Goal: Task Accomplishment & Management: Complete application form

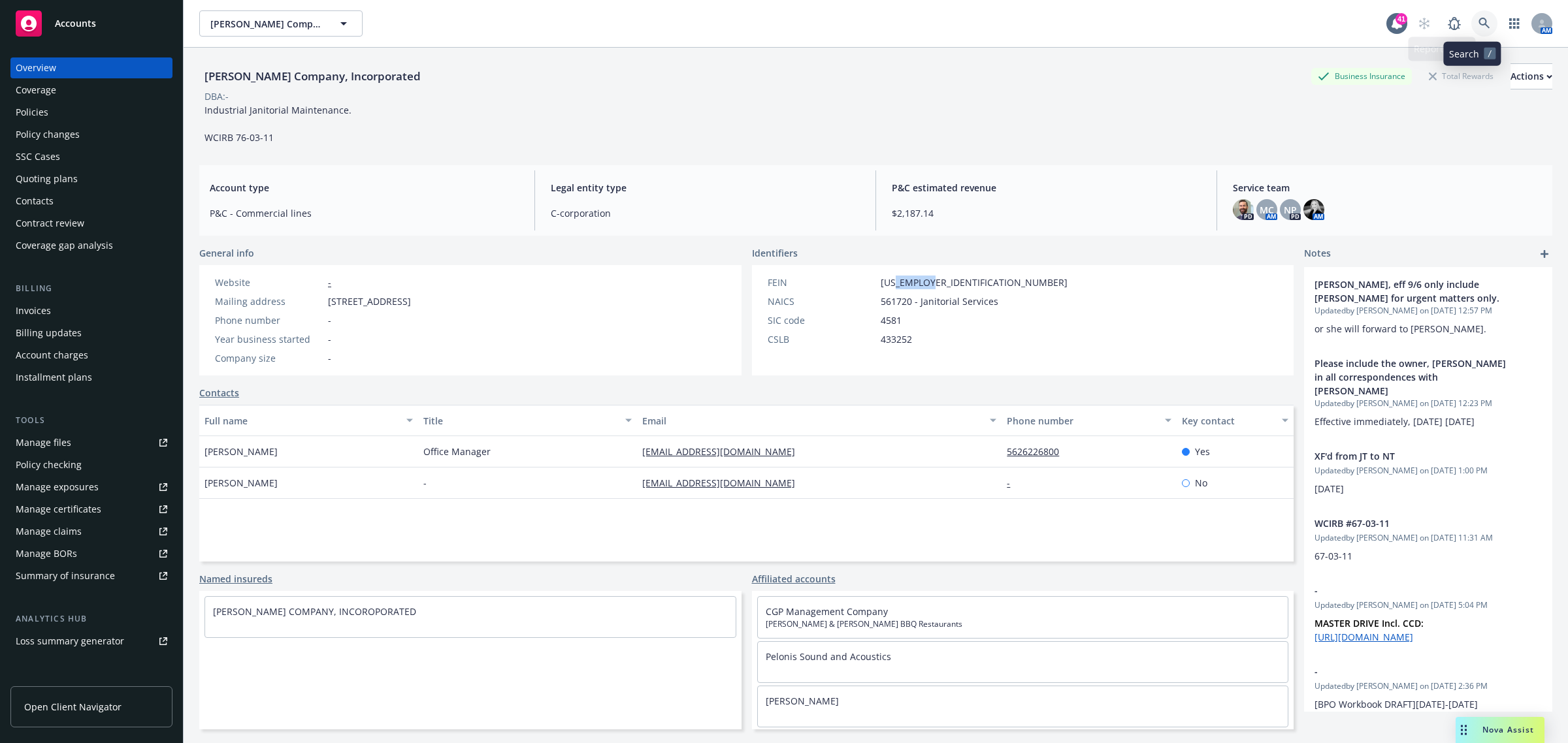
click at [1478, 20] on icon at bounding box center [1484, 23] width 11 height 11
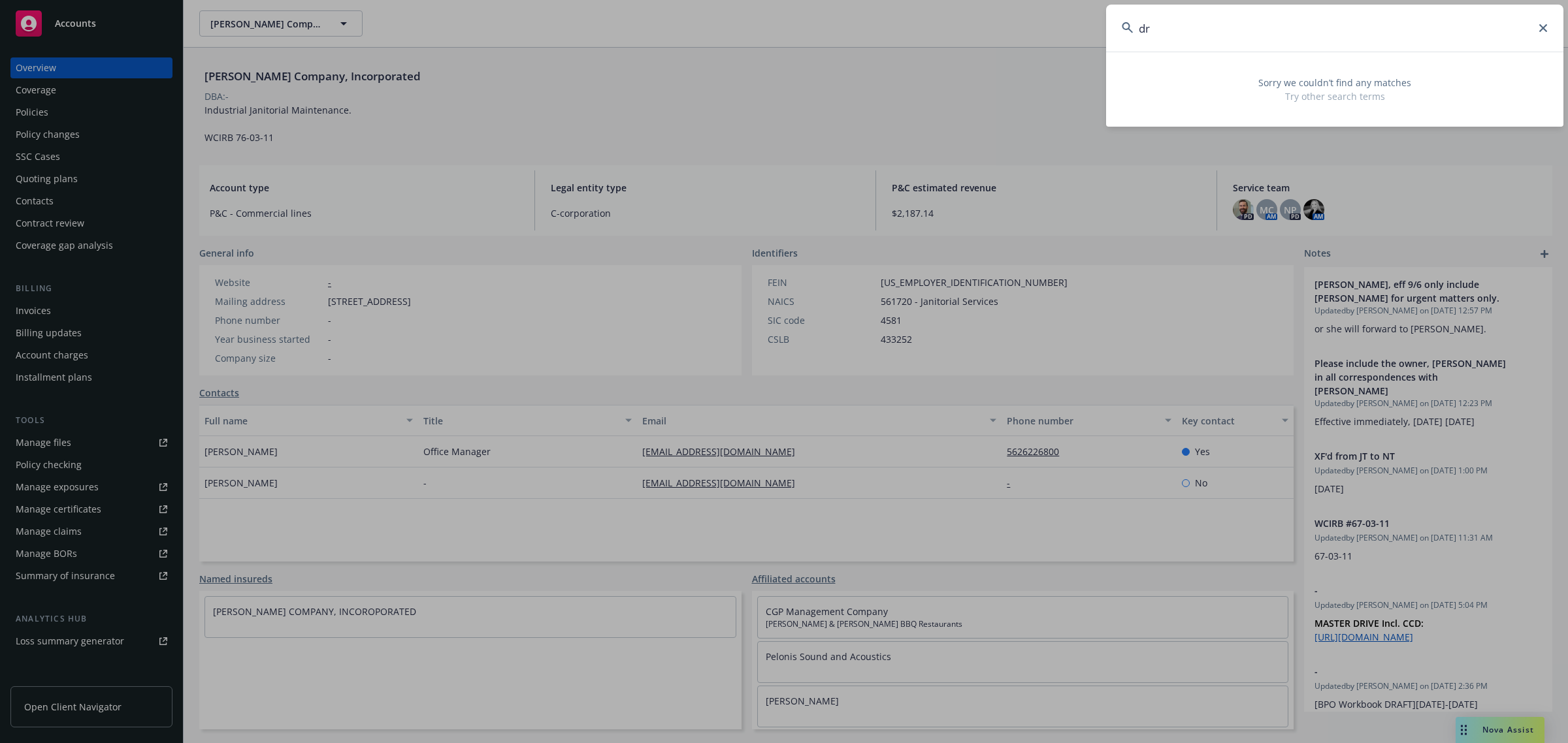
type input "d"
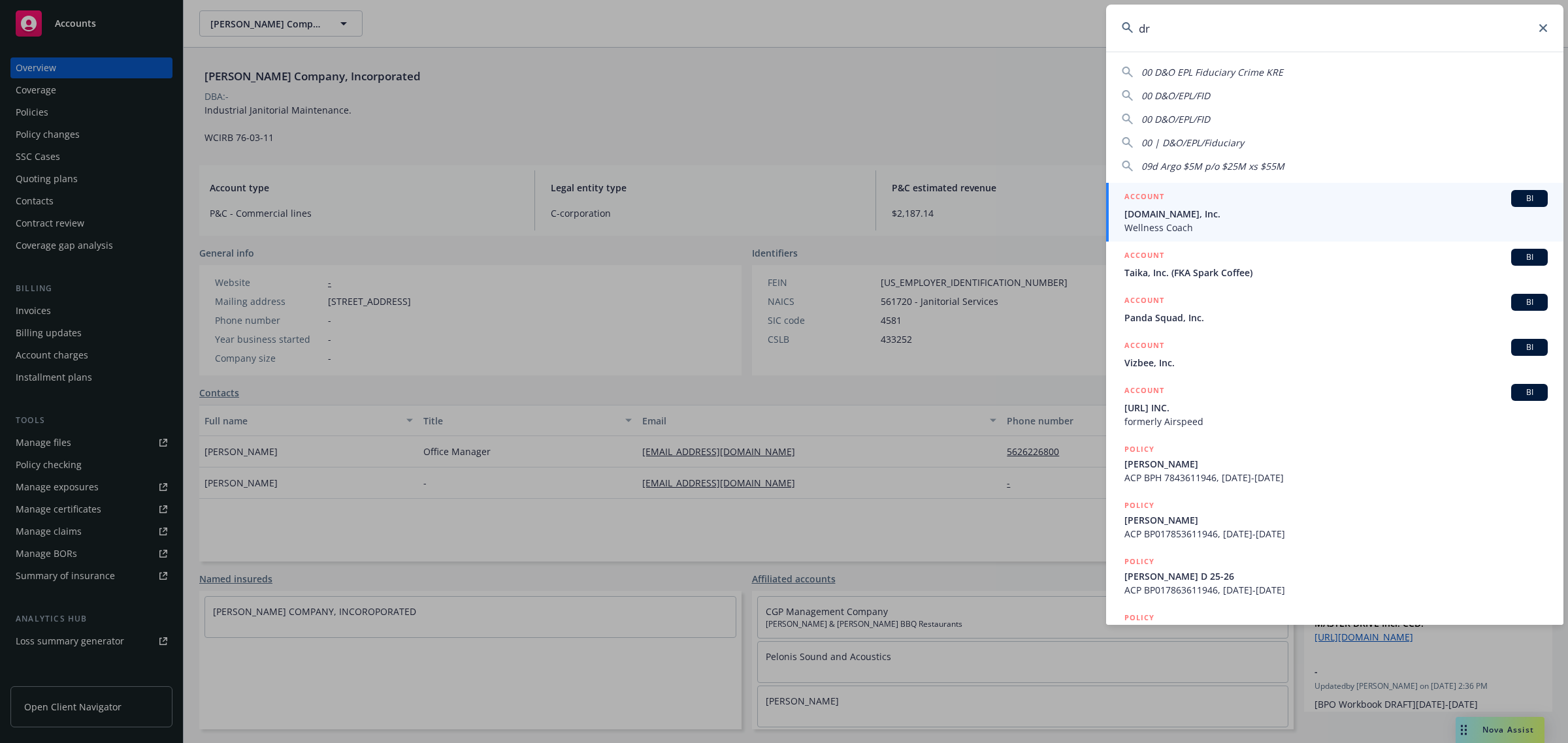
type input "d"
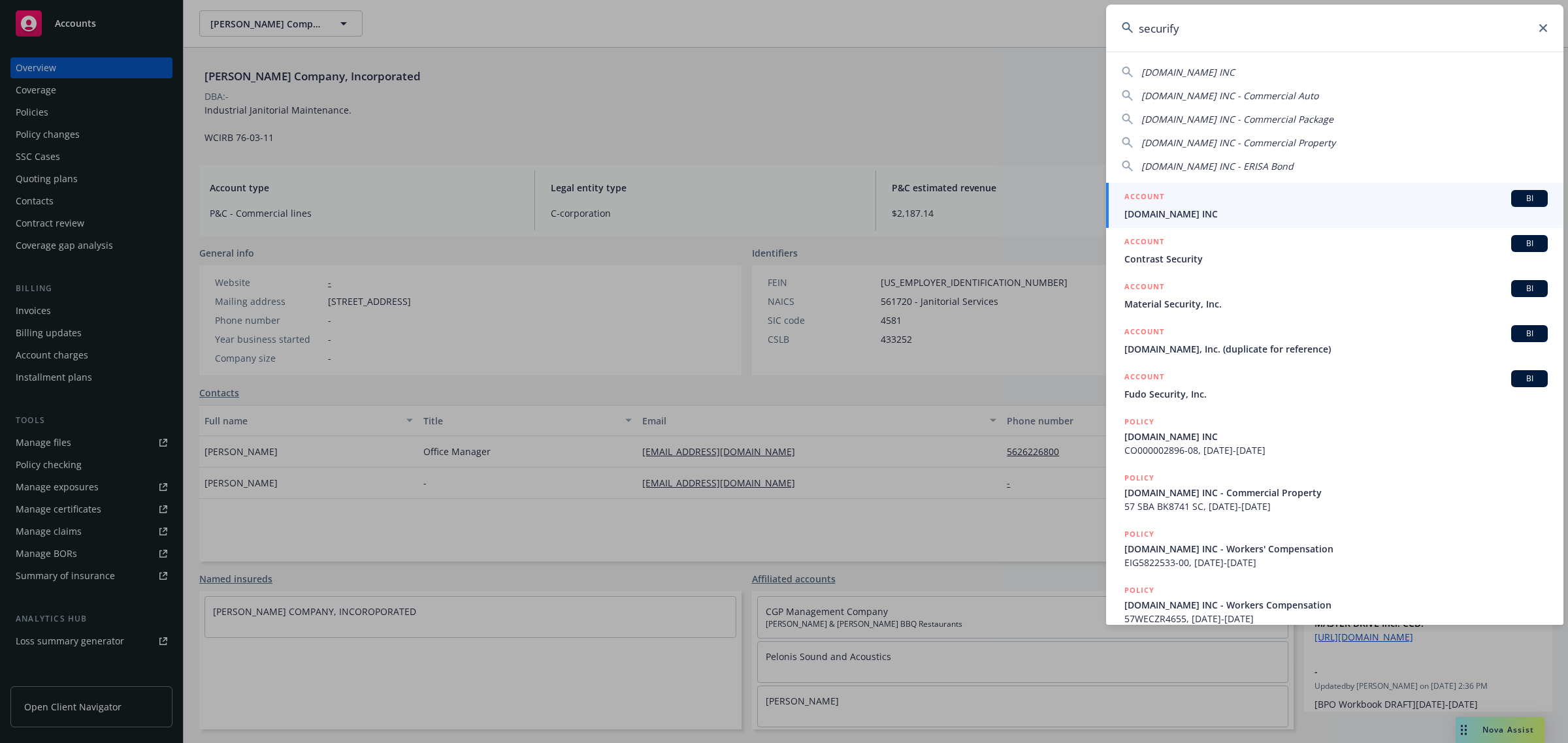
type input "securify"
click at [1235, 207] on span "[DOMAIN_NAME] INC" at bounding box center [1336, 214] width 423 height 14
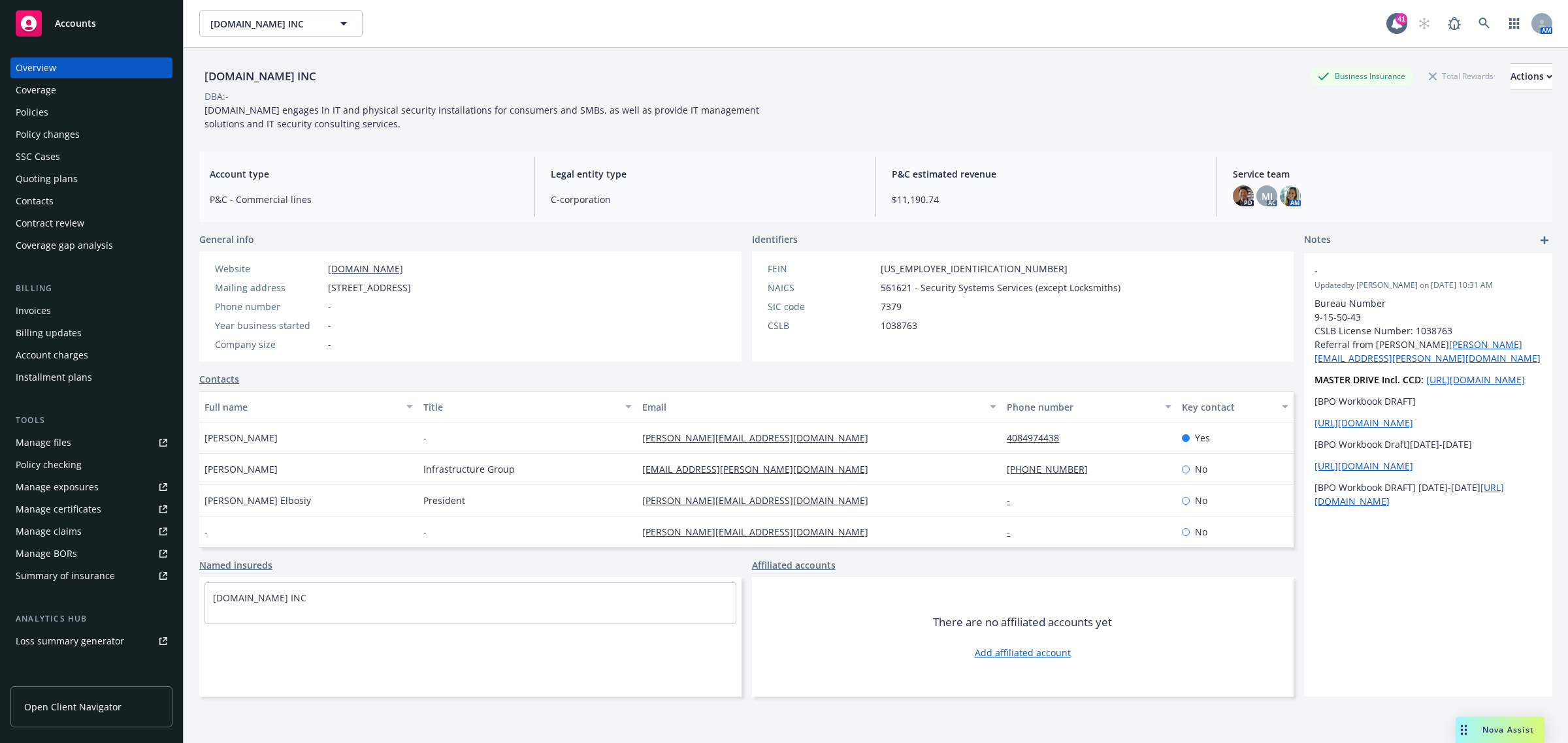
click at [66, 108] on div "Policies" at bounding box center [91, 112] width 152 height 21
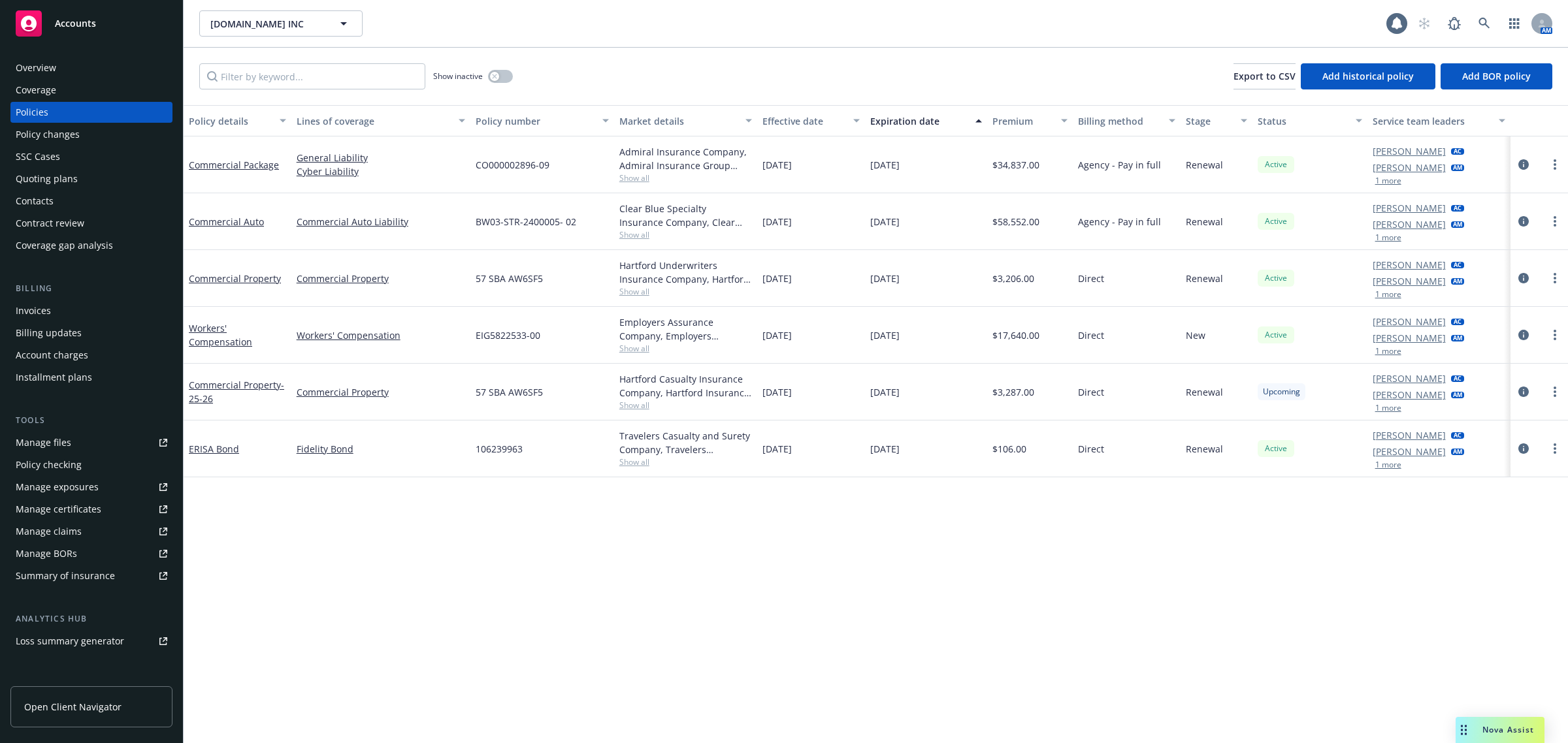
click at [67, 69] on div "Overview" at bounding box center [91, 67] width 152 height 21
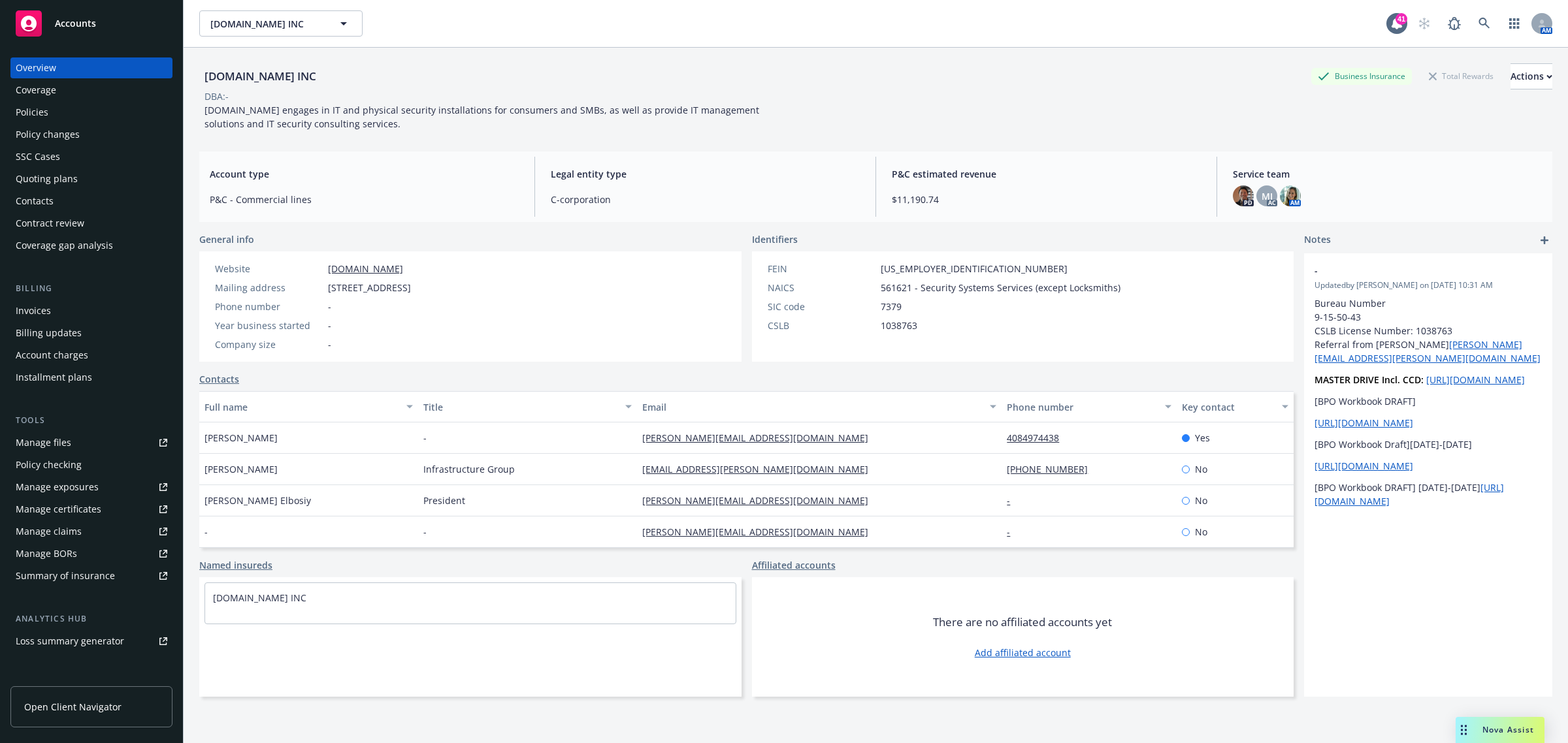
click at [65, 170] on div "Quoting plans" at bounding box center [46, 178] width 62 height 21
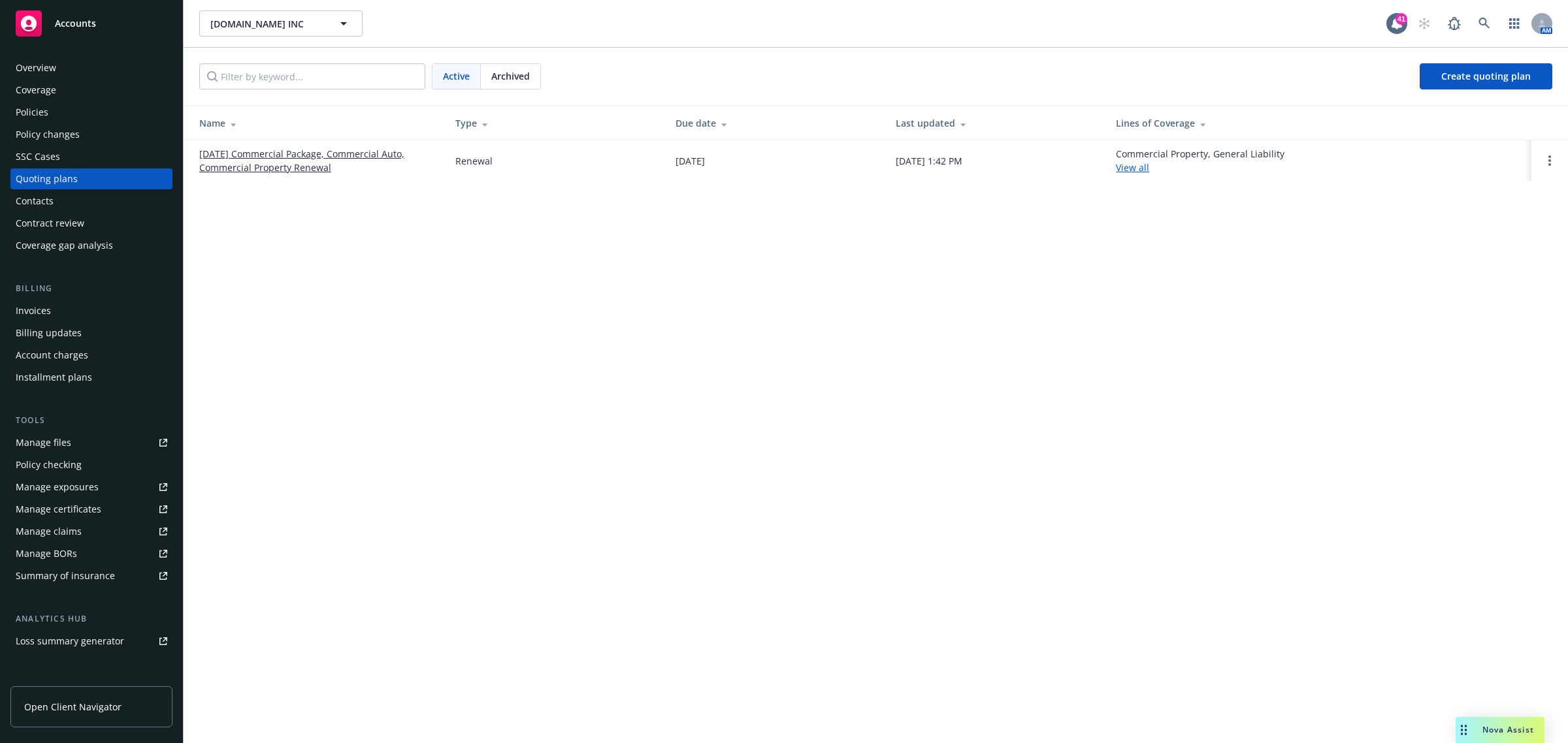
click at [249, 148] on link "09/20/25 Commercial Package, Commercial Auto, Commercial Property Renewal" at bounding box center [317, 161] width 235 height 28
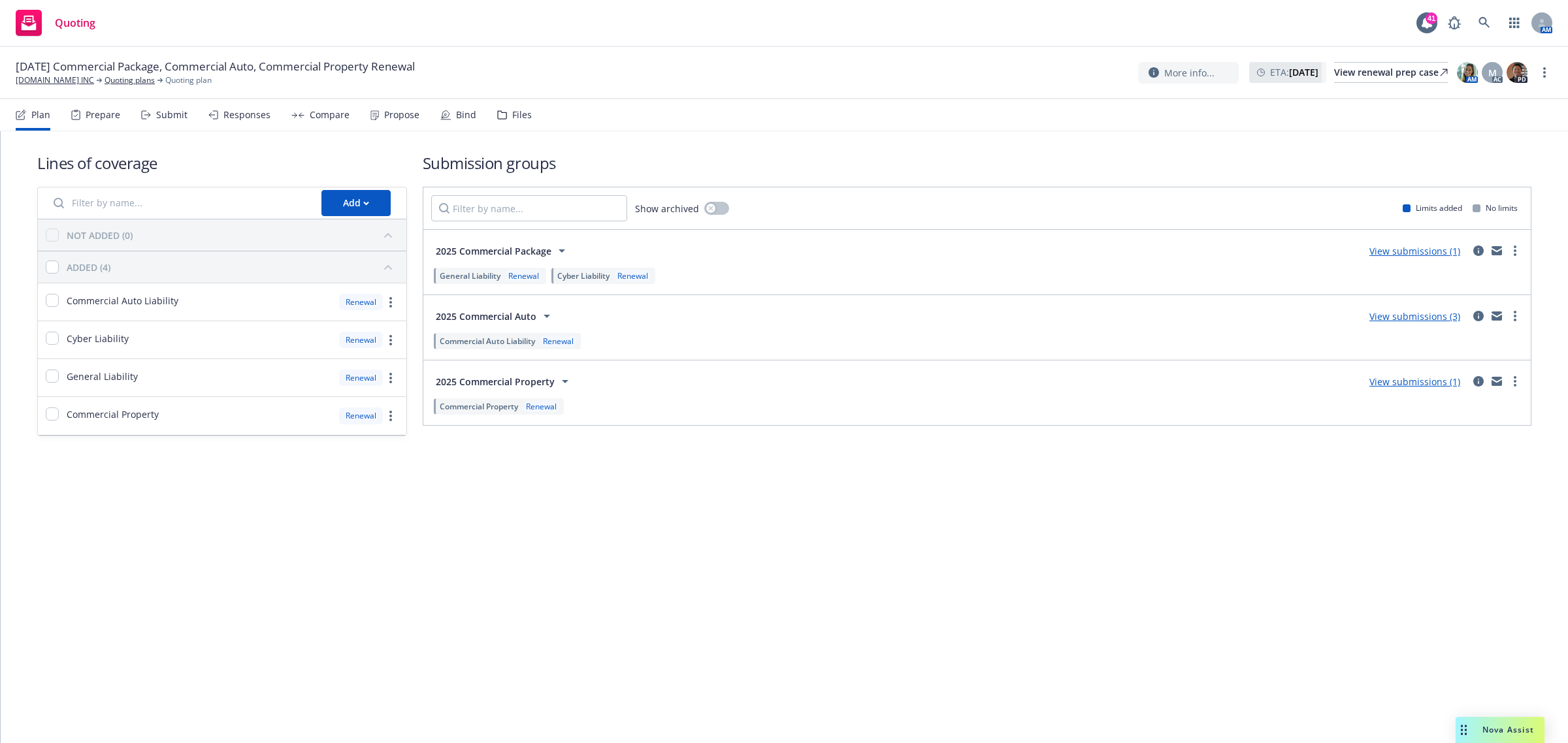
drag, startPoint x: 550, startPoint y: 604, endPoint x: 412, endPoint y: 627, distance: 139.9
click at [431, 627] on div "Lines of coverage Add NOT ADDED (0) ADDED (4) Commercial Auto Liability Renewal…" at bounding box center [784, 437] width 1567 height 612
click at [153, 114] on div "Submit" at bounding box center [164, 115] width 47 height 31
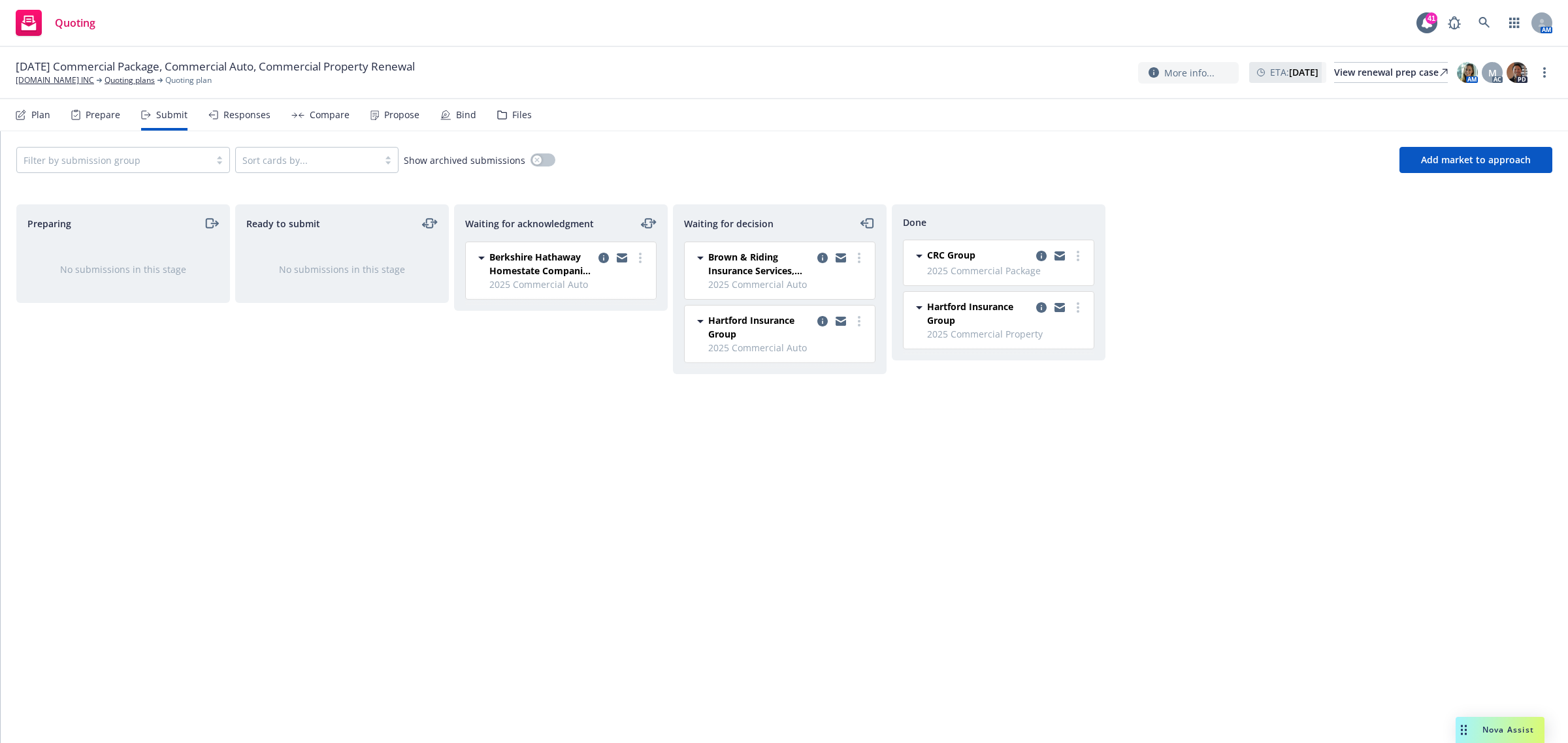
click at [918, 256] on icon at bounding box center [919, 256] width 7 height 3
click at [920, 256] on icon at bounding box center [919, 256] width 7 height 3
click at [392, 112] on div "Propose" at bounding box center [402, 115] width 35 height 11
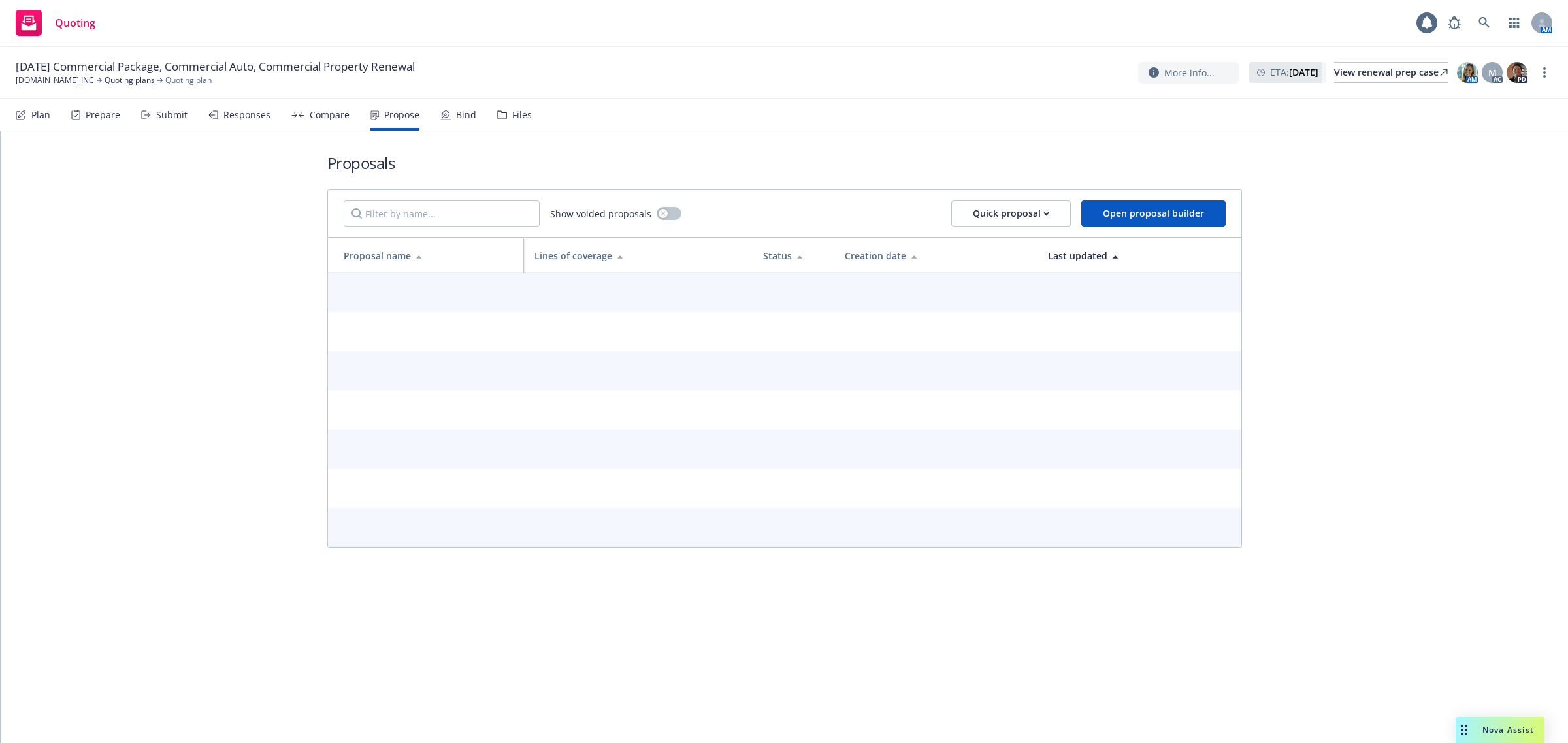
click at [242, 114] on div "Responses" at bounding box center [247, 115] width 47 height 11
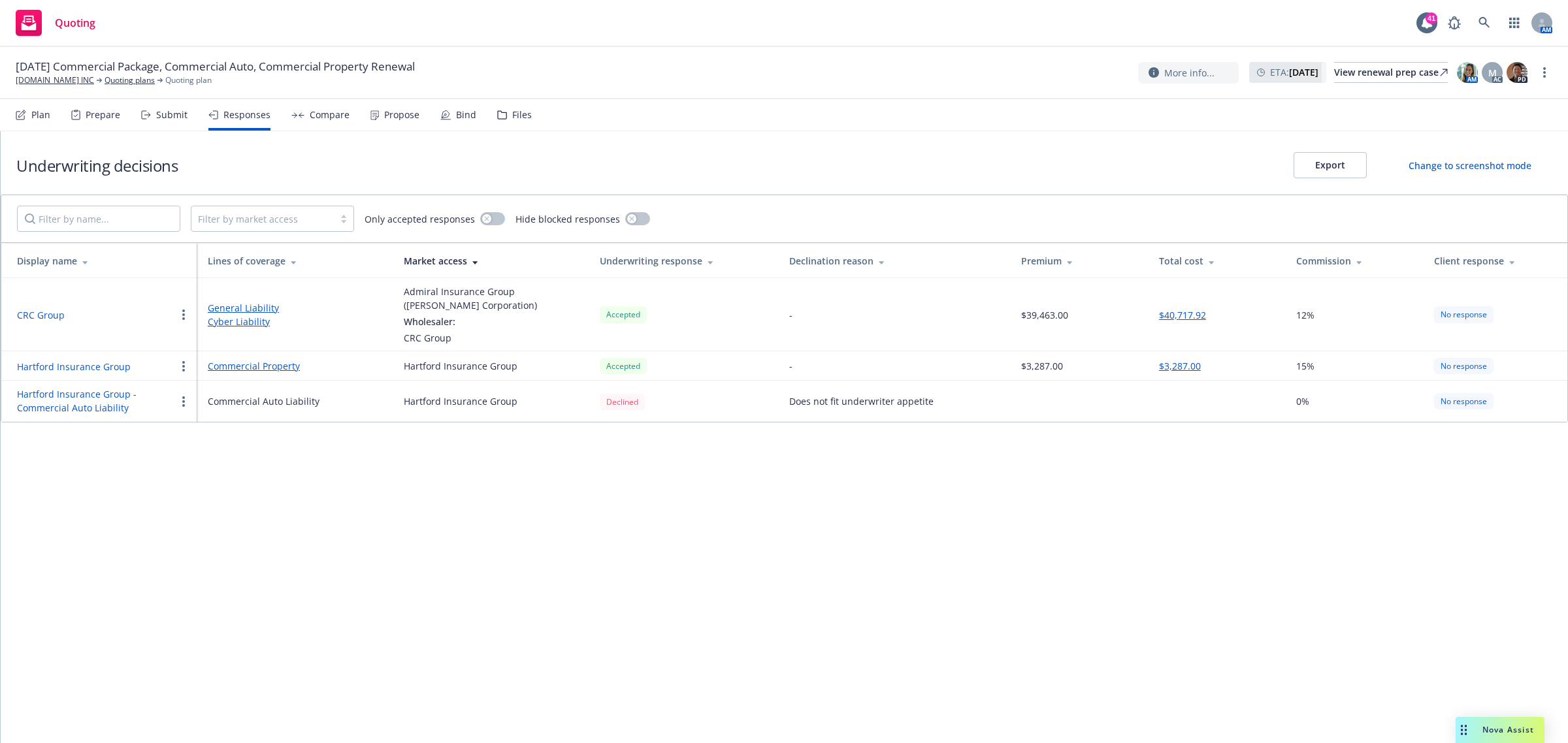
click at [1186, 314] on button "$40,717.92" at bounding box center [1182, 315] width 47 height 14
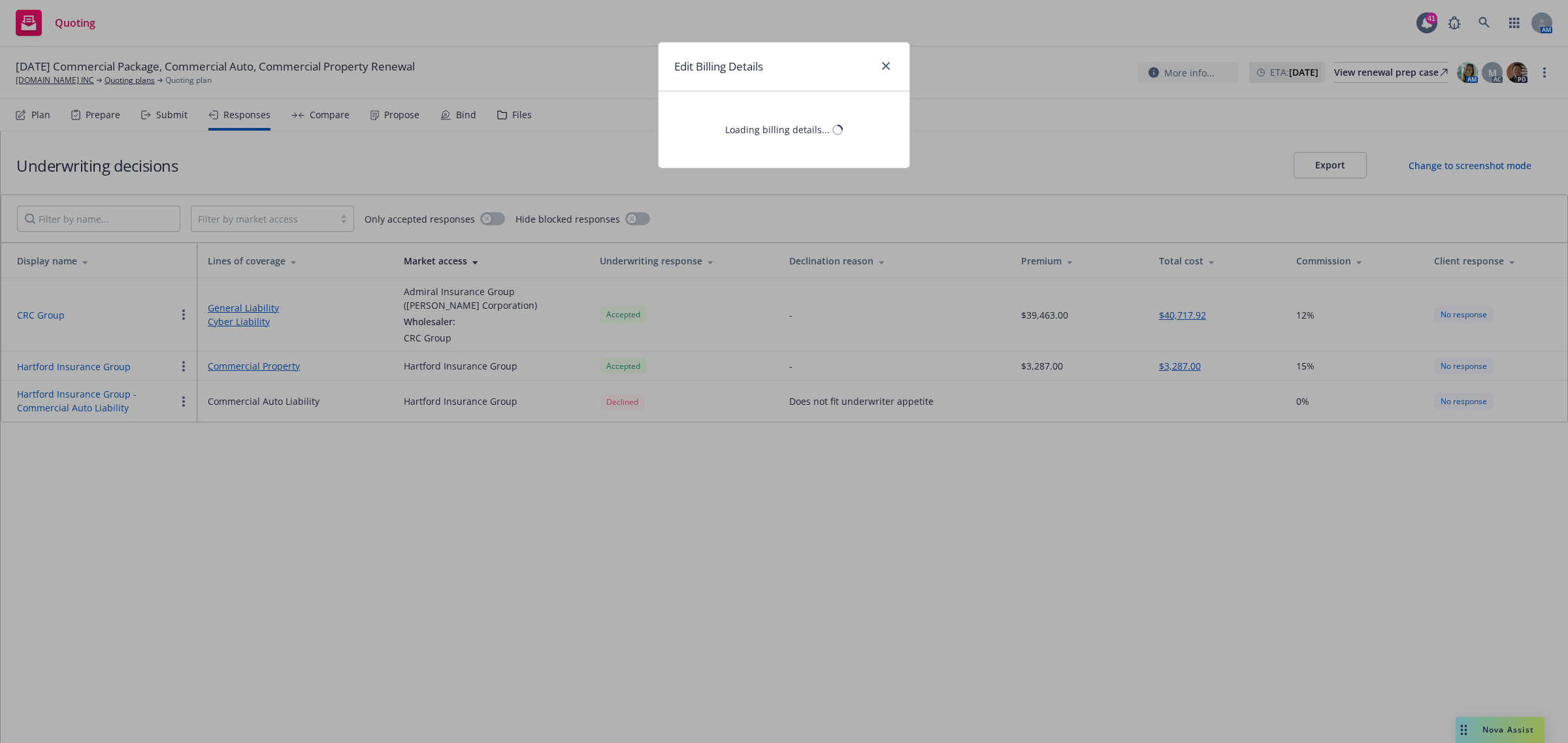
select select "CA"
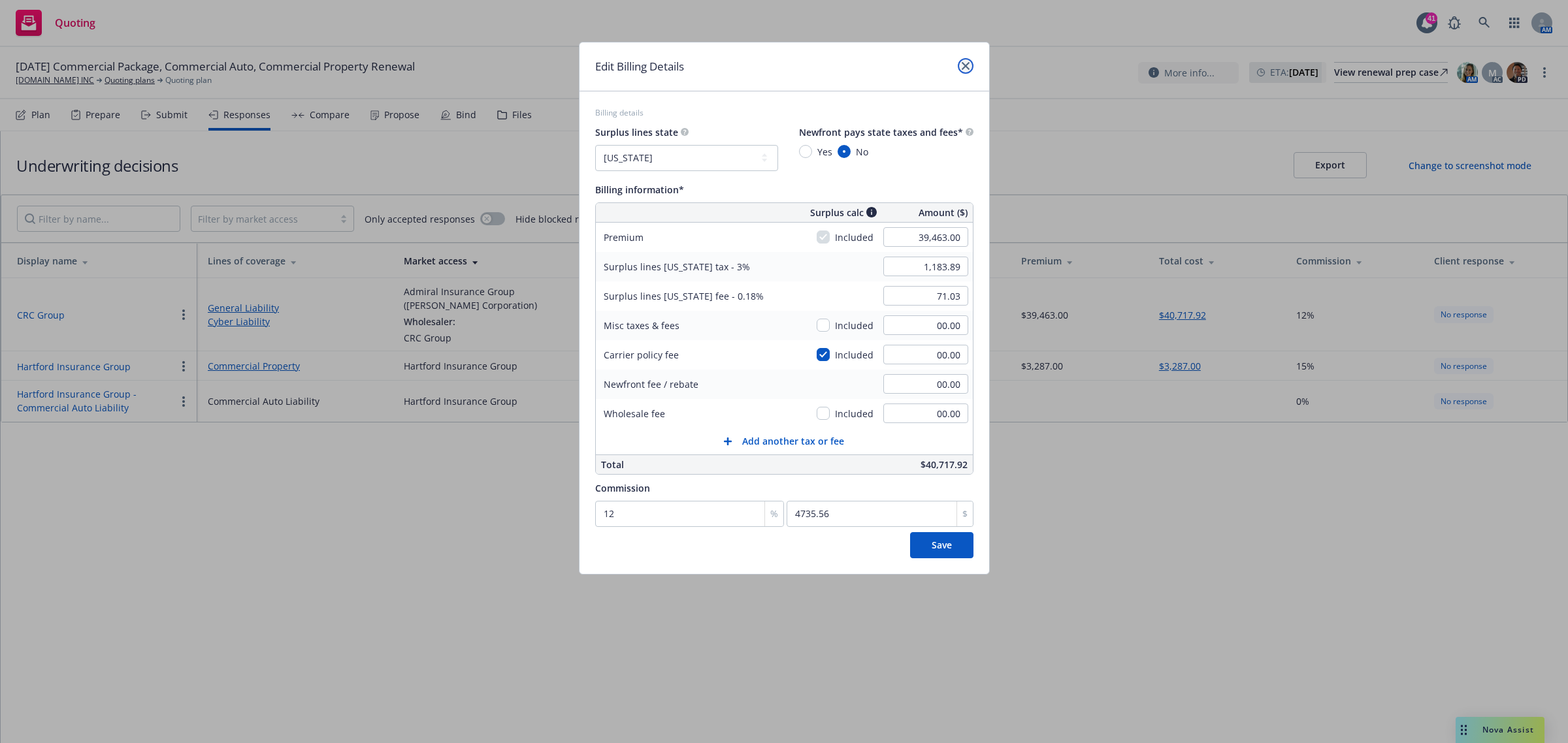
click at [964, 60] on link "close" at bounding box center [966, 66] width 15 height 15
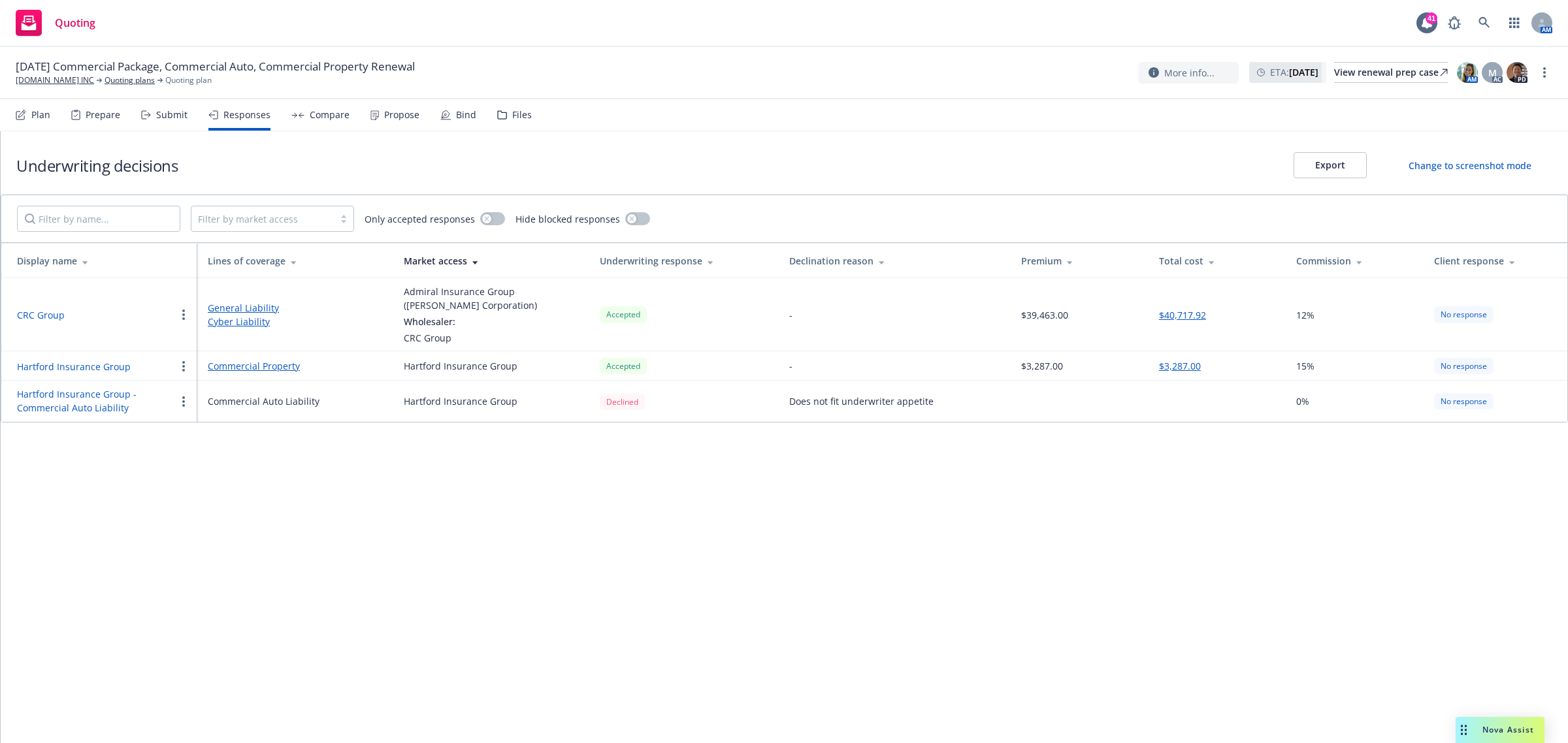
click at [394, 113] on div "Propose" at bounding box center [402, 115] width 35 height 11
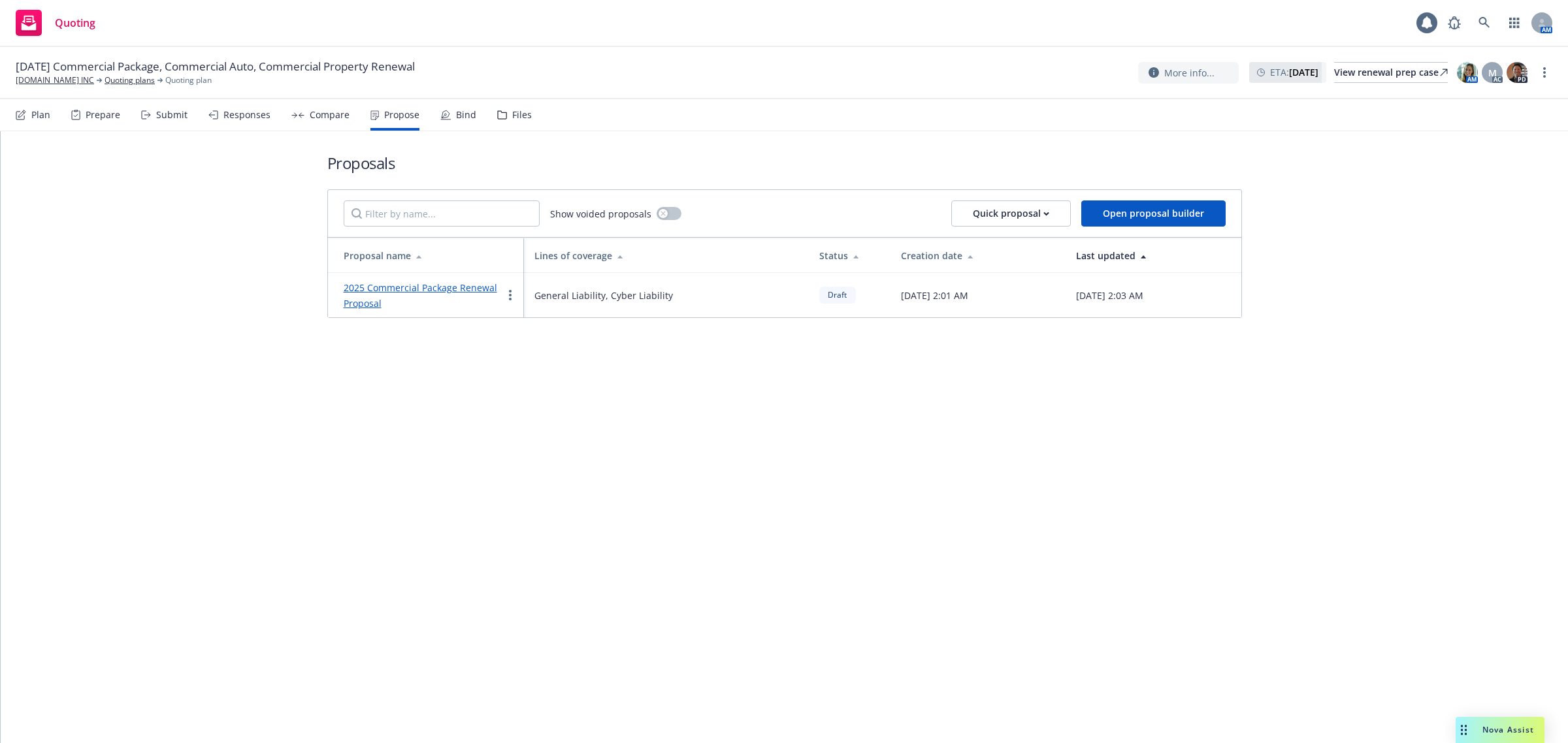
click at [406, 289] on link "2025 Commercial Package Renewal Proposal" at bounding box center [420, 295] width 153 height 28
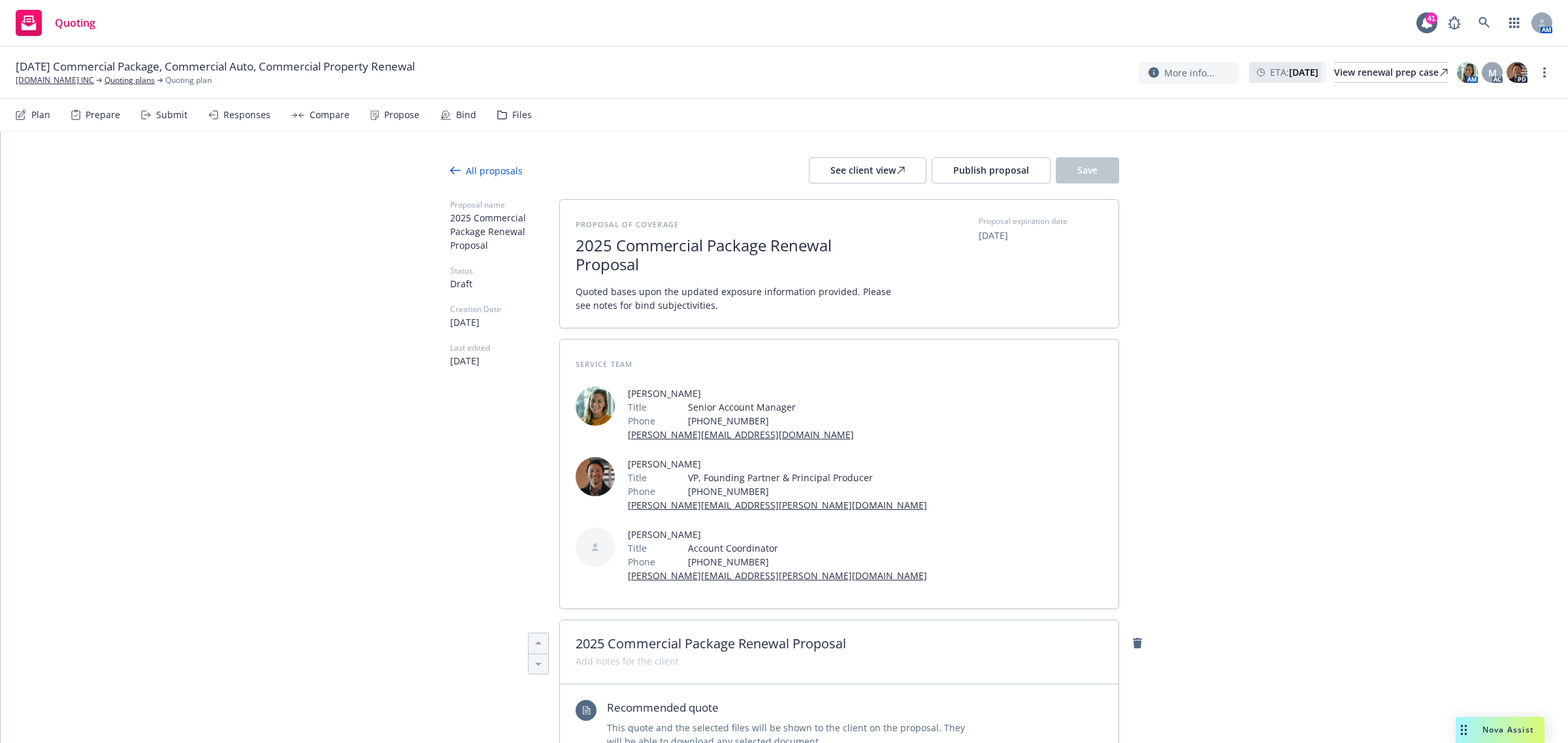
click at [395, 112] on div "Propose" at bounding box center [402, 115] width 35 height 11
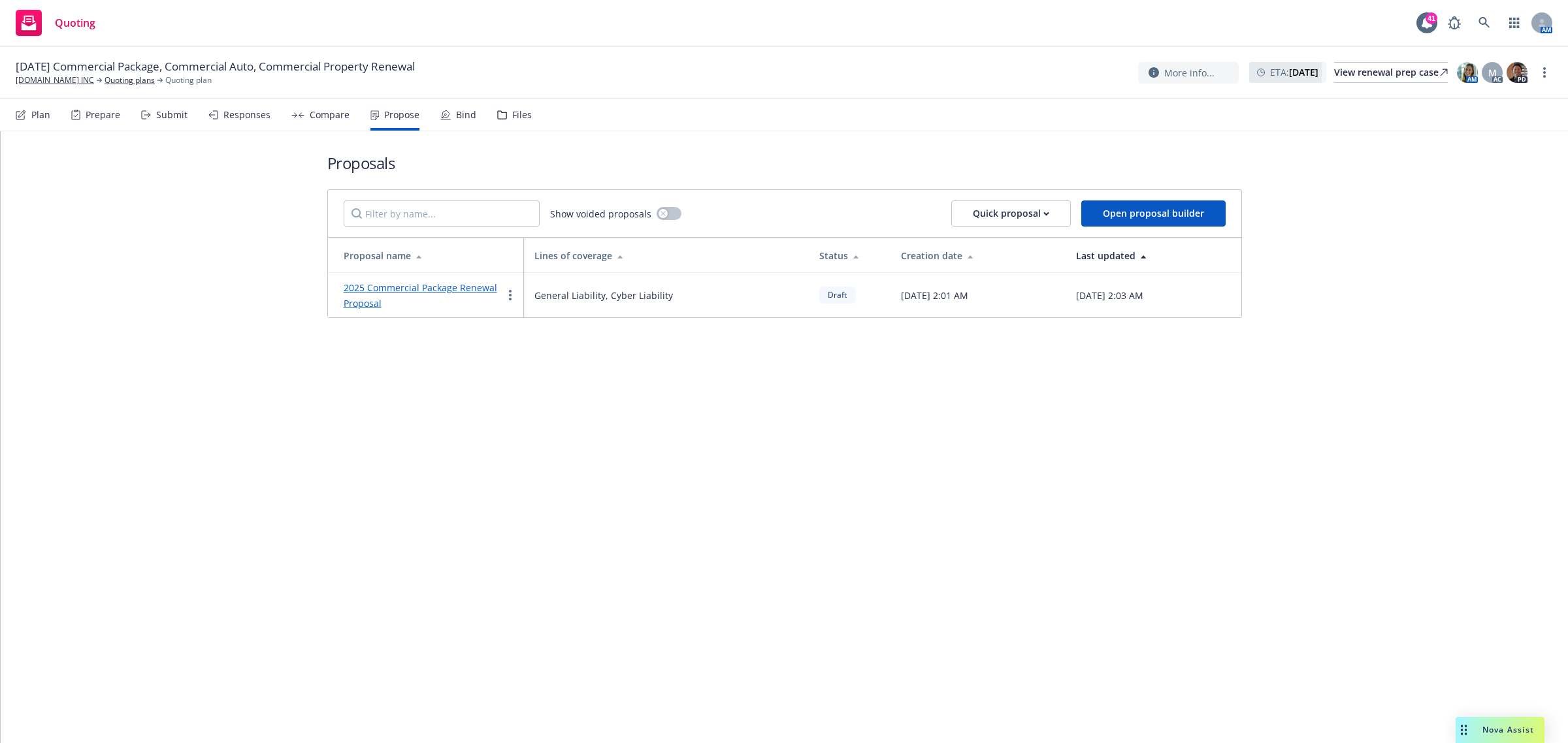
click at [416, 290] on link "2025 Commercial Package Renewal Proposal" at bounding box center [420, 295] width 153 height 28
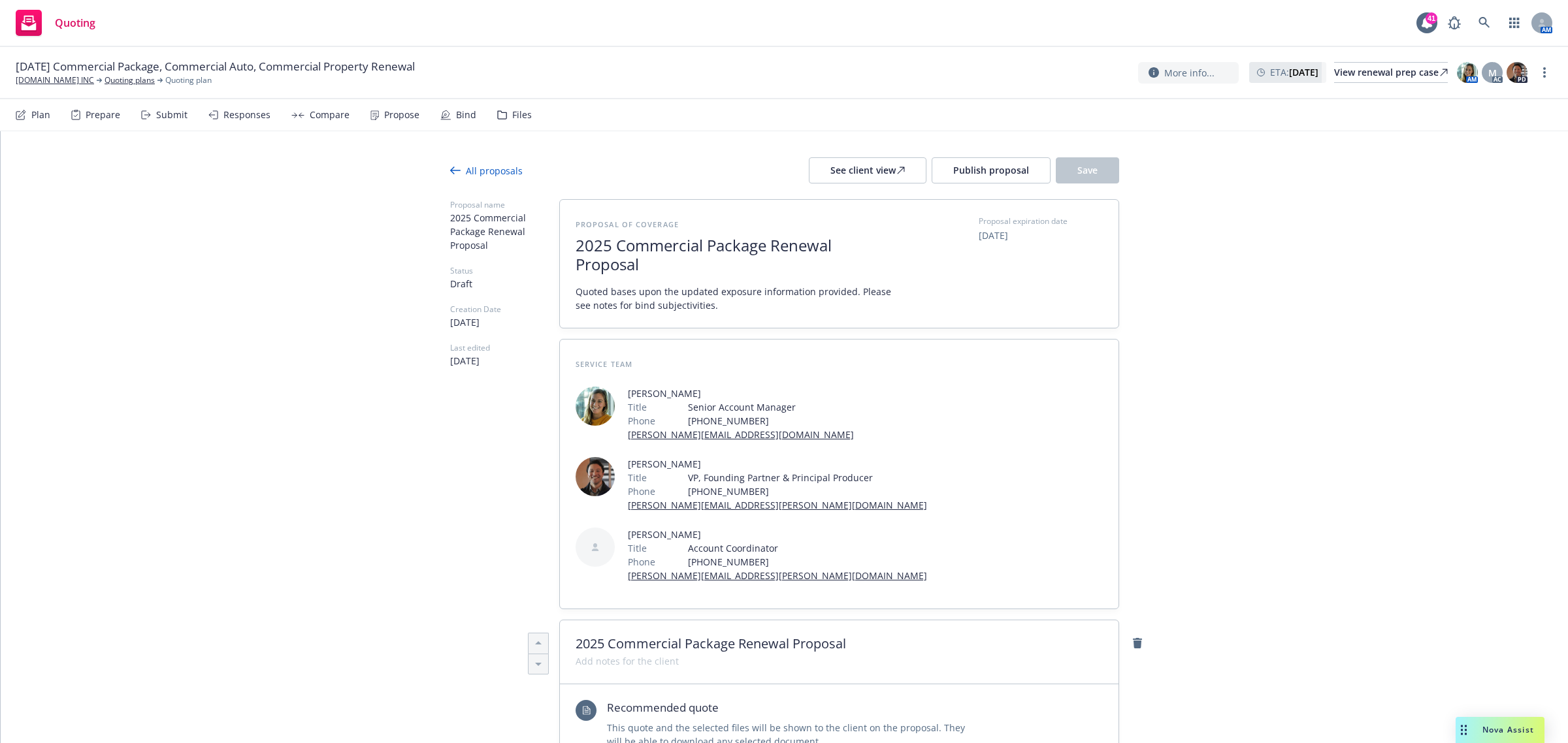
type textarea "x"
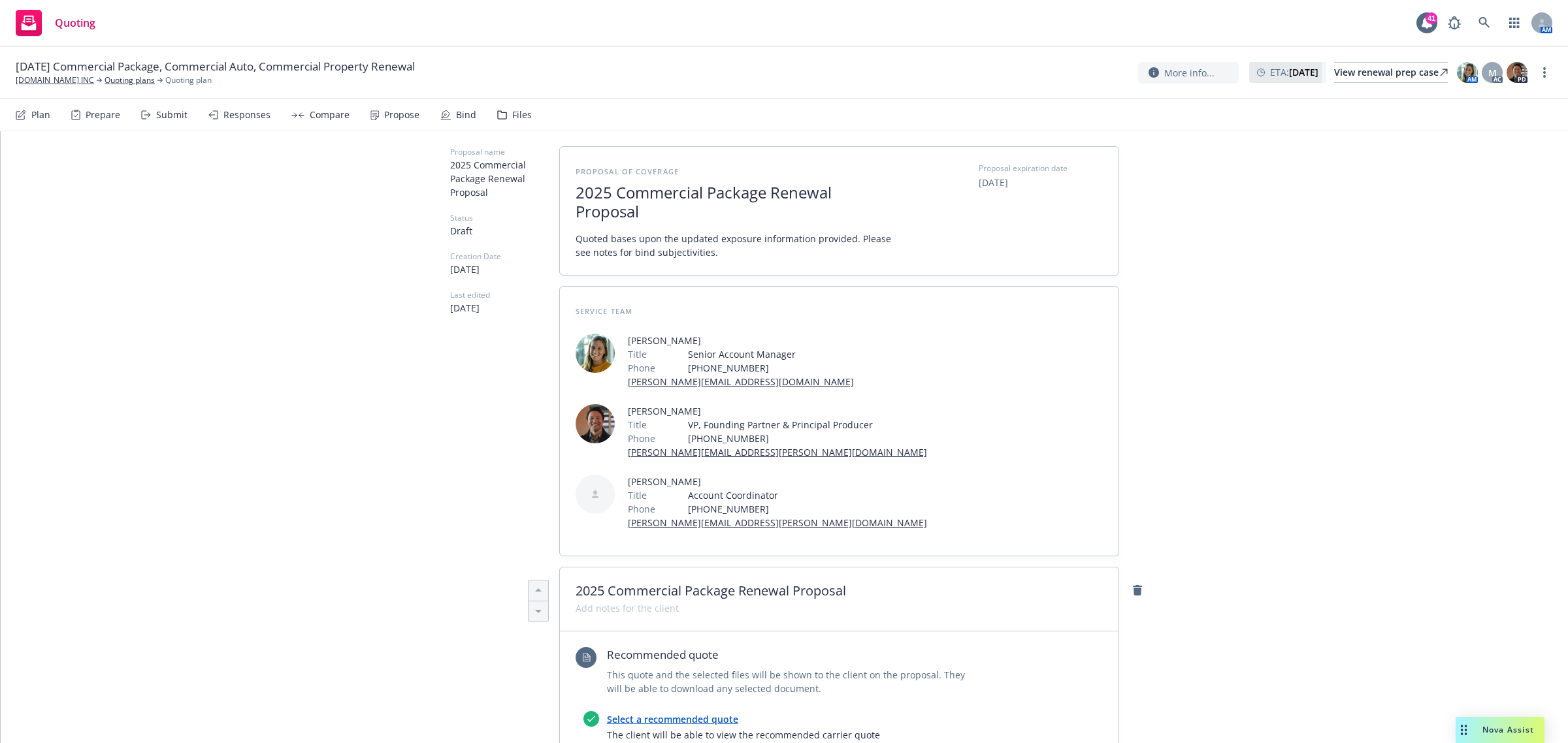
scroll to position [82, 0]
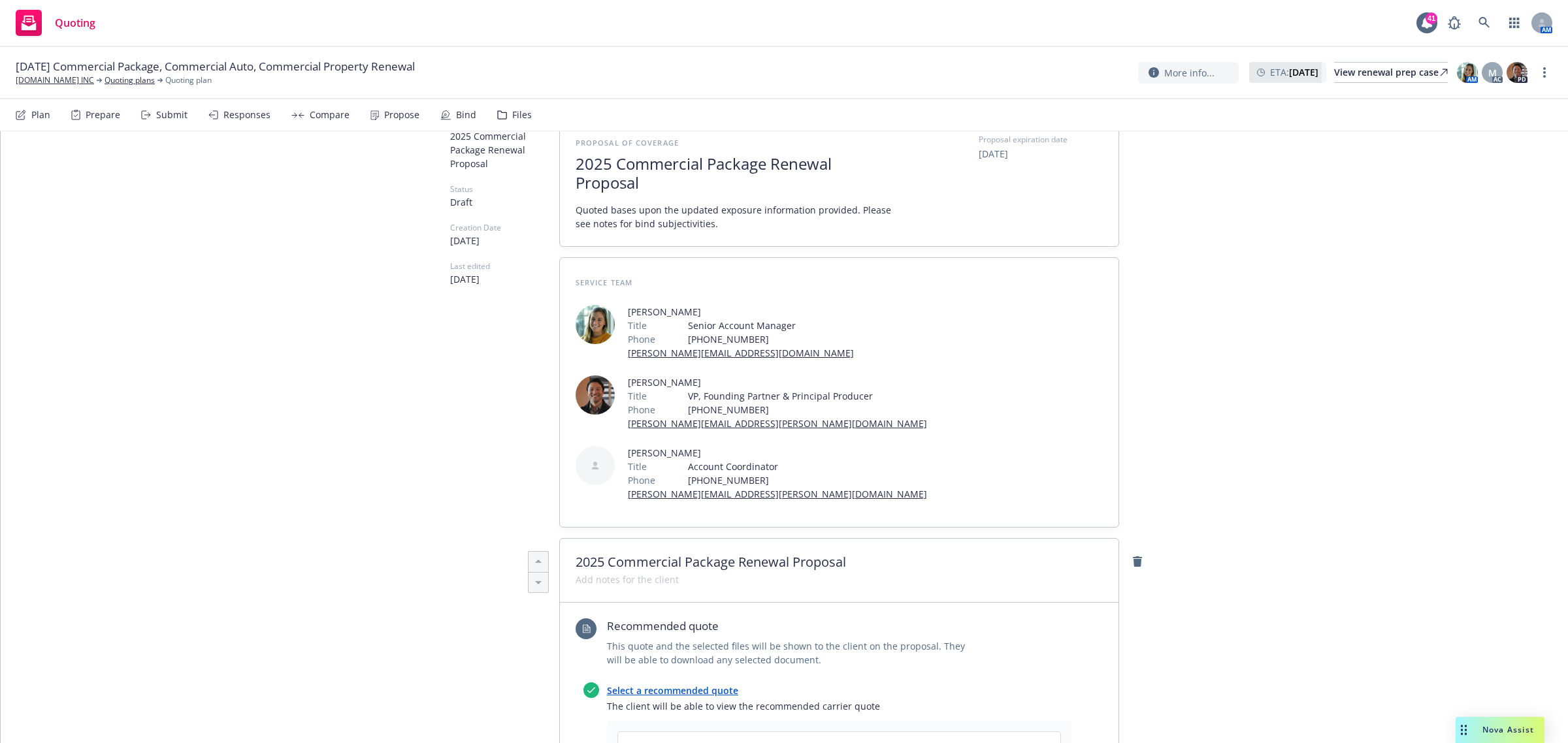
click at [651, 181] on span "2025 Commercial Package Renewal Proposal" at bounding box center [736, 173] width 320 height 38
click at [763, 164] on span "2025 Commercial Package Renewal Proposal" at bounding box center [736, 173] width 320 height 38
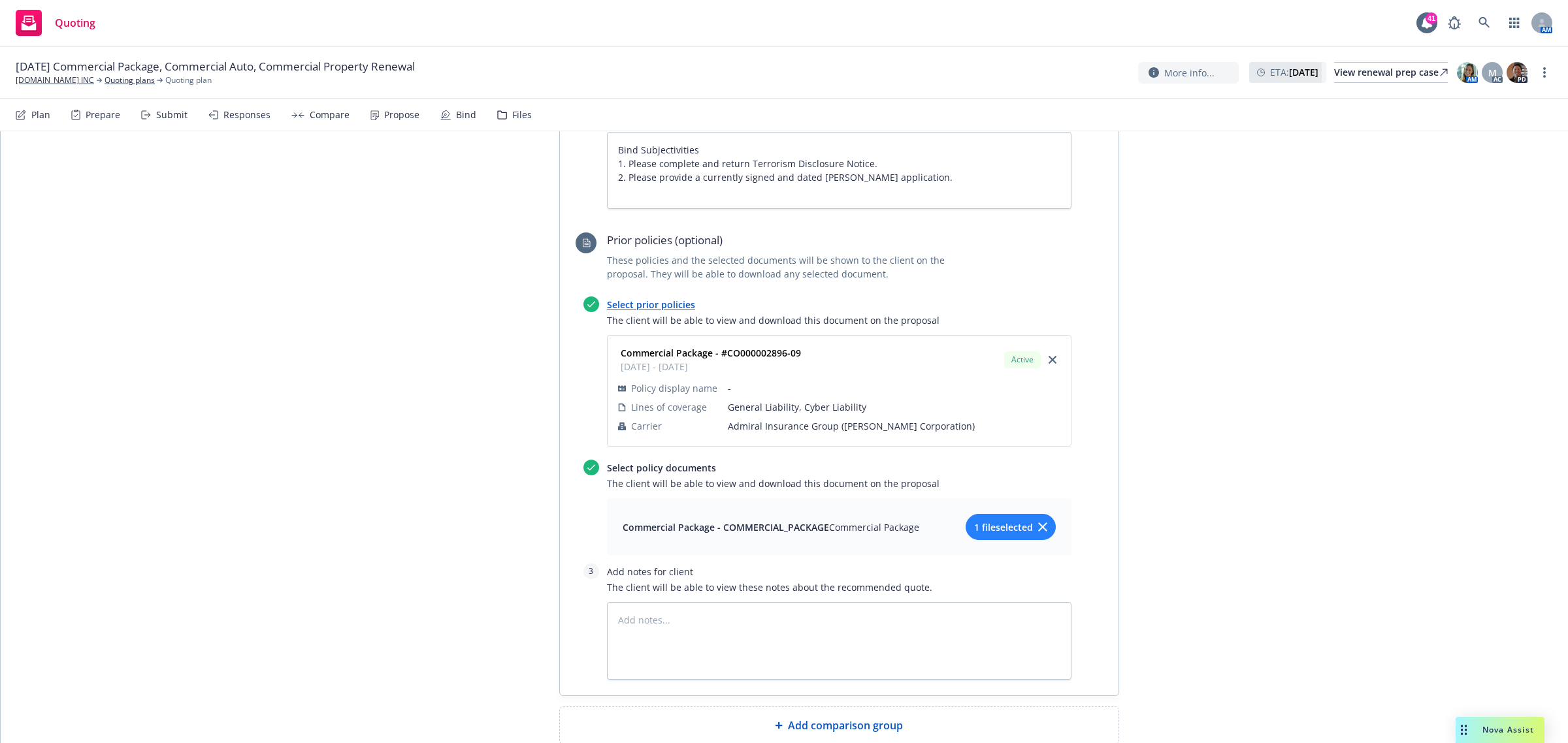
scroll to position [950, 0]
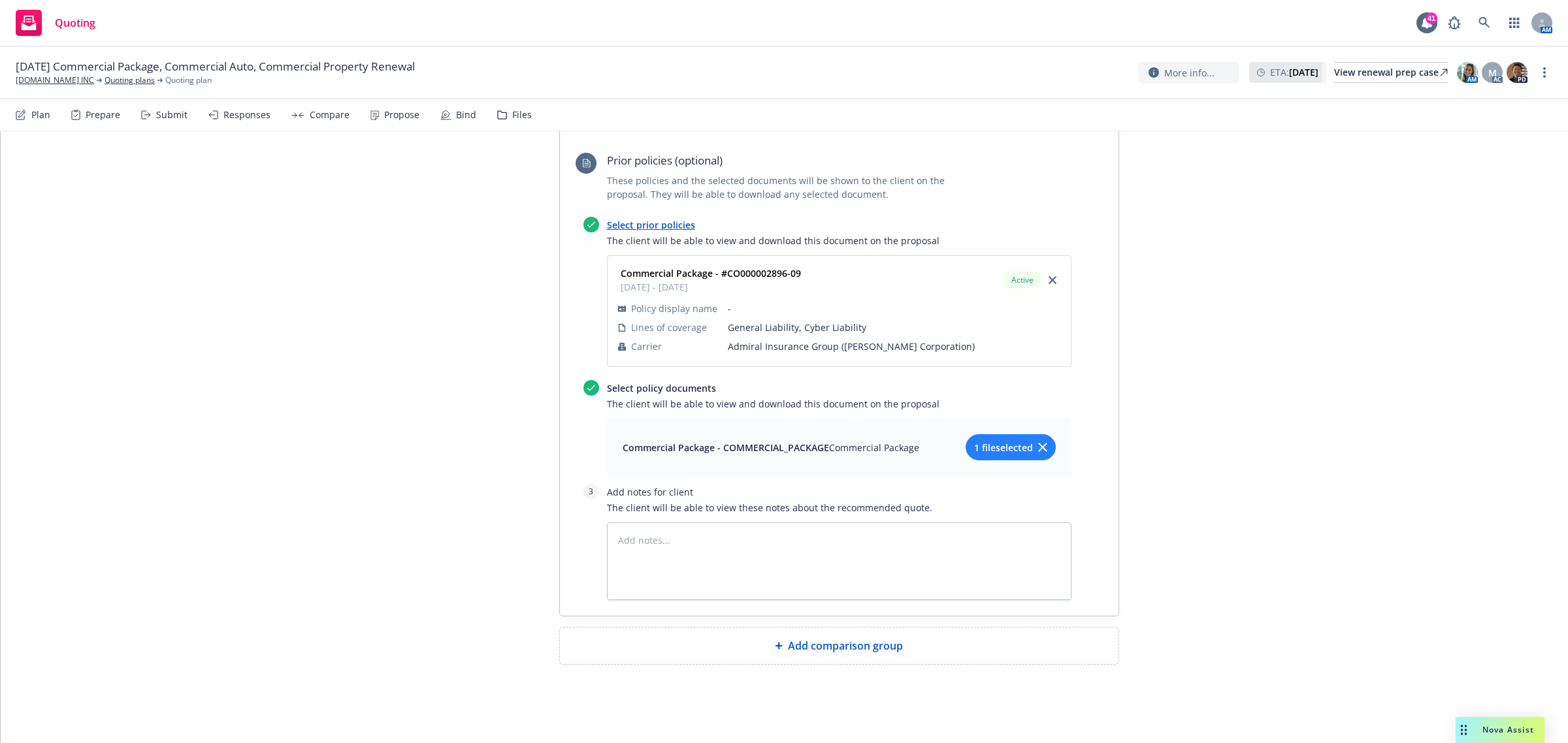
click at [839, 658] on div "Add comparison group" at bounding box center [838, 646] width 559 height 37
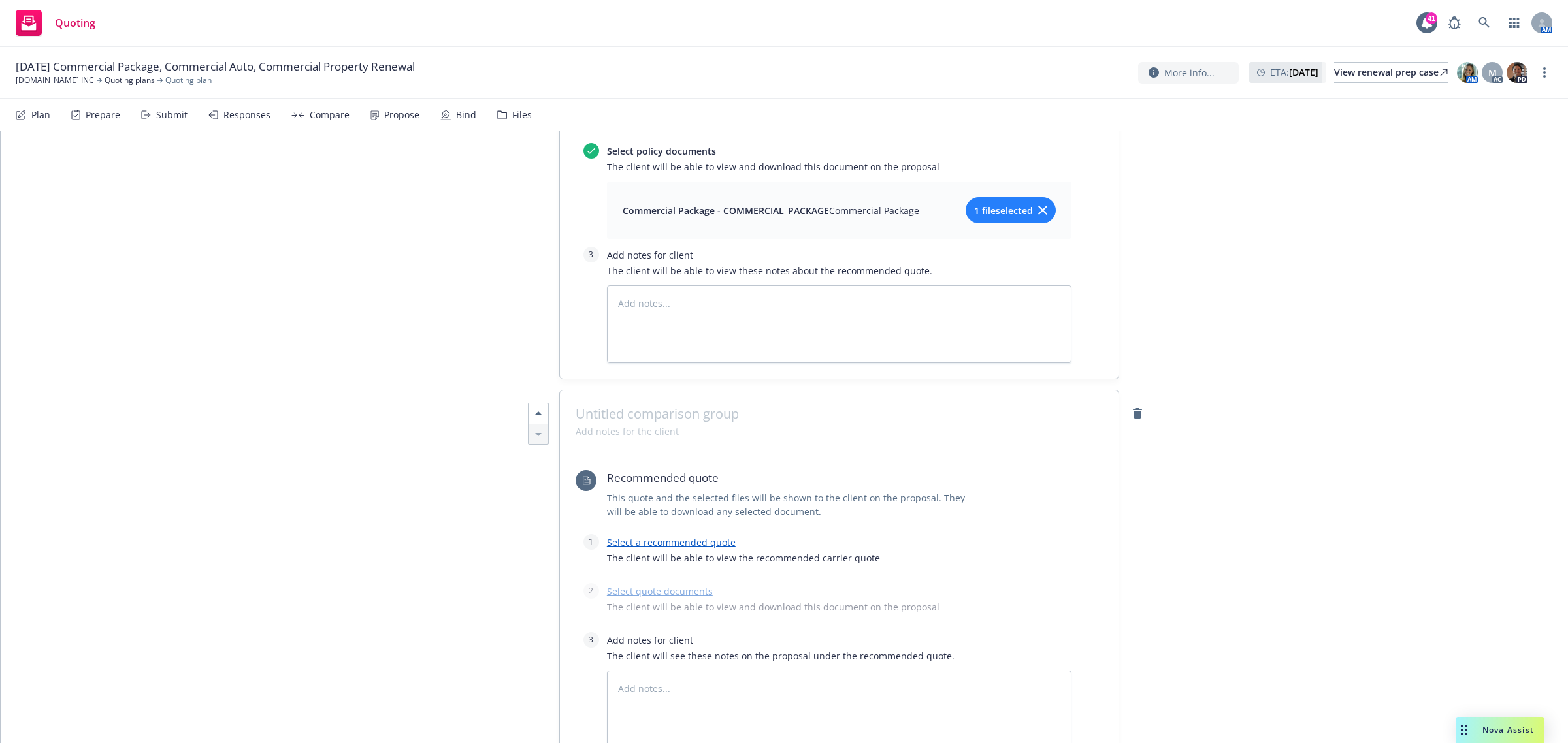
scroll to position [1195, 0]
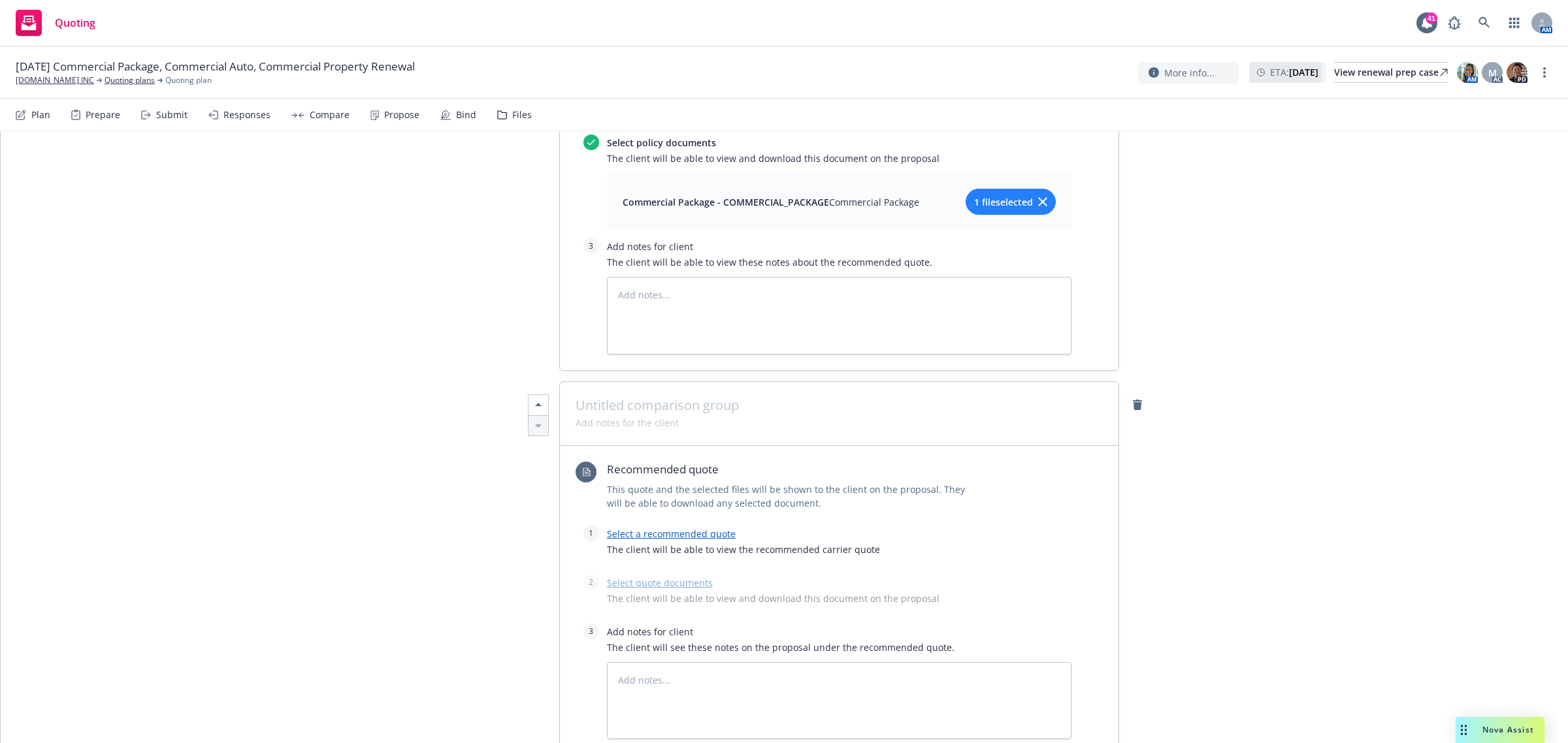
click at [681, 540] on link "Select a recommended quote" at bounding box center [671, 534] width 129 height 12
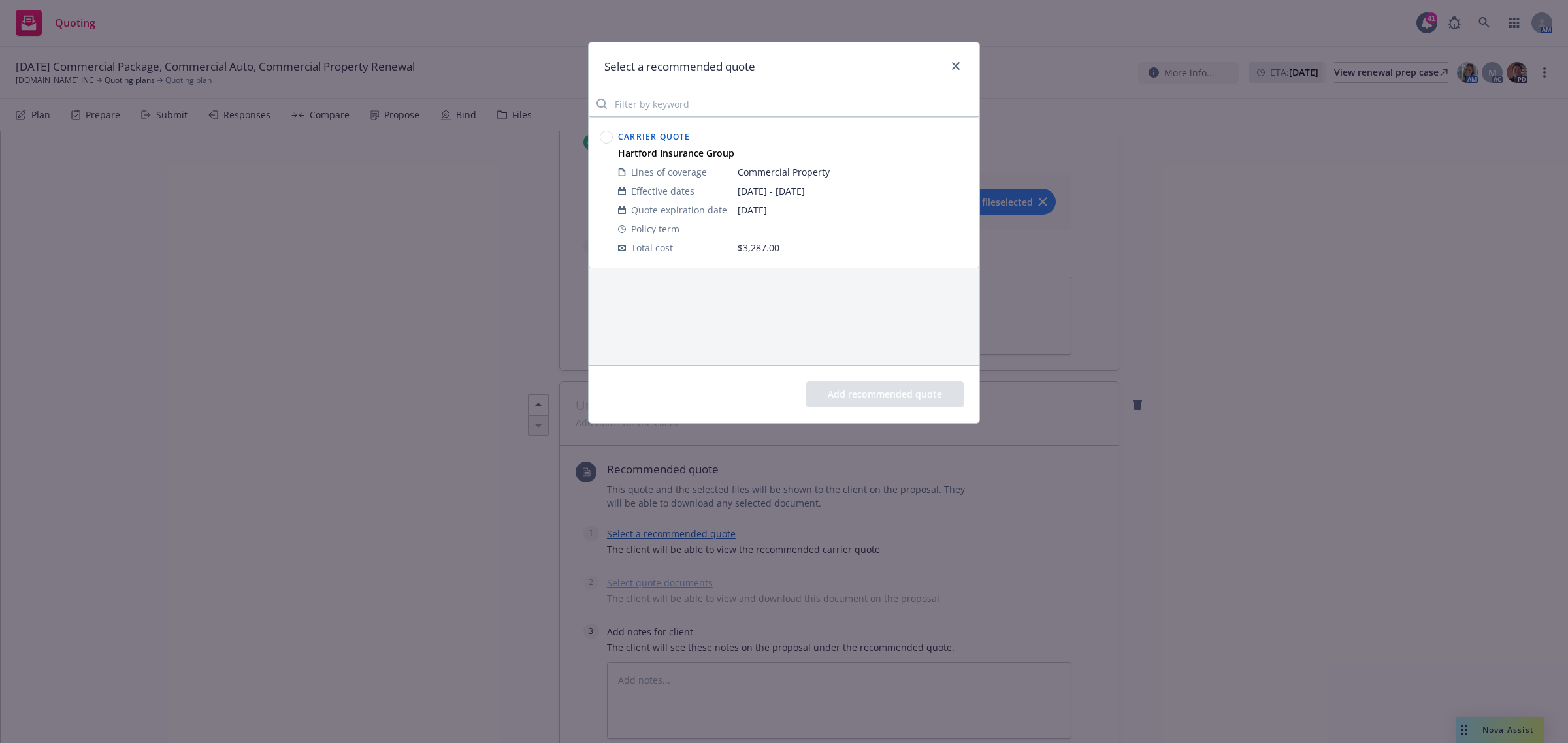
click at [605, 129] on div at bounding box center [605, 136] width 13 height 15
click at [609, 139] on circle at bounding box center [606, 137] width 12 height 12
drag, startPoint x: 900, startPoint y: 394, endPoint x: 892, endPoint y: 396, distance: 8.2
click at [900, 394] on button "Add recommended quote" at bounding box center [884, 394] width 157 height 26
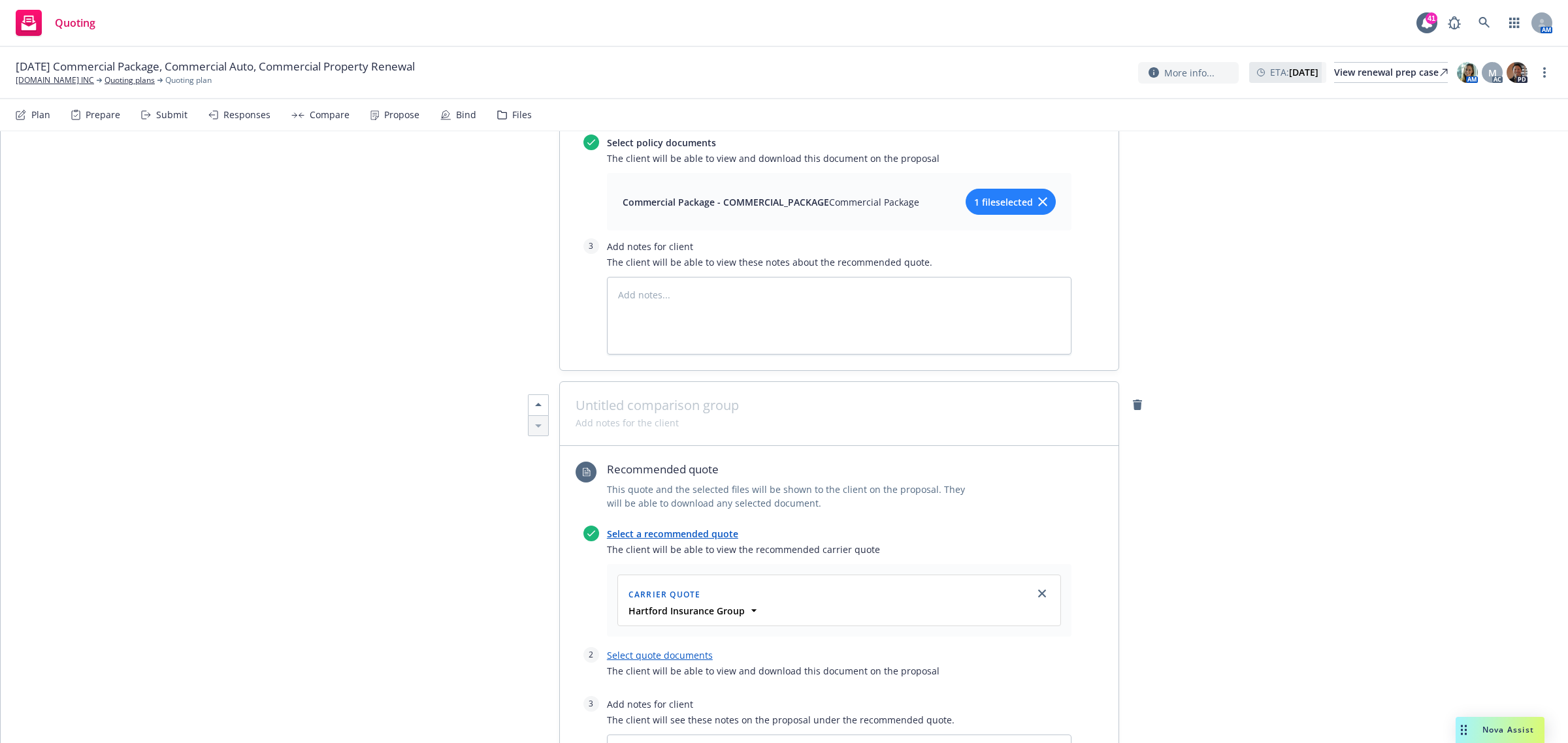
scroll to position [1439, 0]
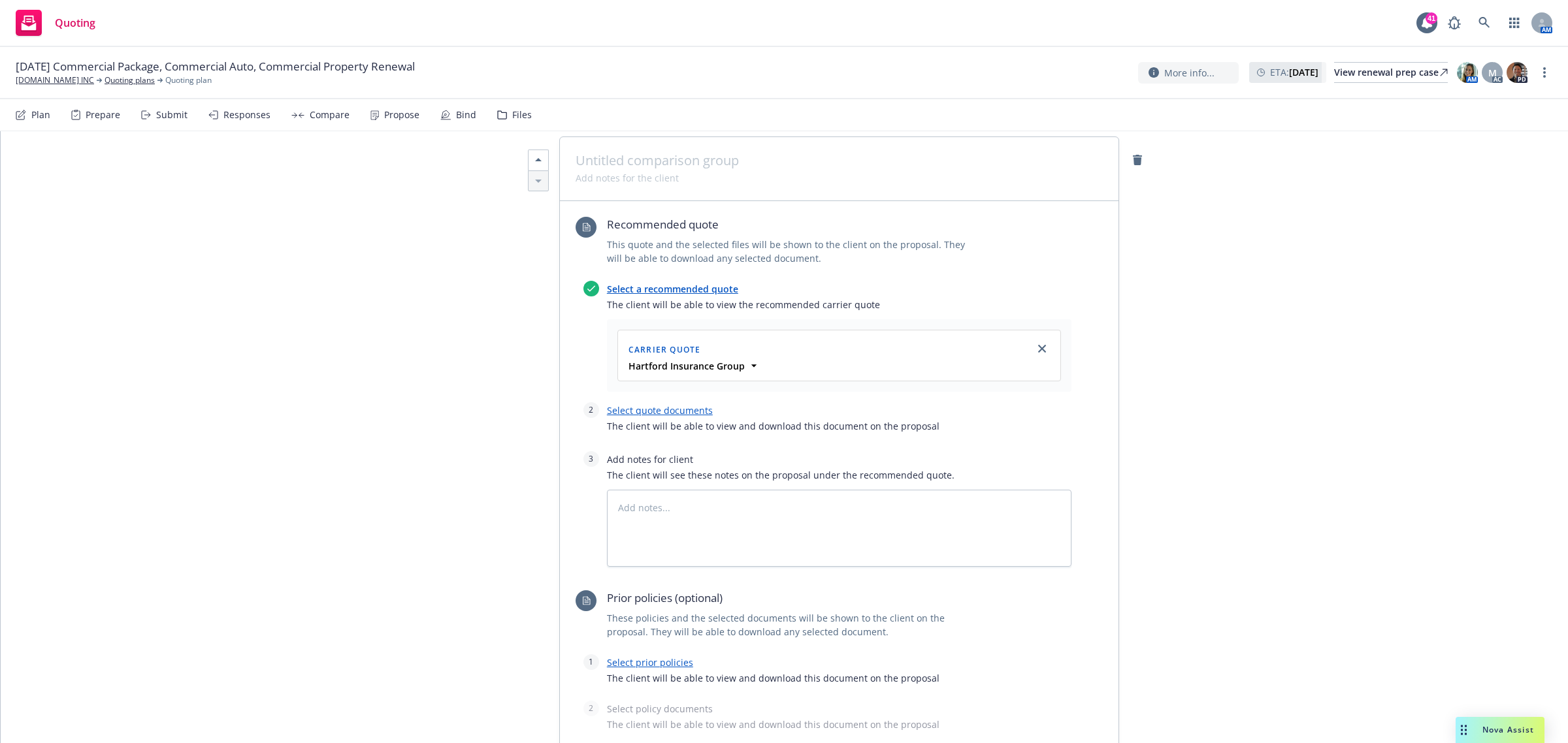
click at [644, 409] on link "Select quote documents" at bounding box center [660, 411] width 106 height 12
type textarea "x"
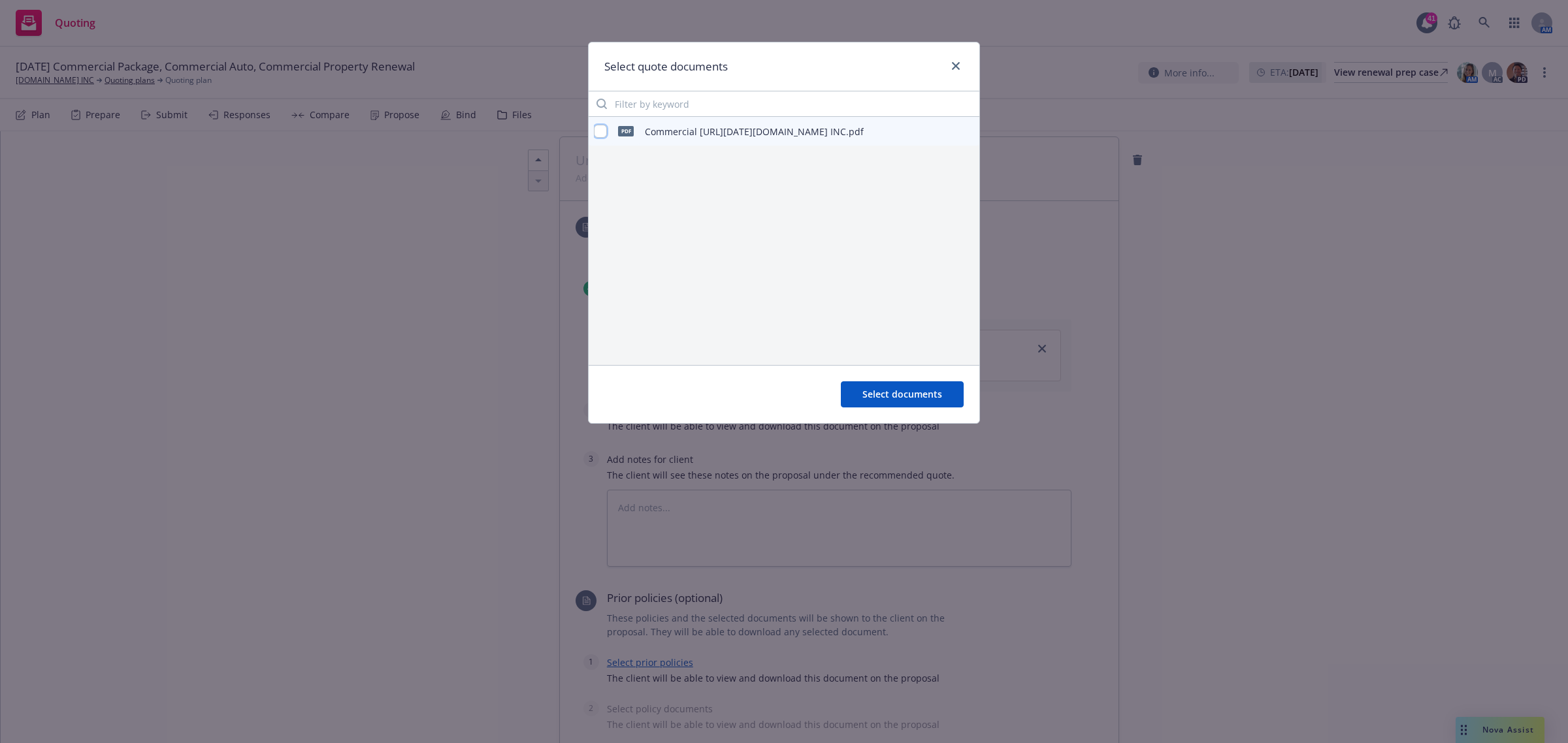
click at [599, 129] on input "checkbox" at bounding box center [600, 131] width 13 height 13
checkbox input "true"
click at [899, 382] on button "Select documents" at bounding box center [902, 394] width 123 height 26
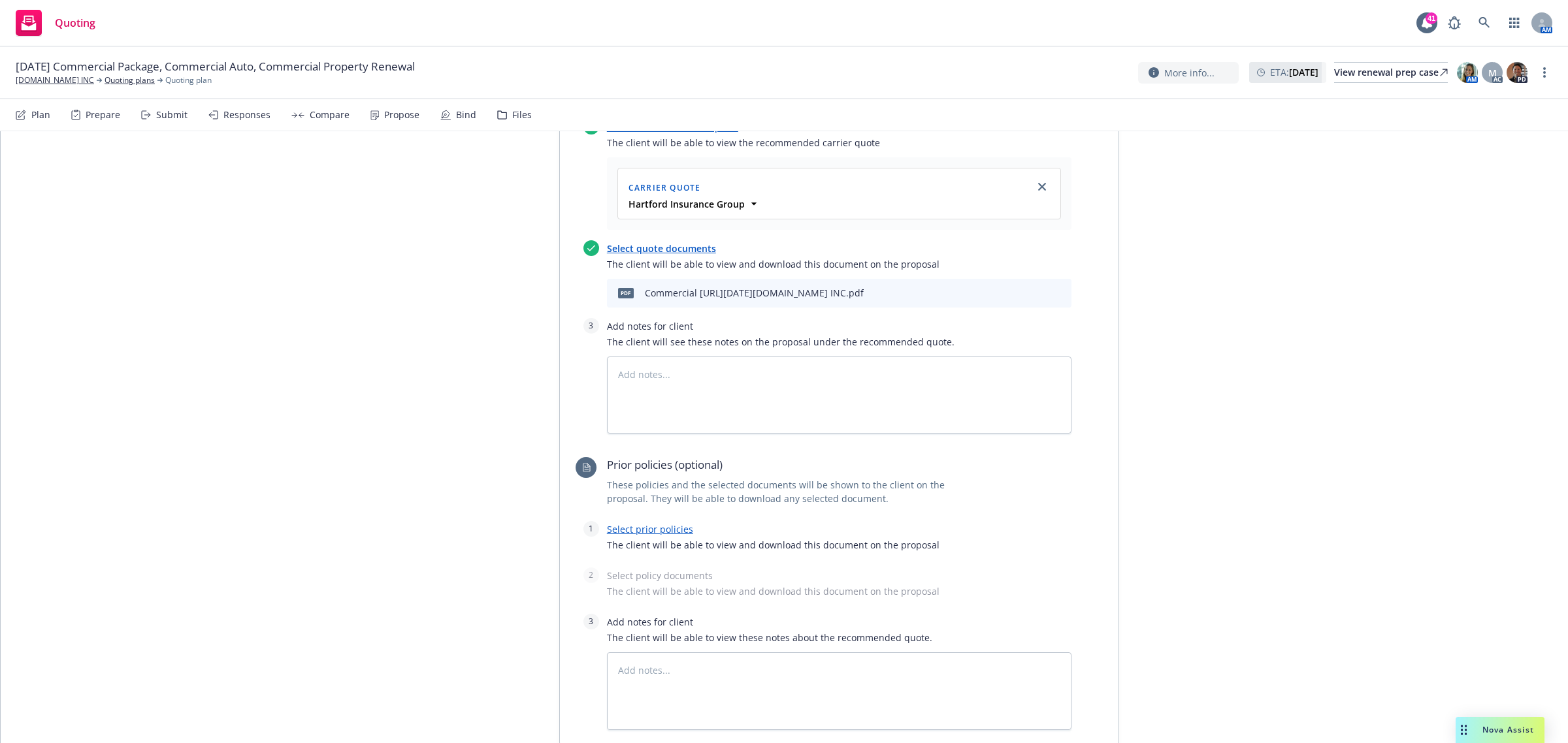
scroll to position [1603, 0]
click at [638, 524] on link "Select prior policies" at bounding box center [650, 528] width 87 height 12
type textarea "x"
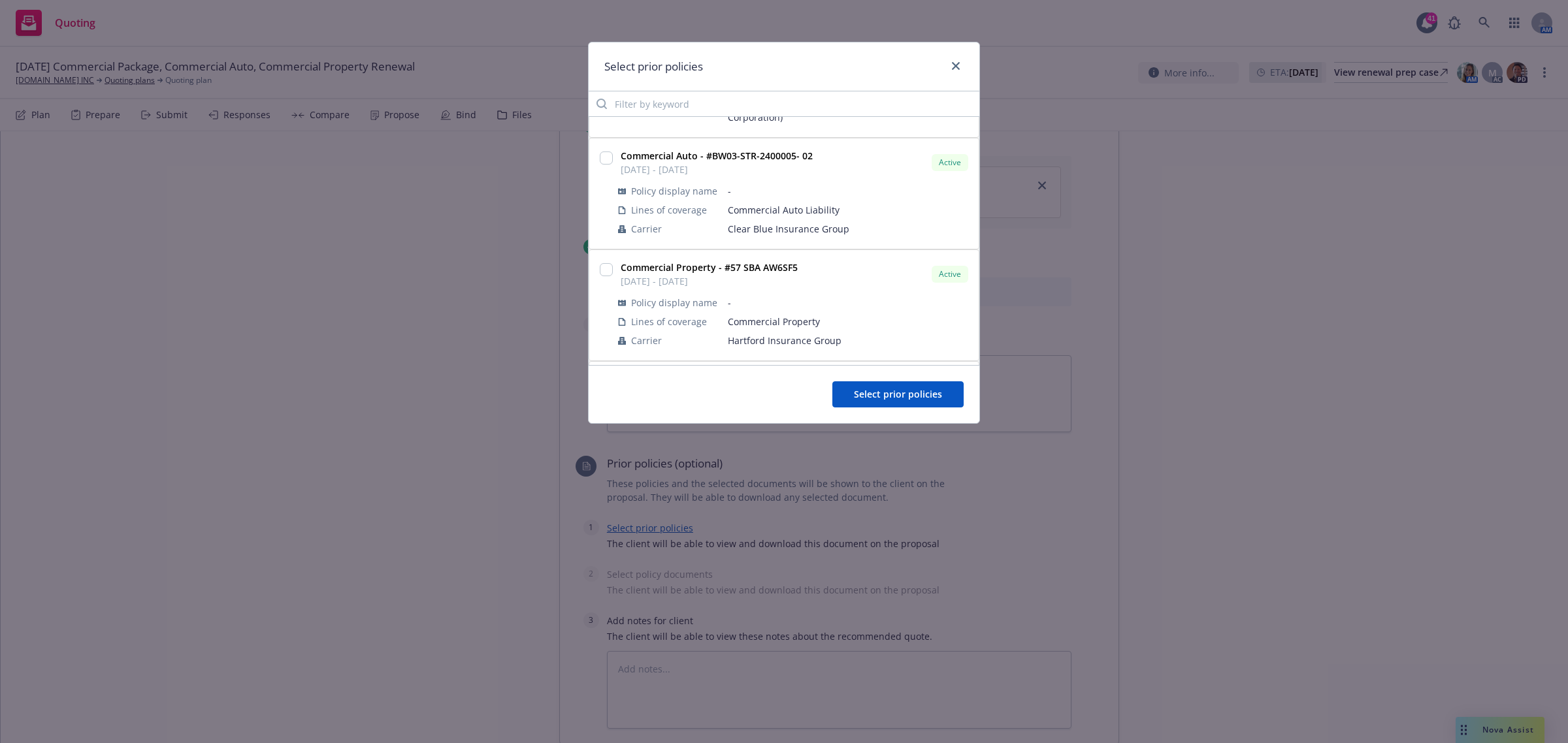
scroll to position [245, 0]
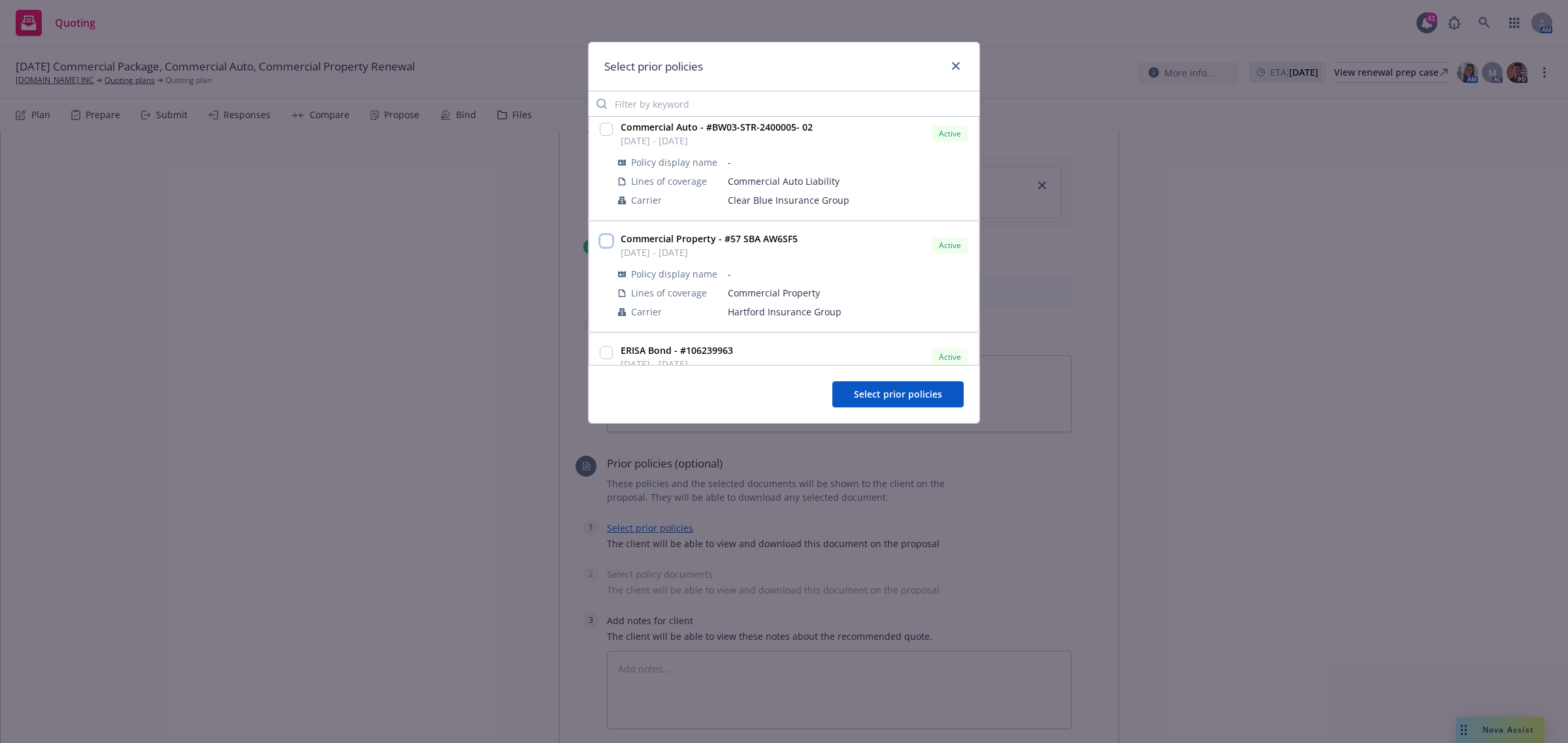
click at [606, 234] on input "checkbox" at bounding box center [605, 241] width 13 height 13
checkbox input "true"
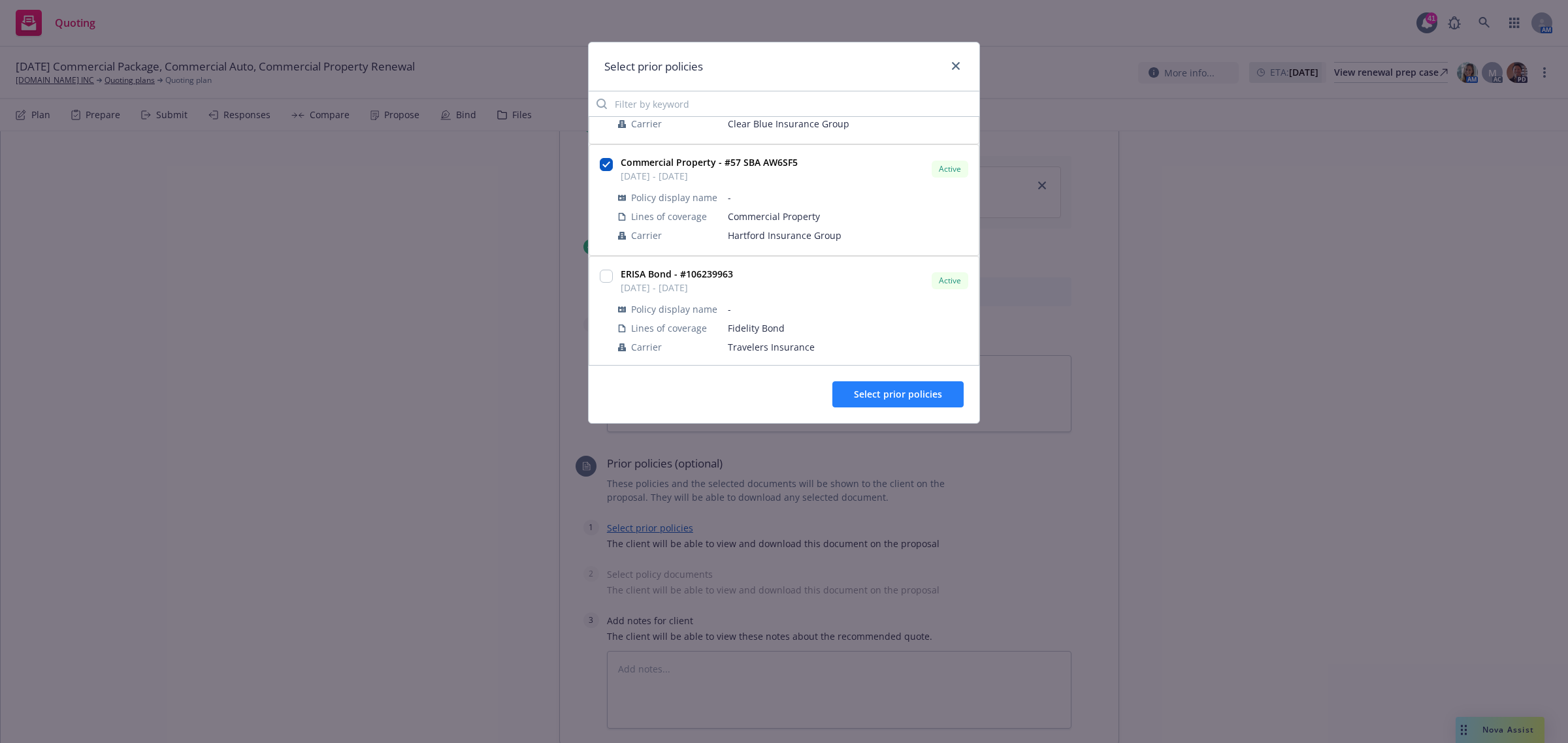
click at [883, 382] on div "Select prior policies" at bounding box center [784, 394] width 391 height 58
click at [886, 389] on span "Select prior policies" at bounding box center [897, 394] width 88 height 12
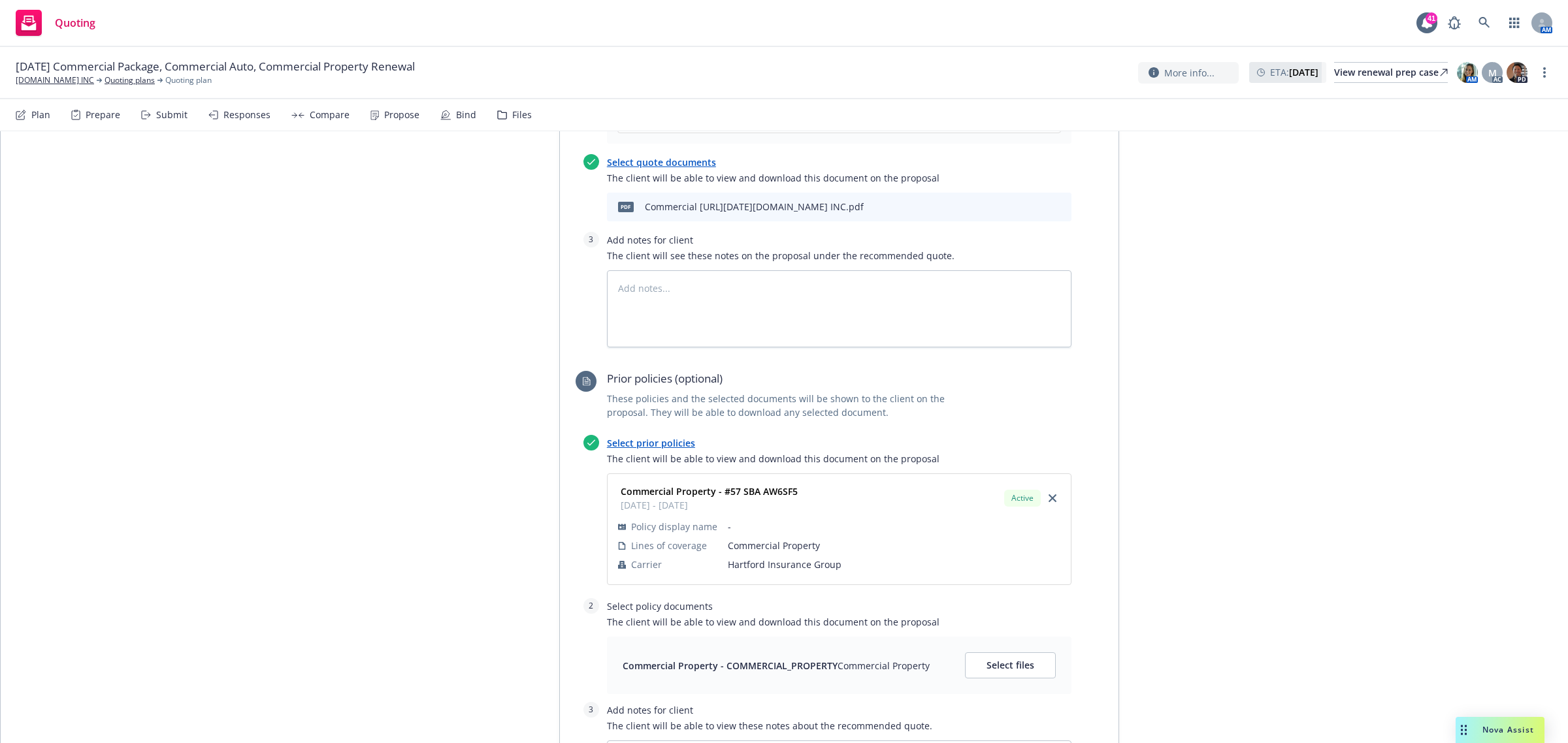
scroll to position [1766, 0]
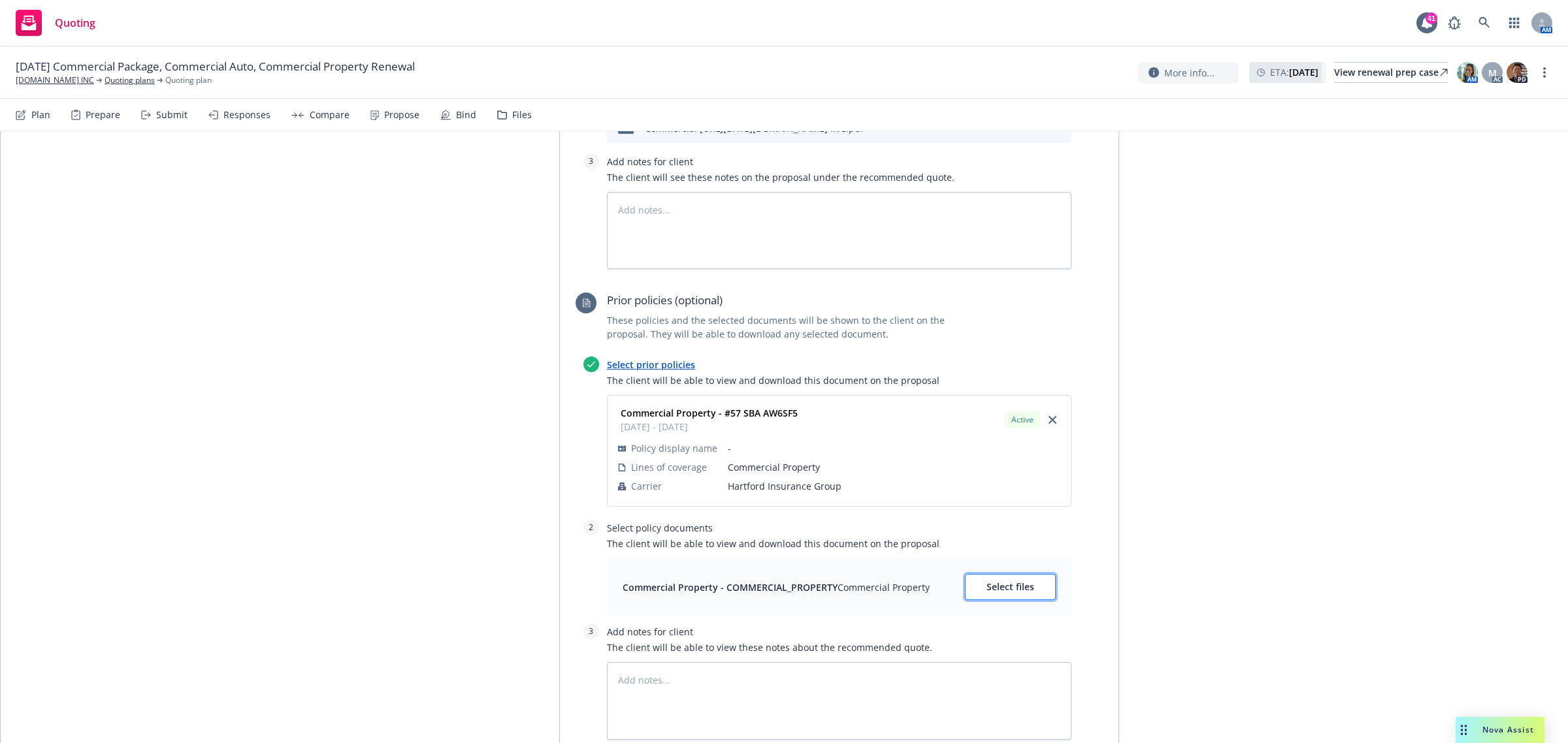
click at [1009, 585] on span "Select files" at bounding box center [1010, 587] width 48 height 12
type textarea "x"
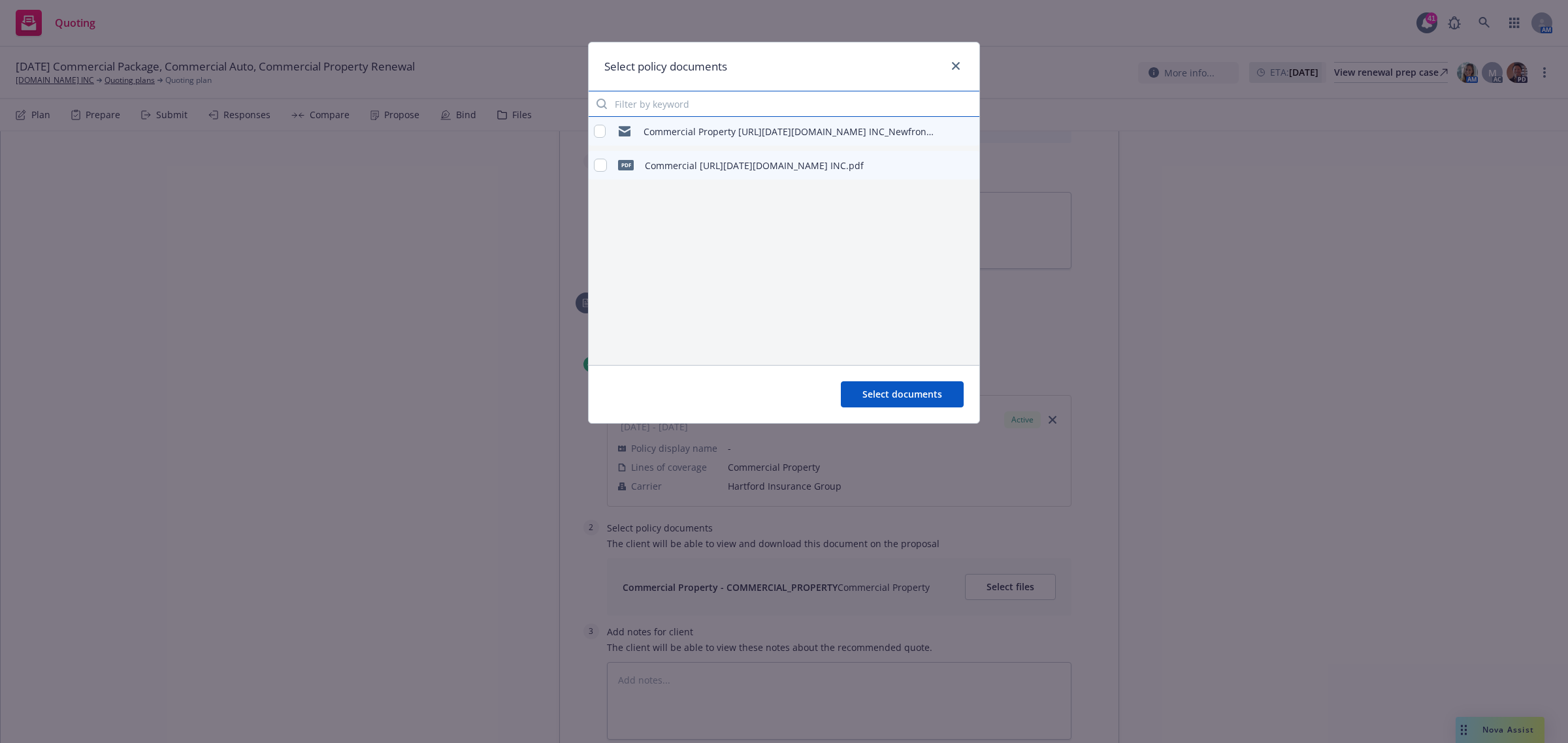
click at [706, 100] on input "Filter by keyword" at bounding box center [784, 103] width 391 height 26
click at [599, 164] on input "checkbox" at bounding box center [600, 165] width 13 height 13
checkbox input "true"
click at [918, 391] on span "Select documents" at bounding box center [902, 394] width 80 height 12
type textarea "x"
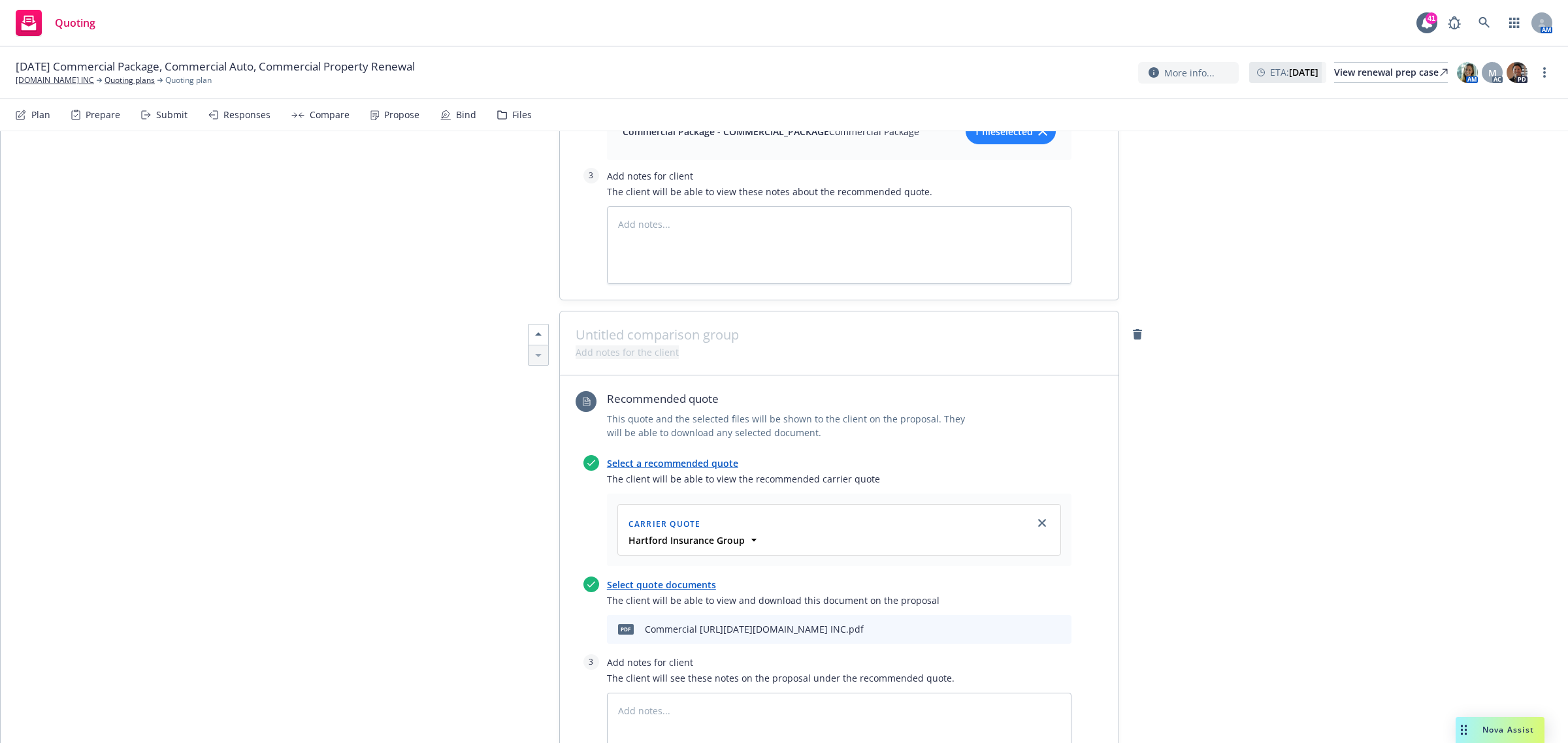
scroll to position [1263, 0]
click at [635, 347] on div at bounding box center [839, 345] width 527 height 2
click at [618, 338] on span at bounding box center [839, 337] width 527 height 15
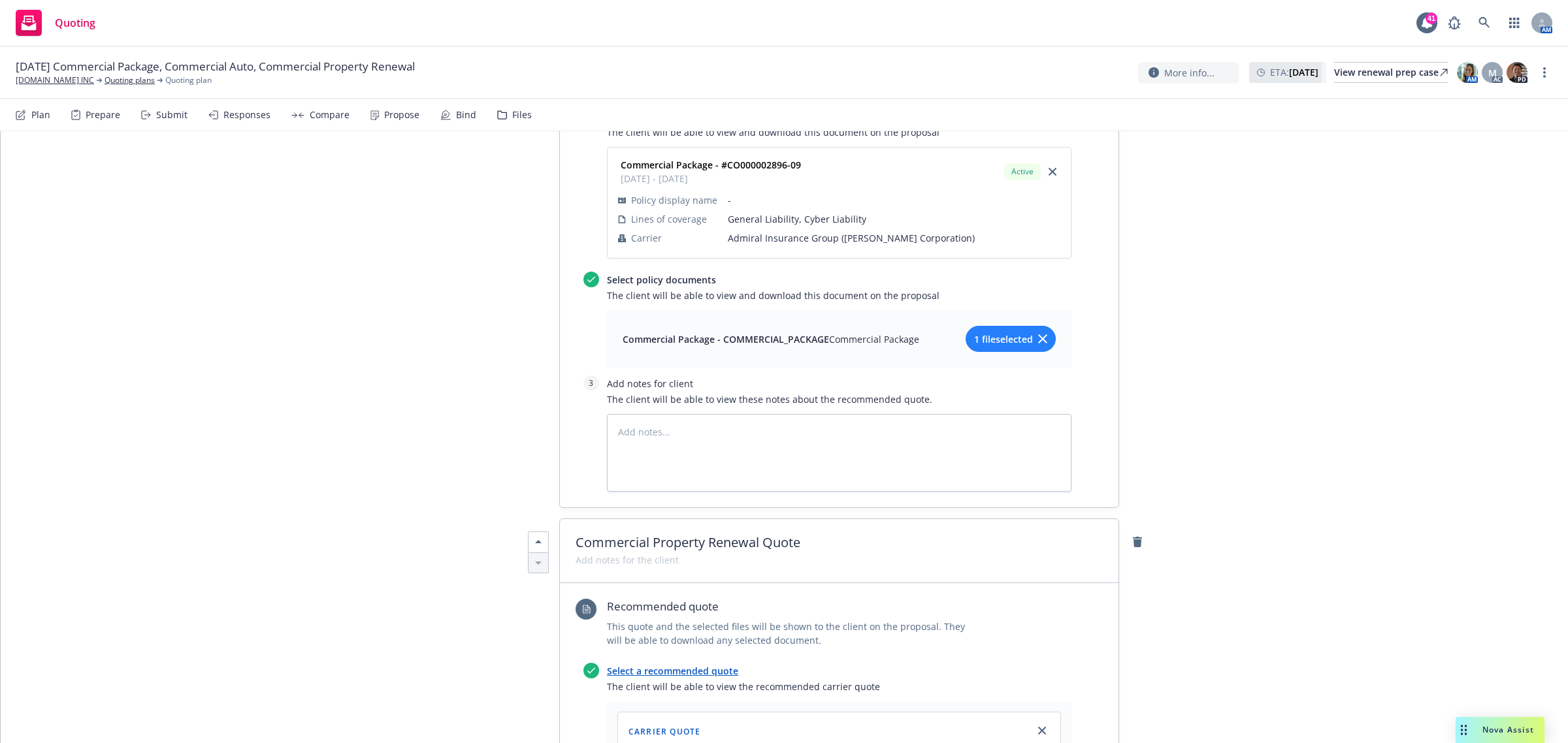
scroll to position [1182, 0]
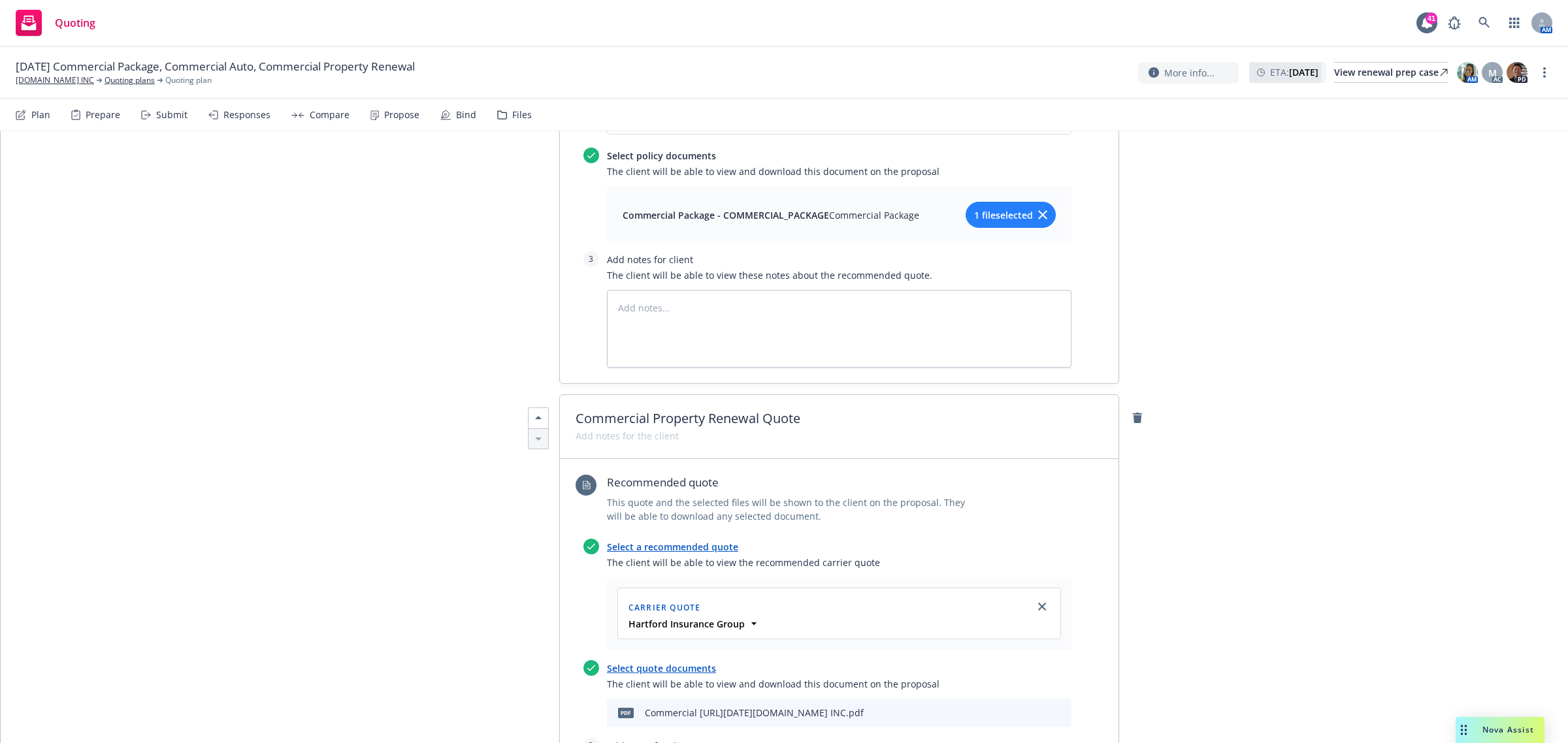
click at [562, 418] on div "Commercial Property Renewal Quote" at bounding box center [838, 427] width 559 height 64
click at [566, 418] on div "Commercial Property Renewal Quote" at bounding box center [838, 427] width 559 height 64
click at [576, 418] on span "Commercial Property Renewal Quote" at bounding box center [839, 418] width 527 height 15
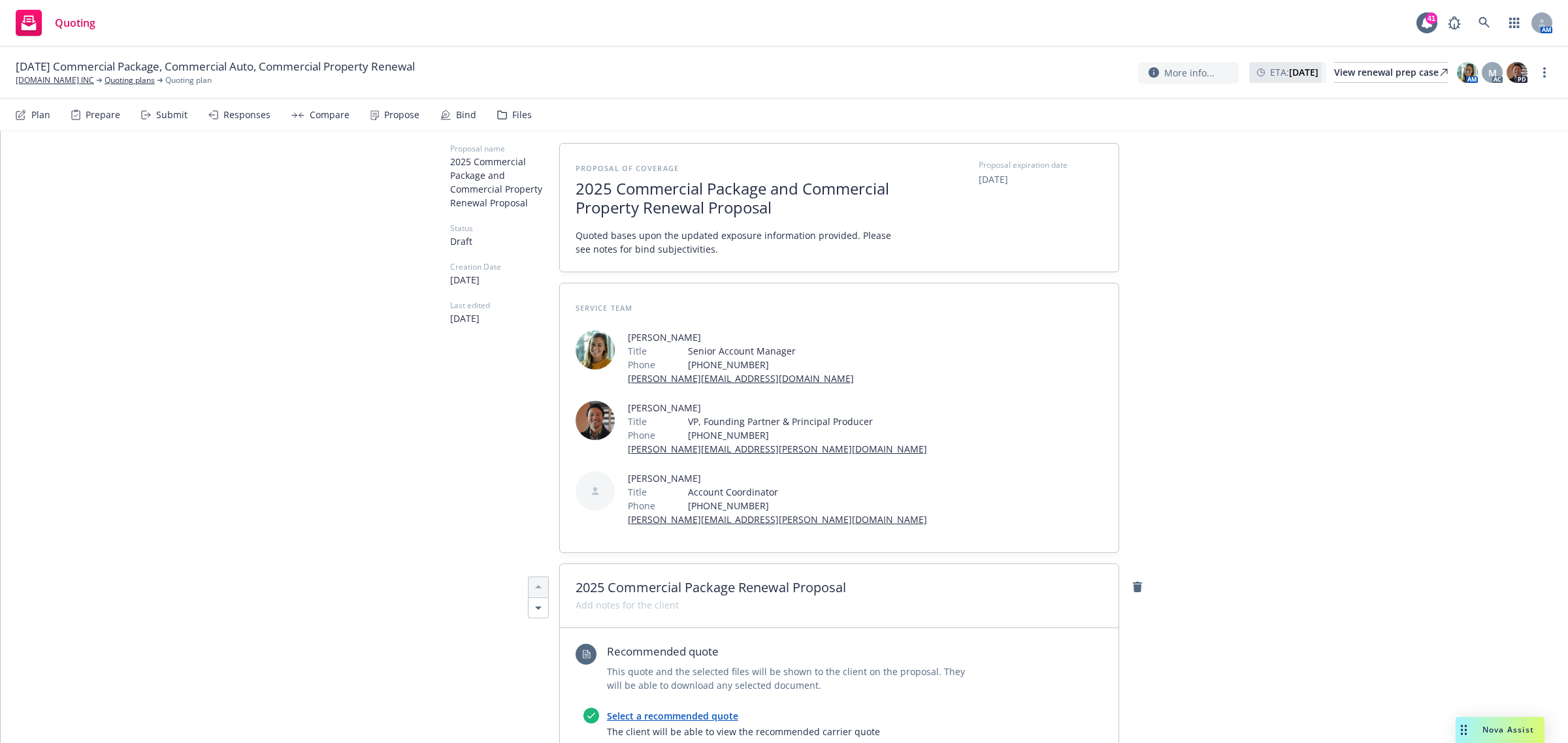
scroll to position [39, 0]
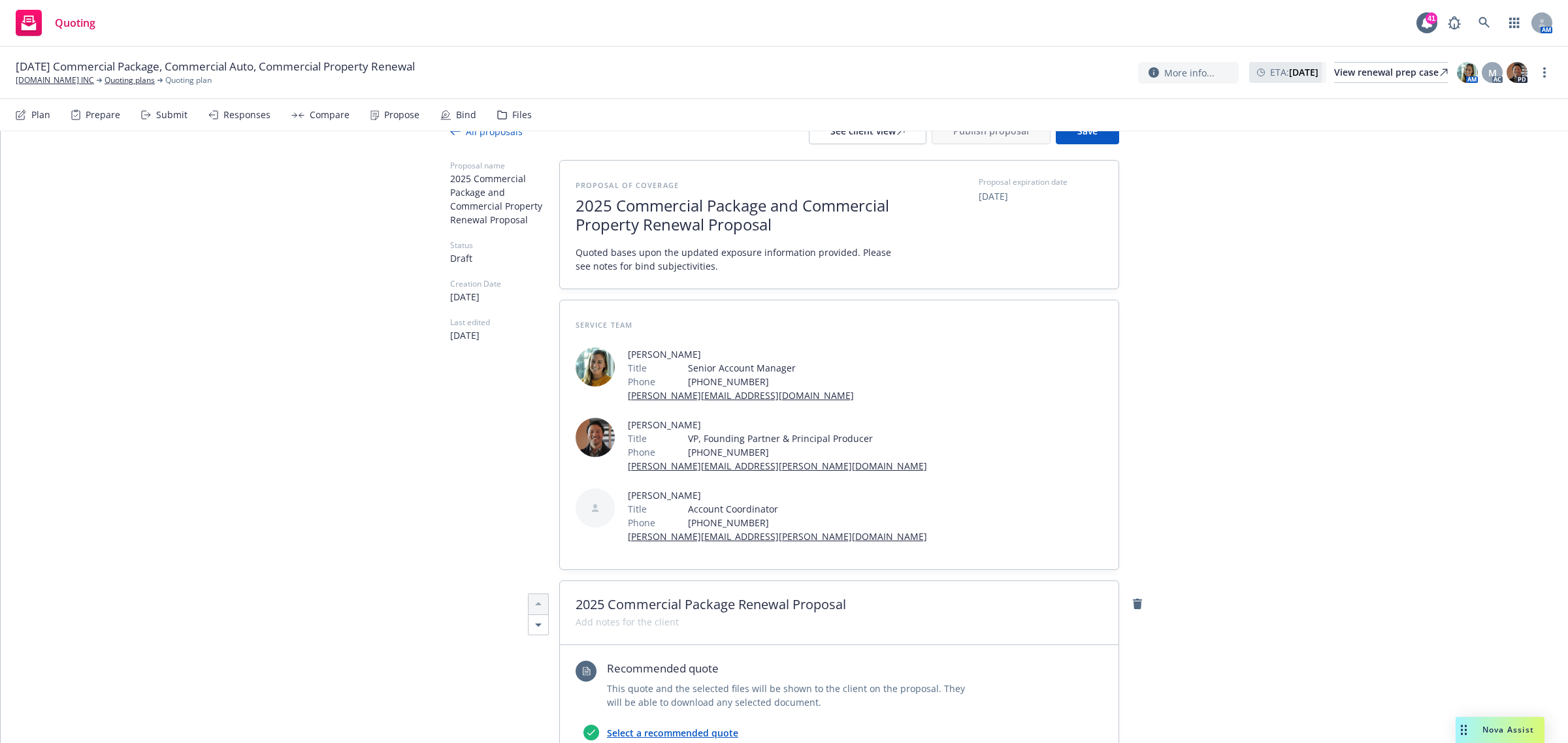
type textarea "x"
click at [868, 604] on span "2025 Commercial Package Renewal Proposal" at bounding box center [839, 604] width 527 height 15
drag, startPoint x: 861, startPoint y: 605, endPoint x: 786, endPoint y: 604, distance: 75.0
click at [786, 604] on span "2025 Commercial Package Renewal Proposal" at bounding box center [839, 604] width 527 height 15
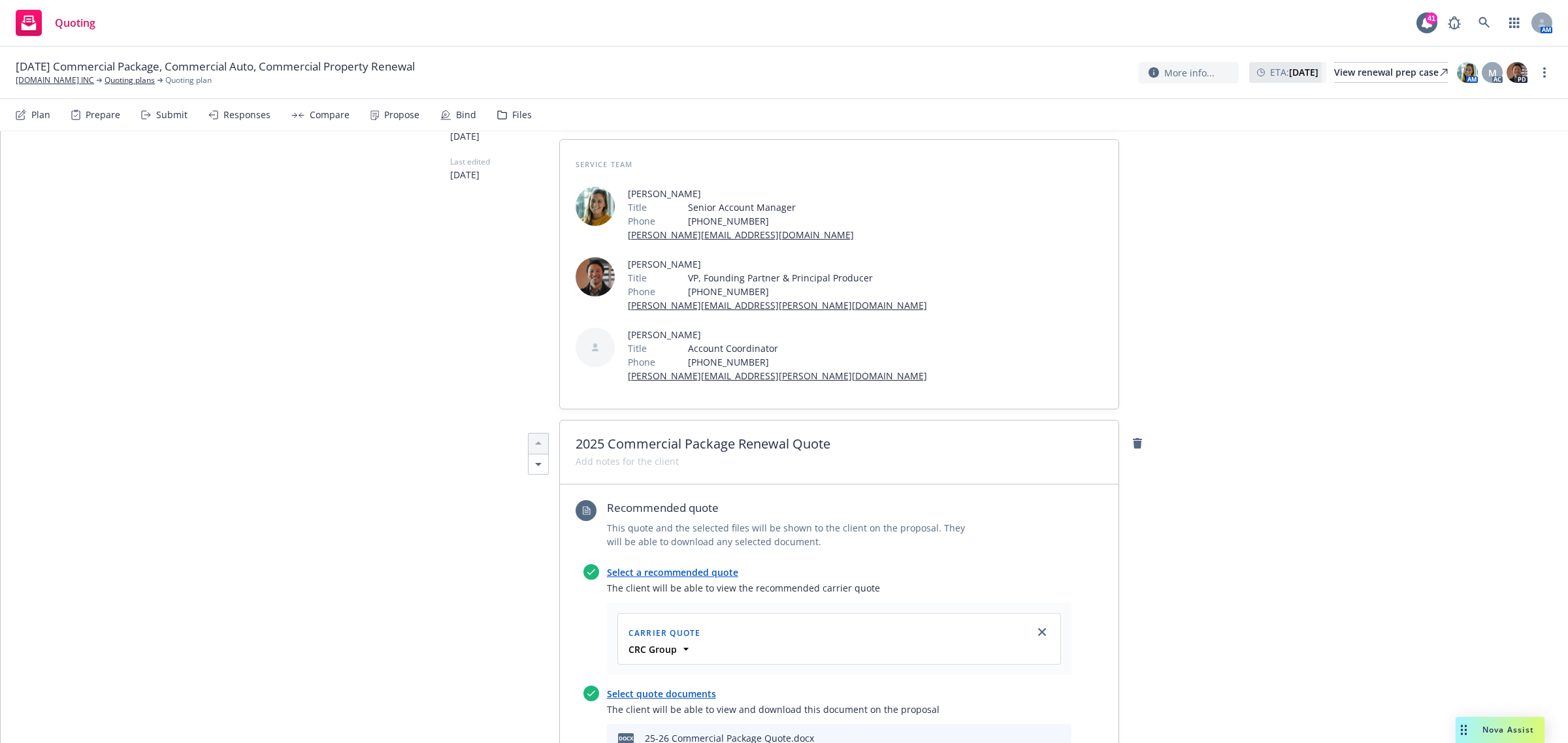
scroll to position [0, 0]
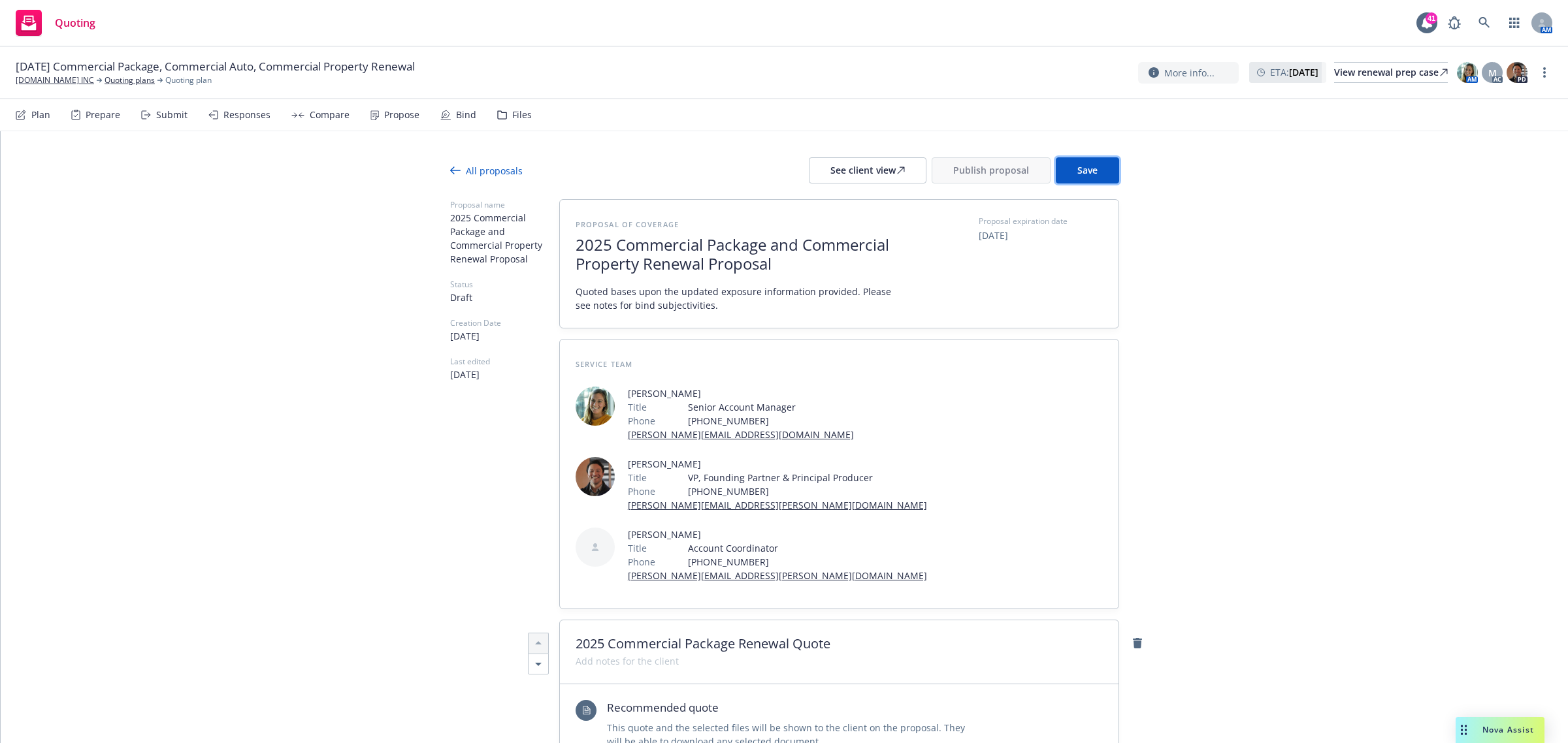
drag, startPoint x: 1096, startPoint y: 179, endPoint x: 1042, endPoint y: 178, distance: 54.0
click at [1097, 179] on button "Save" at bounding box center [1087, 170] width 64 height 26
click at [857, 175] on div "See client view" at bounding box center [867, 170] width 74 height 25
click at [976, 162] on button "Publish proposal" at bounding box center [990, 170] width 119 height 26
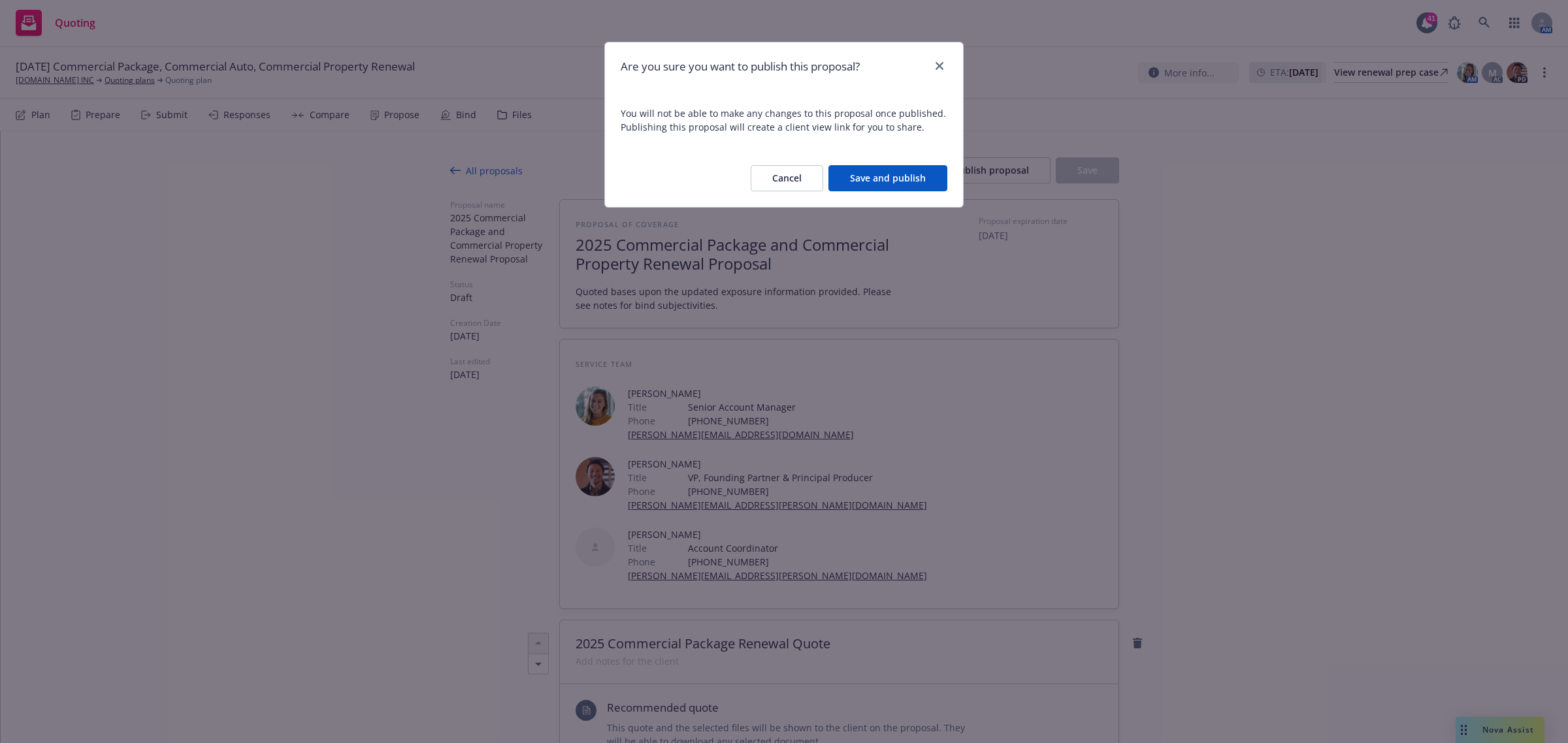
click at [863, 175] on button "Save and publish" at bounding box center [887, 178] width 119 height 26
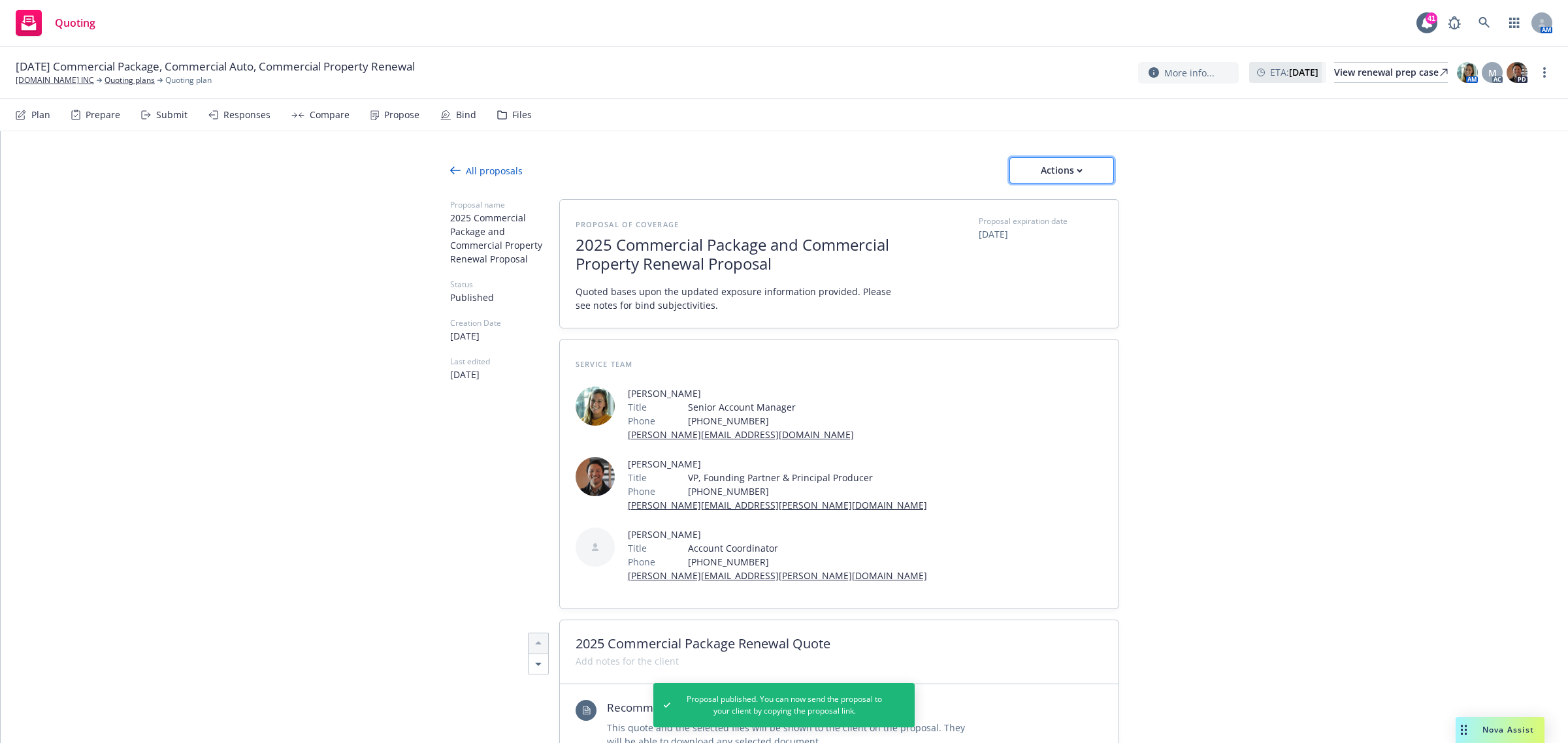
click at [1069, 167] on div "Actions" at bounding box center [1061, 170] width 61 height 25
click at [1064, 224] on span "See client view" at bounding box center [1051, 230] width 96 height 12
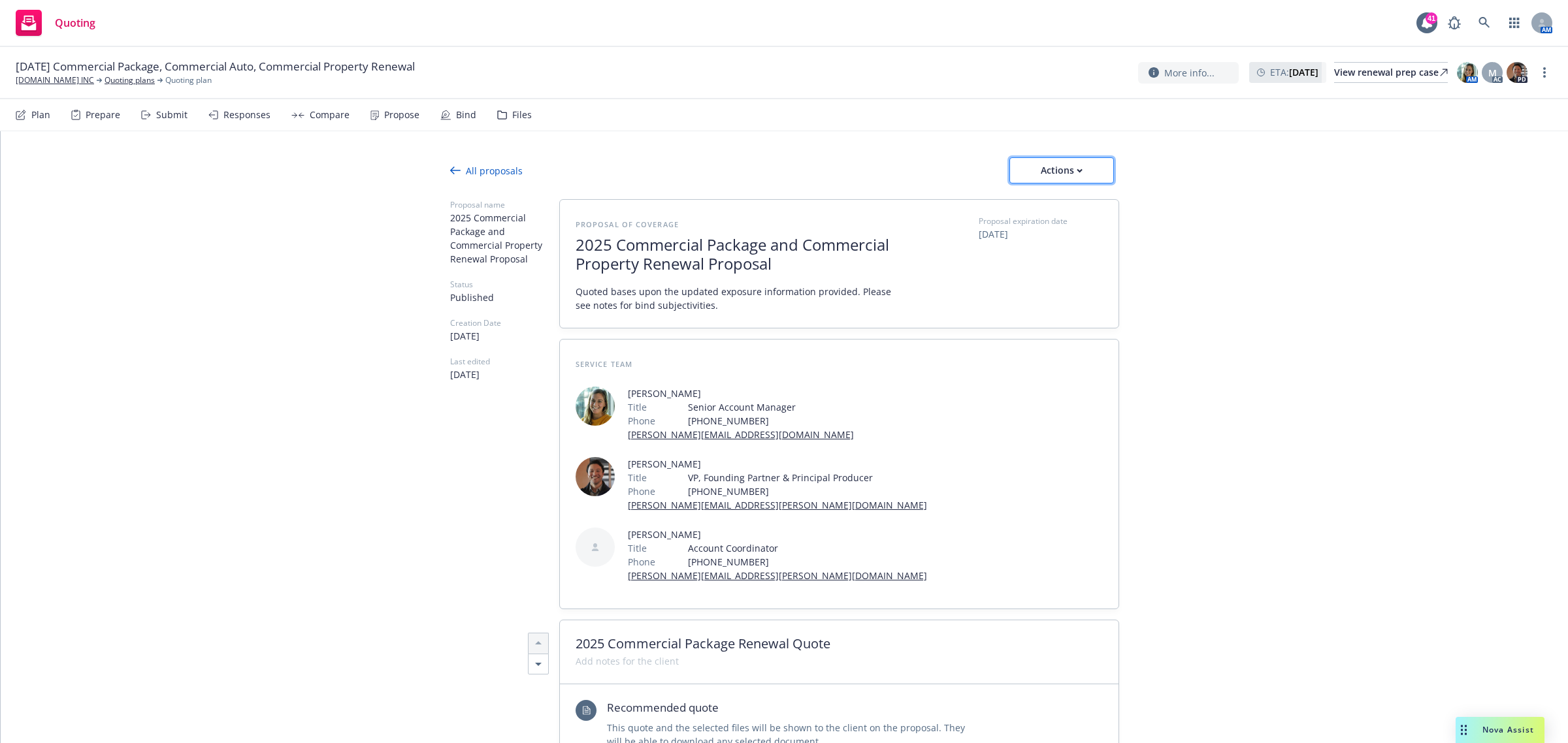
click at [1064, 159] on div "Actions" at bounding box center [1061, 170] width 61 height 25
click at [1064, 207] on span "Copy proposal link" at bounding box center [1059, 204] width 113 height 12
click at [1041, 162] on div "Actions" at bounding box center [1061, 170] width 61 height 25
click at [1069, 205] on span "Copy proposal link" at bounding box center [1059, 204] width 113 height 12
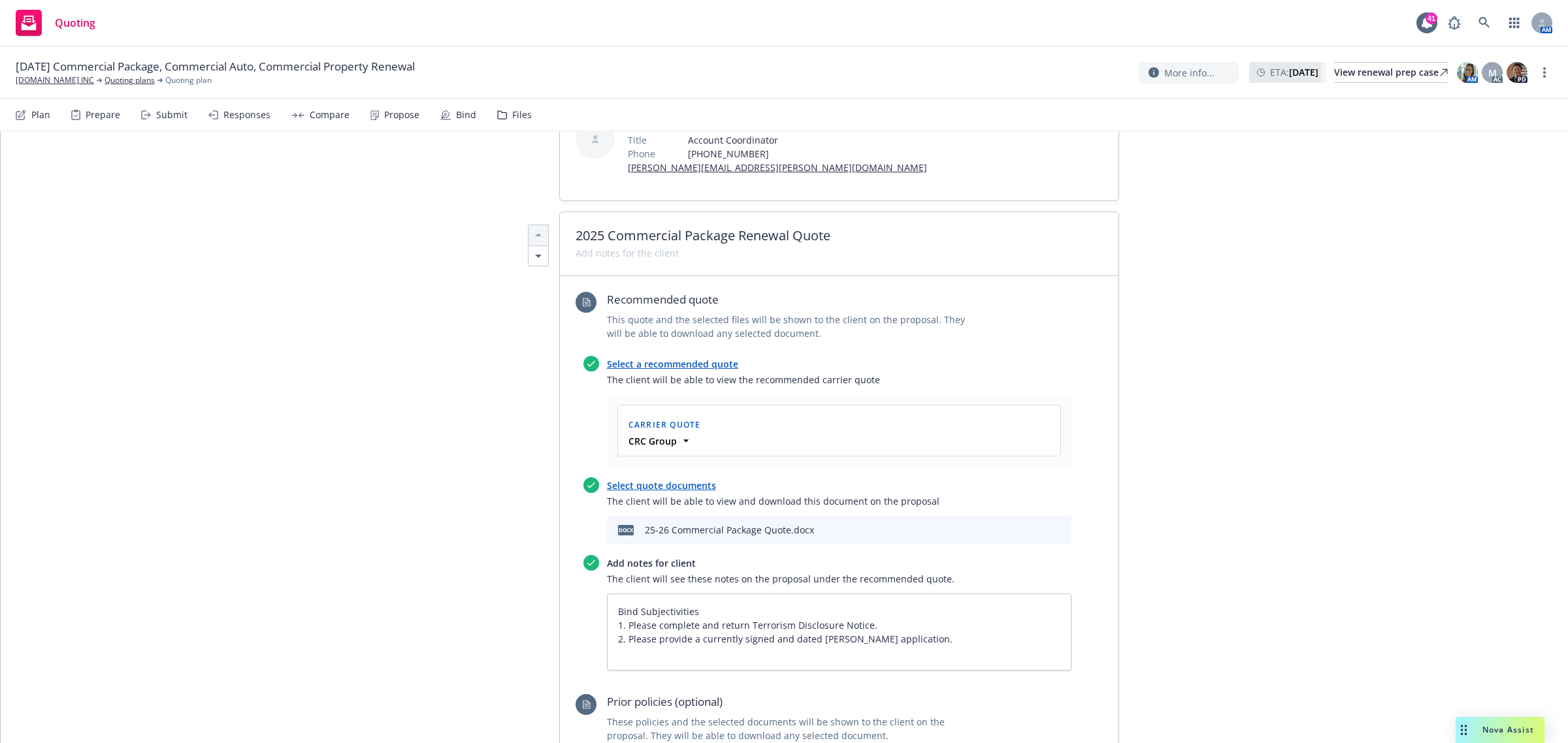
click at [1032, 533] on icon "preview file" at bounding box center [1038, 529] width 11 height 9
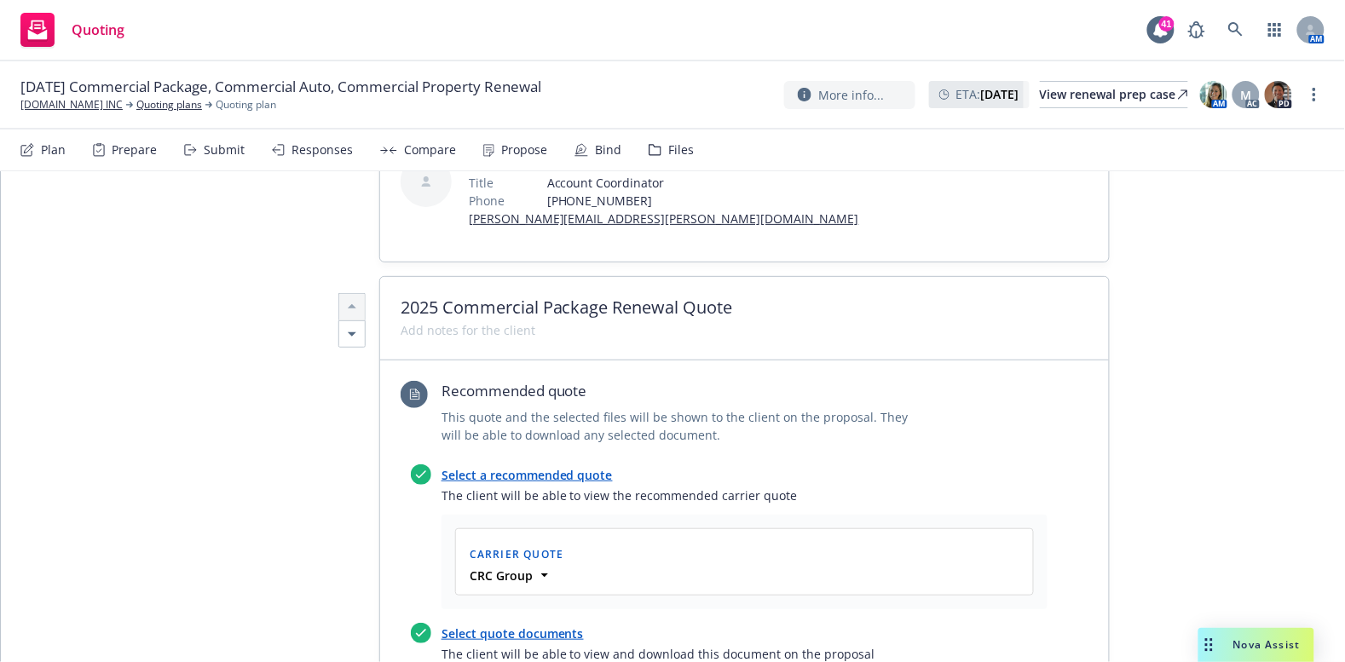
type textarea "x"
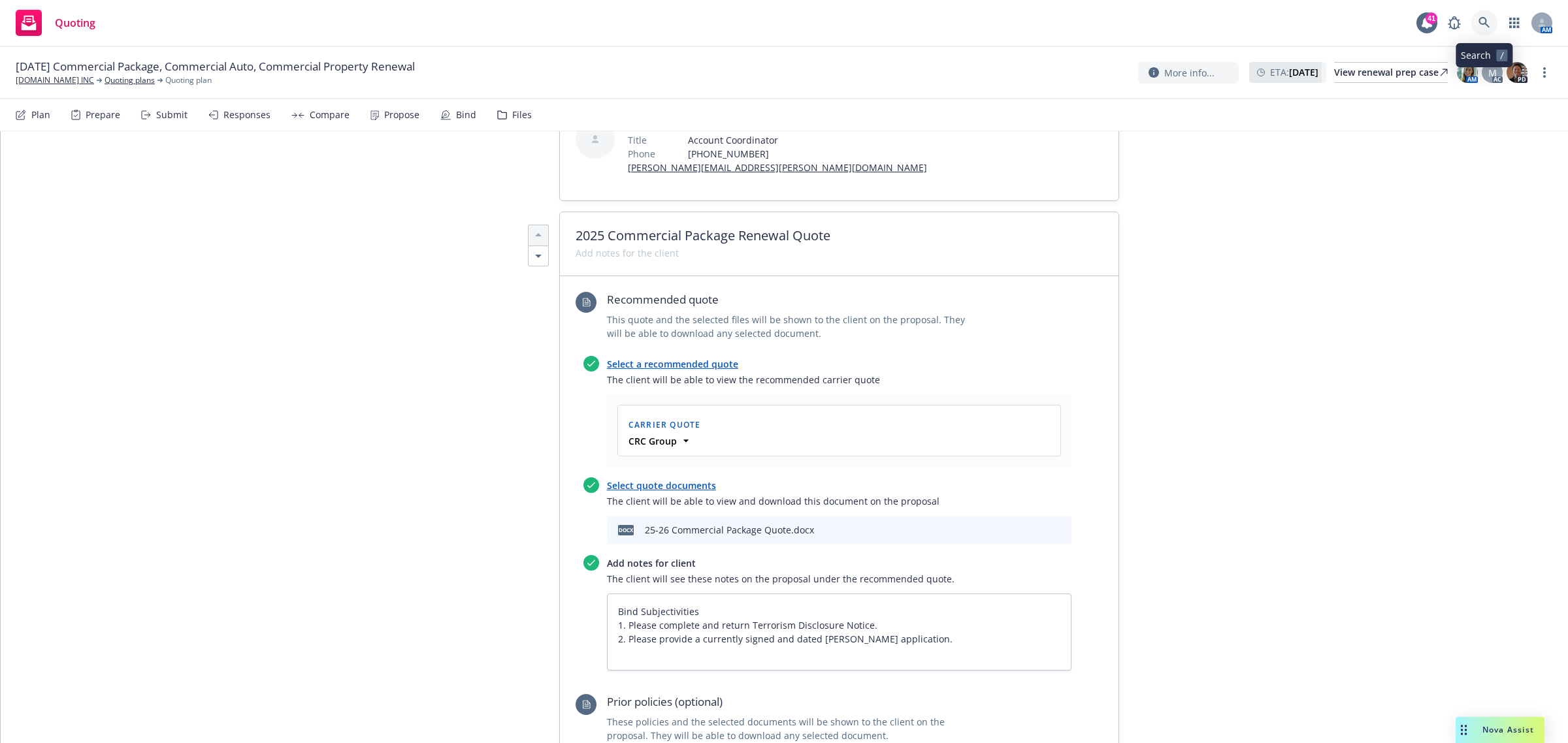
click at [1483, 25] on icon at bounding box center [1484, 22] width 11 height 11
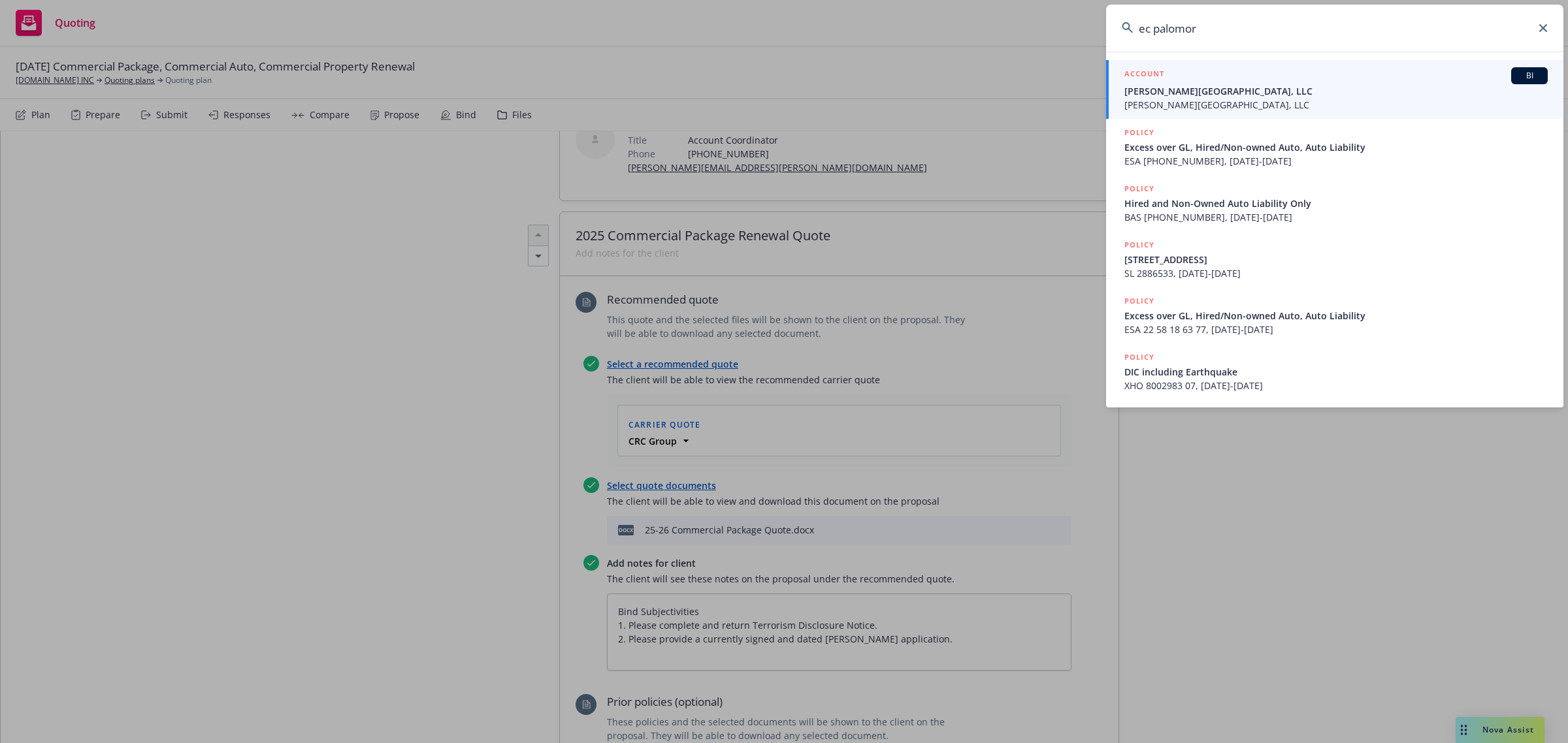
type input "ec palomor"
click at [1210, 101] on span "EC Palomar Retail Center, LLC" at bounding box center [1336, 105] width 423 height 14
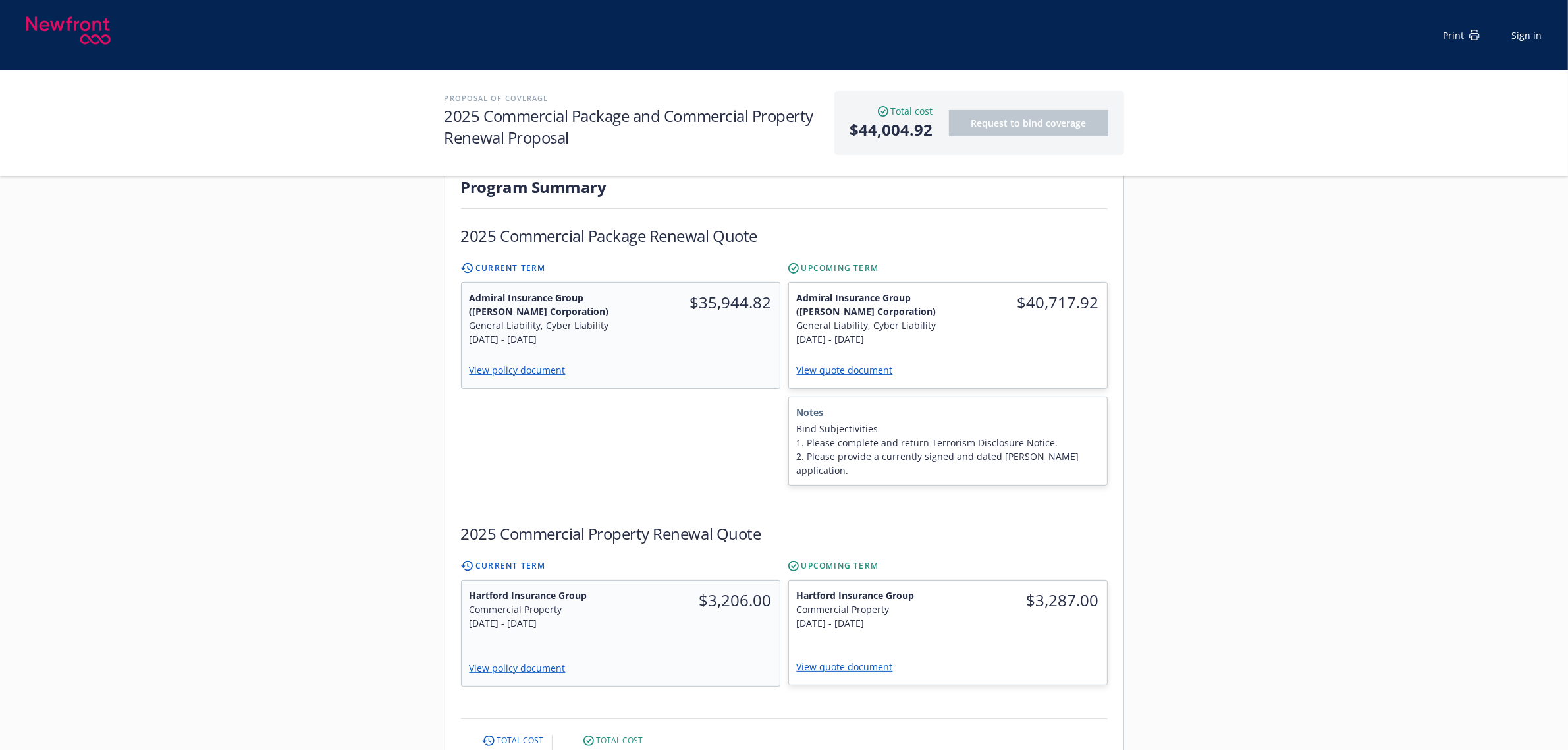
scroll to position [329, 0]
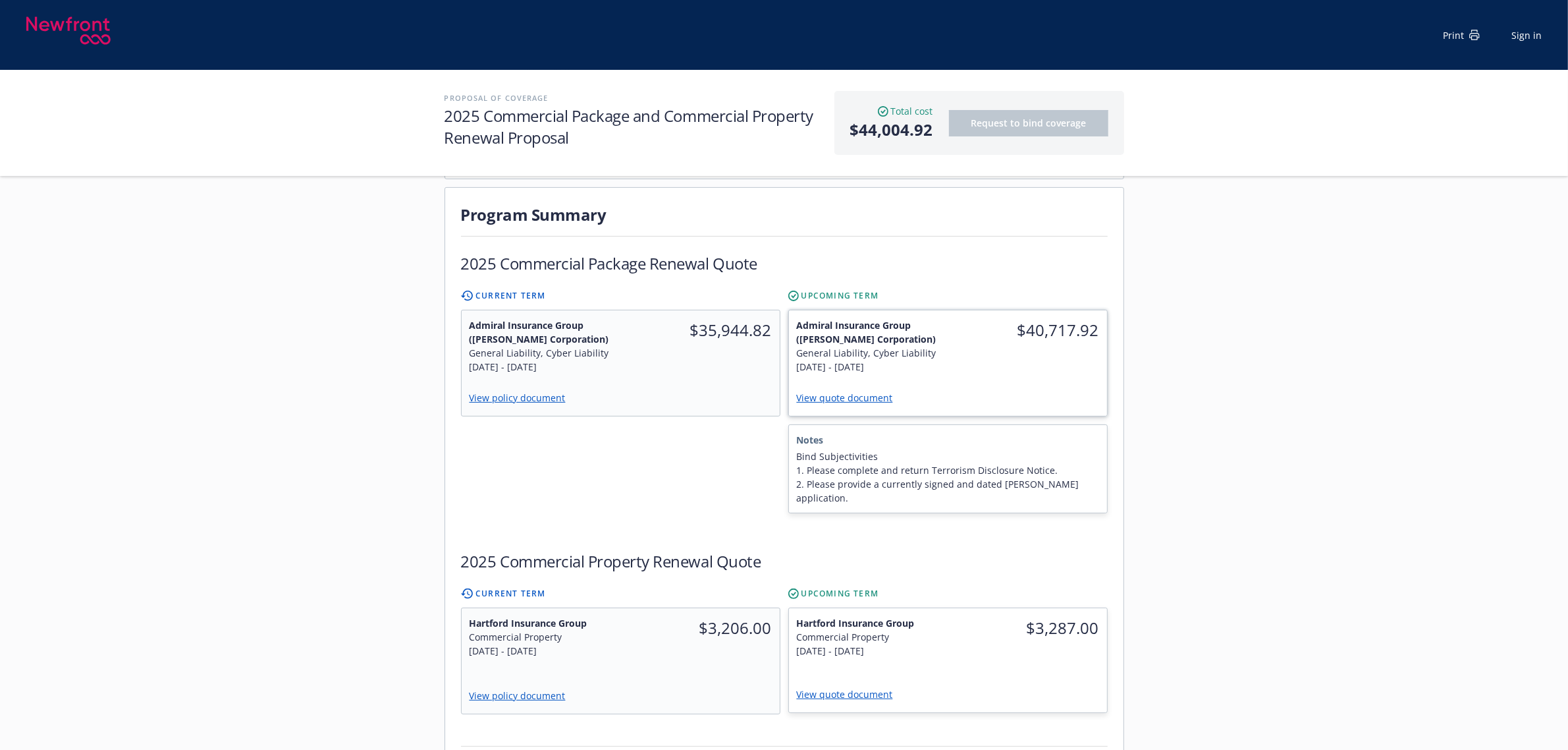
click at [846, 390] on div "View quote document" at bounding box center [947, 399] width 302 height 19
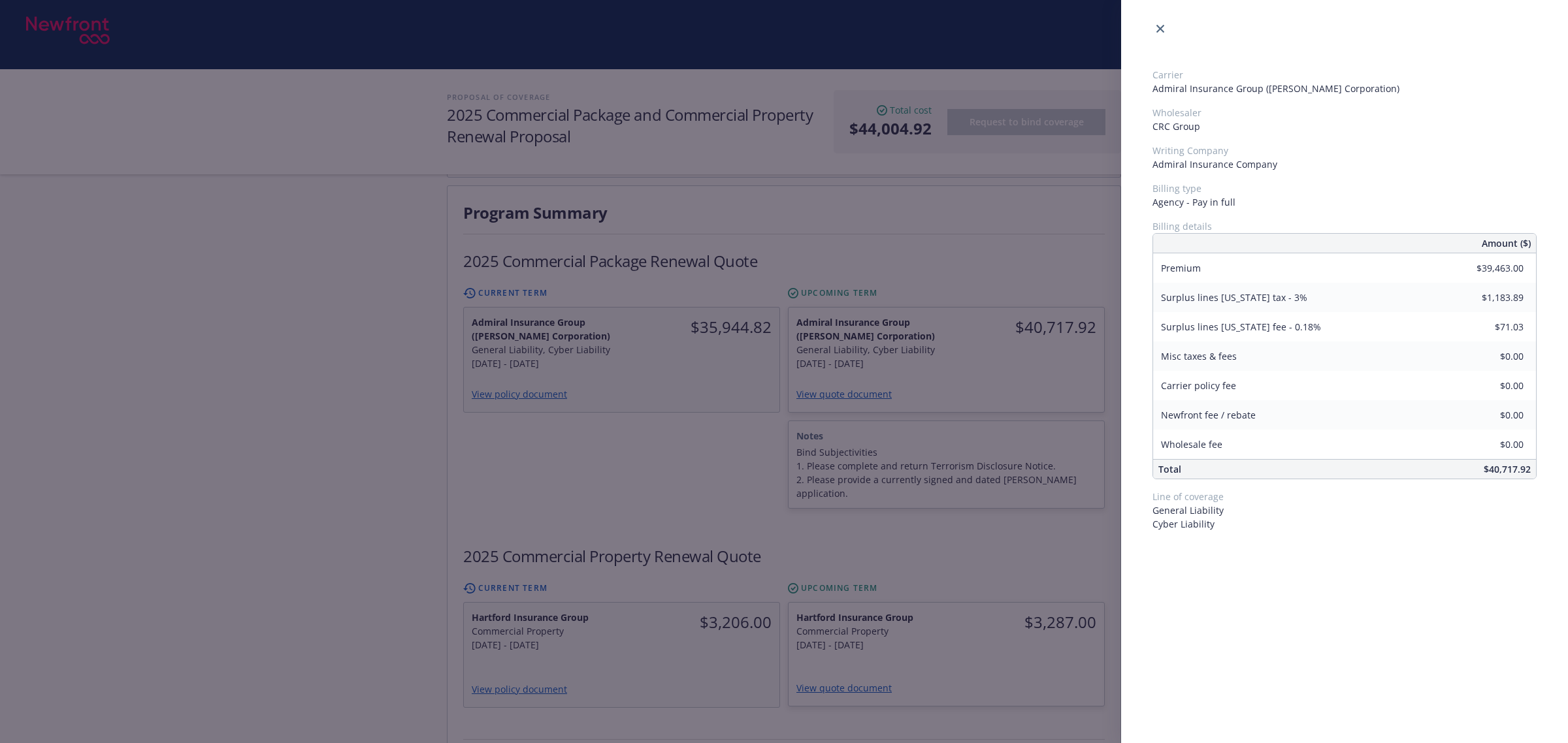
click at [864, 369] on div "Carrier Admiral Insurance Group (W.R. Berkley Corporation) Wholesaler CRC Group…" at bounding box center [784, 372] width 1568 height 743
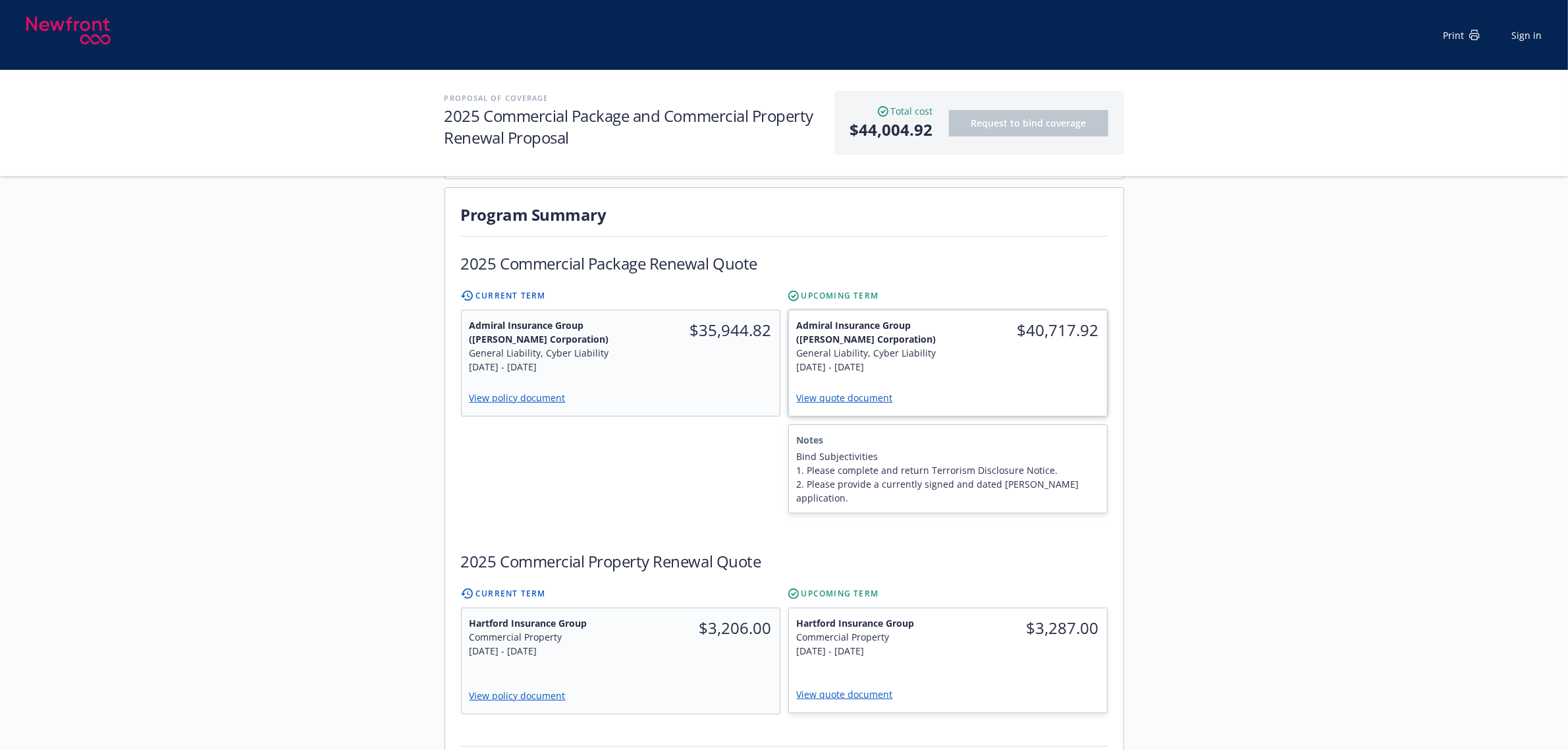
click at [860, 391] on link "View quote document" at bounding box center [850, 397] width 107 height 12
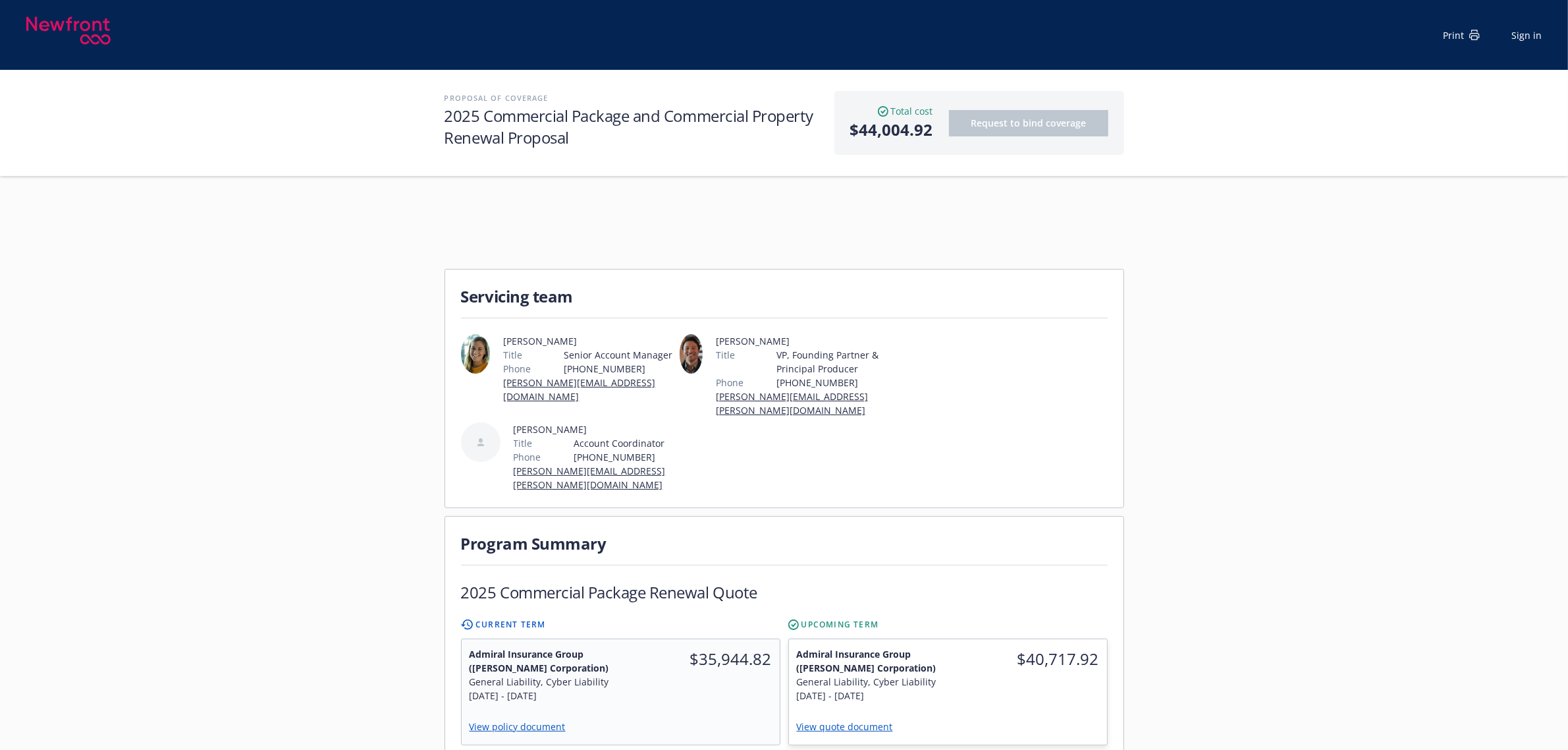
scroll to position [0, 0]
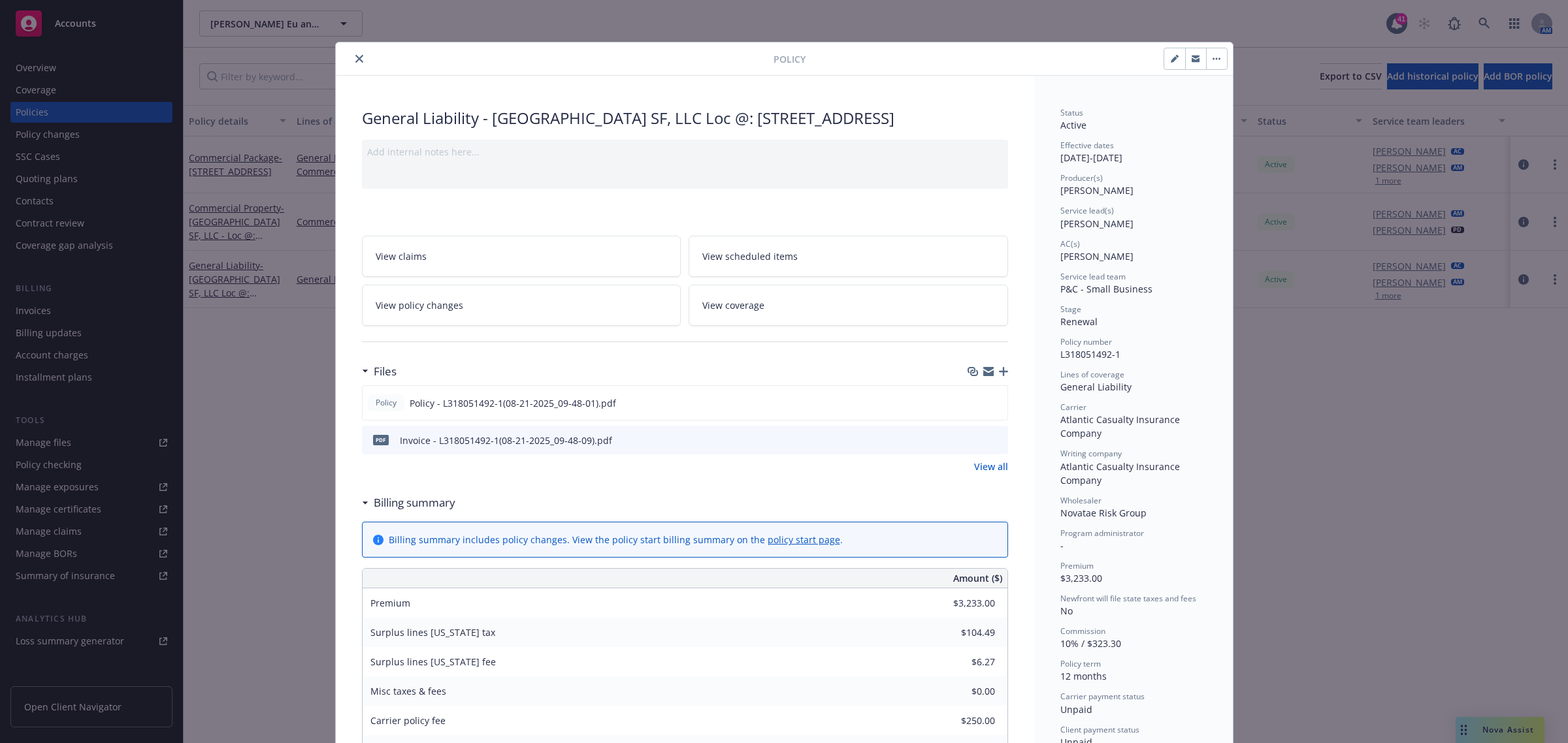
scroll to position [39, 0]
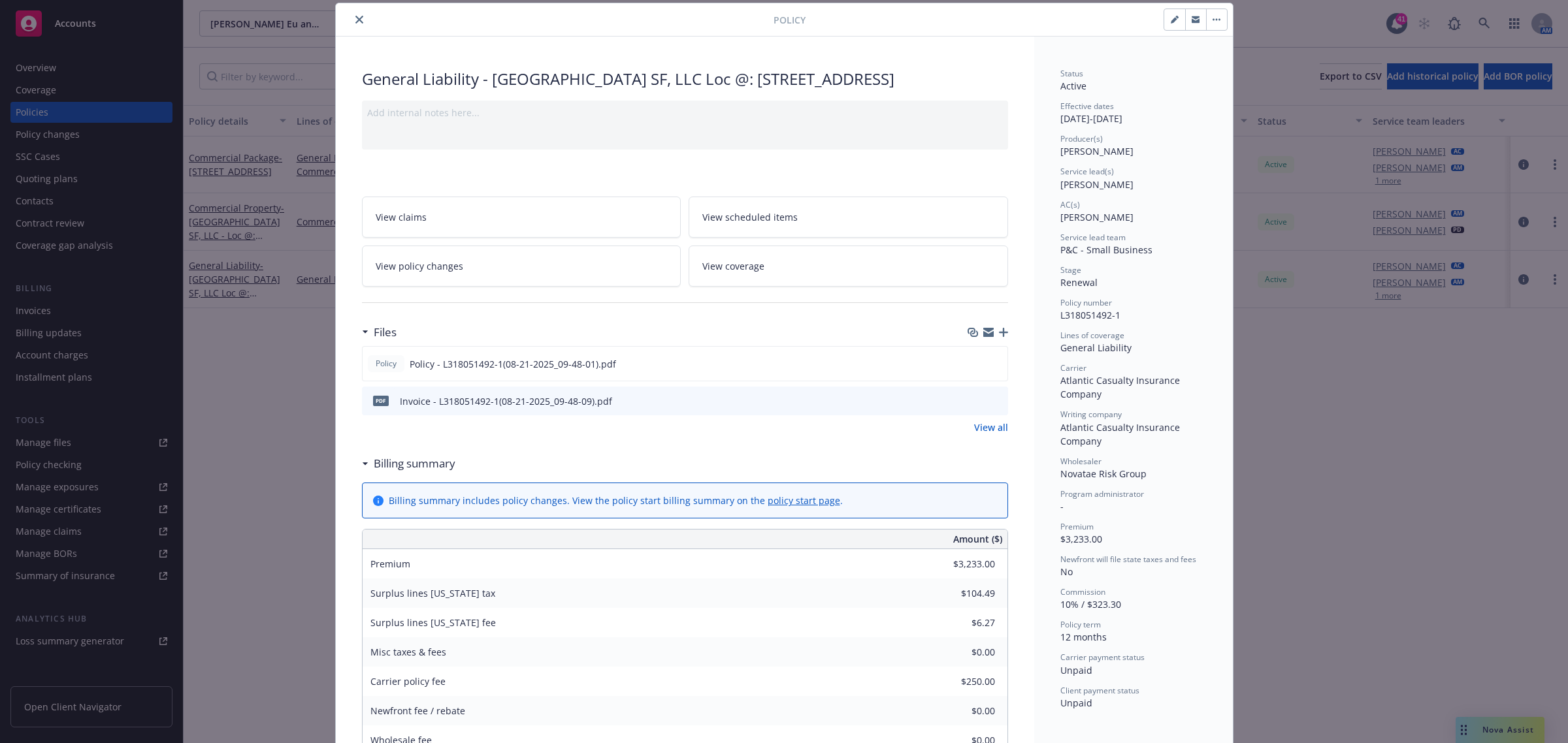
click at [250, 428] on div "Policy General Liability - Kearny Street SF, LLC Loc @: 318-320-322 Kearny St.,…" at bounding box center [784, 372] width 1568 height 743
click at [1419, 635] on div "Policy General Liability - Kearny Street SF, LLC Loc @: 318-320-322 Kearny St.,…" at bounding box center [784, 372] width 1568 height 743
click at [341, 16] on div at bounding box center [557, 19] width 432 height 15
click at [356, 18] on icon "close" at bounding box center [359, 19] width 8 height 8
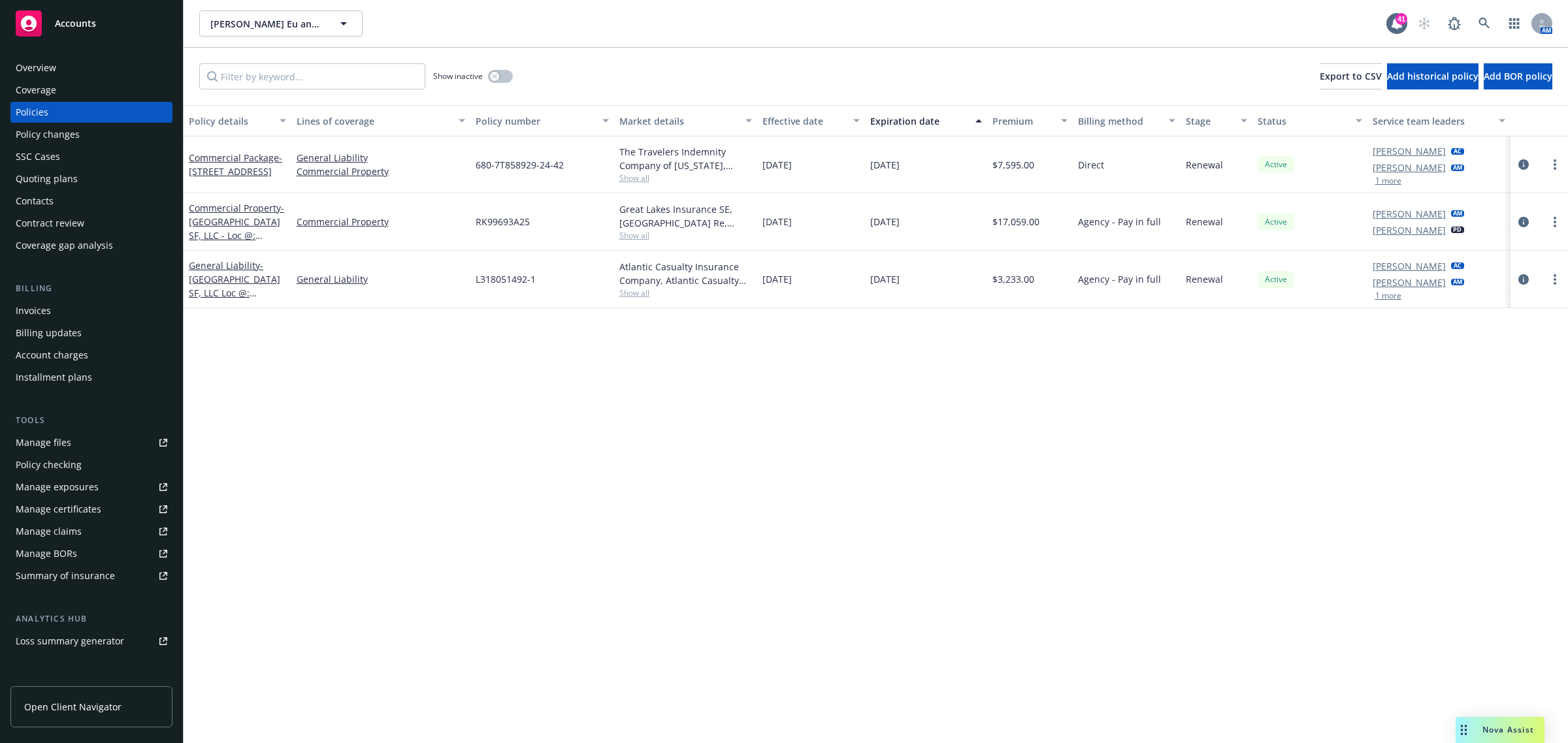
click at [1514, 720] on div "Nova Assist" at bounding box center [1500, 730] width 89 height 26
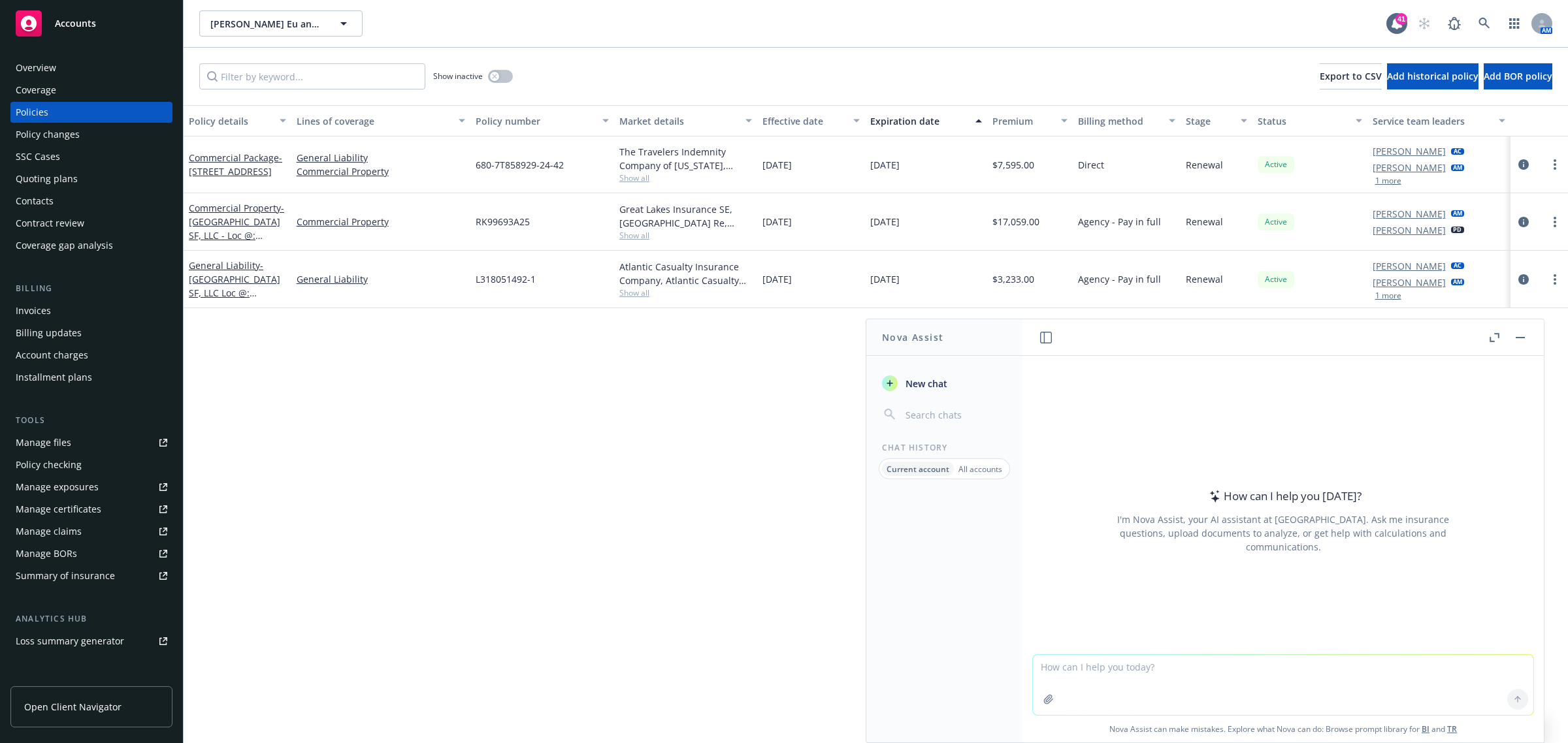
click at [1140, 660] on textarea at bounding box center [1283, 685] width 500 height 60
type textarea "what is a vague way to say health issues to an external stakeholder"
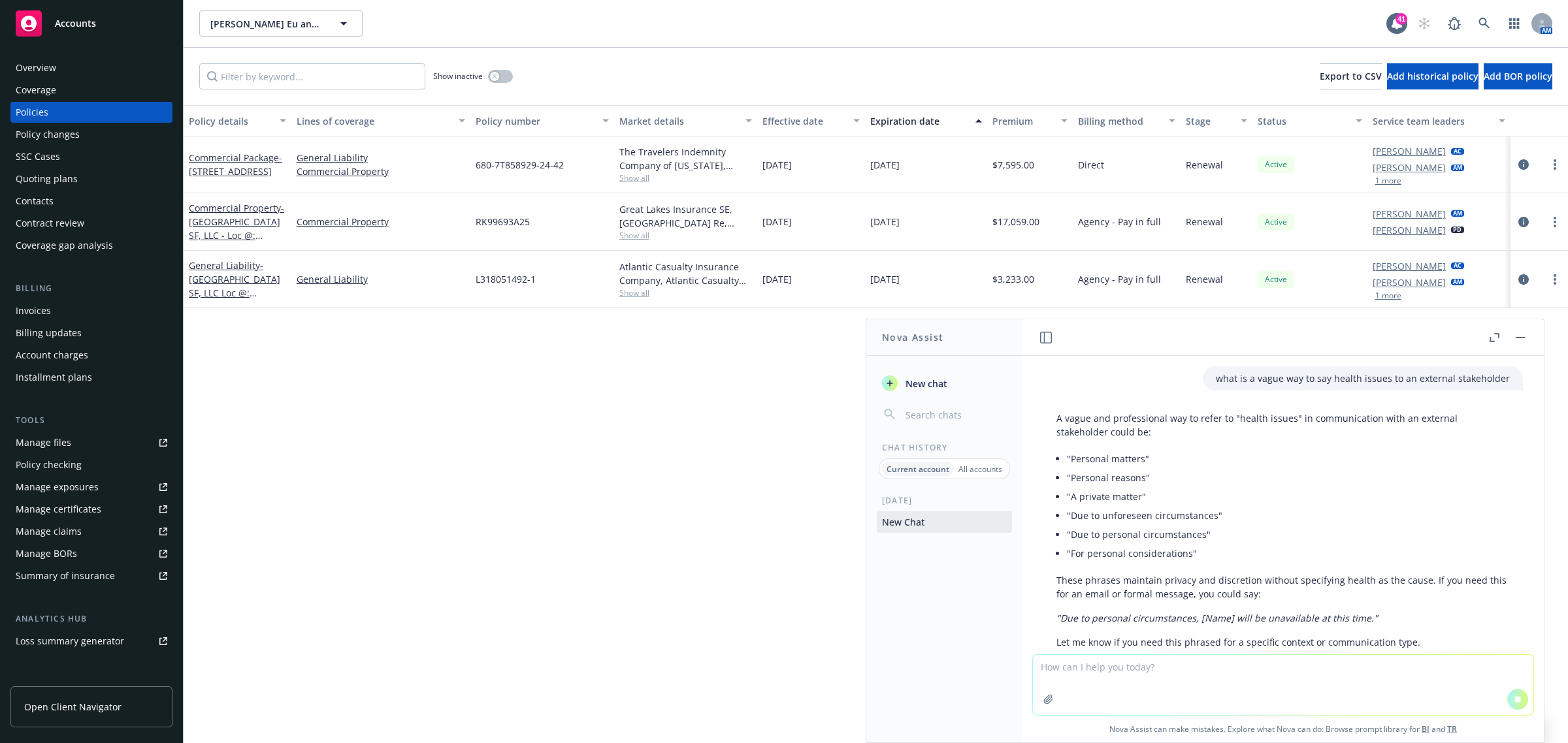
scroll to position [54, 0]
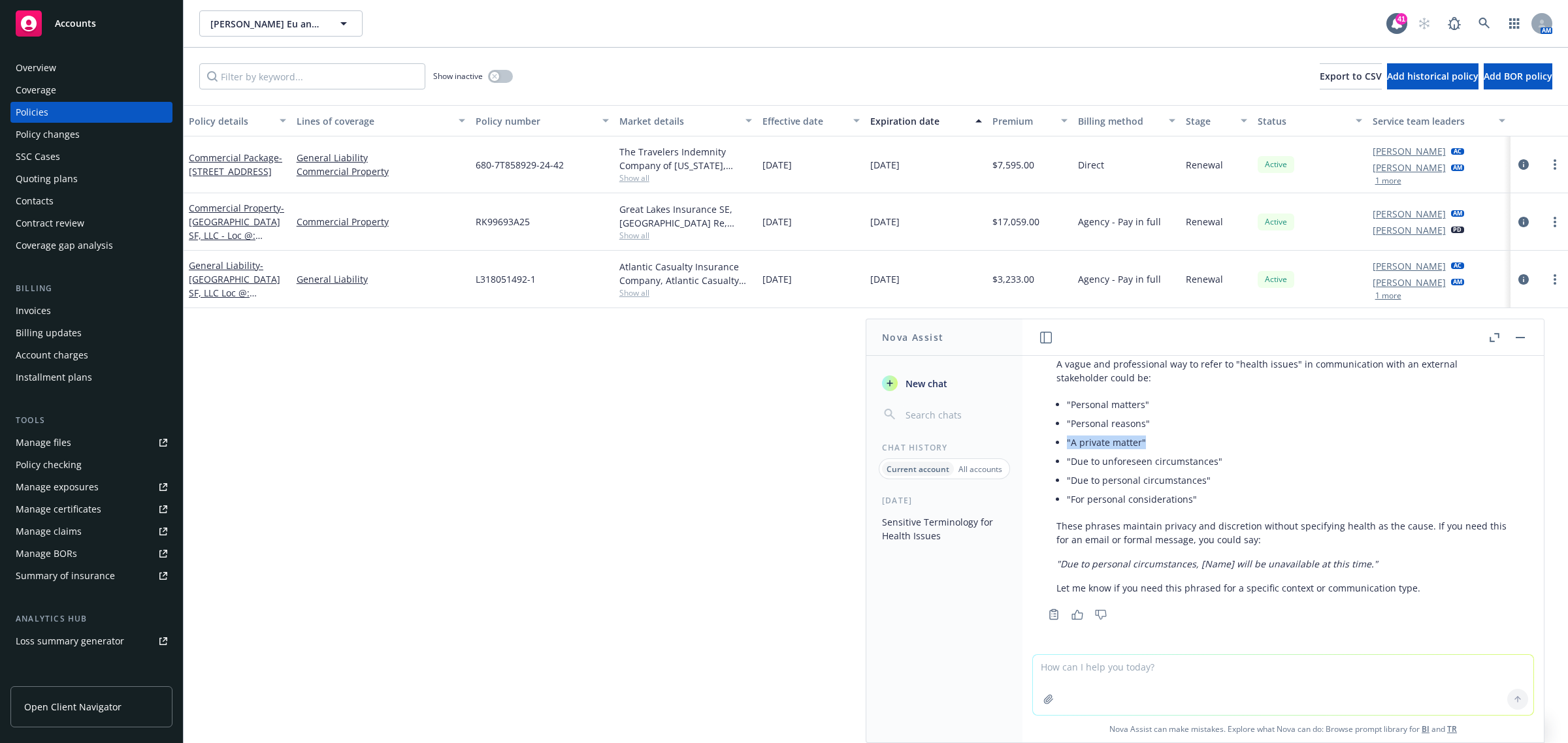
drag, startPoint x: 1142, startPoint y: 438, endPoint x: 1060, endPoint y: 438, distance: 82.0
click at [1060, 438] on div "A vague and professional way to refer to "health issues" in communication with …" at bounding box center [1283, 476] width 480 height 248
copy li ""A private matter""
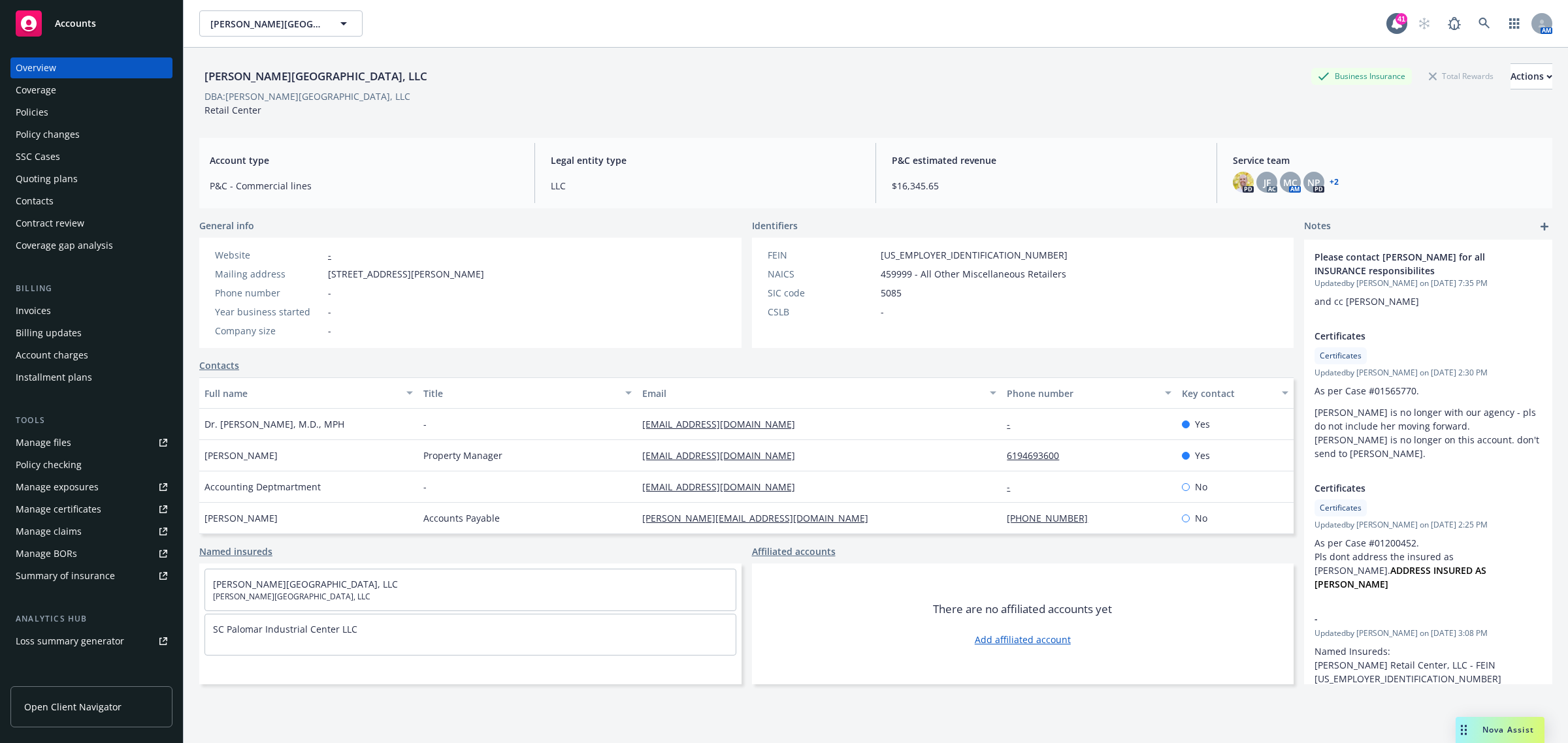
click at [80, 103] on div "Policies" at bounding box center [91, 112] width 152 height 21
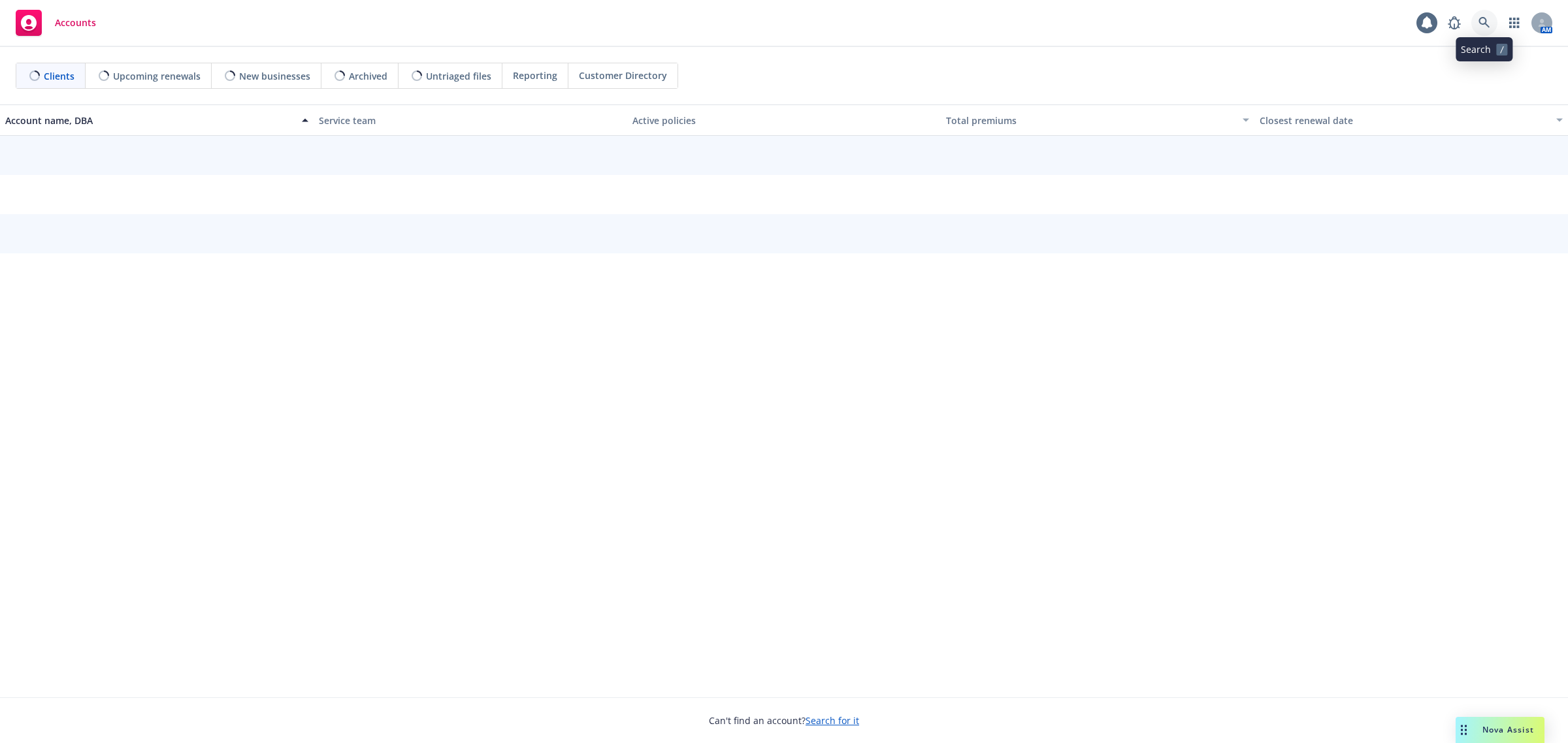
click at [1480, 25] on icon at bounding box center [1484, 22] width 11 height 11
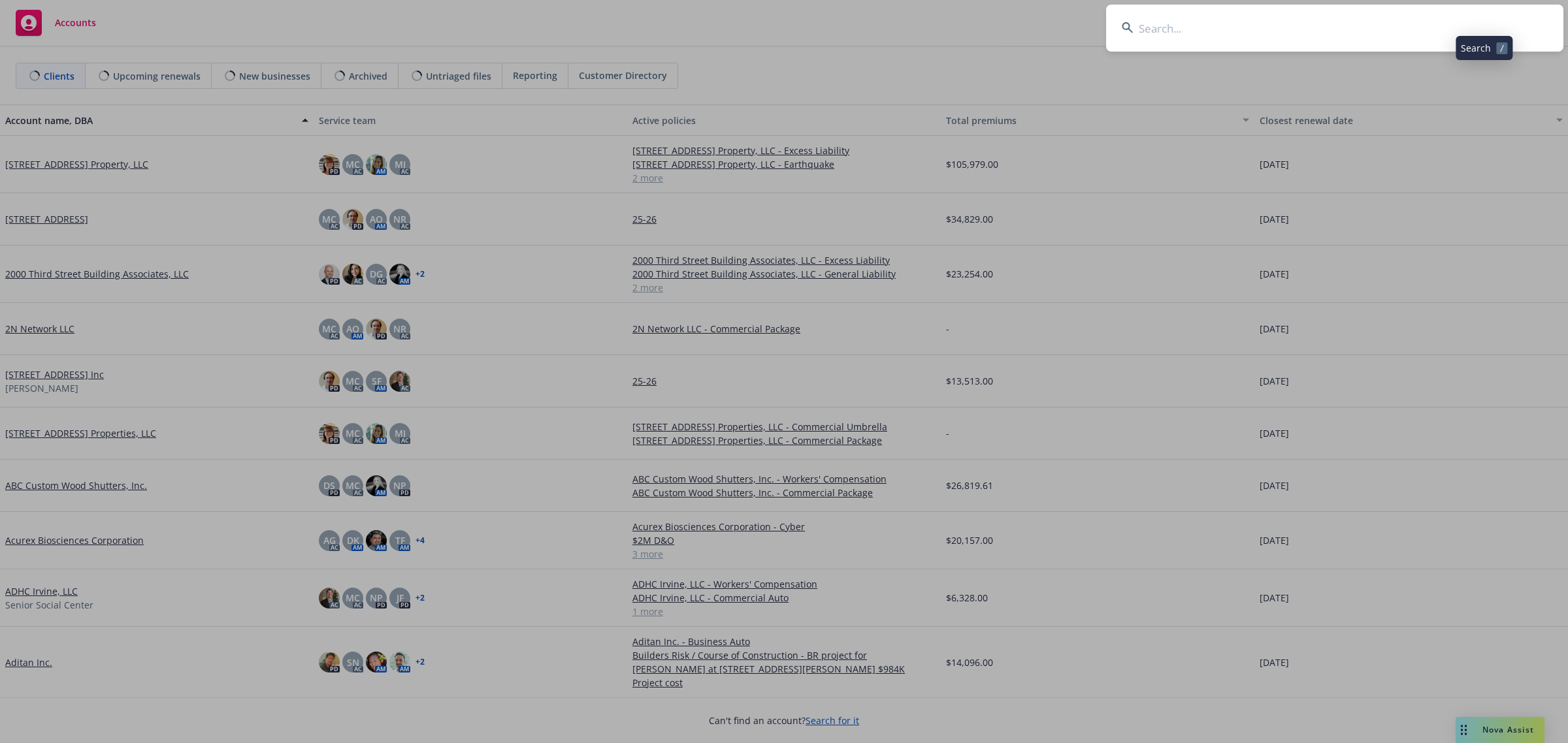
type input "a"
type input "sc marketing"
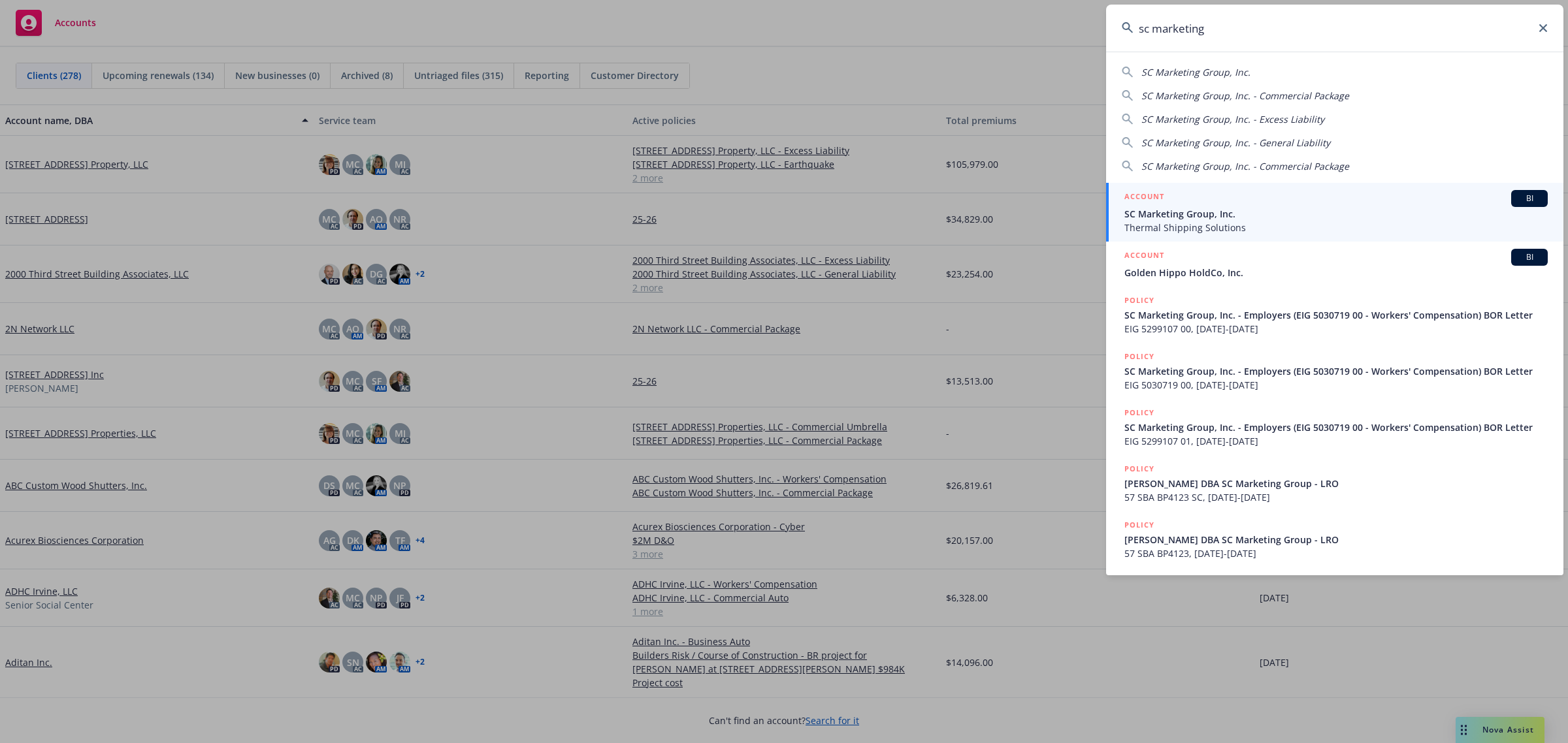
click at [1183, 214] on span "SC Marketing Group, Inc." at bounding box center [1336, 214] width 423 height 14
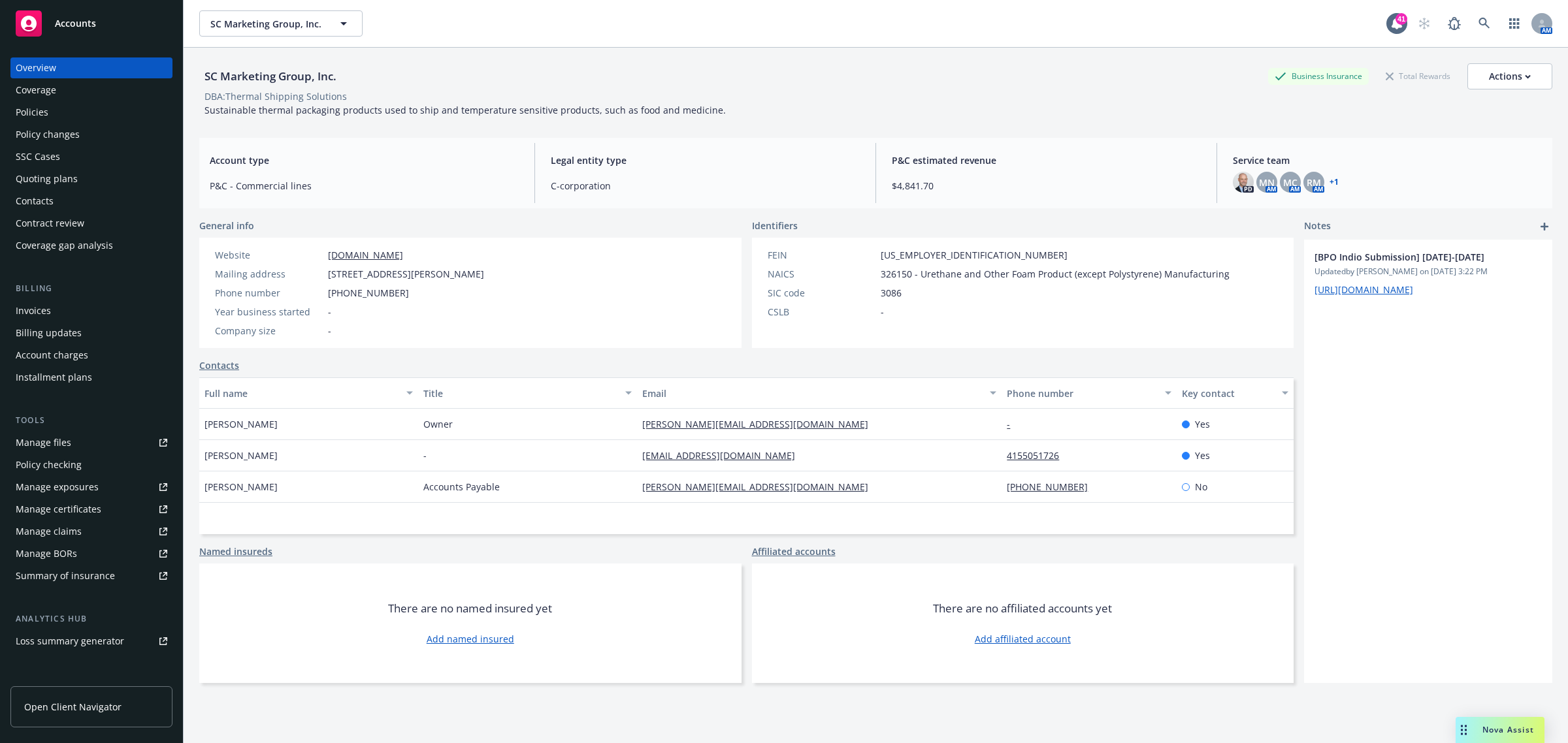
click at [51, 114] on div "Policies" at bounding box center [91, 112] width 152 height 21
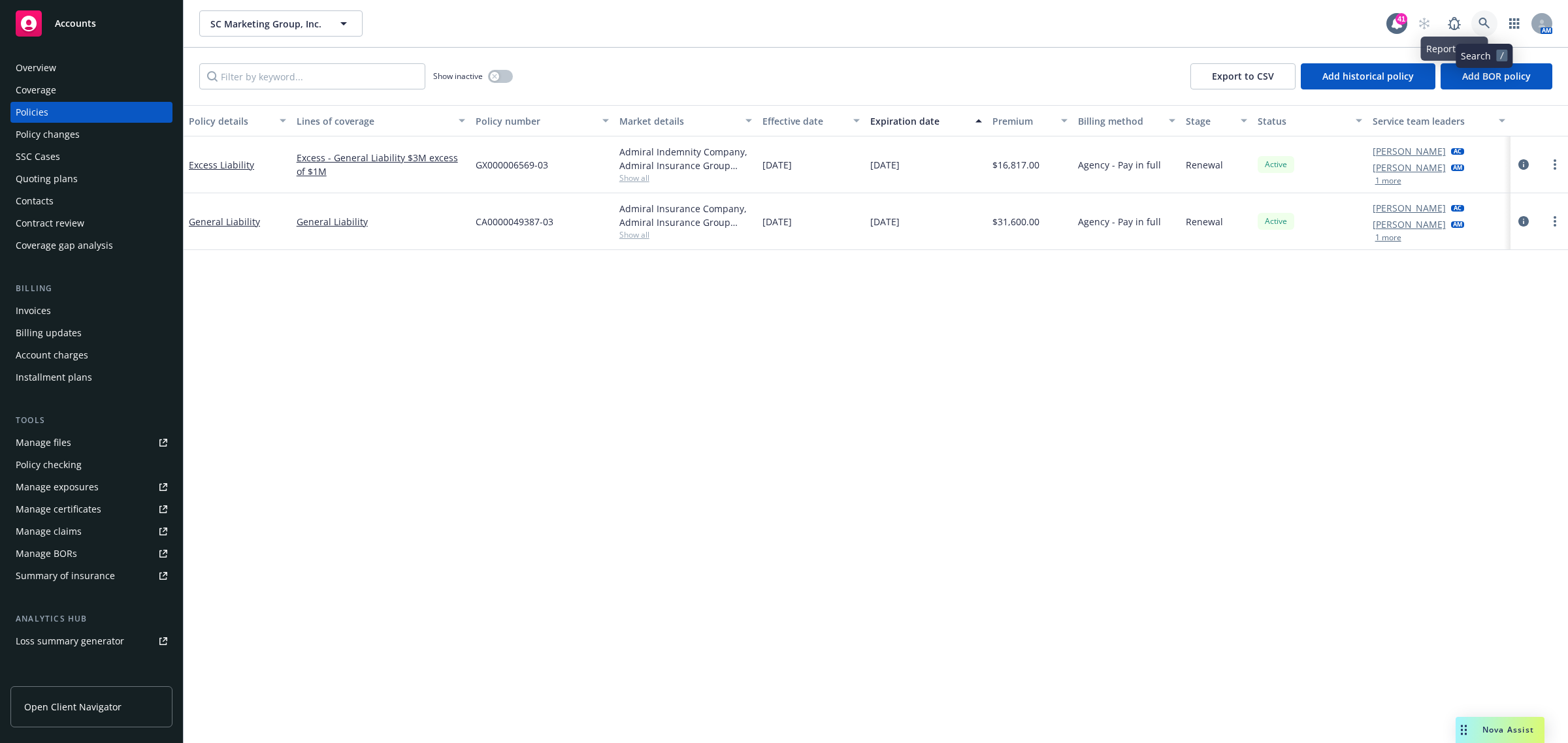
click at [1483, 20] on icon at bounding box center [1484, 23] width 11 height 11
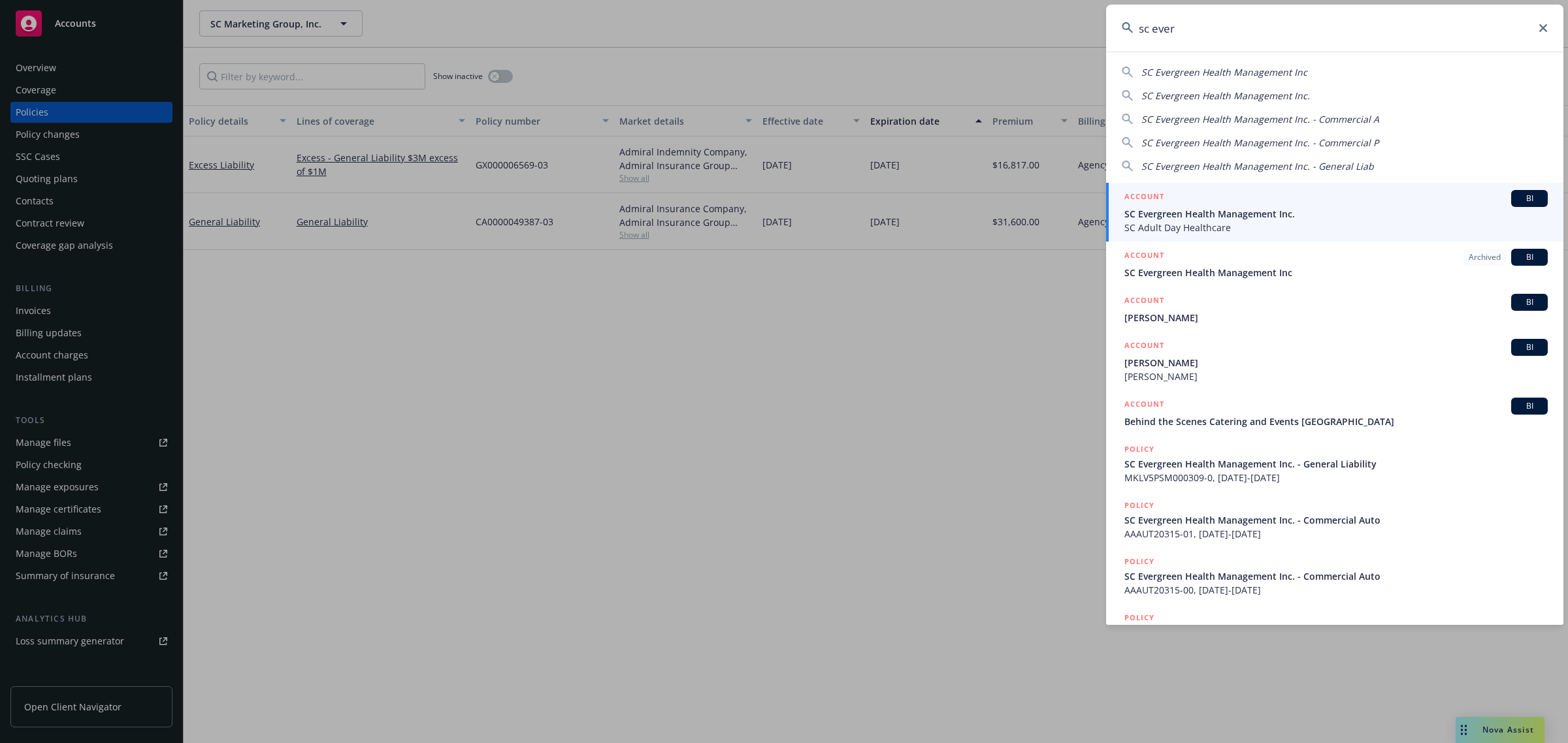
type input "sc ever"
drag, startPoint x: 1202, startPoint y: 205, endPoint x: 1184, endPoint y: 210, distance: 18.7
click at [1202, 205] on div "ACCOUNT BI" at bounding box center [1336, 198] width 423 height 17
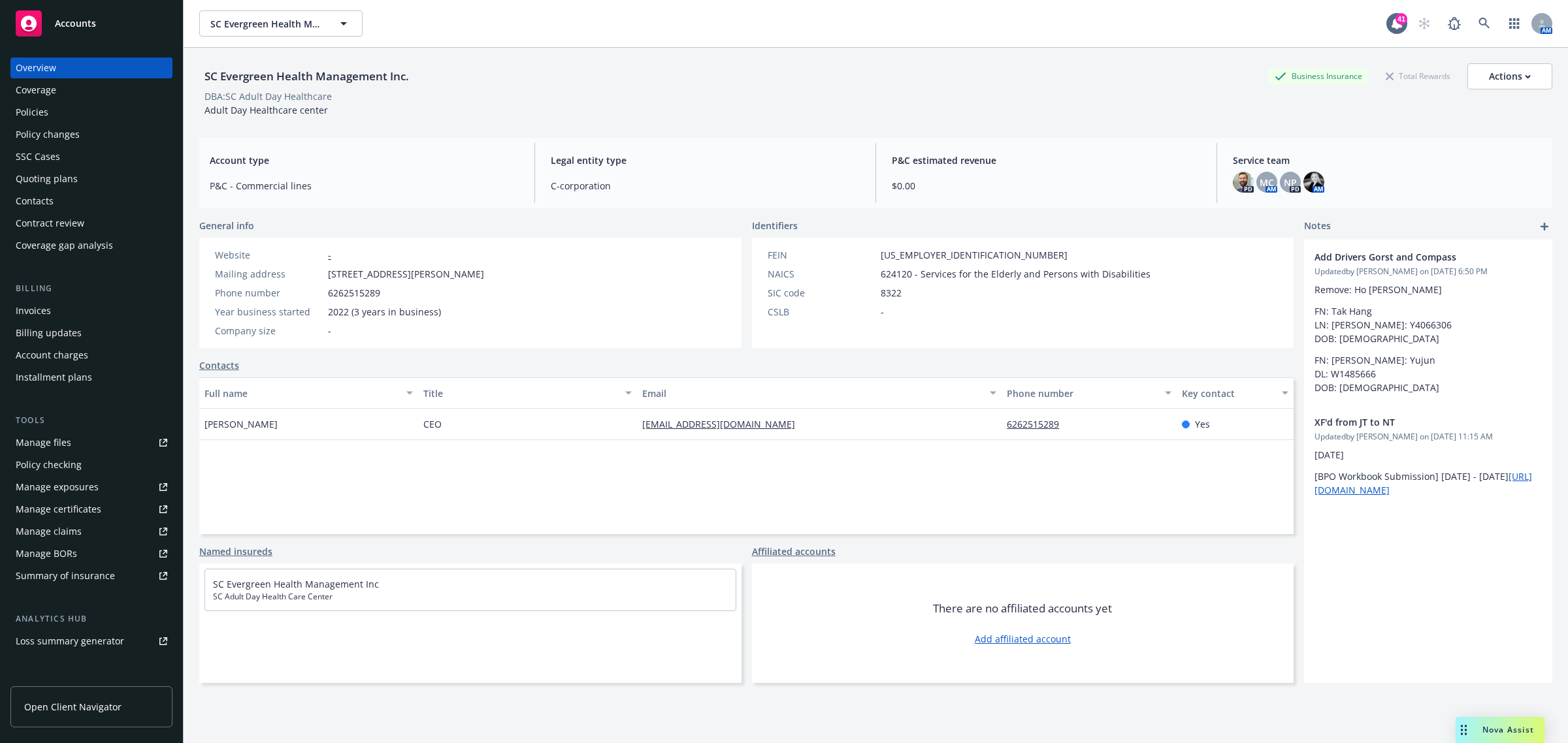
click at [56, 113] on div "Policies" at bounding box center [91, 112] width 152 height 21
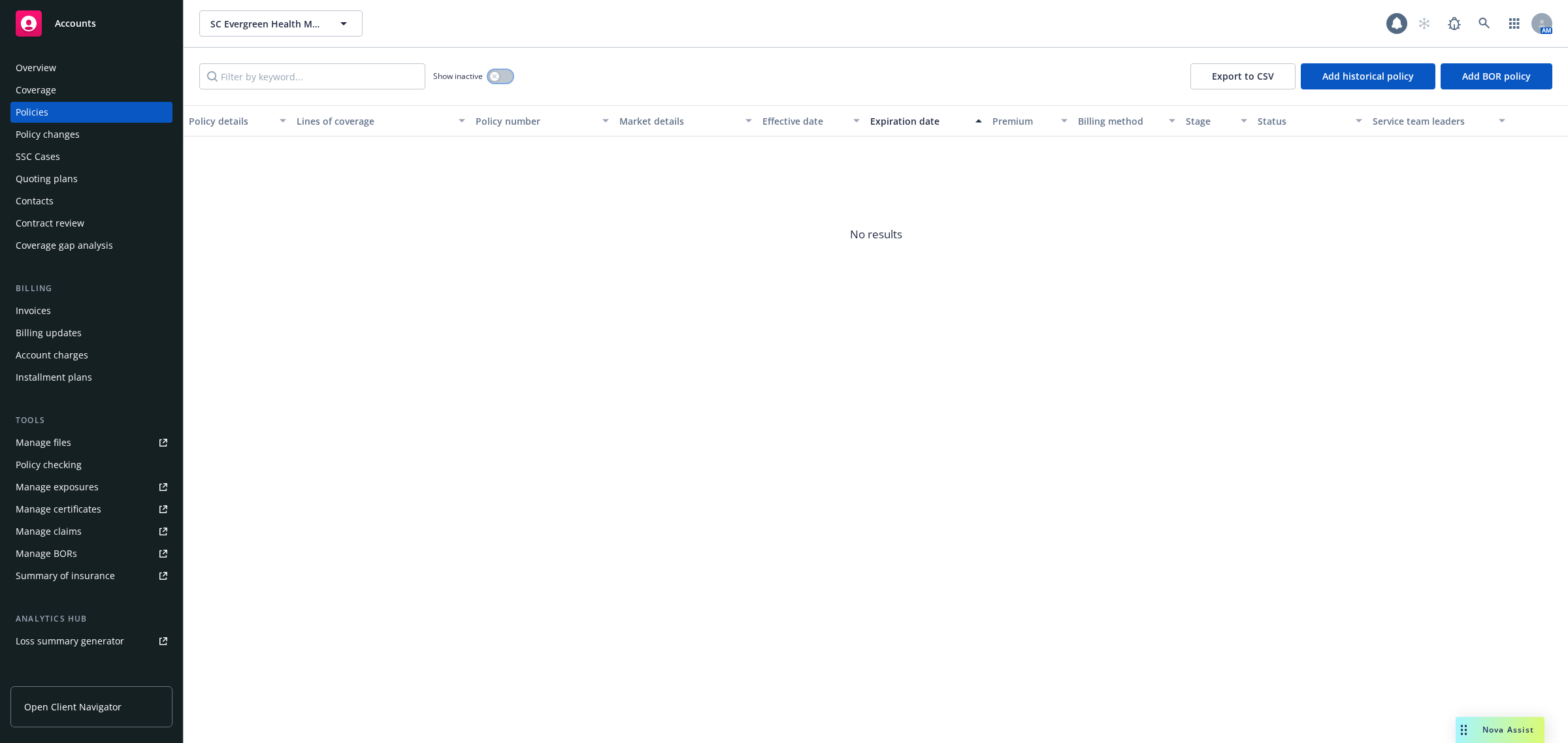
click at [494, 75] on icon "button" at bounding box center [494, 76] width 5 height 5
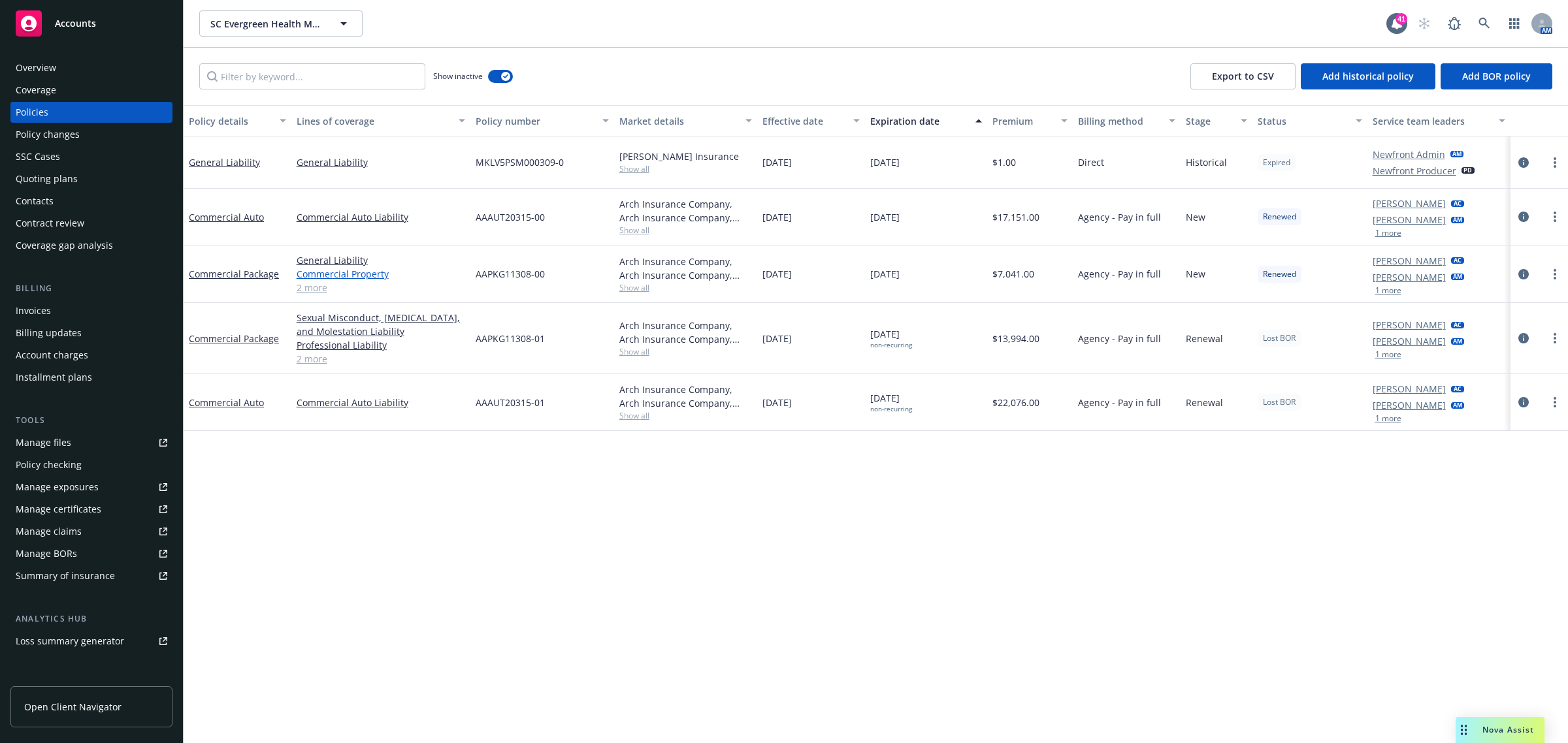
click at [314, 279] on link "Commercial Property" at bounding box center [381, 274] width 169 height 14
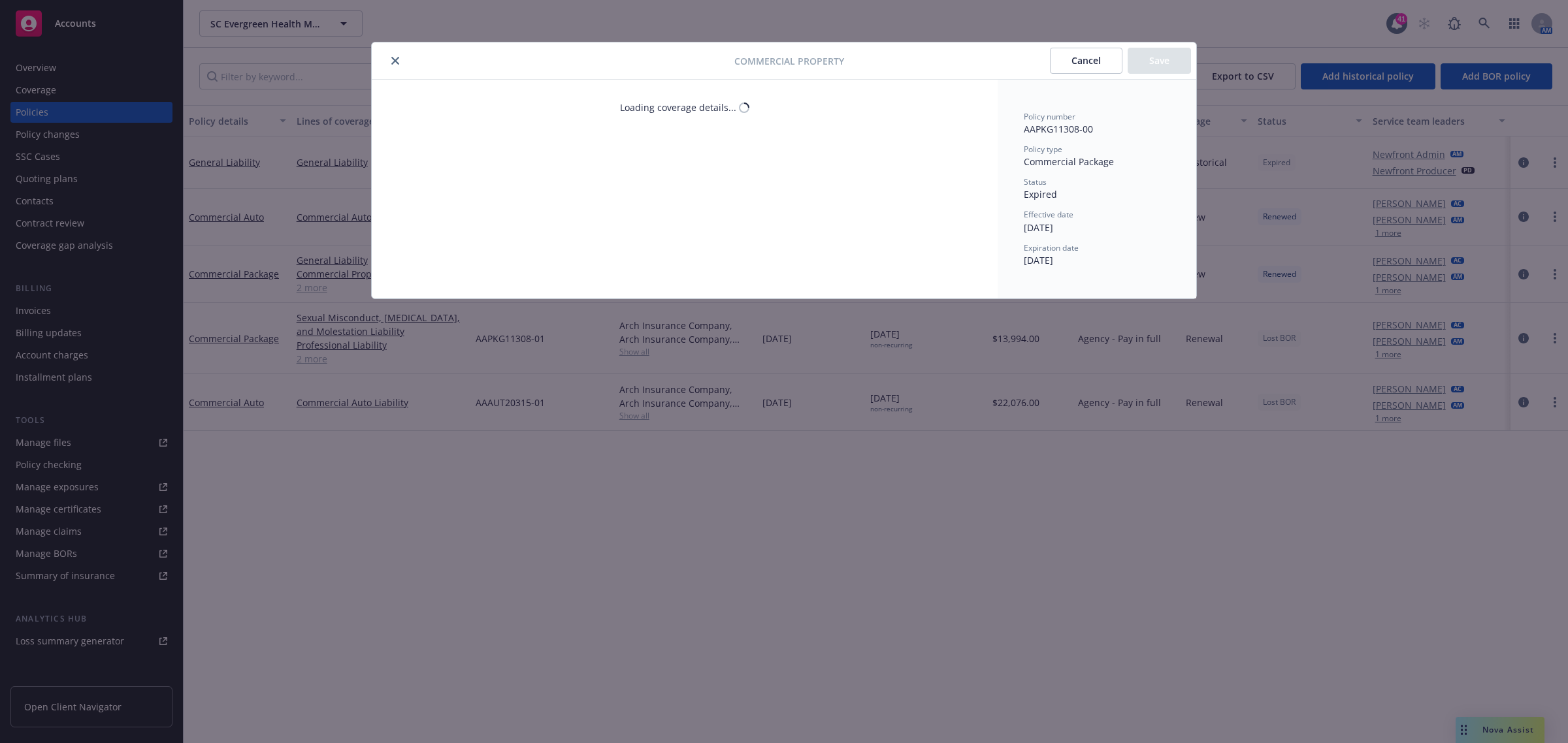
click at [396, 61] on icon "close" at bounding box center [395, 61] width 8 height 8
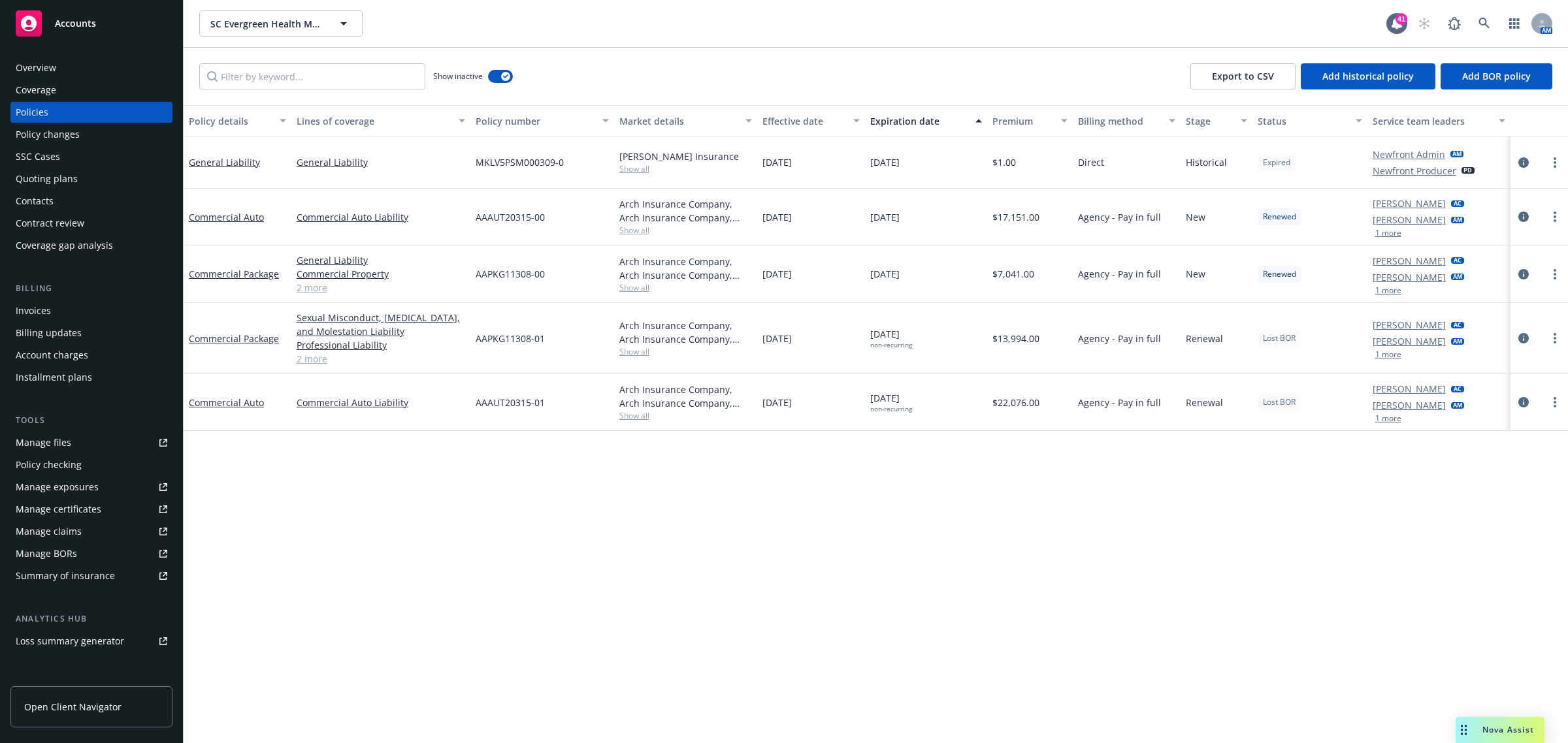
click at [312, 287] on link "2 more" at bounding box center [381, 288] width 169 height 14
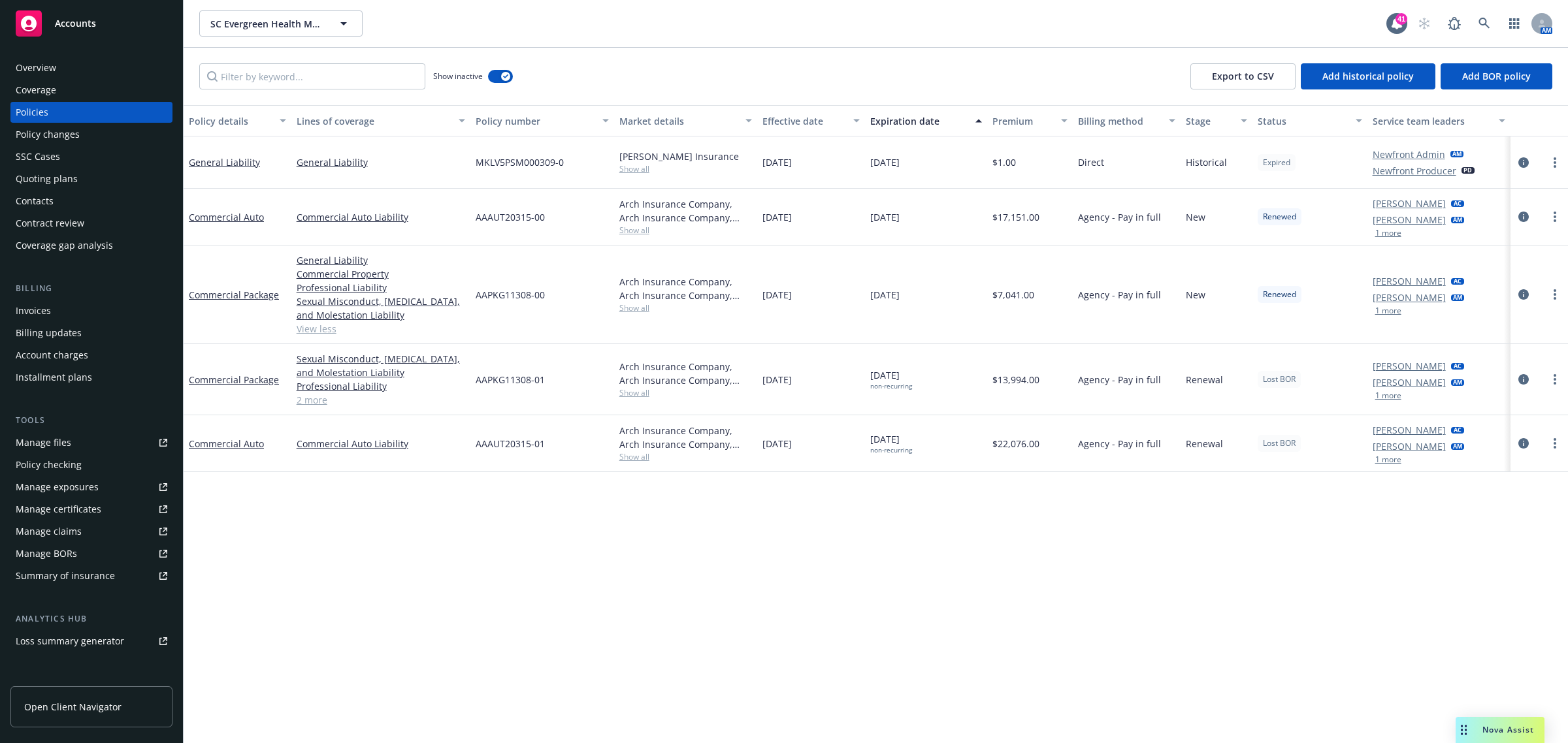
click at [299, 400] on link "2 more" at bounding box center [381, 400] width 169 height 14
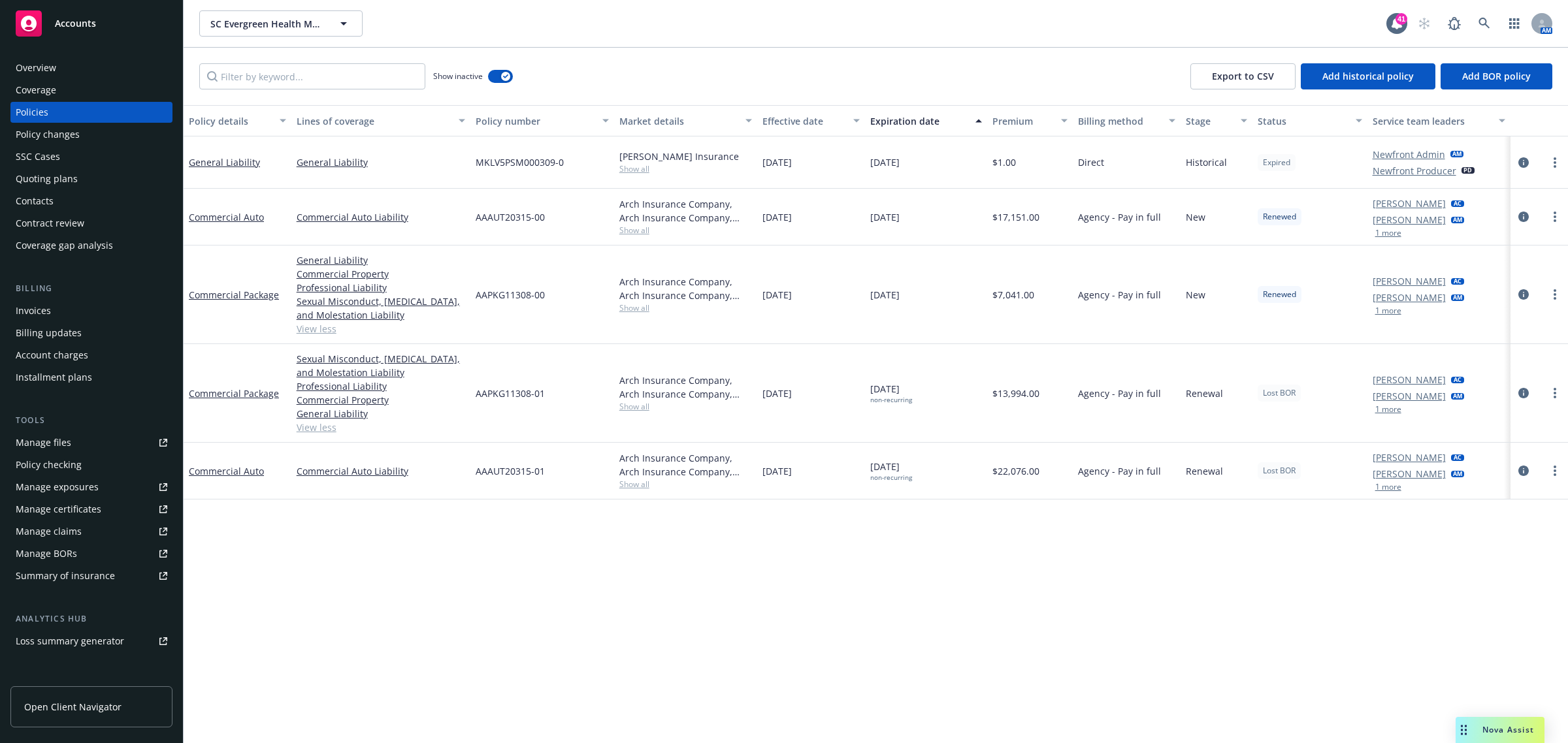
click at [68, 73] on div "Overview" at bounding box center [91, 67] width 152 height 21
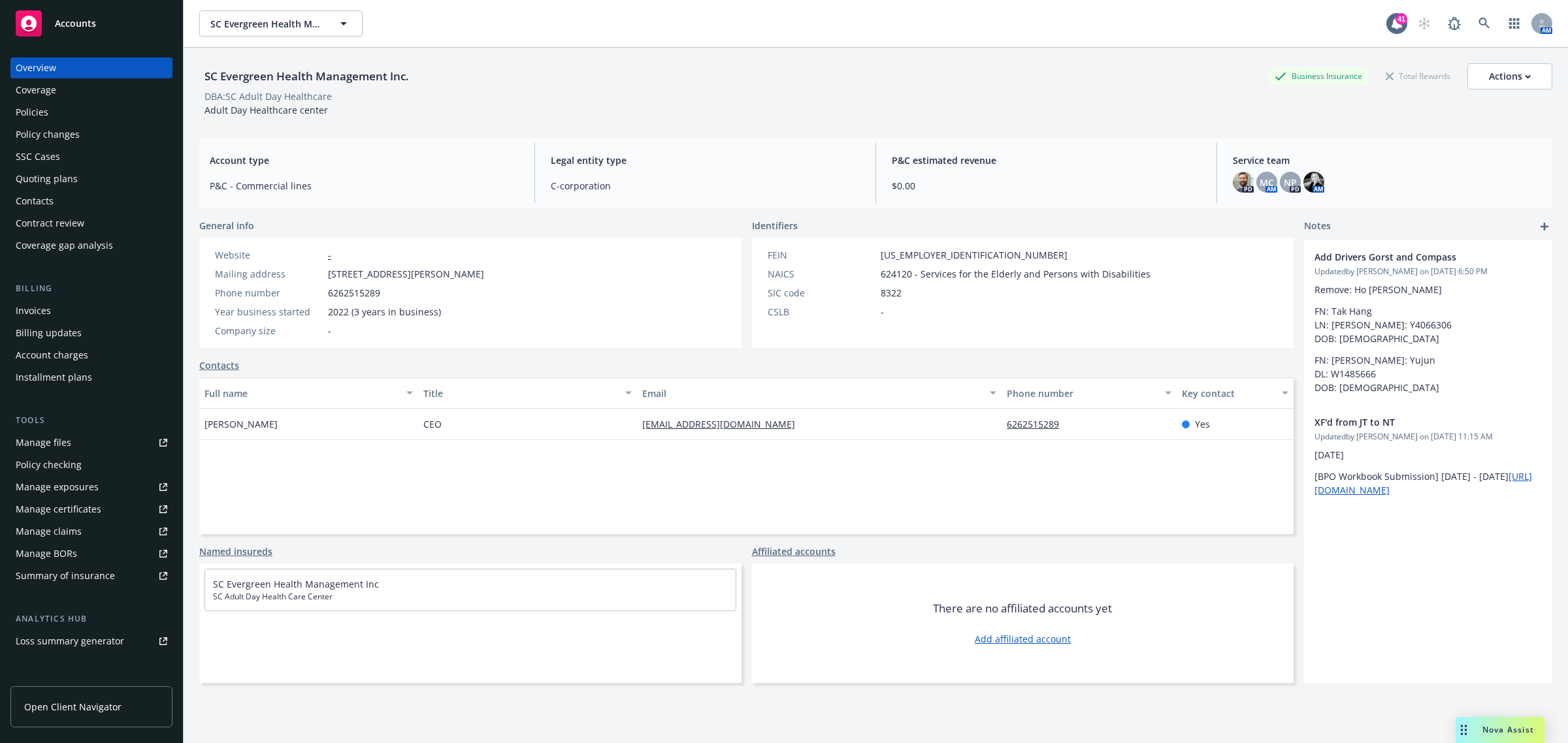
click at [102, 115] on div "Policies" at bounding box center [91, 112] width 152 height 21
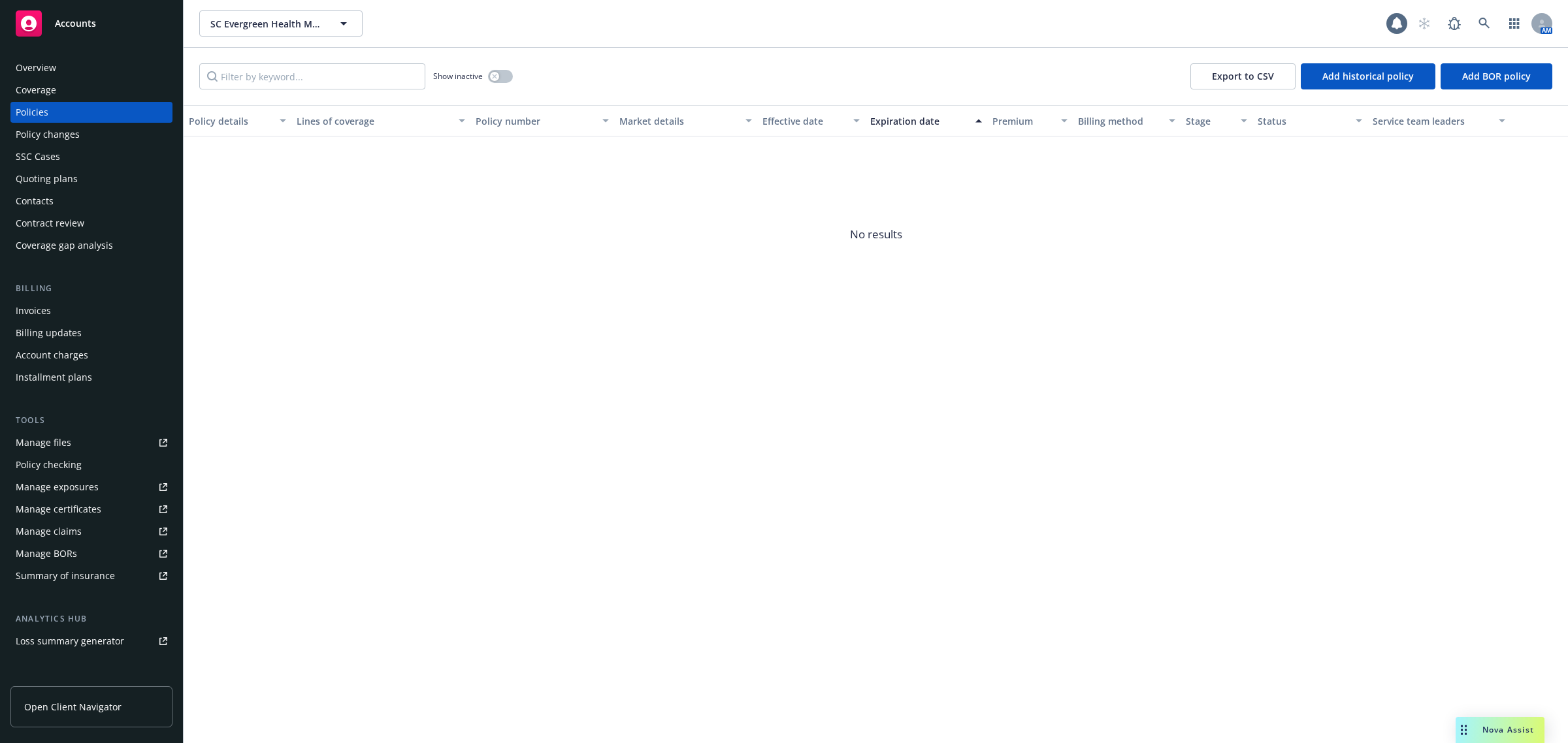
drag, startPoint x: 482, startPoint y: 66, endPoint x: 507, endPoint y: 74, distance: 26.2
click at [481, 66] on div "Show inactive" at bounding box center [473, 77] width 80 height 26
click at [507, 74] on button "button" at bounding box center [500, 76] width 25 height 13
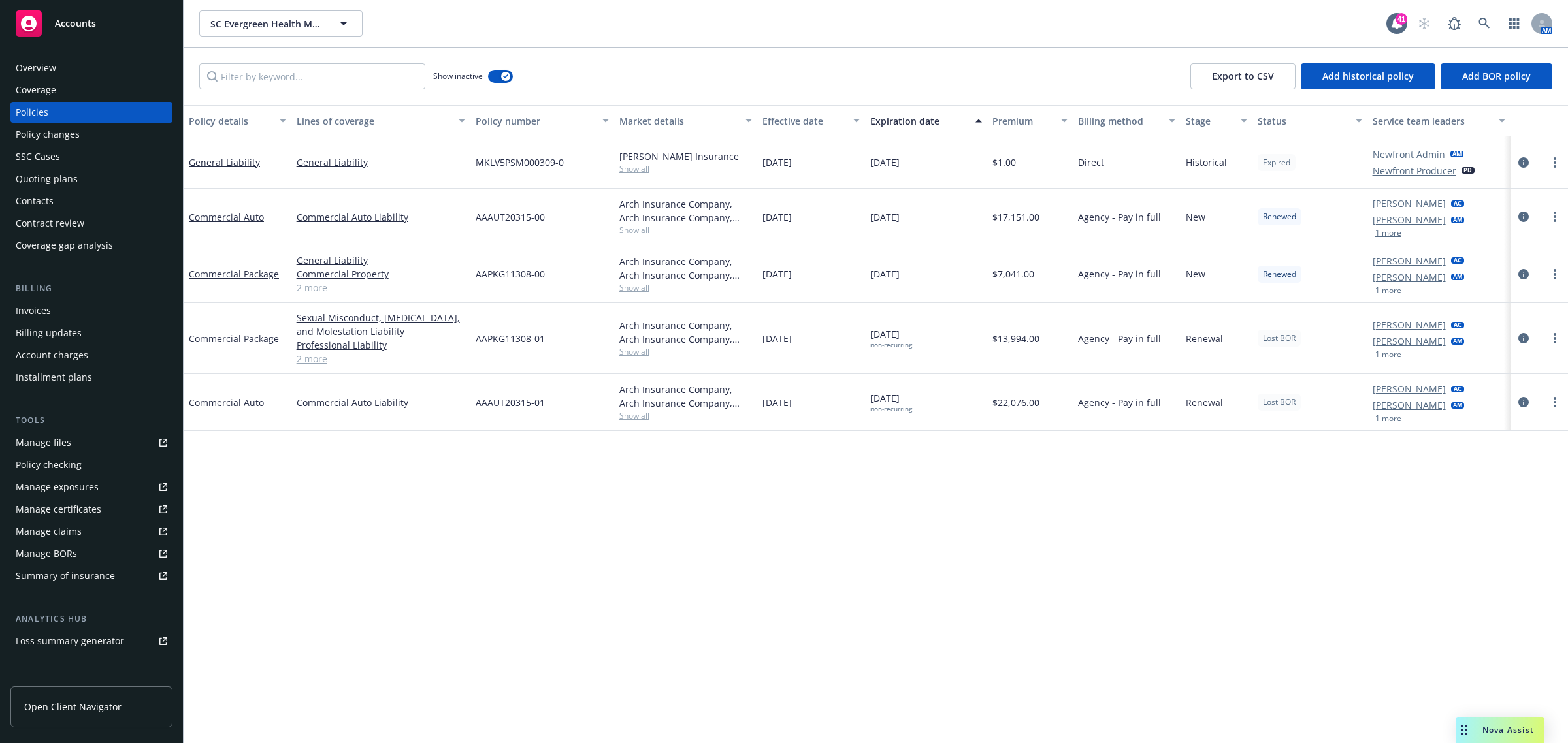
click at [638, 421] on span "Show all" at bounding box center [686, 415] width 133 height 11
click at [1519, 732] on span "Nova Assist" at bounding box center [1507, 729] width 51 height 11
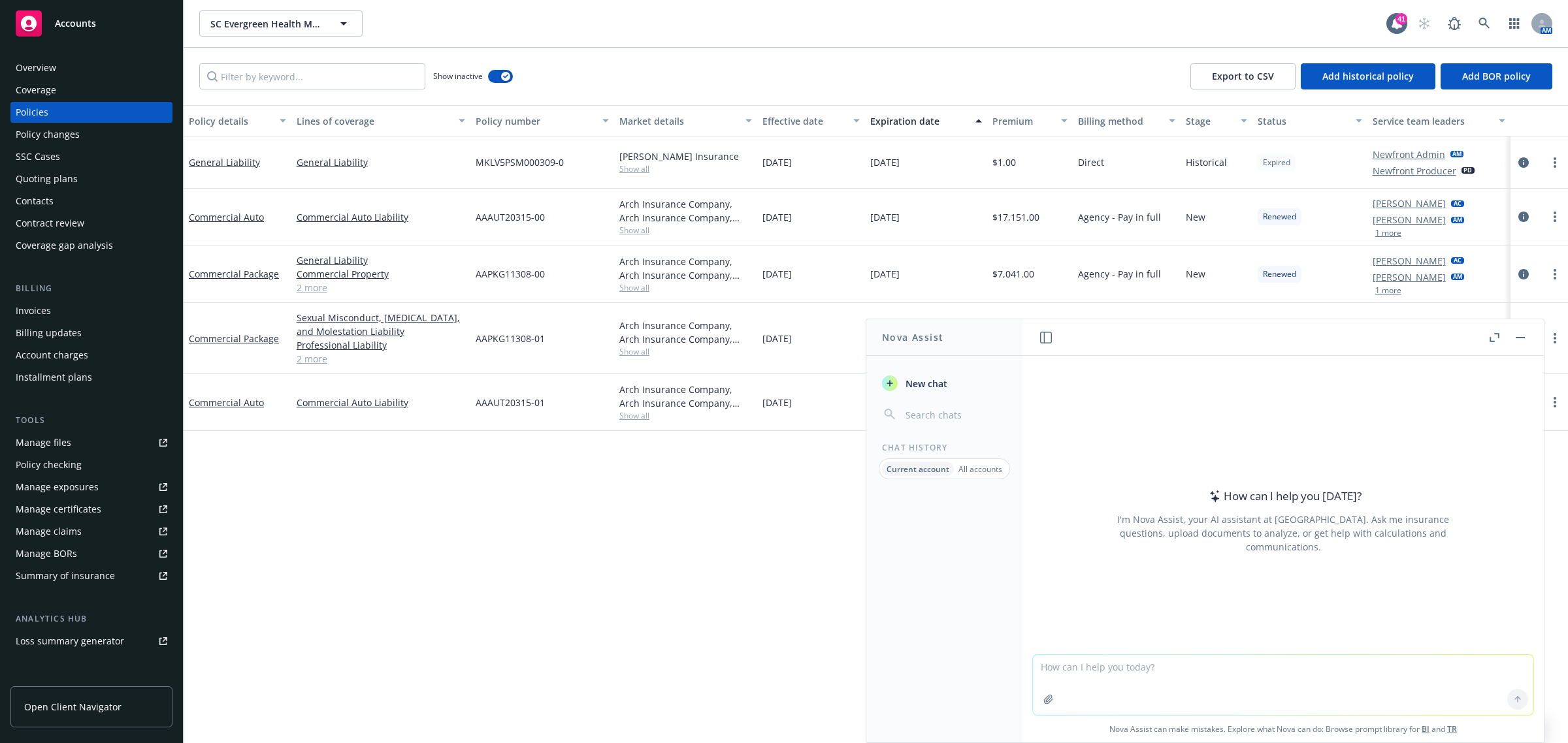
click at [1176, 676] on textarea at bounding box center [1283, 685] width 500 height 60
paste textarea "Hi Cedric, I hope you are doing well. Can we please get urgent loss runs for SC…"
type textarea "Hi Cedric, I hope you are doing well. Can we please get urgent loss runs for SC…"
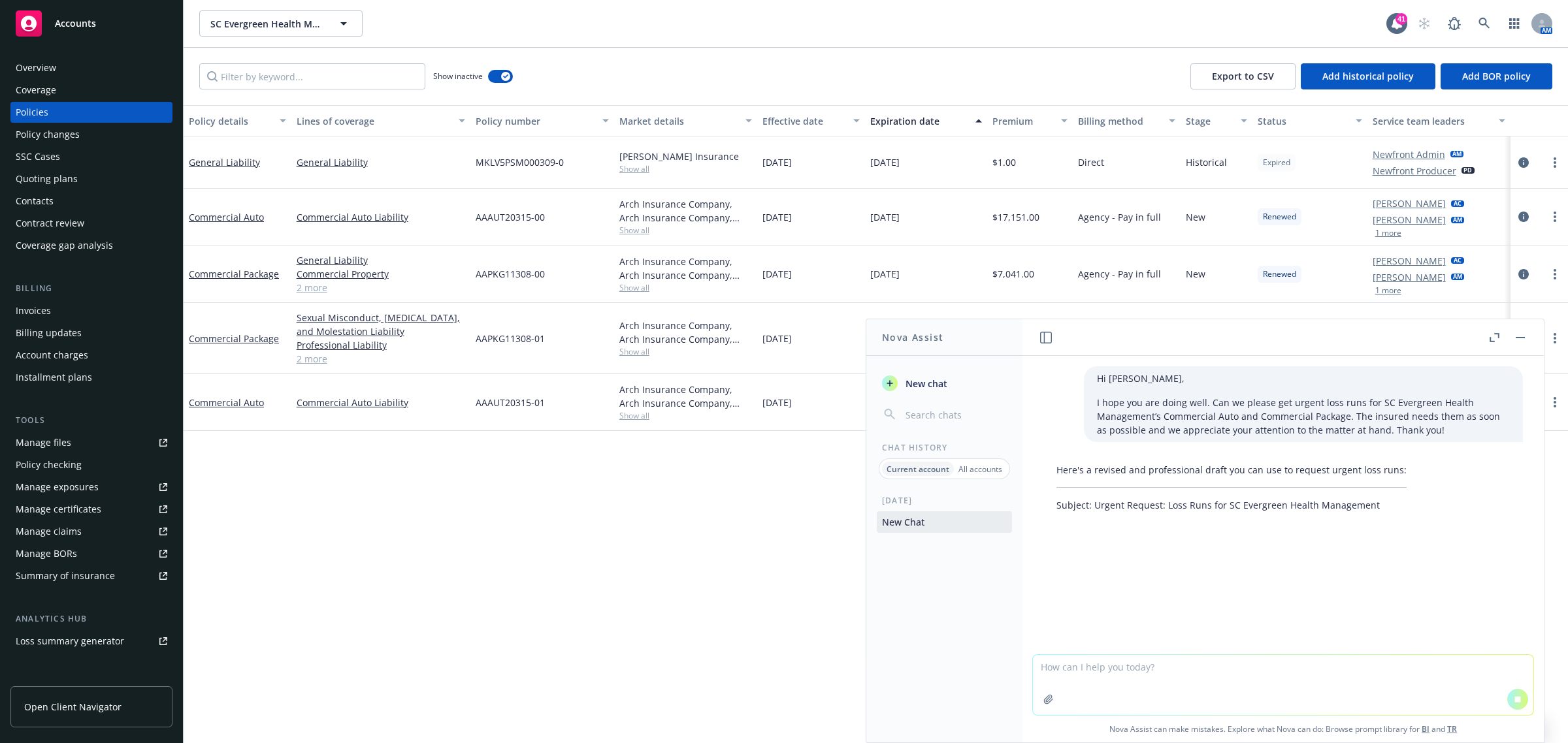
click at [1078, 679] on textarea at bounding box center [1283, 685] width 500 height 60
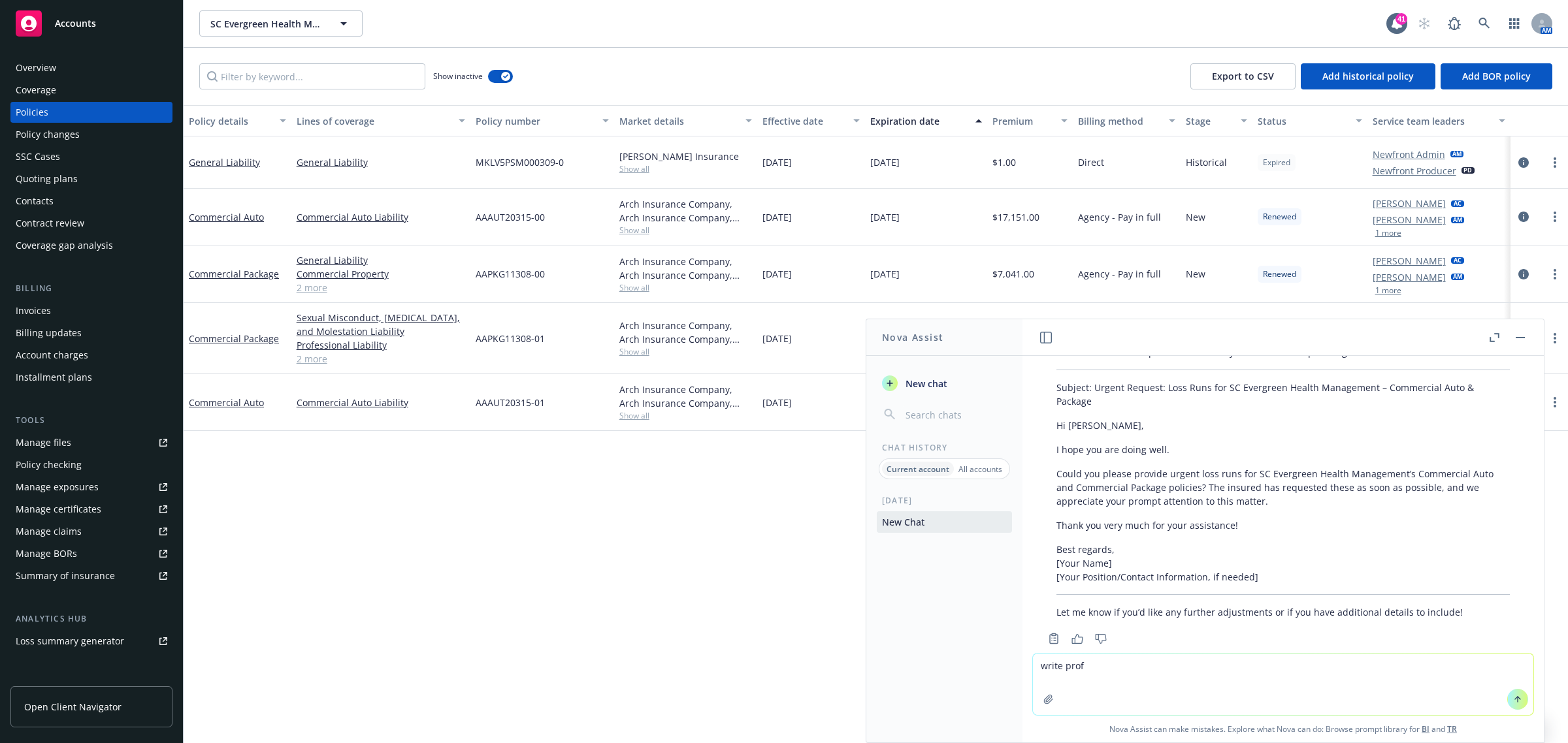
scroll to position [144, 0]
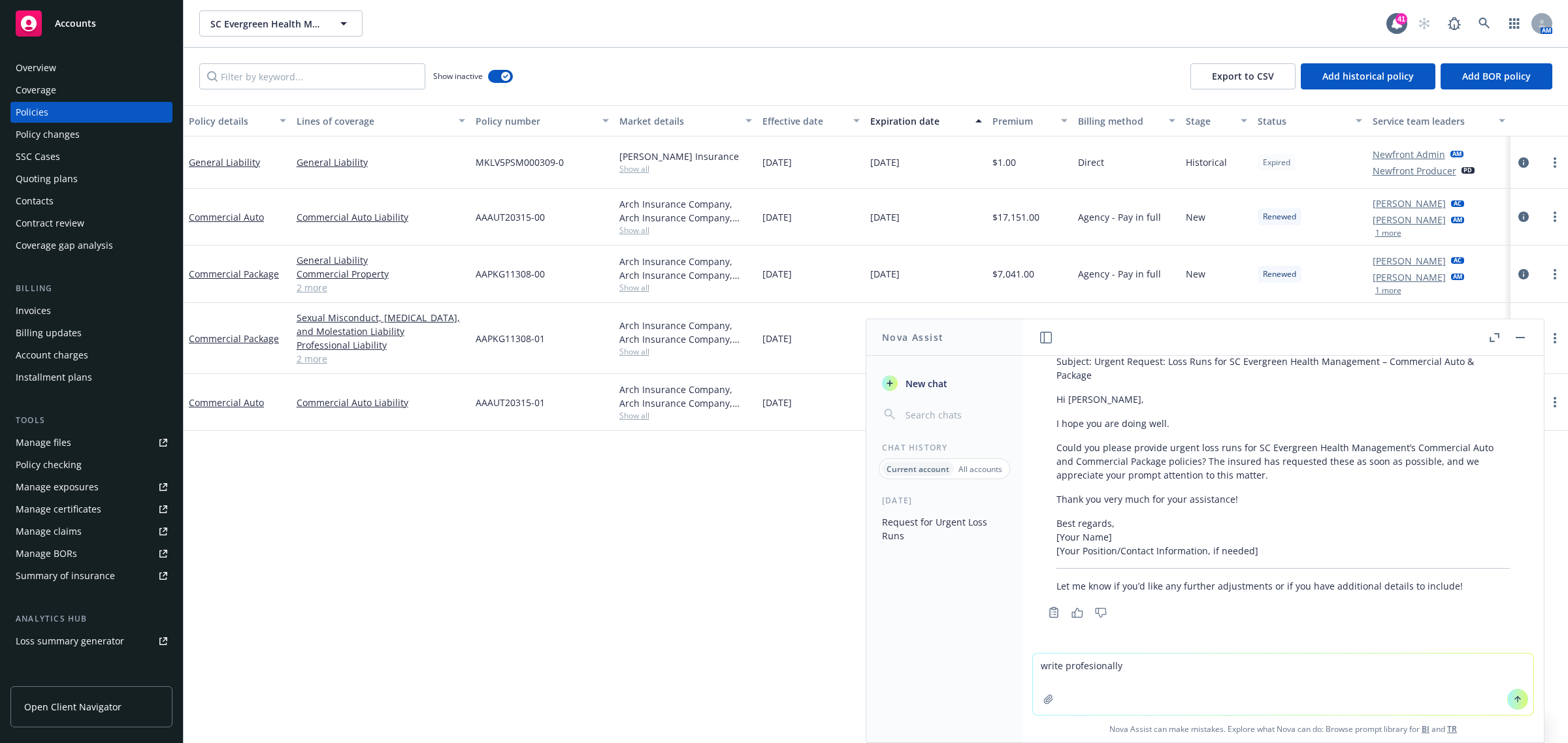
type textarea "write profesionally"
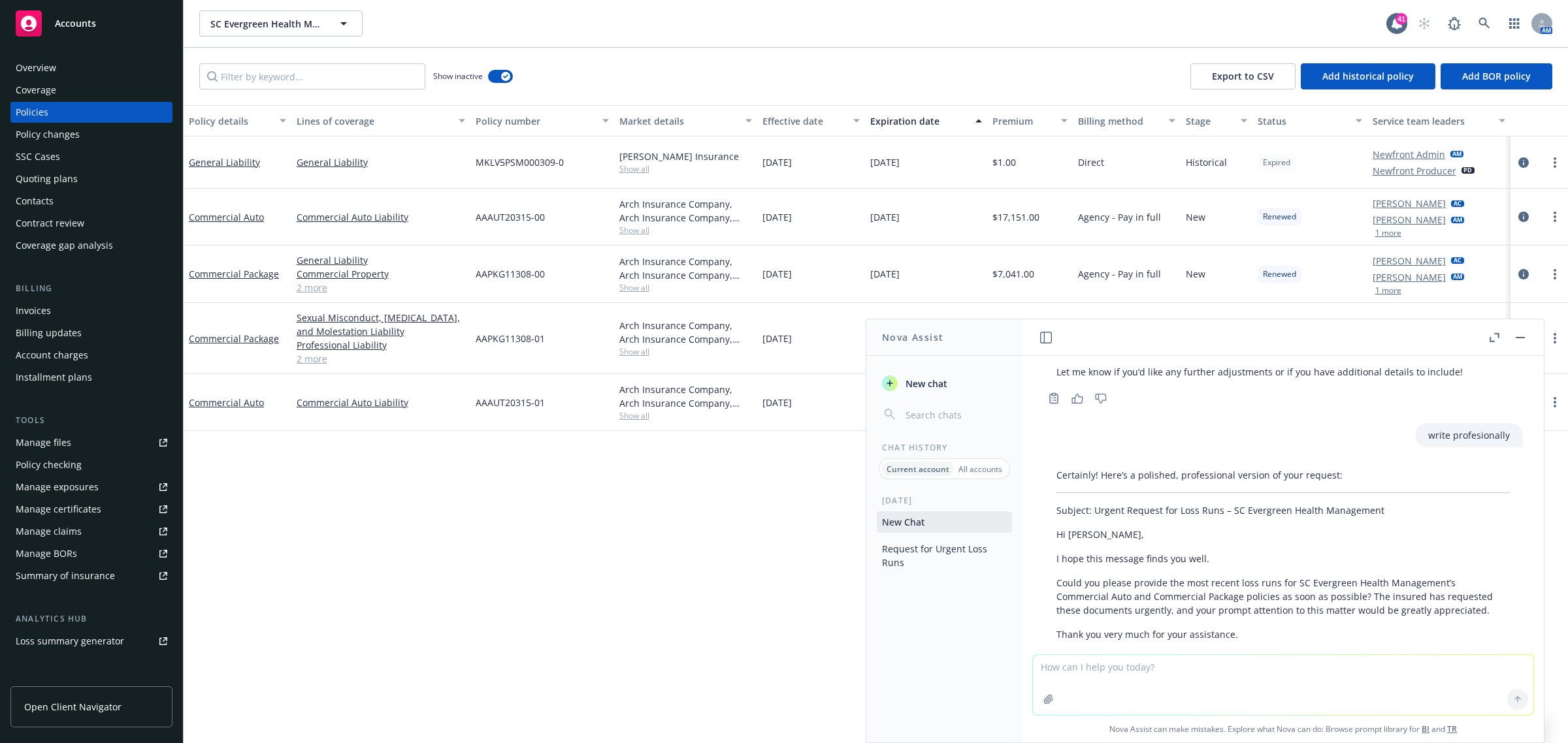
scroll to position [492, 0]
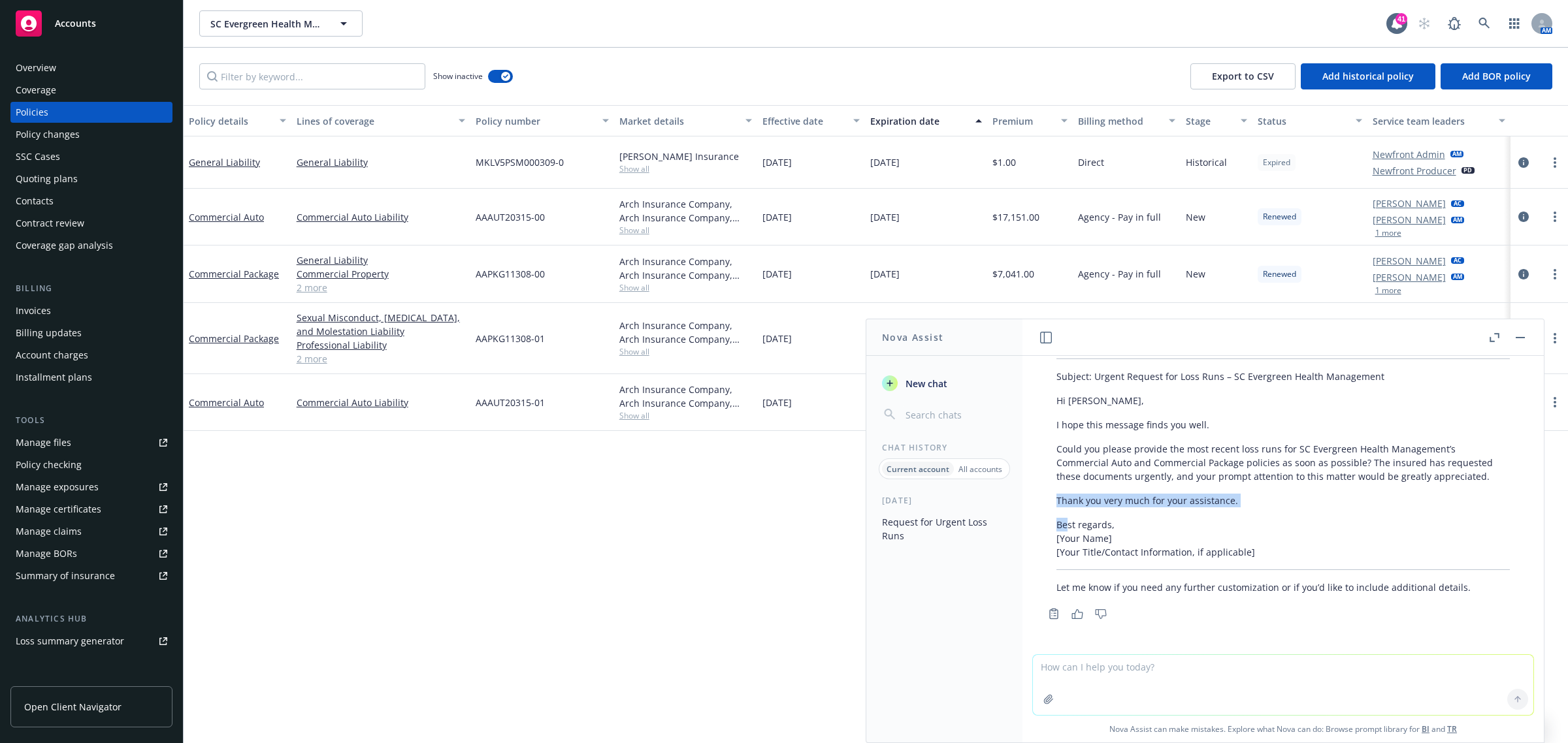
drag, startPoint x: 1054, startPoint y: 515, endPoint x: 1068, endPoint y: 518, distance: 14.3
click at [1068, 518] on div "Certainly! Here’s a polished, professional version of your request: Subject: Ur…" at bounding box center [1283, 464] width 480 height 270
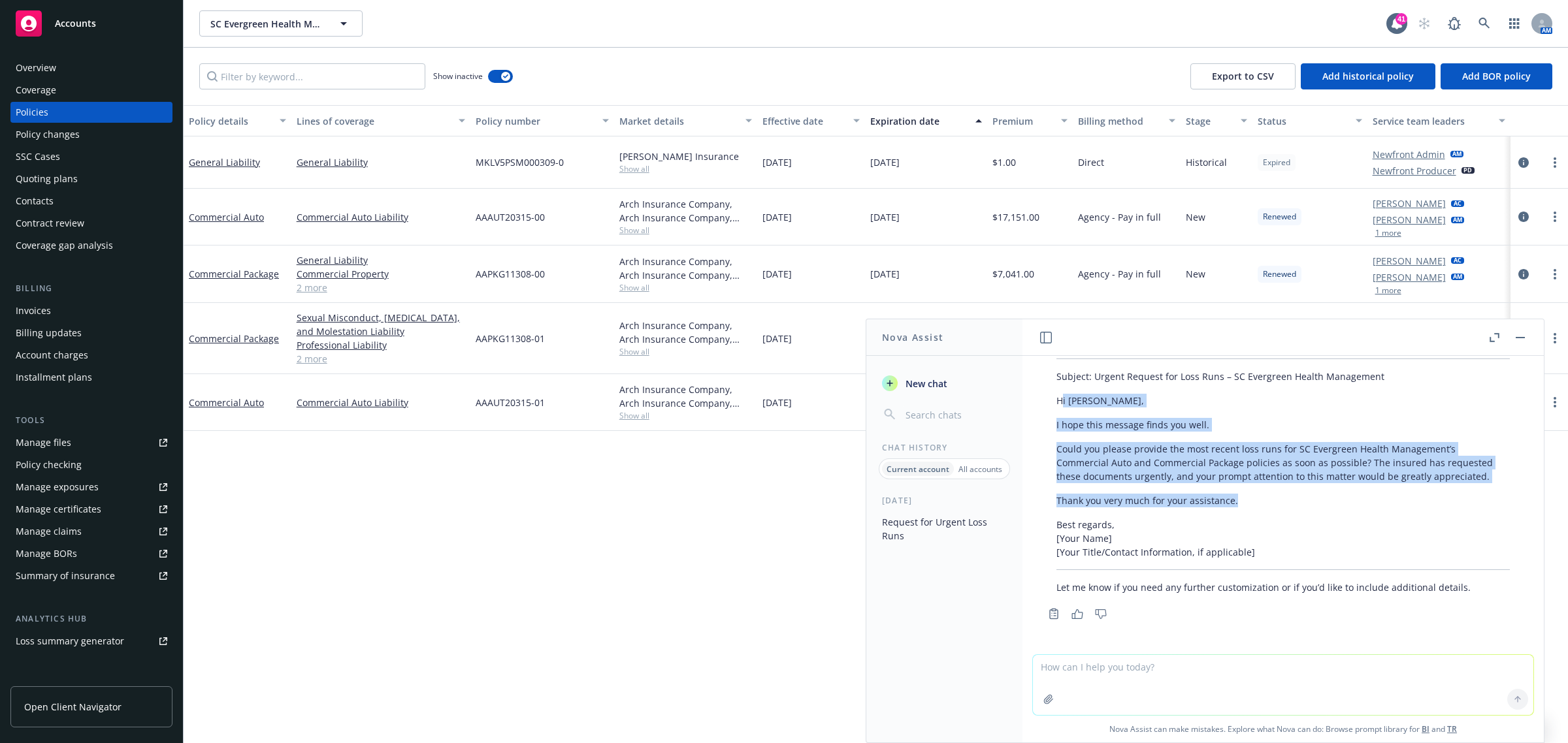
drag, startPoint x: 1061, startPoint y: 402, endPoint x: 1465, endPoint y: 504, distance: 416.7
click at [1465, 504] on div "Certainly! Here’s a polished, professional version of your request: Subject: Ur…" at bounding box center [1283, 464] width 480 height 270
copy div "i Cedric, I hope this message finds you well. Could you please provide the most…"
click at [563, 435] on div "Policy details Lines of coverage Policy number Market details Effective date Ex…" at bounding box center [876, 424] width 1384 height 639
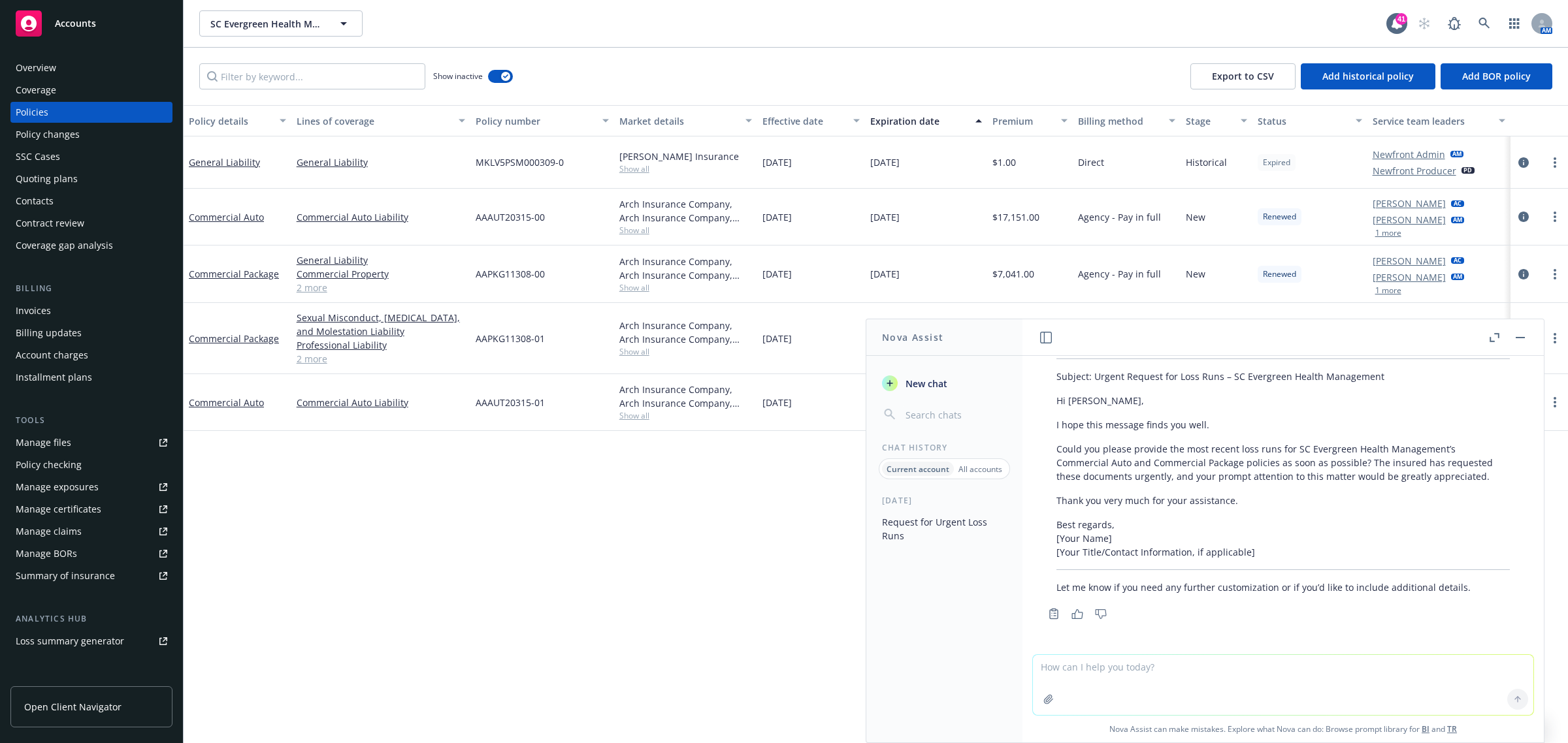
click at [657, 284] on span "Show all" at bounding box center [686, 287] width 133 height 11
click at [634, 229] on span "Show all" at bounding box center [686, 230] width 133 height 11
click at [1519, 327] on header at bounding box center [1283, 338] width 521 height 37
click at [1519, 331] on button "button" at bounding box center [1520, 337] width 15 height 15
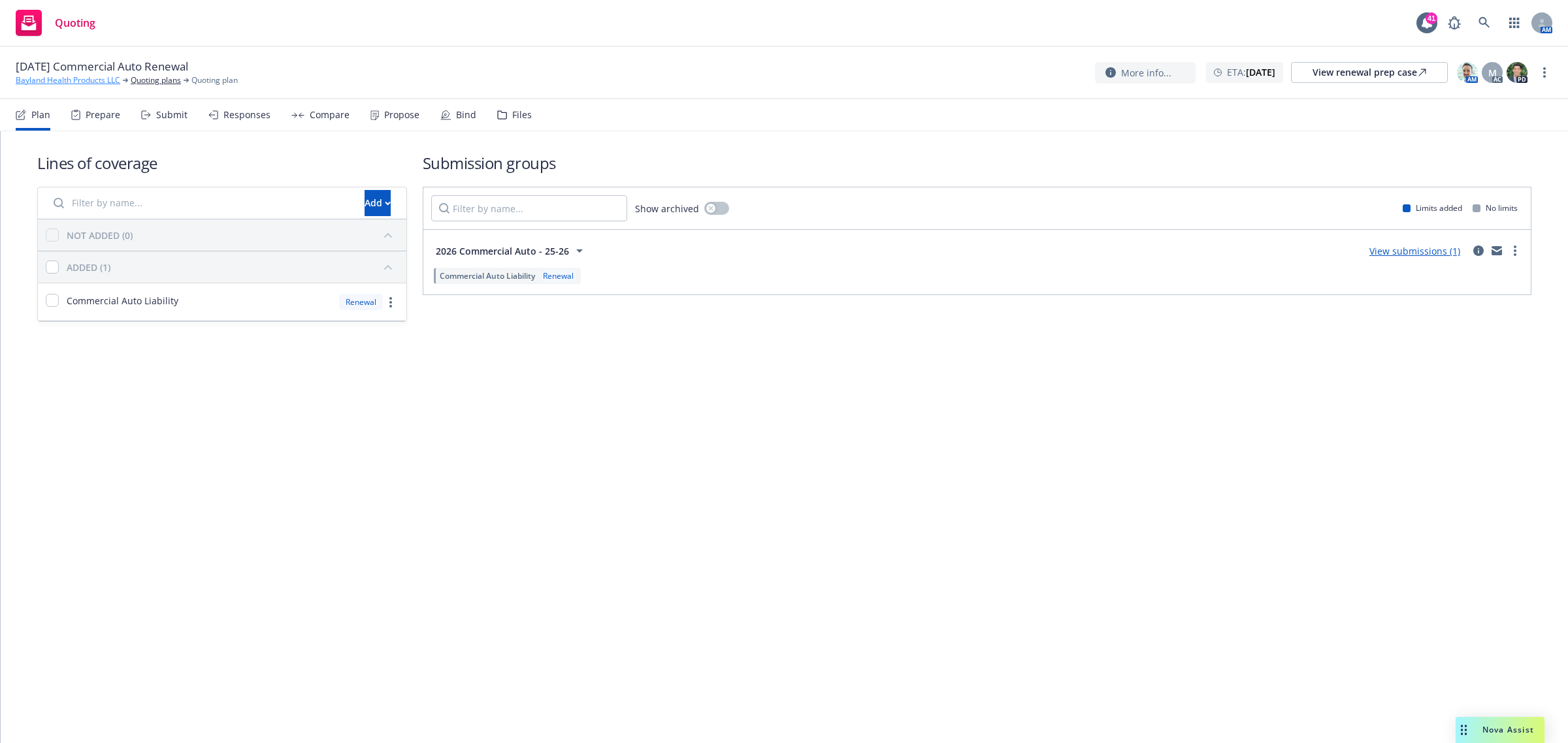
click at [66, 80] on link "Bayland Health Products LLC" at bounding box center [67, 80] width 104 height 11
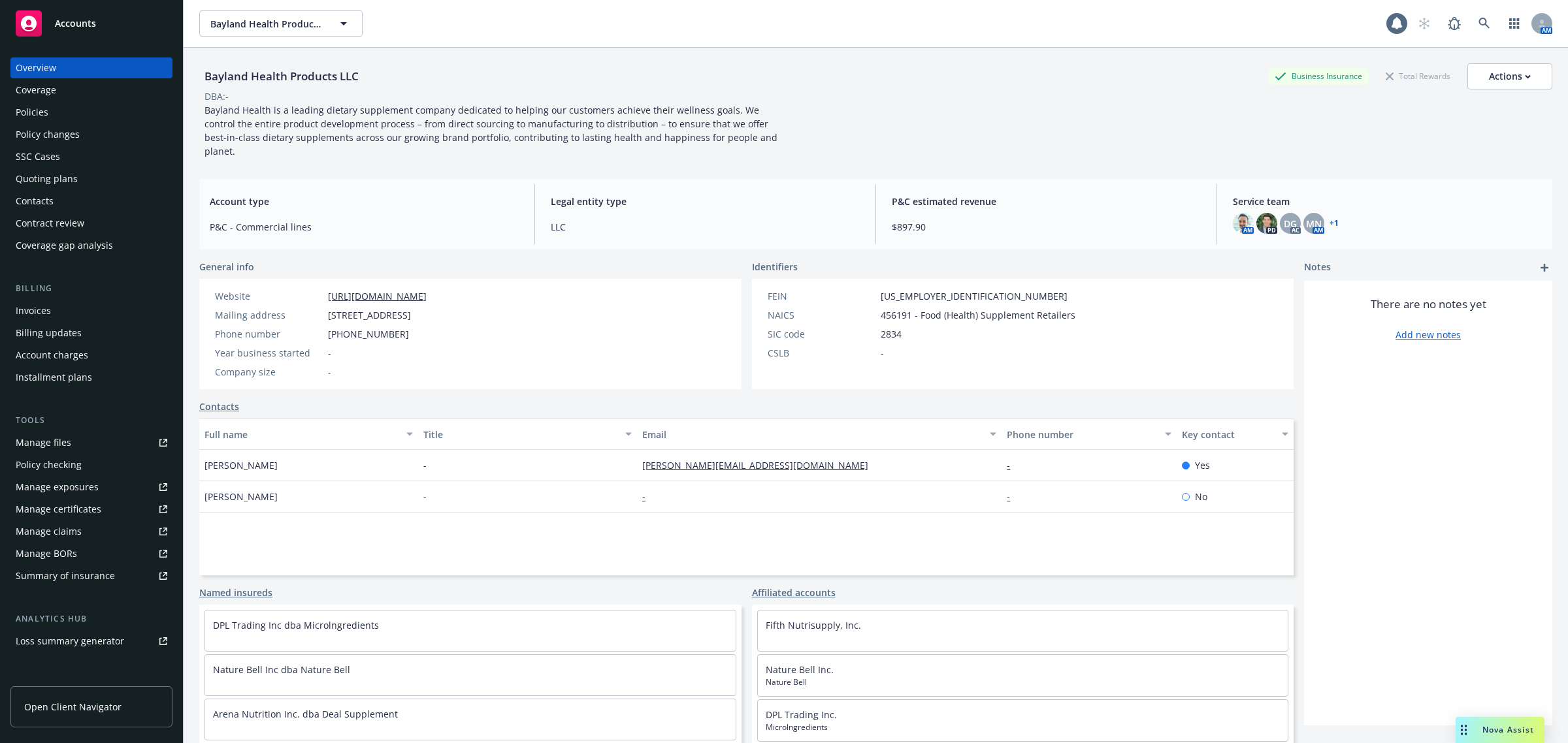
click at [55, 113] on div "Policies" at bounding box center [91, 112] width 152 height 21
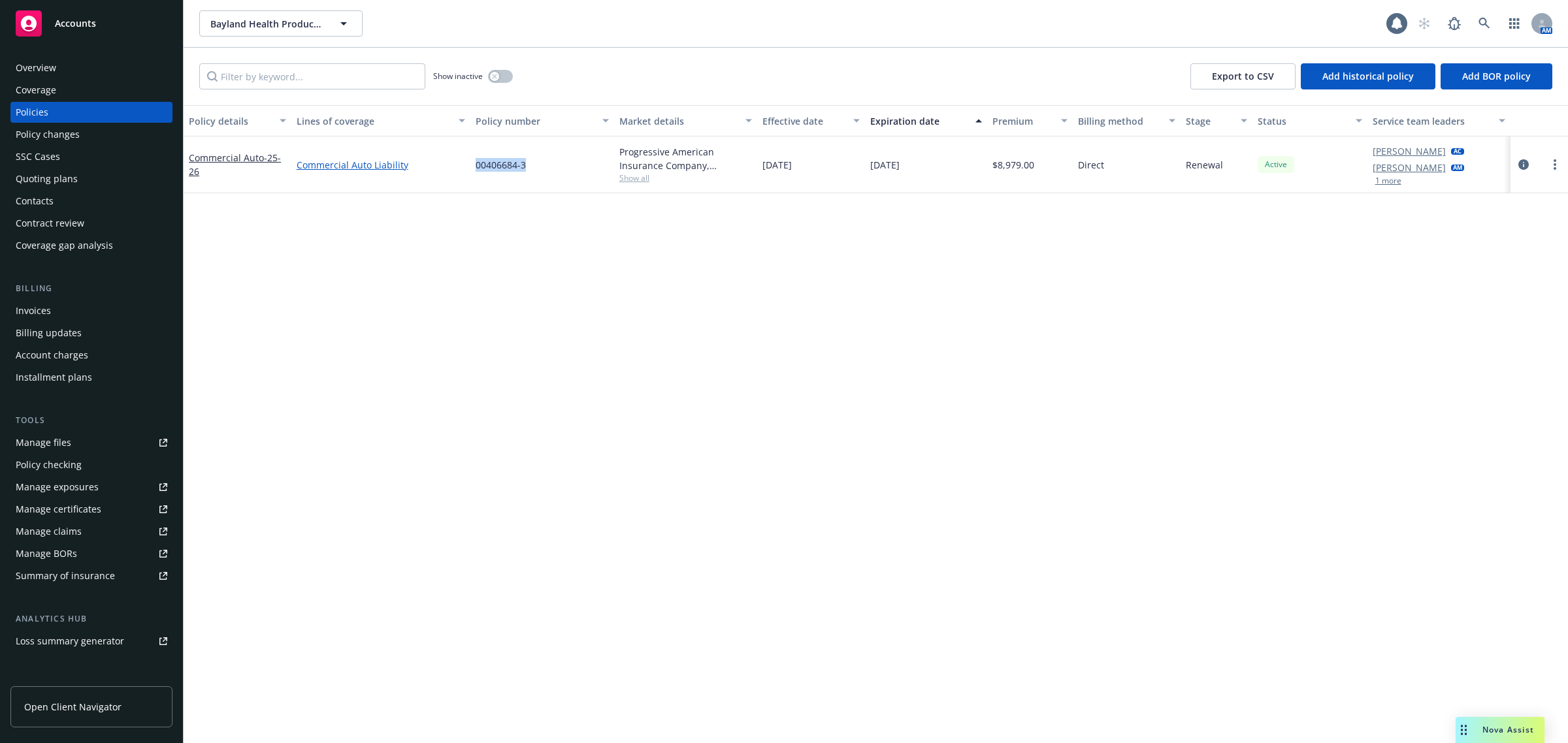
drag, startPoint x: 539, startPoint y: 165, endPoint x: 452, endPoint y: 166, distance: 87.0
click at [452, 166] on div "Commercial Auto - 25-26 Commercial Auto Liability 00406684-3 Progressive Americ…" at bounding box center [876, 165] width 1384 height 57
copy div "00406684-3"
click at [1477, 25] on link at bounding box center [1484, 24] width 26 height 26
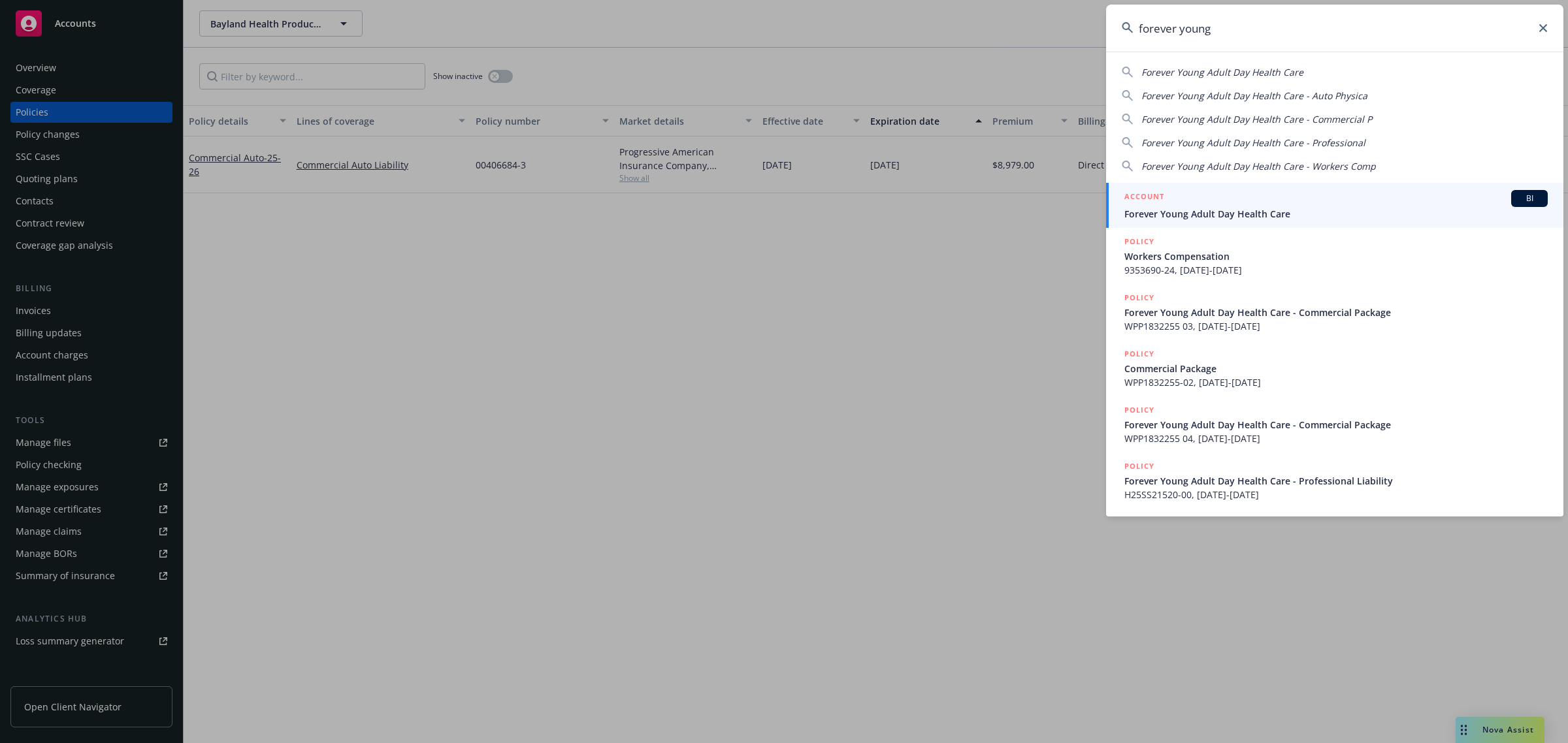
type input "forever young"
click at [1223, 215] on span "Forever Young Adult Day Health Care" at bounding box center [1336, 214] width 423 height 14
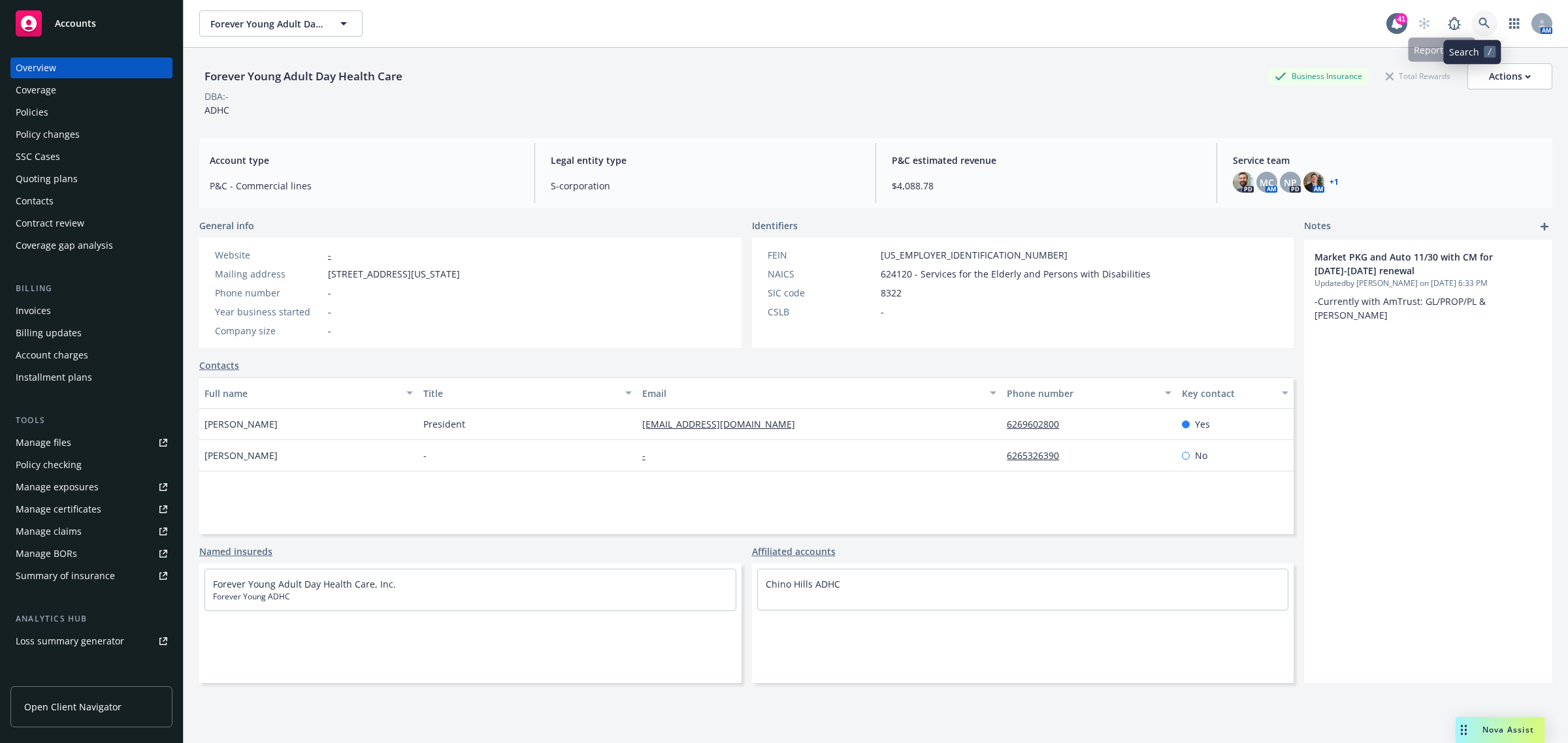
click at [1471, 29] on link at bounding box center [1484, 24] width 26 height 26
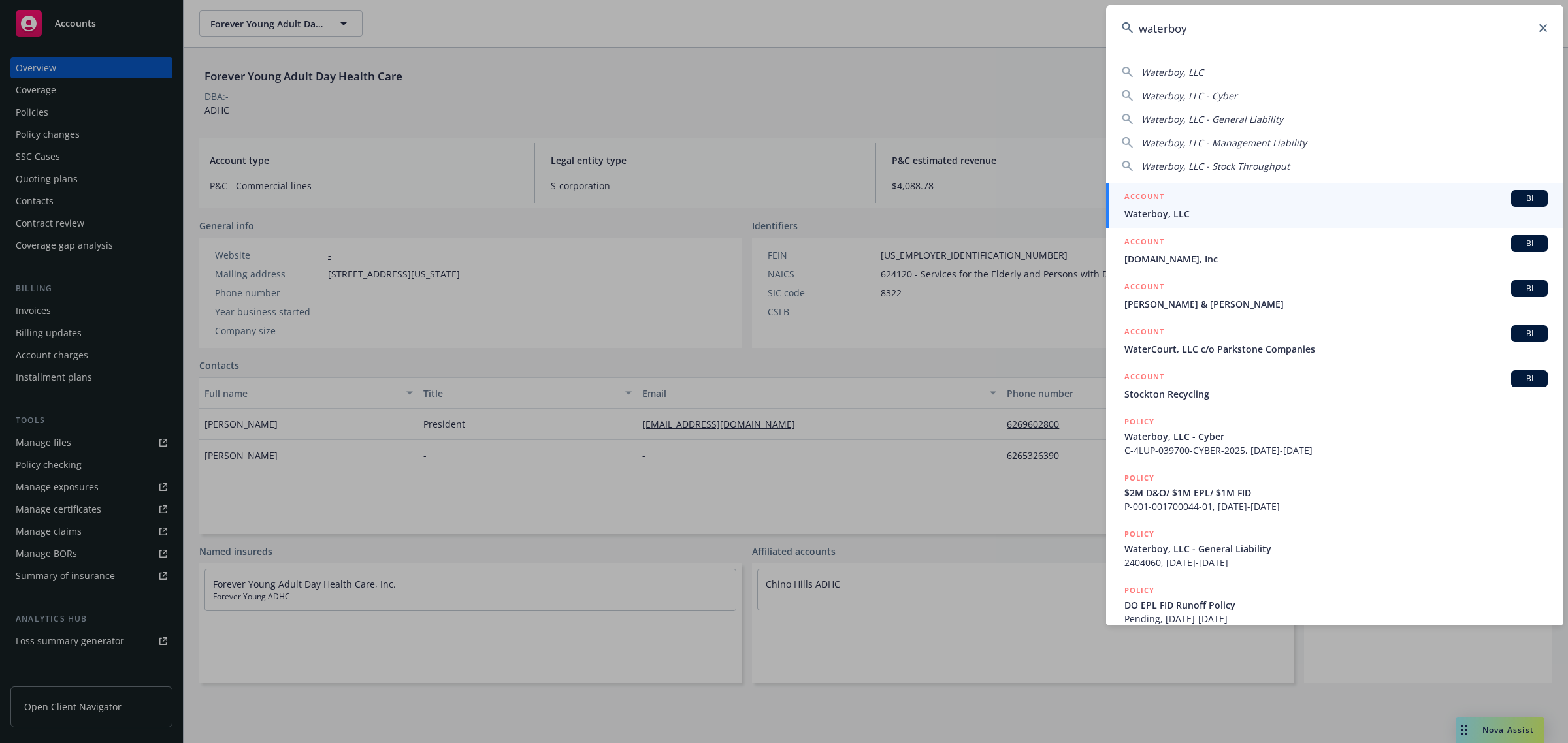
type input "waterboy"
click at [1262, 211] on span "Waterboy, LLC" at bounding box center [1336, 214] width 423 height 14
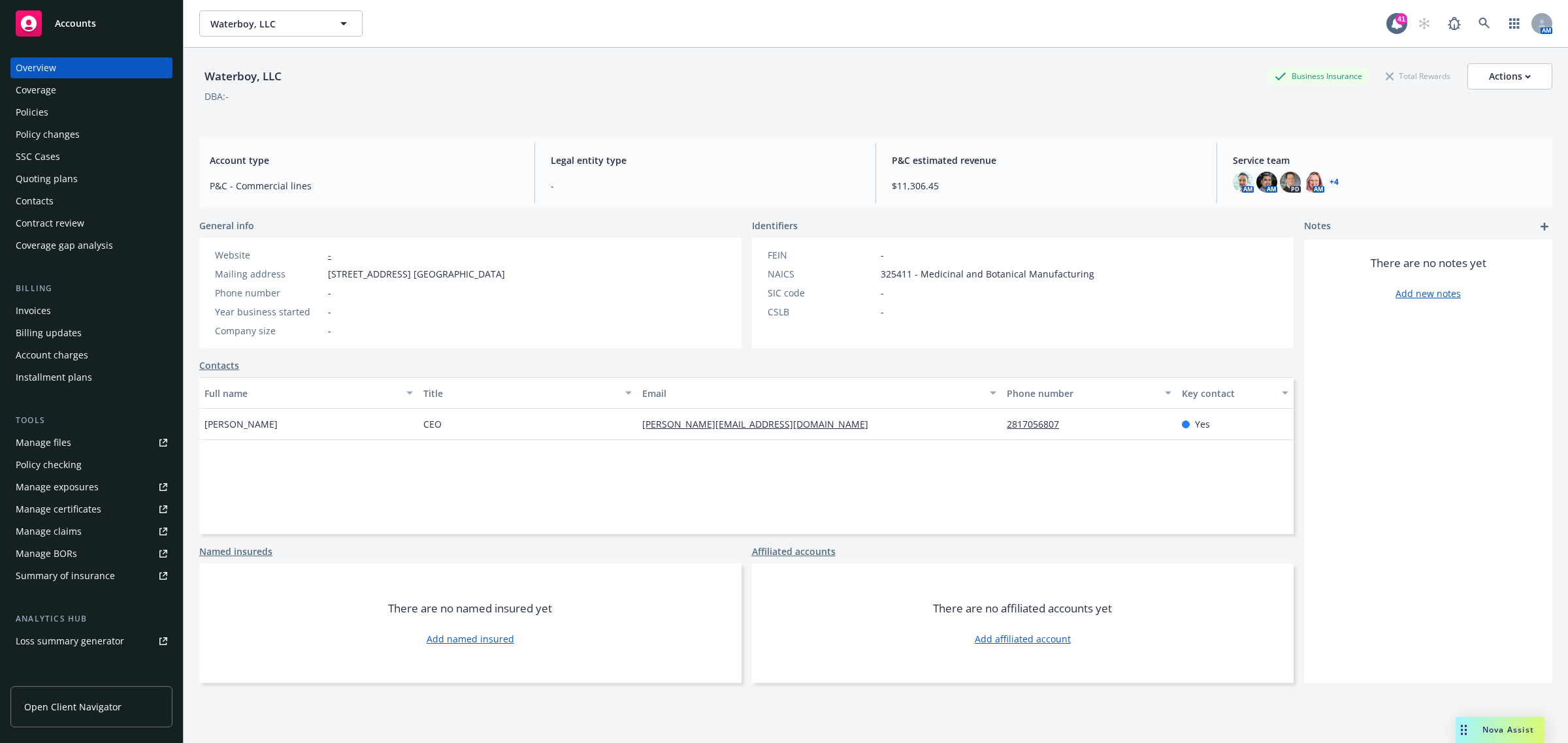
click at [56, 115] on div "Policies" at bounding box center [91, 112] width 152 height 21
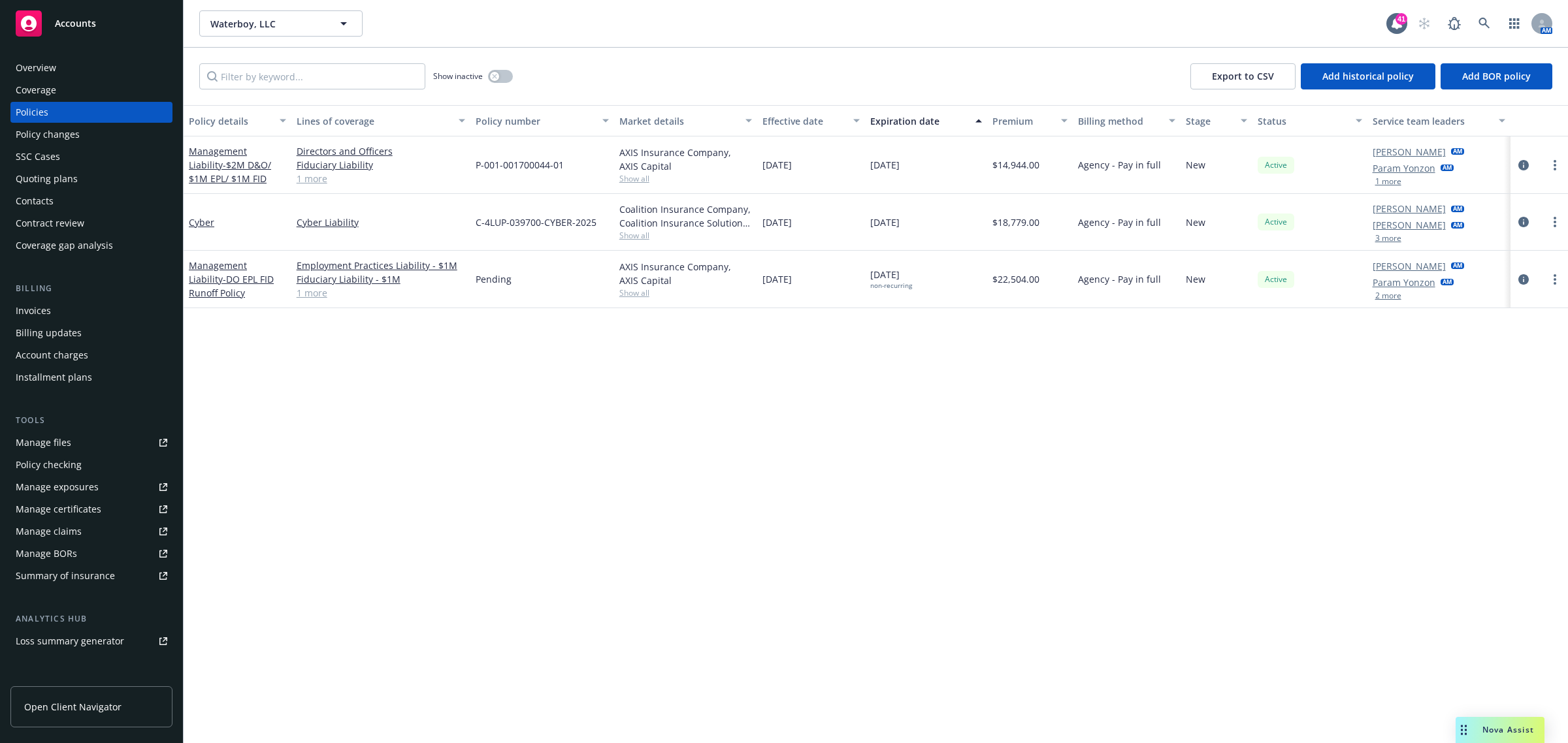
click at [77, 135] on div "Policy changes" at bounding box center [48, 134] width 64 height 21
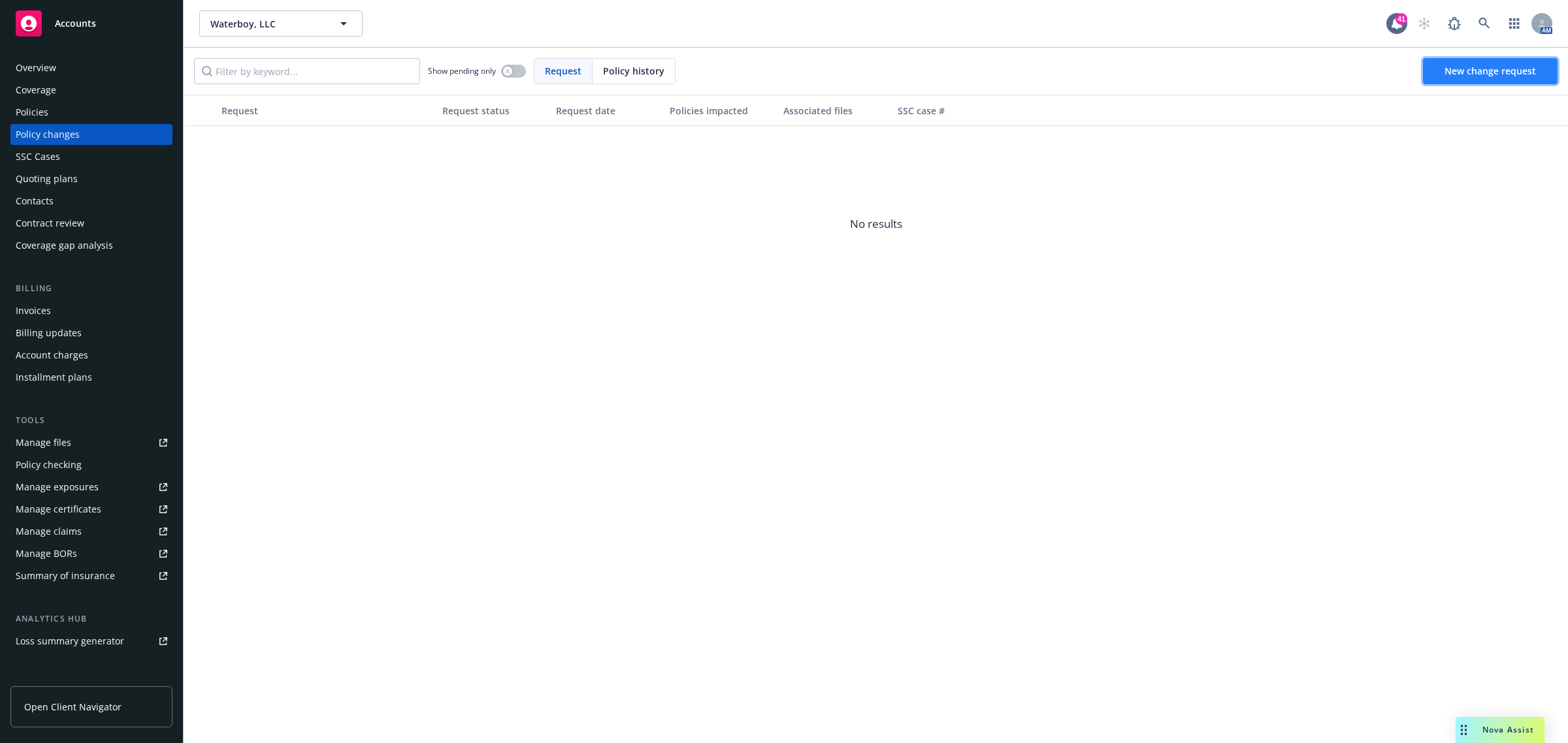
click at [1468, 67] on span "New change request" at bounding box center [1490, 70] width 91 height 12
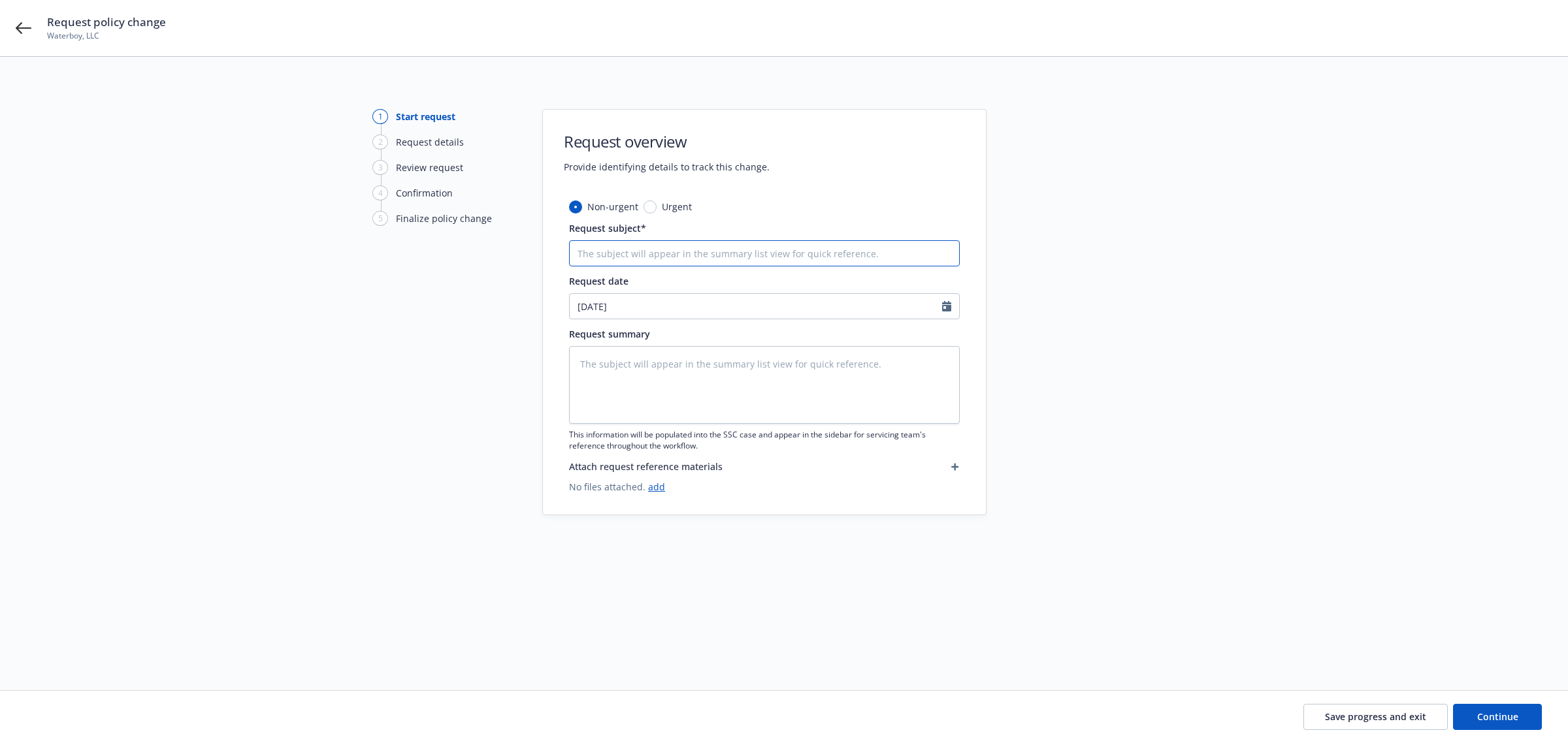
click at [635, 247] on input "Request subject*" at bounding box center [764, 254] width 391 height 26
type textarea "x"
type input "e"
type textarea "x"
type input "ex"
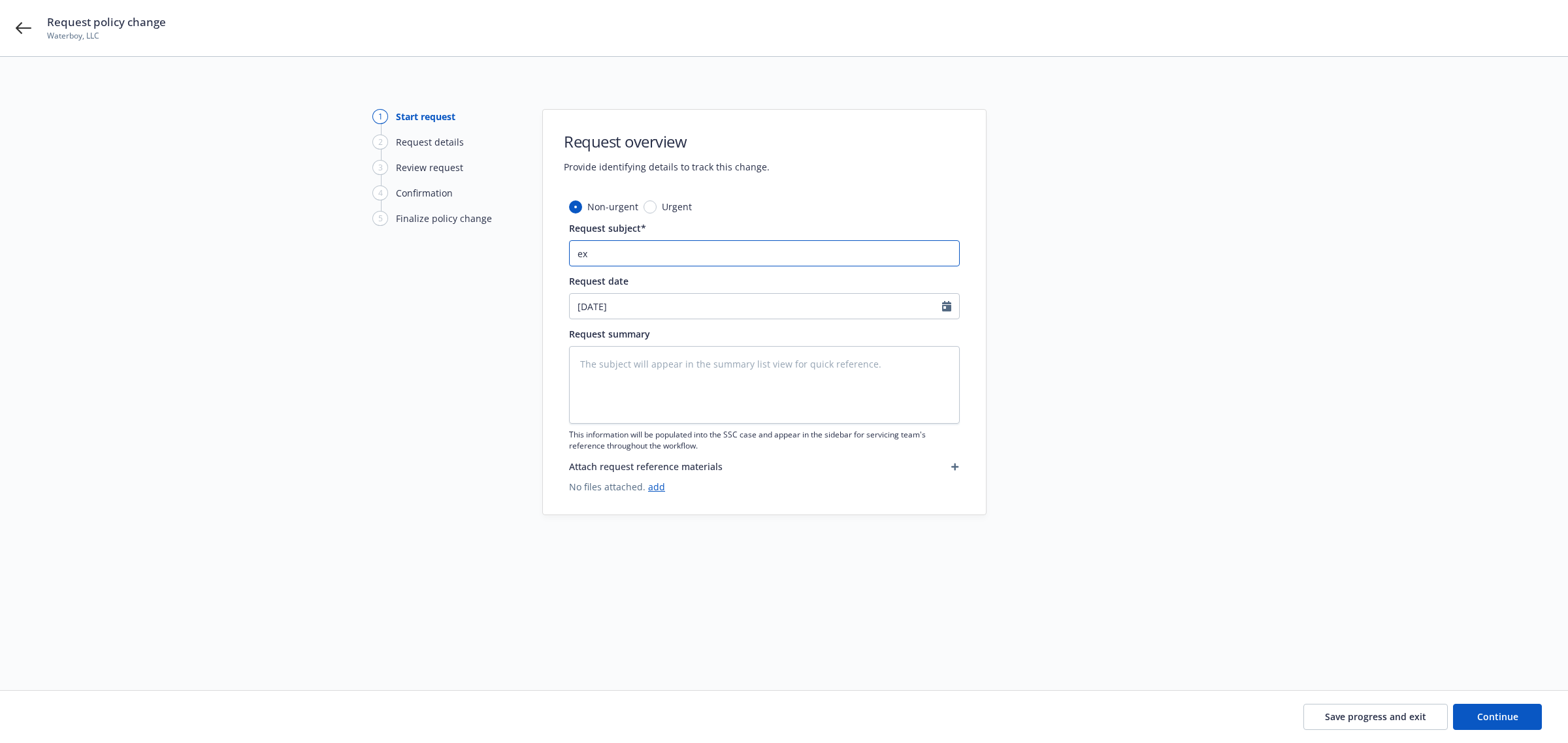
type textarea "x"
type input "ext"
type textarea "x"
type input "exten"
type textarea "x"
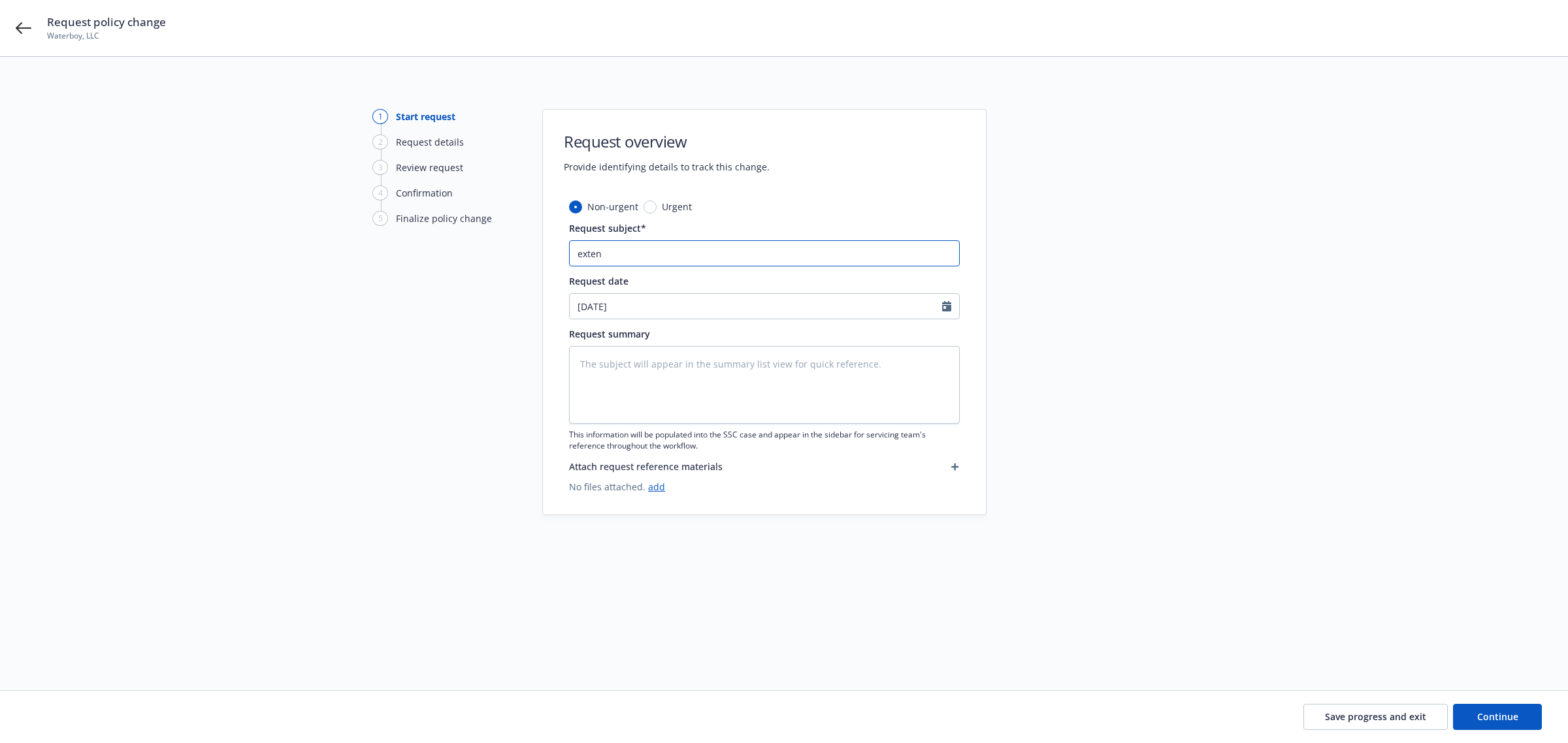
type input "extent"
type textarea "x"
type input "extentio"
type textarea "x"
type input "extentions"
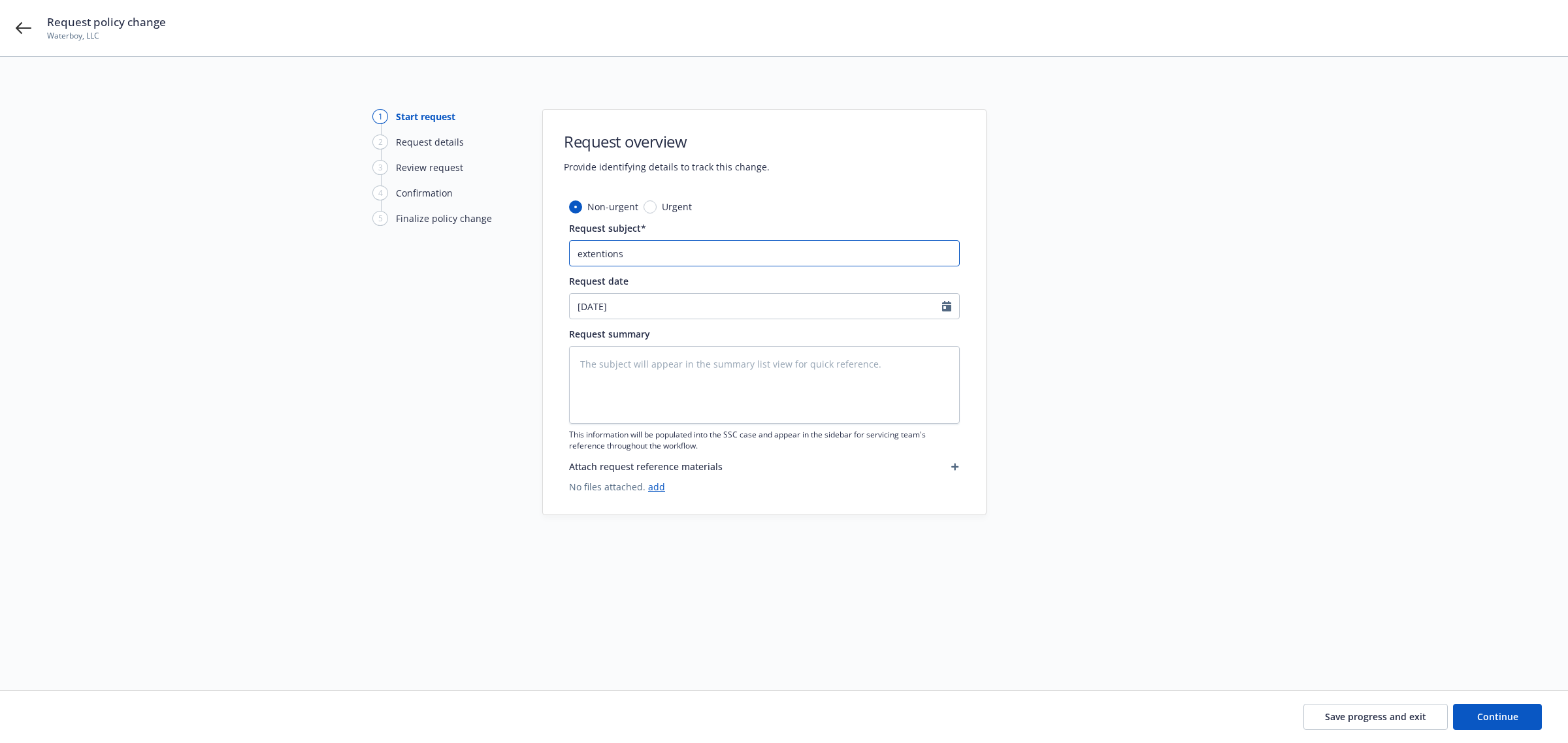
type textarea "x"
type input "extentions"
type textarea "x"
type input "extentions o"
type textarea "x"
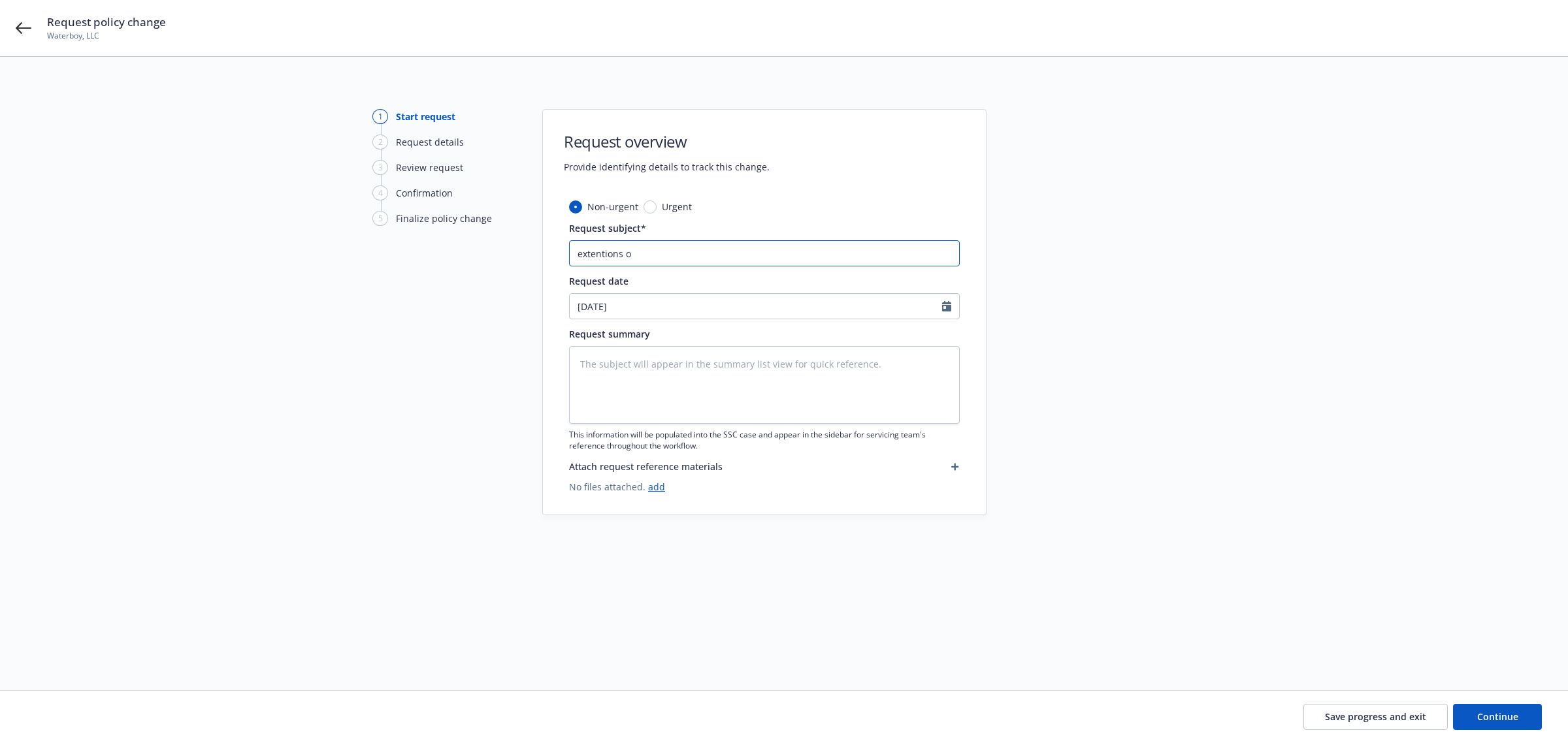
type input "extentions on"
type textarea "x"
type input "extentions on"
type textarea "x"
type input "extentions on p"
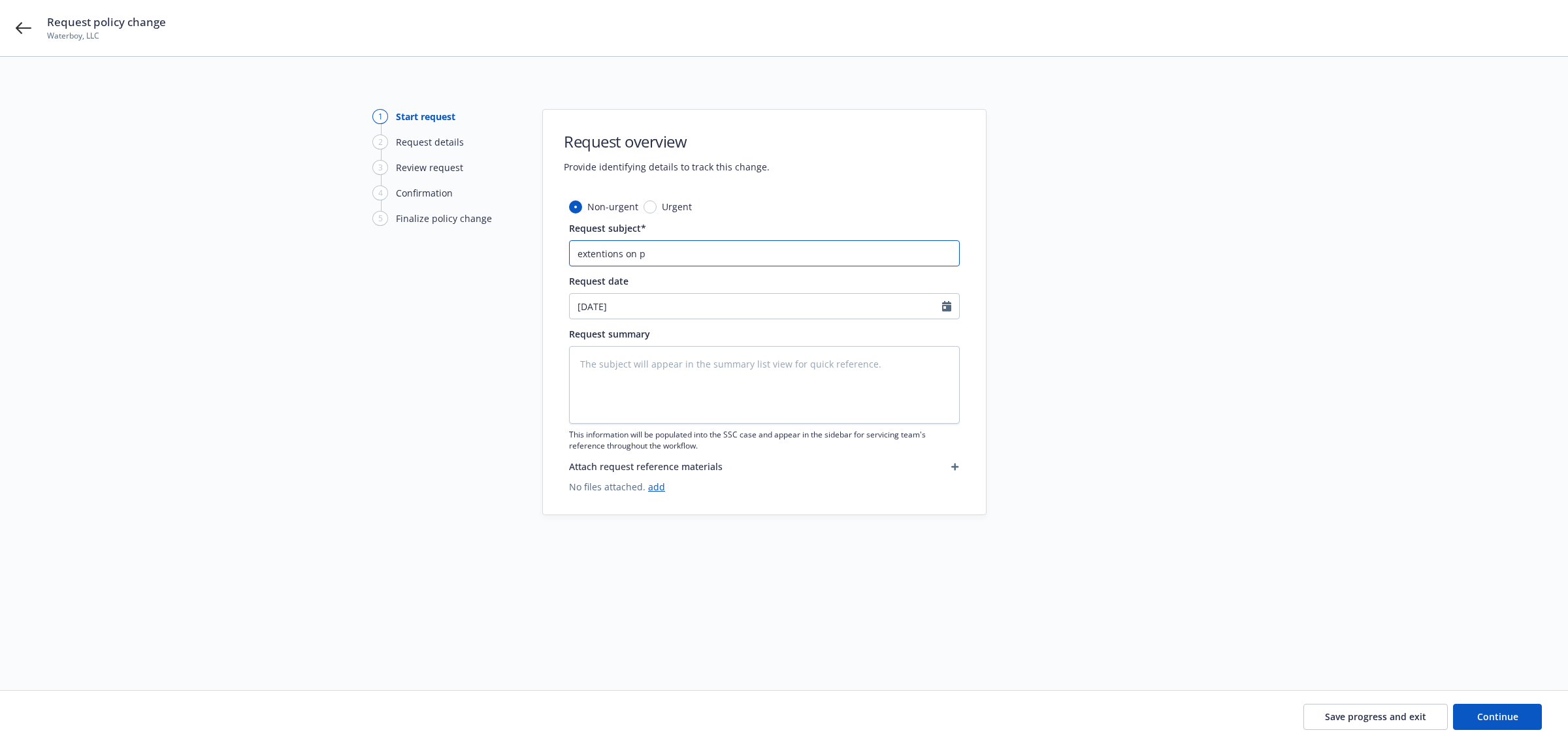
type textarea "x"
type input "extentions on po"
type textarea "x"
type input "extentions on pol"
type textarea "x"
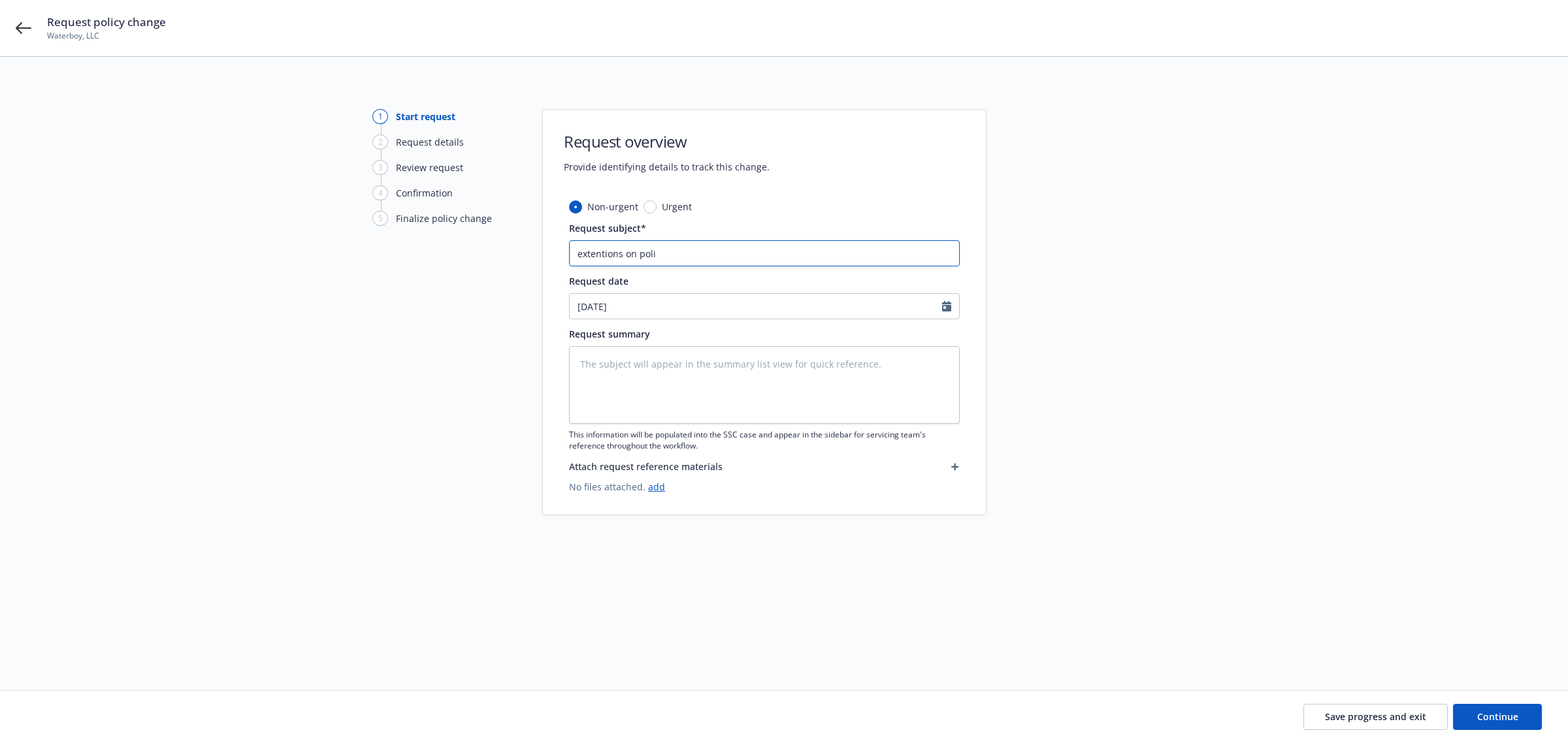
type input "extentions on polic"
type textarea "x"
type input "extentions on policy"
type textarea "x"
type input "extentions on policy"
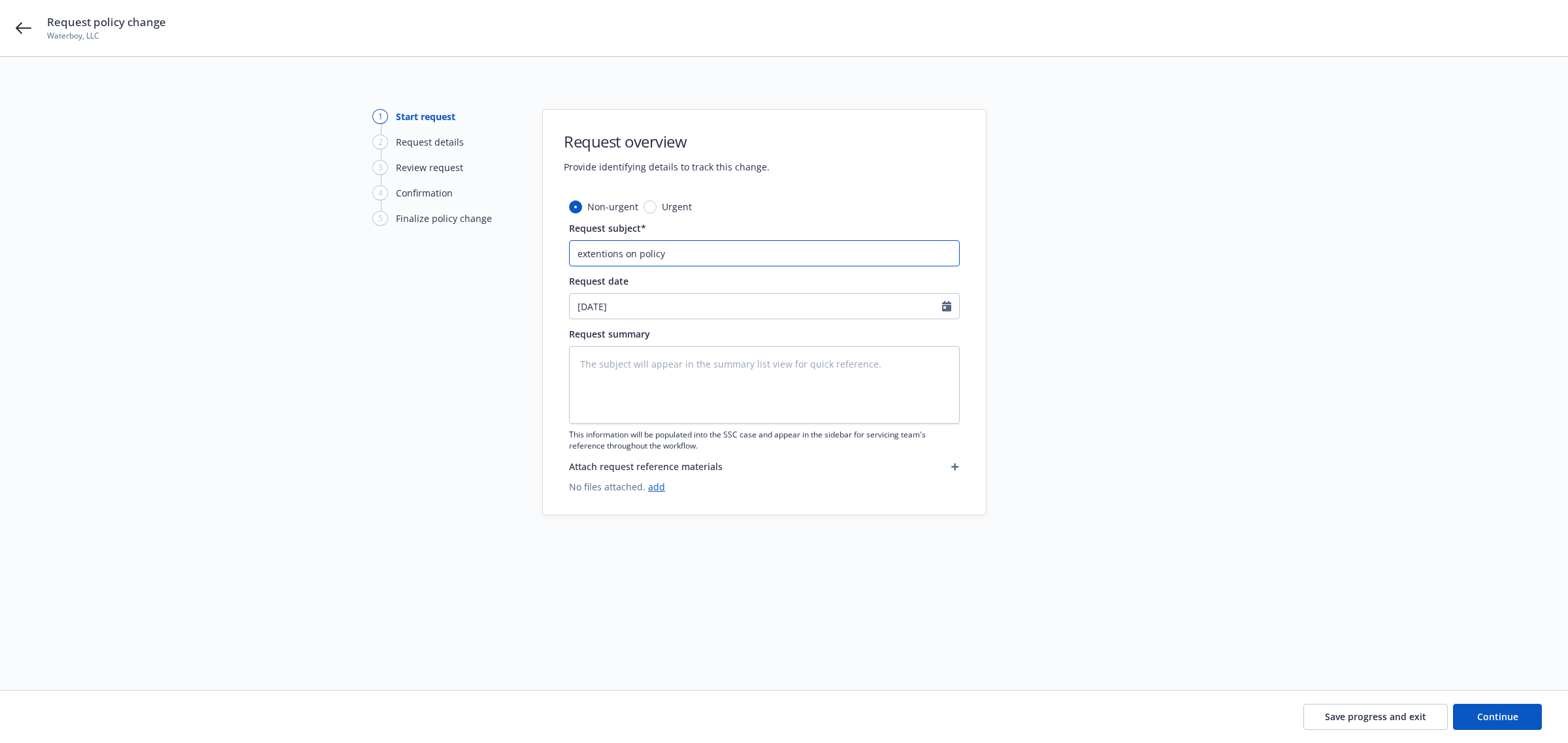
type textarea "x"
click at [692, 255] on input "extentions on policy #" at bounding box center [764, 254] width 391 height 26
paste input "HRN-240545-24"
type input "extentions on policy #HRN-240545-24"
type textarea "x"
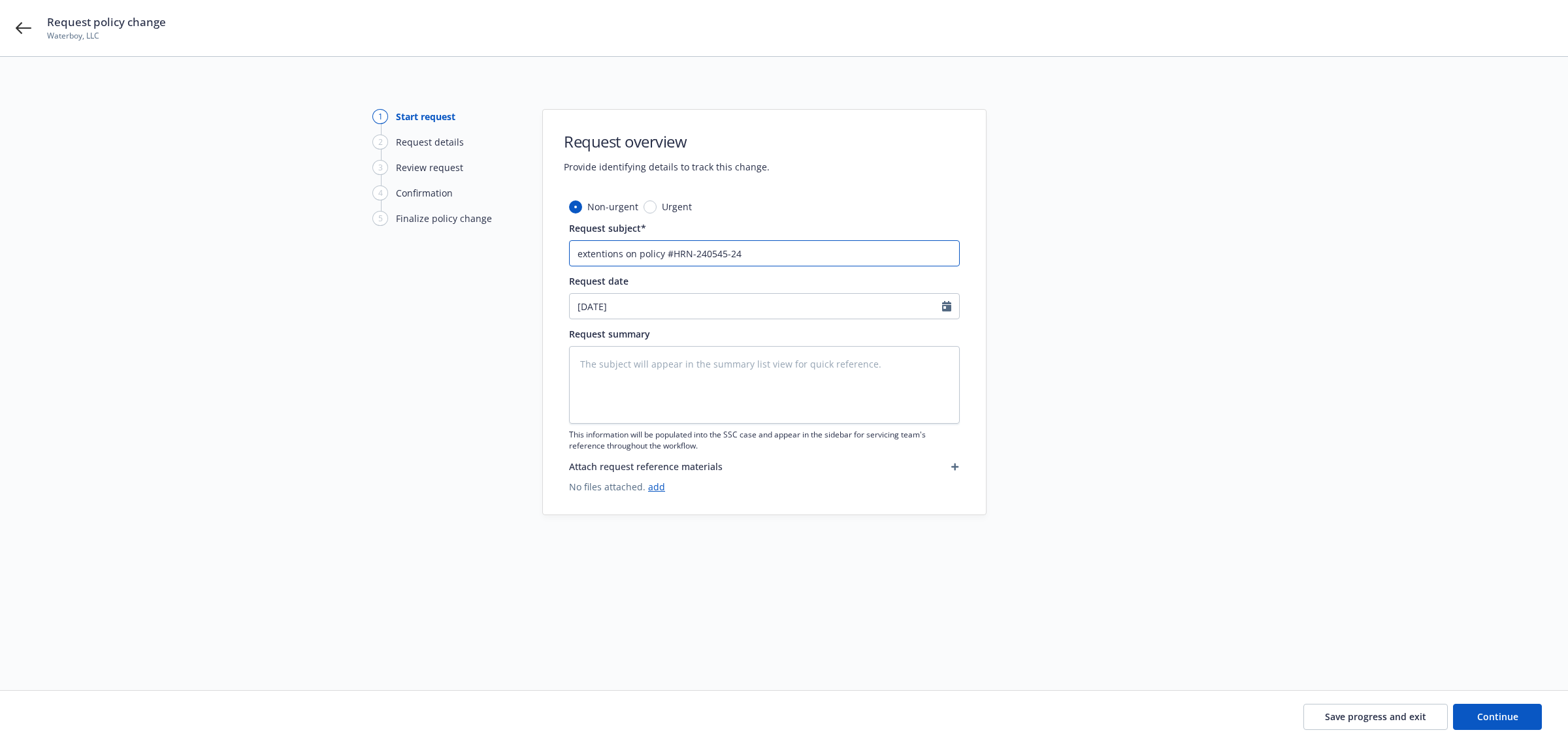
type input "extentions on policy #HRN-240545-24"
click at [648, 311] on input "[DATE]" at bounding box center [756, 306] width 372 height 25
select select "9"
click at [628, 398] on span "9" at bounding box center [628, 401] width 18 height 16
type textarea "x"
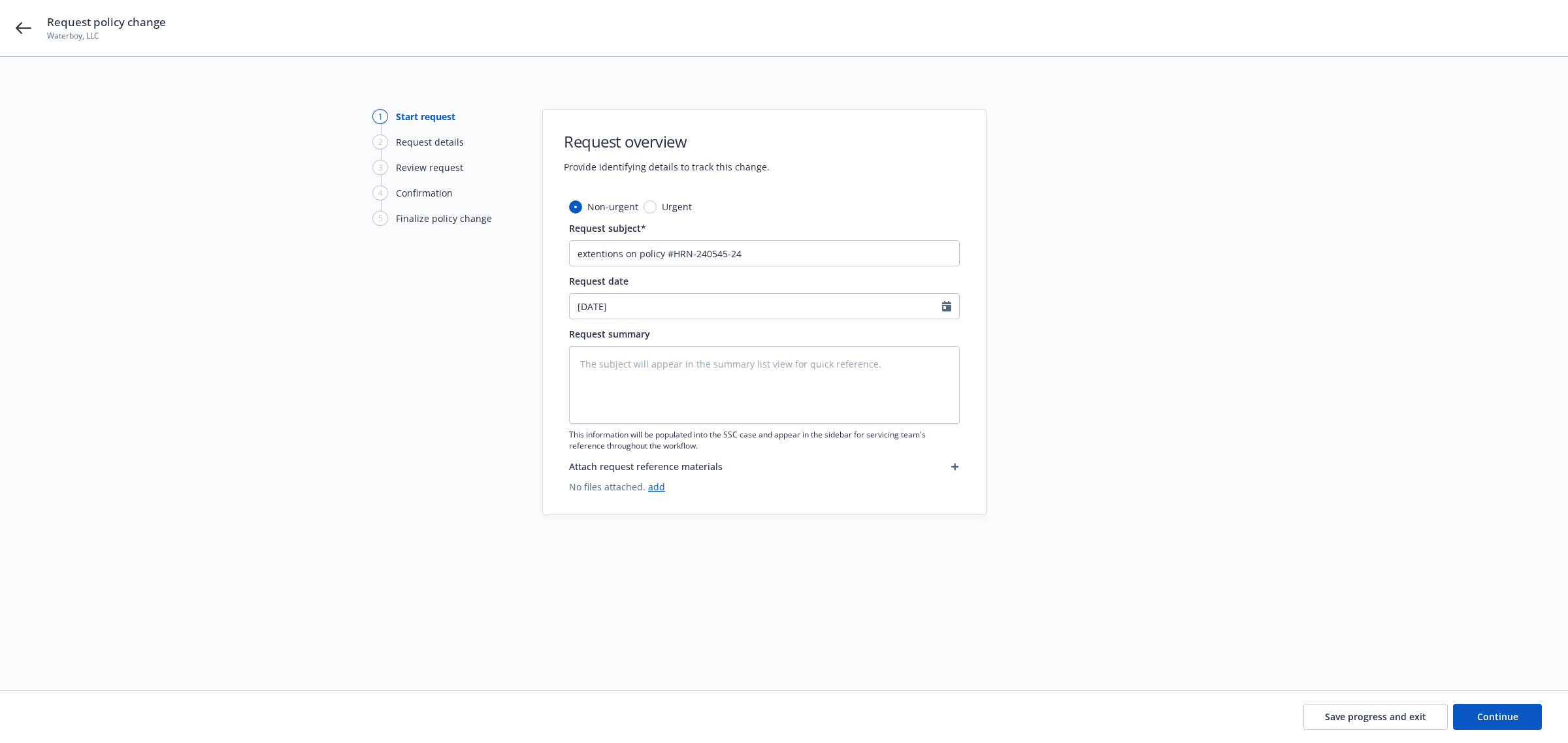
type input "[DATE]"
drag, startPoint x: 765, startPoint y: 262, endPoint x: 557, endPoint y: 306, distance: 212.6
click at [540, 267] on div "1 Start request 2 Request details 3 Review request 4 Confirmation 5 Finalize po…" at bounding box center [783, 357] width 1537 height 497
click at [604, 382] on textarea at bounding box center [764, 385] width 391 height 77
paste textarea "extentions on policy #HRN-240545-24"
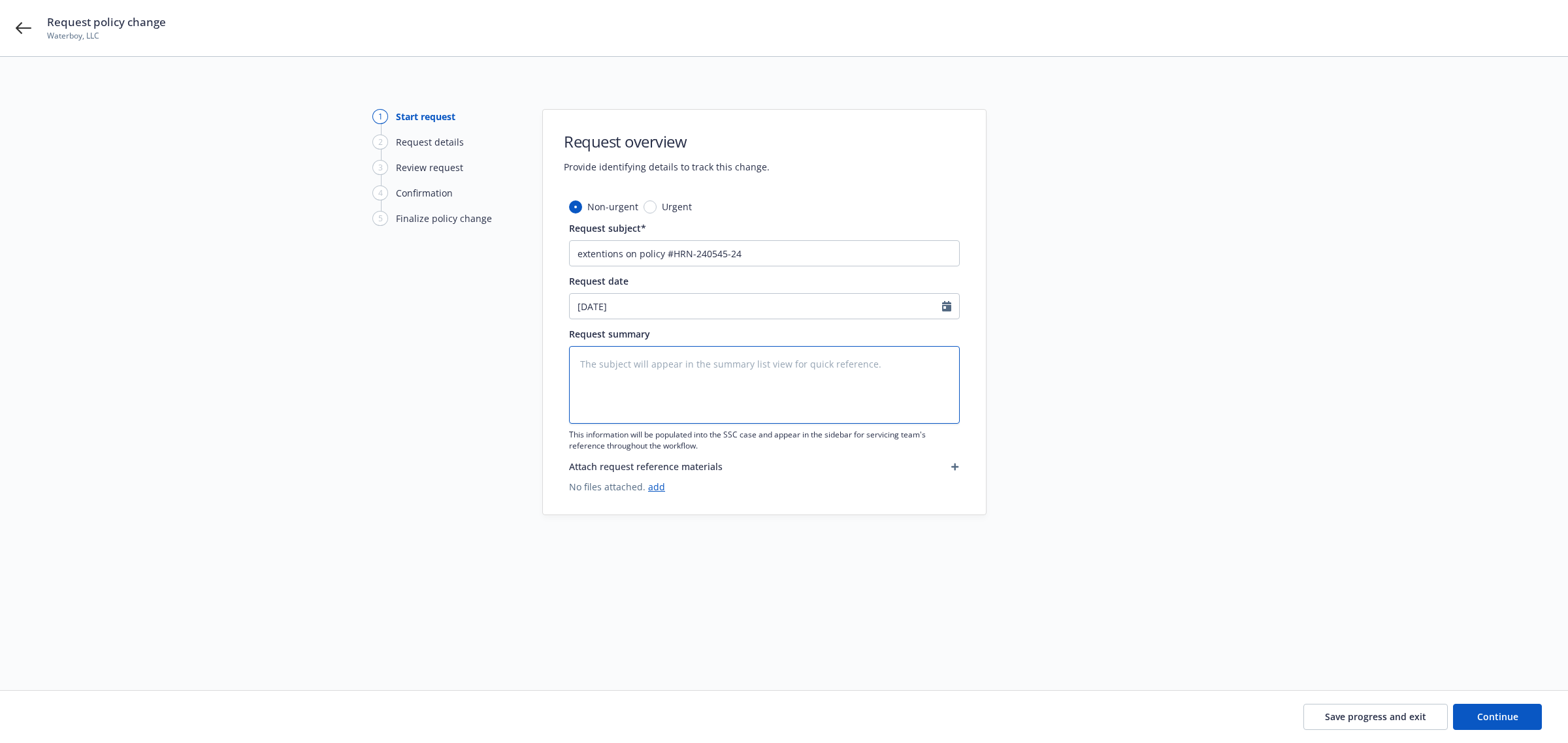
type textarea "x"
type textarea "extentions on policy #HRN-240545-24"
click at [1506, 707] on button "Continue" at bounding box center [1497, 717] width 89 height 26
type textarea "x"
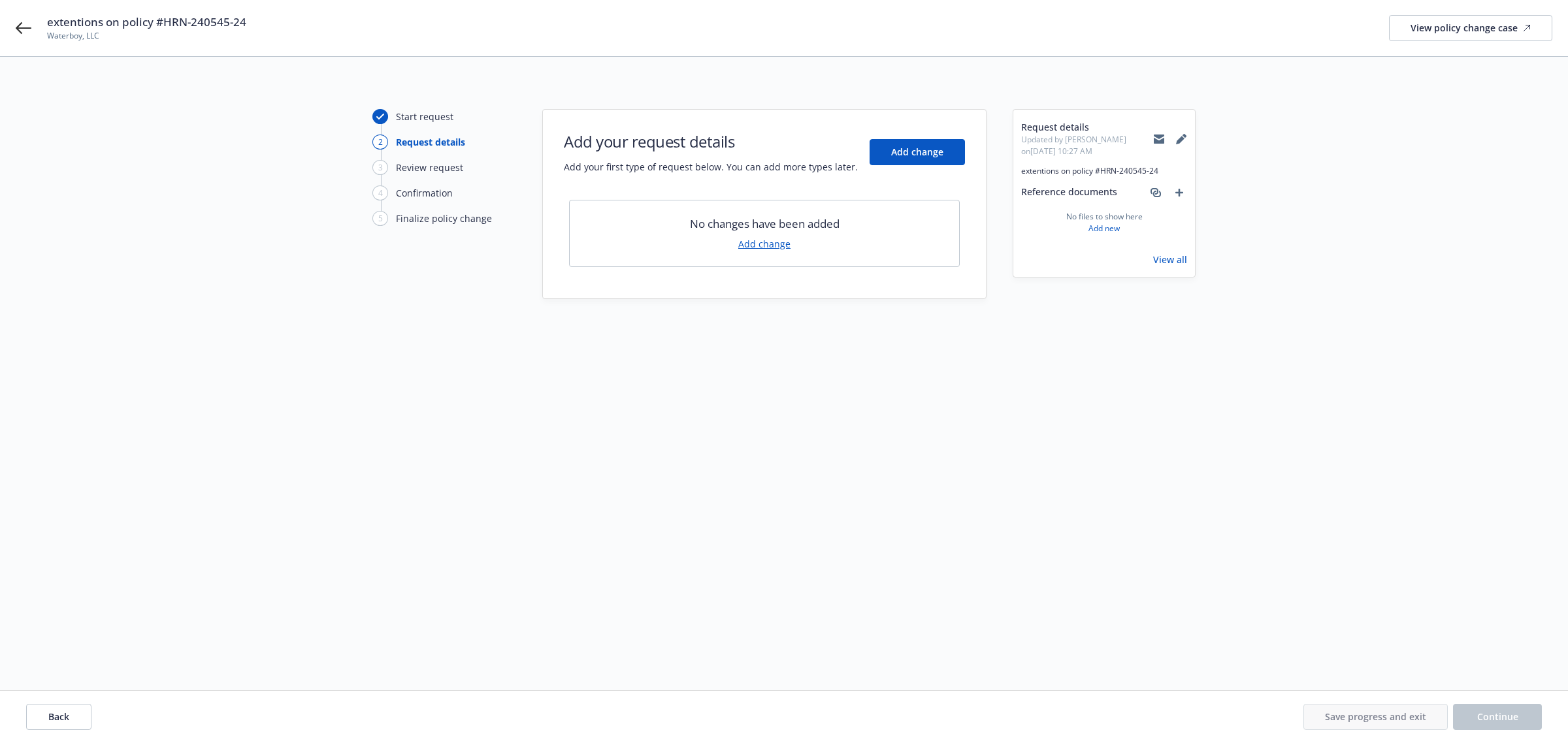
click at [771, 253] on div "No changes have been added Add change" at bounding box center [764, 234] width 391 height 67
click at [772, 242] on link "Add change" at bounding box center [764, 244] width 52 height 14
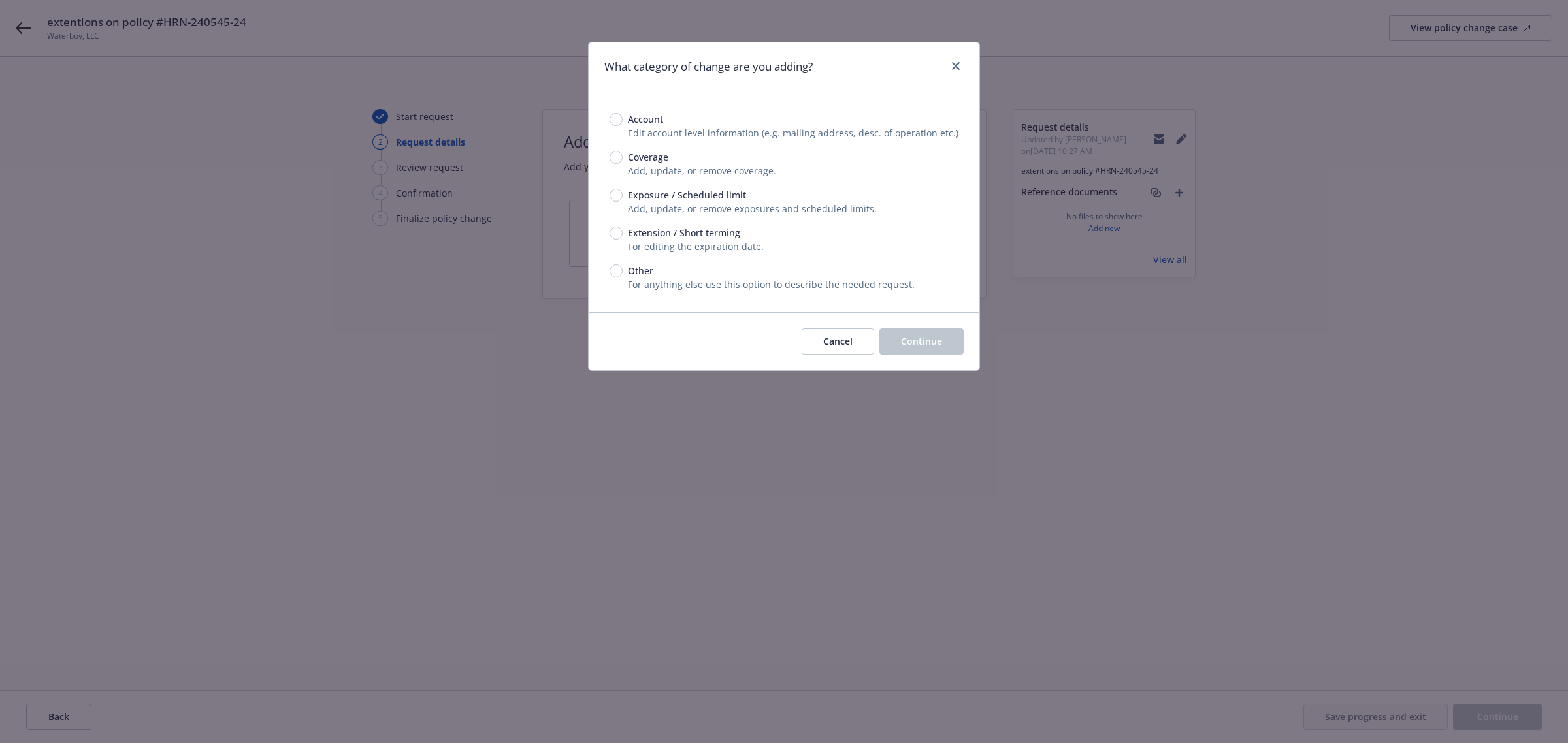
click at [657, 164] on span "Coverage" at bounding box center [648, 157] width 41 height 14
click at [622, 164] on input "Coverage" at bounding box center [615, 157] width 13 height 13
radio input "true"
click at [877, 339] on div "Cancel Continue" at bounding box center [882, 342] width 162 height 26
click at [898, 339] on button "Continue" at bounding box center [921, 342] width 84 height 26
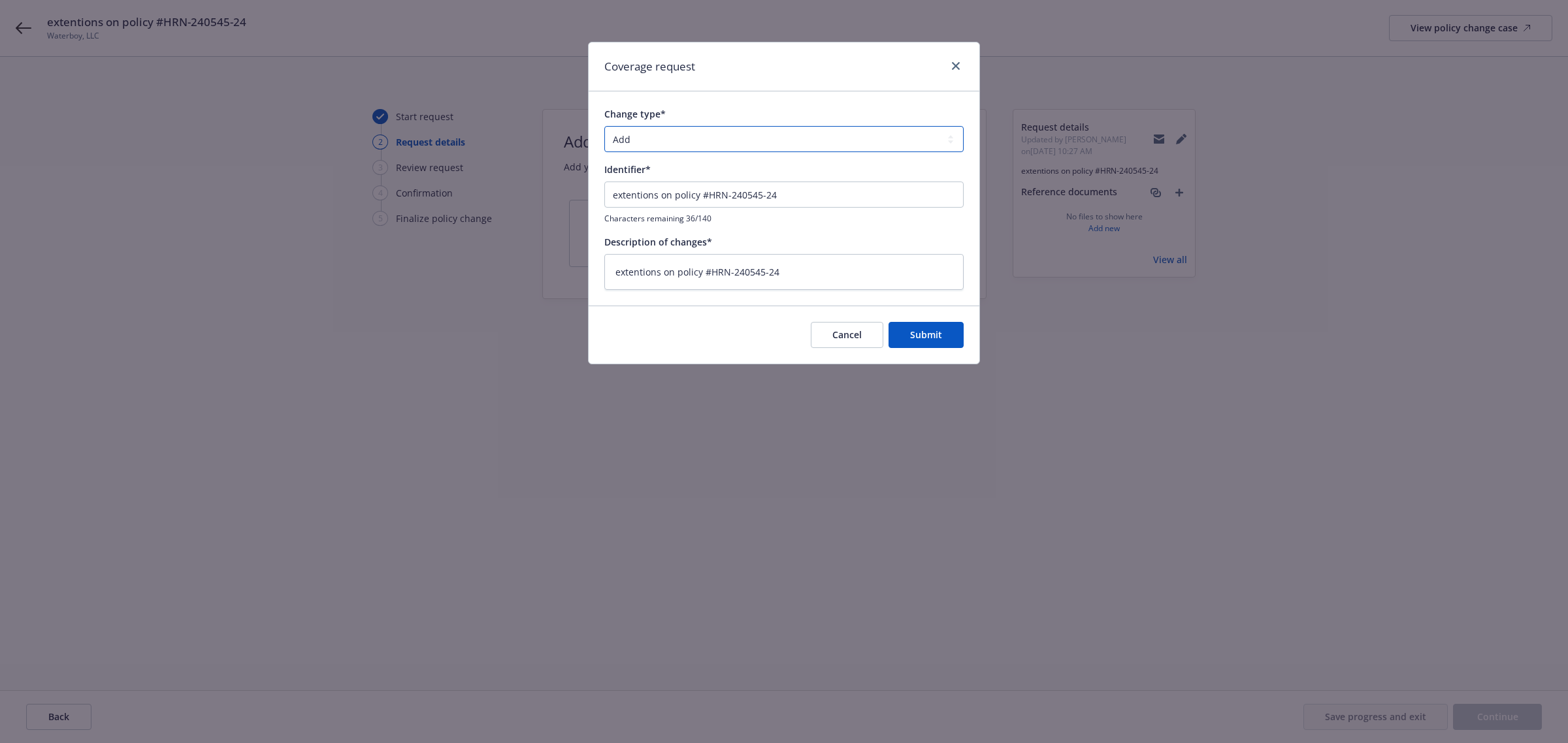
click at [697, 150] on select "Add Audit Change Remove" at bounding box center [783, 139] width 359 height 26
click at [985, 166] on div "Coverage request Change type* Add Audit Change Remove Identifier* extentions on…" at bounding box center [784, 372] width 1568 height 743
click at [927, 338] on span "Submit" at bounding box center [926, 335] width 32 height 12
type textarea "x"
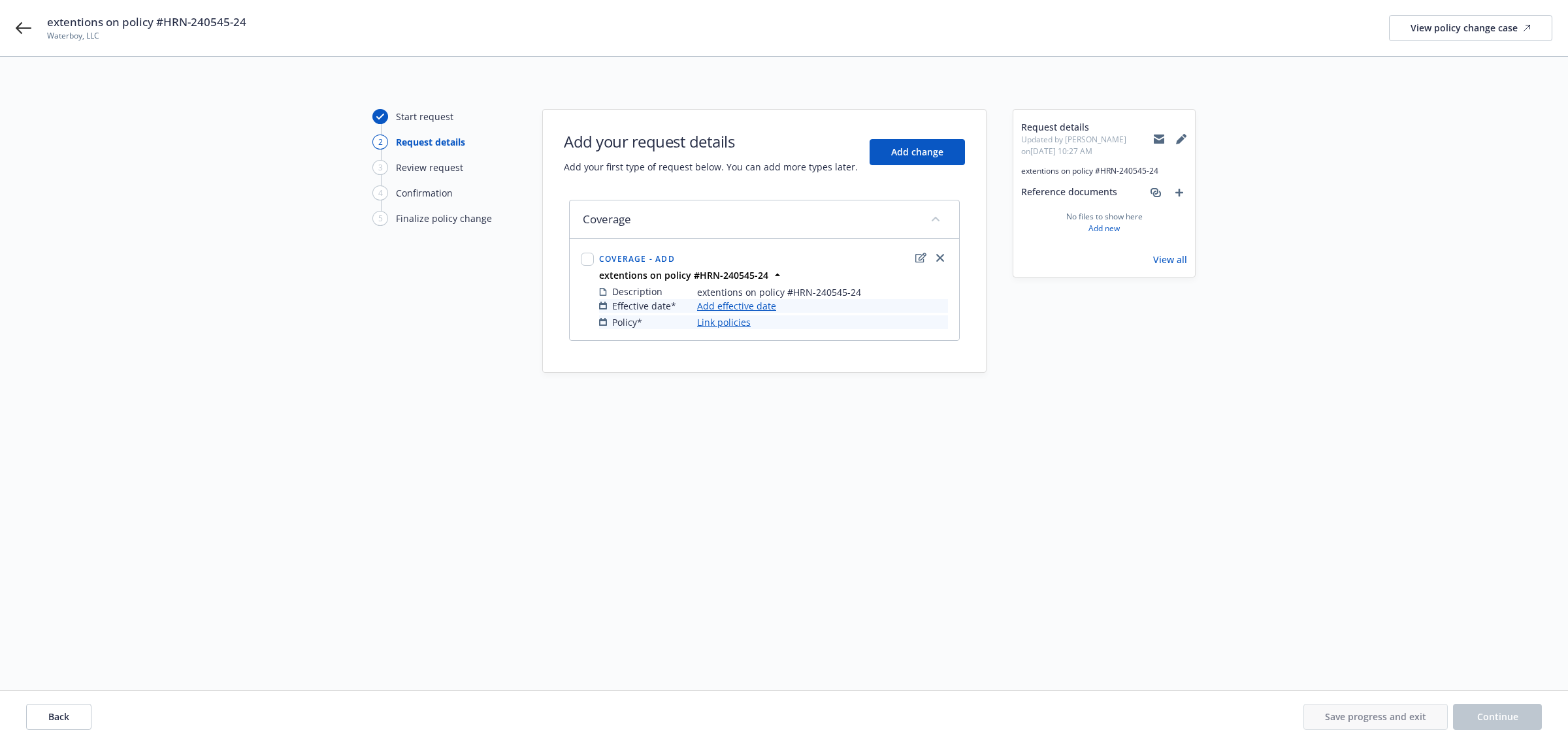
click at [759, 304] on link "Add effective date" at bounding box center [736, 306] width 79 height 14
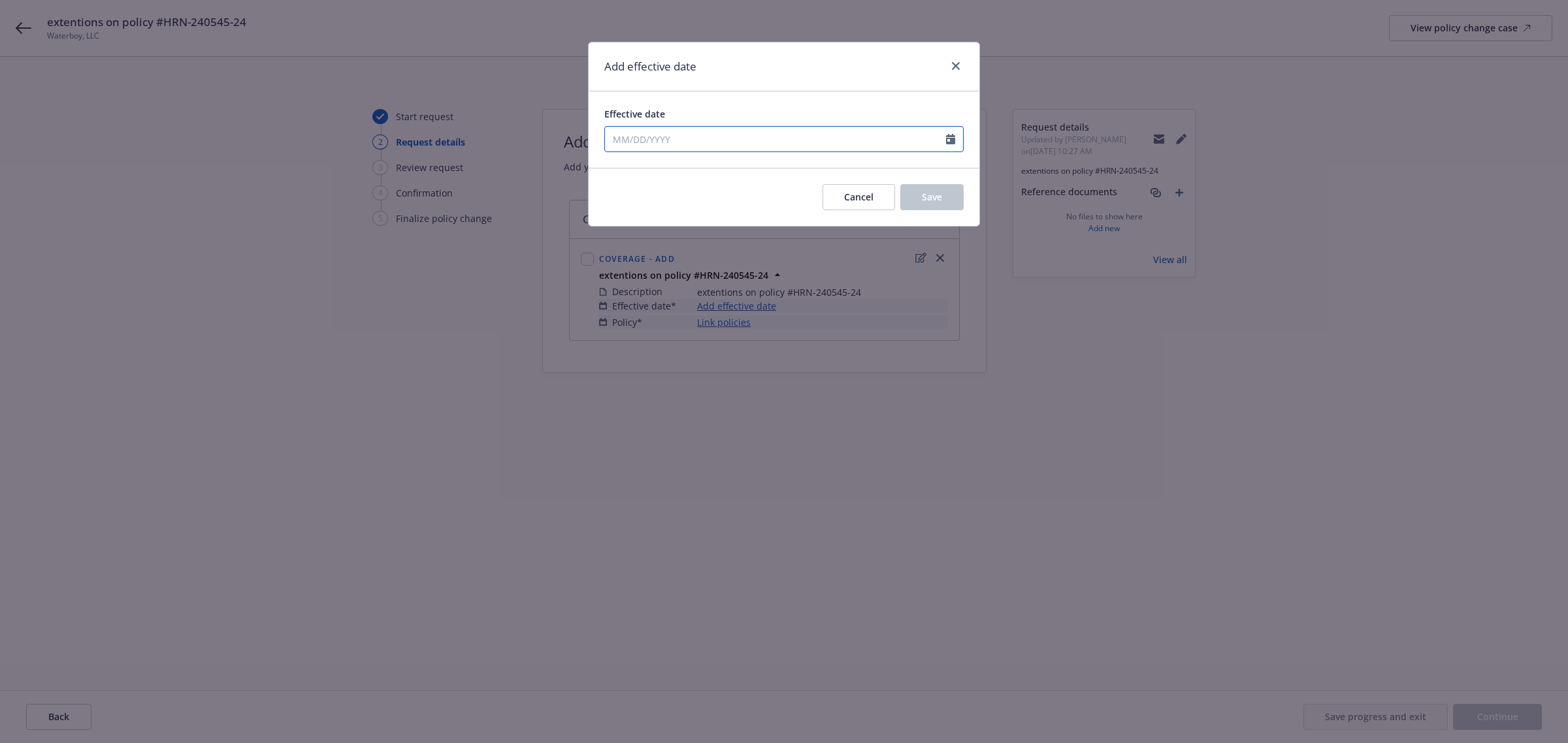
click at [729, 138] on input "Effective date" at bounding box center [775, 139] width 341 height 25
select select "9"
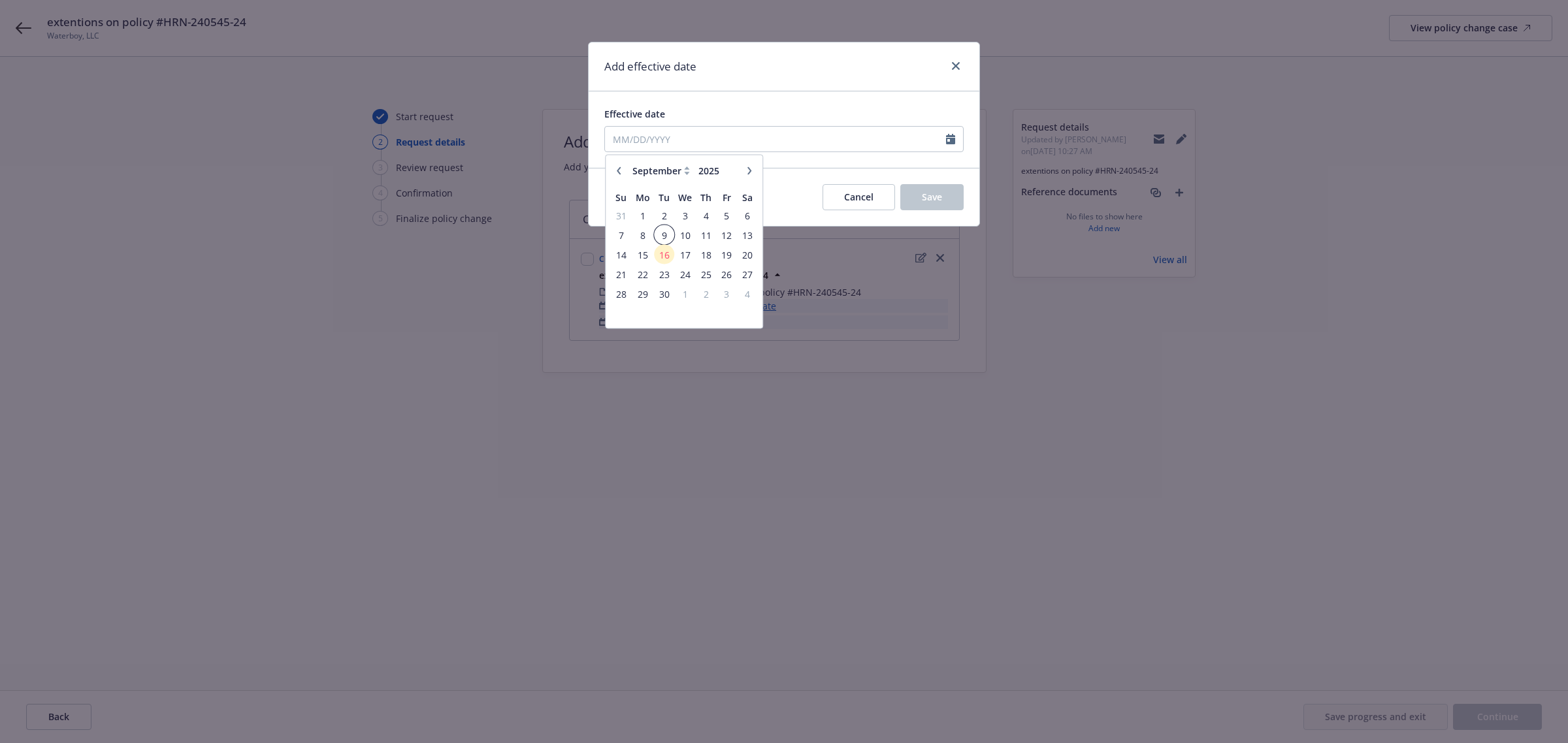
click at [663, 237] on span "9" at bounding box center [664, 234] width 18 height 16
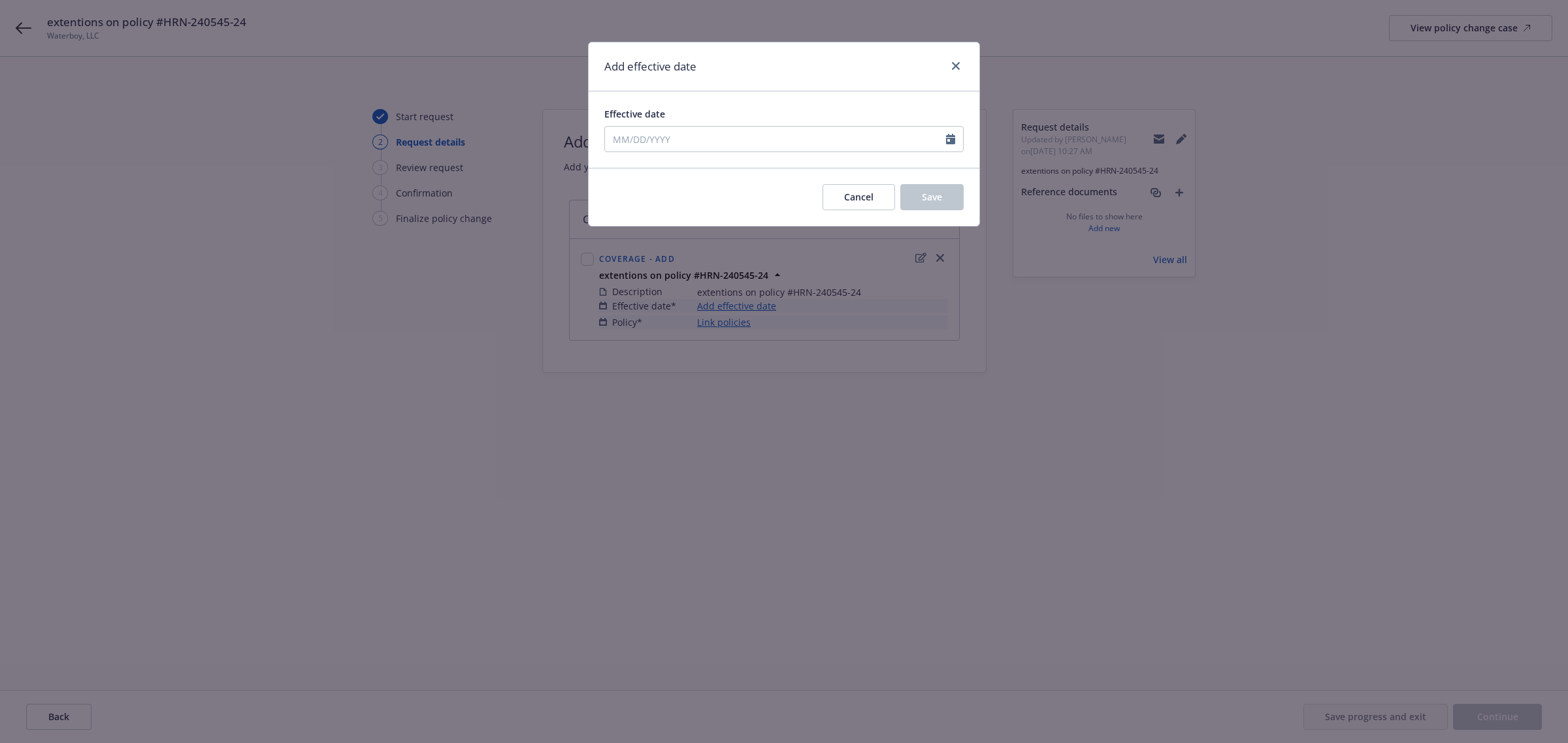
type input "[DATE]"
click at [932, 196] on span "Save" at bounding box center [932, 197] width 20 height 12
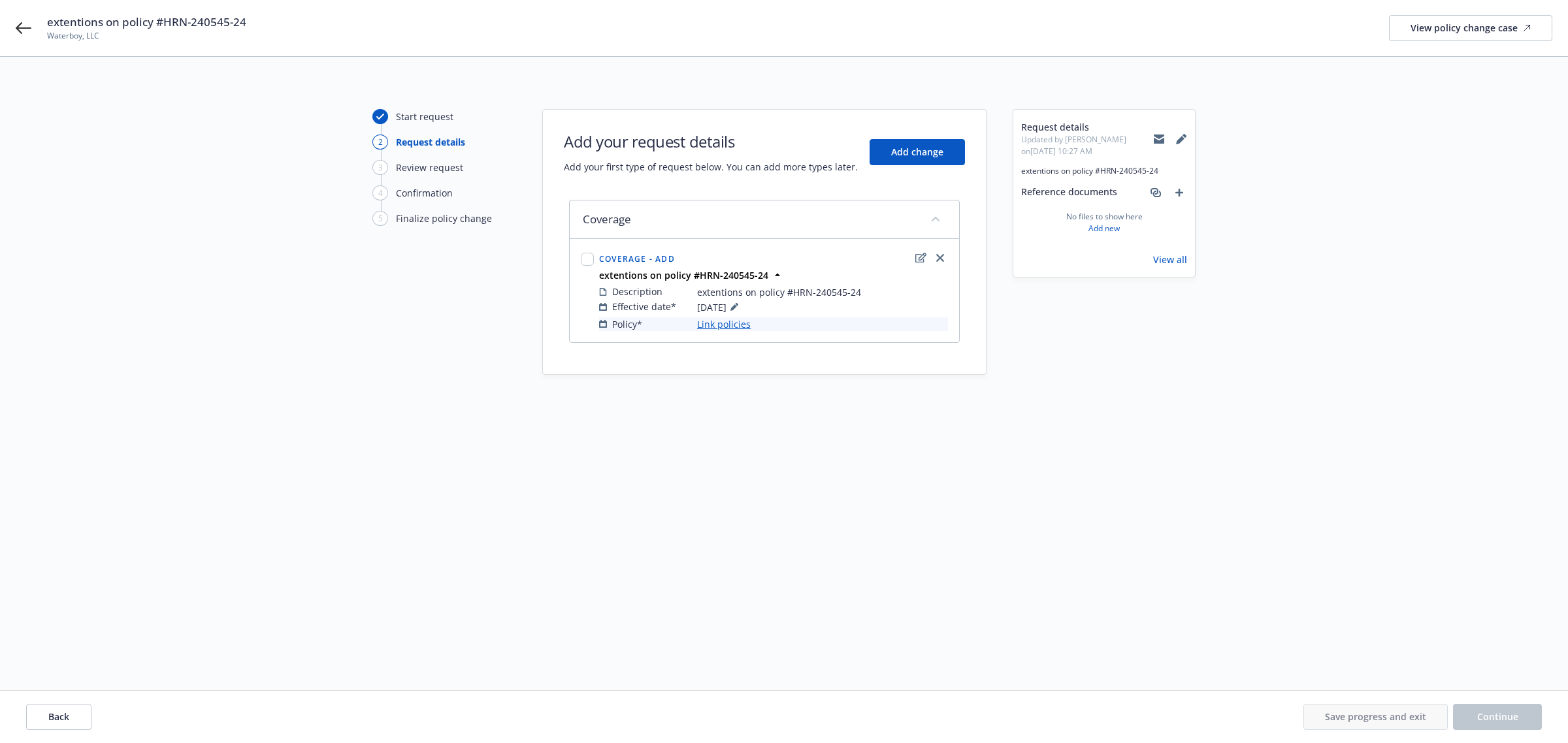
click at [740, 324] on link "Link policies" at bounding box center [723, 324] width 54 height 14
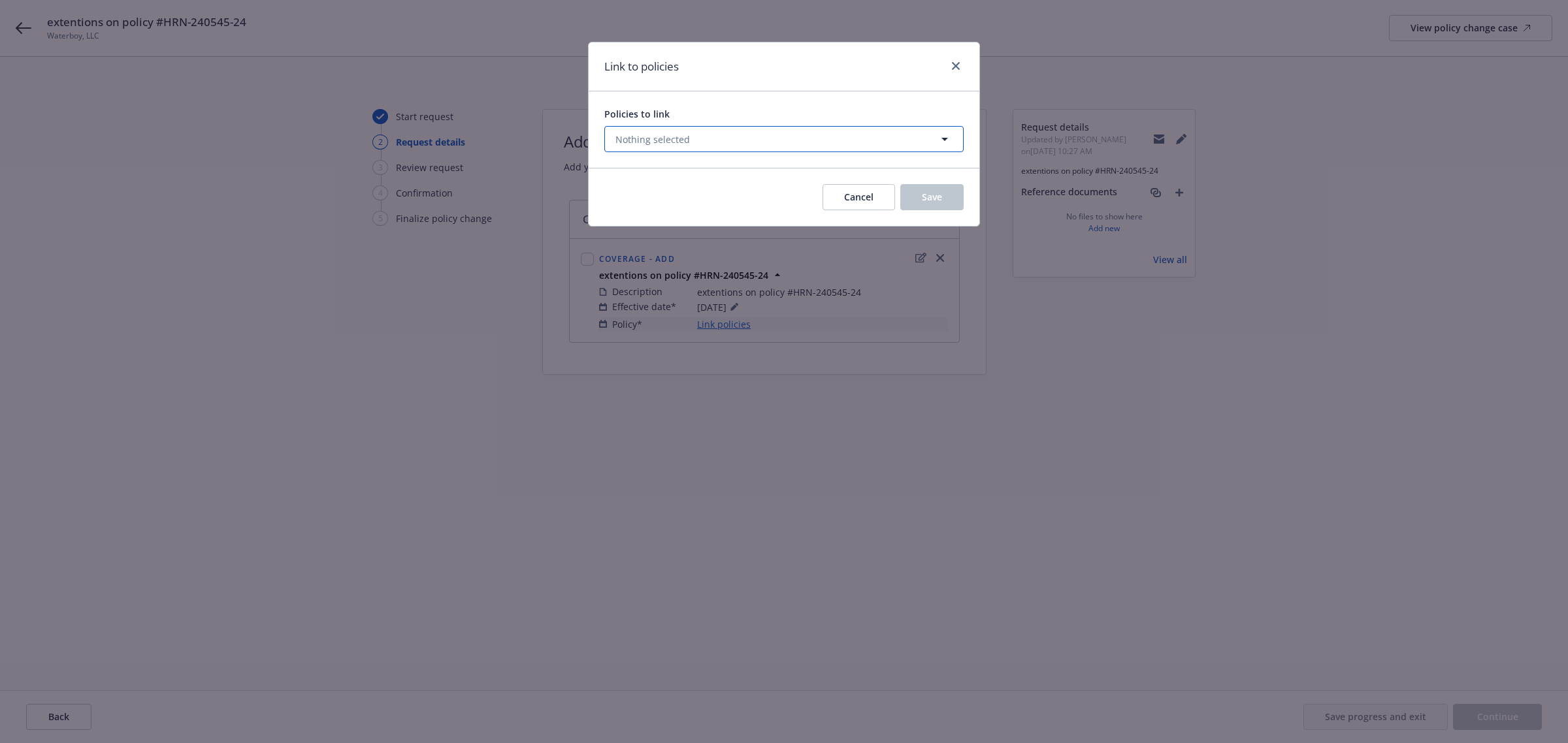
click at [774, 139] on button "Nothing selected" at bounding box center [783, 139] width 359 height 26
select select "ACTIVE"
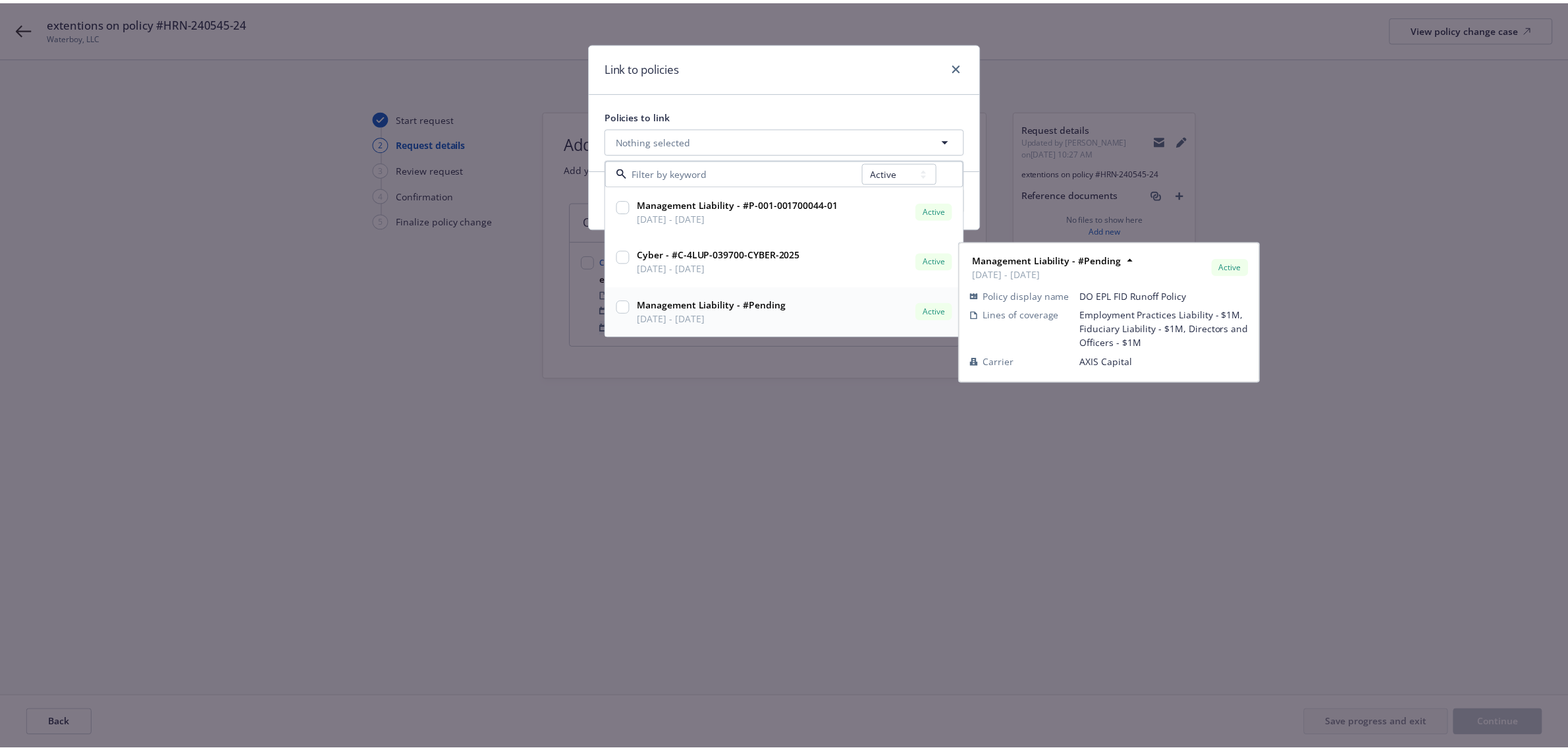
scroll to position [1, 0]
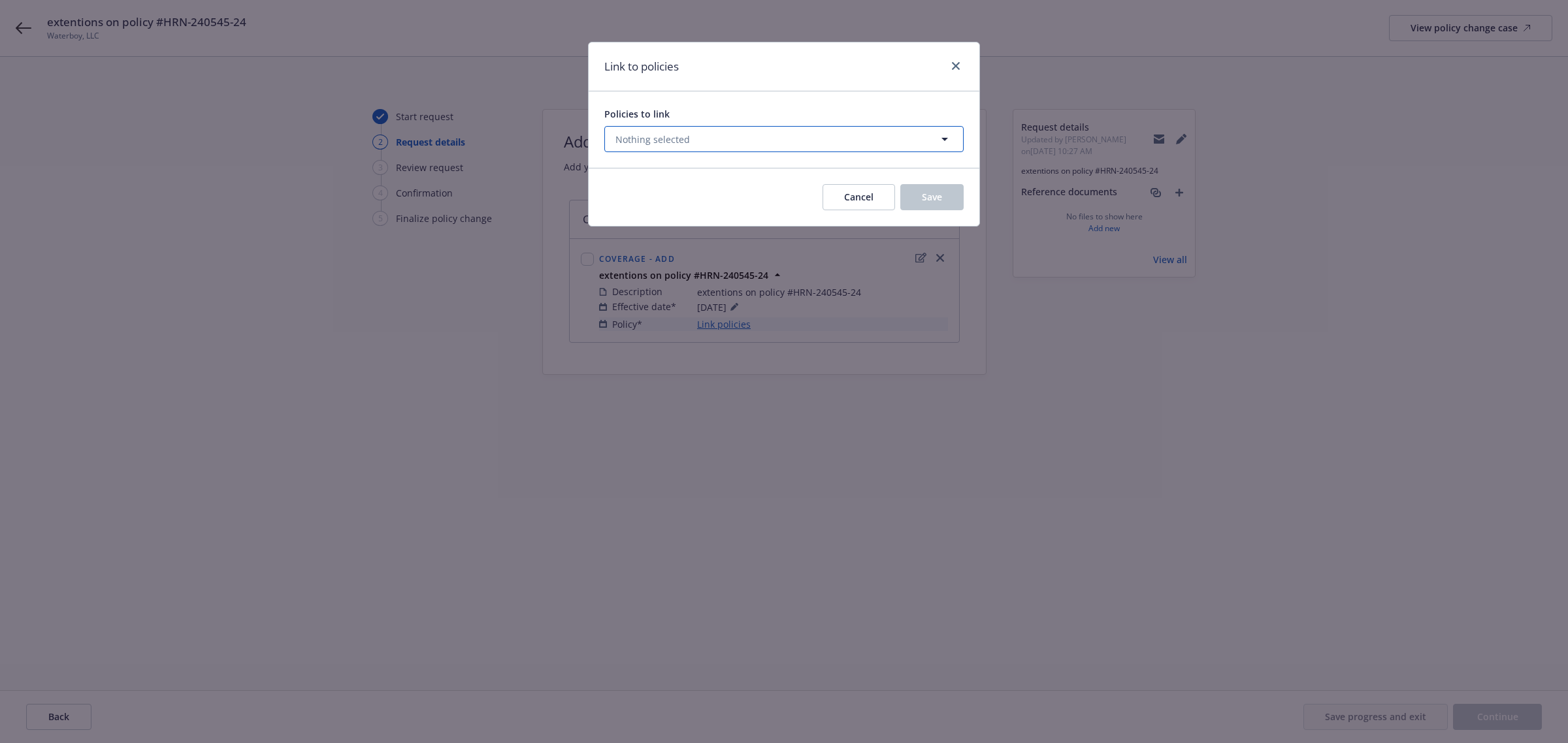
click at [786, 140] on button "Nothing selected" at bounding box center [783, 139] width 359 height 26
click at [893, 174] on select "All Active Upcoming Expired Cancelled" at bounding box center [898, 171] width 74 height 21
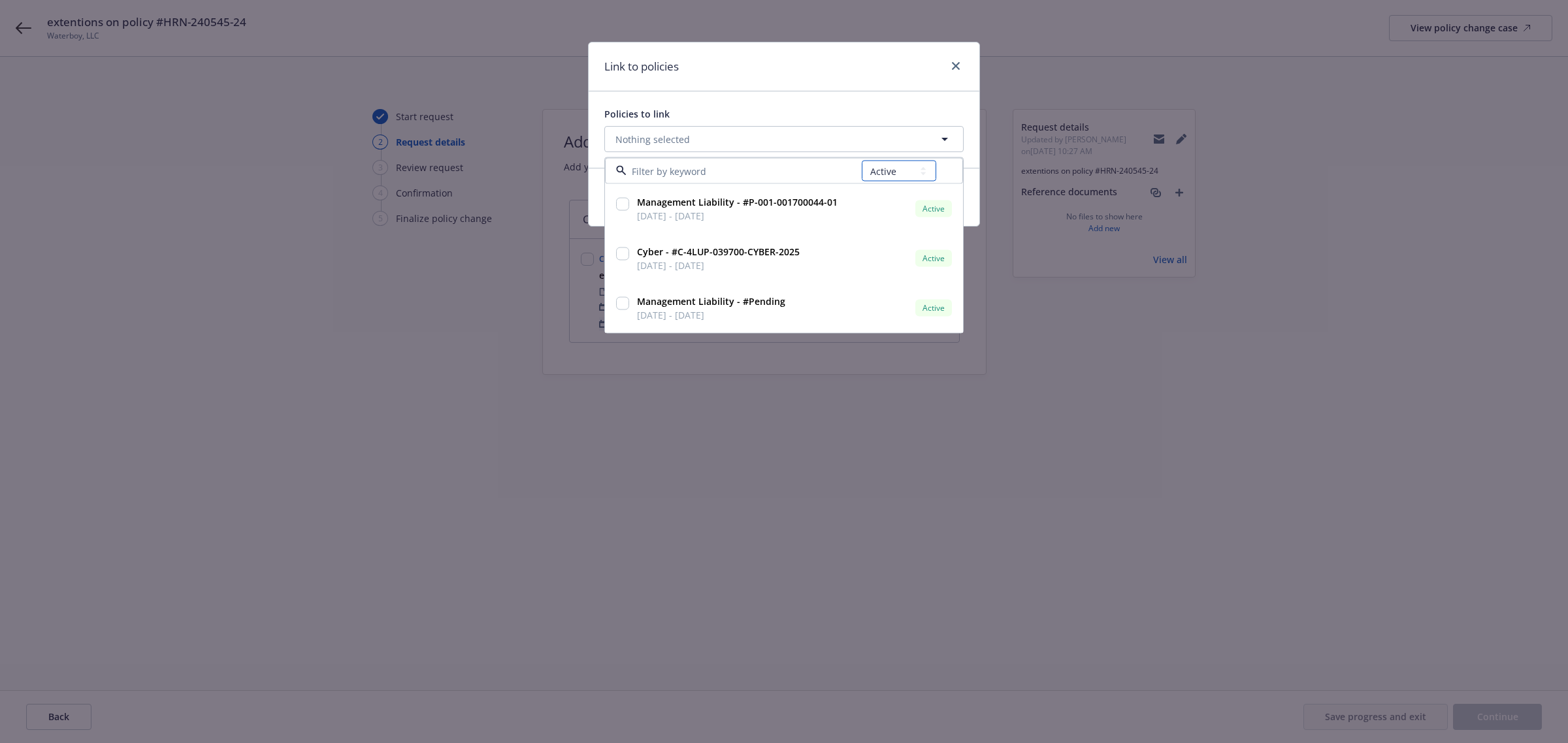
select select "EXPIRED"
click at [861, 161] on select "All Active Upcoming Expired Cancelled" at bounding box center [898, 171] width 74 height 21
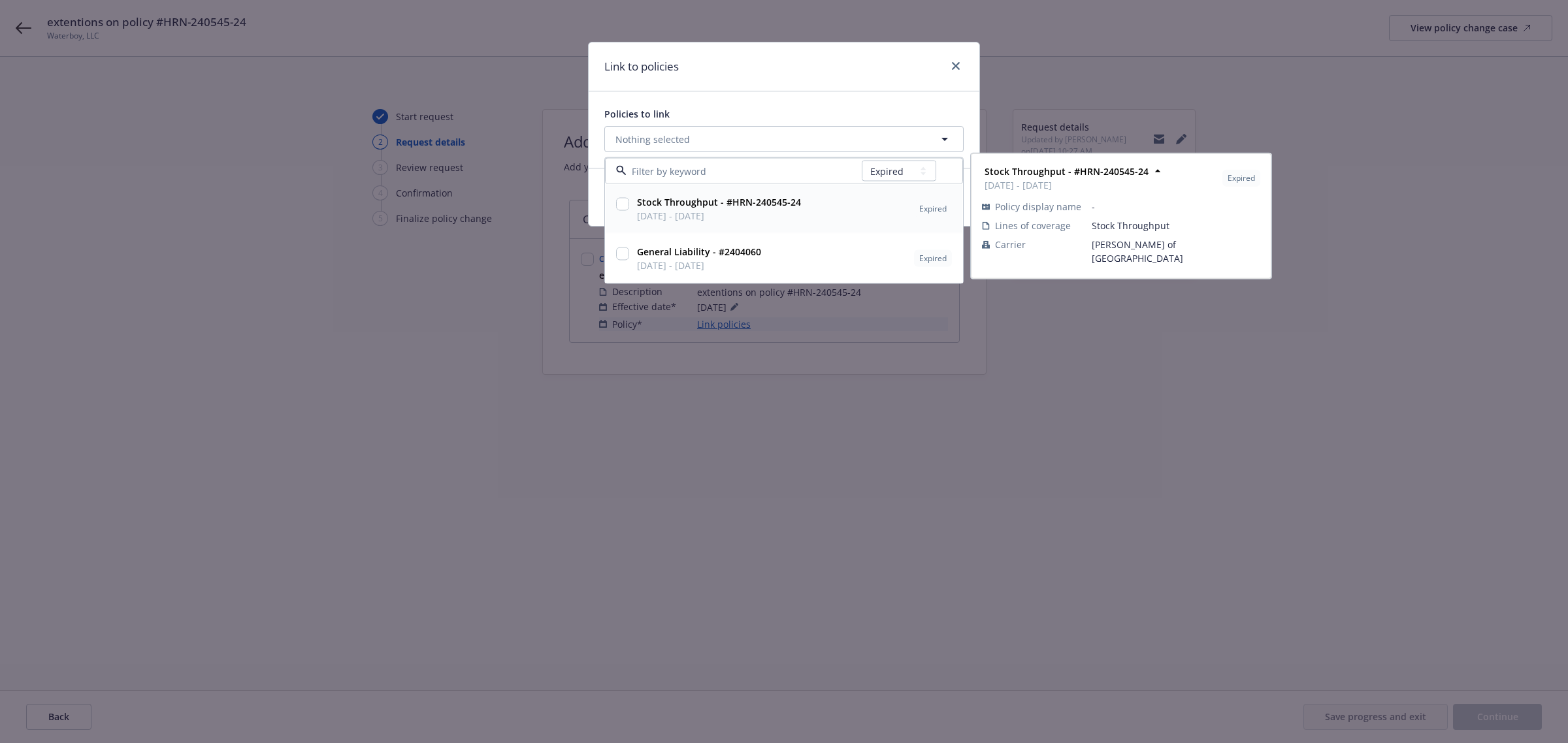
click at [622, 205] on input "checkbox" at bounding box center [622, 204] width 13 height 13
checkbox input "true"
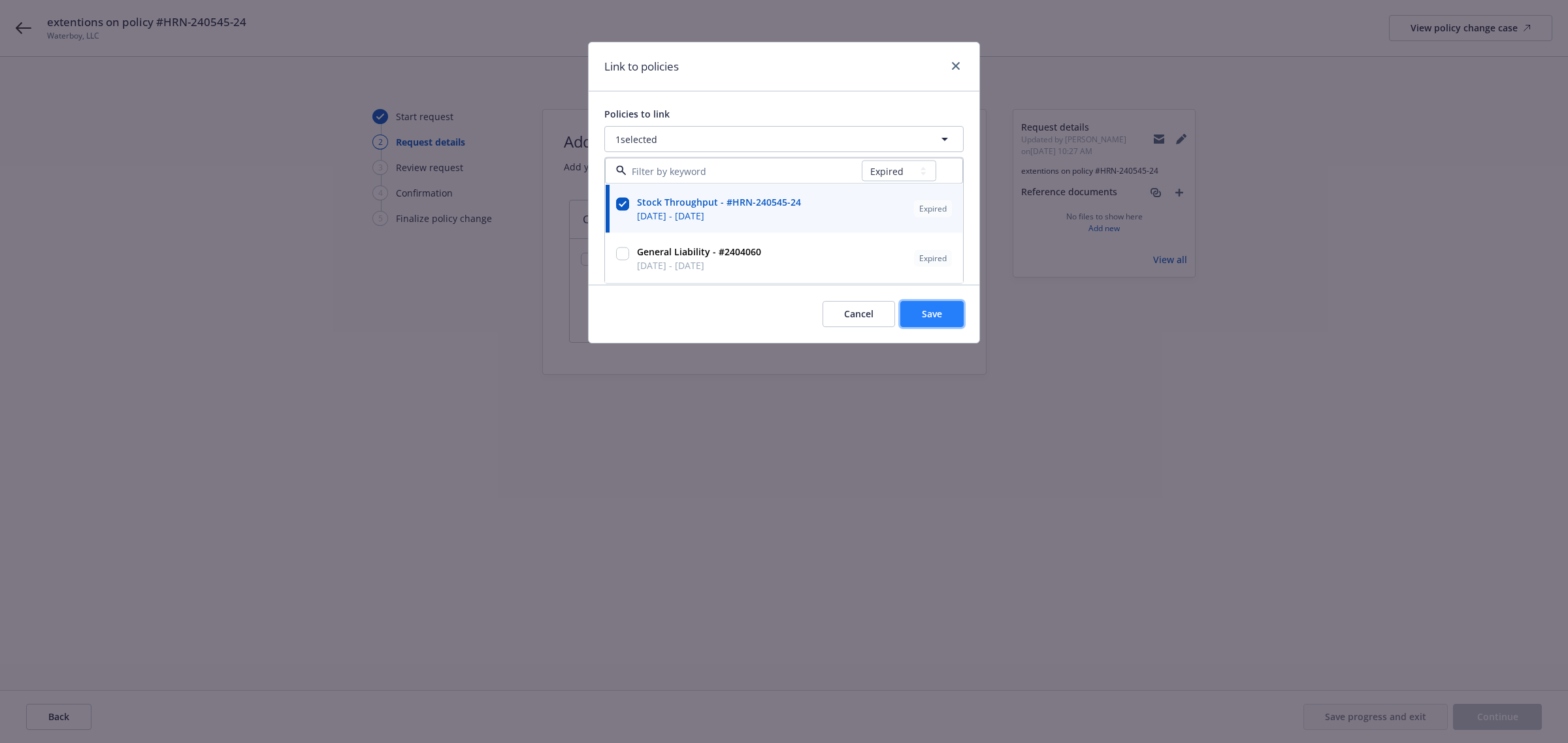
click at [931, 314] on span "Save" at bounding box center [932, 313] width 20 height 12
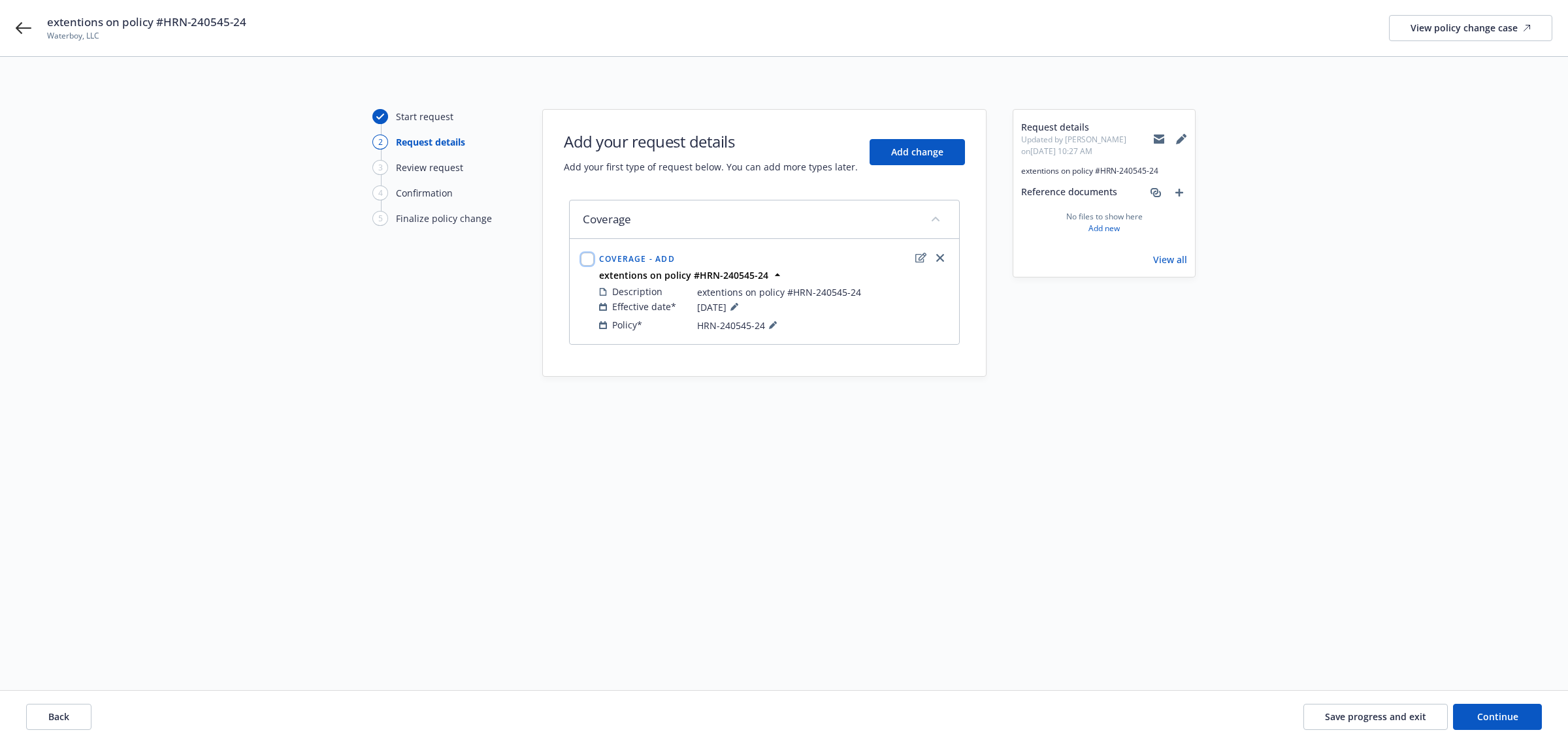
click at [585, 264] on input "checkbox" at bounding box center [587, 259] width 13 height 13
checkbox input "true"
drag, startPoint x: 1520, startPoint y: 719, endPoint x: 1512, endPoint y: 723, distance: 8.9
click at [1512, 723] on button "Continue" at bounding box center [1497, 717] width 89 height 26
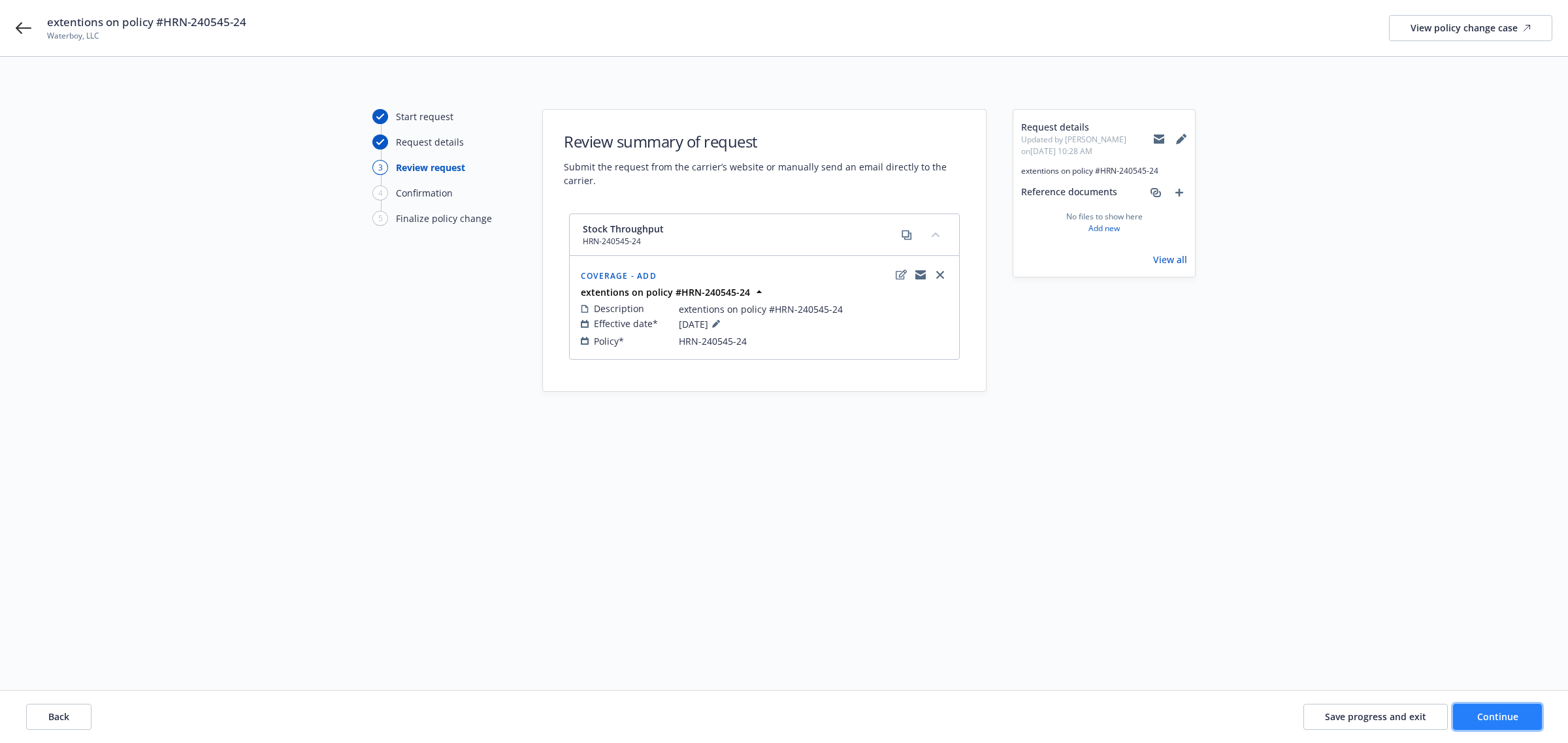
click at [1480, 712] on span "Continue" at bounding box center [1497, 716] width 41 height 12
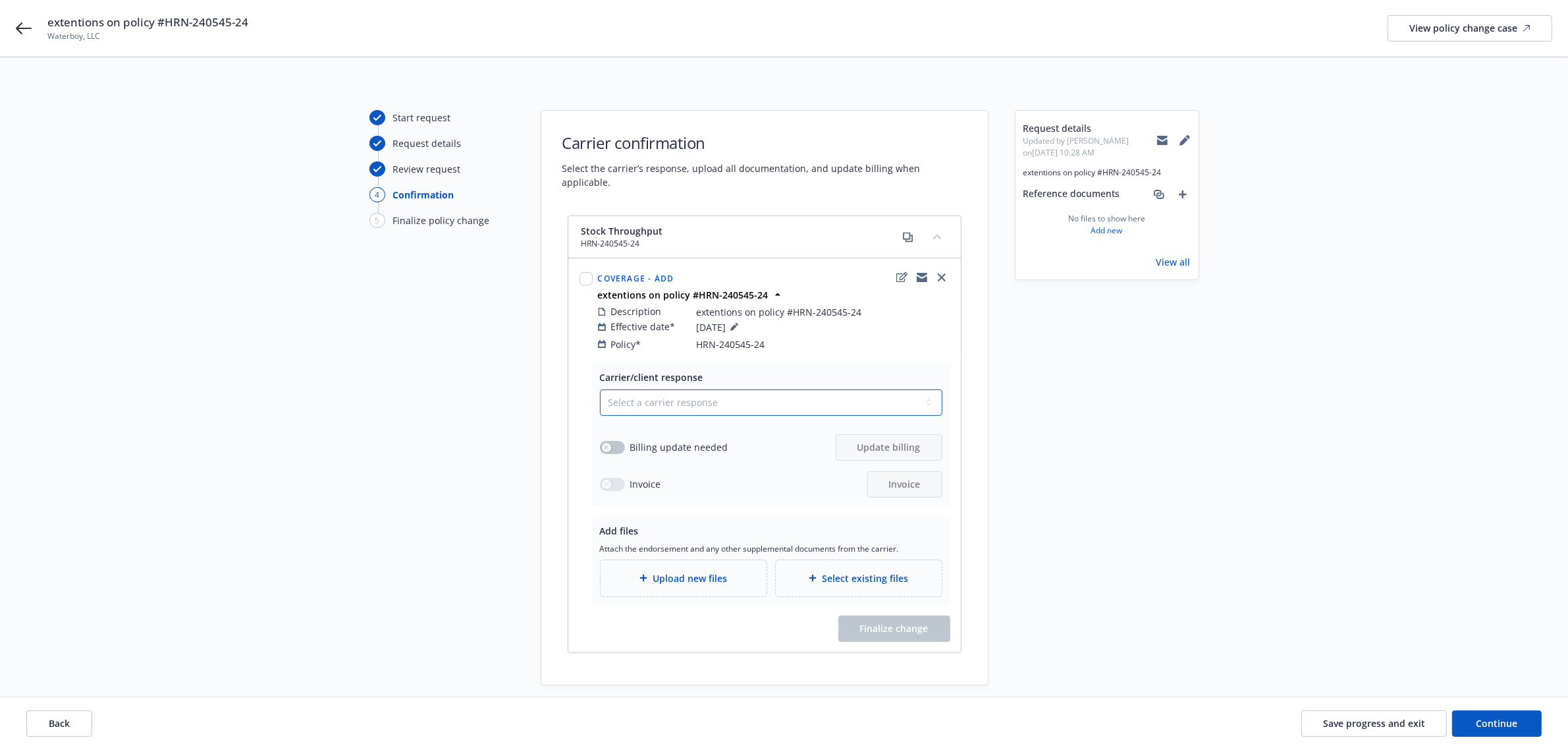
click at [658, 390] on select "Select a carrier response Accepted Accepted with revision No endorsement needed…" at bounding box center [770, 403] width 342 height 26
select select "ACCEPTED"
click at [600, 390] on select "Select a carrier response Accepted Accepted with revision No endorsement needed…" at bounding box center [770, 403] width 342 height 26
click at [643, 390] on select "Select a carrier response Accepted Accepted with revision No endorsement needed…" at bounding box center [770, 403] width 342 height 26
click at [600, 390] on select "Select a carrier response Accepted Accepted with revision No endorsement needed…" at bounding box center [770, 403] width 342 height 26
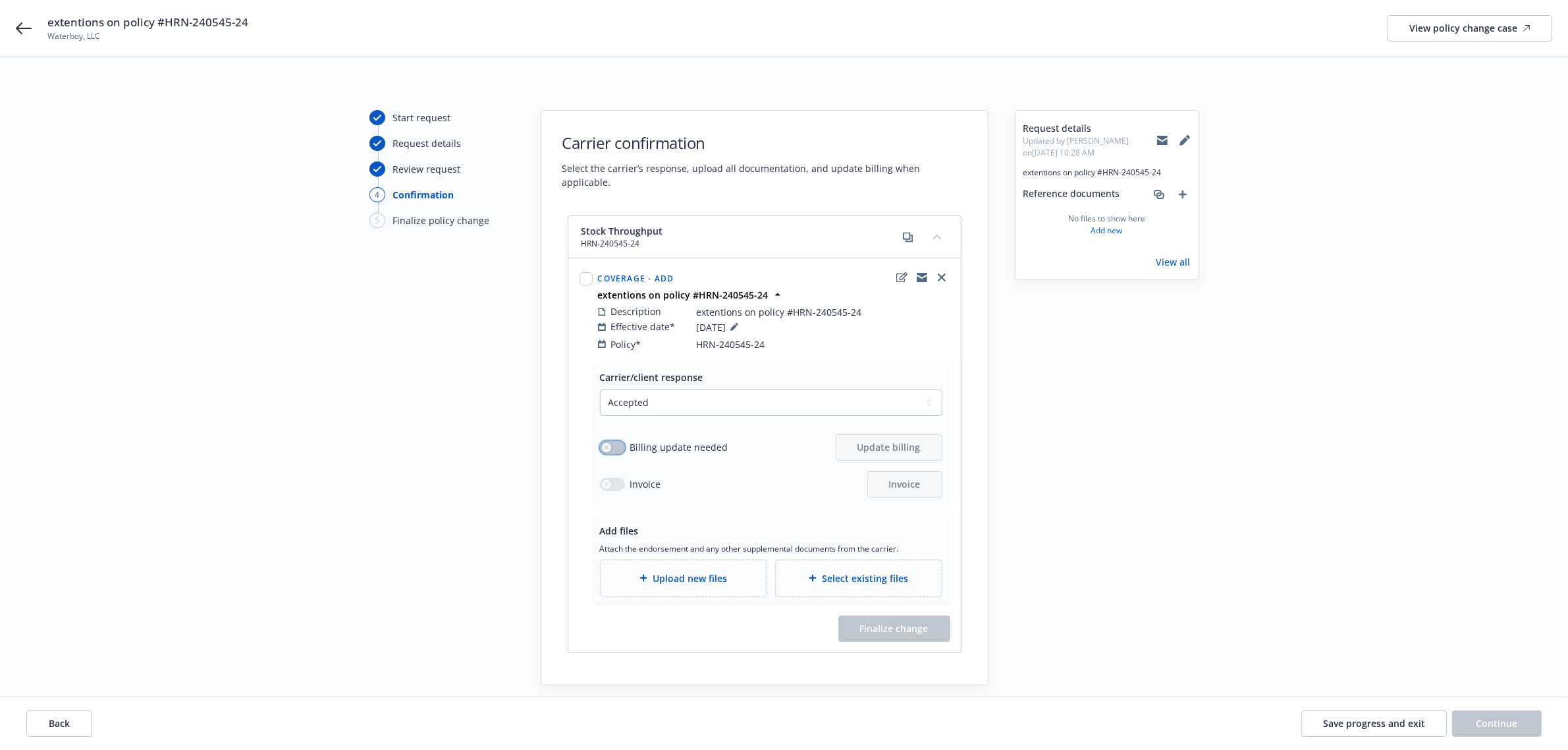
click at [622, 441] on button "button" at bounding box center [612, 447] width 25 height 13
click at [876, 440] on button "Update billing" at bounding box center [889, 448] width 107 height 26
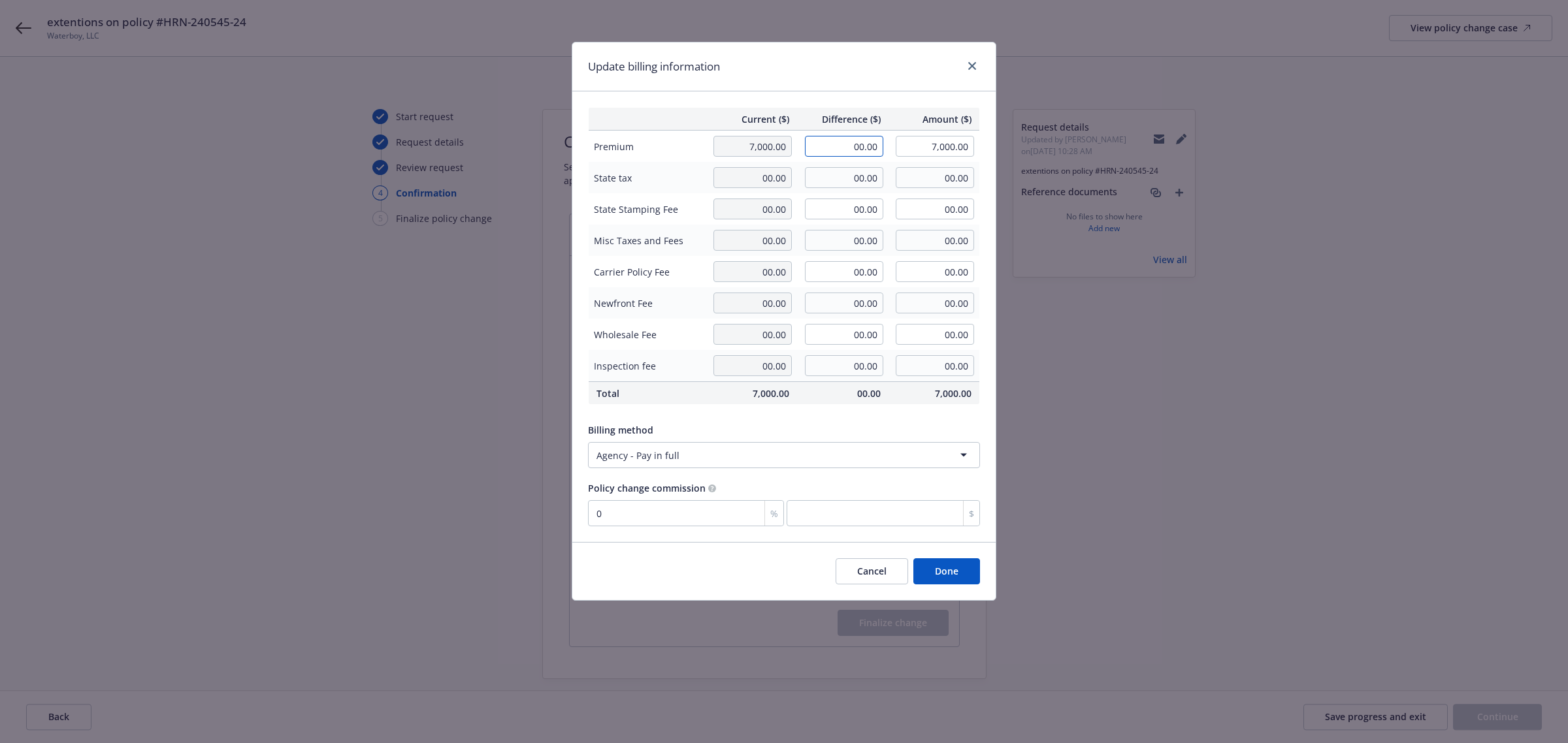
click at [863, 148] on input "00.00" at bounding box center [844, 146] width 78 height 21
type input "589.38"
type input "7,589.38"
type input "0"
click at [874, 59] on div "Update billing information" at bounding box center [784, 67] width 423 height 49
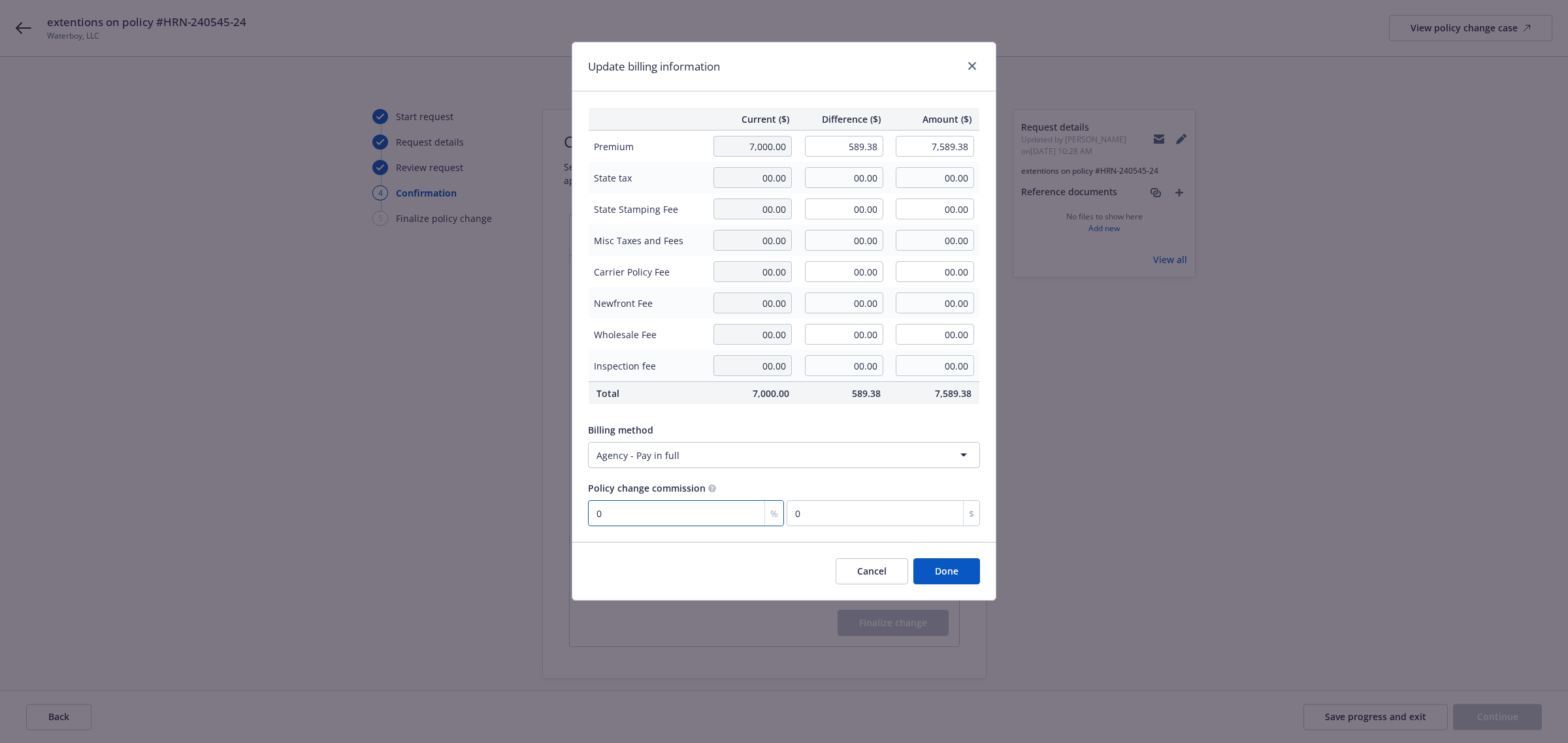
click at [658, 515] on input "0" at bounding box center [686, 513] width 196 height 26
type input "1"
type input "5.89"
type input "10"
type input "58.94"
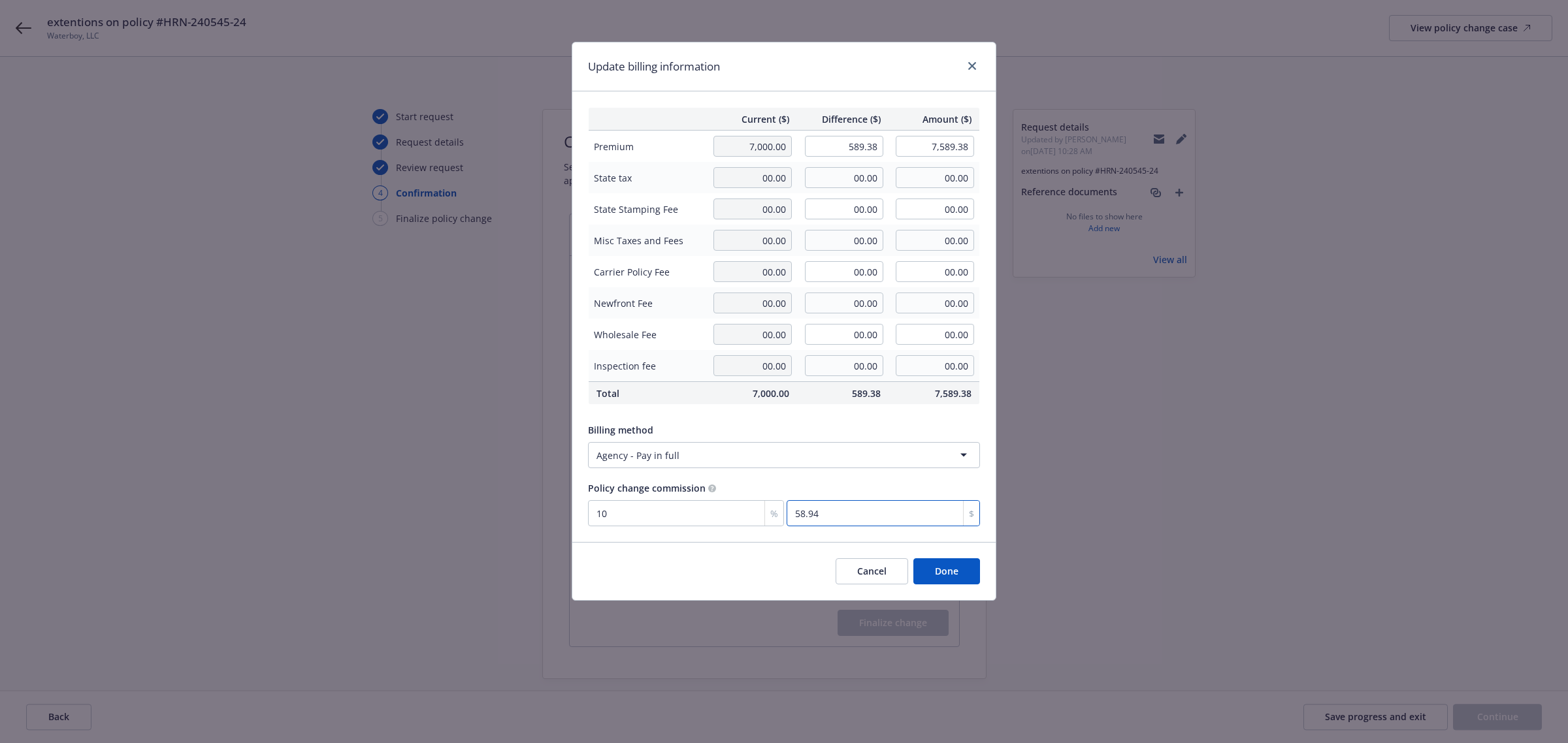
click at [830, 521] on input "58.94" at bounding box center [883, 513] width 193 height 26
type input "0.848"
type input "5"
type input "9.671"
type input "57"
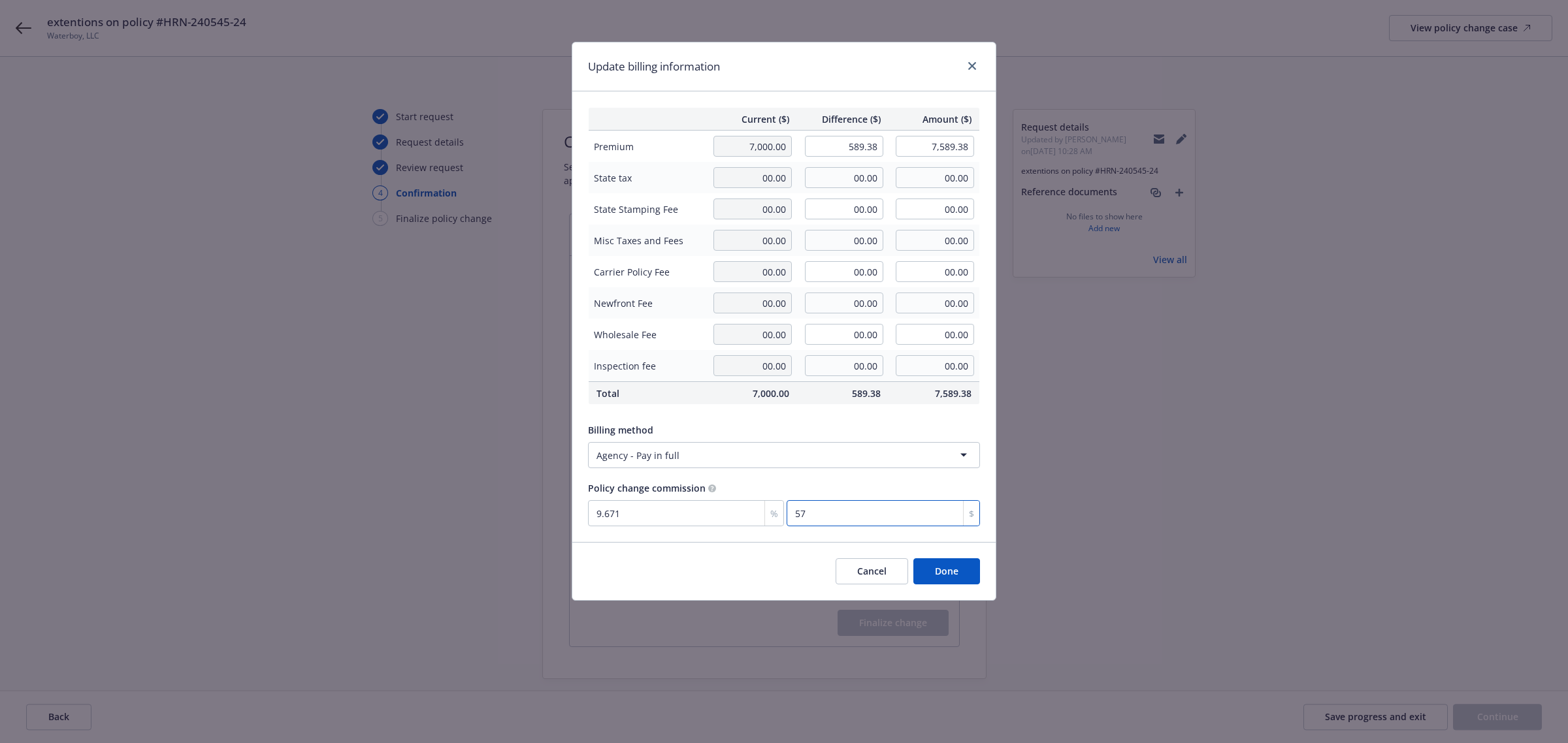
type input "9.756"
type input "57.50"
click at [756, 480] on div "Current ($) Difference ($) Amount ($) Premium 7,000.00 589.38 7,589.38 State ta…" at bounding box center [784, 316] width 423 height 450
click at [951, 178] on input "00.00" at bounding box center [935, 177] width 78 height 21
drag, startPoint x: 936, startPoint y: 179, endPoint x: 1109, endPoint y: 191, distance: 173.4
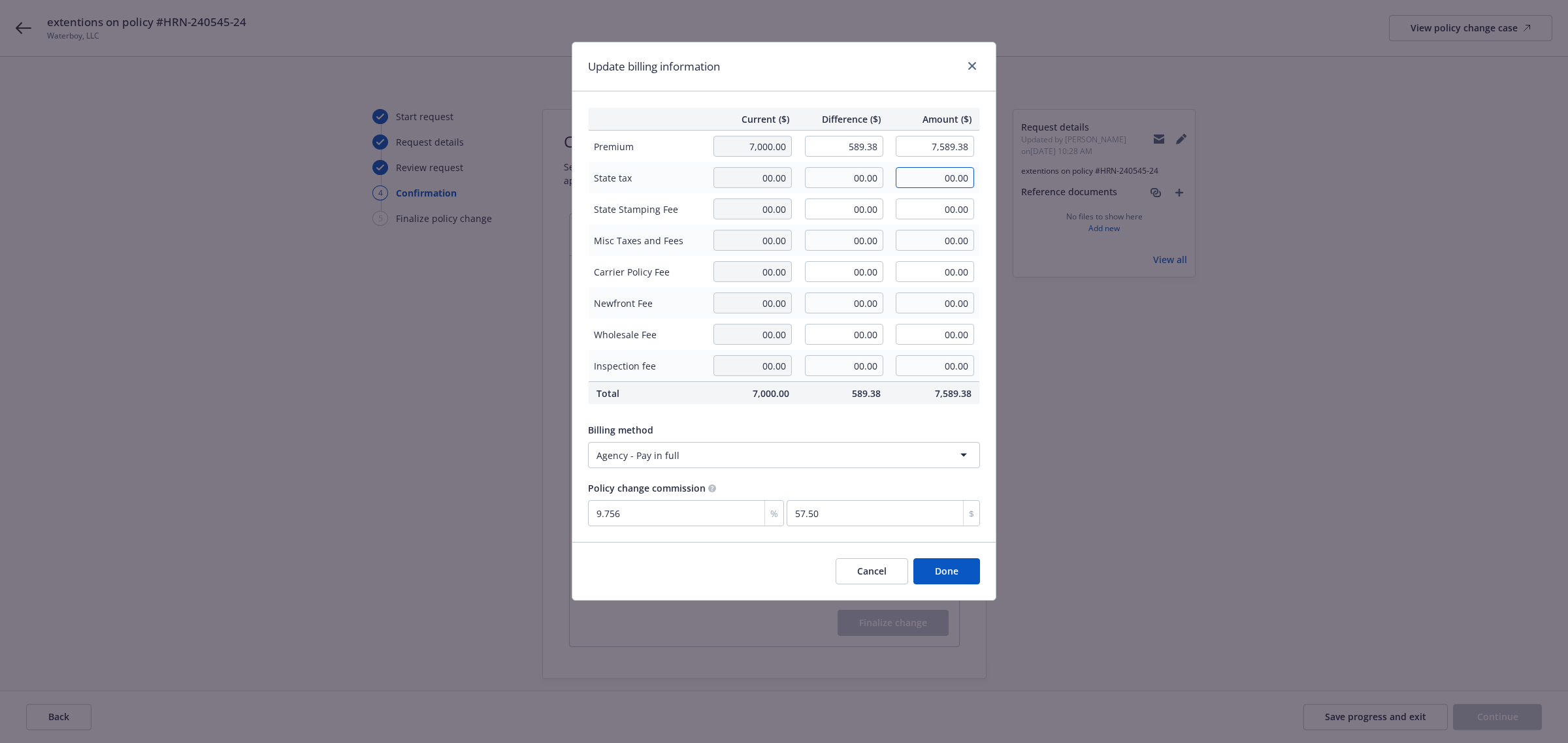
click at [1109, 191] on div "Update billing information Current ($) Difference ($) Amount ($) Premium 7,000.…" at bounding box center [784, 372] width 1568 height 743
type input "14.38"
click at [634, 520] on input "9.756" at bounding box center [686, 513] width 196 height 26
type input "1"
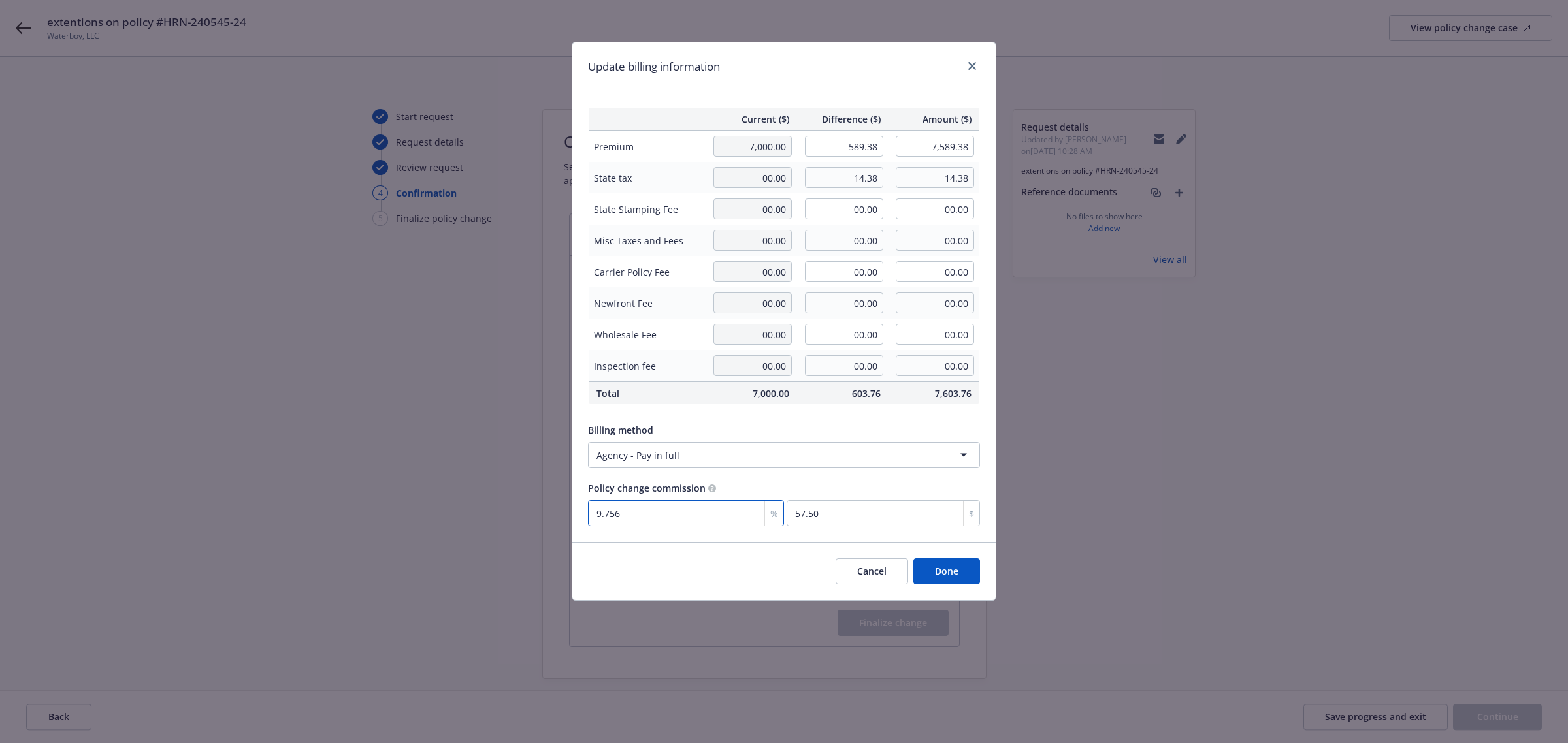
type input "5.89"
type input "10"
type input "58.94"
type input "10"
click at [774, 427] on div "Billing method" at bounding box center [783, 430] width 392 height 14
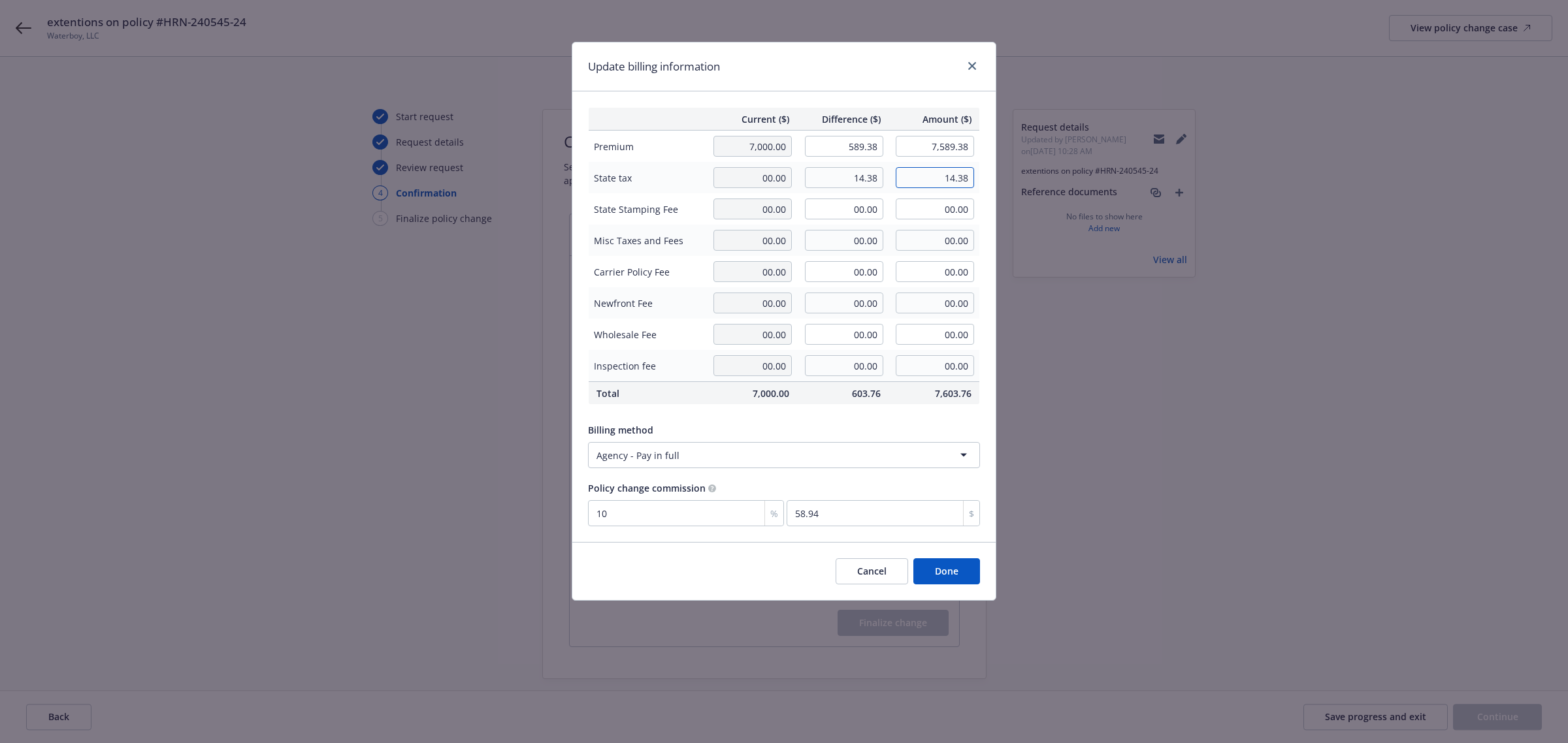
click at [948, 181] on input "14.38" at bounding box center [935, 177] width 78 height 21
drag, startPoint x: 936, startPoint y: 182, endPoint x: 998, endPoint y: 183, distance: 62.0
click at [998, 183] on div "Update billing information Current ($) Difference ($) Amount ($) Premium 7,000.…" at bounding box center [784, 372] width 1568 height 743
type input "00.00"
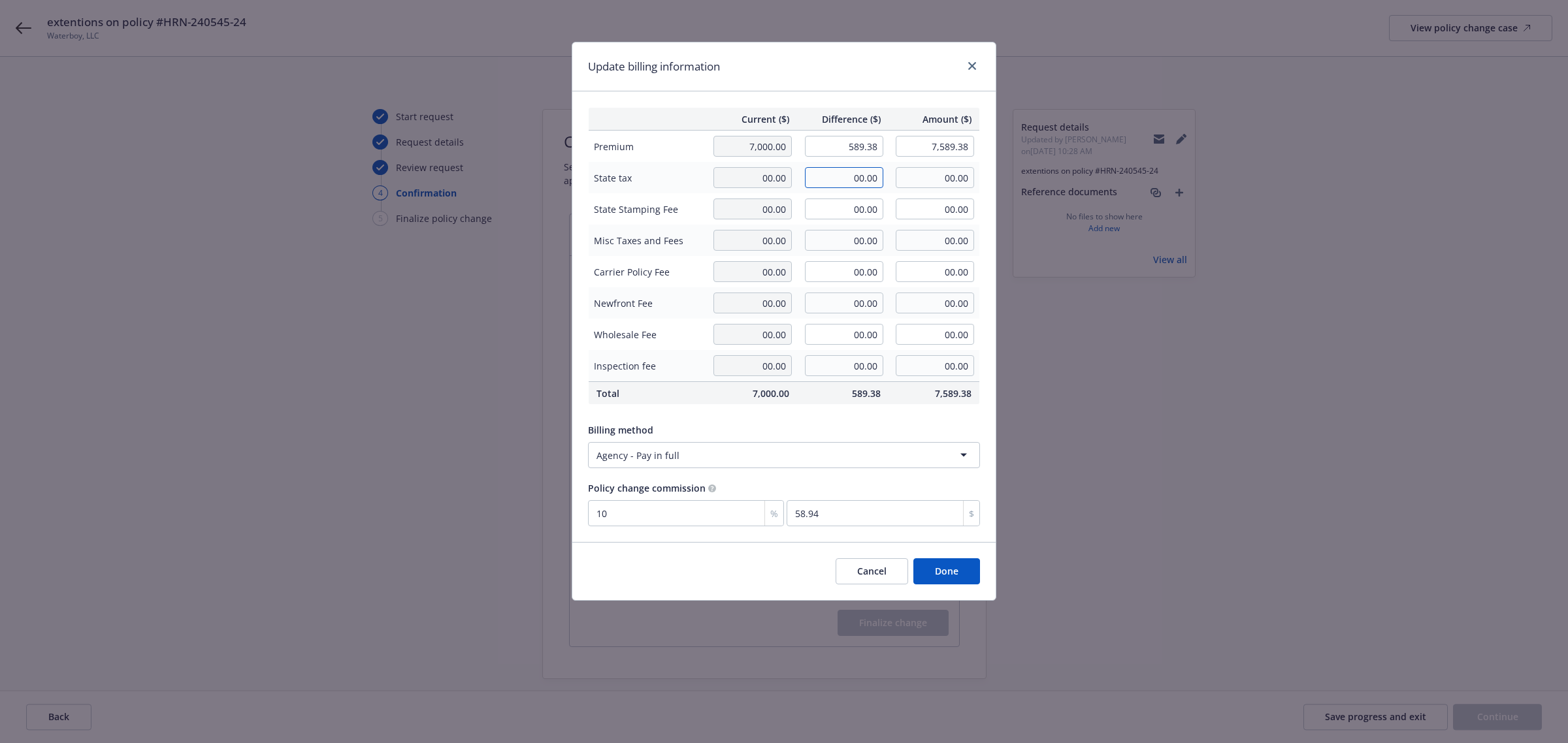
click at [863, 174] on input "00.00" at bounding box center [844, 177] width 78 height 21
click at [858, 145] on input "589.38" at bounding box center [844, 146] width 78 height 21
type input "575.00"
type input "7,575.00"
type input "57.5"
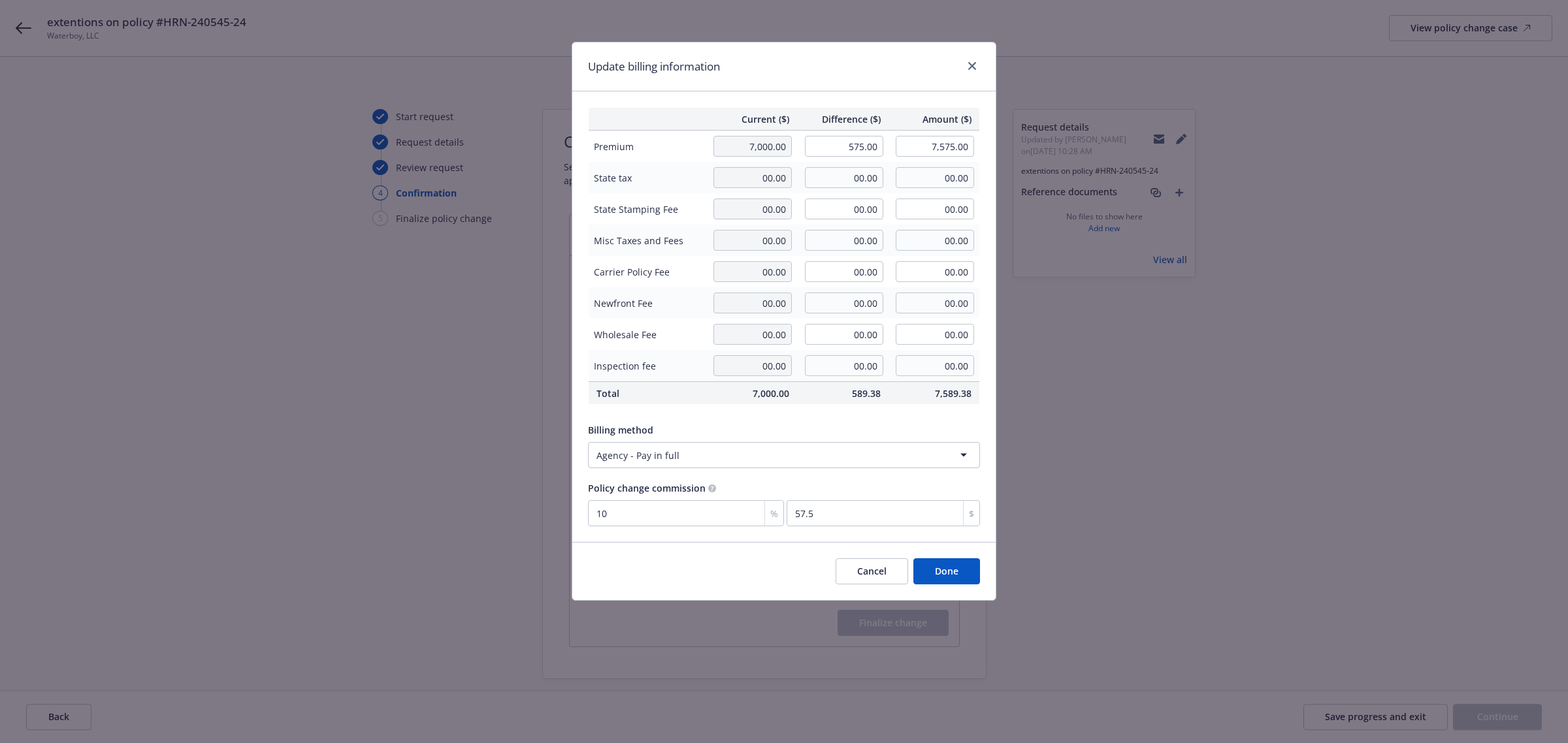
click at [864, 61] on div "Update billing information" at bounding box center [784, 67] width 423 height 49
click at [861, 180] on input "00.00" at bounding box center [844, 177] width 78 height 21
type input "14.38"
click at [787, 427] on div "Billing method" at bounding box center [783, 430] width 392 height 14
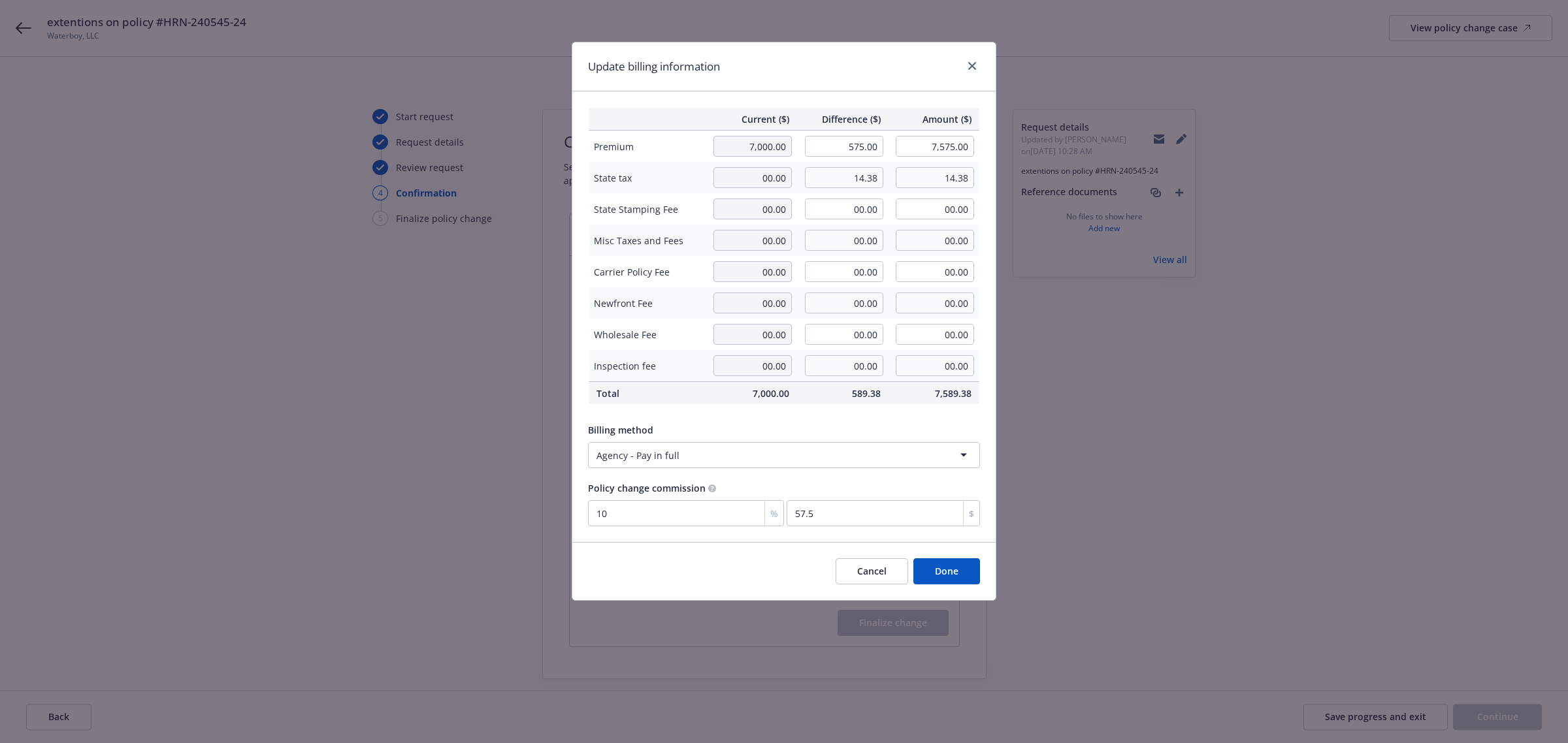
click at [950, 581] on button "Done" at bounding box center [946, 571] width 67 height 26
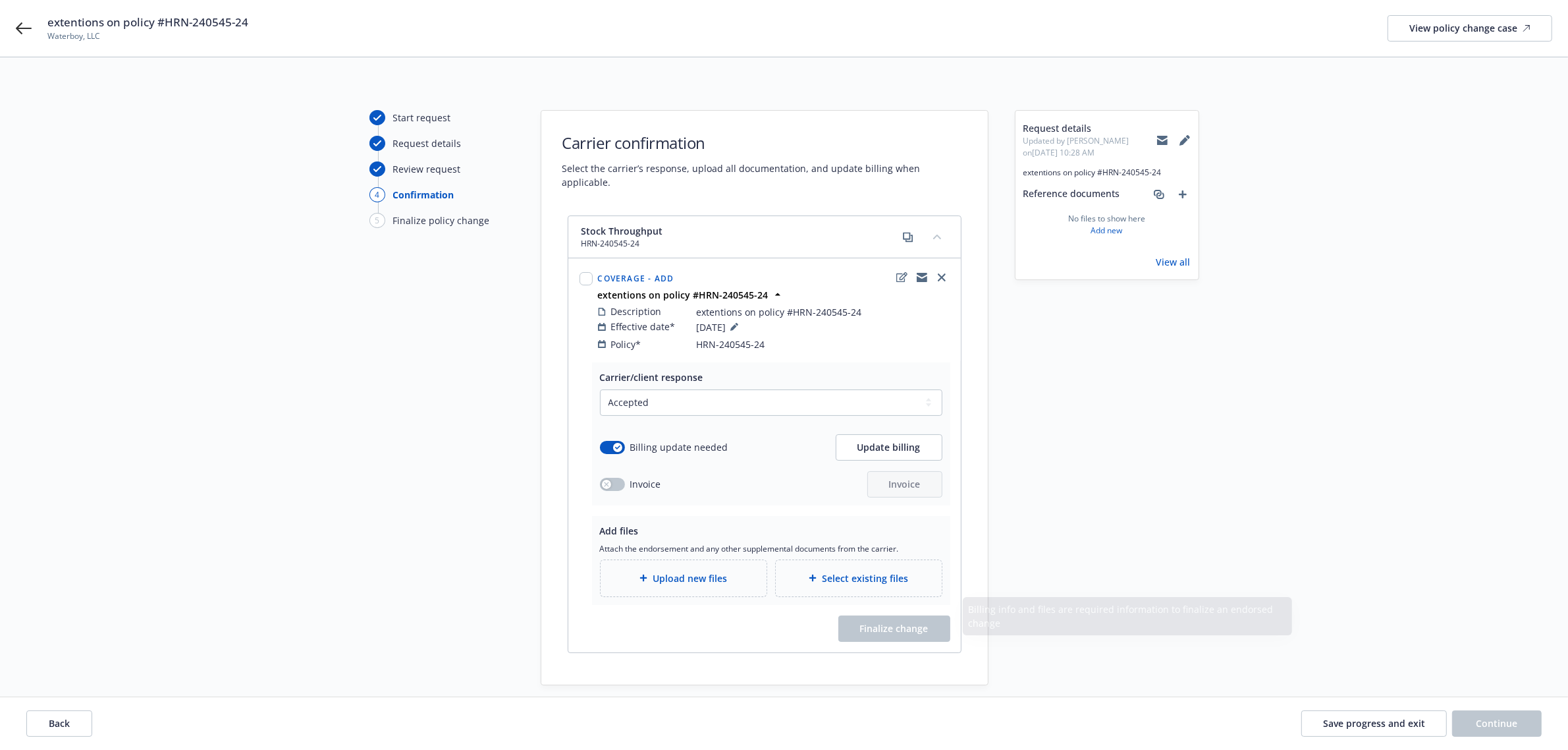
click at [702, 560] on div "Upload new files" at bounding box center [683, 578] width 166 height 36
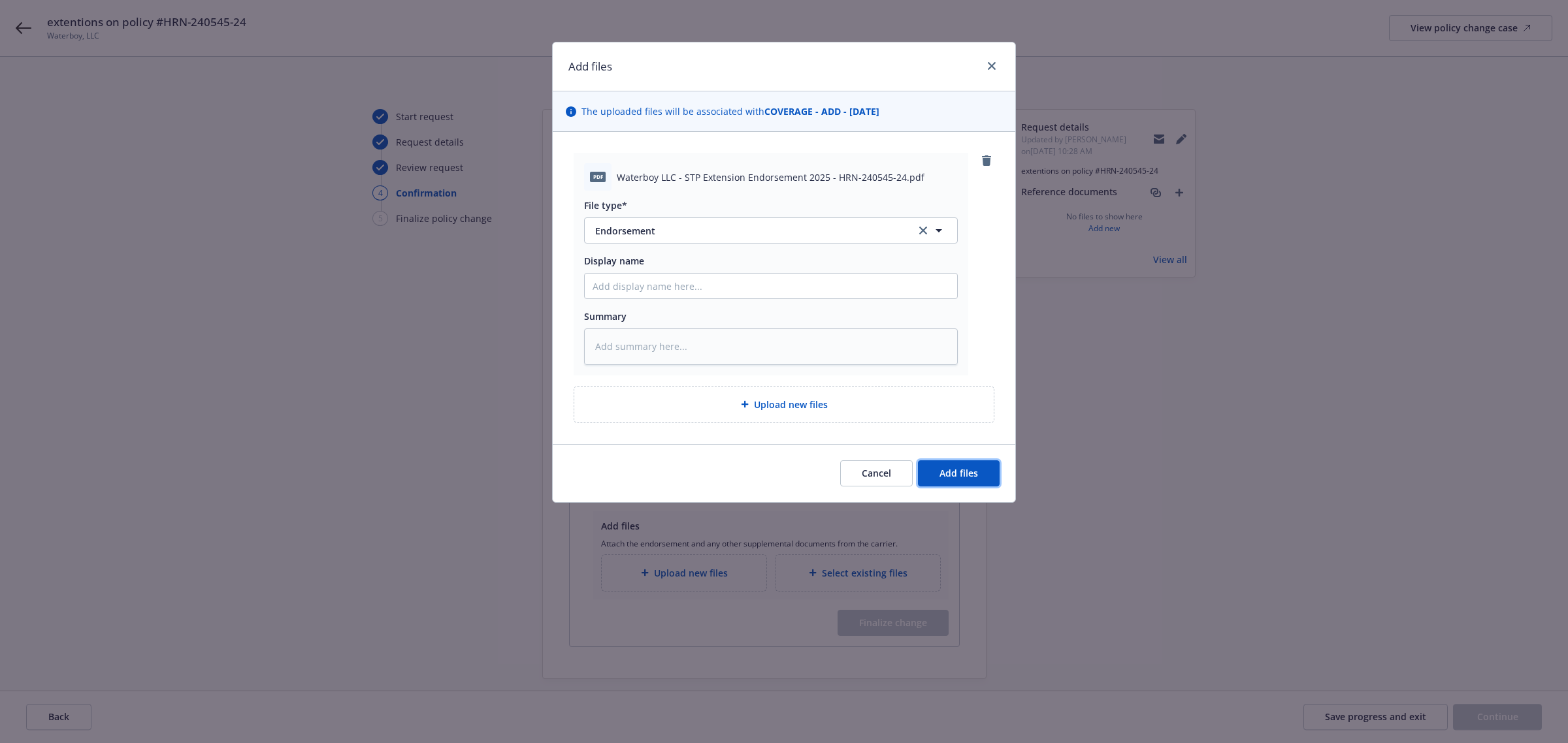
drag, startPoint x: 982, startPoint y: 476, endPoint x: 980, endPoint y: 484, distance: 8.2
click at [980, 484] on button "Add files" at bounding box center [959, 473] width 82 height 26
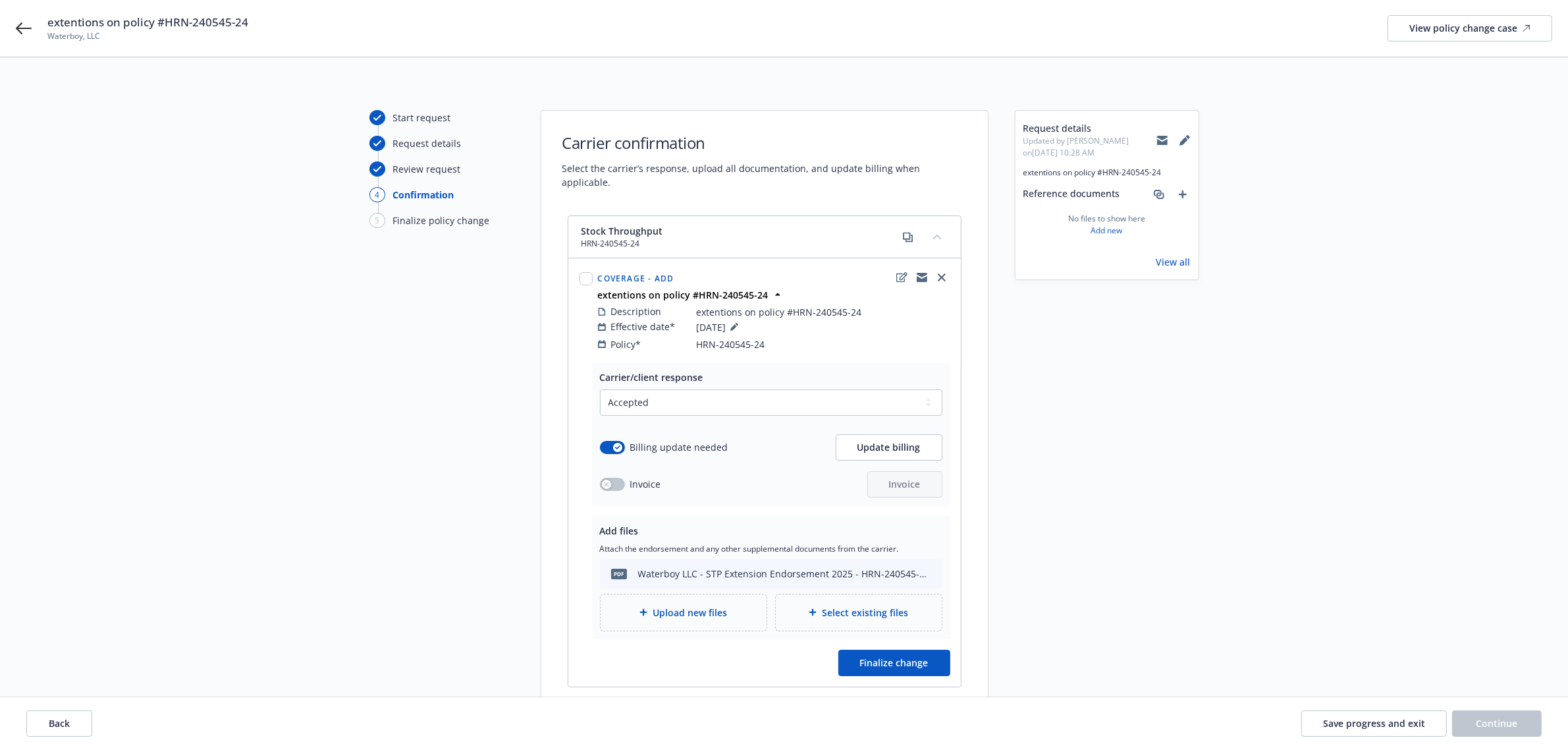
click at [693, 605] on span "Upload new files" at bounding box center [690, 612] width 74 height 14
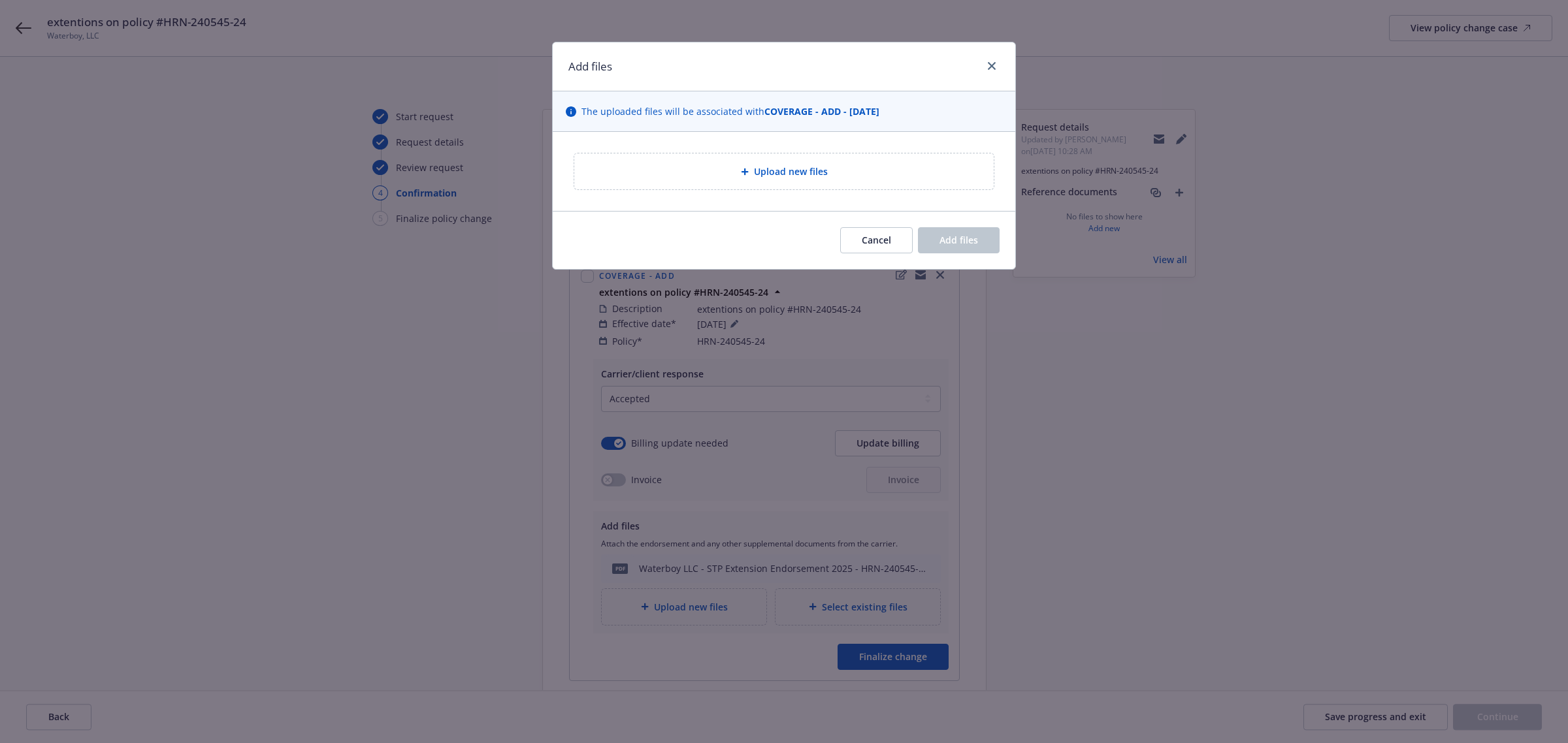
type textarea "x"
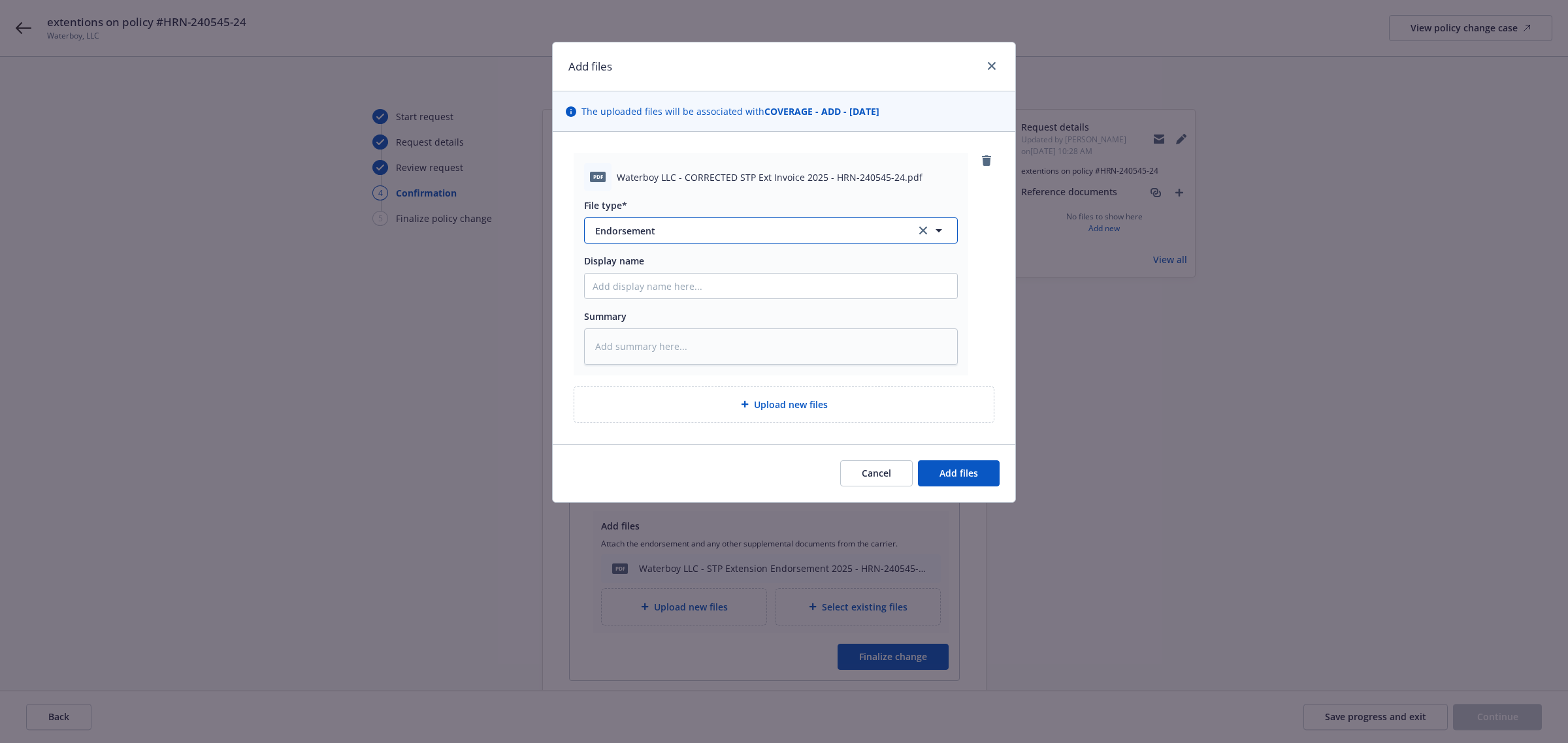
click at [671, 230] on span "Endorsement" at bounding box center [746, 231] width 303 height 14
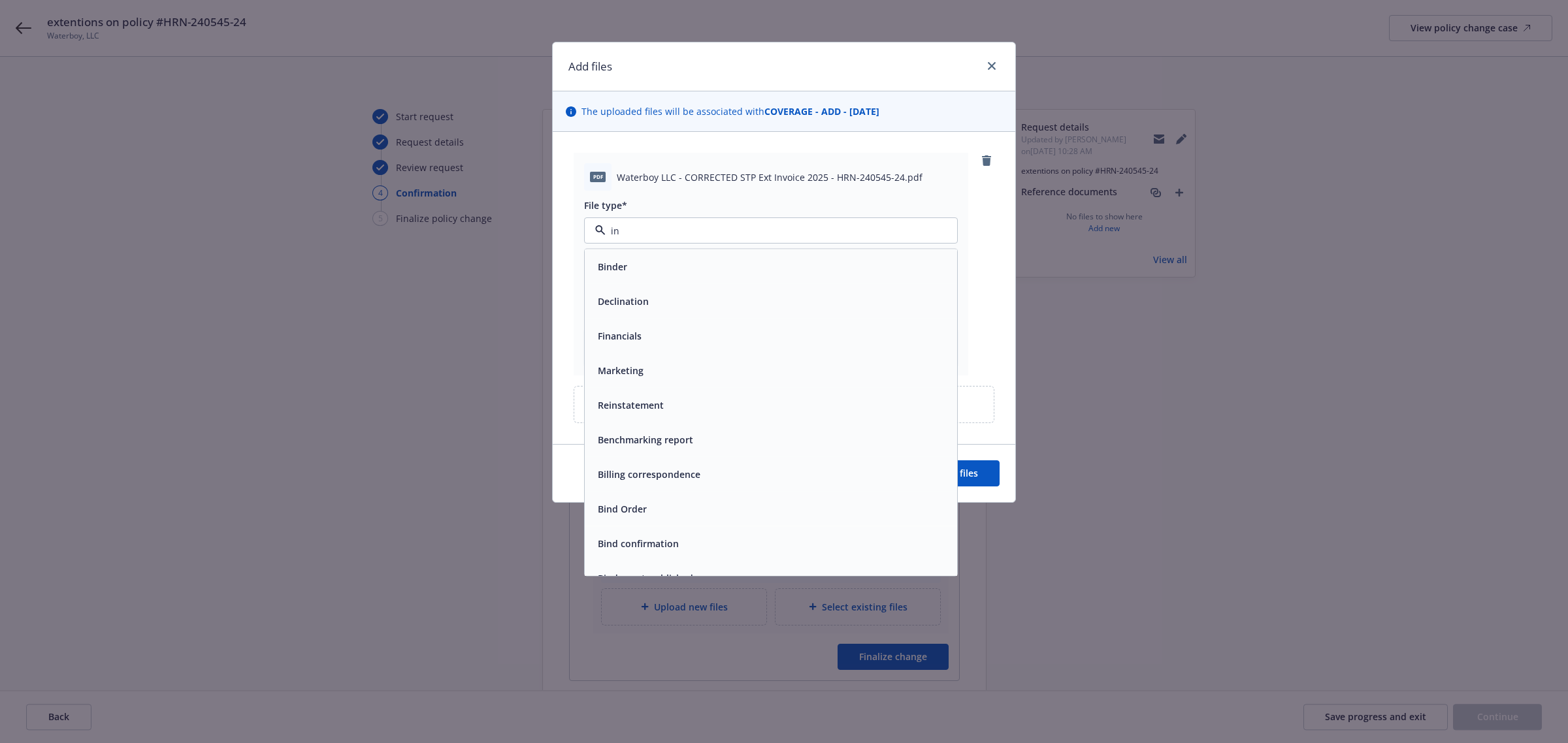
type input "inv"
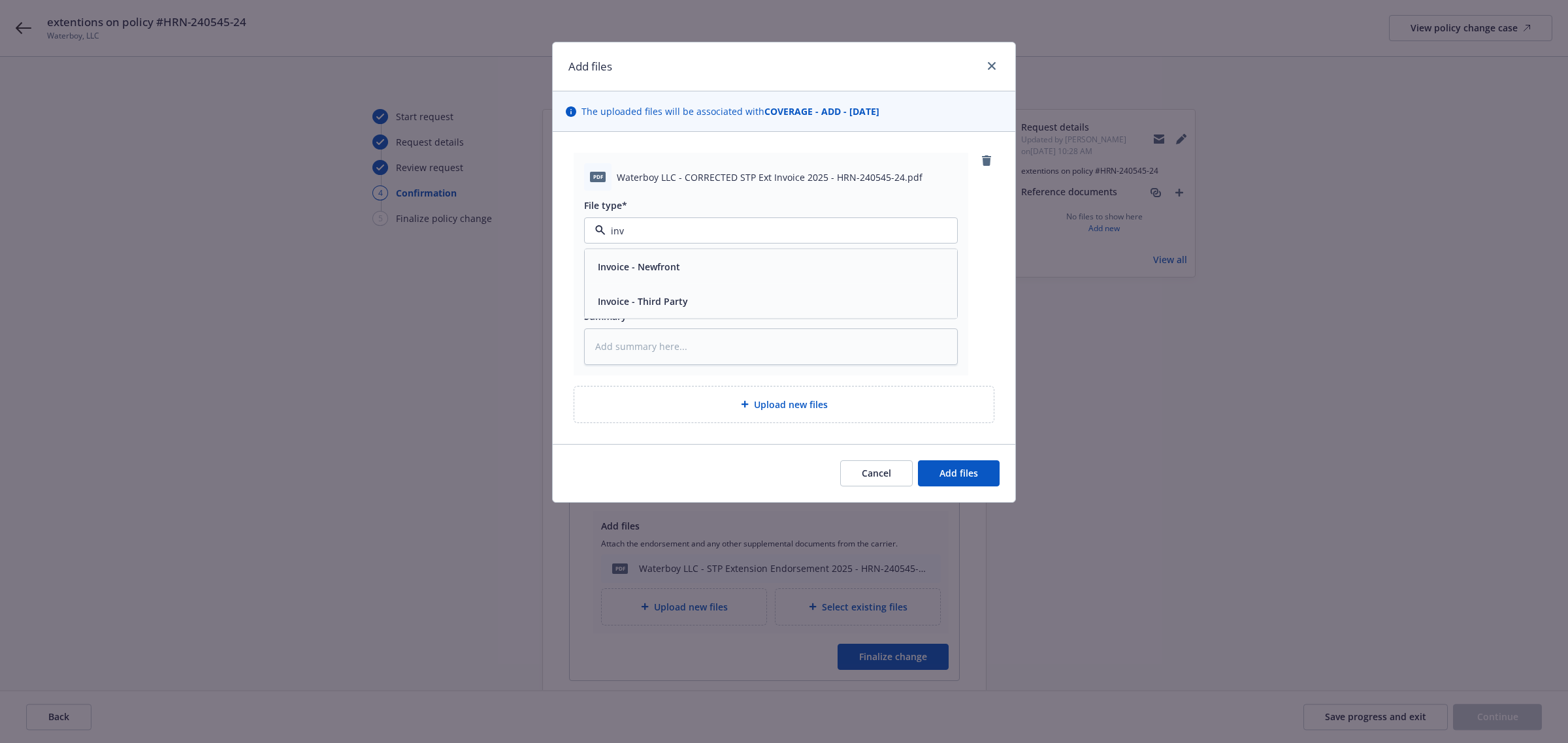
click at [715, 302] on div "Invoice - Third Party" at bounding box center [770, 301] width 356 height 19
click at [961, 474] on span "Add files" at bounding box center [959, 473] width 38 height 12
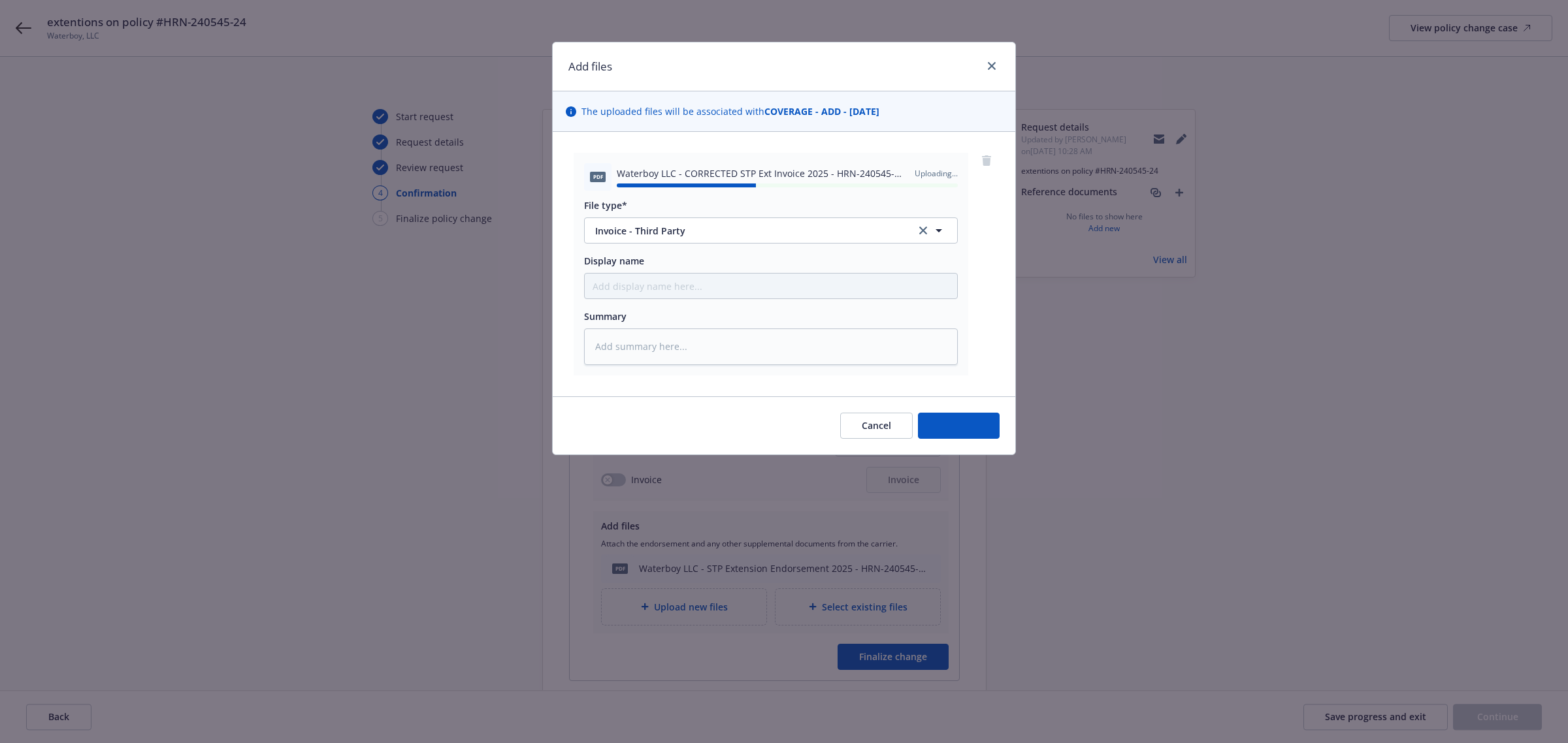
type textarea "x"
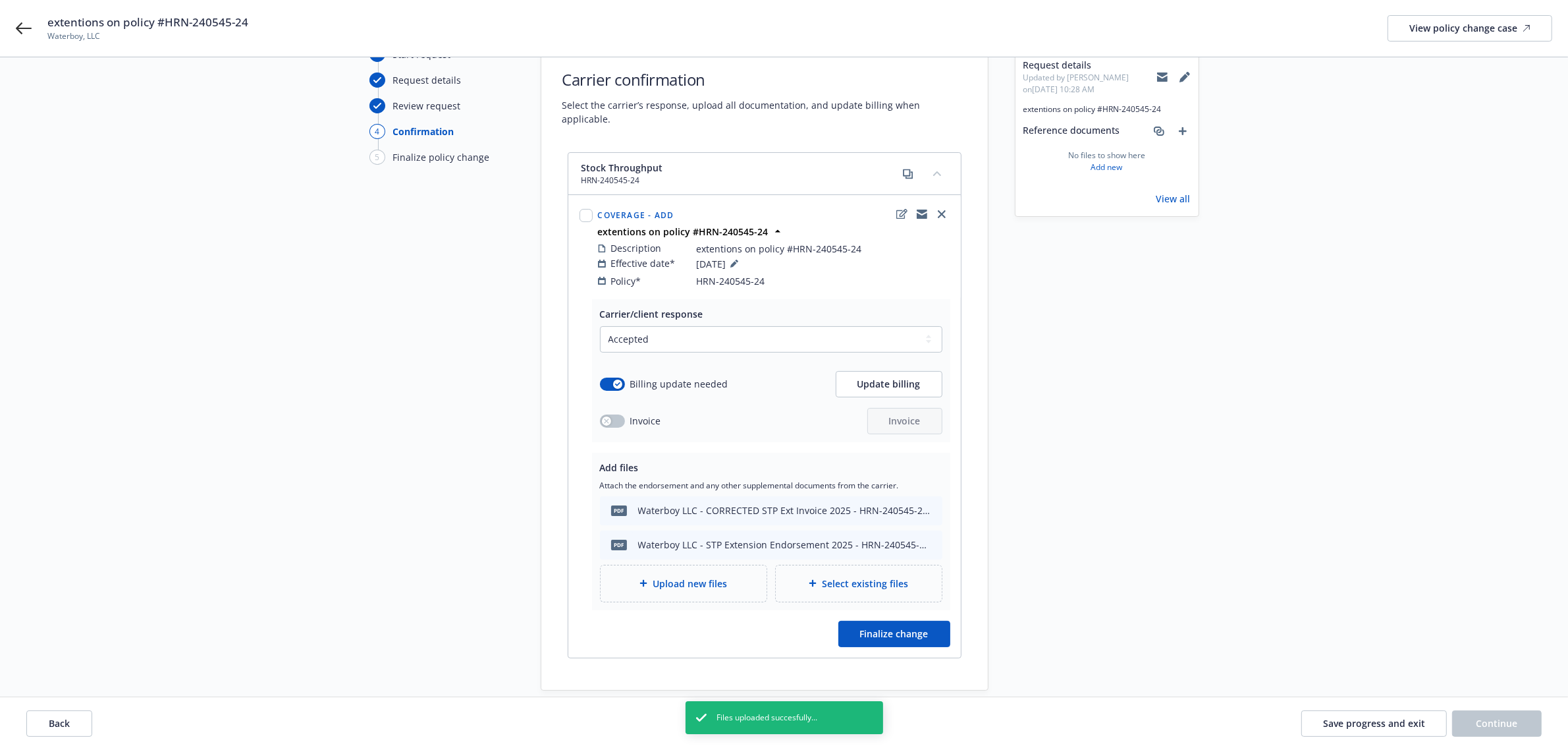
scroll to position [0, 0]
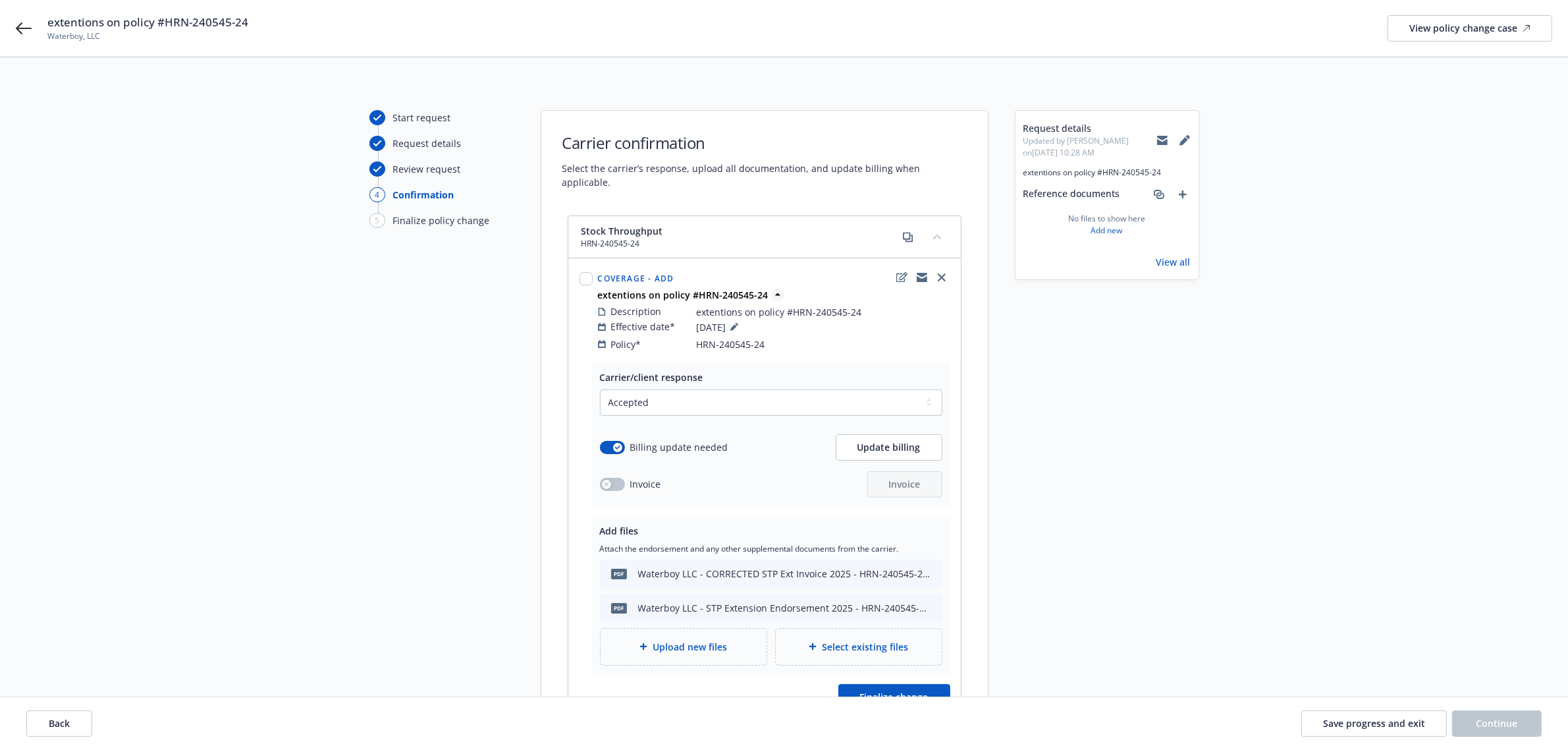
click at [658, 288] on strong "extentions on policy #HRN-240545-24" at bounding box center [683, 295] width 171 height 12
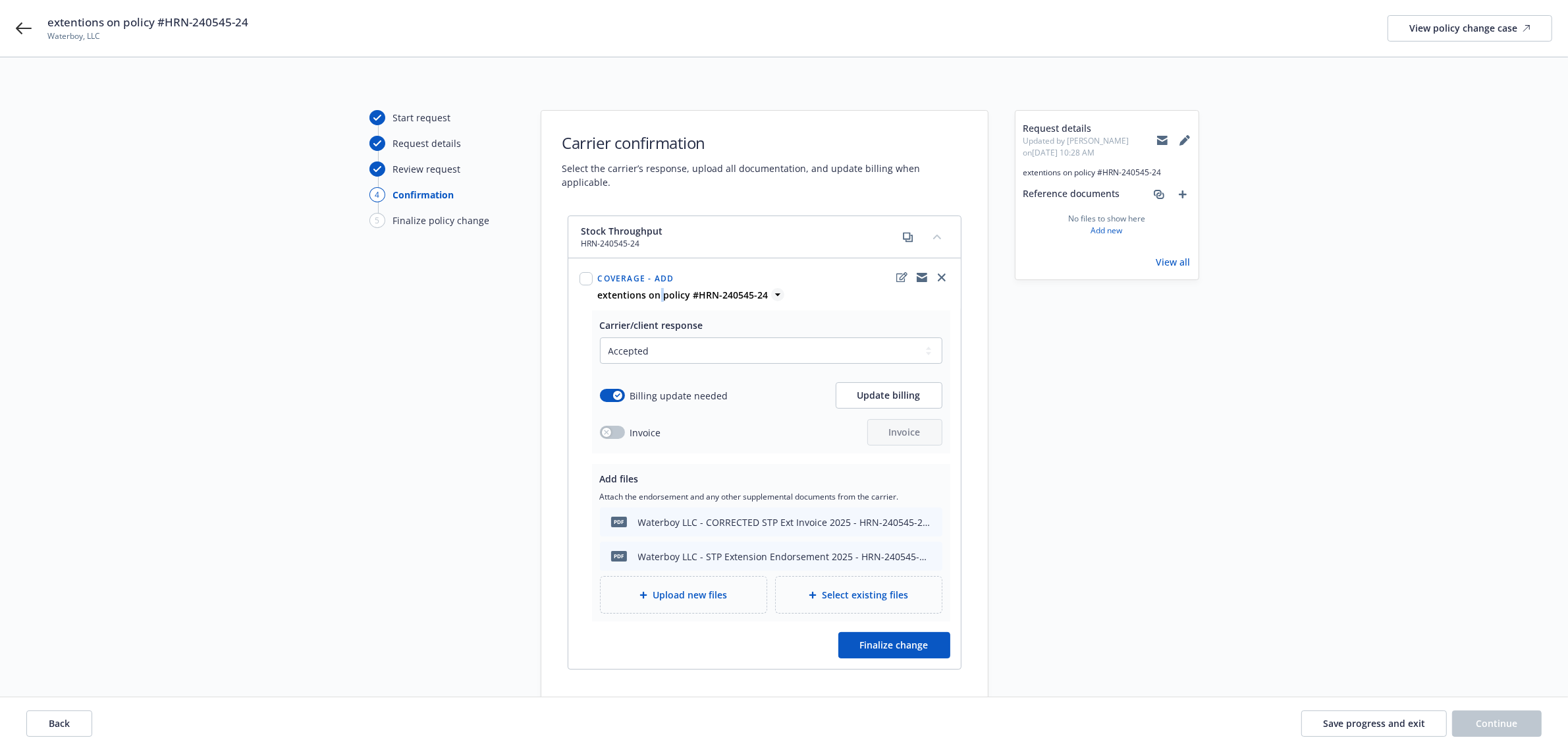
click at [658, 288] on strong "extentions on policy #HRN-240545-24" at bounding box center [683, 295] width 171 height 12
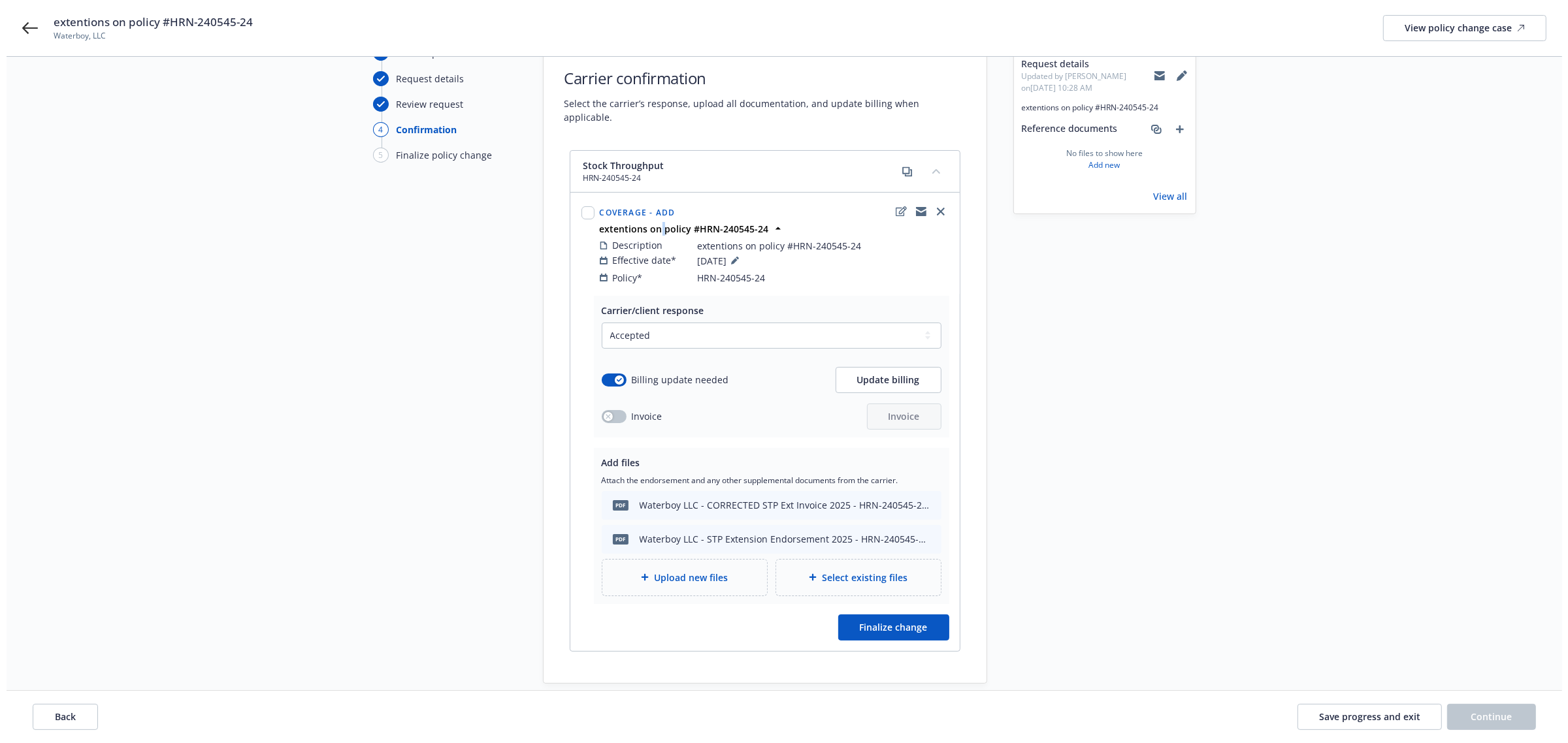
scroll to position [128, 0]
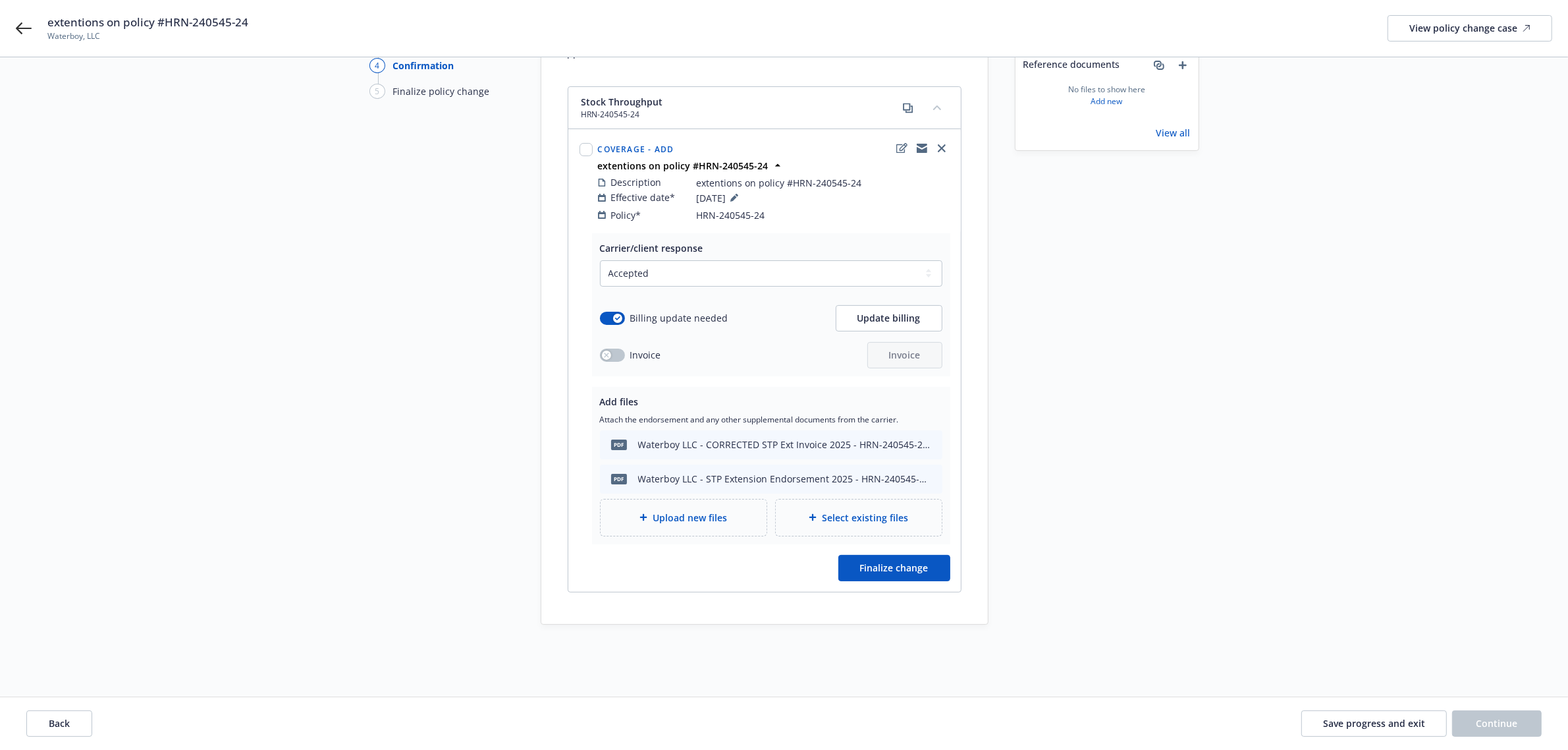
click at [591, 141] on div at bounding box center [586, 148] width 13 height 16
click at [591, 143] on input "checkbox" at bounding box center [586, 149] width 13 height 13
checkbox input "true"
click at [890, 561] on span "Finalize change" at bounding box center [894, 568] width 69 height 12
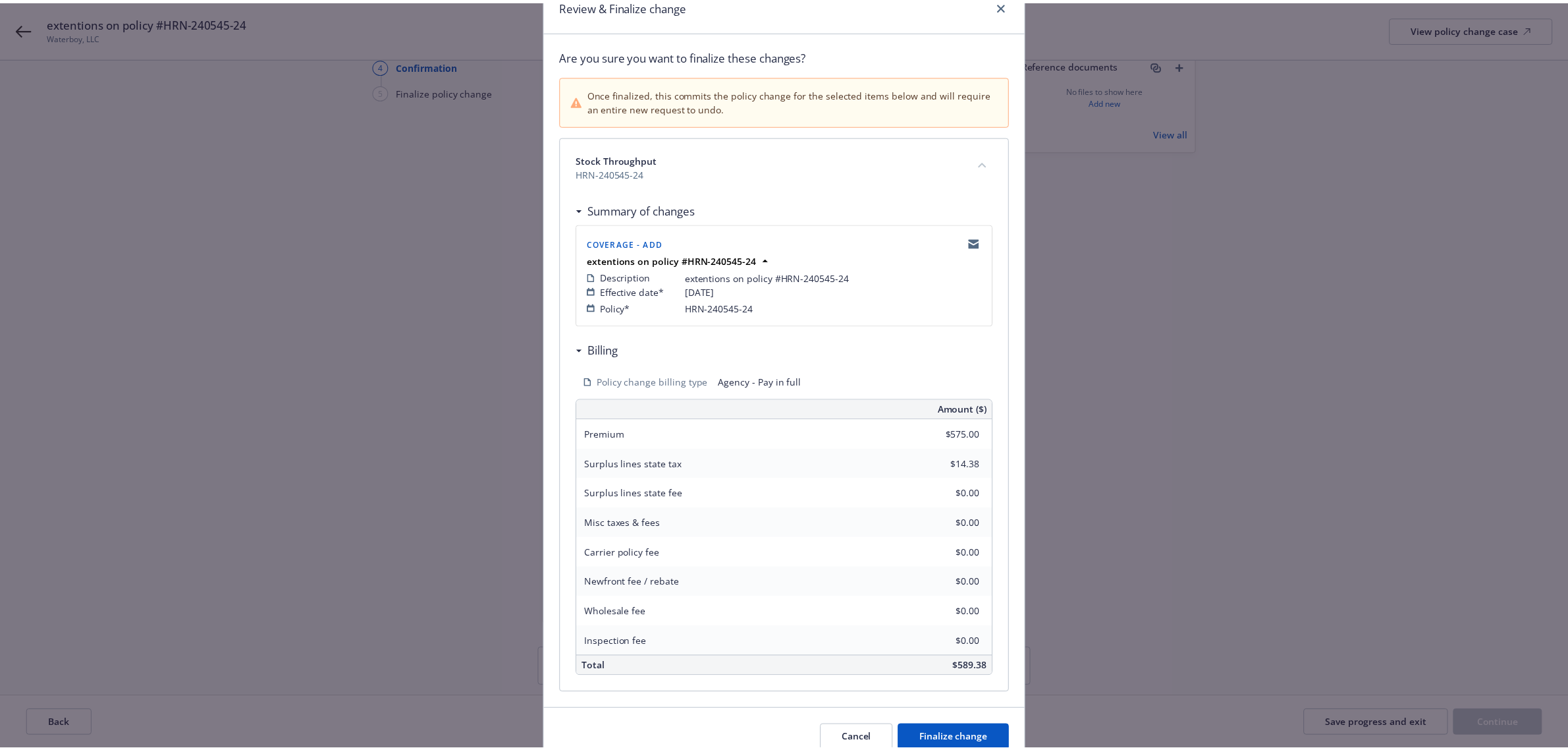
scroll to position [124, 0]
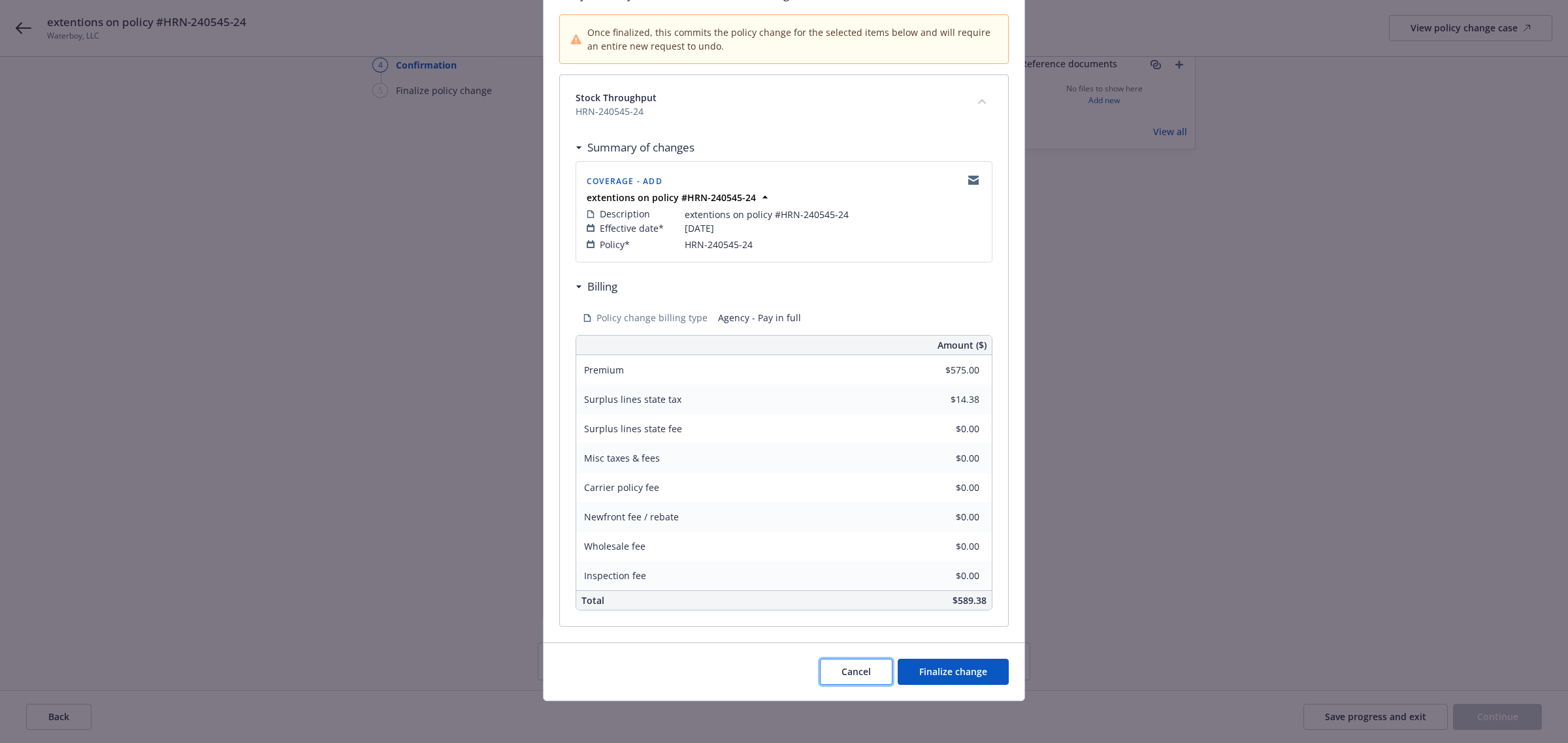
click at [851, 678] on button "Cancel" at bounding box center [856, 672] width 73 height 26
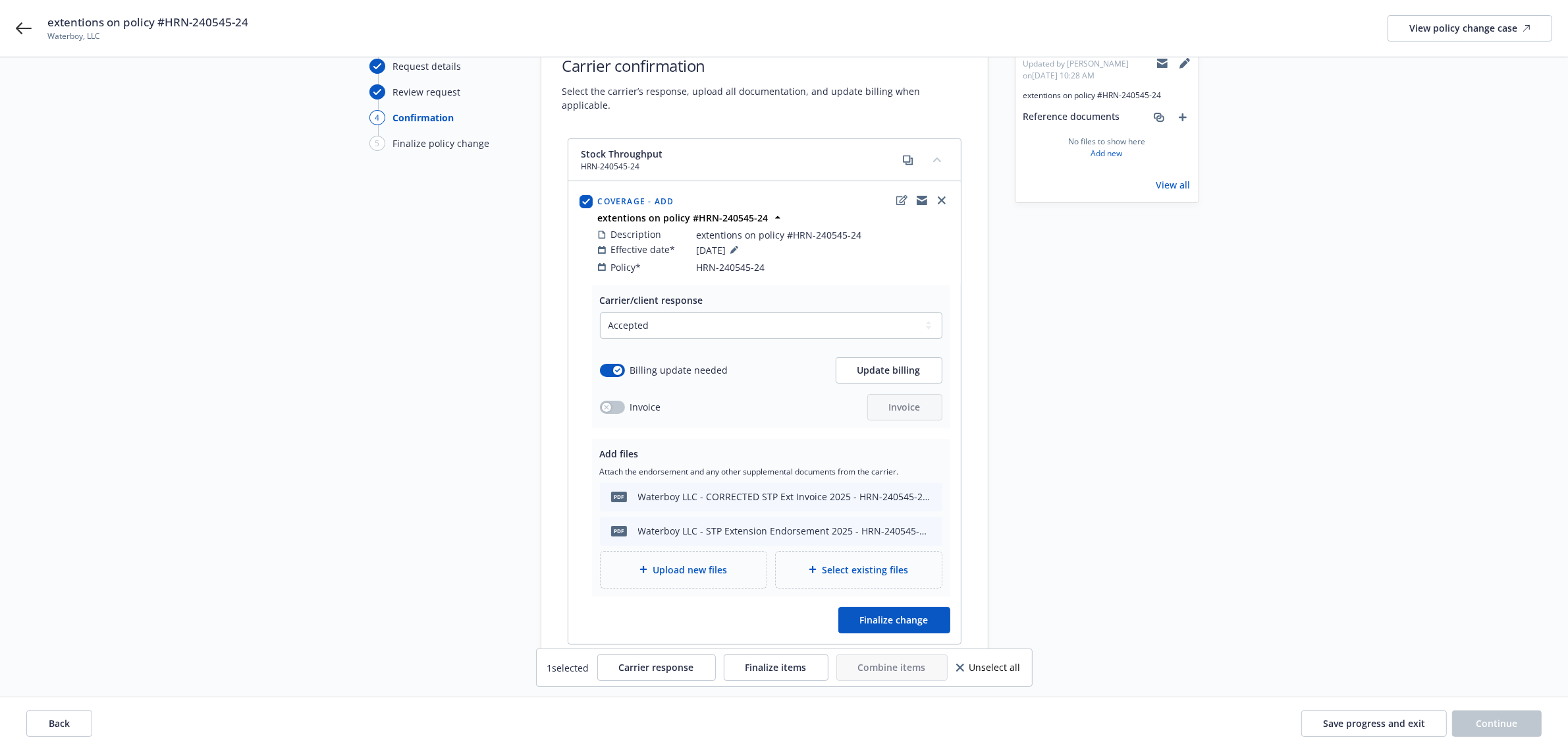
scroll to position [0, 0]
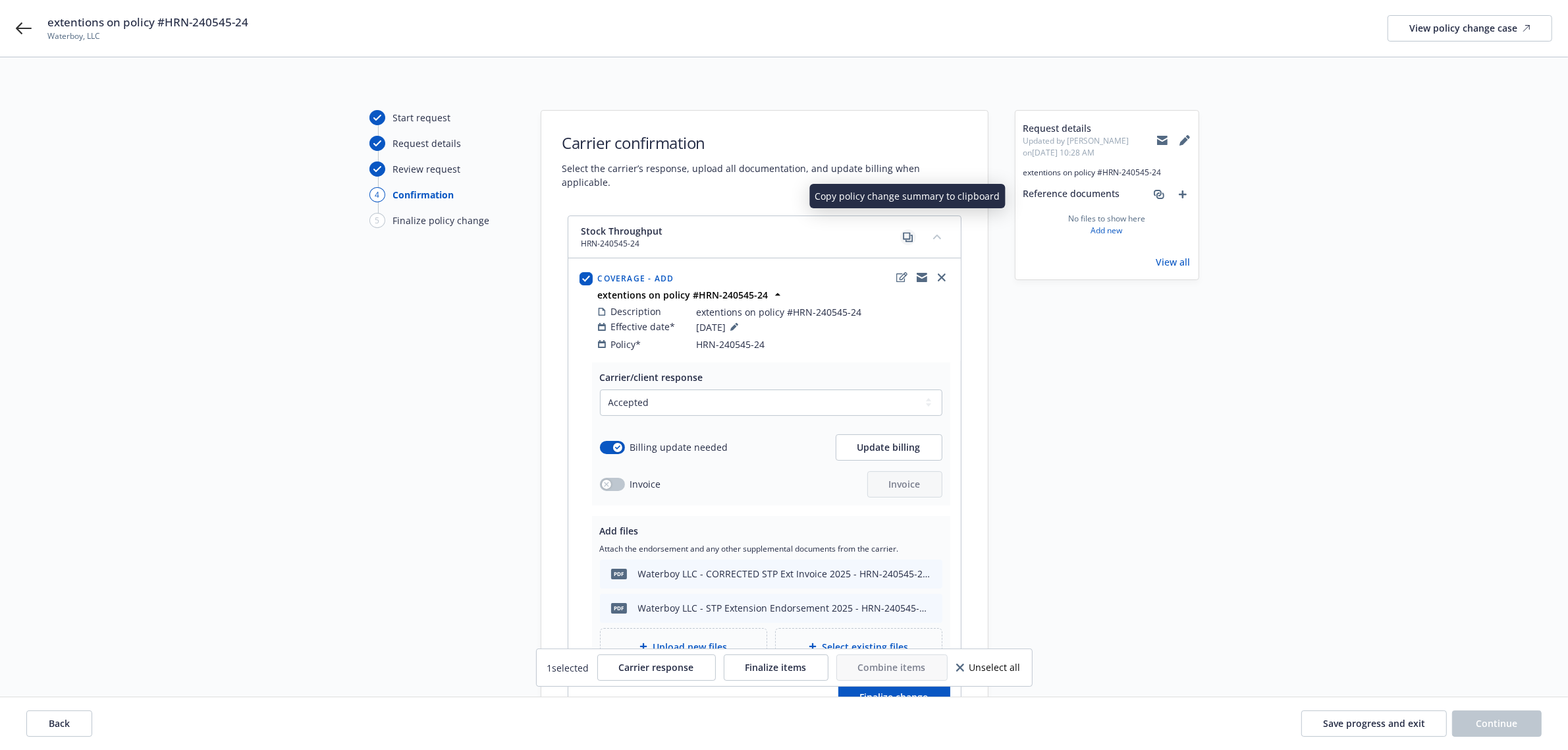
click at [904, 230] on link "copy" at bounding box center [908, 237] width 15 height 15
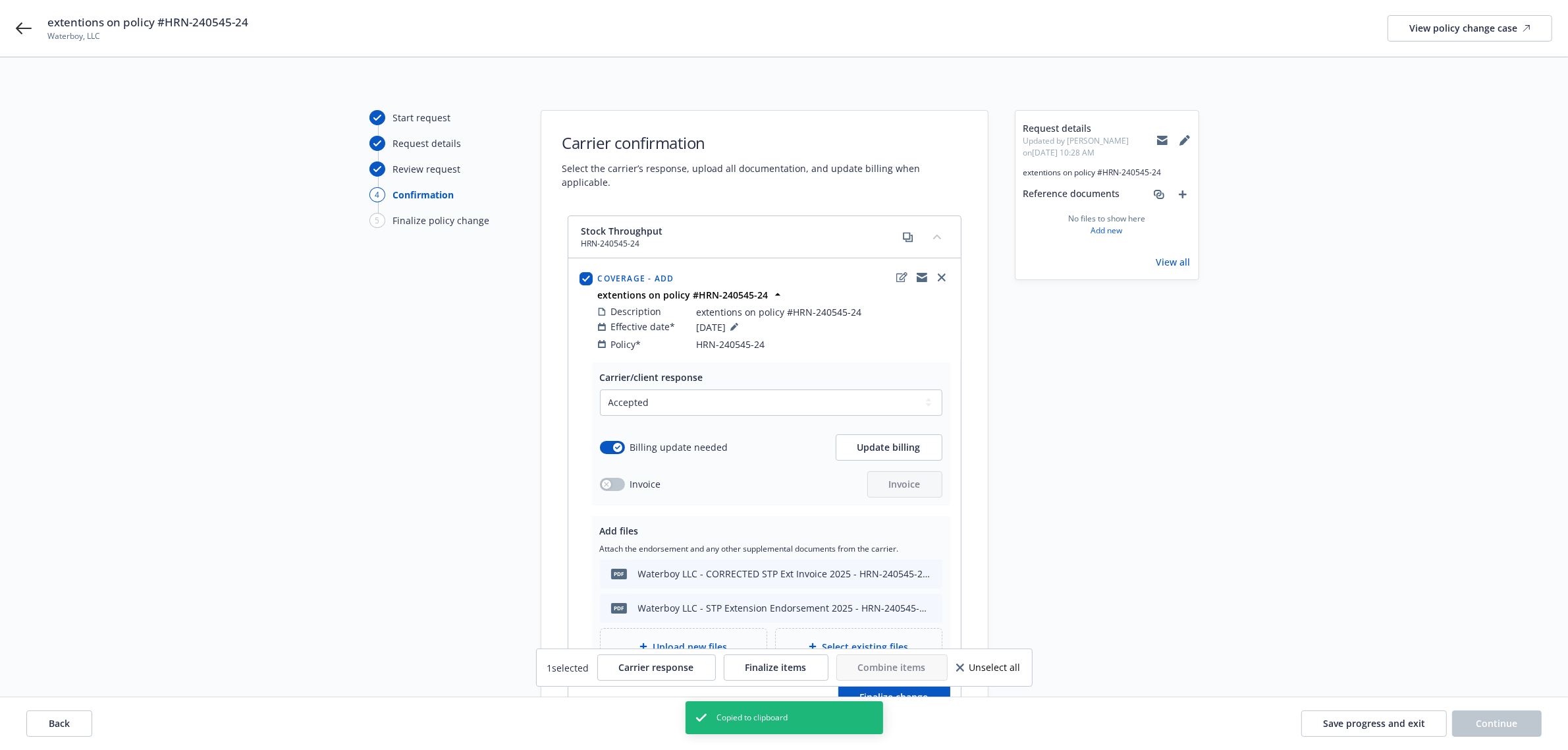
click at [937, 234] on icon "collapse content" at bounding box center [937, 237] width 8 height 5
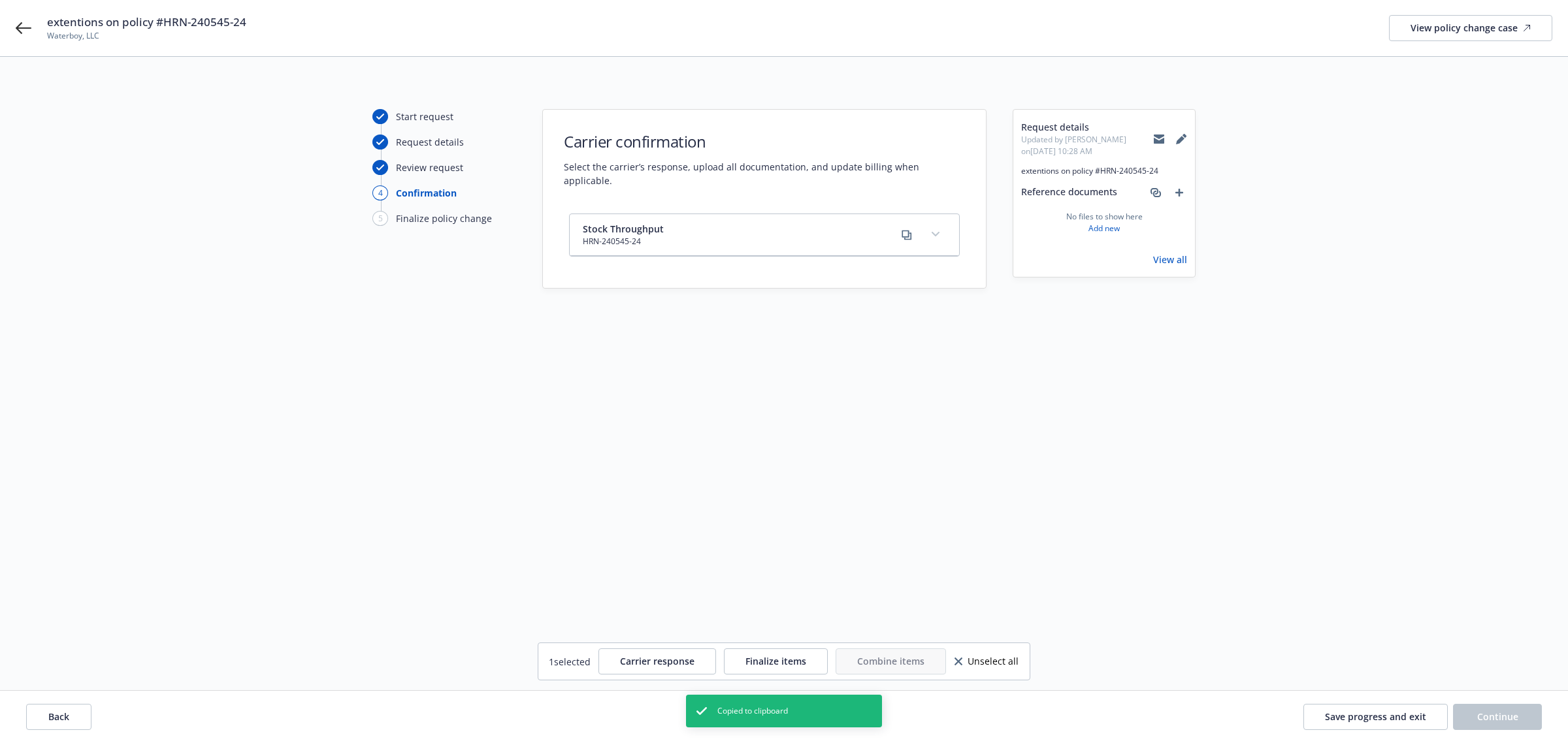
click at [929, 224] on button "expand content" at bounding box center [935, 234] width 21 height 21
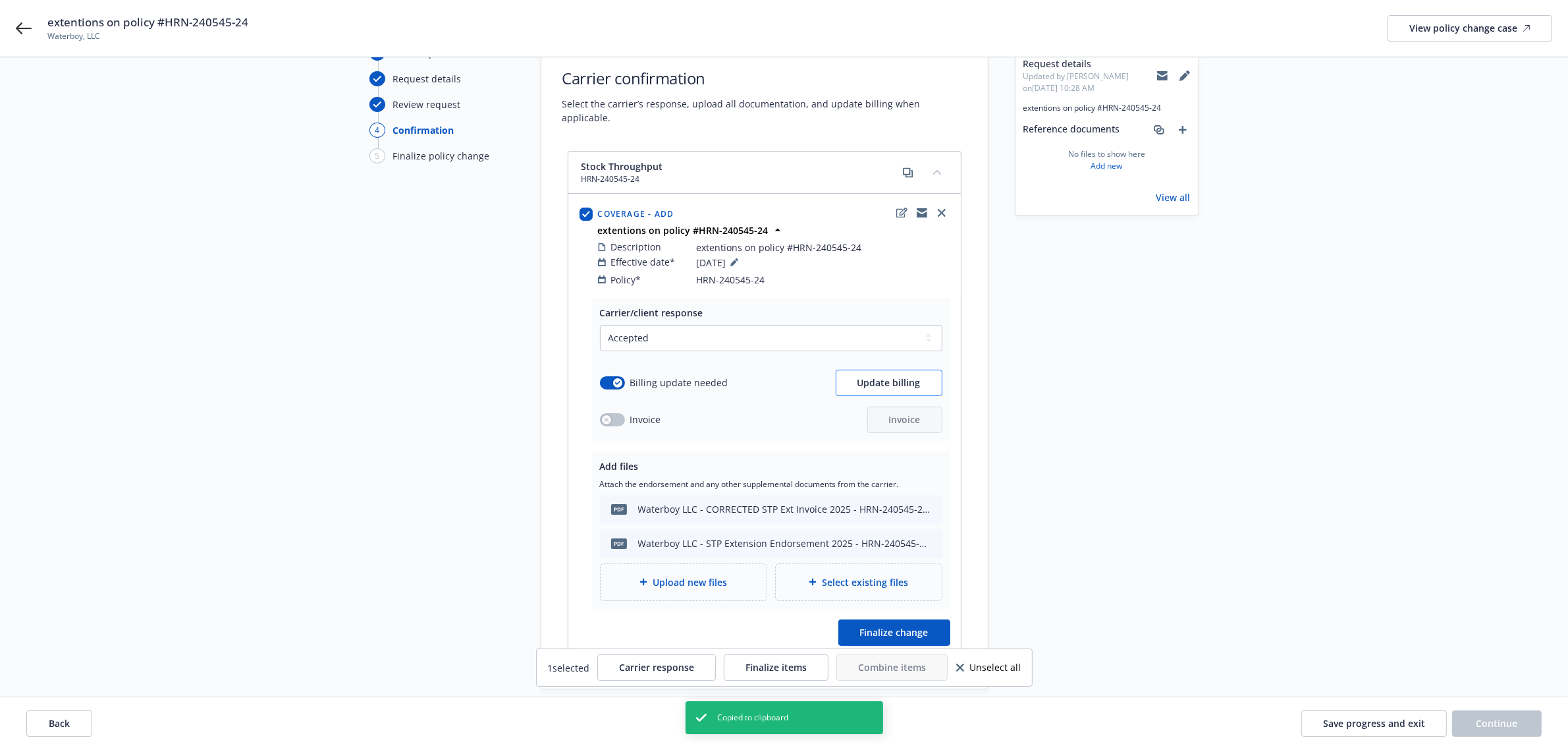
scroll to position [129, 0]
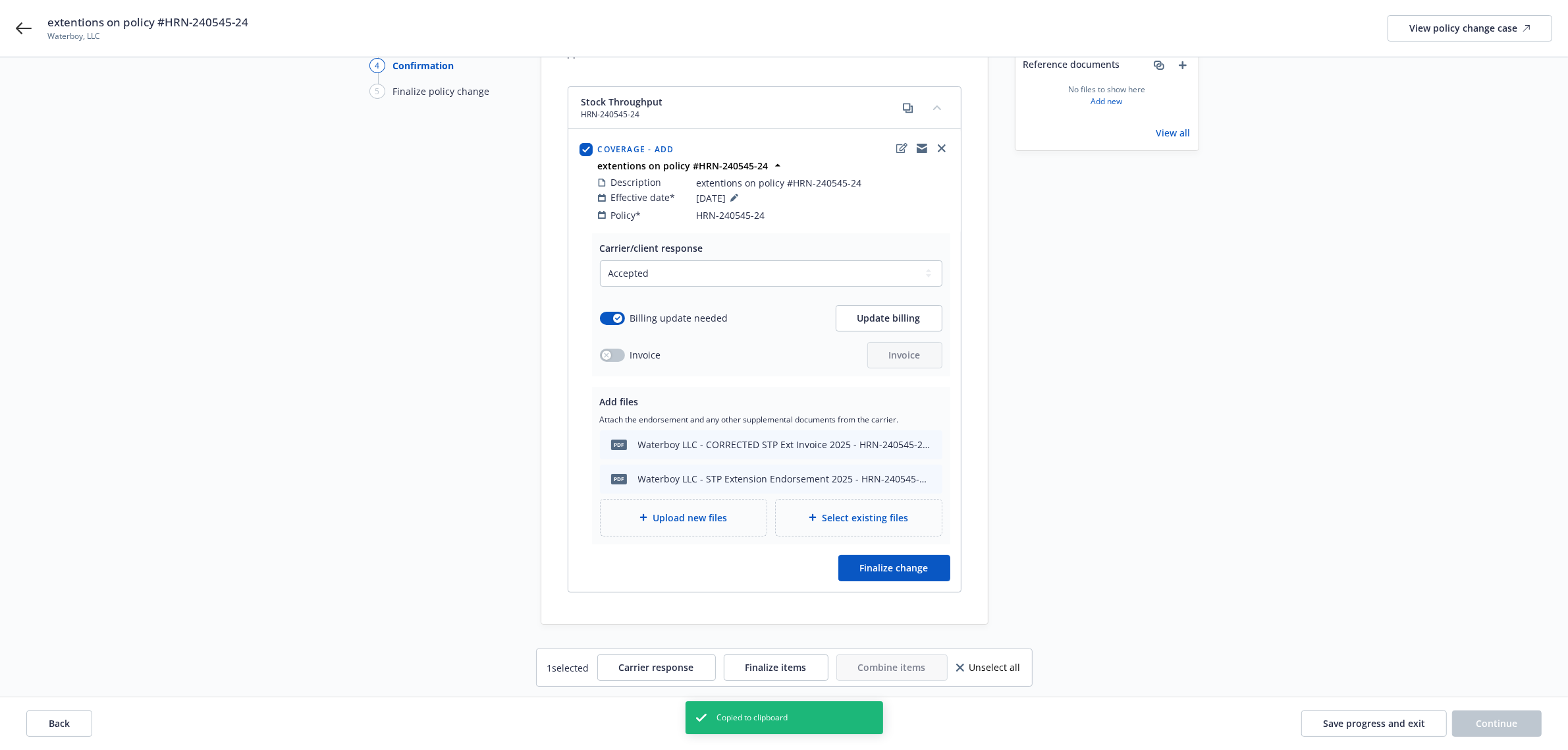
click at [80, 738] on div "Back Save progress and exit Continue" at bounding box center [784, 724] width 1568 height 53
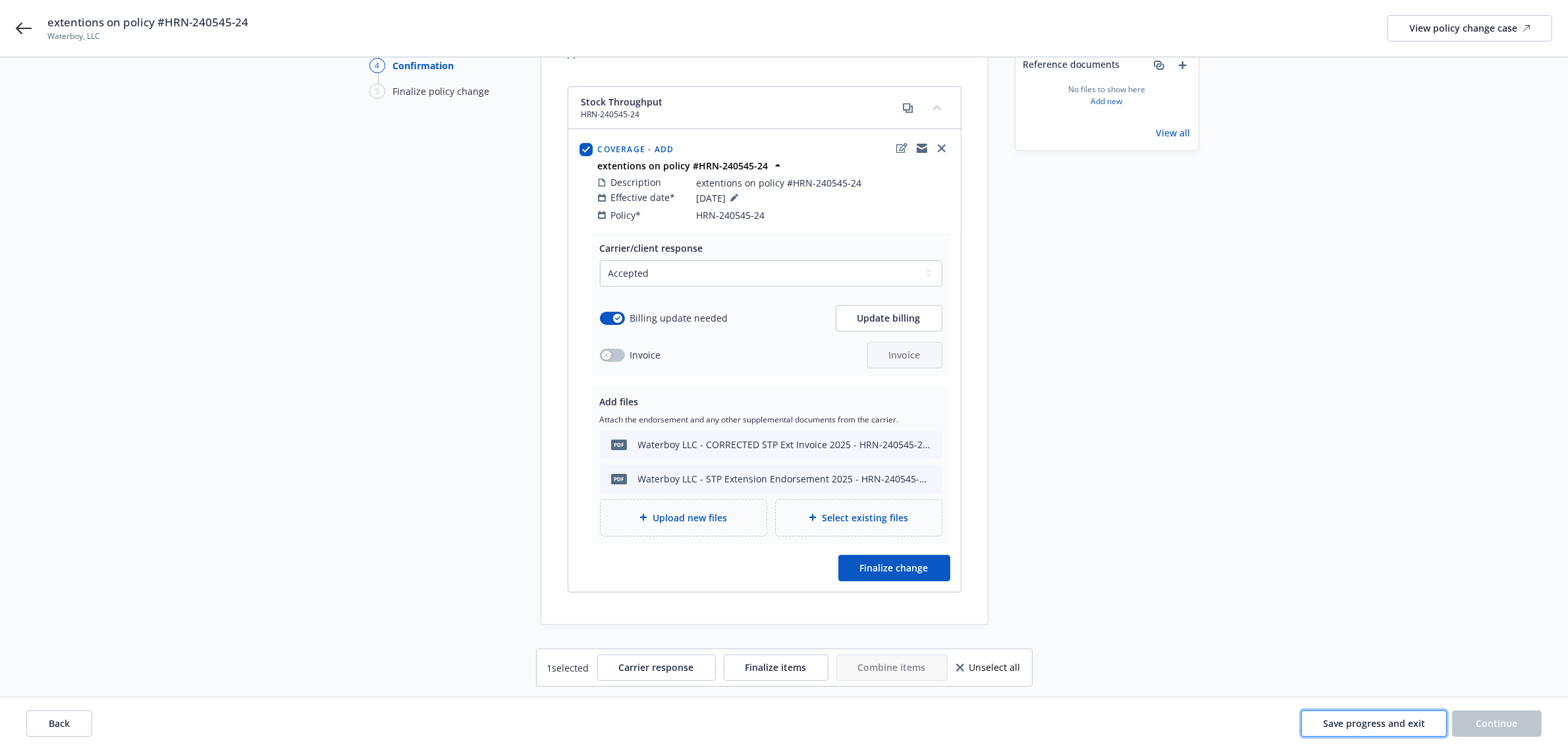
click at [1367, 734] on button "Save progress and exit" at bounding box center [1374, 724] width 145 height 26
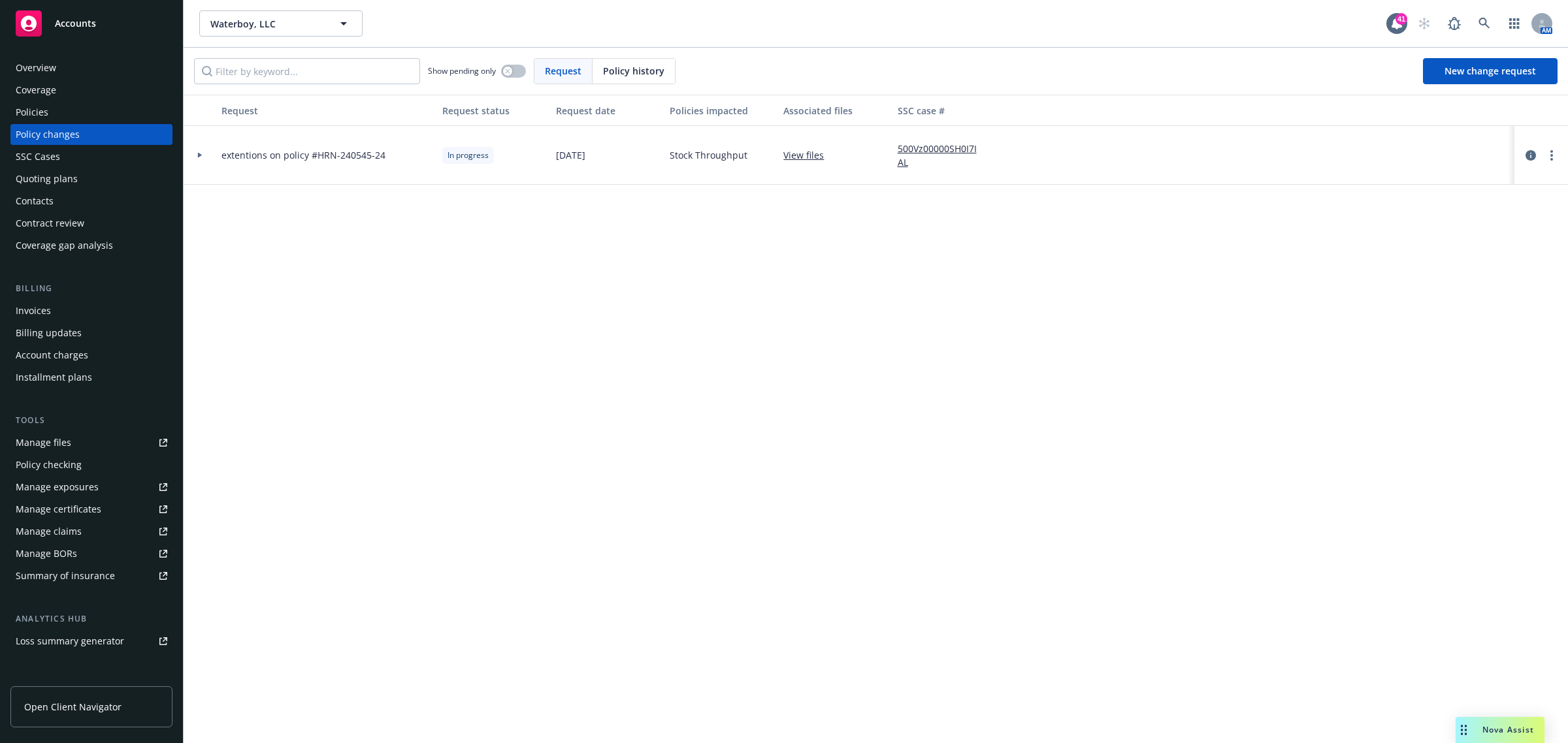
click at [268, 154] on span "extentions on policy #HRN-240545-24" at bounding box center [303, 155] width 164 height 14
click at [186, 152] on div at bounding box center [200, 155] width 33 height 59
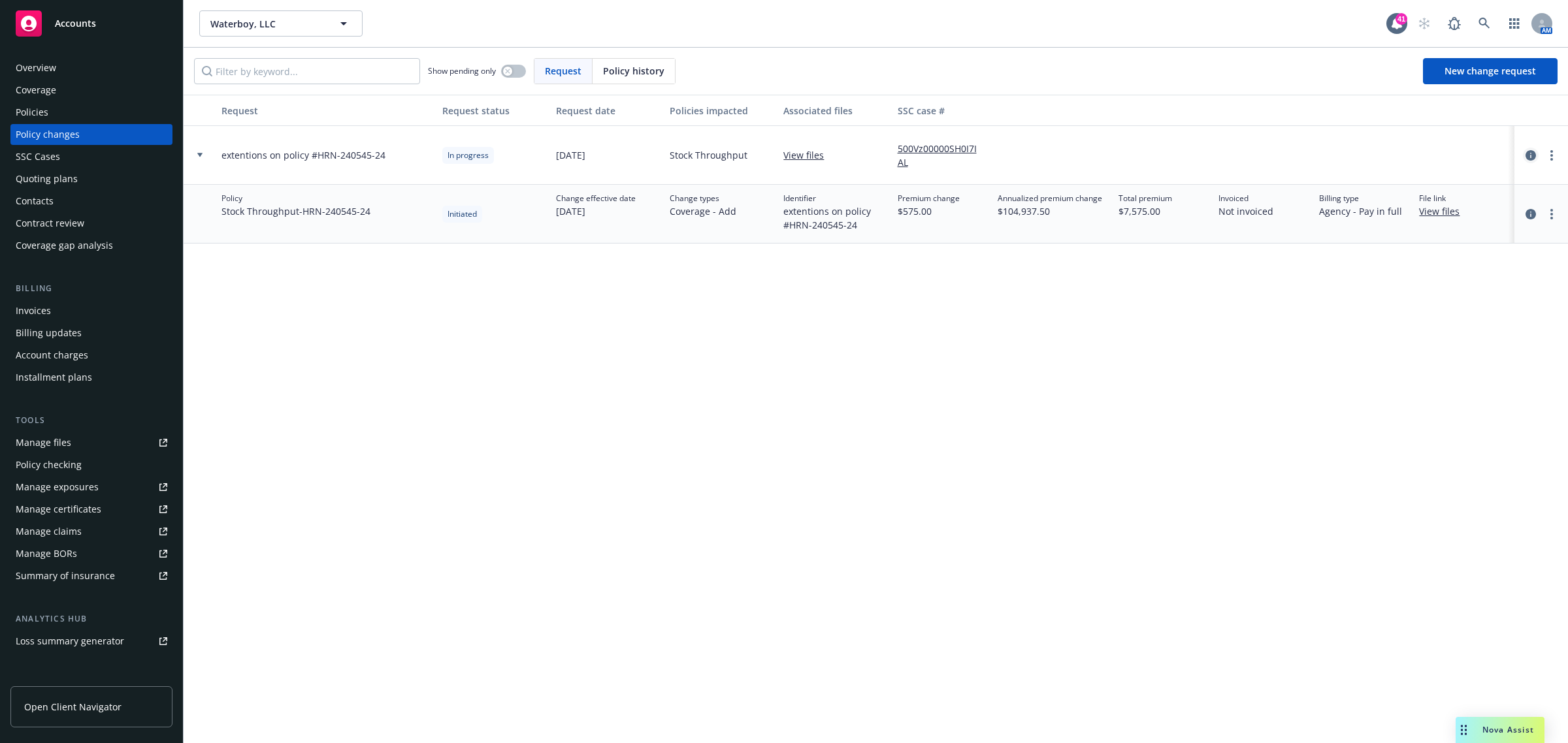
click at [1526, 152] on icon "circleInformation" at bounding box center [1530, 155] width 11 height 11
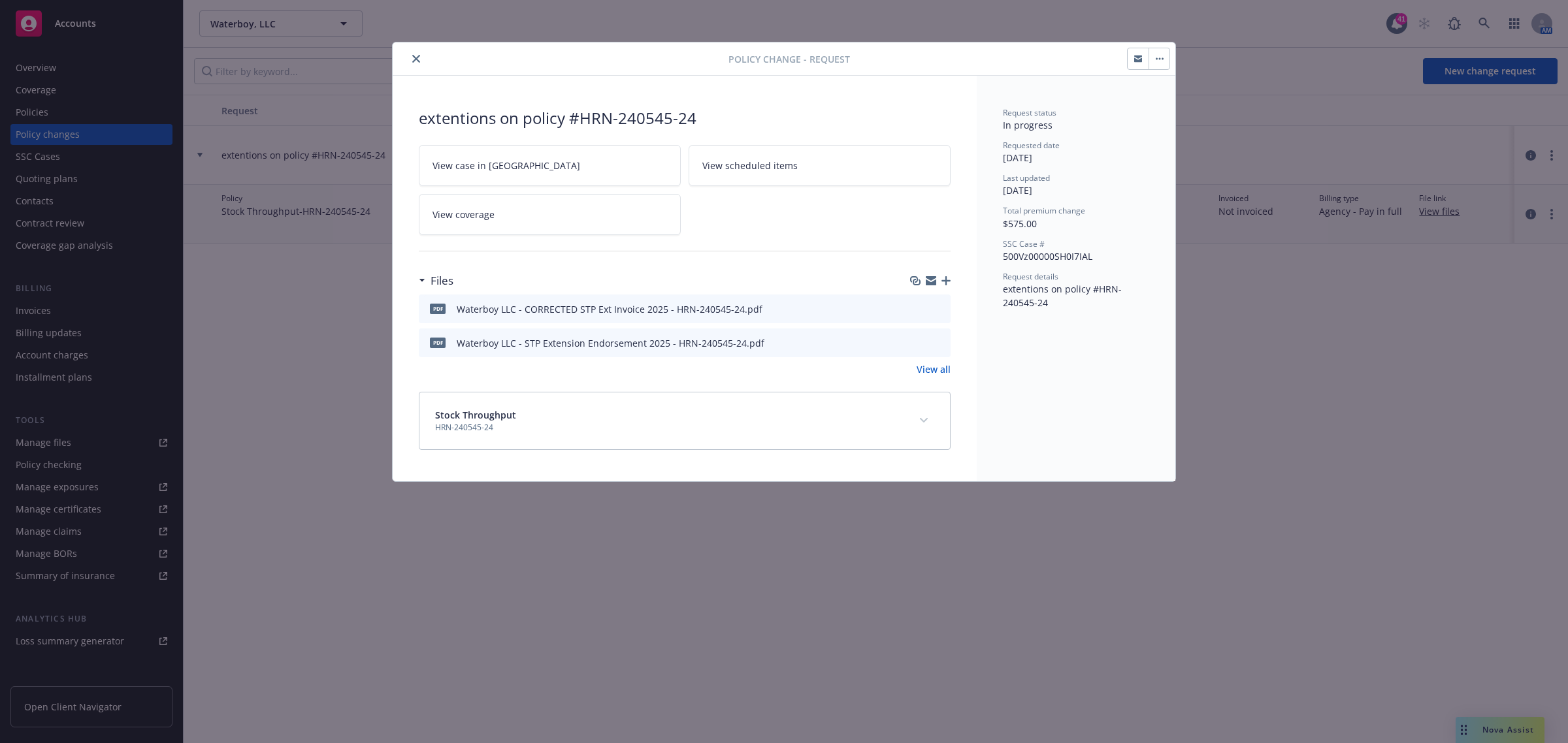
click at [1150, 64] on button "button" at bounding box center [1158, 58] width 21 height 21
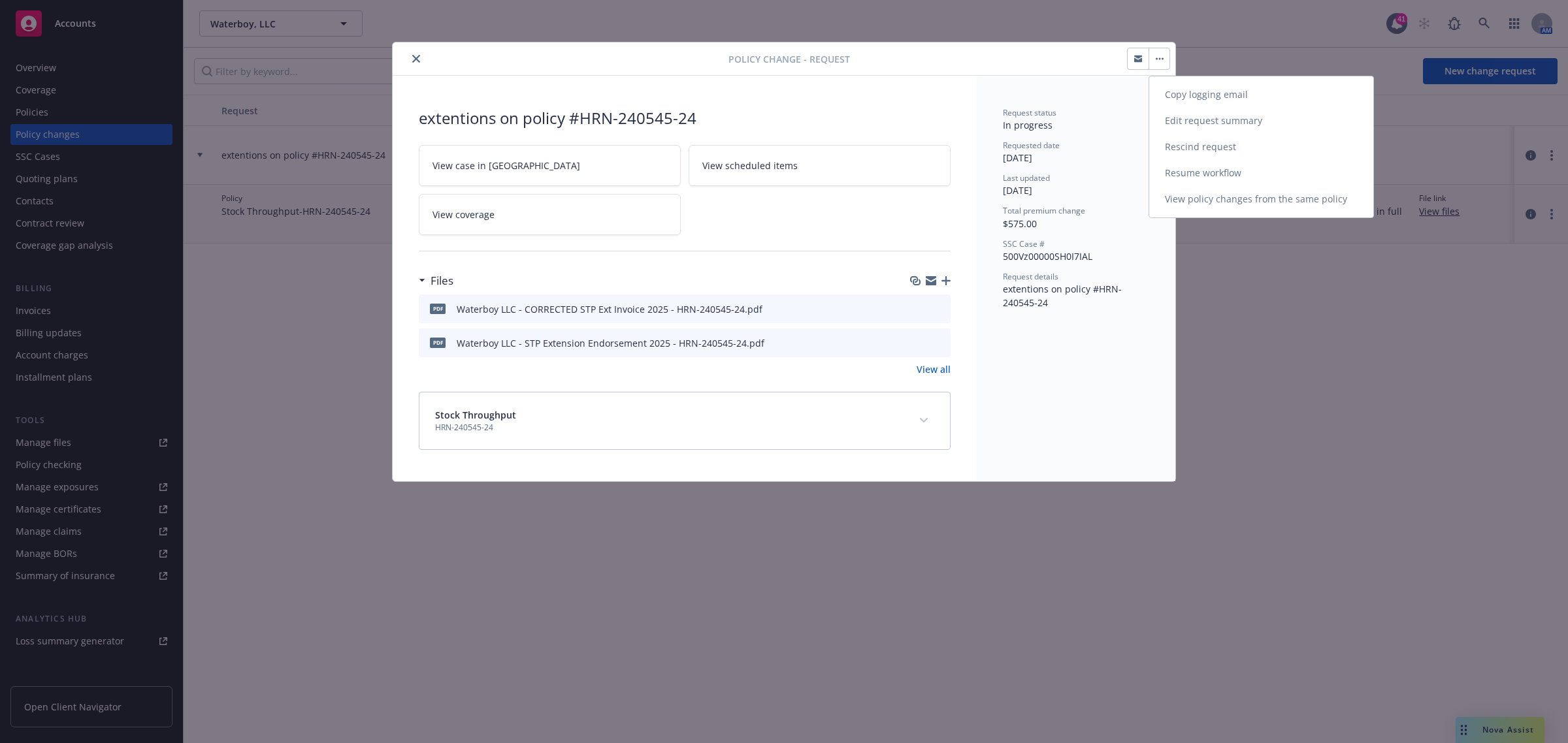
click at [1174, 204] on link "View policy changes from the same policy" at bounding box center [1261, 199] width 224 height 26
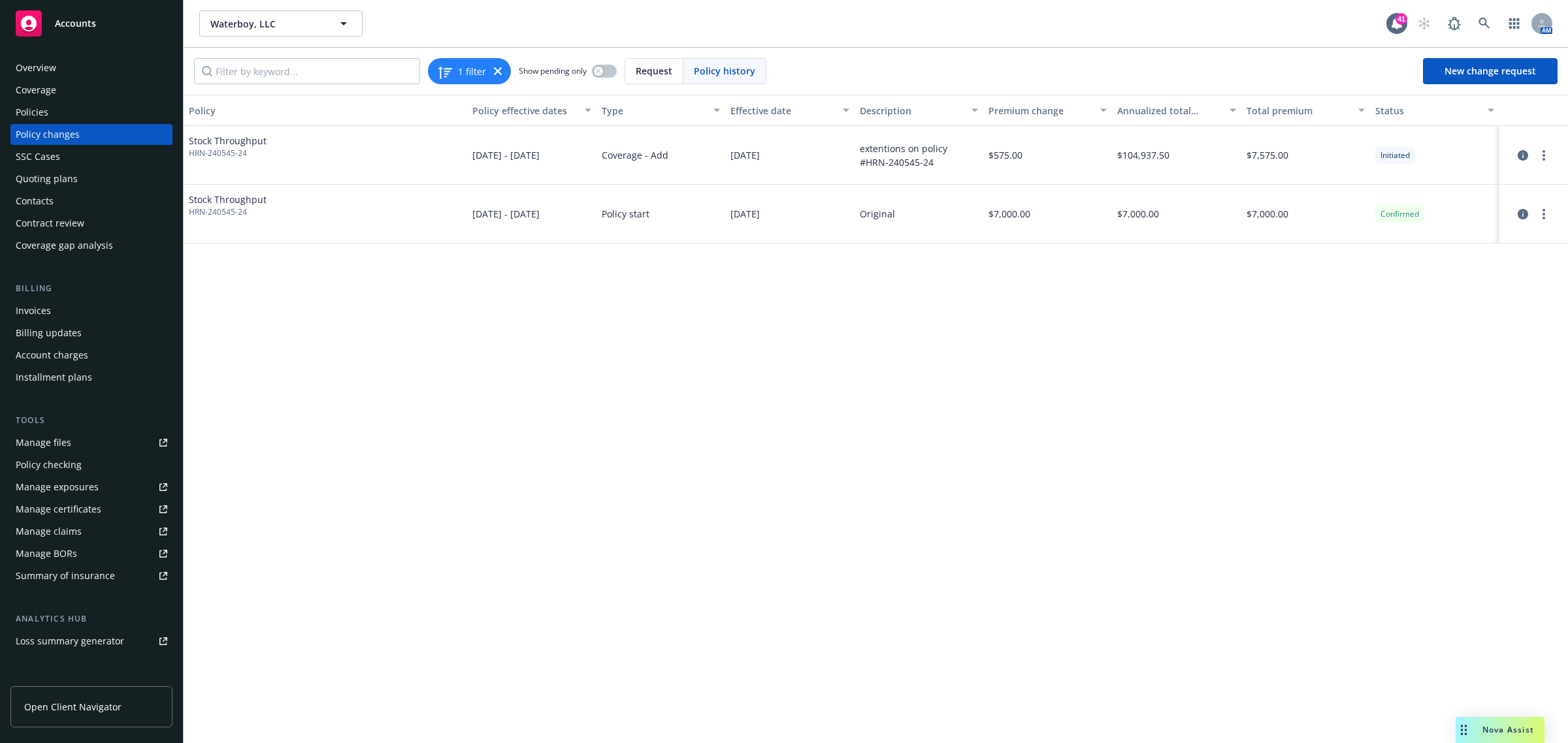
click at [227, 145] on span "Stock Throughput" at bounding box center [227, 141] width 77 height 14
click at [1527, 154] on icon "circleInformation" at bounding box center [1523, 155] width 11 height 11
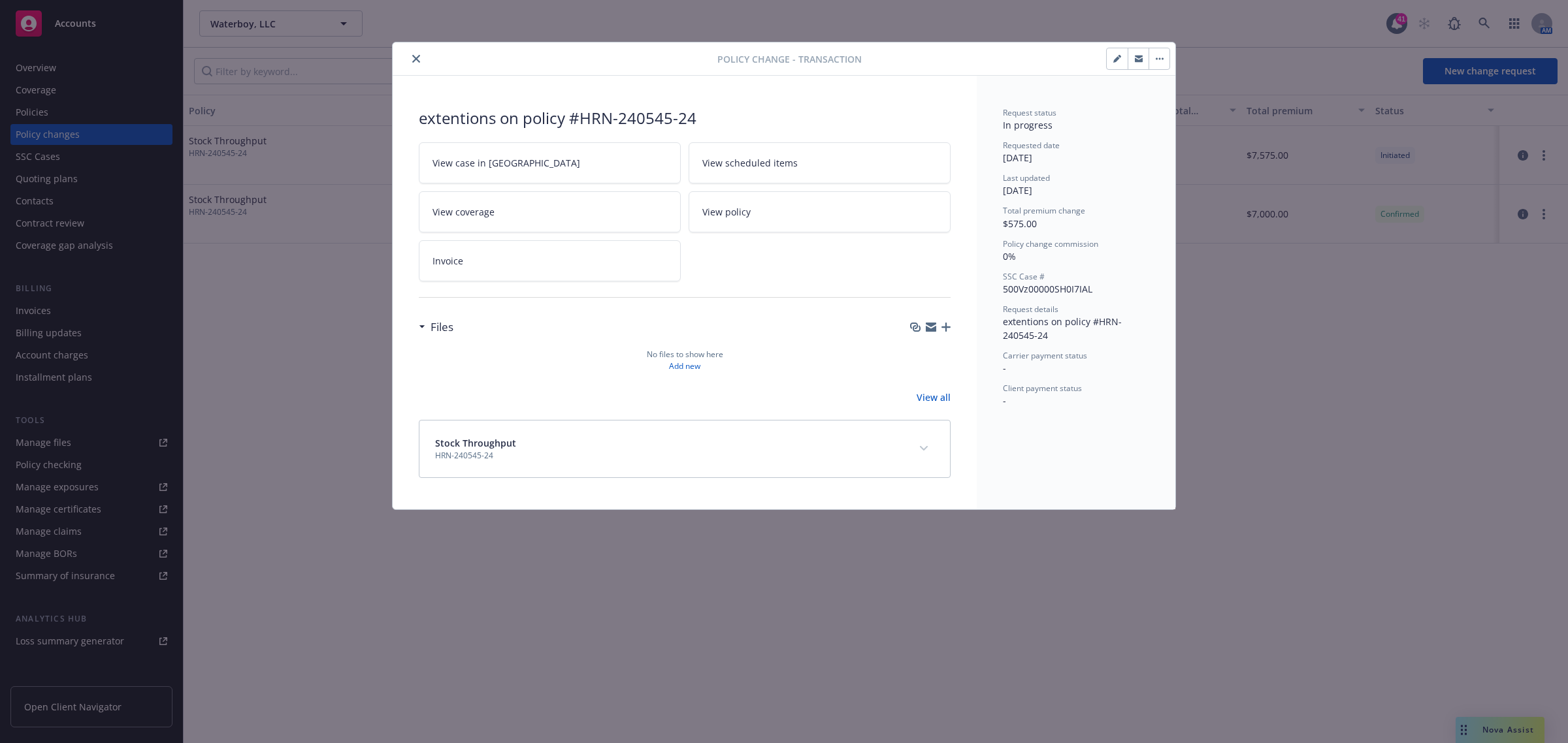
click at [1117, 60] on icon "button" at bounding box center [1116, 59] width 7 height 7
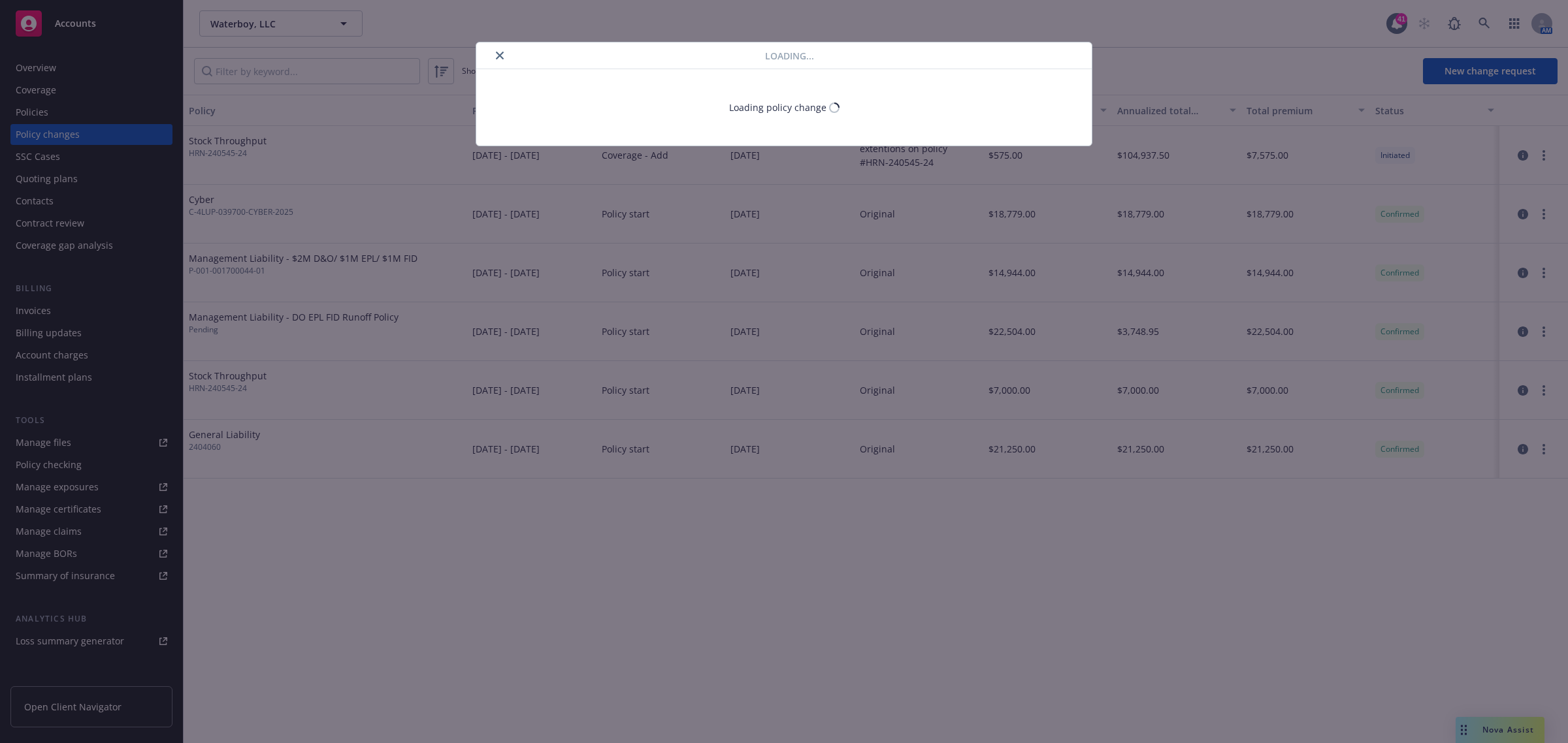
type textarea "x"
select select "ACCEPTED"
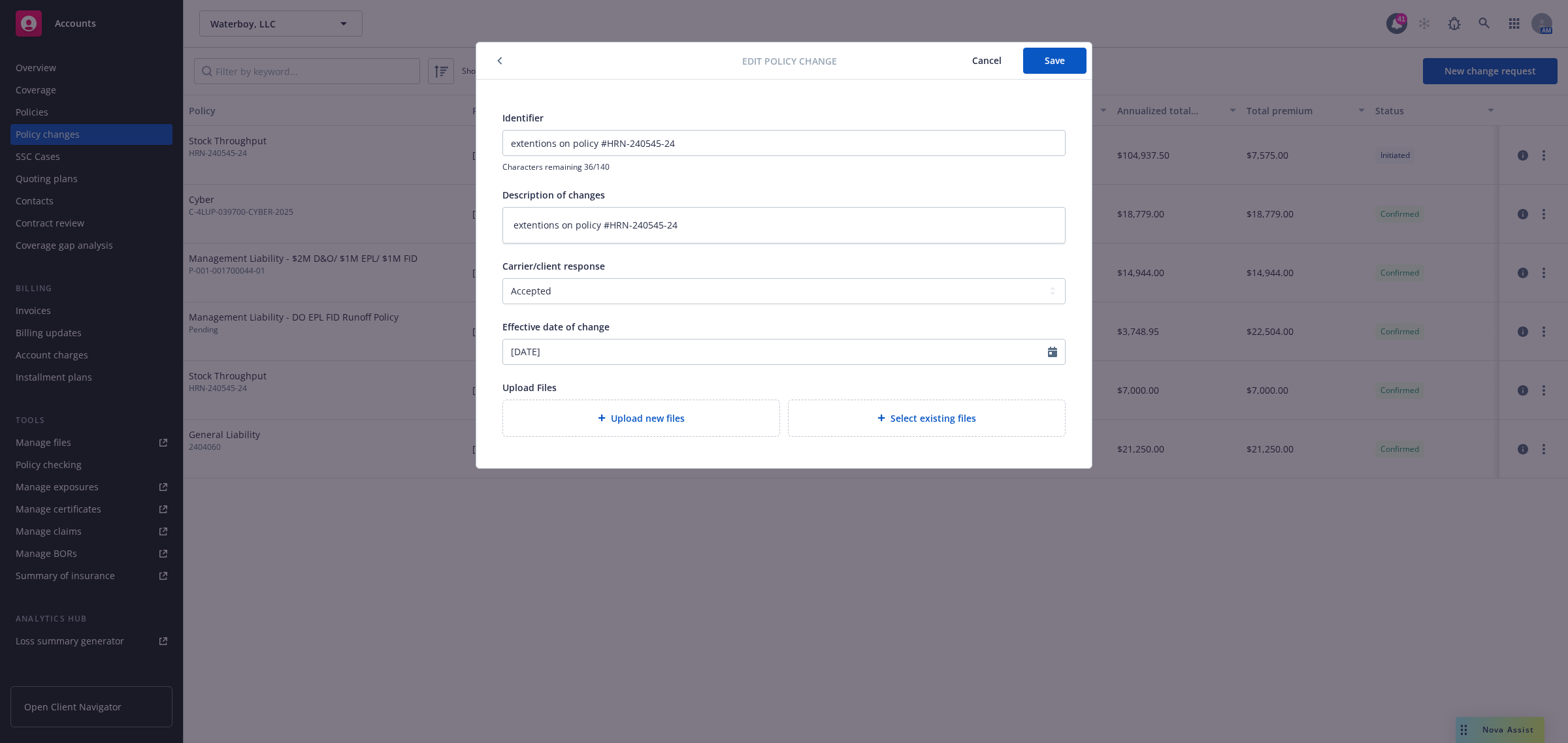
click at [500, 61] on icon "button" at bounding box center [500, 61] width 5 height 8
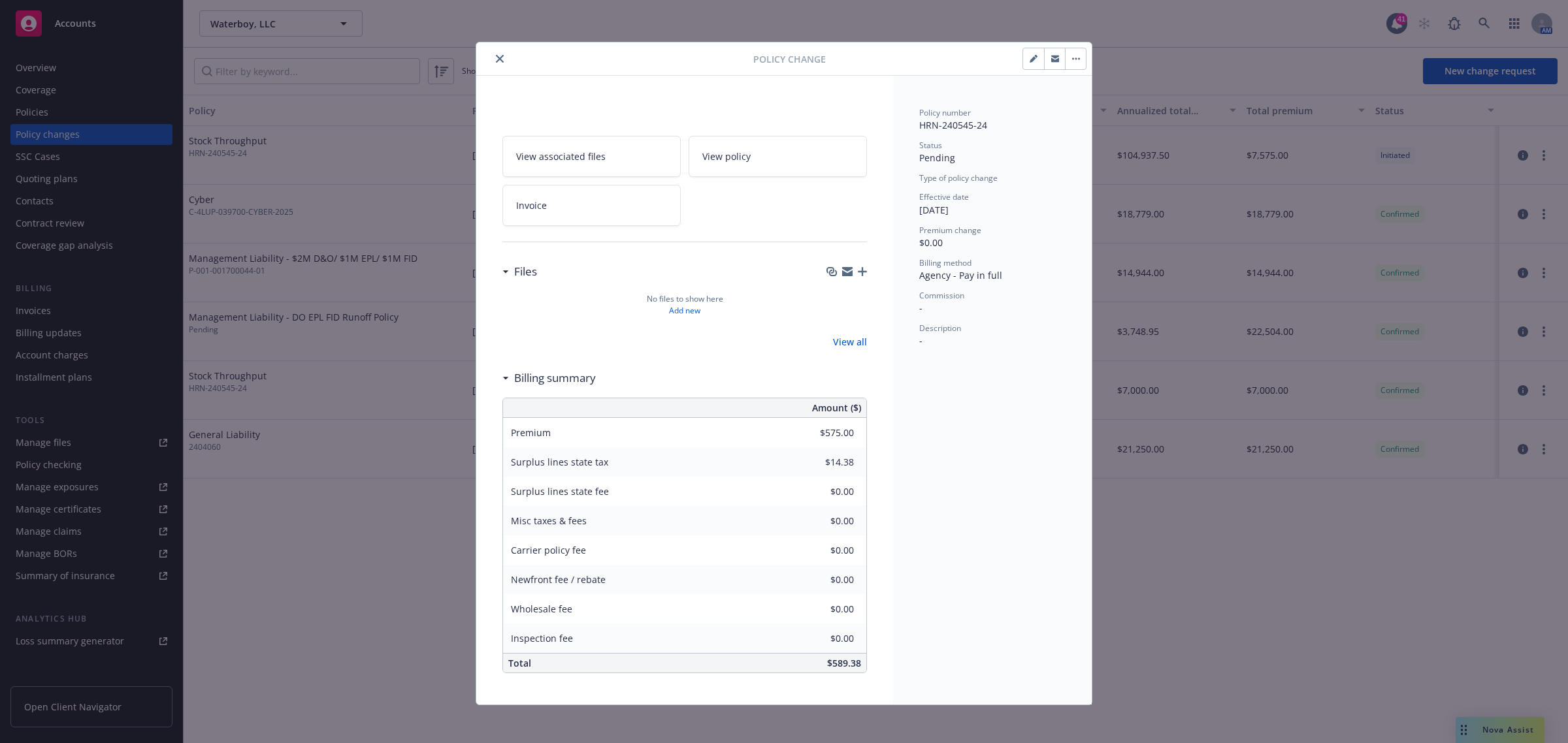
click at [492, 53] on button "close" at bounding box center [500, 58] width 15 height 15
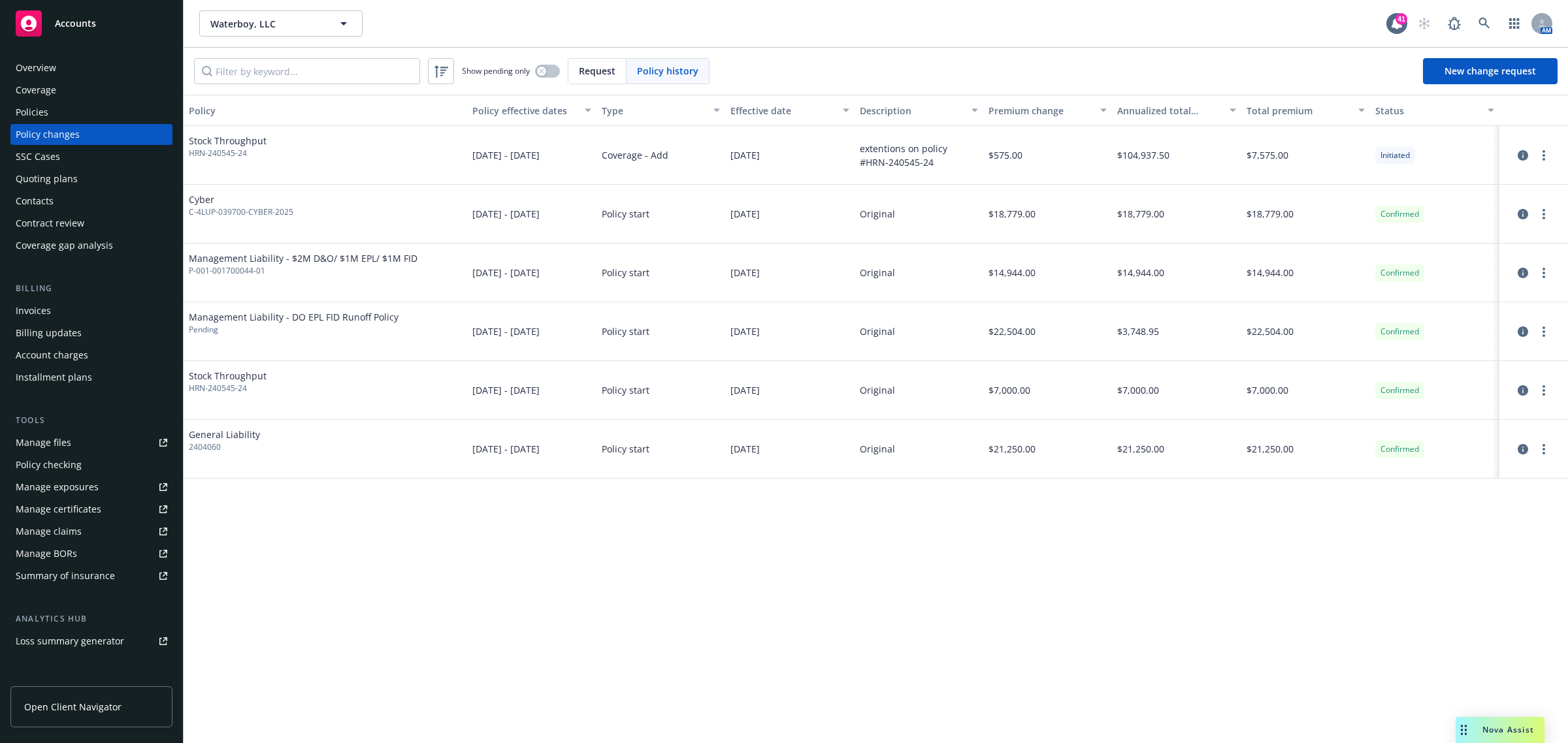
click at [77, 126] on div "Policy changes" at bounding box center [48, 134] width 64 height 21
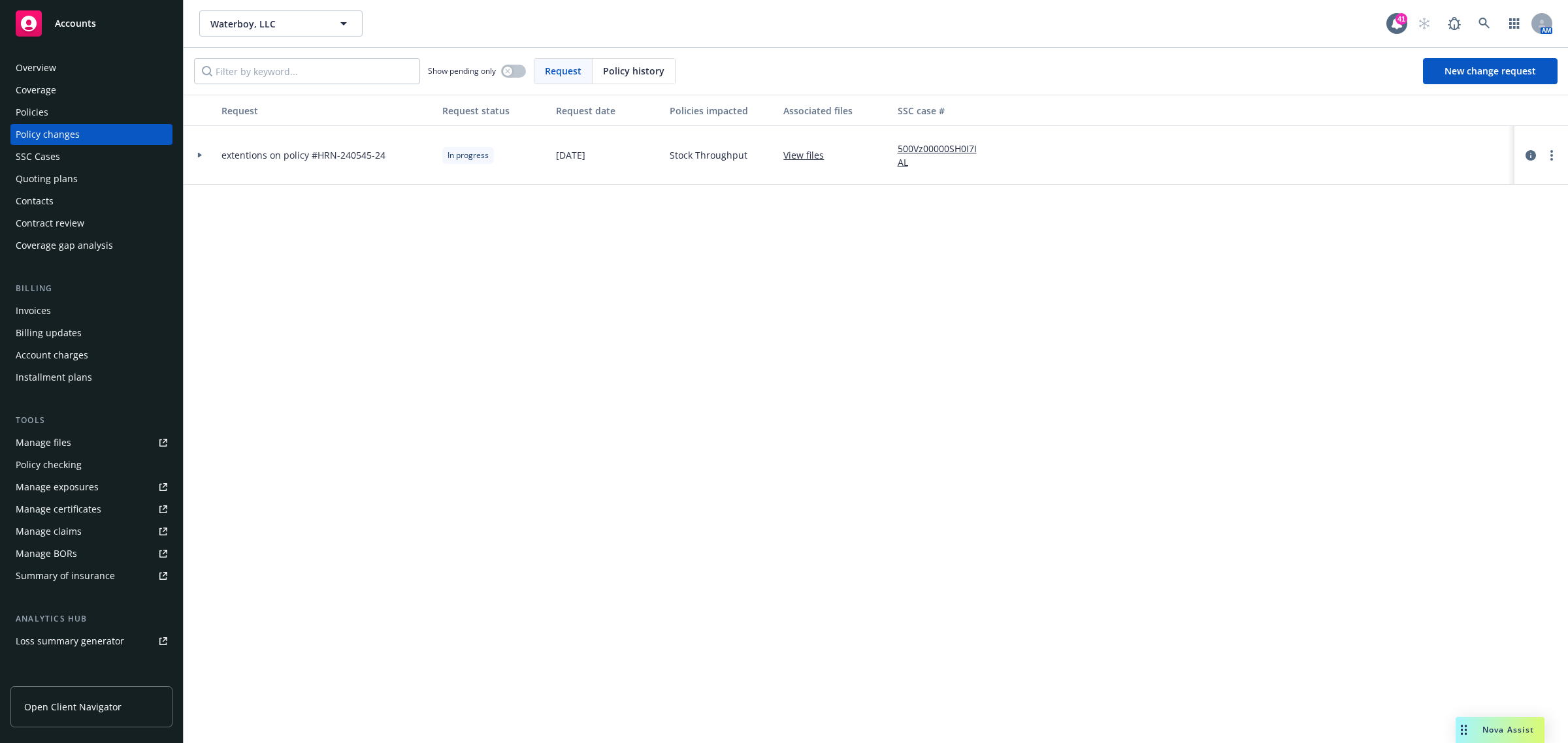
click at [59, 135] on div "Policy changes" at bounding box center [48, 134] width 64 height 21
click at [1552, 157] on icon "more" at bounding box center [1551, 155] width 2 height 11
click at [1437, 263] on link "Resume workflow" at bounding box center [1447, 260] width 224 height 26
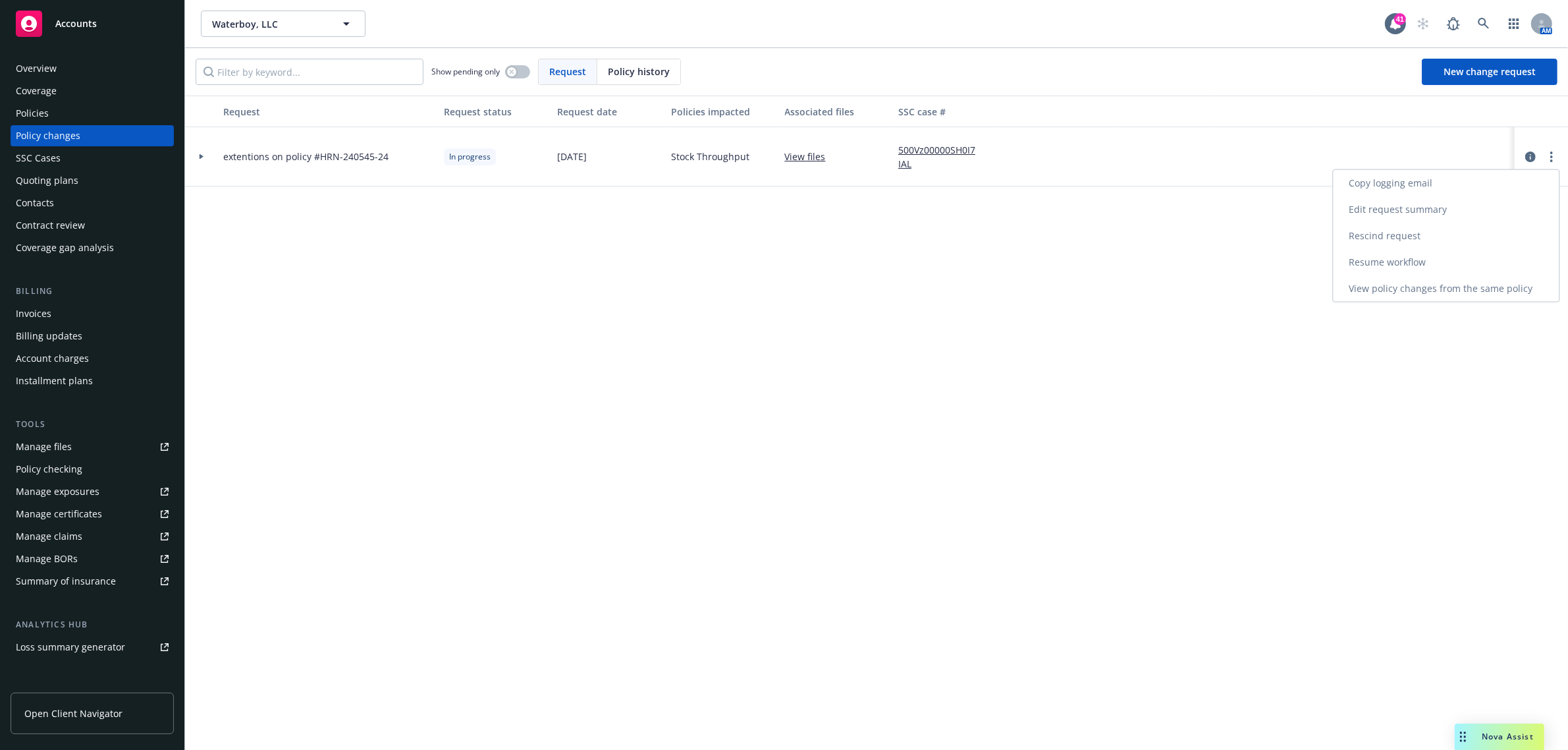
select select "ACCEPTED"
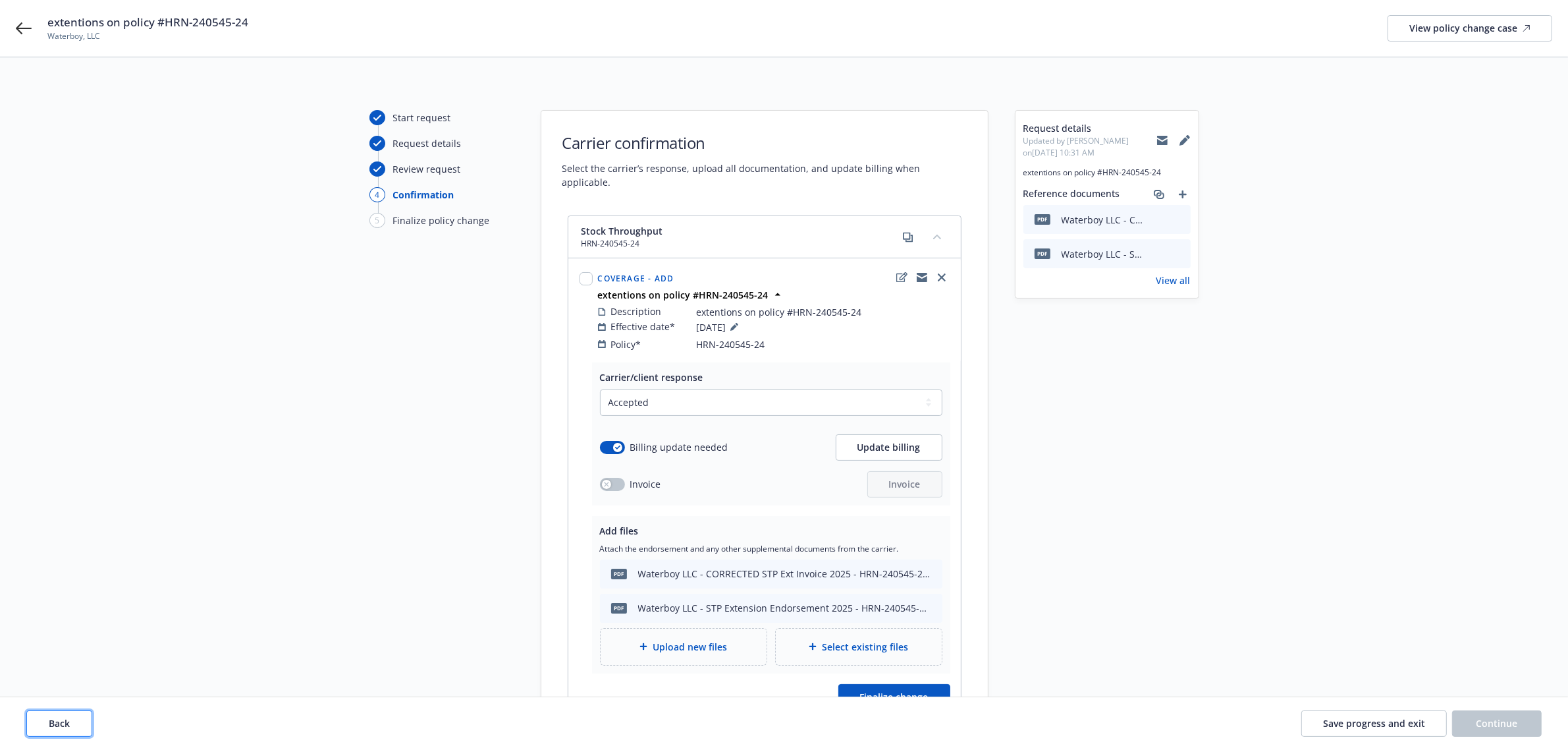
click at [64, 722] on span "Back" at bounding box center [59, 723] width 21 height 12
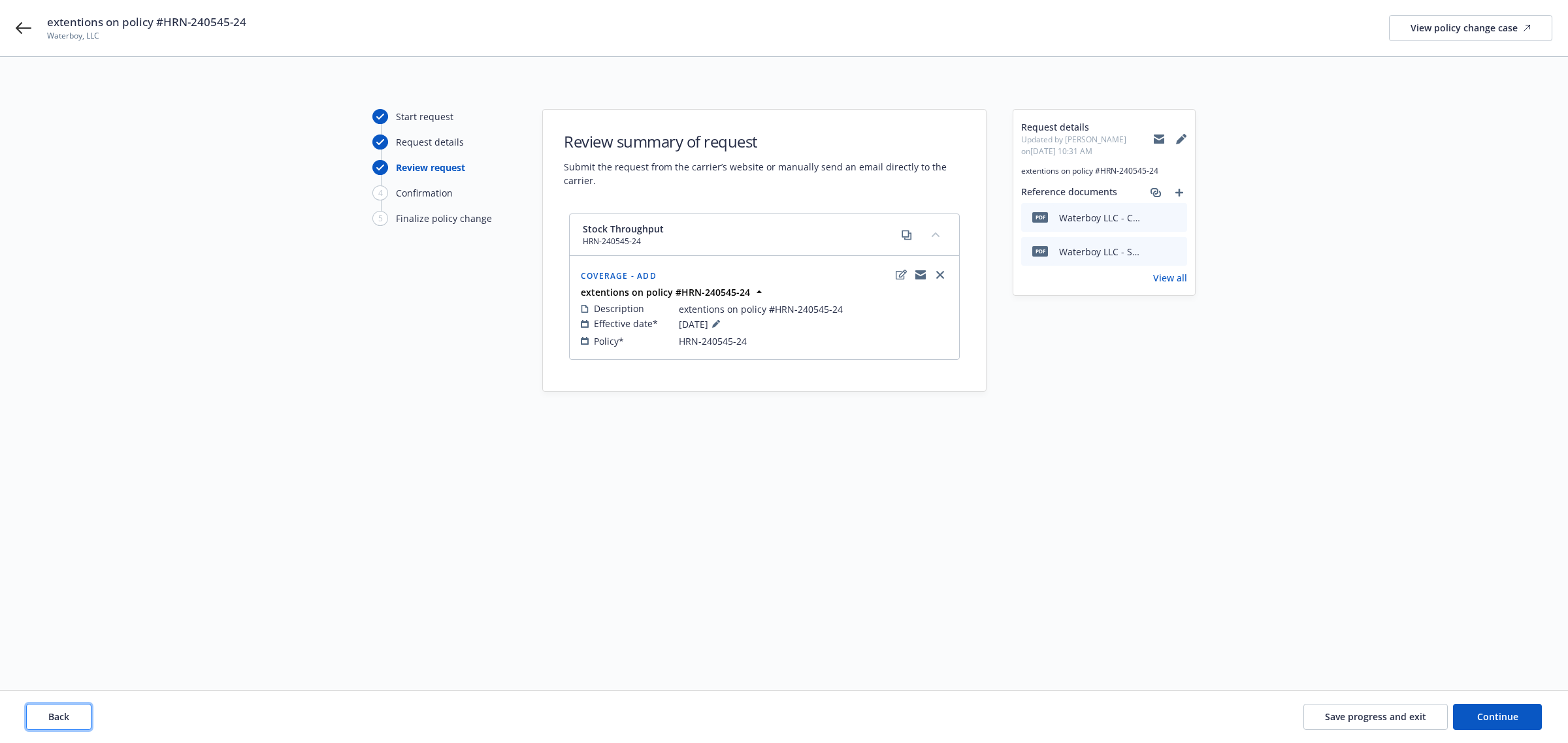
click at [62, 715] on span "Back" at bounding box center [58, 716] width 21 height 12
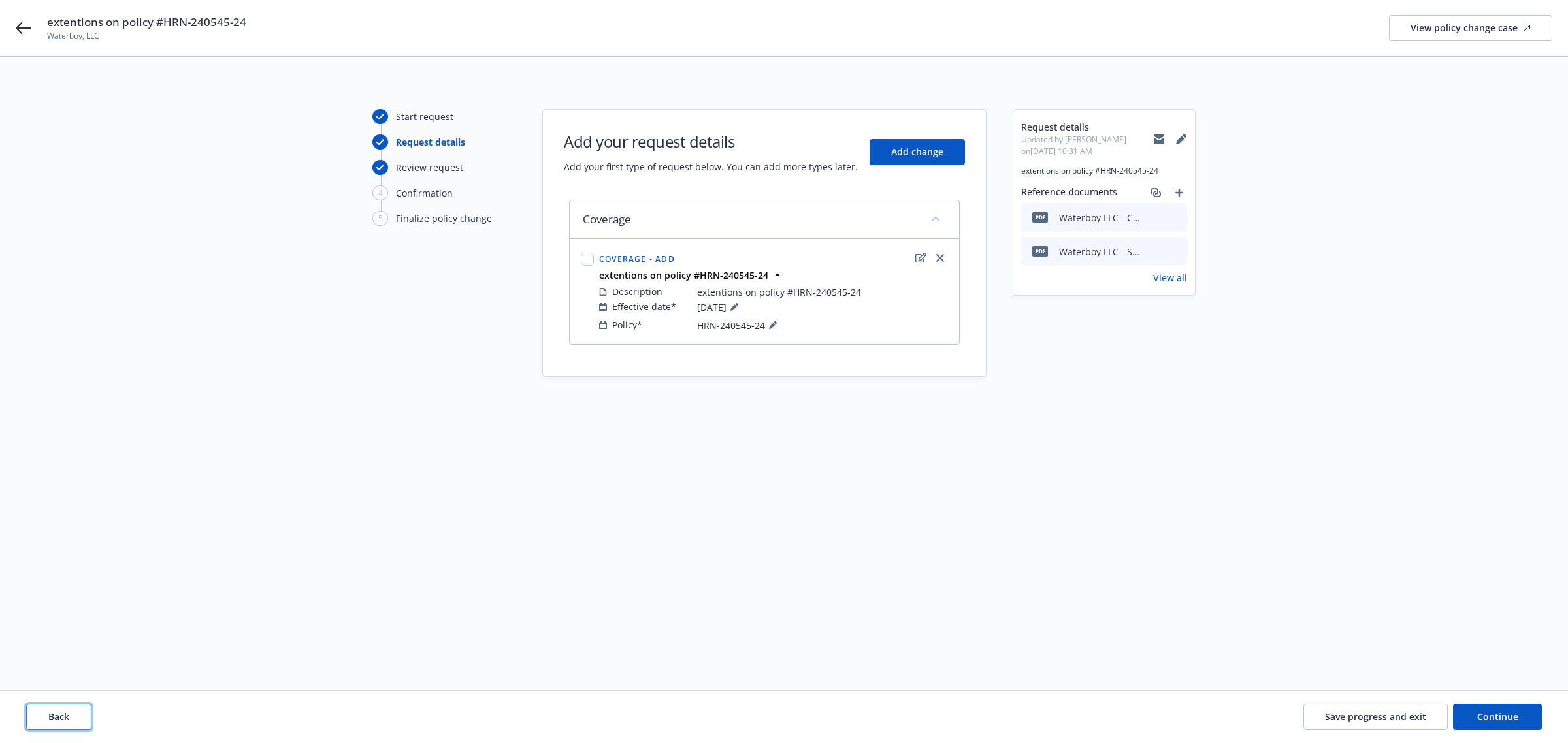
click at [62, 715] on span "Back" at bounding box center [58, 716] width 21 height 12
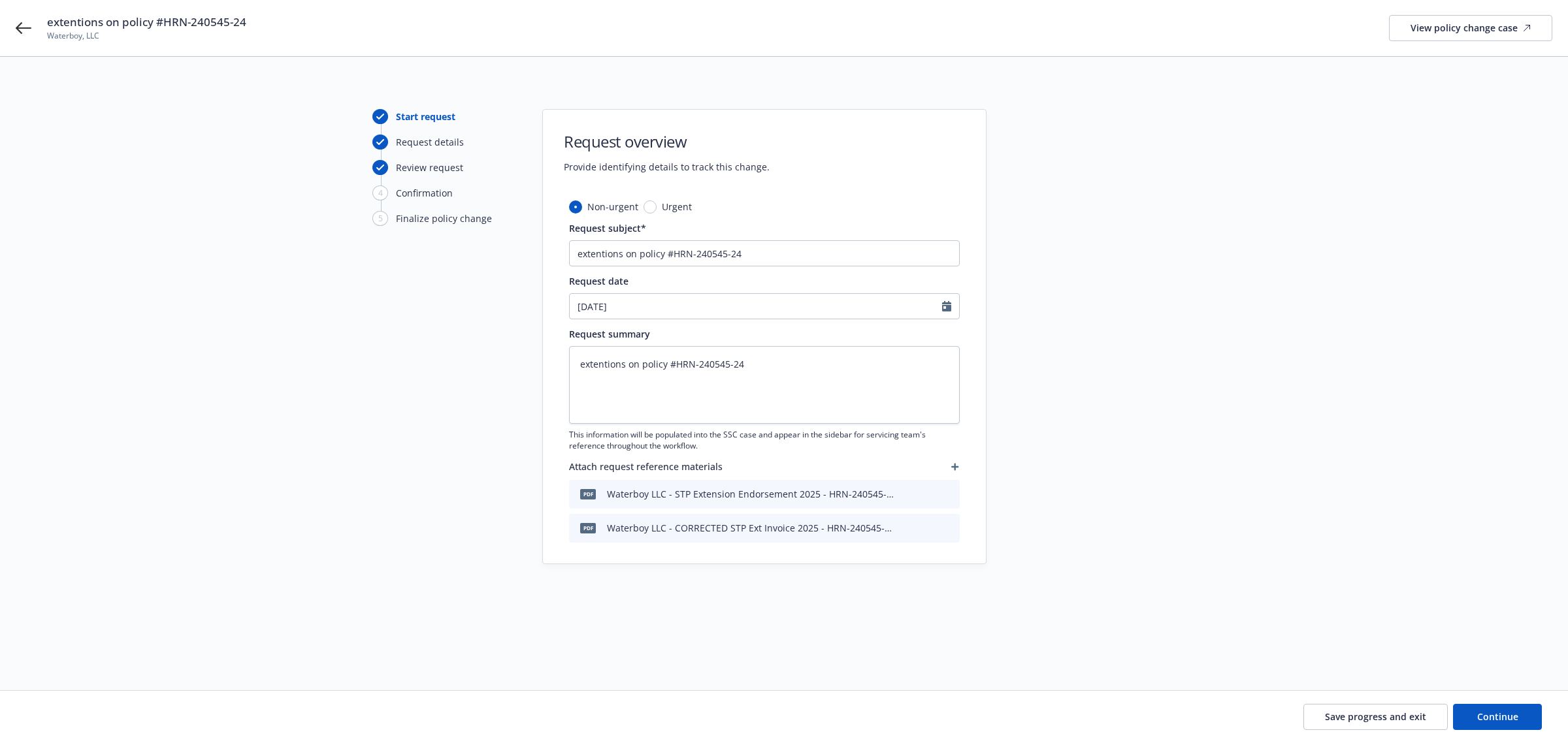
click at [63, 715] on div "Save progress and exit Continue" at bounding box center [783, 717] width 1515 height 26
click at [1520, 717] on button "Continue" at bounding box center [1497, 717] width 89 height 26
type textarea "x"
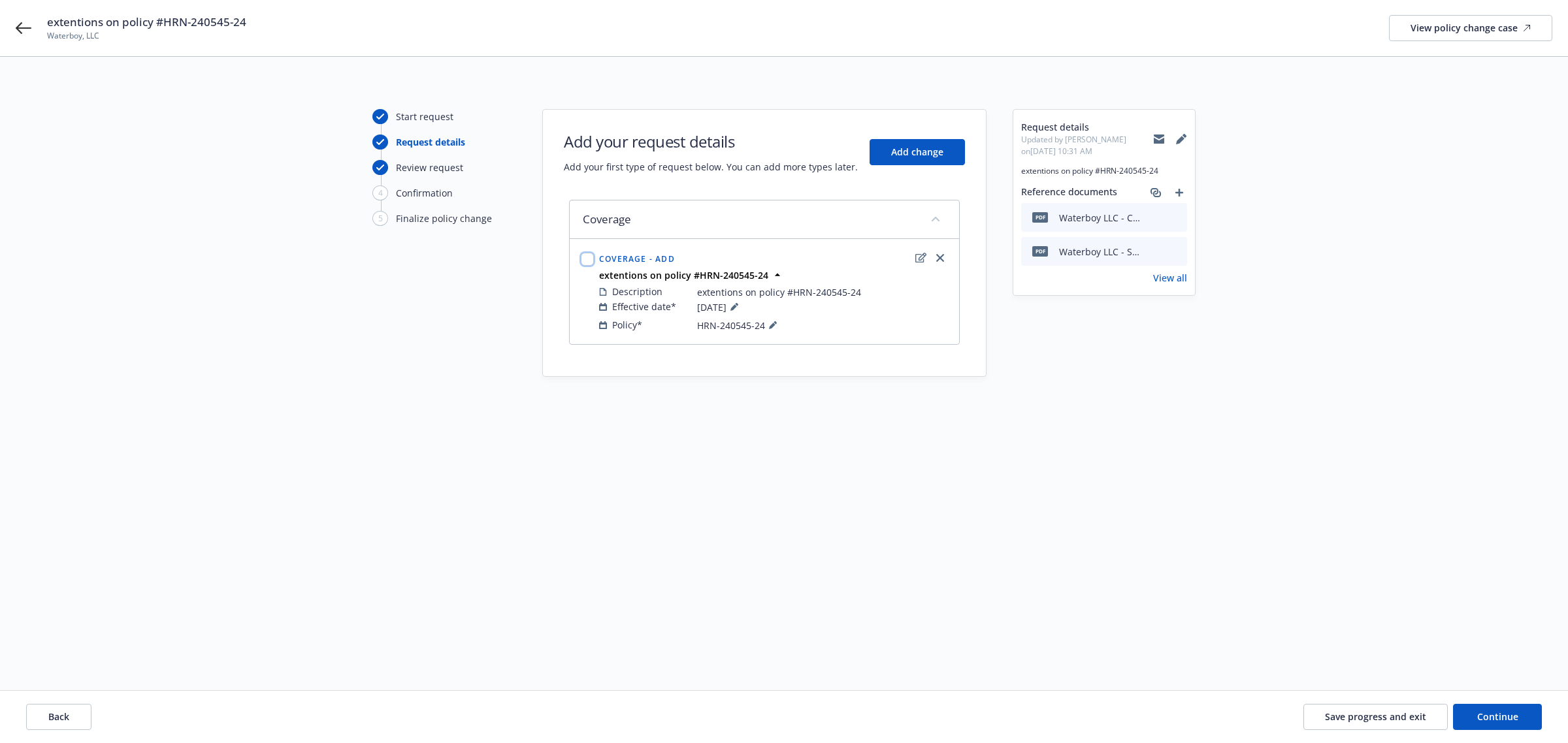
click at [582, 259] on input "checkbox" at bounding box center [587, 259] width 13 height 13
click at [583, 259] on input "checkbox" at bounding box center [587, 259] width 13 height 13
checkbox input "false"
click at [661, 259] on span "Coverage - Add" at bounding box center [637, 259] width 76 height 11
click at [931, 223] on button "collapse content" at bounding box center [935, 218] width 21 height 21
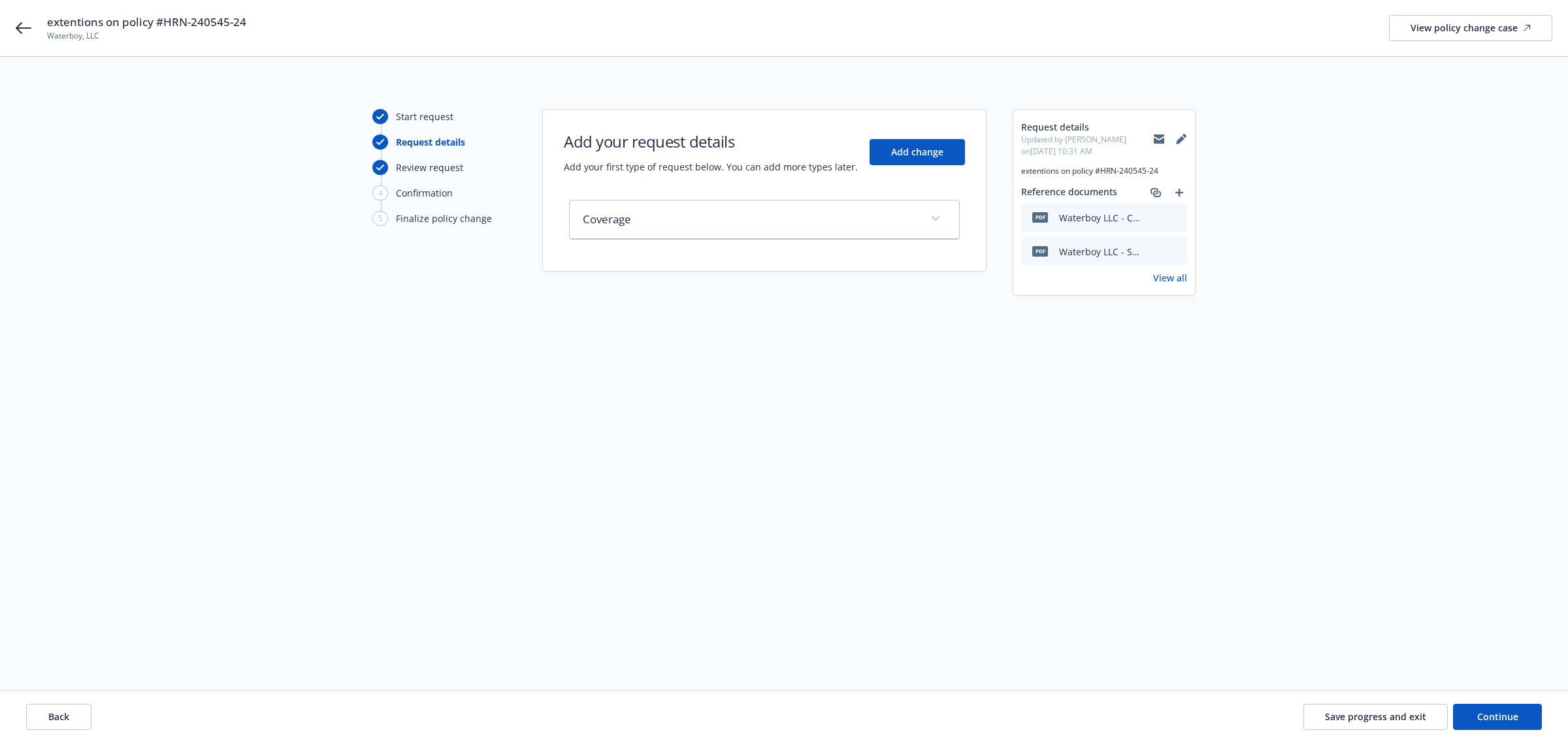
click at [931, 223] on button "expand content" at bounding box center [935, 218] width 21 height 21
click at [86, 718] on button "Back" at bounding box center [58, 717] width 65 height 26
type textarea "x"
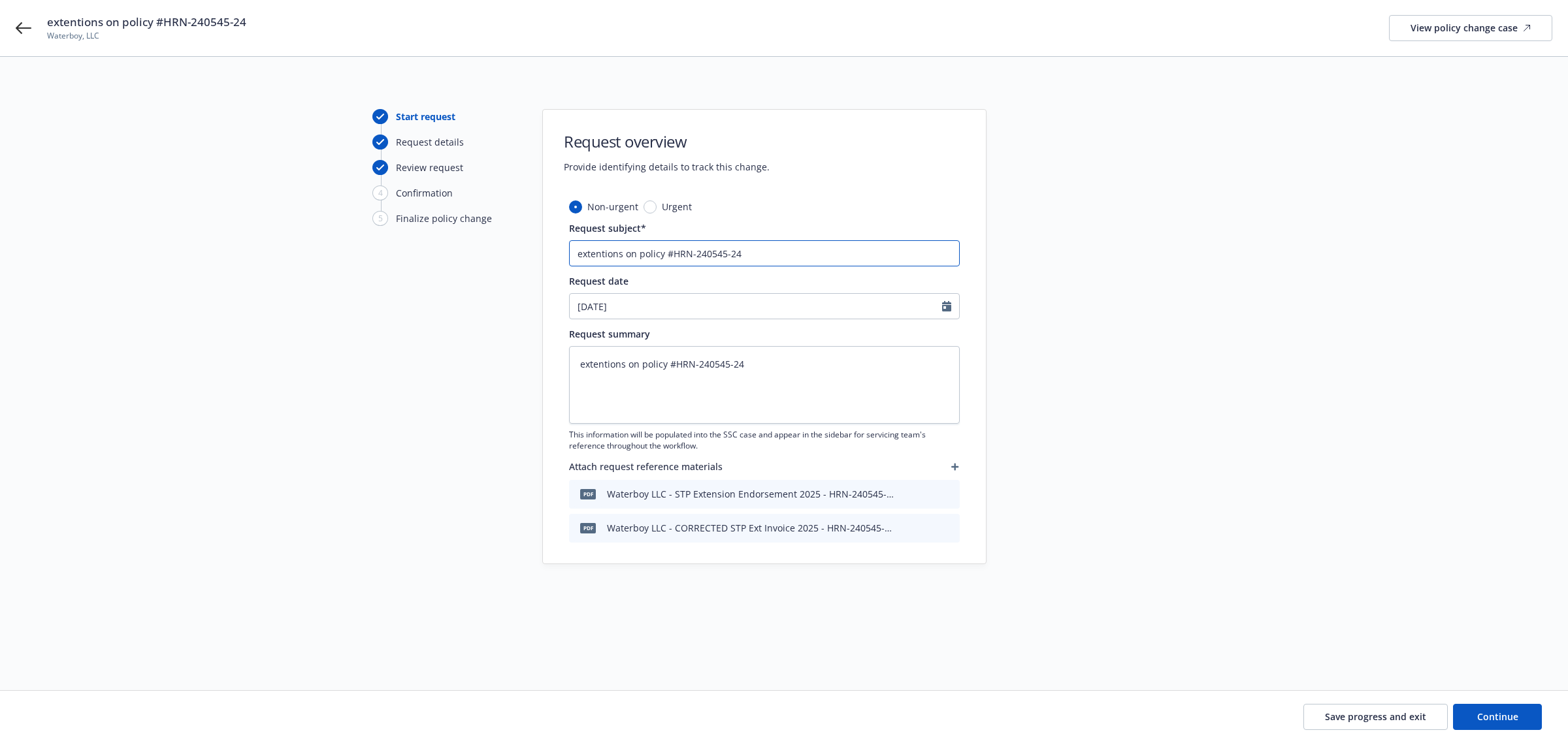
click at [690, 254] on input "extentions on policy #HRN-240545-24" at bounding box center [764, 254] width 391 height 26
drag, startPoint x: 741, startPoint y: 370, endPoint x: 458, endPoint y: 189, distance: 335.9
click at [741, 367] on textarea "extentions on policy #HRN-240545-24" at bounding box center [764, 385] width 391 height 77
click at [385, 115] on div at bounding box center [380, 116] width 15 height 15
click at [431, 122] on div "Start request" at bounding box center [426, 116] width 60 height 14
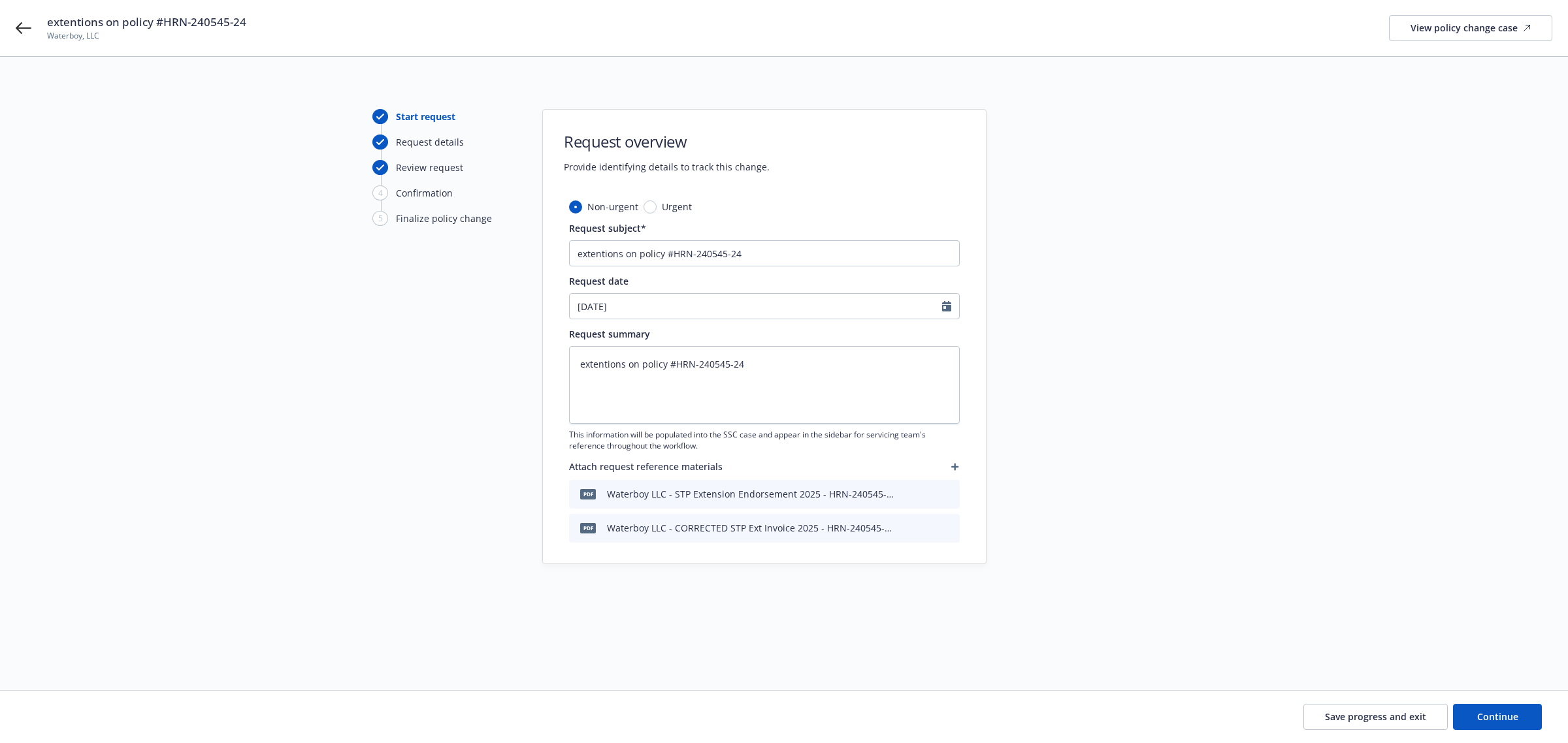
click at [406, 151] on div "Request details" at bounding box center [444, 147] width 144 height 25
click at [392, 135] on div at bounding box center [384, 142] width 24 height 15
click at [374, 164] on div at bounding box center [380, 168] width 15 height 15
click at [386, 188] on div "4" at bounding box center [380, 193] width 15 height 15
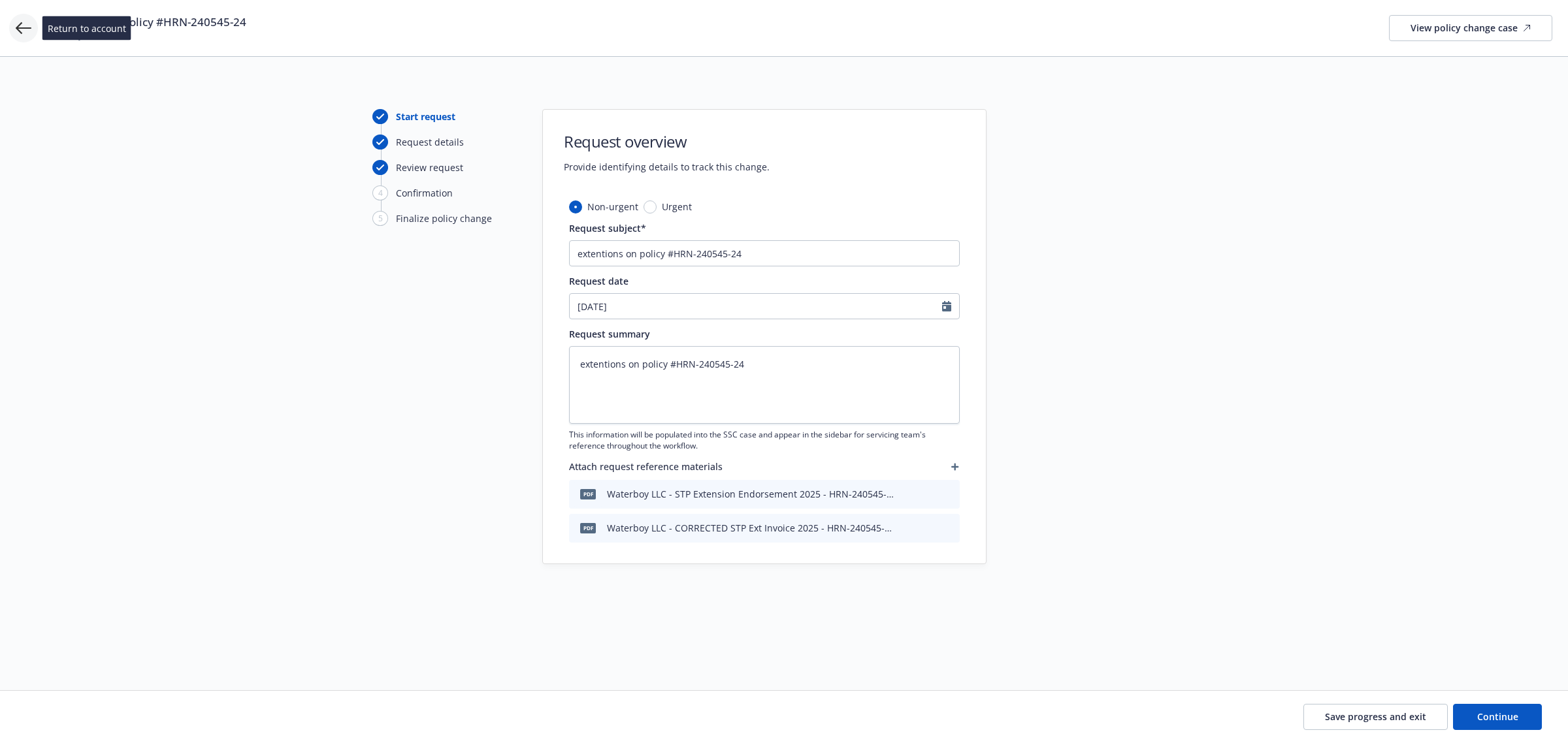
click at [28, 26] on icon at bounding box center [23, 28] width 15 height 15
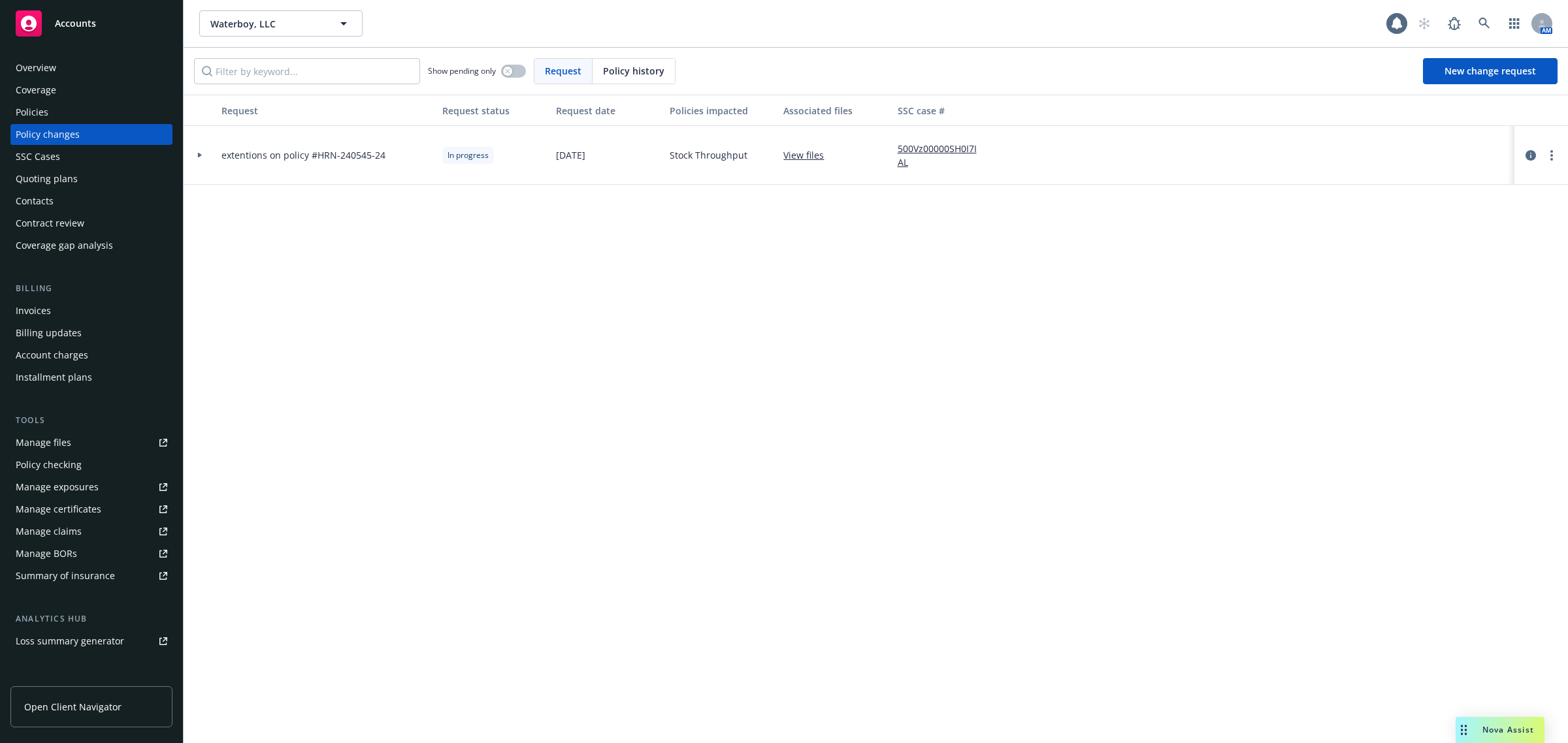
click at [304, 151] on span "extentions on policy #HRN-240545-24" at bounding box center [303, 155] width 164 height 14
click at [1543, 152] on link "more" at bounding box center [1551, 155] width 15 height 15
click at [1470, 236] on link "Rescind request" at bounding box center [1447, 234] width 224 height 26
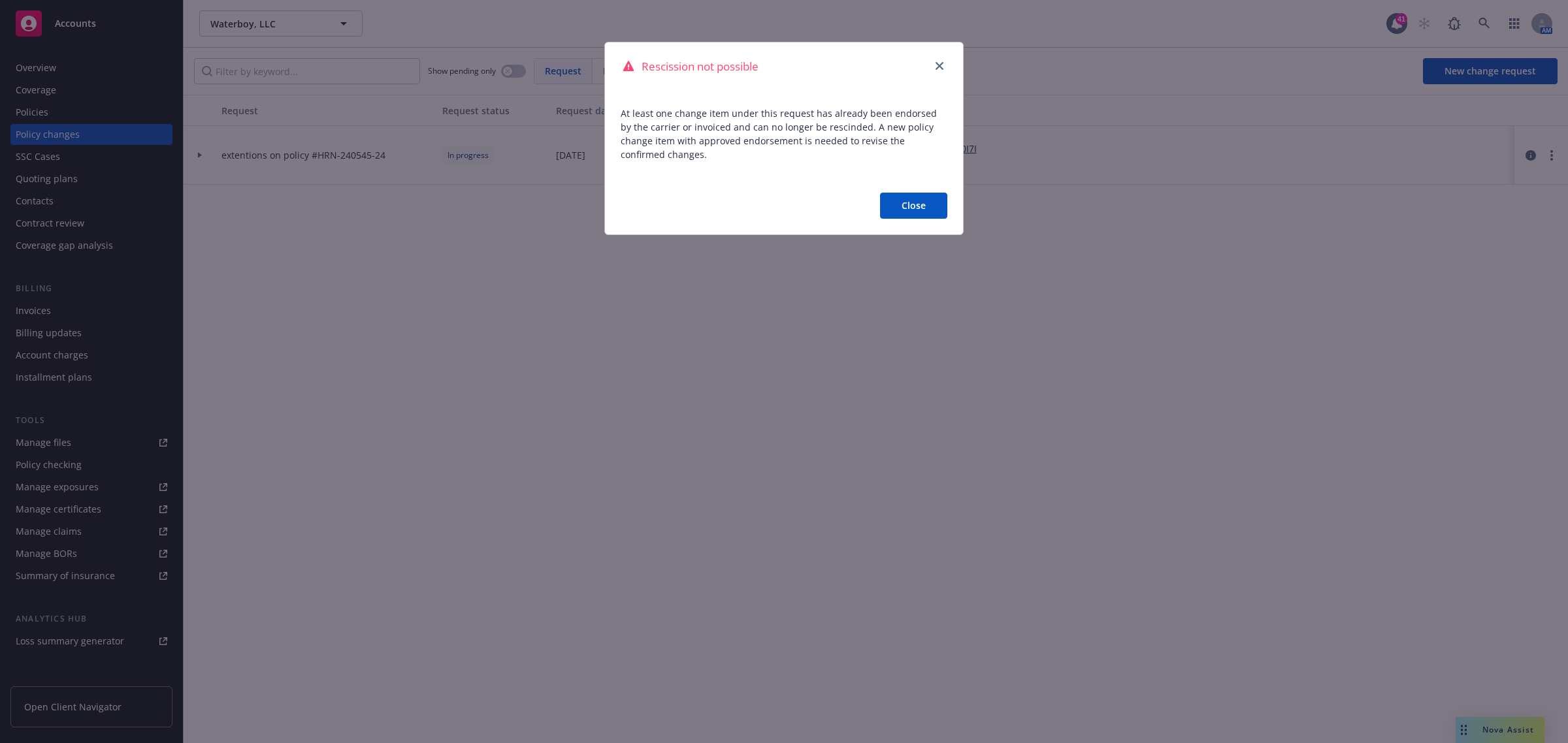
click at [916, 213] on button "Close" at bounding box center [914, 205] width 67 height 26
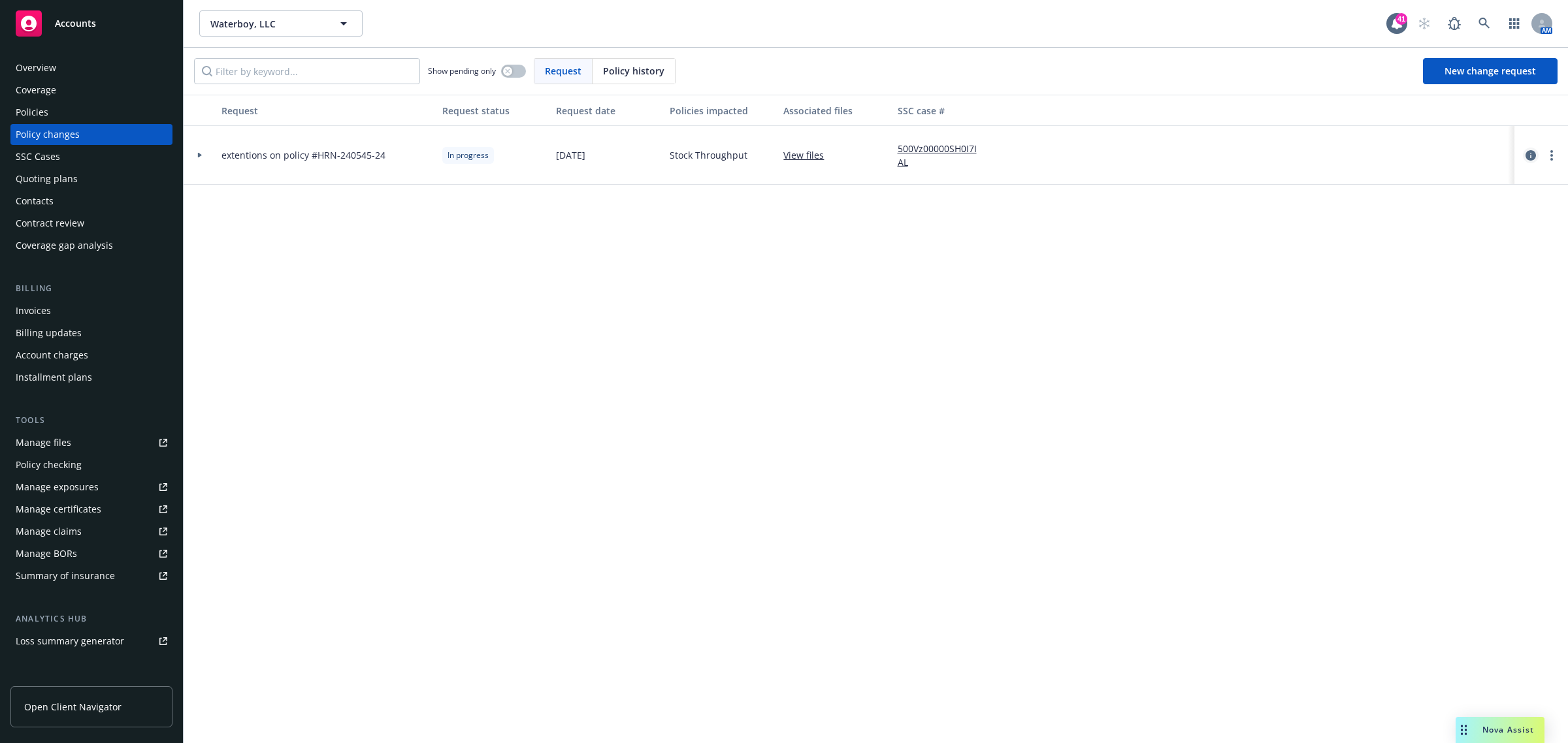
click at [1525, 154] on link "circleInformation" at bounding box center [1530, 155] width 15 height 15
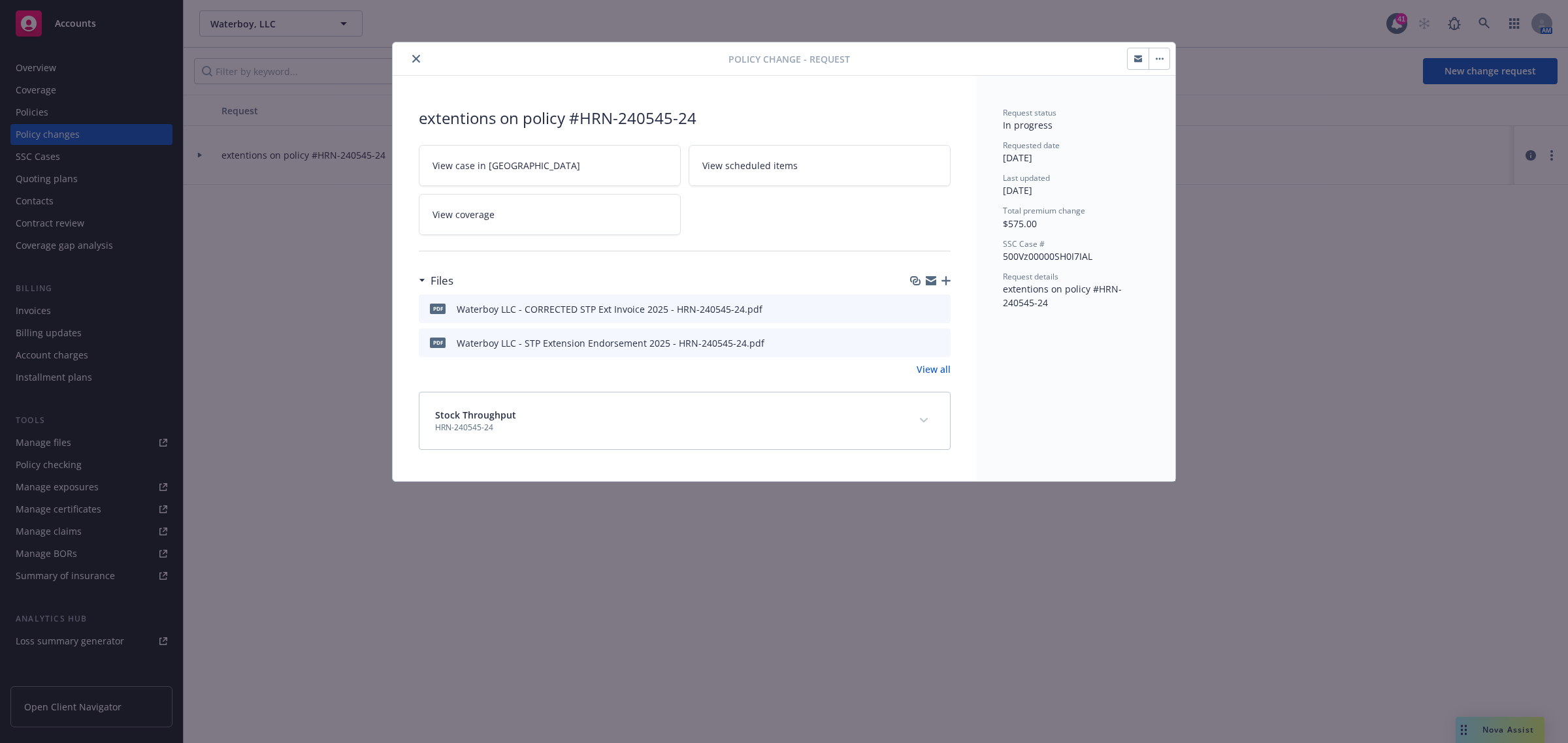
click at [1164, 60] on button "button" at bounding box center [1158, 58] width 21 height 21
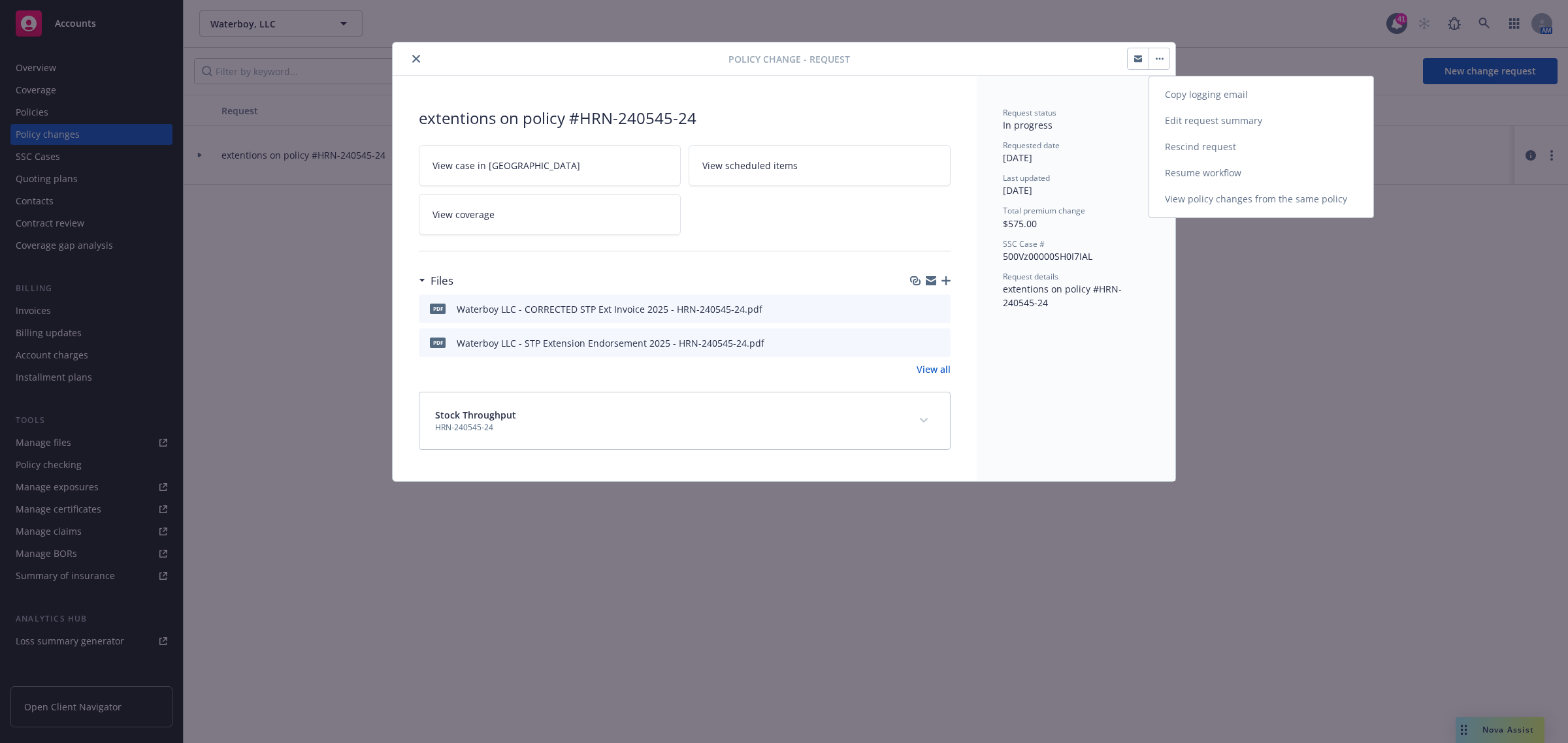
click at [1269, 171] on link "Resume workflow" at bounding box center [1261, 173] width 224 height 26
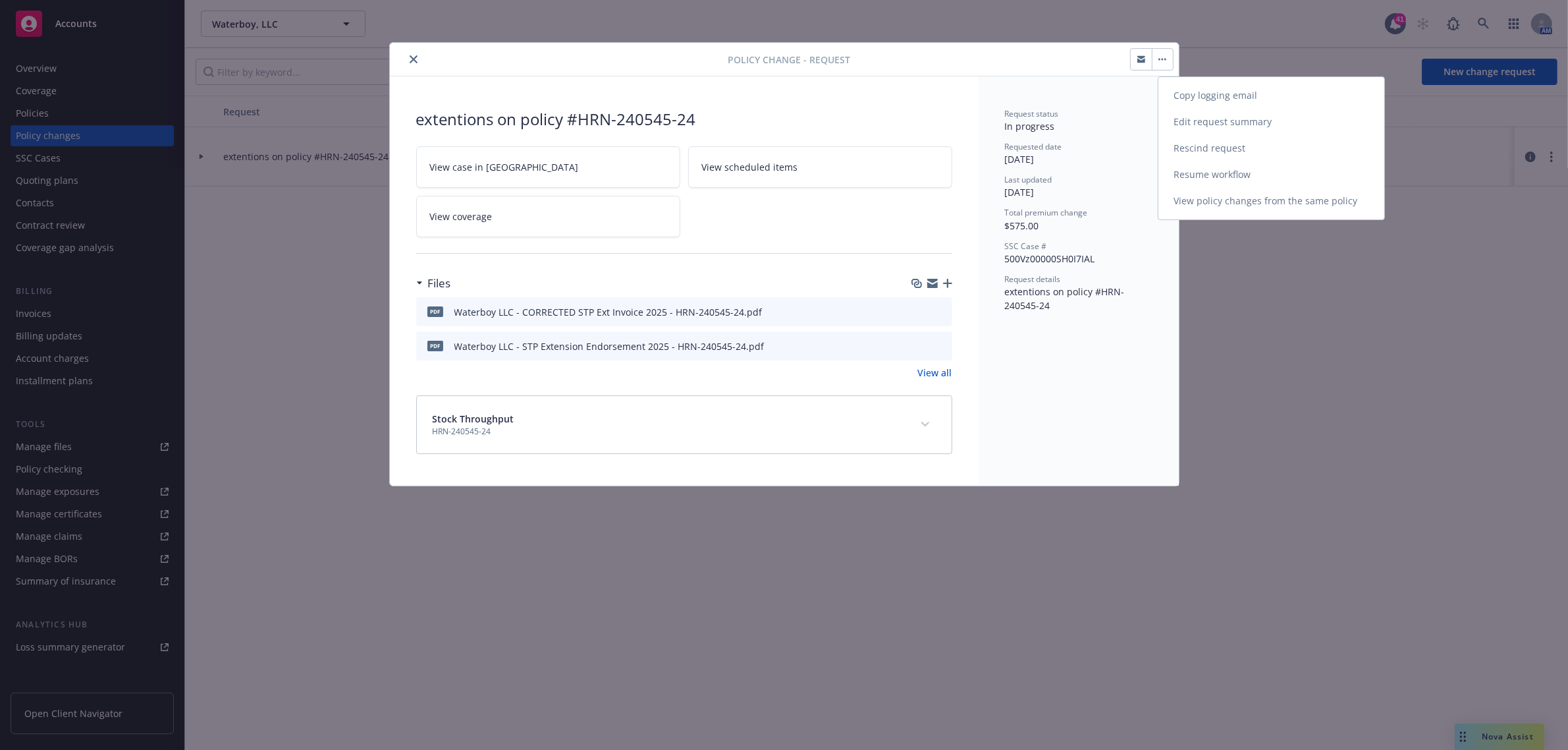
select select "ACCEPTED"
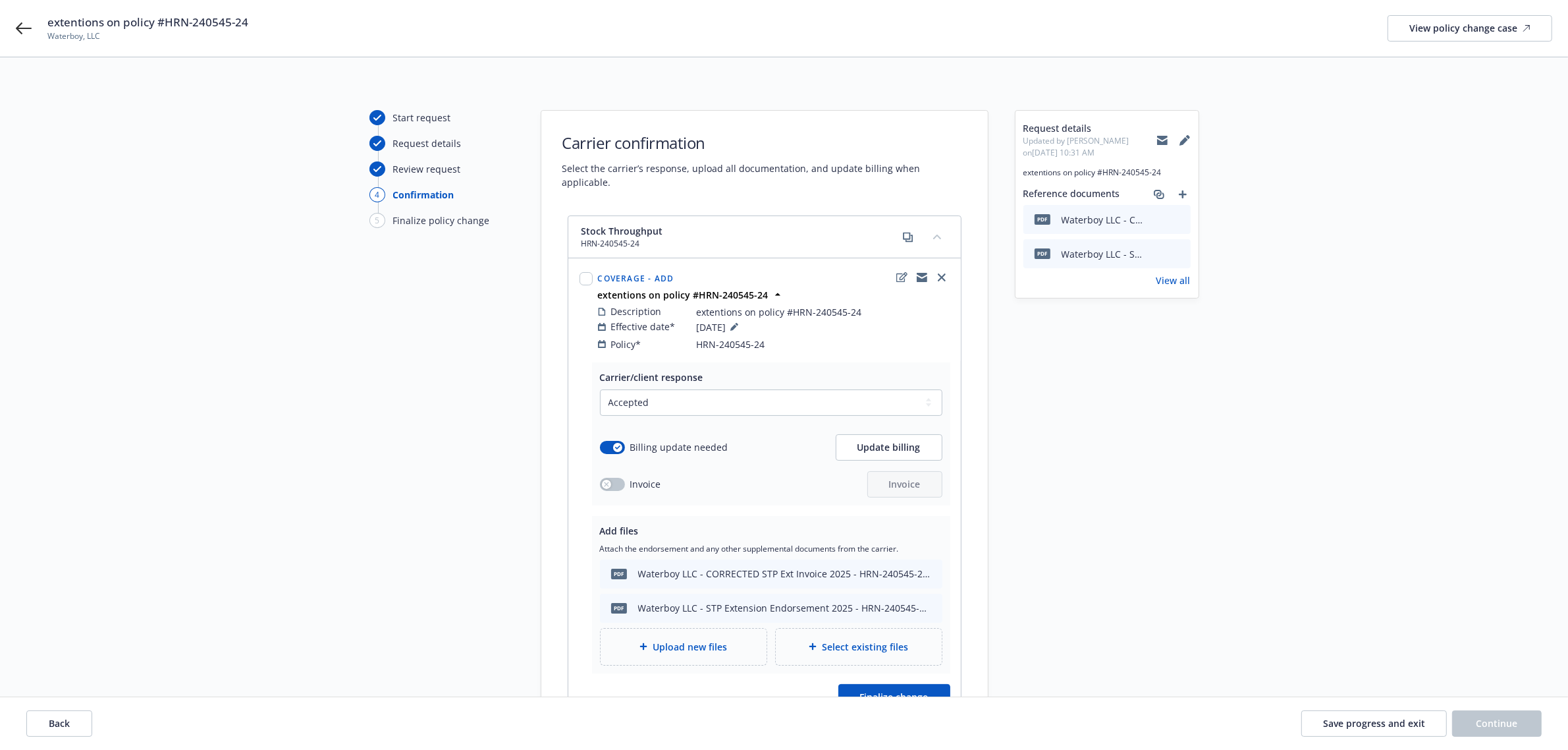
click at [662, 273] on span "Coverage - Add" at bounding box center [636, 278] width 77 height 11
click at [575, 264] on div "Coverage - Add extentions on policy #HRN-240545-24 Description extentions on po…" at bounding box center [764, 310] width 391 height 103
click at [580, 272] on input "checkbox" at bounding box center [586, 278] width 13 height 13
checkbox input "true"
click at [659, 273] on span "Coverage - Add" at bounding box center [636, 278] width 77 height 11
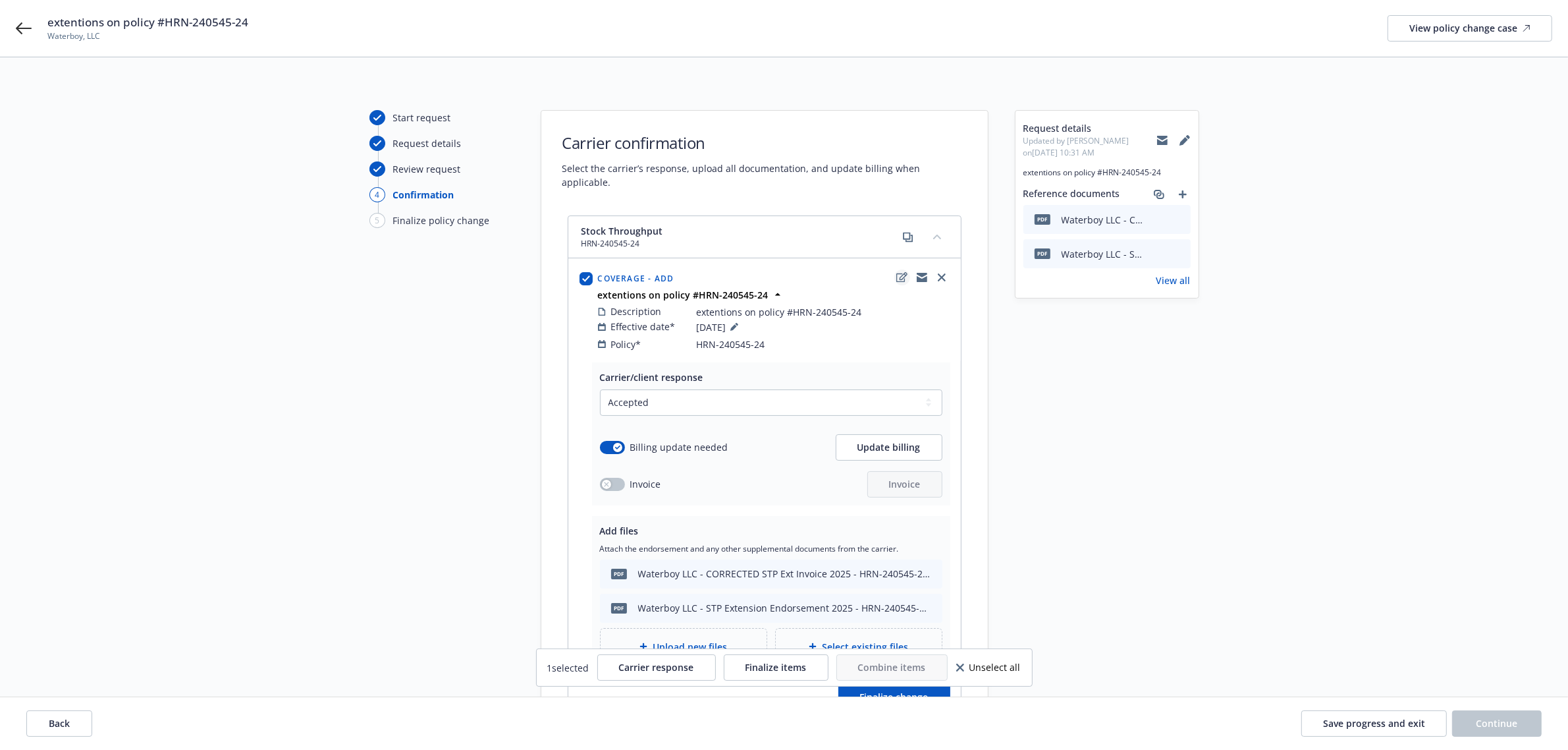
click at [900, 272] on icon "edit" at bounding box center [902, 278] width 11 height 11
type textarea "x"
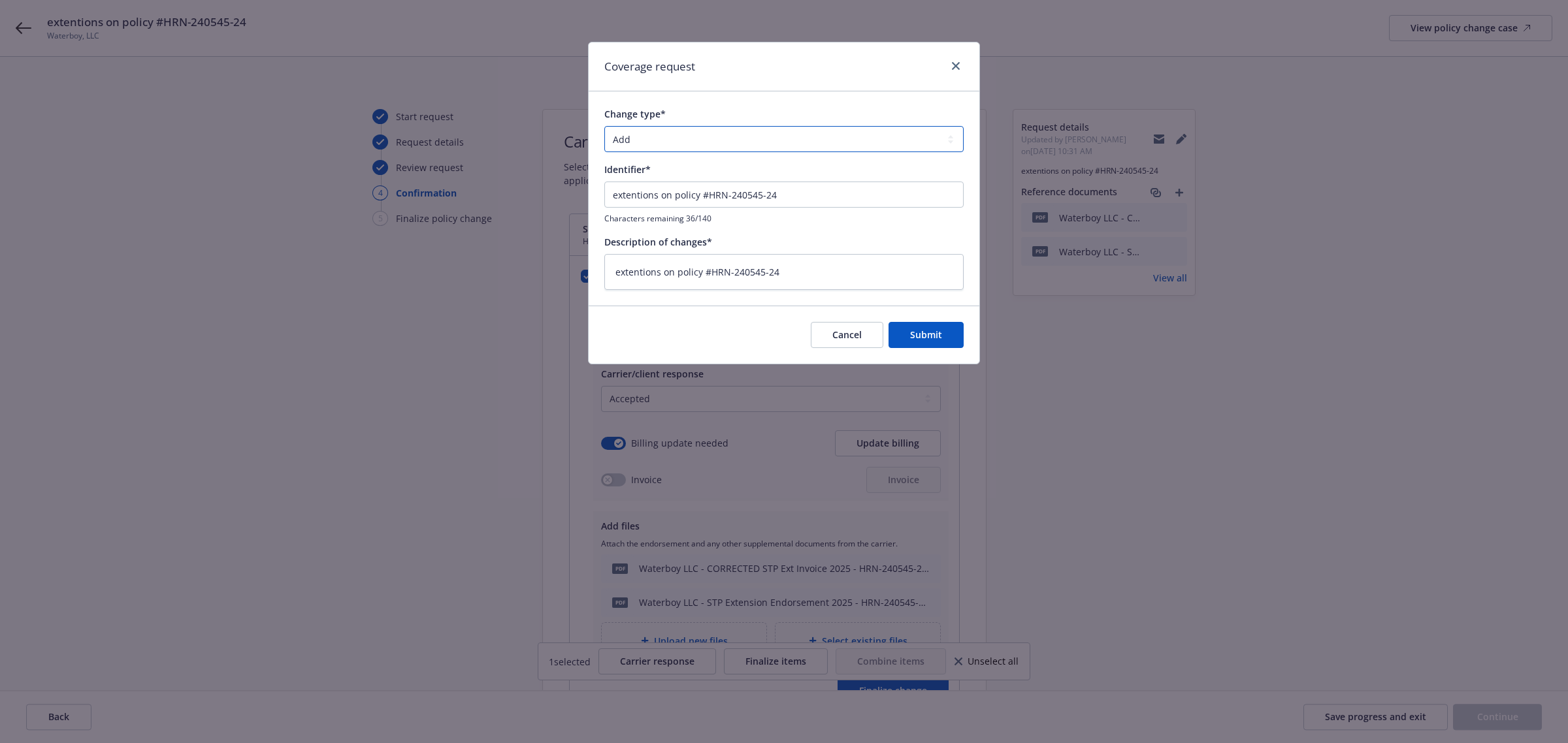
click at [674, 139] on select "Add Audit Change Remove" at bounding box center [783, 139] width 359 height 26
select select "CHANGE"
click at [604, 126] on select "Add Audit Change Remove" at bounding box center [783, 139] width 359 height 26
click at [918, 330] on span "Submit" at bounding box center [926, 335] width 32 height 12
type textarea "x"
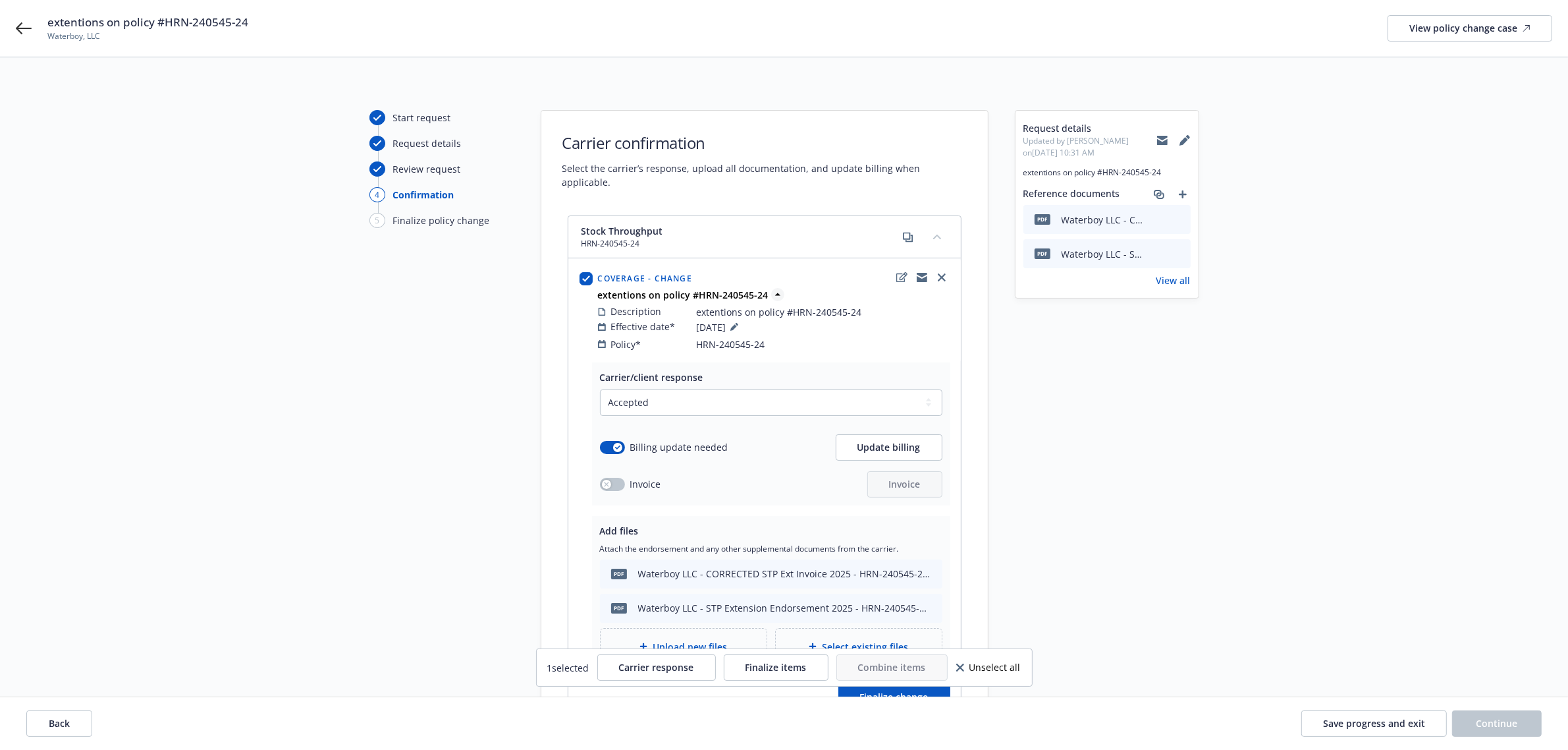
click at [771, 288] on icon at bounding box center [777, 294] width 13 height 13
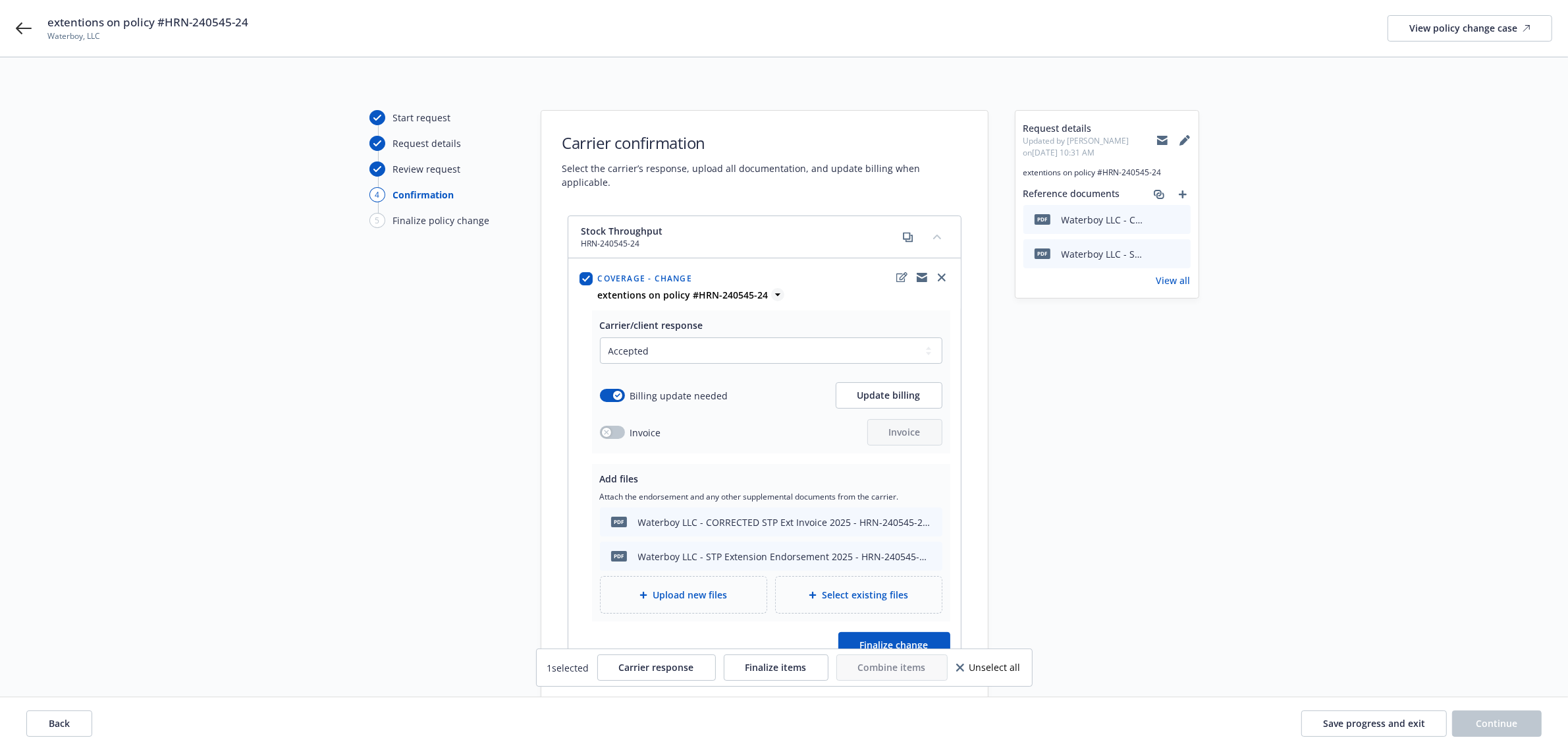
click at [771, 288] on icon at bounding box center [777, 294] width 13 height 13
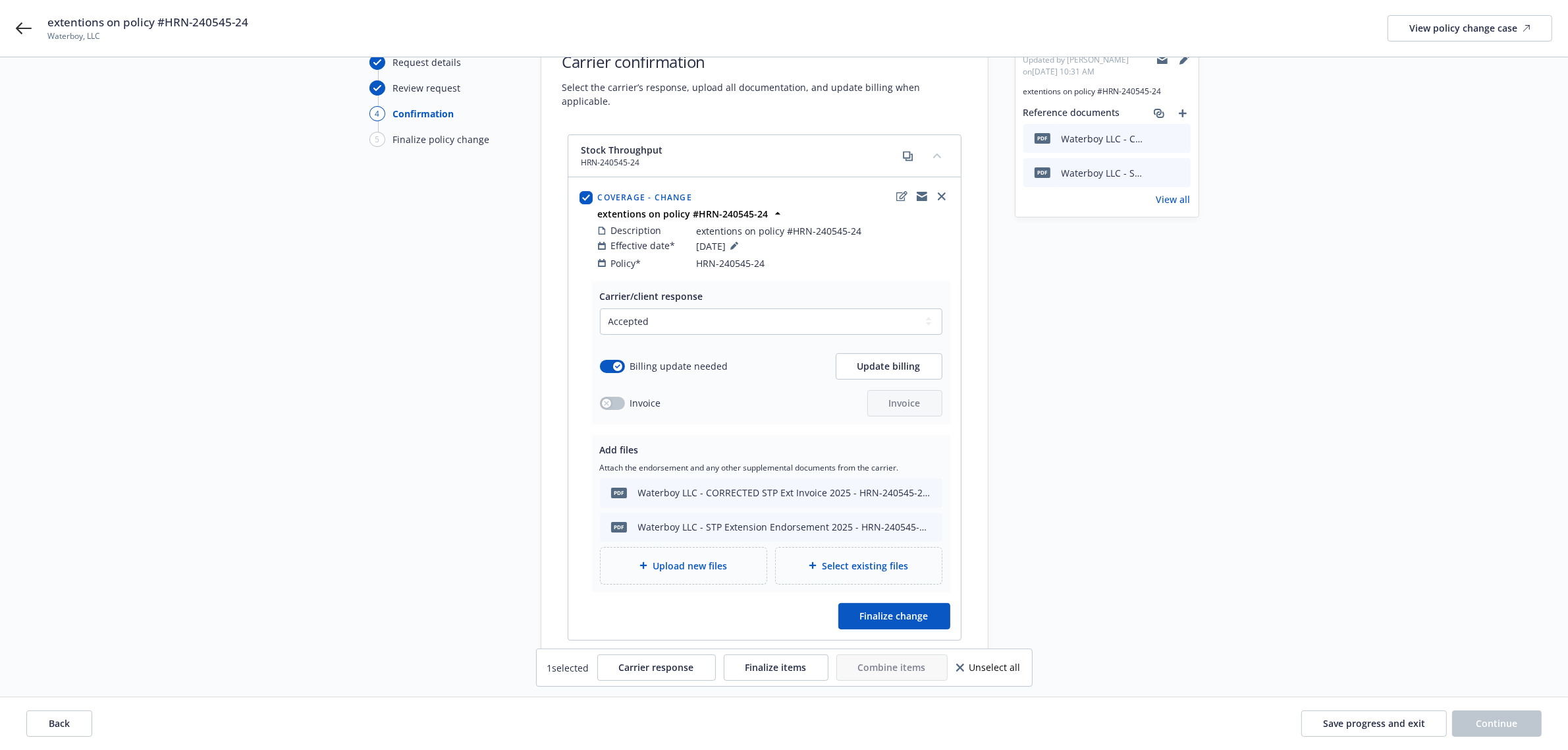
scroll to position [83, 0]
click at [616, 395] on button "button" at bounding box center [612, 401] width 25 height 13
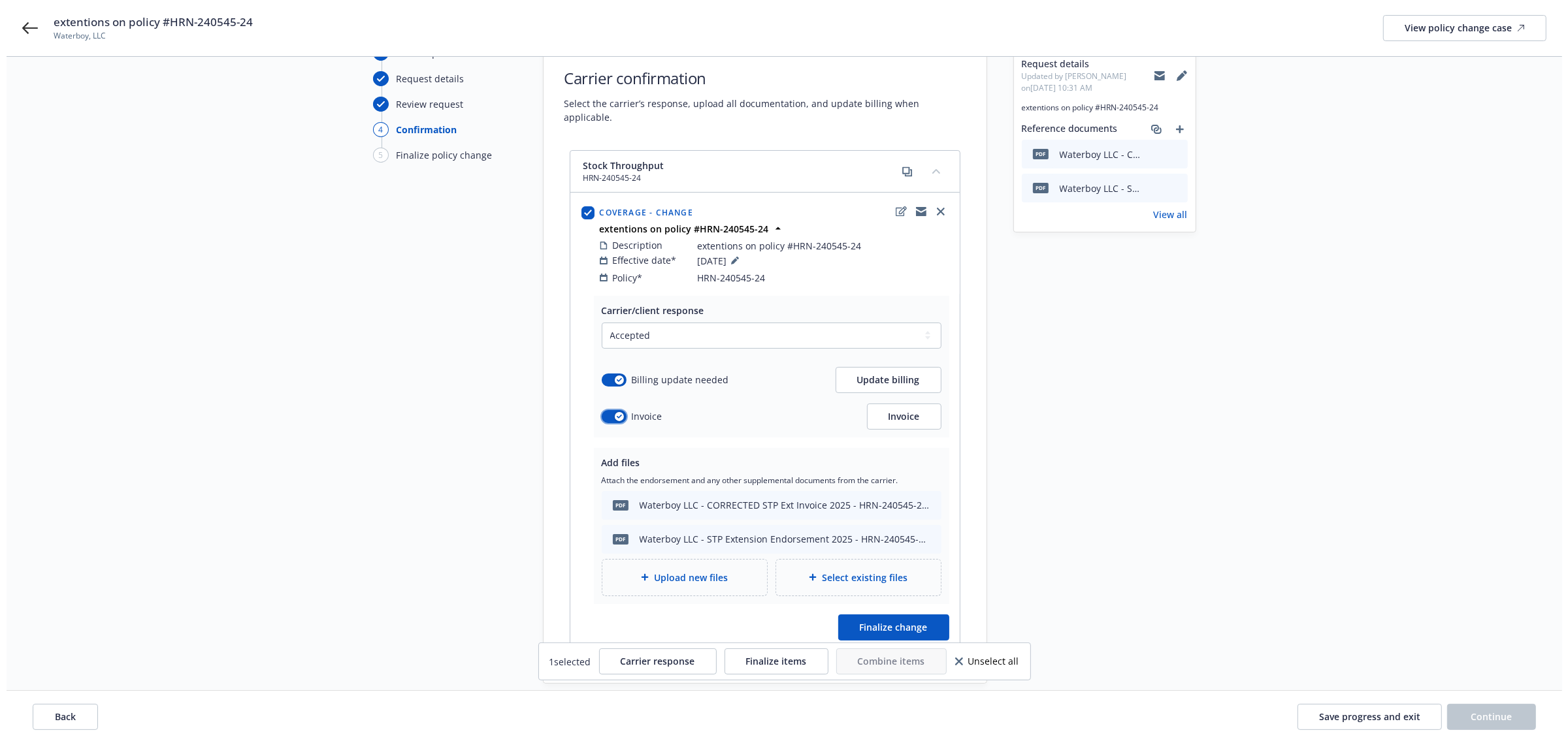
scroll to position [128, 0]
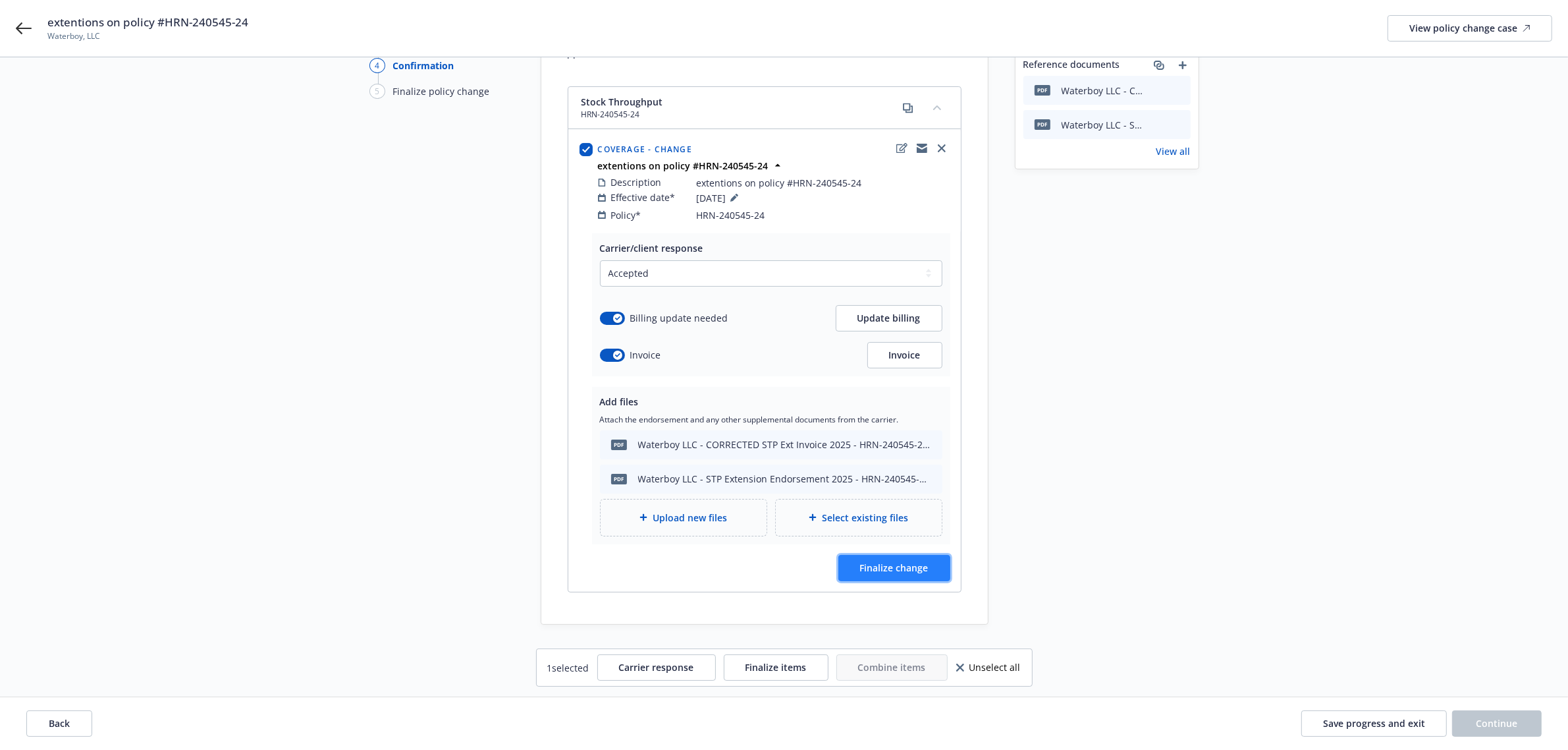
click at [924, 561] on span "Finalize change" at bounding box center [894, 568] width 69 height 12
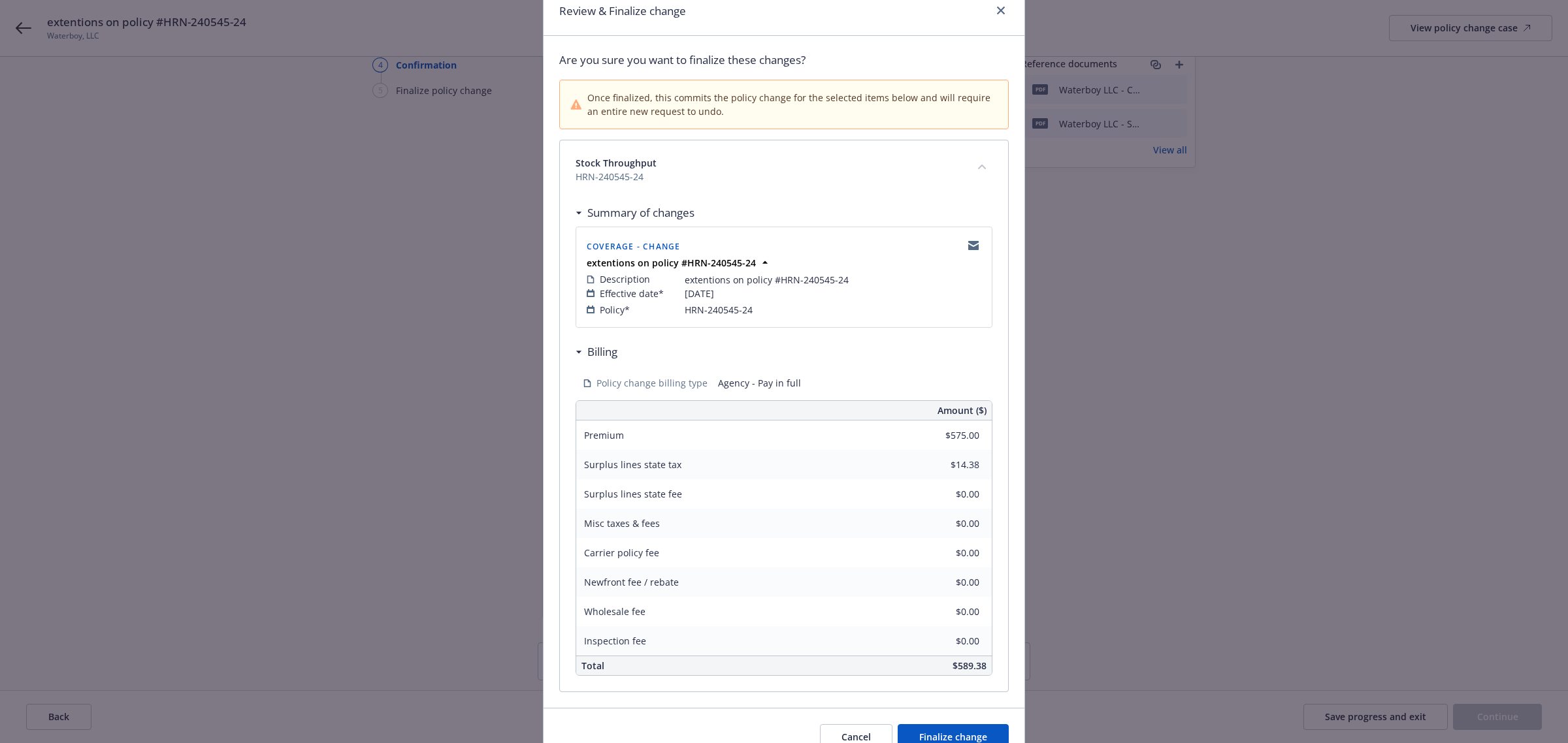
scroll to position [123, 0]
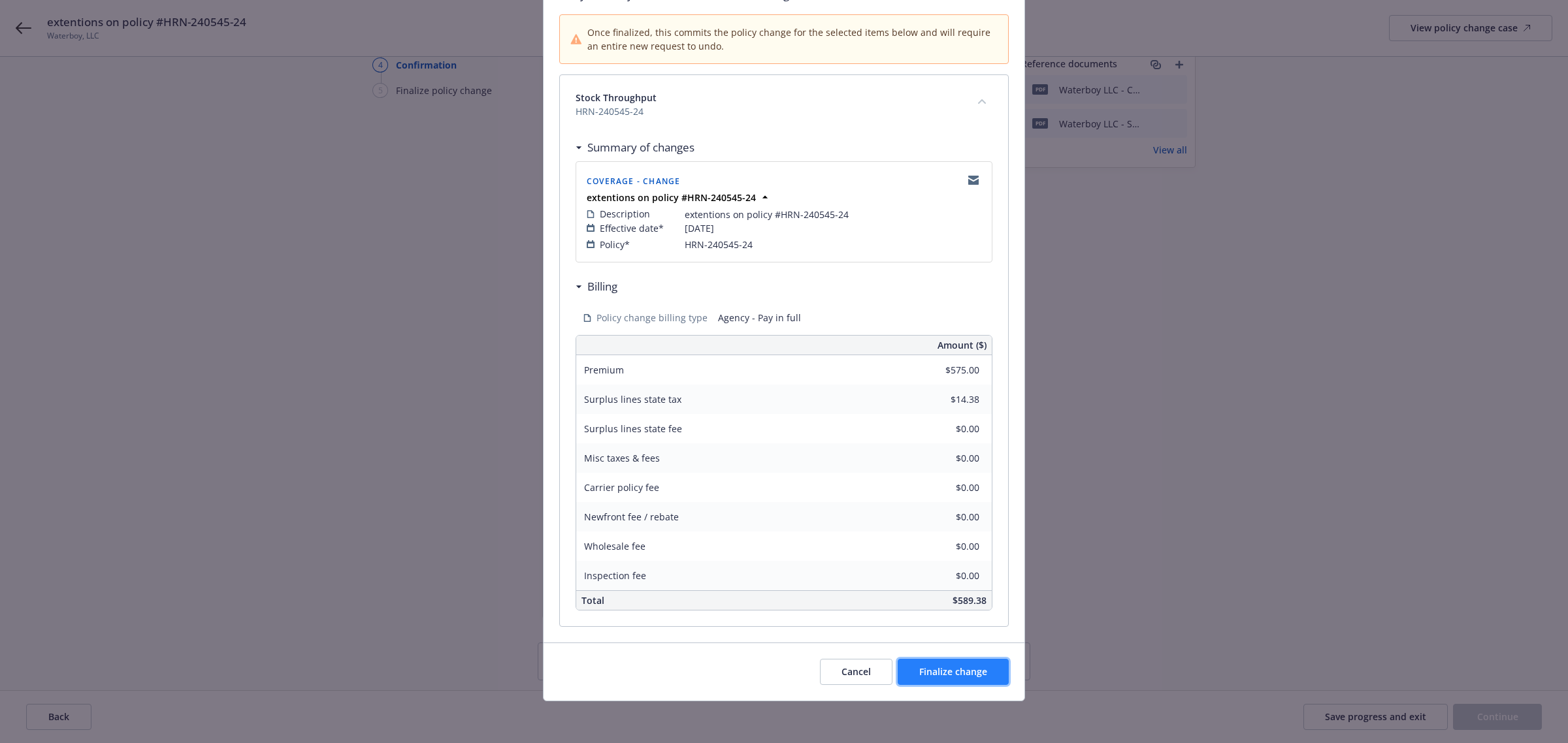
click at [937, 670] on span "Finalize change" at bounding box center [953, 672] width 68 height 12
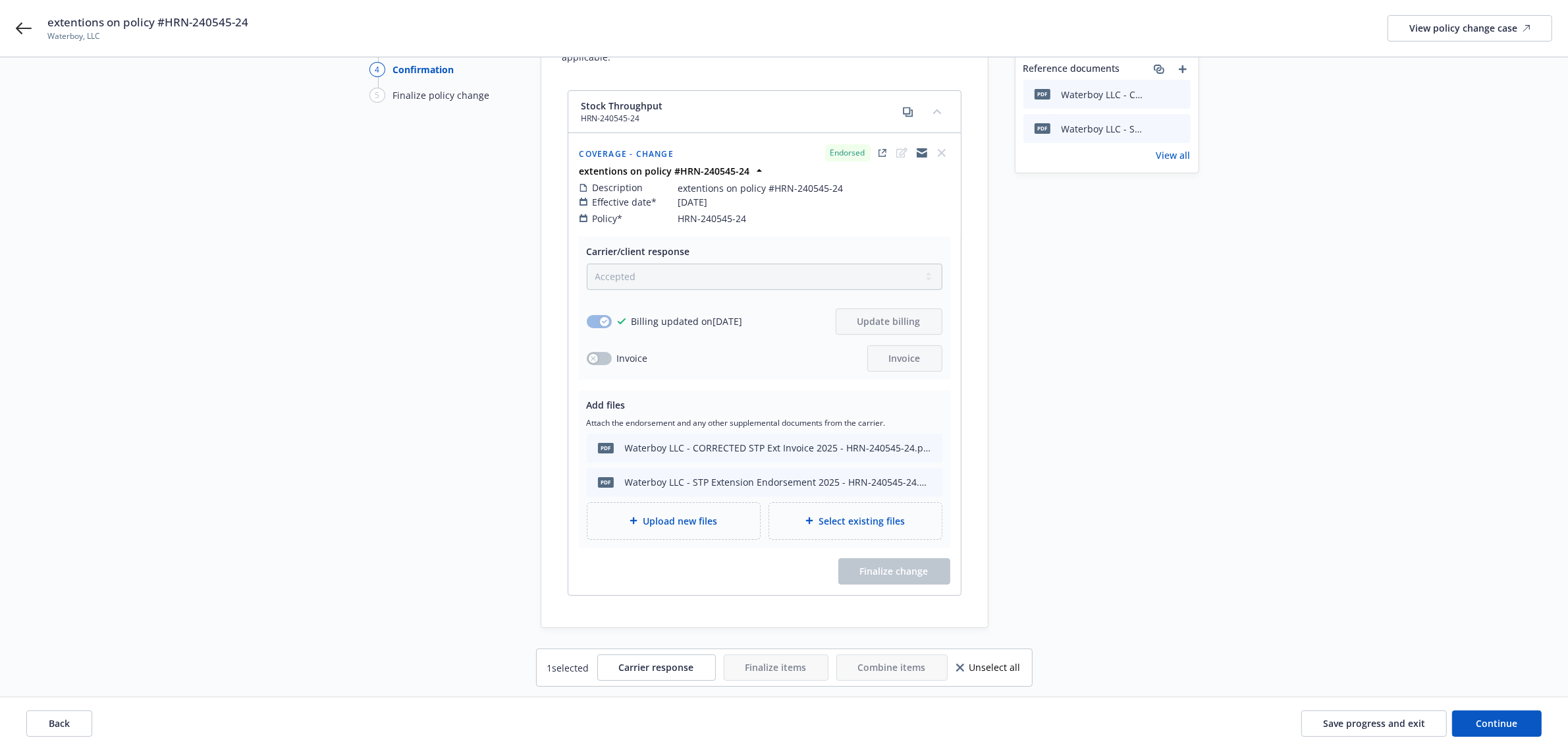
scroll to position [128, 0]
click at [662, 663] on span "Carrier response" at bounding box center [656, 667] width 75 height 12
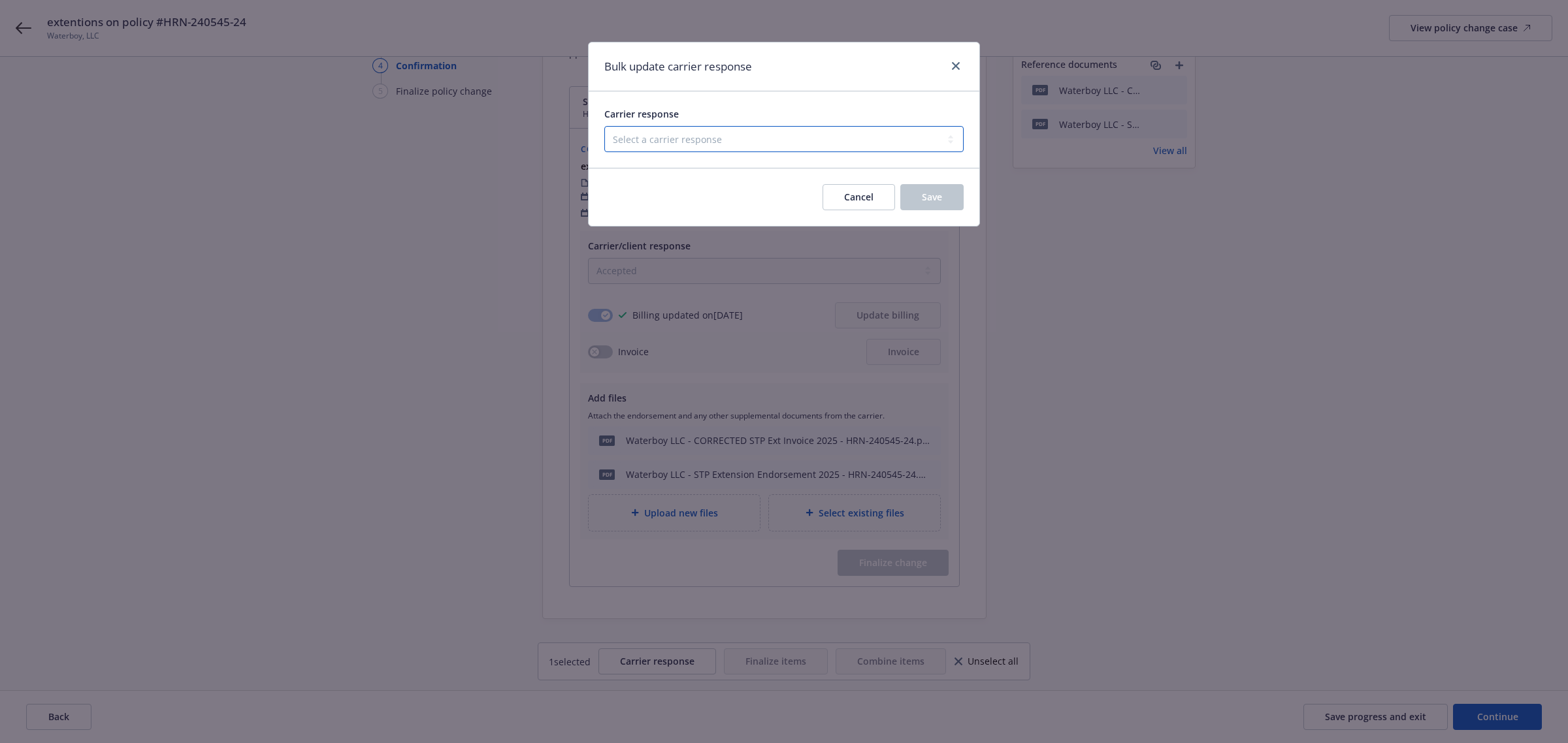
click at [756, 147] on select "Select a carrier response Accepted Accepted with revision No endorsement needed…" at bounding box center [783, 139] width 359 height 26
select select "ACCEPTED"
click at [604, 126] on select "Select a carrier response Accepted Accepted with revision No endorsement needed…" at bounding box center [783, 139] width 359 height 26
click at [909, 197] on button "Save" at bounding box center [932, 197] width 64 height 26
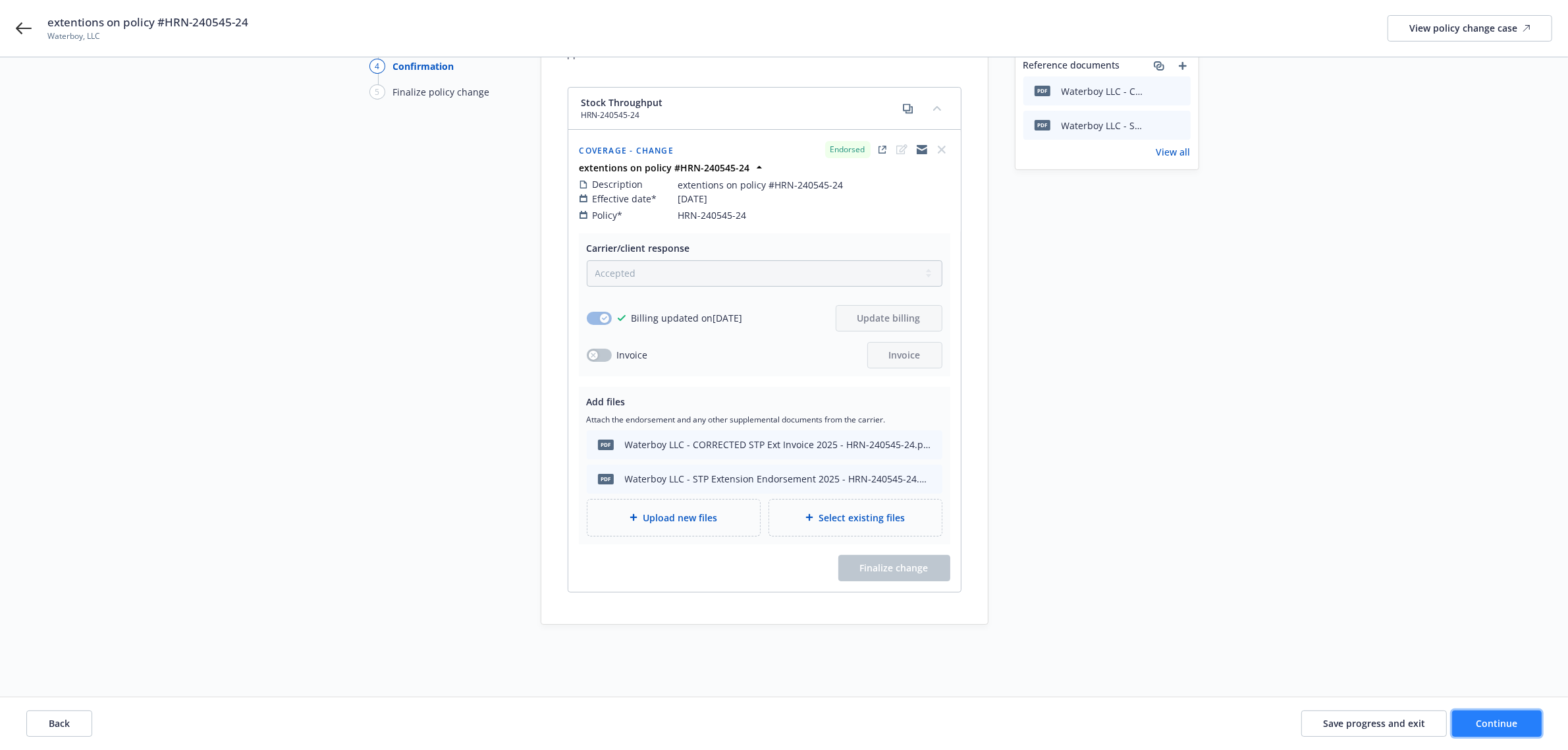
click at [1473, 720] on button "Continue" at bounding box center [1497, 724] width 90 height 26
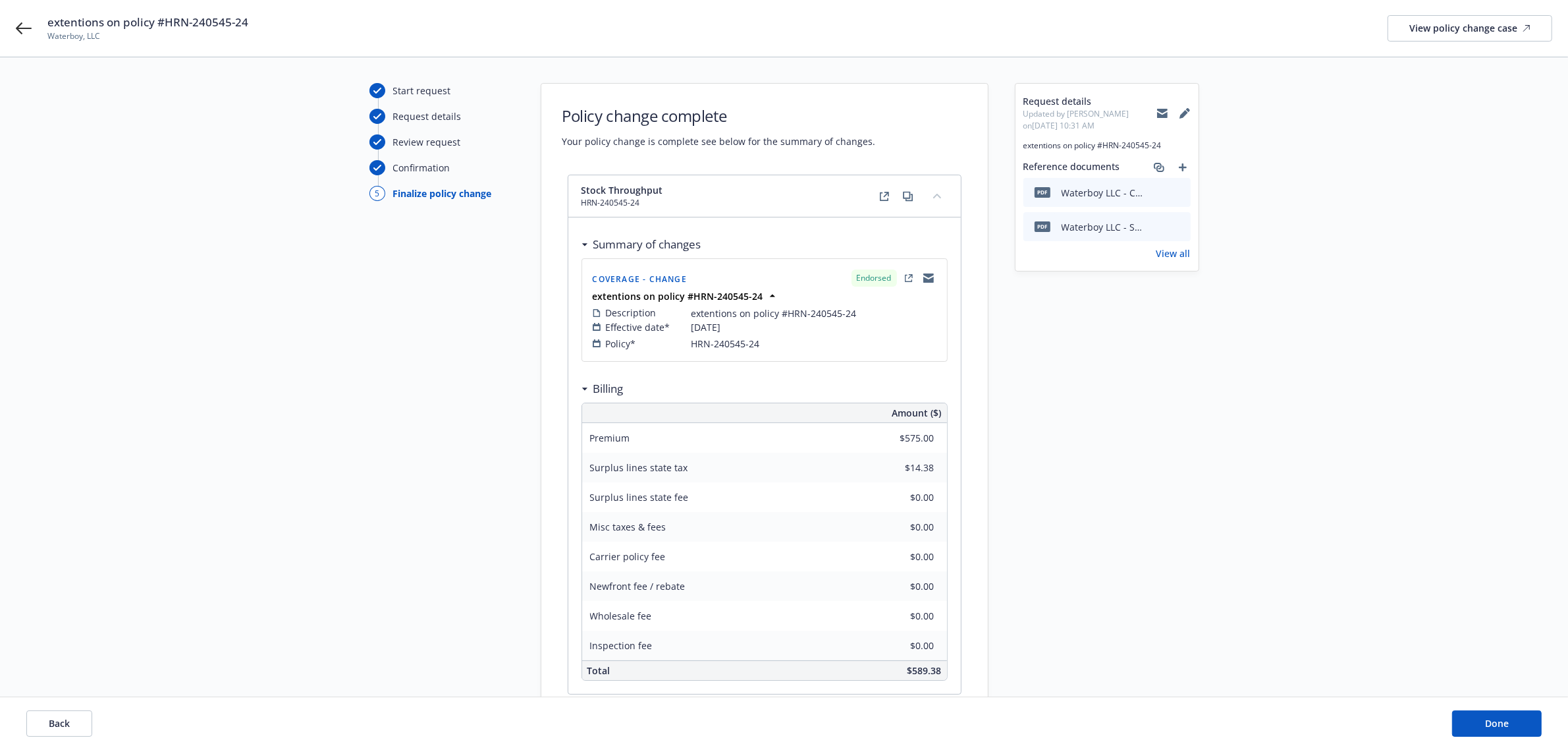
scroll to position [0, 0]
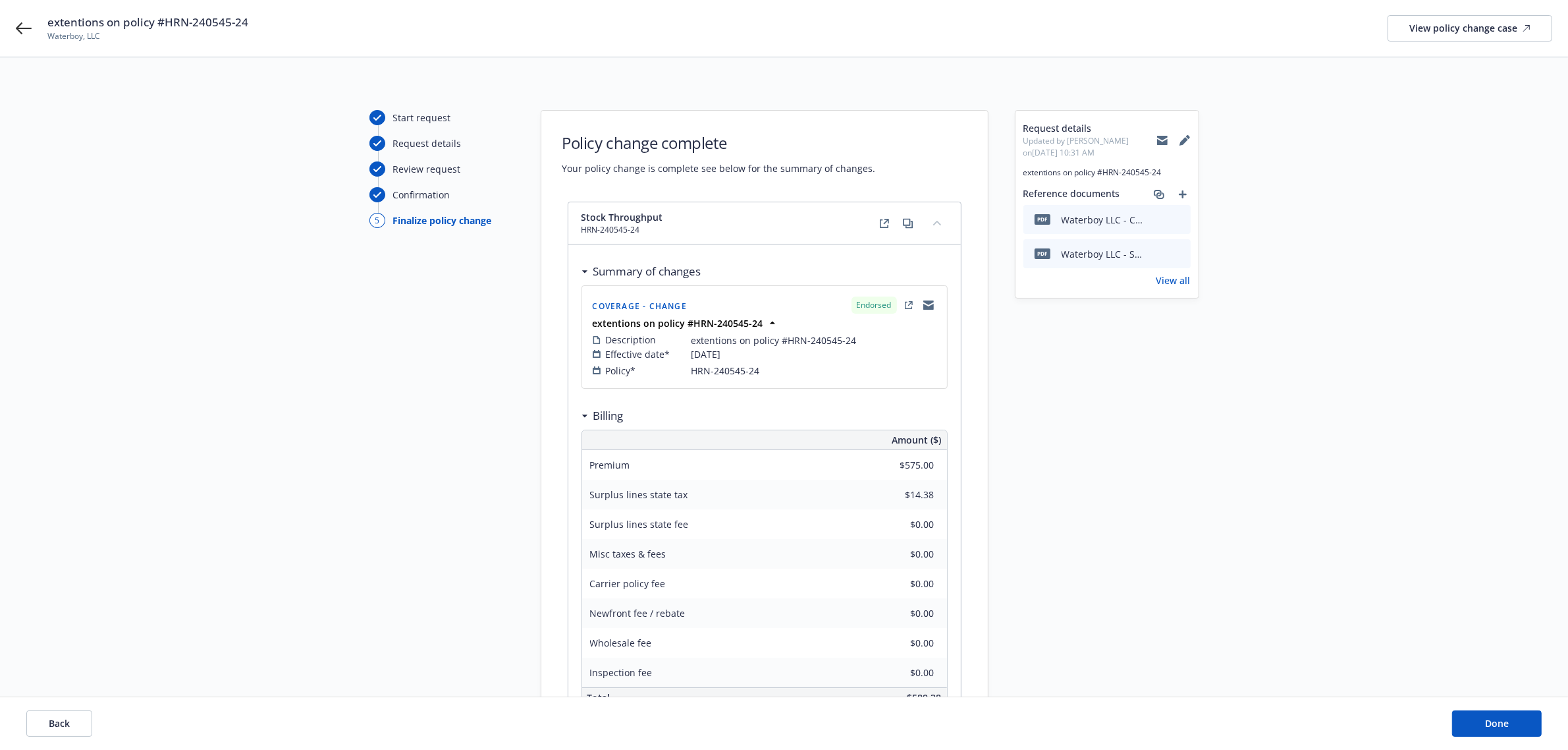
click at [1188, 135] on icon at bounding box center [1185, 141] width 11 height 11
type textarea "x"
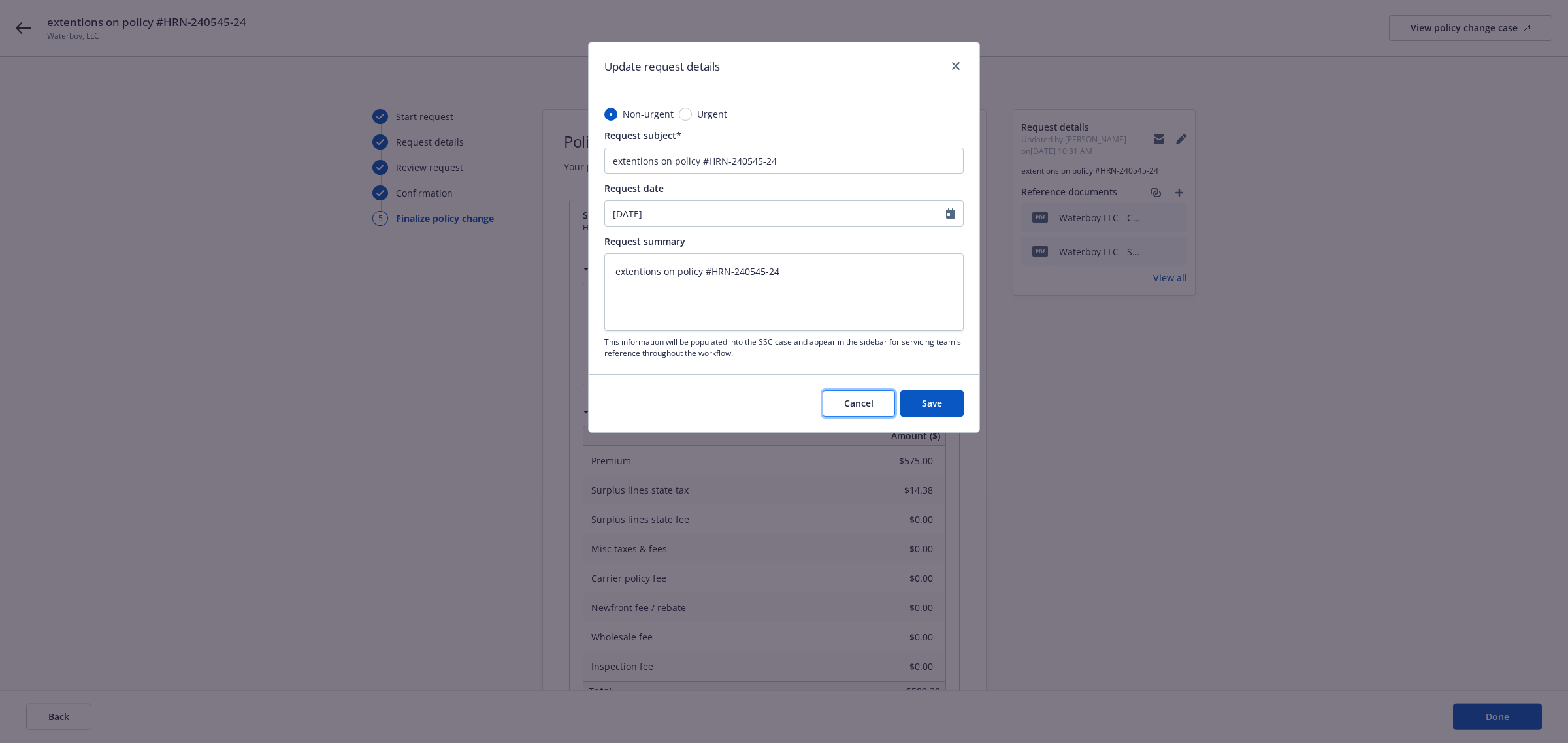
click at [868, 403] on span "Cancel" at bounding box center [858, 403] width 29 height 12
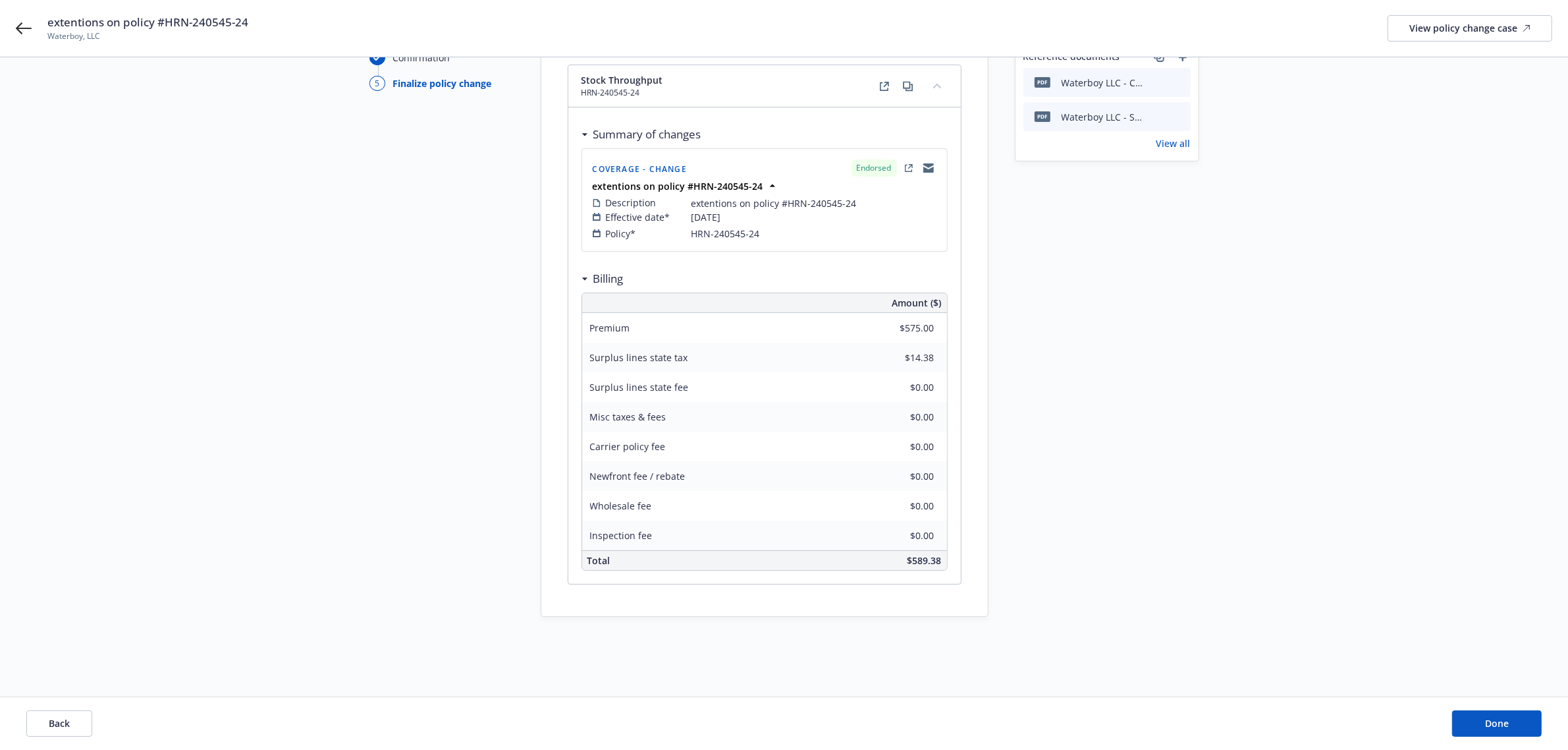
scroll to position [144, 0]
click at [594, 267] on h3 "Billing" at bounding box center [608, 274] width 30 height 17
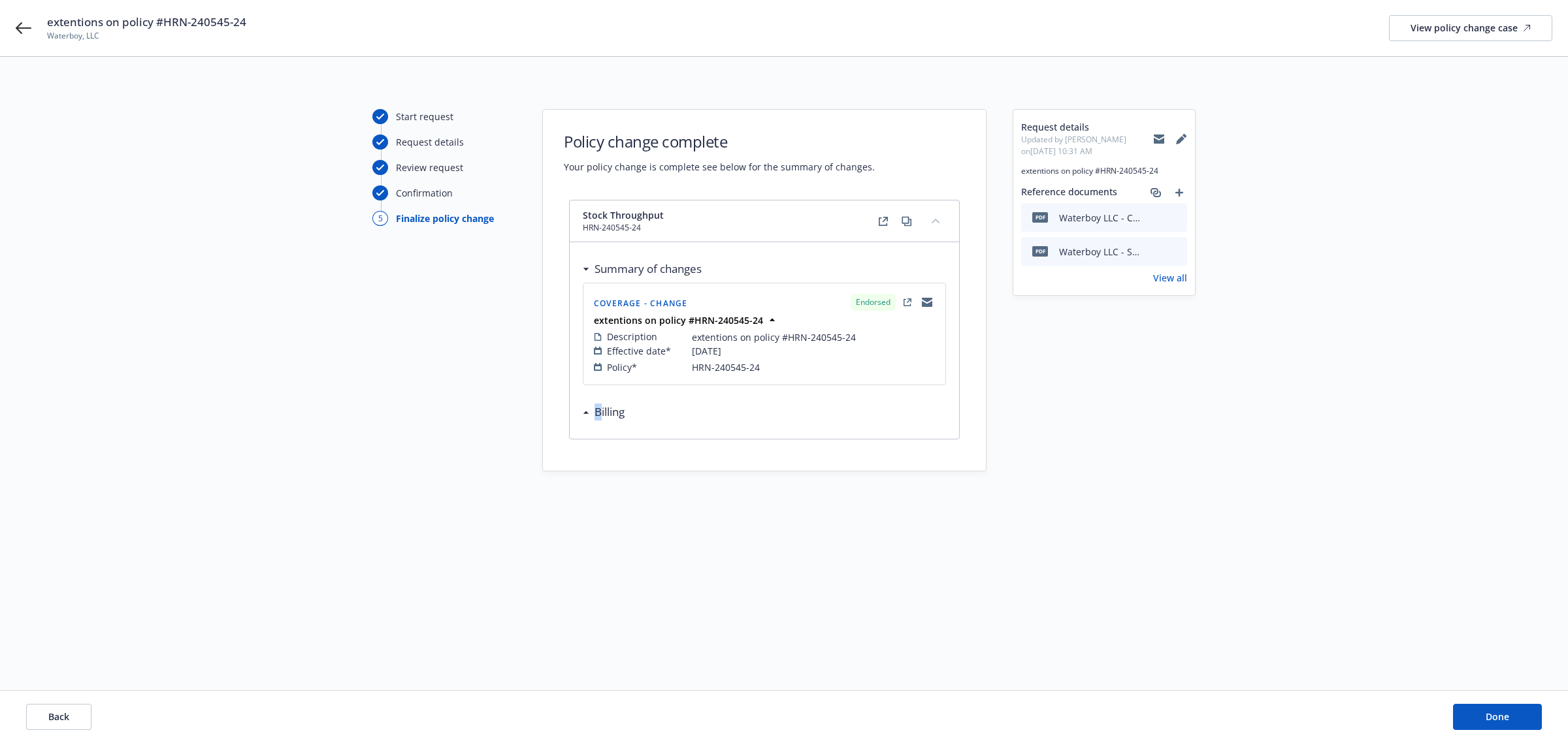
click at [598, 427] on div "Summary of changes Coverage - Change Endorsed extentions on policy #HRN-240545-…" at bounding box center [764, 347] width 389 height 184
click at [595, 419] on h3 "Billing" at bounding box center [609, 412] width 30 height 17
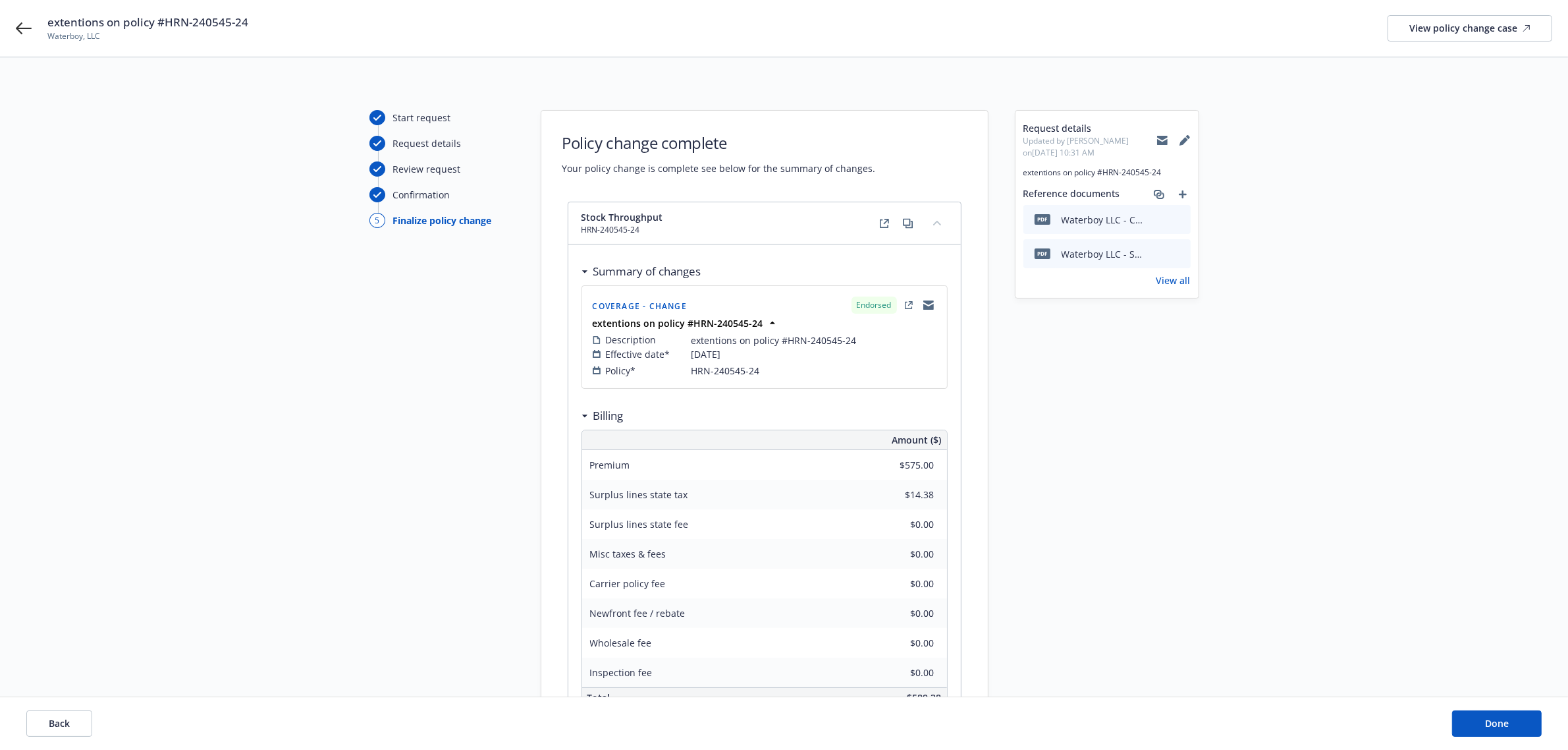
click at [721, 353] on span "[DATE]" at bounding box center [706, 354] width 29 height 14
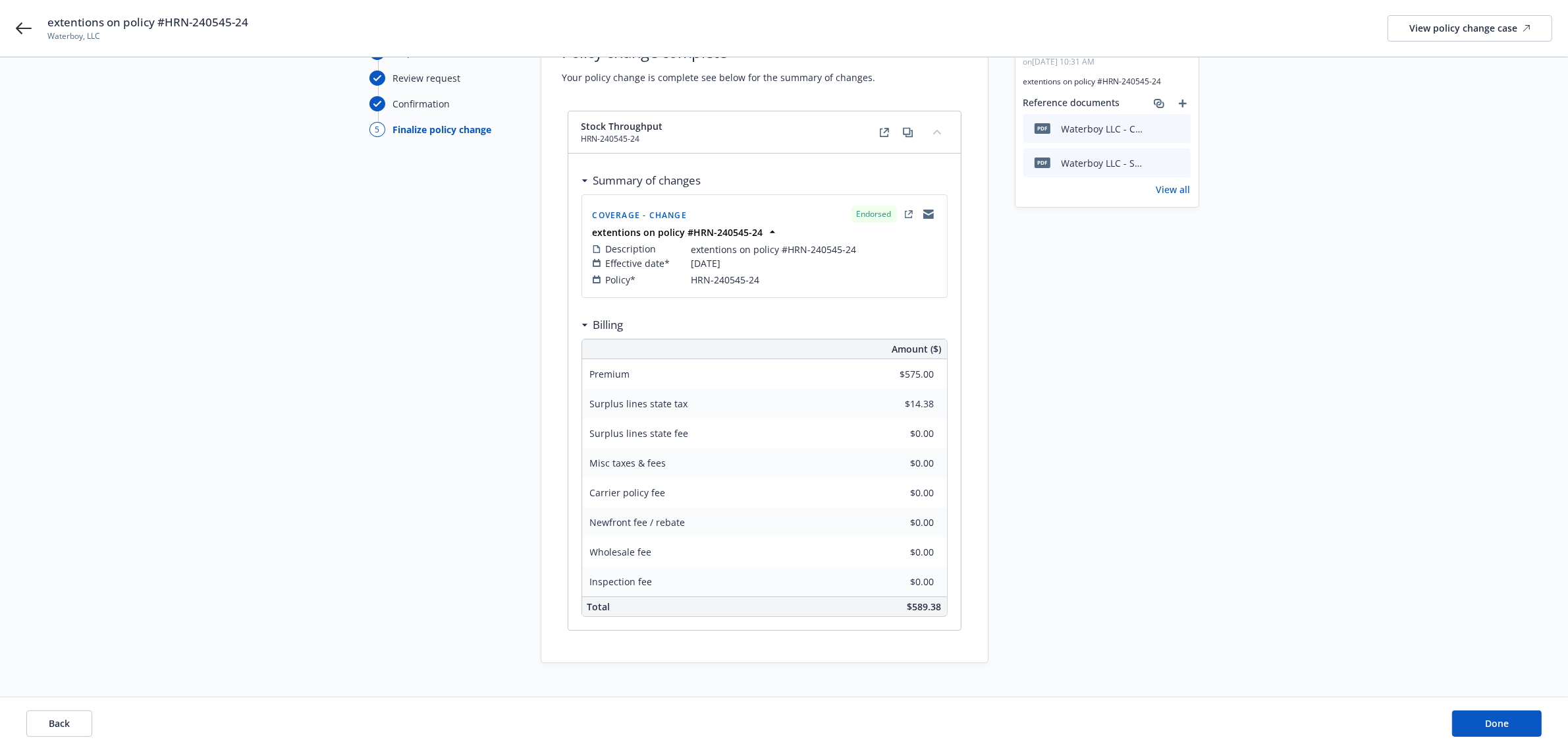
scroll to position [144, 0]
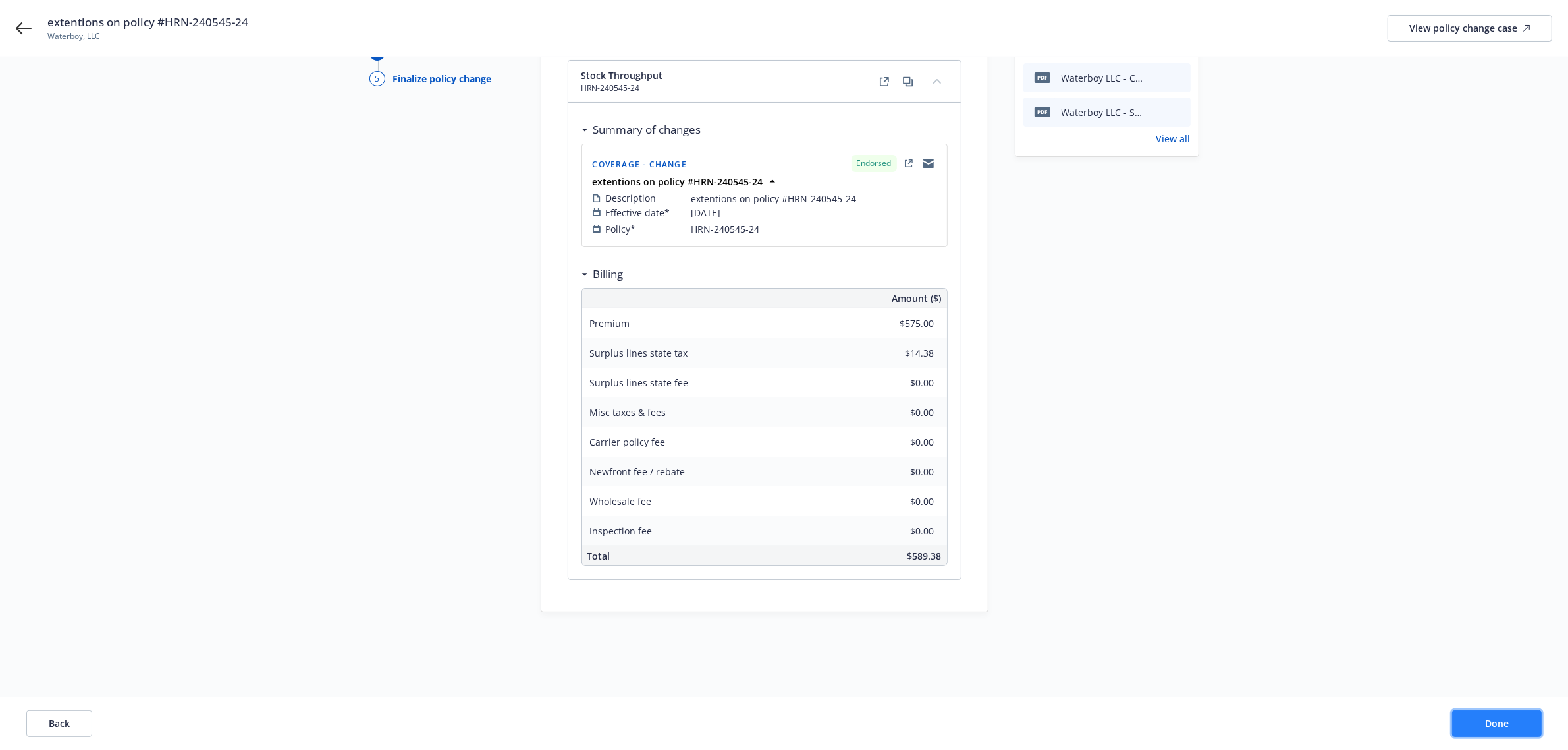
click at [1470, 723] on button "Done" at bounding box center [1497, 724] width 90 height 26
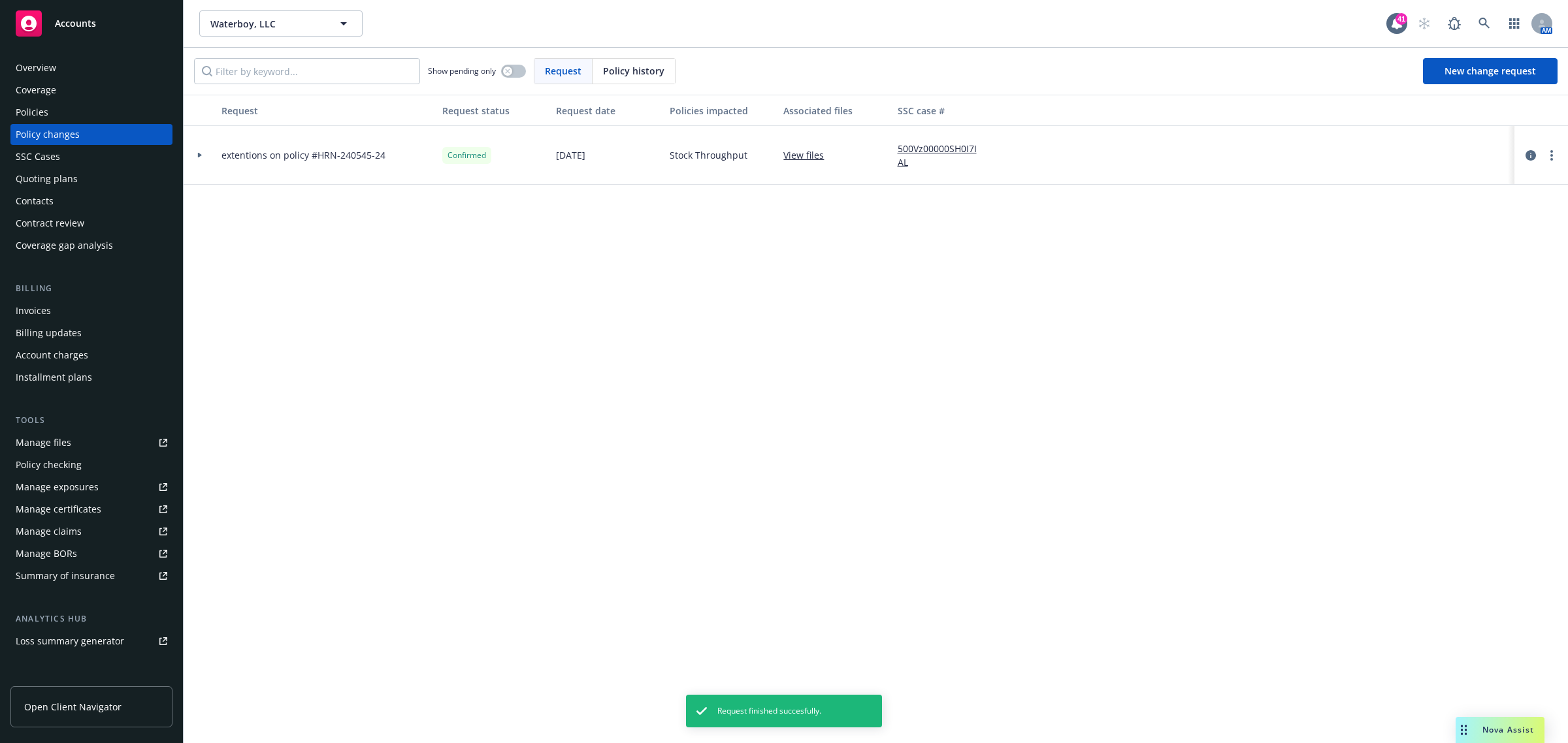
click at [54, 113] on div "Policies" at bounding box center [91, 112] width 152 height 21
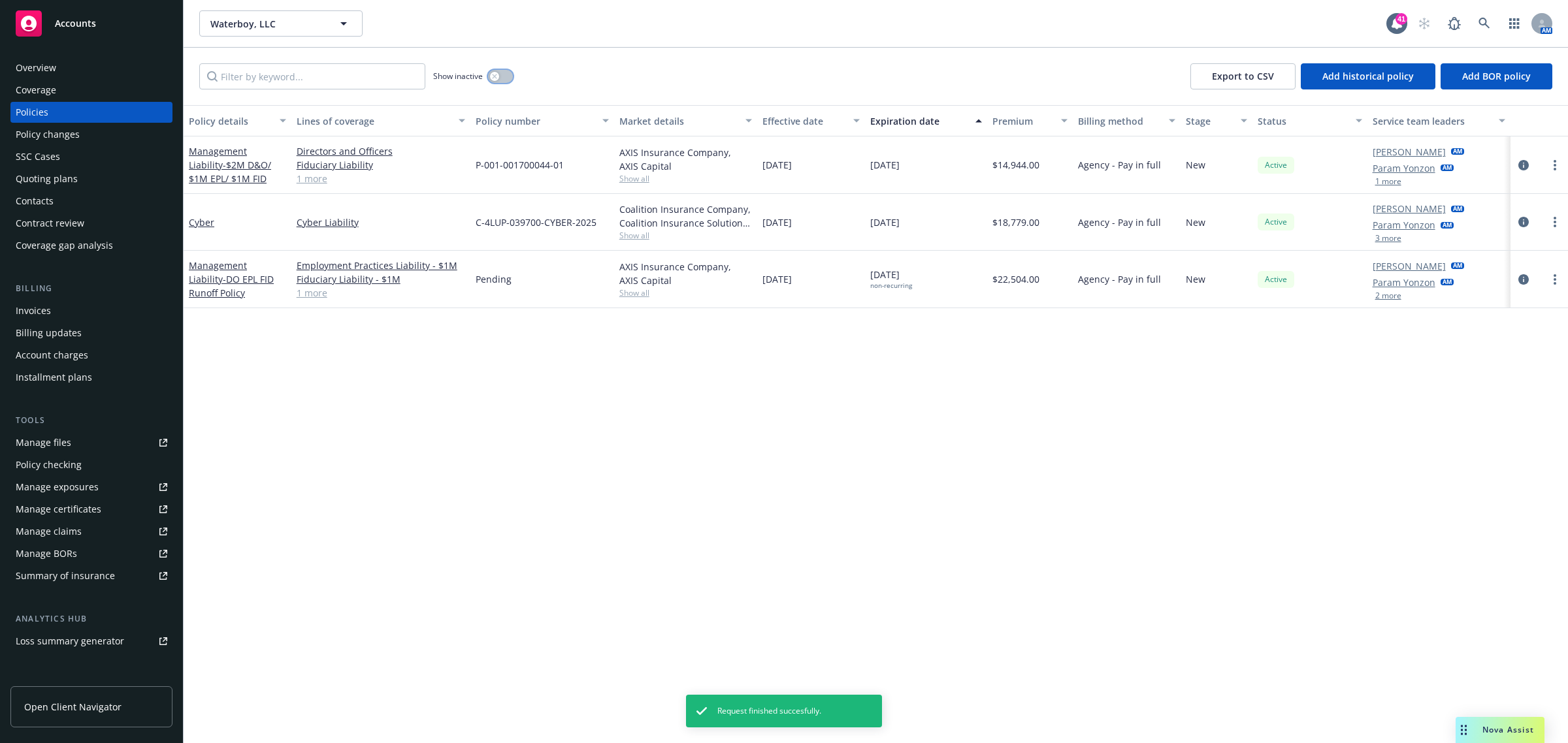
click at [511, 78] on button "button" at bounding box center [500, 76] width 25 height 13
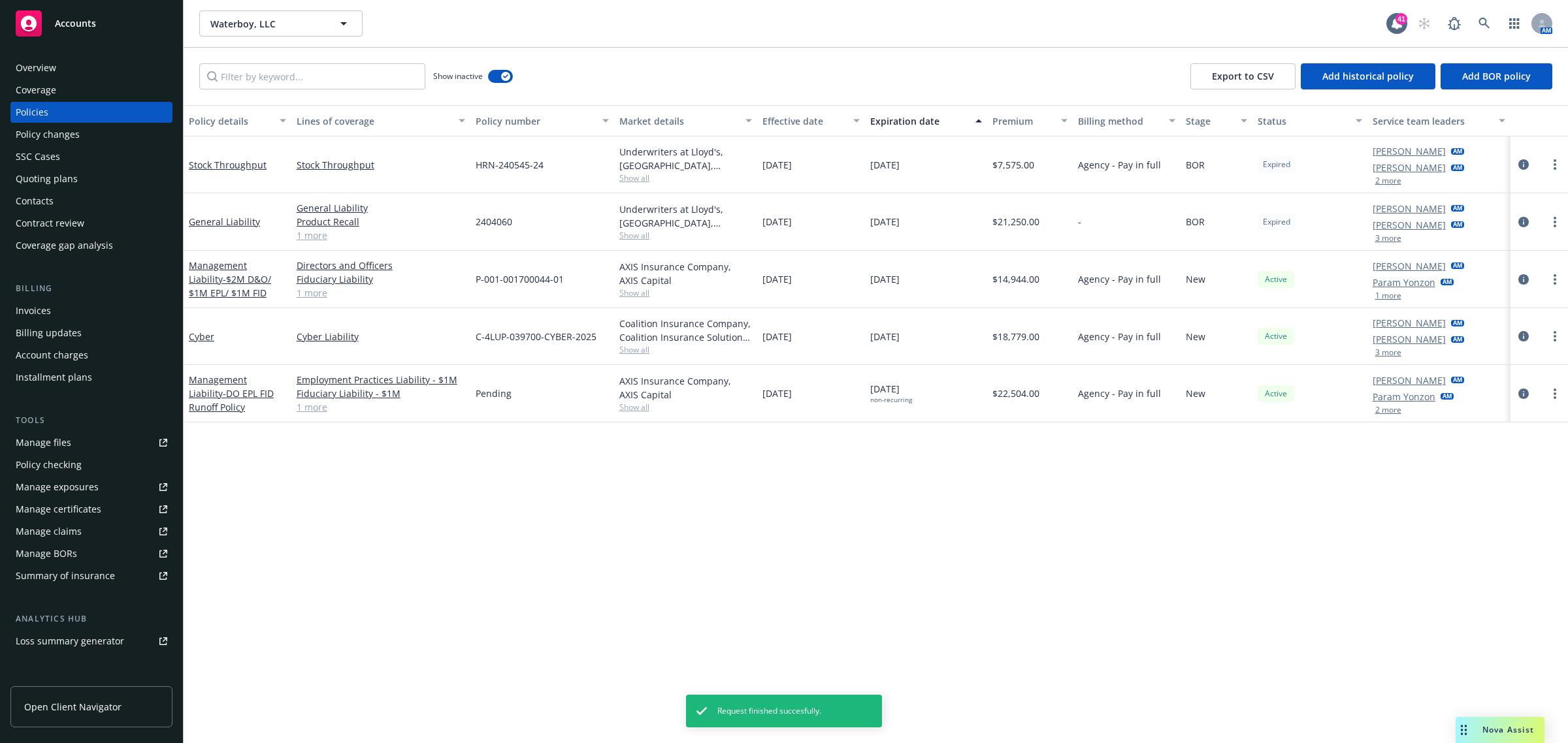
click at [775, 121] on div "Effective date" at bounding box center [804, 121] width 83 height 14
click at [1520, 162] on icon "circleInformation" at bounding box center [1524, 165] width 11 height 11
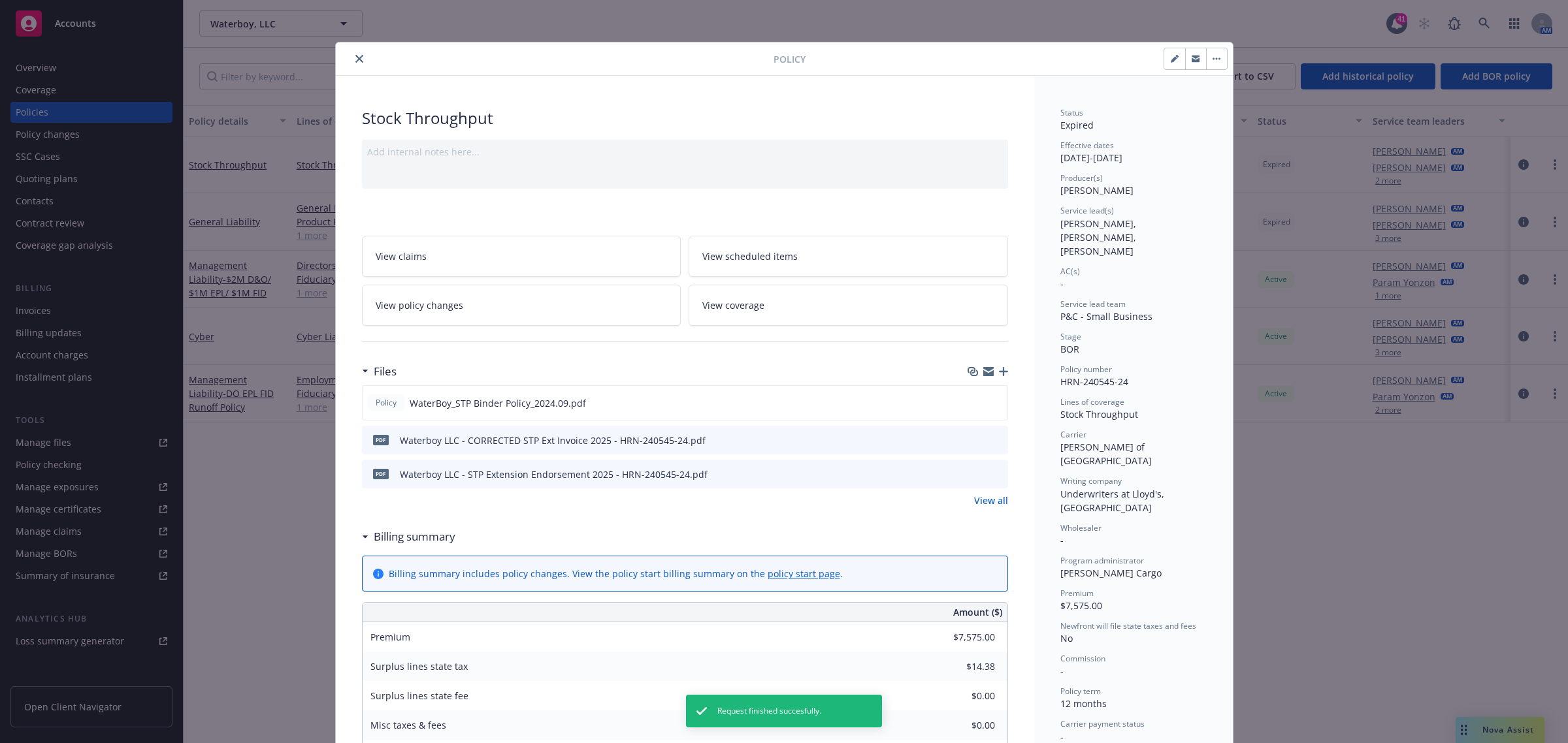
scroll to position [39, 0]
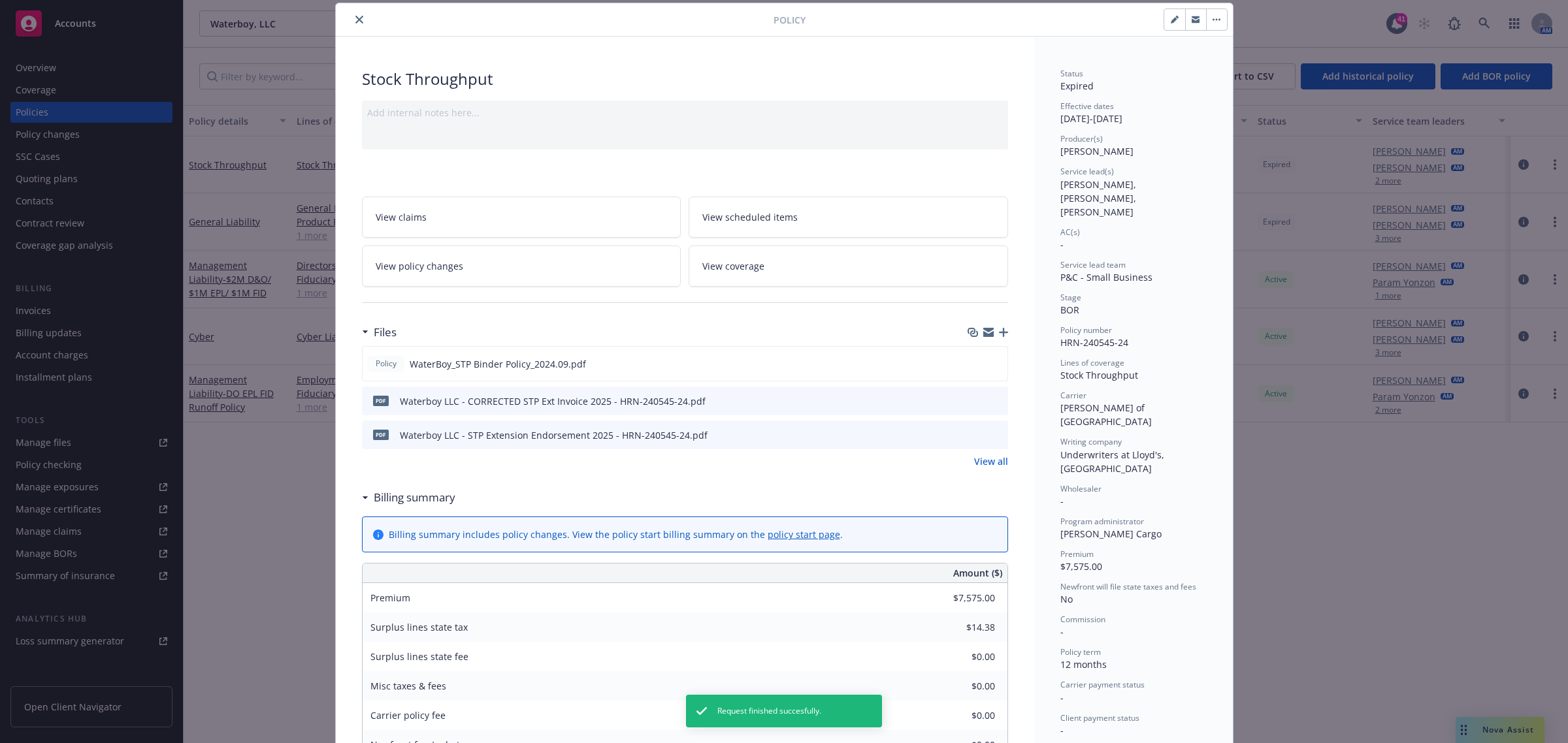
click at [1152, 18] on div at bounding box center [1016, 19] width 422 height 22
click at [1170, 23] on icon "button" at bounding box center [1174, 19] width 8 height 8
select select "BOR"
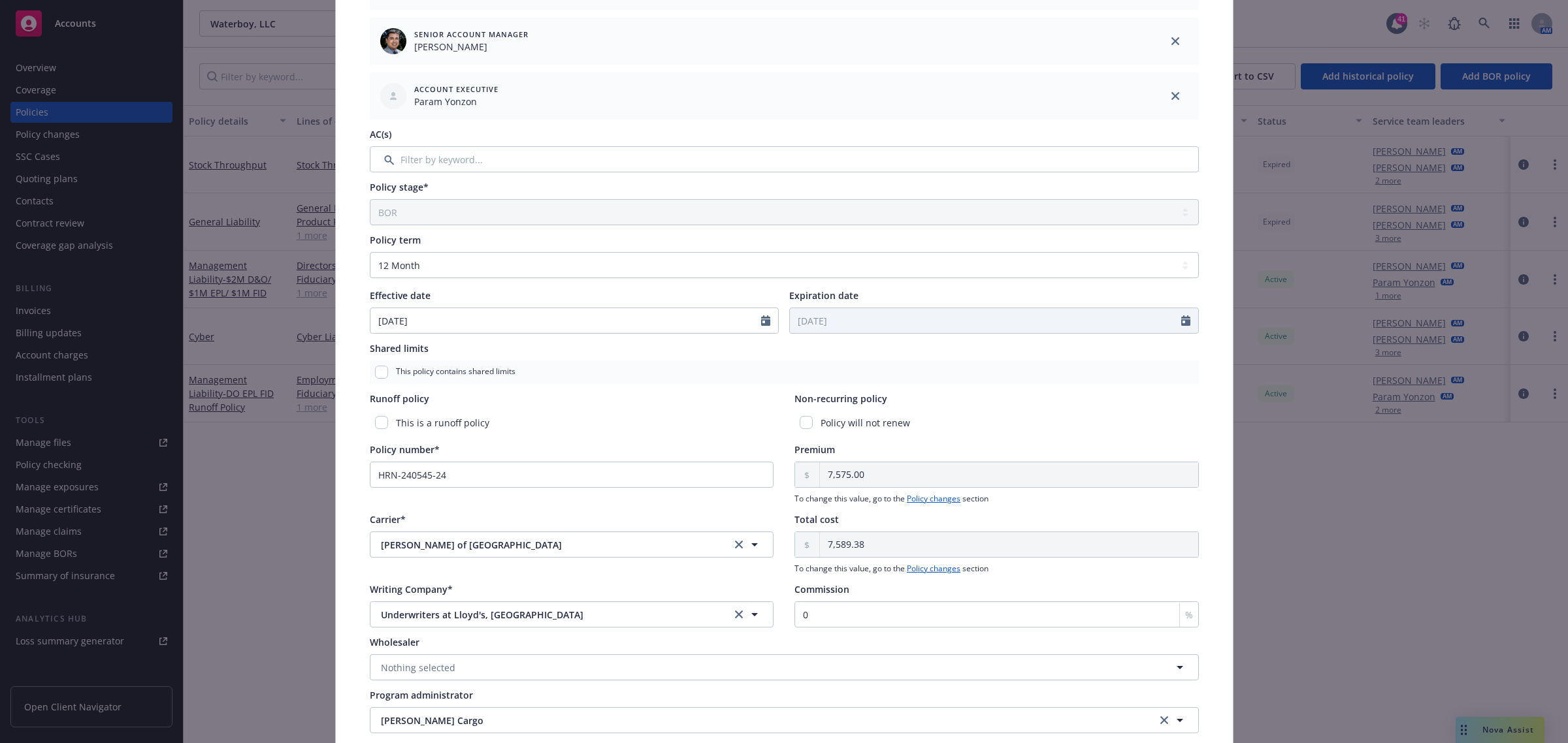
scroll to position [365, 0]
click at [443, 271] on select "Select policy term 12 Month 6 Month 4 Month 3 Month 2 Month 1 Month 36 Month (3…" at bounding box center [784, 263] width 829 height 26
select select "other"
click at [369, 250] on select "Select policy term 12 Month 6 Month 4 Month 3 Month 2 Month 1 Month 36 Month (3…" at bounding box center [784, 263] width 829 height 26
click at [818, 325] on input "Expiration date" at bounding box center [985, 319] width 392 height 25
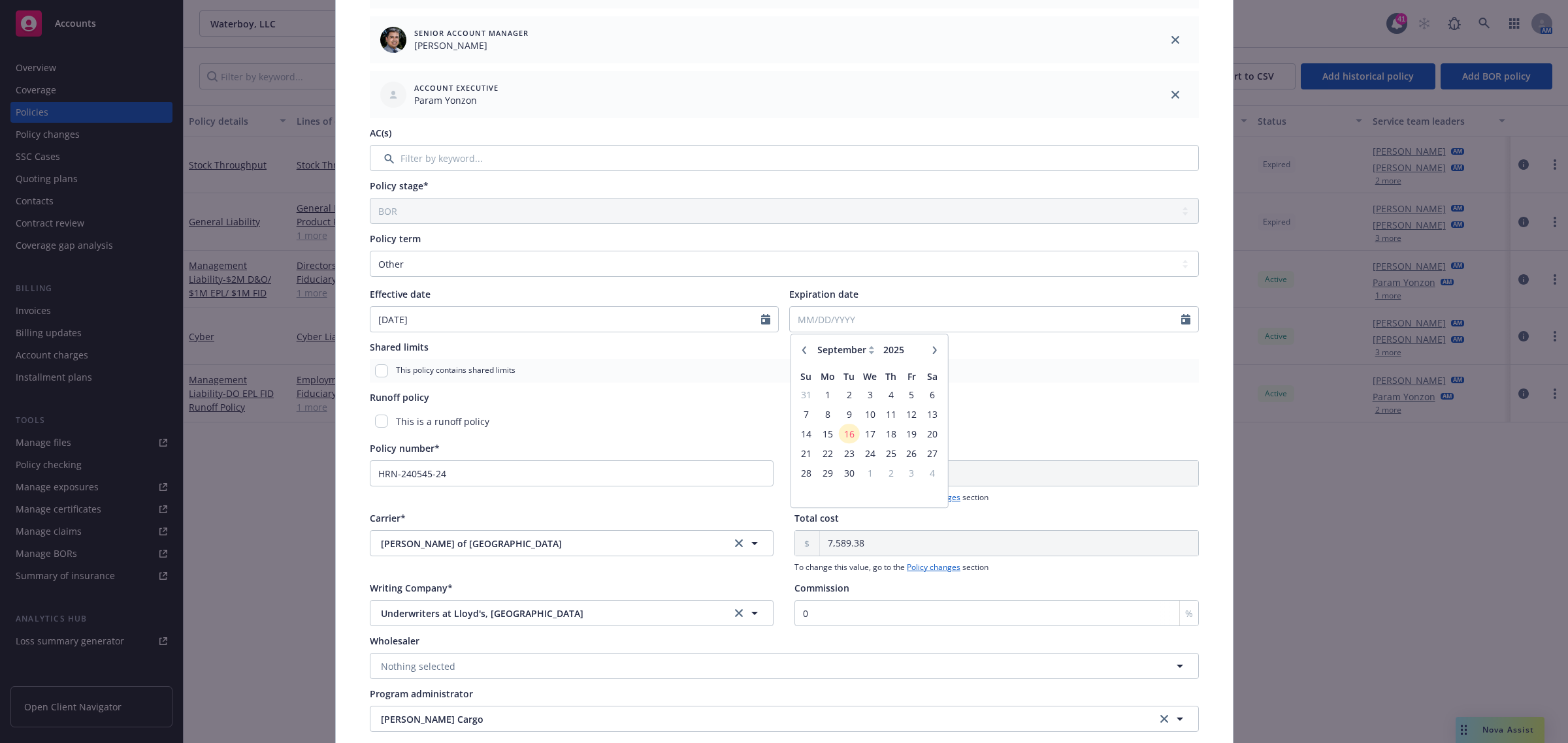
click at [869, 352] on icon at bounding box center [872, 349] width 6 height 8
click at [930, 350] on icon "button" at bounding box center [934, 350] width 8 height 8
select select "10"
click at [923, 411] on span "11" at bounding box center [931, 414] width 18 height 16
type input "10/11/2025"
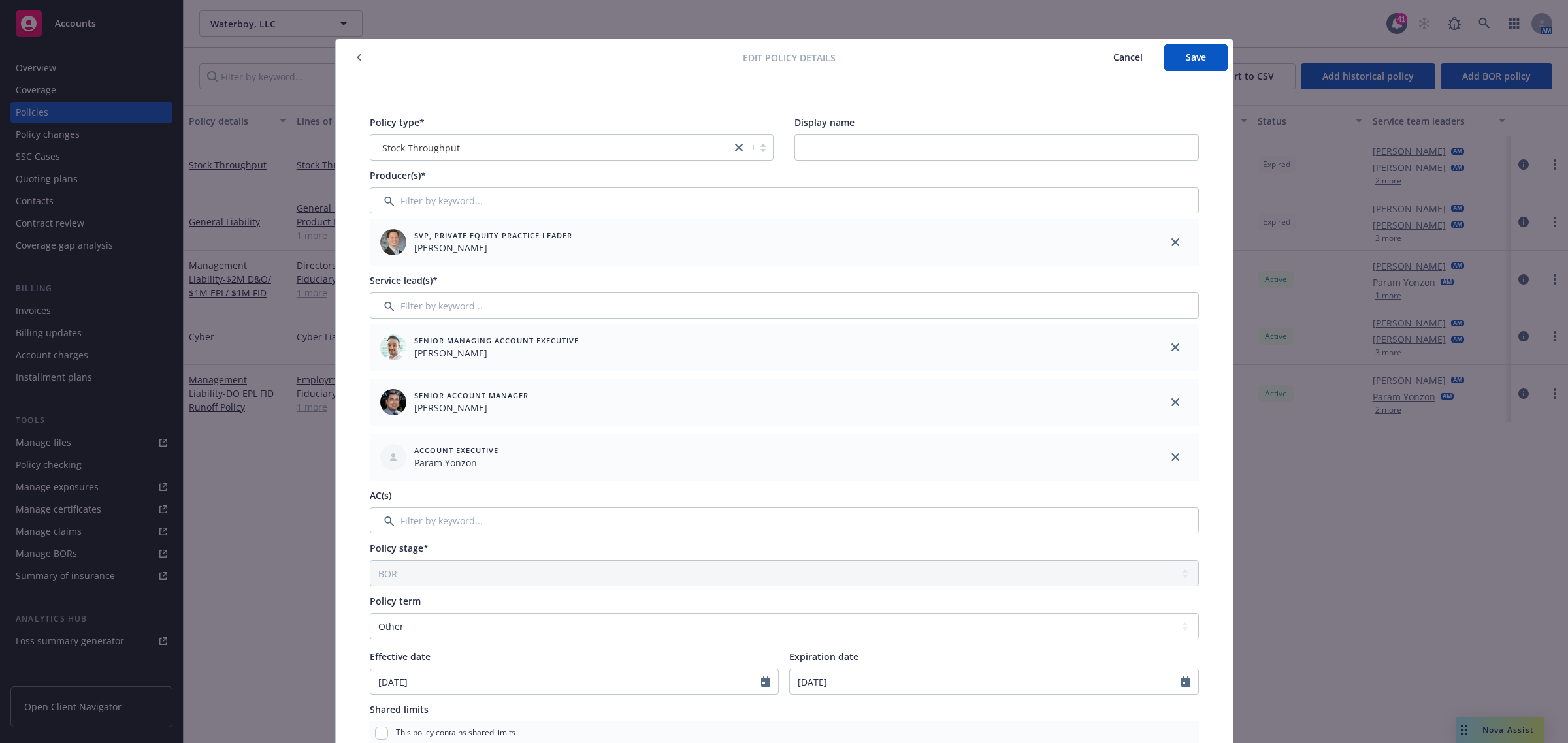
scroll to position [0, 0]
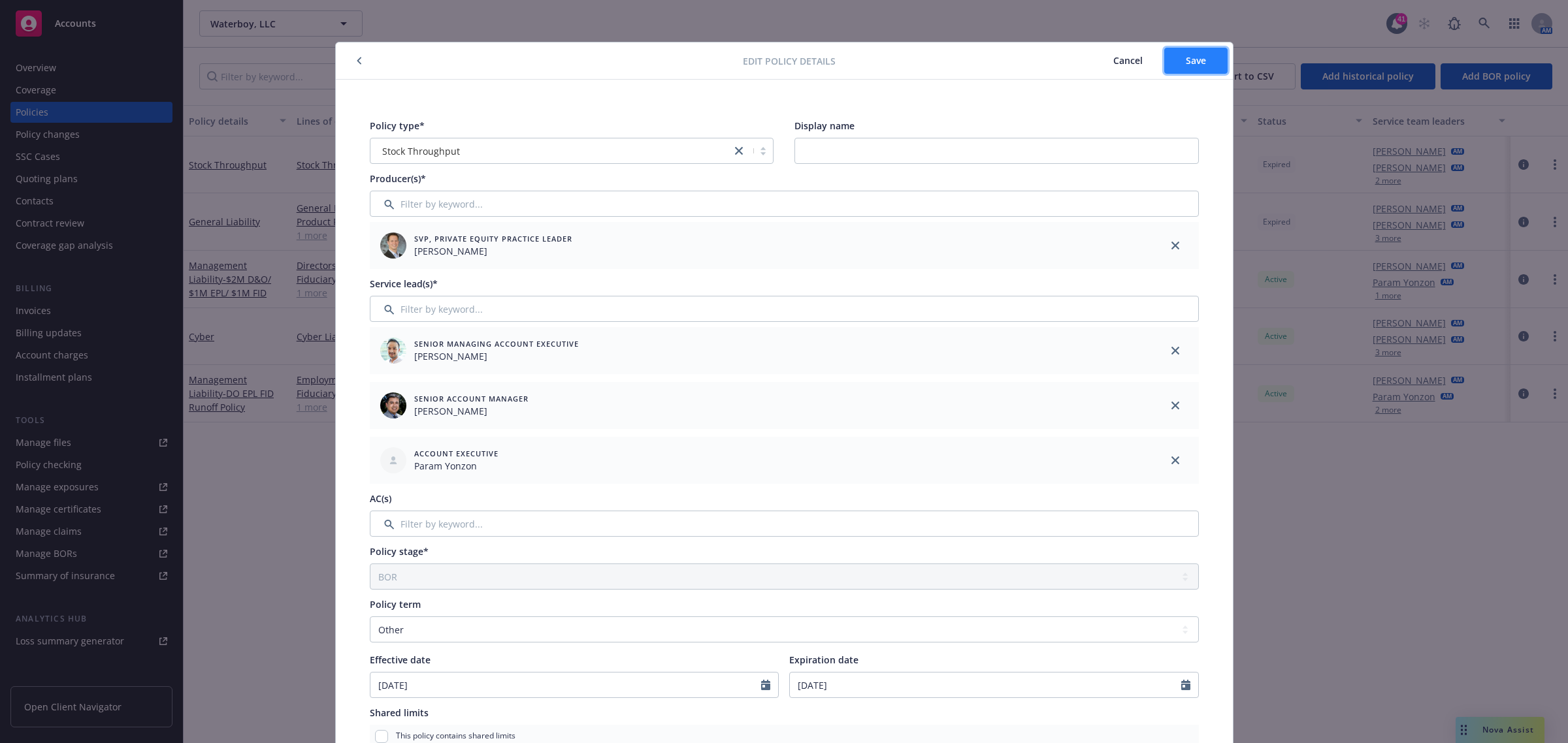
click at [1186, 61] on span "Save" at bounding box center [1196, 61] width 20 height 12
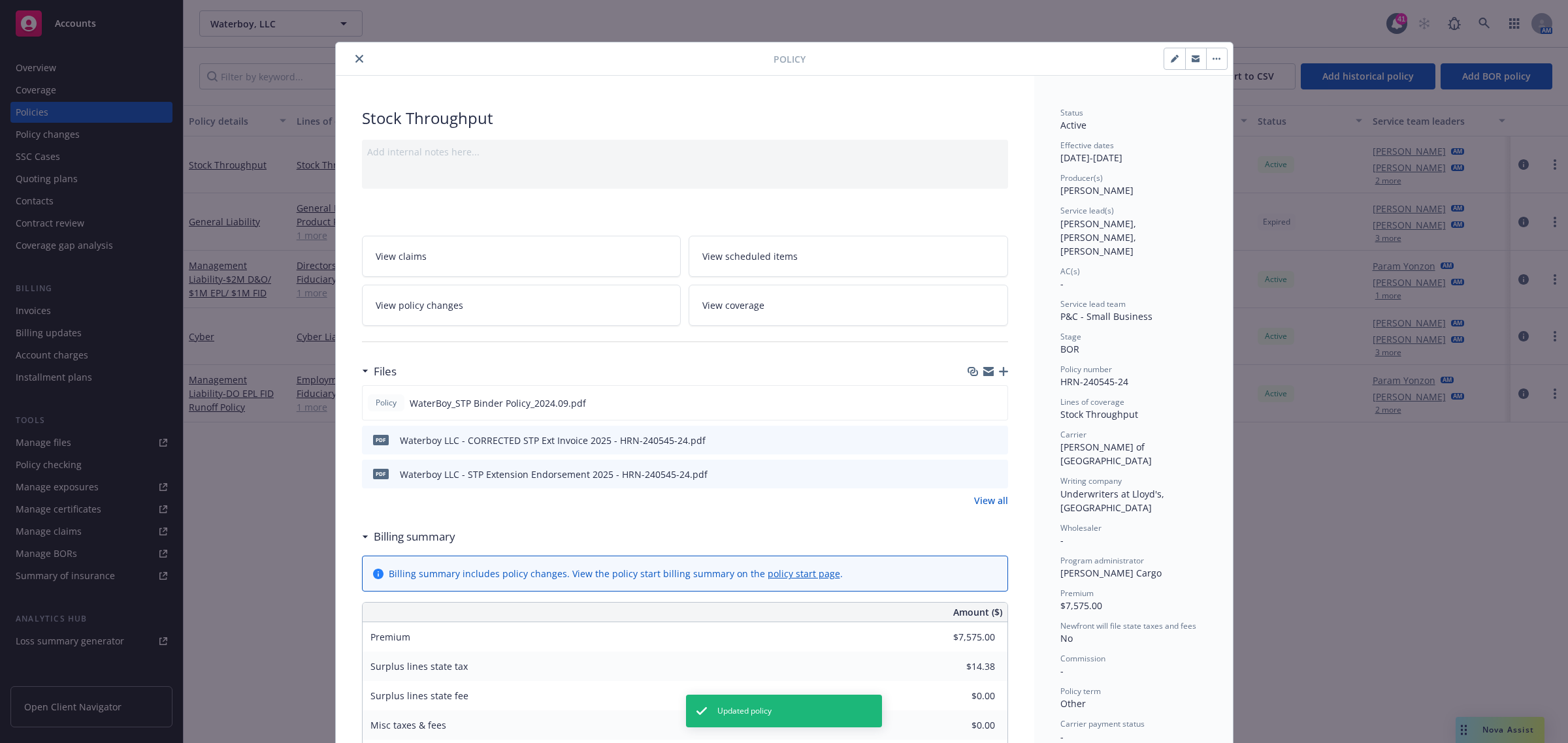
click at [359, 63] on button "close" at bounding box center [359, 58] width 15 height 15
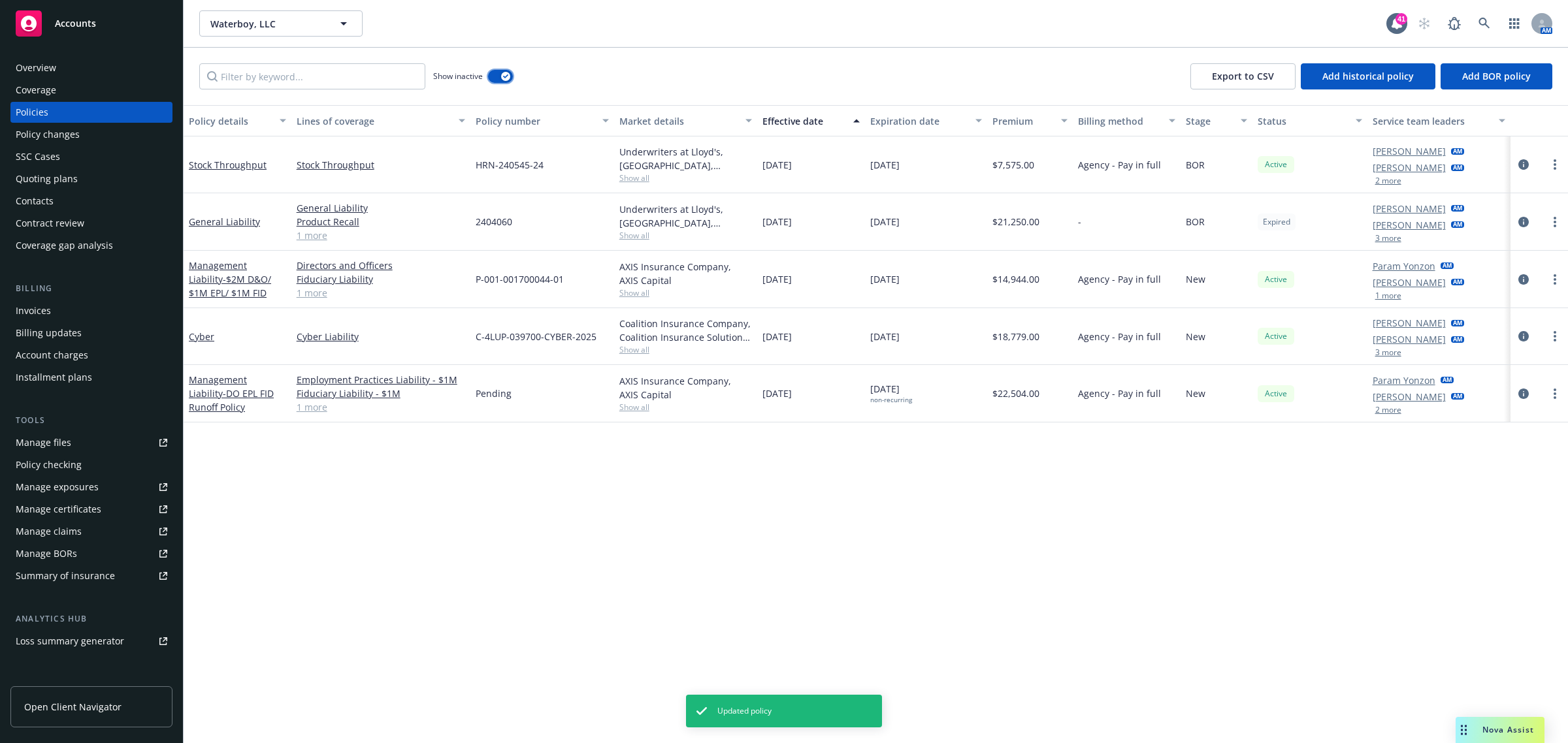
click at [510, 82] on button "button" at bounding box center [500, 76] width 25 height 13
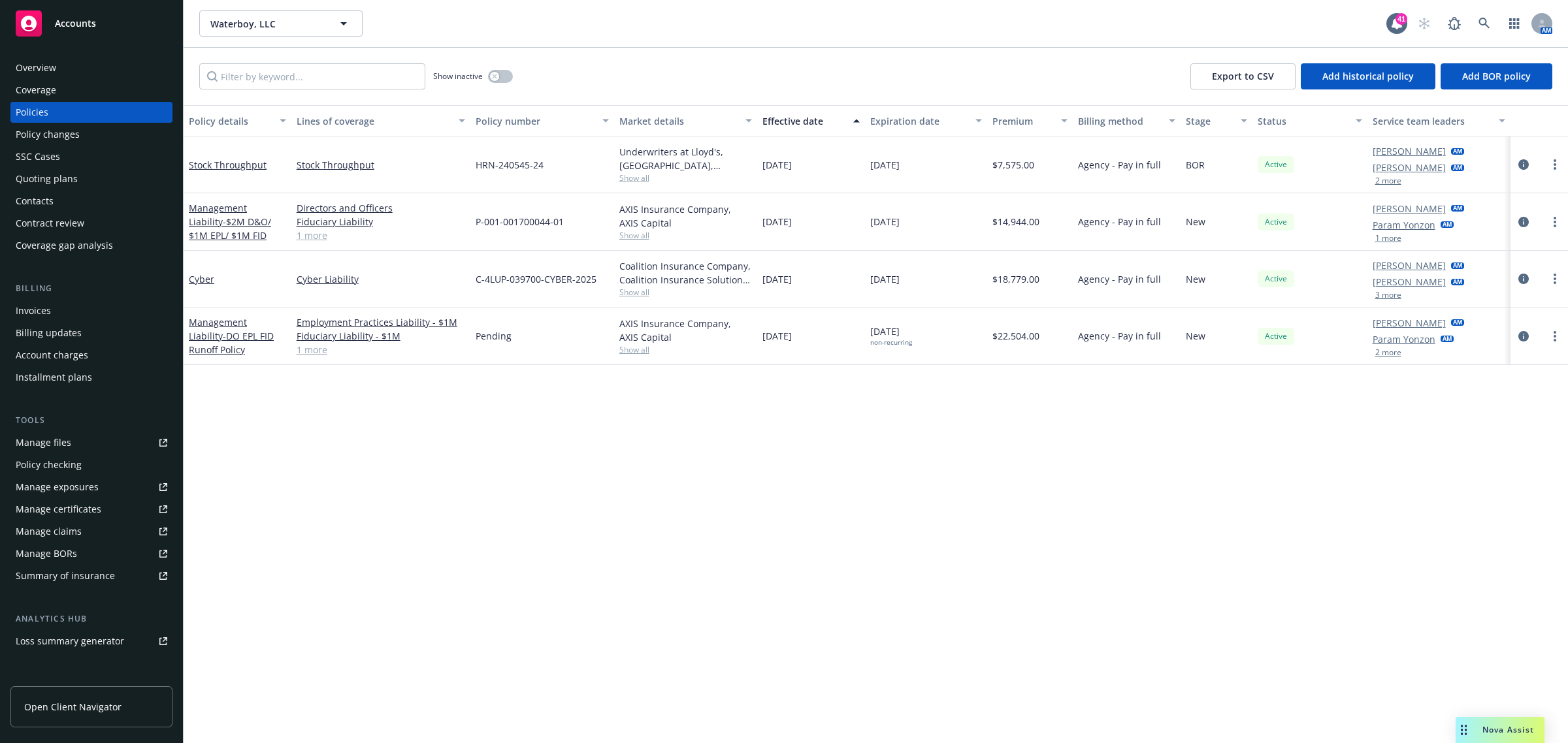
click at [44, 307] on div "Invoices" at bounding box center [33, 310] width 35 height 21
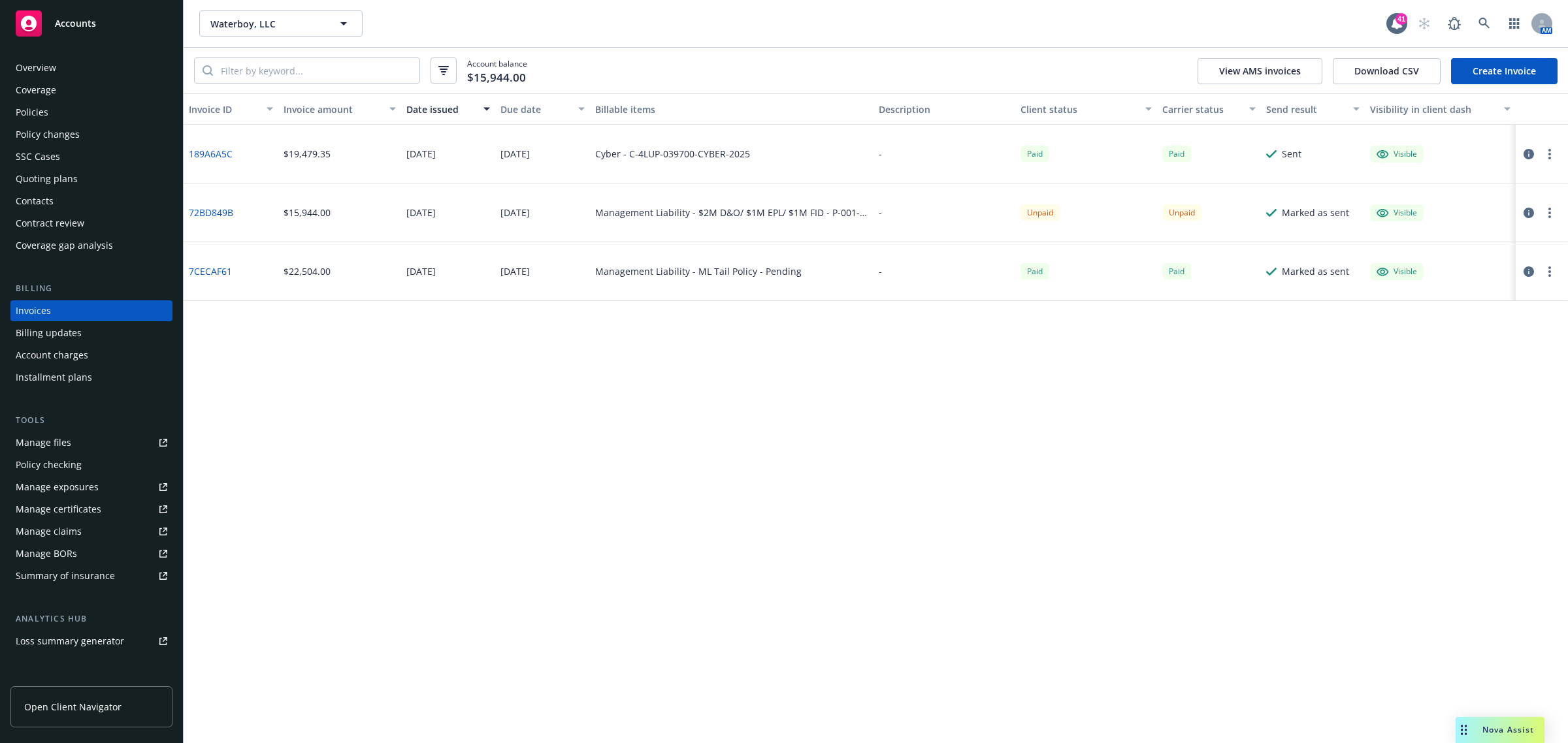
click at [1507, 82] on link "Create Invoice" at bounding box center [1504, 71] width 107 height 26
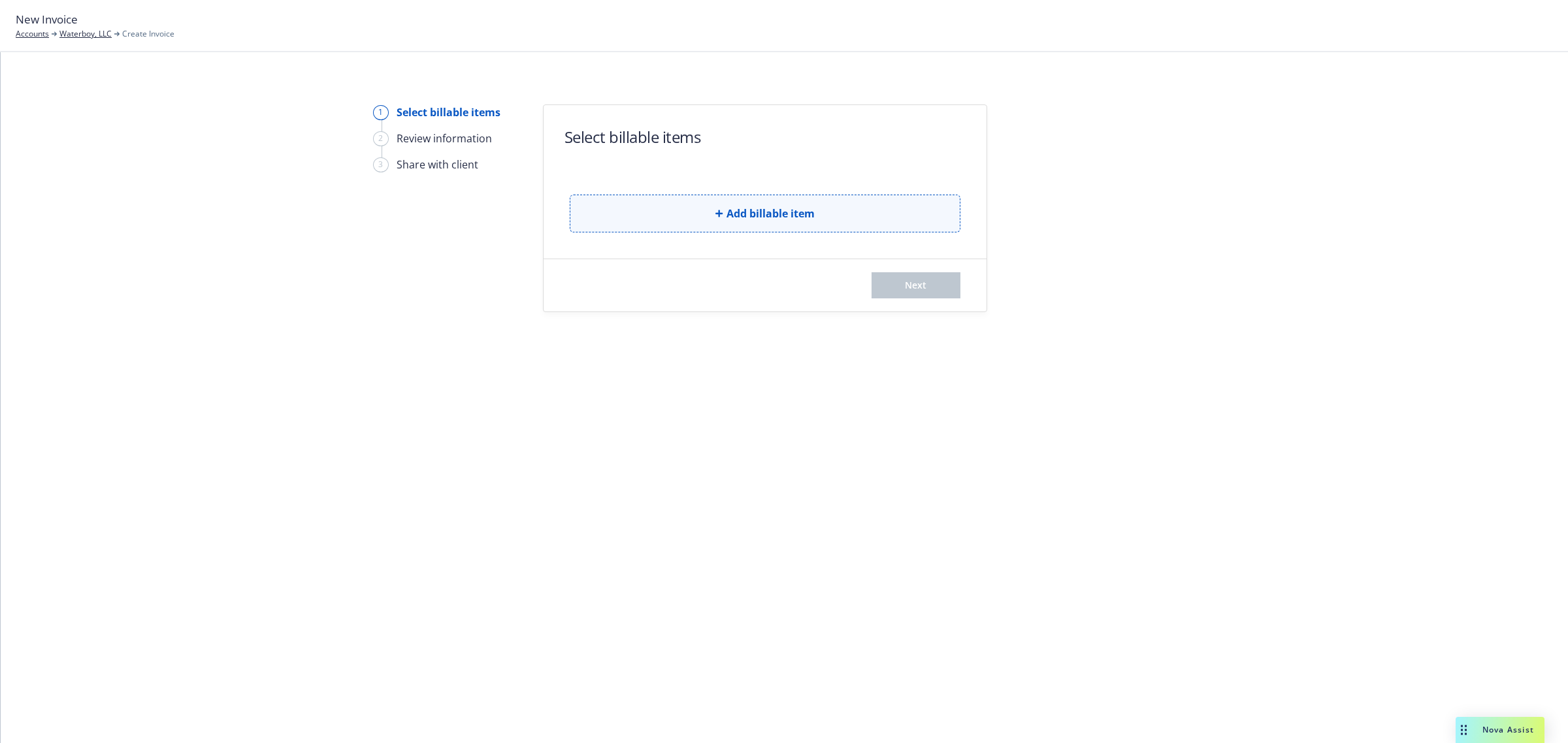
click at [661, 199] on button "Add billable item" at bounding box center [765, 213] width 391 height 38
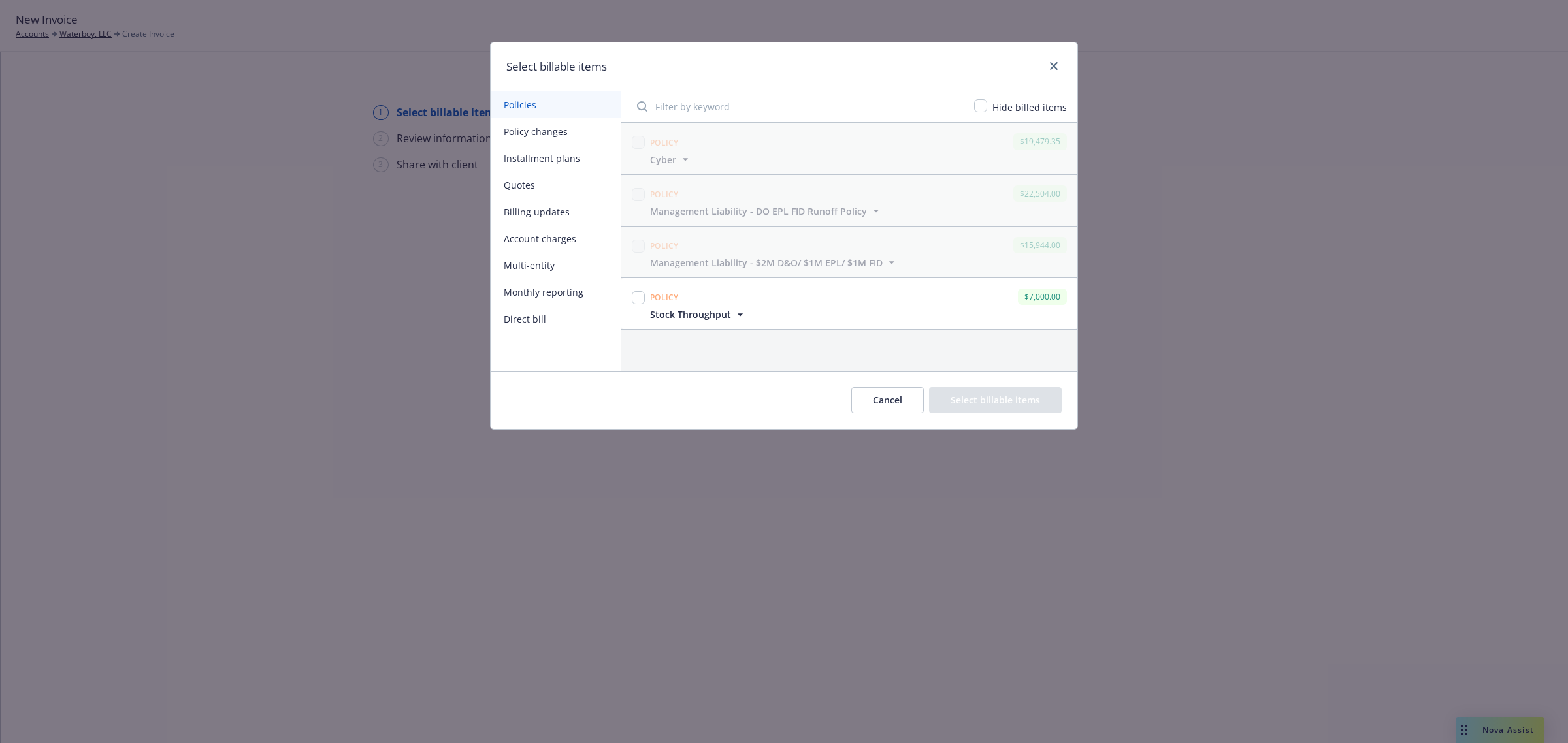
click at [520, 133] on button "Policy changes" at bounding box center [556, 131] width 130 height 27
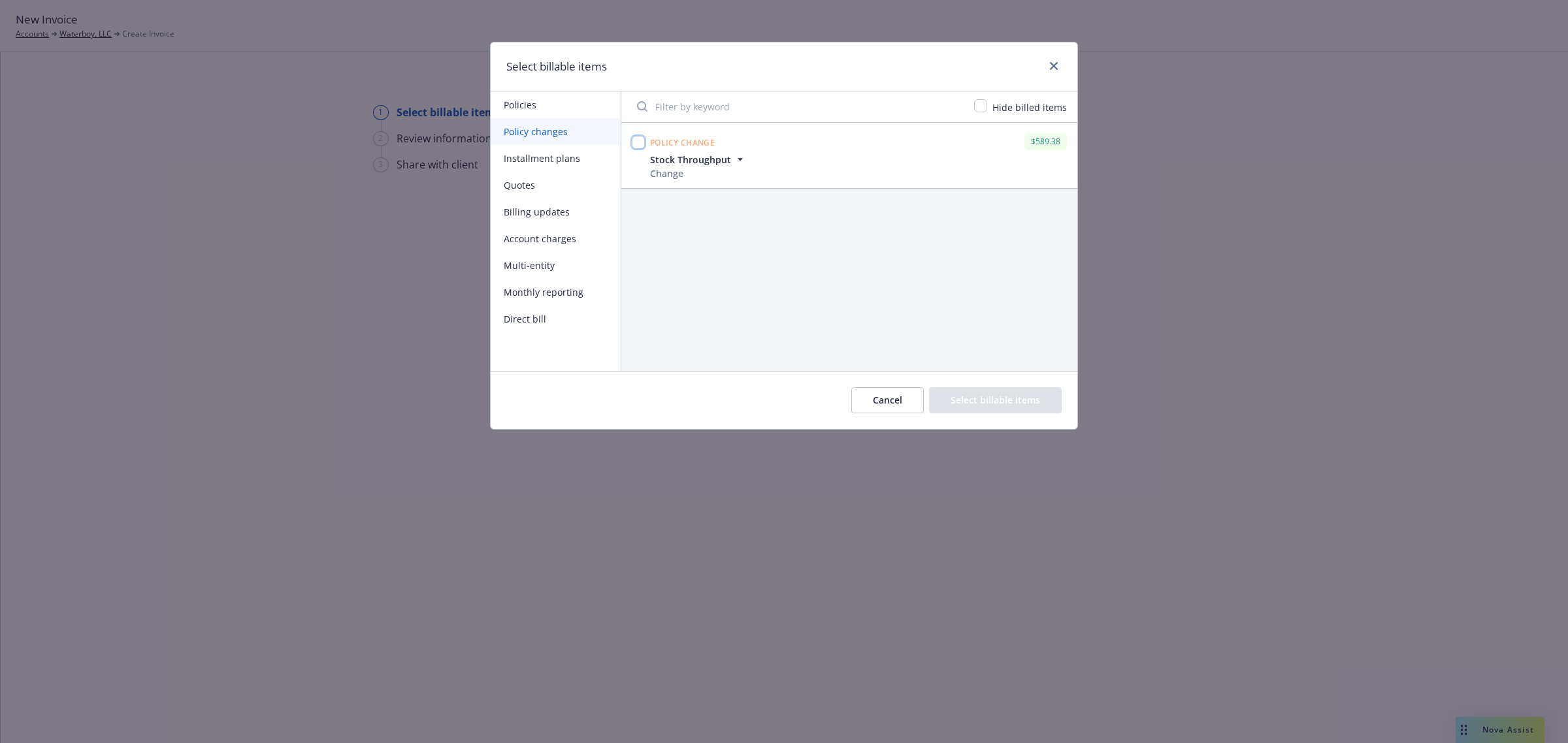
click at [640, 148] on input "checkbox" at bounding box center [638, 142] width 13 height 13
checkbox input "true"
click at [1004, 408] on button "Select billable items" at bounding box center [995, 400] width 133 height 26
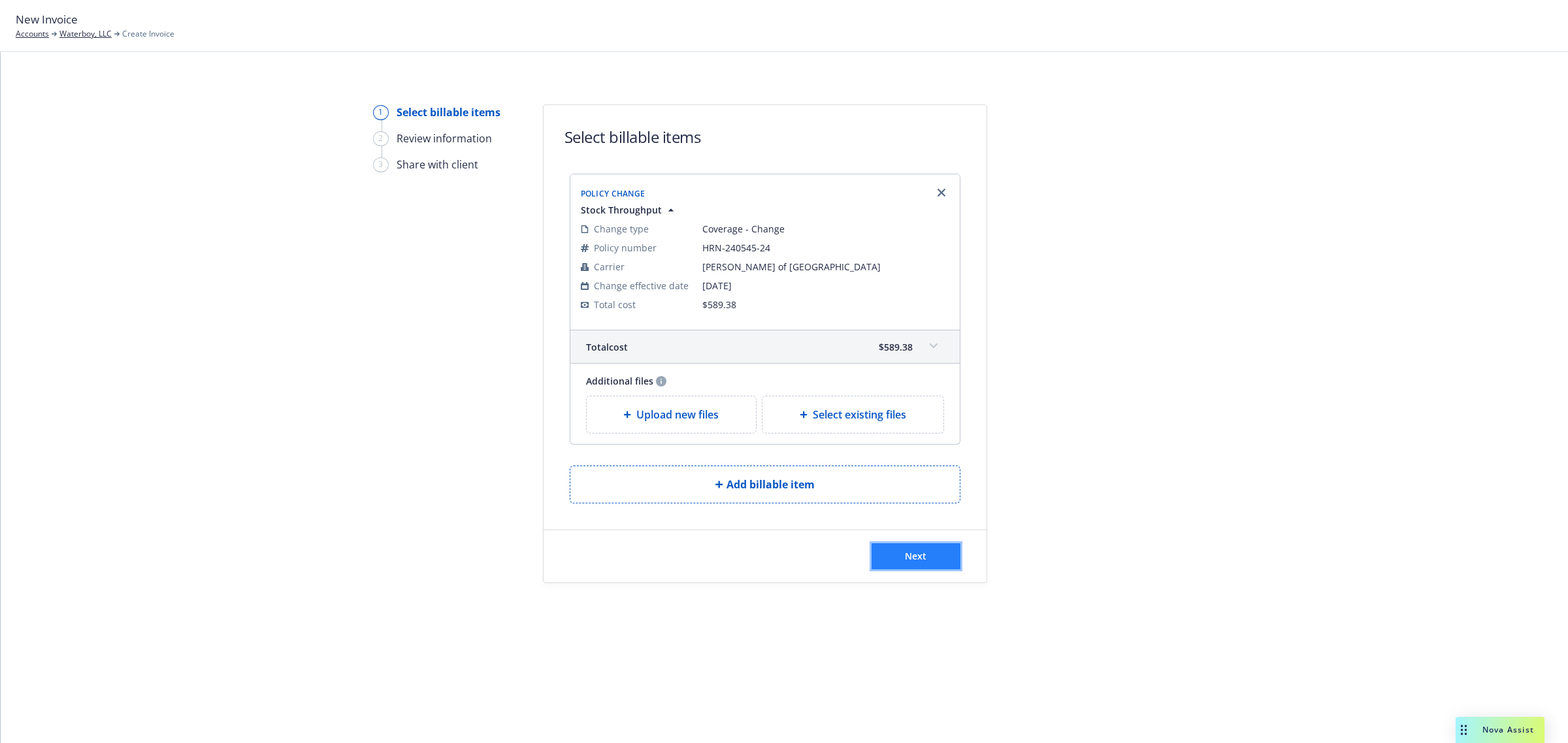
click at [903, 557] on button "Next" at bounding box center [916, 556] width 89 height 26
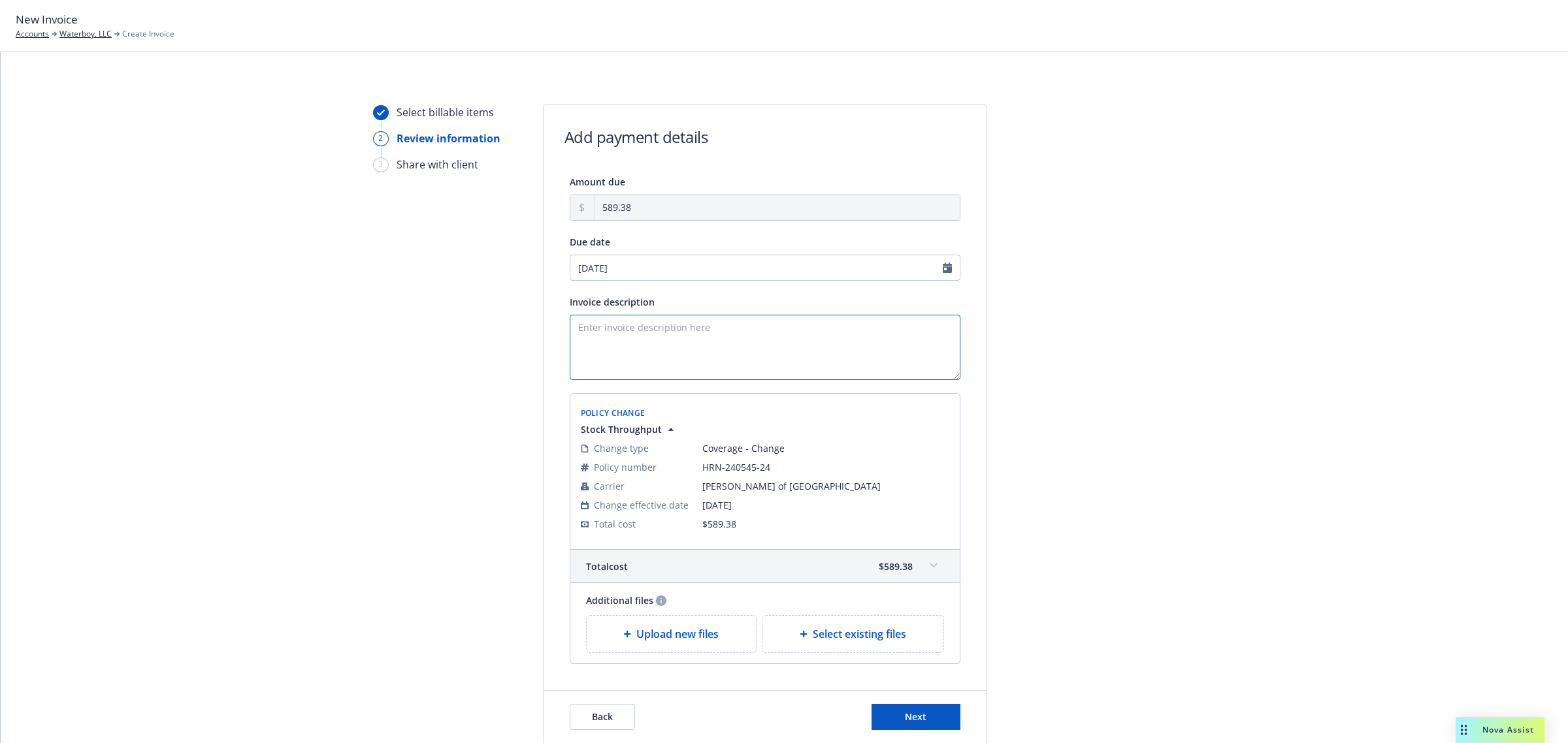
click at [625, 324] on textarea "Invoice description" at bounding box center [765, 347] width 391 height 65
click at [569, 329] on textarea "Extension for Stock Through put Policy [DATE]" at bounding box center [765, 347] width 391 height 65
drag, startPoint x: 720, startPoint y: 327, endPoint x: 762, endPoint y: 327, distance: 42.0
click at [719, 327] on textarea "Premium Invoice For Extension for Stock Through put Policy [DATE]" at bounding box center [765, 347] width 391 height 65
click at [883, 331] on textarea "Premium Invoice For Extension of Stock Through put Policy [DATE]" at bounding box center [765, 347] width 391 height 65
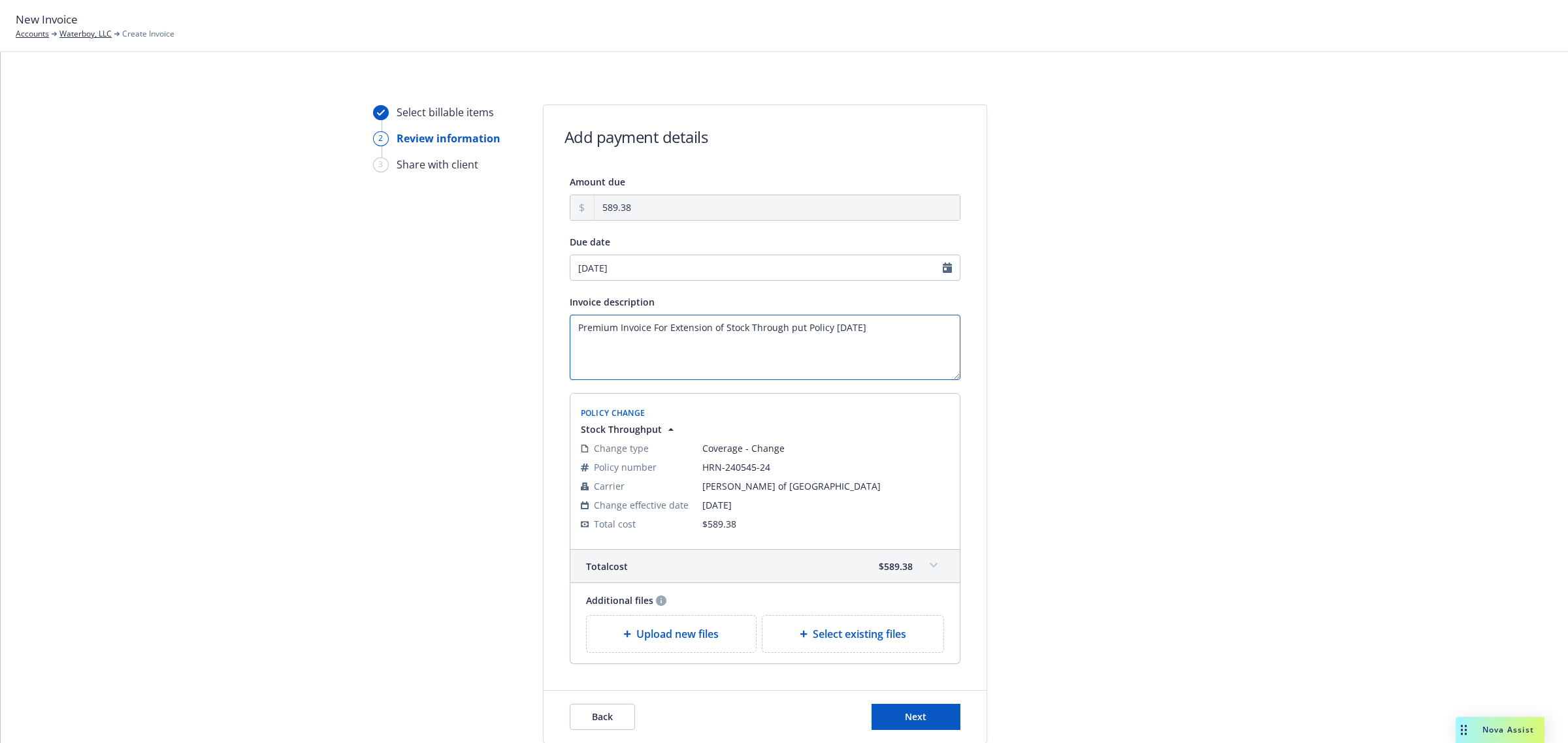
click at [781, 328] on textarea "Premium Invoice For Extension of Stock Through put Policy [DATE]" at bounding box center [765, 347] width 391 height 65
click at [827, 331] on textarea "Premium Invoice For Extension of Stock Throughput Policy [DATE]" at bounding box center [765, 347] width 391 height 65
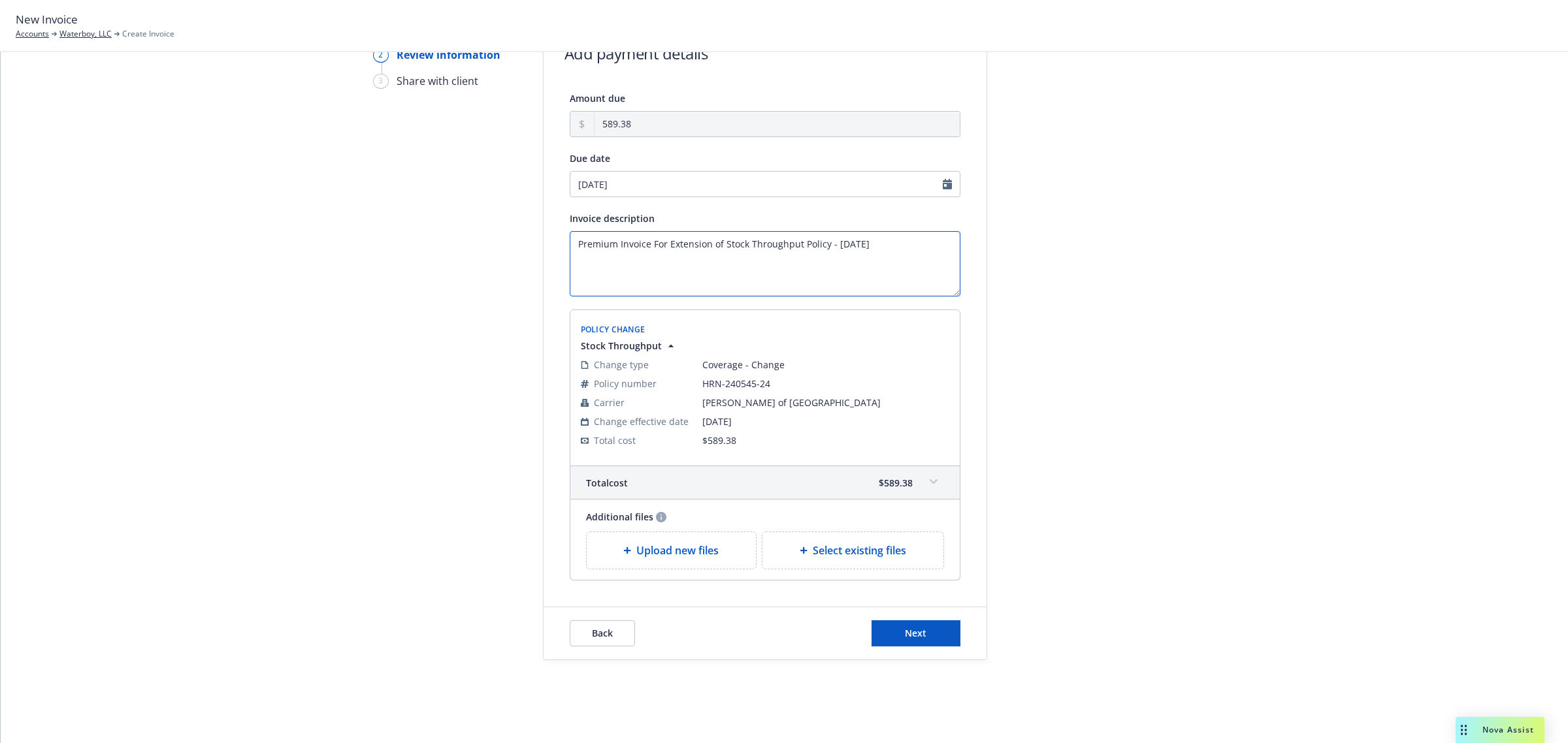
scroll to position [85, 0]
type textarea "Premium Invoice For Extension of Stock Throughput Policy - [DATE]"
click at [919, 627] on span "Next" at bounding box center [915, 632] width 21 height 12
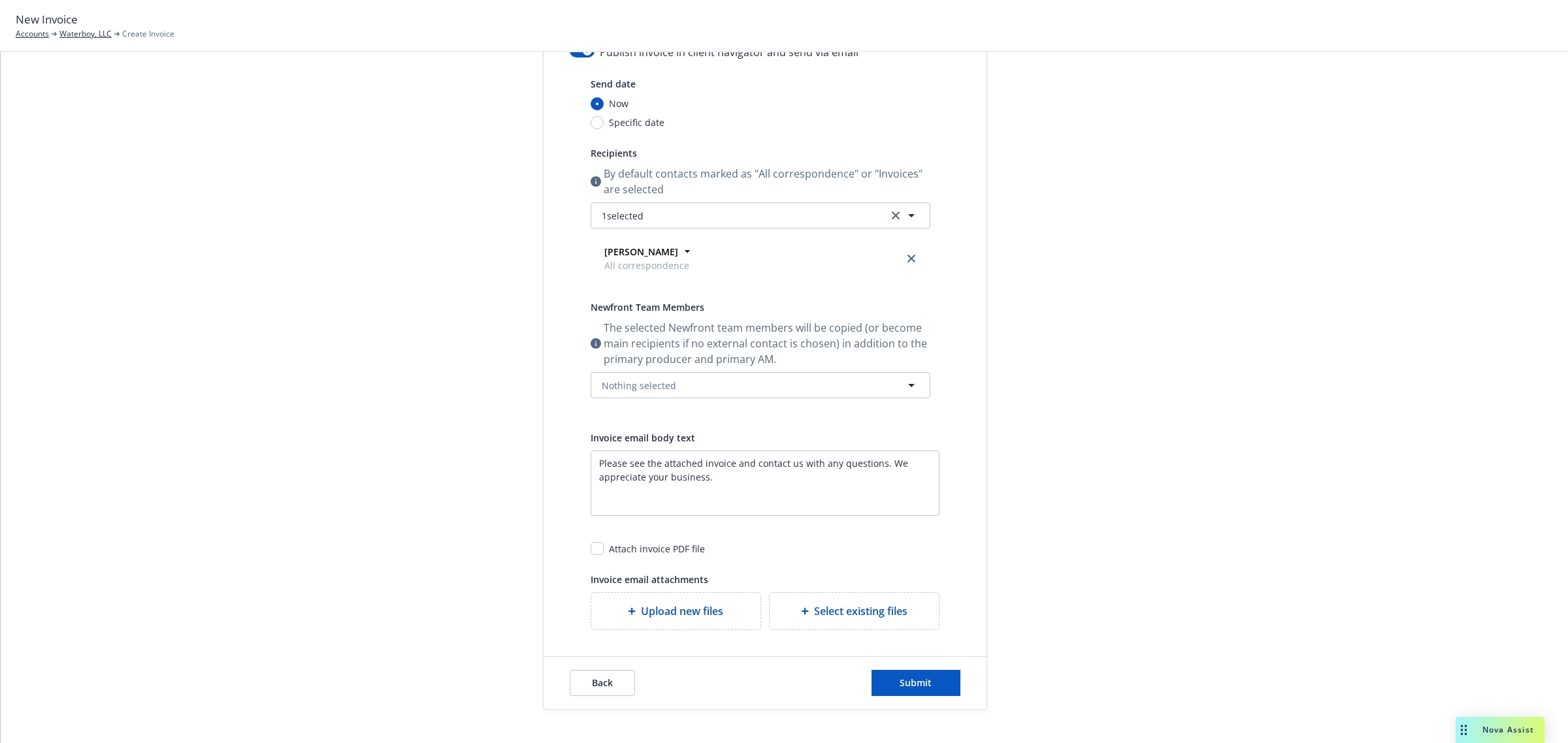
scroll to position [179, 0]
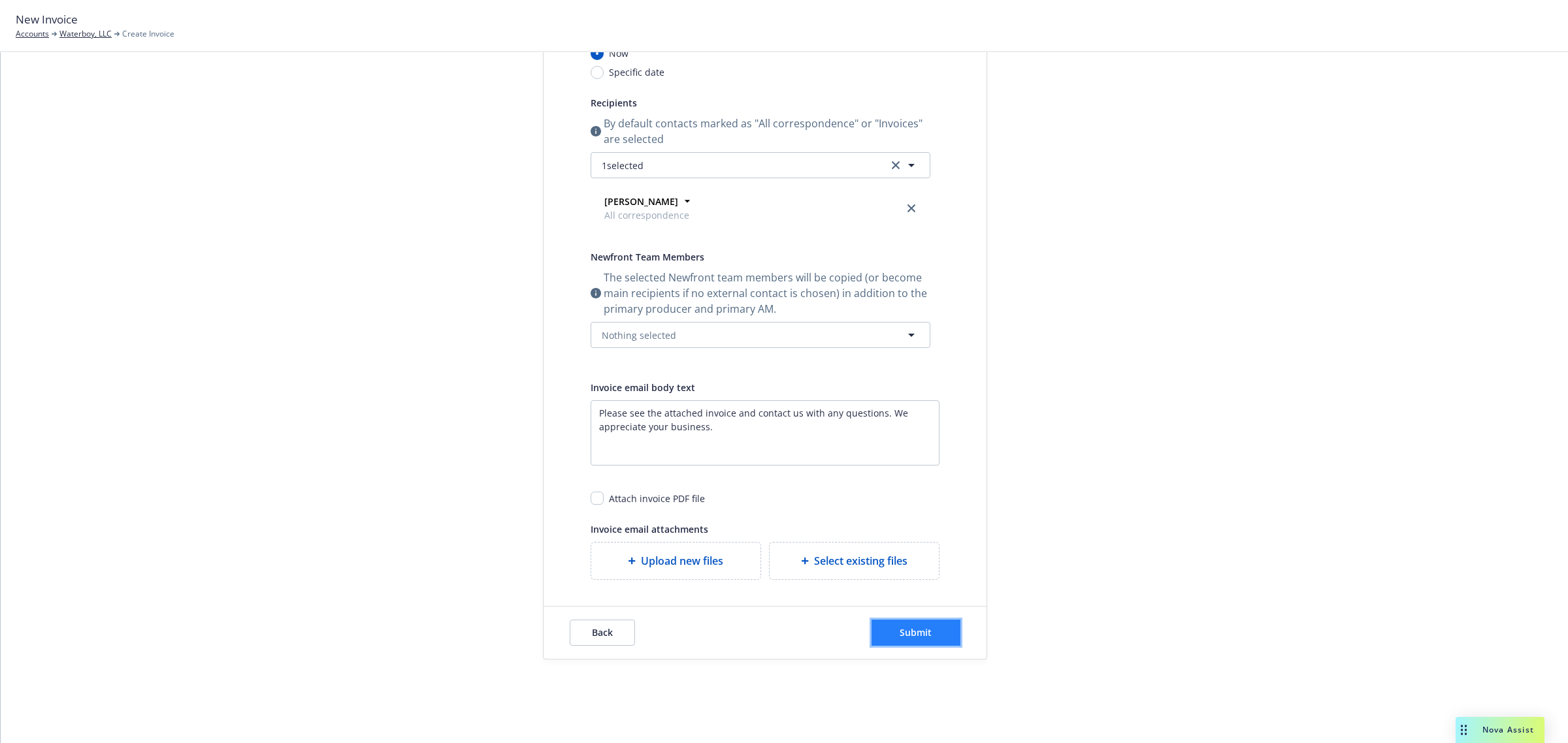
click at [917, 638] on span "Submit" at bounding box center [916, 632] width 32 height 12
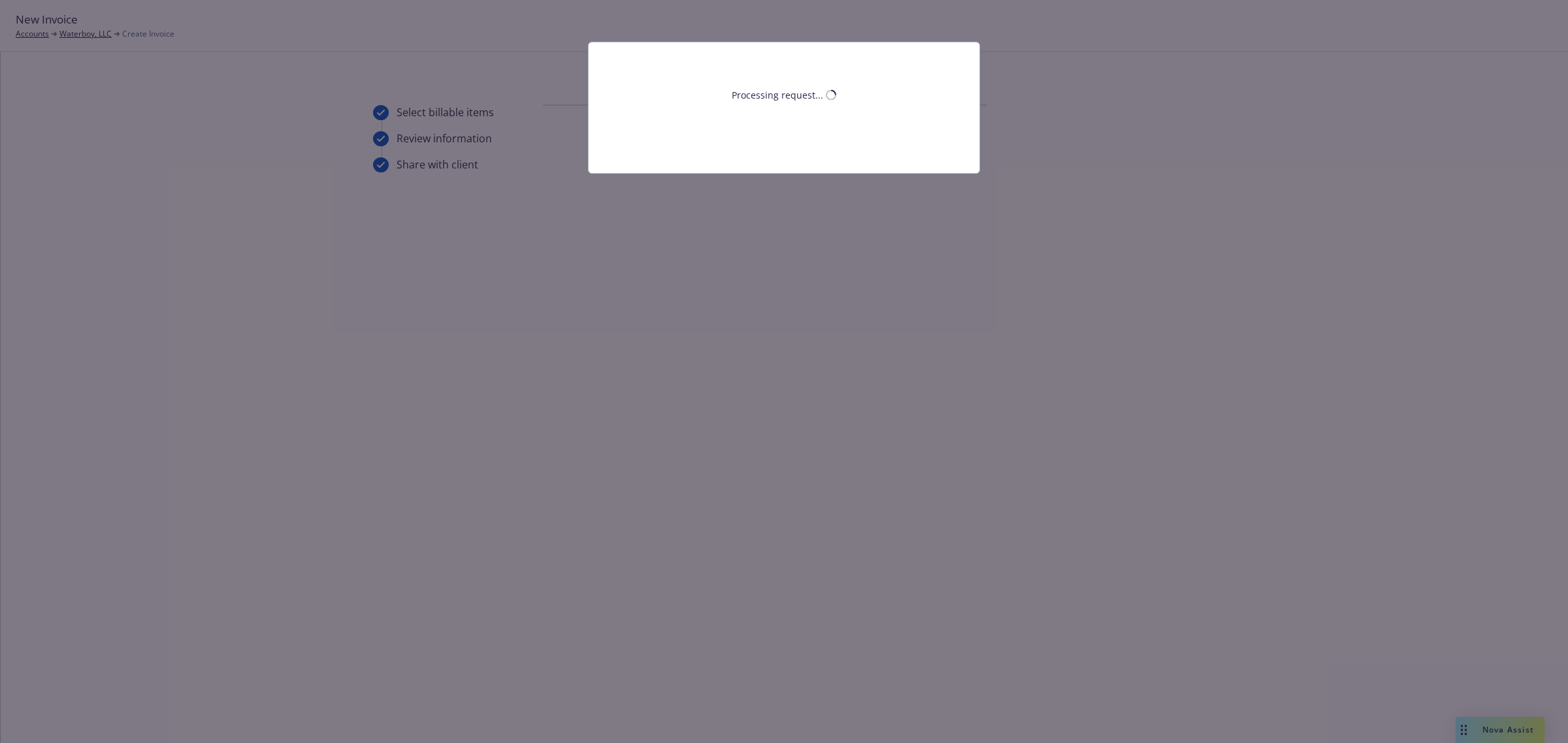
scroll to position [0, 0]
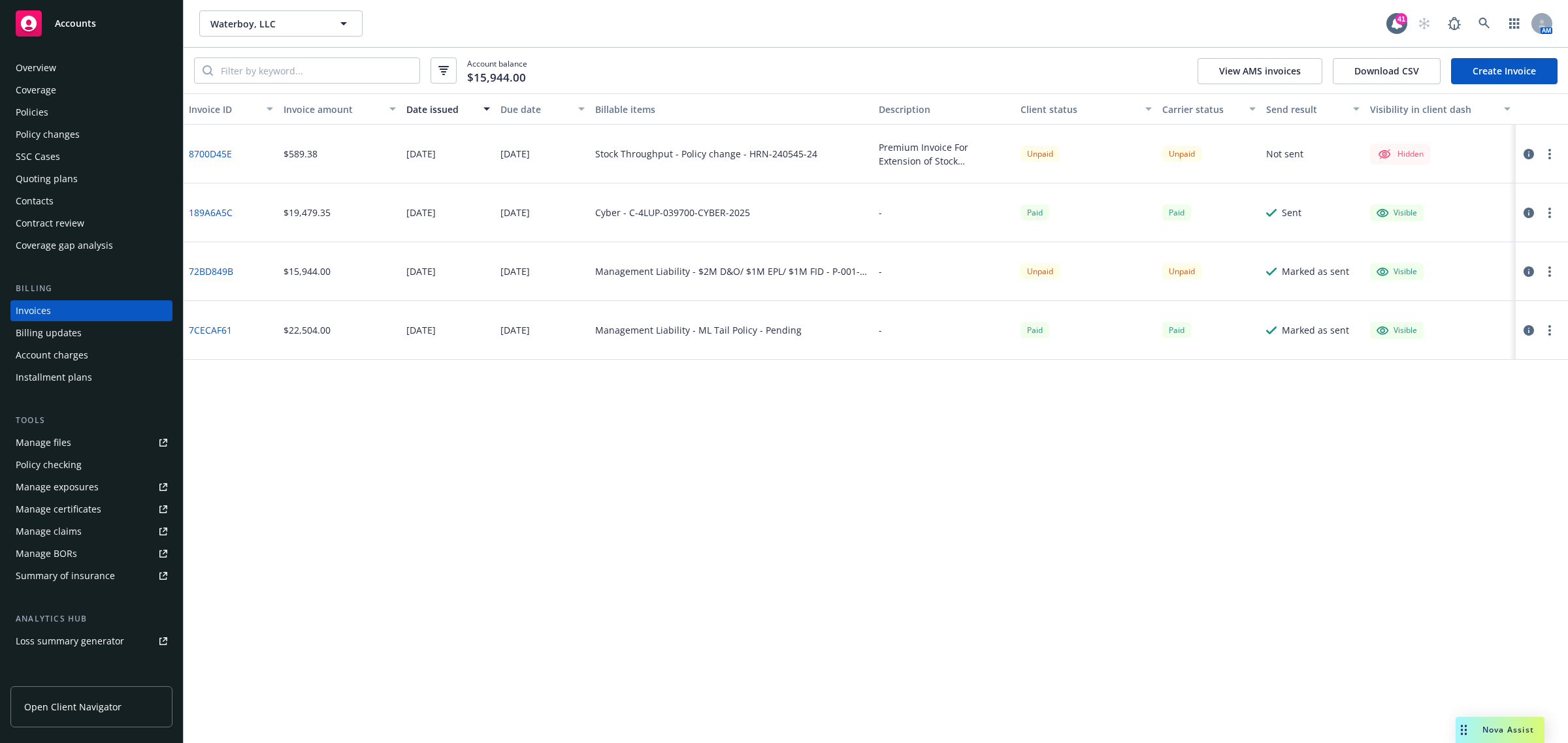
click at [1527, 148] on button "button" at bounding box center [1528, 154] width 15 height 15
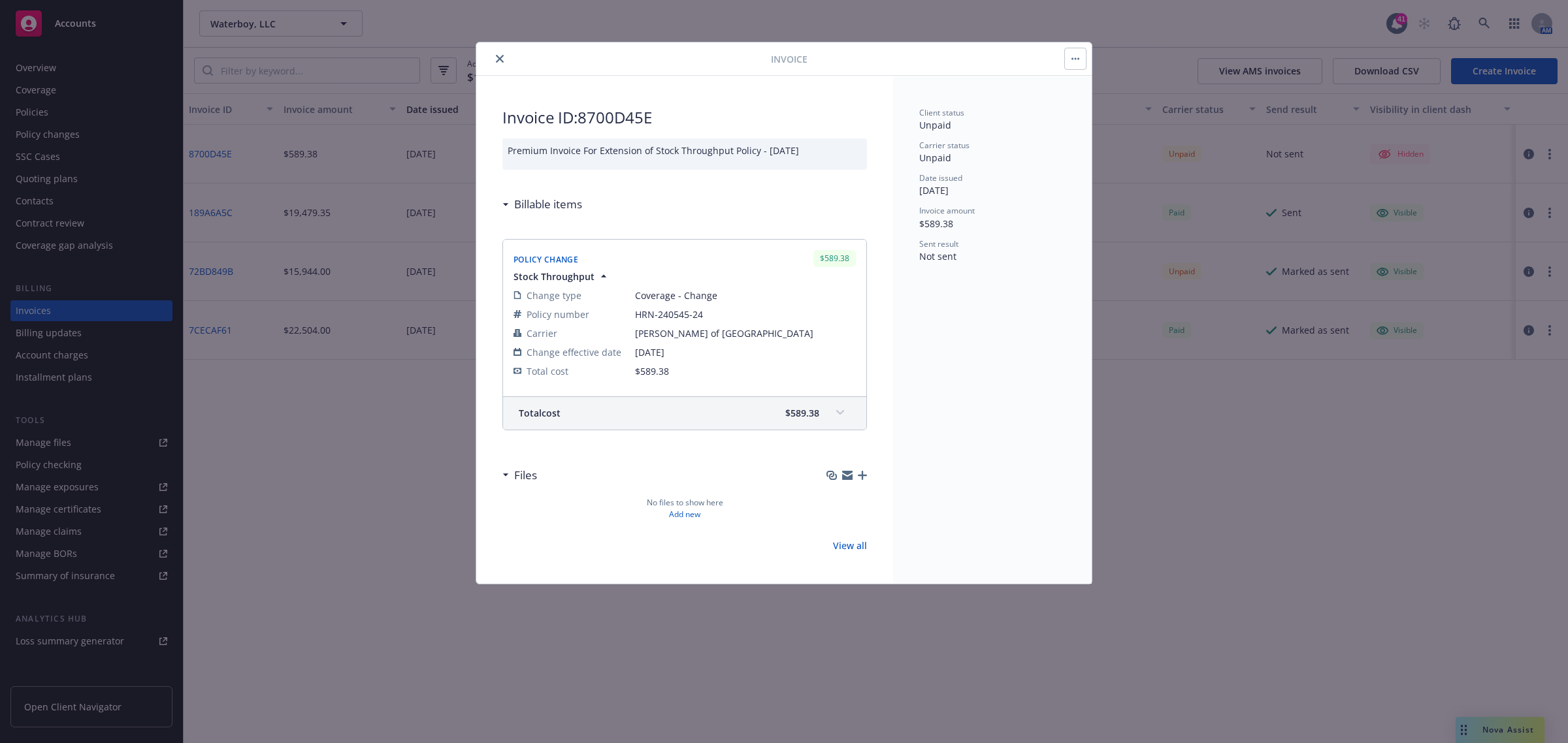
click at [491, 57] on div at bounding box center [626, 58] width 290 height 15
click at [497, 59] on icon "close" at bounding box center [500, 59] width 8 height 8
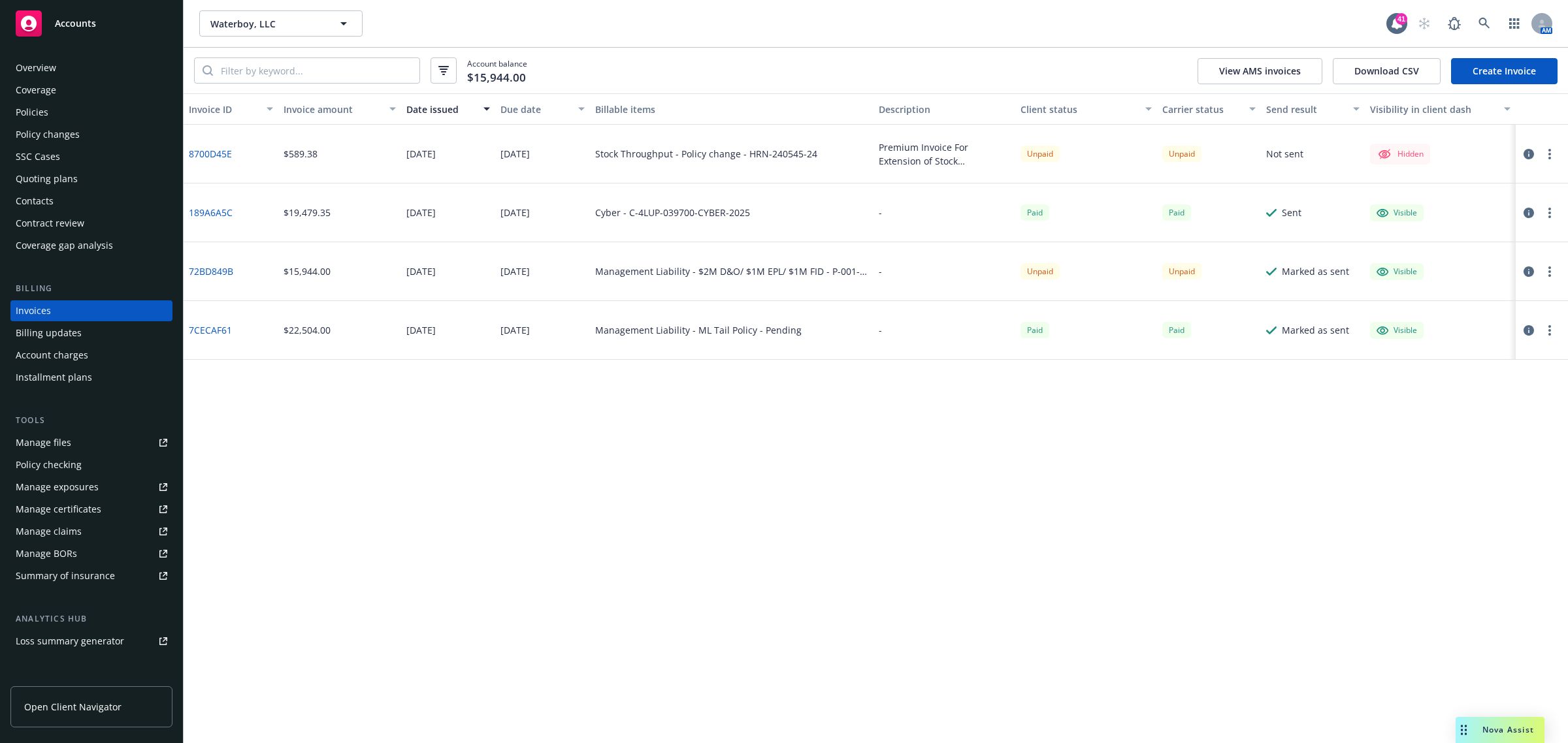
click at [1529, 157] on icon "button" at bounding box center [1529, 154] width 11 height 11
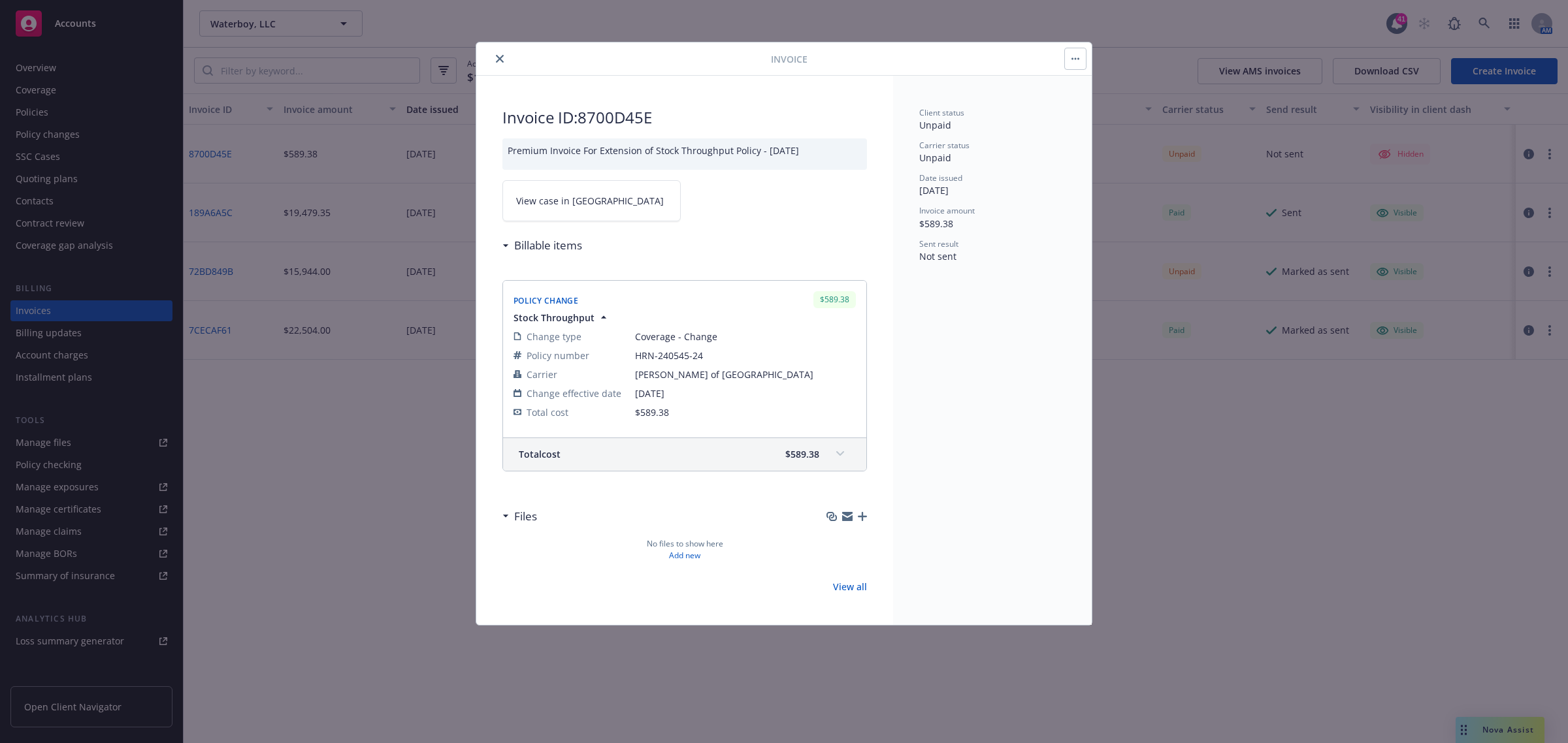
click at [582, 209] on link "View case in [GEOGRAPHIC_DATA]" at bounding box center [591, 201] width 179 height 41
click at [504, 57] on button "close" at bounding box center [500, 58] width 15 height 15
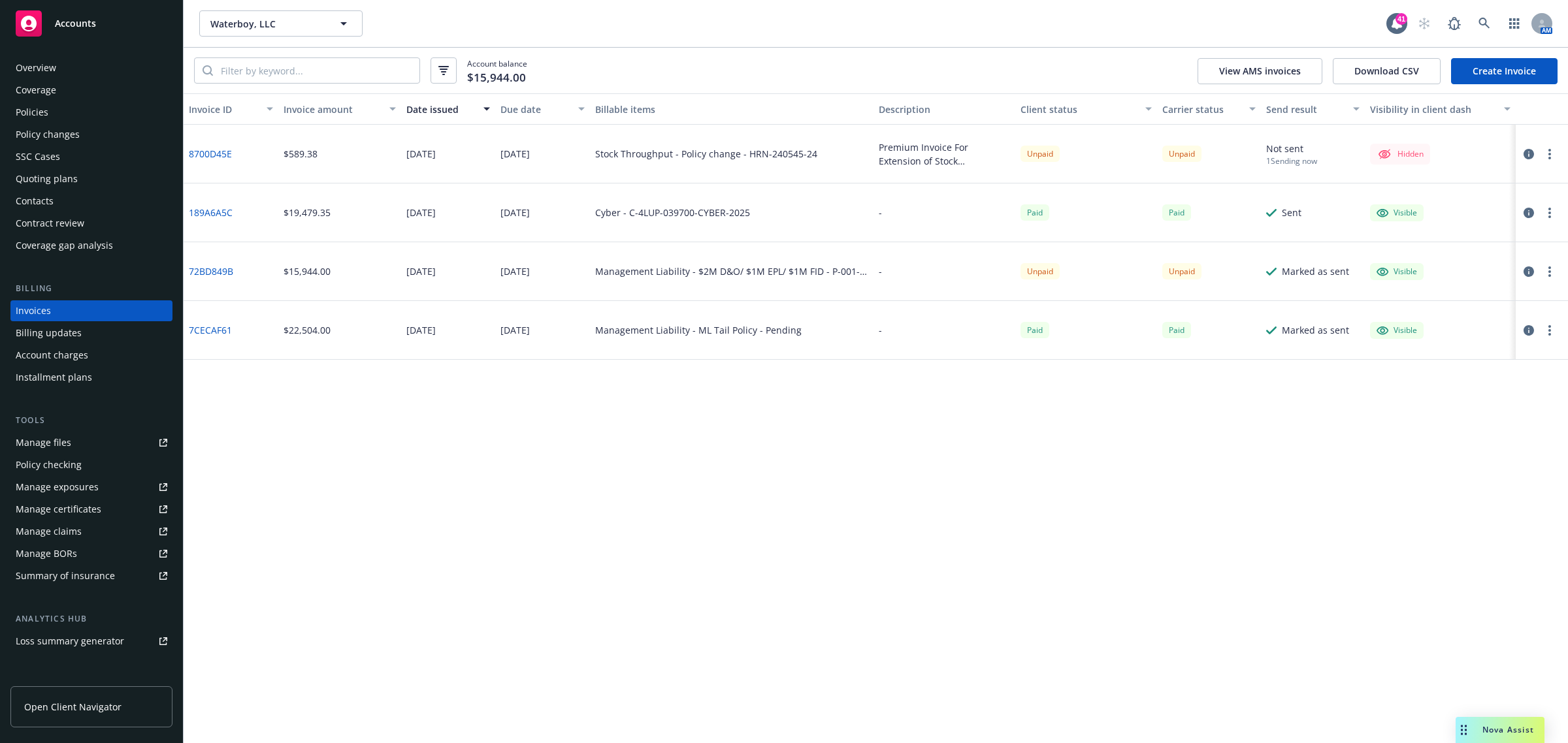
click at [1522, 150] on button "button" at bounding box center [1528, 154] width 15 height 15
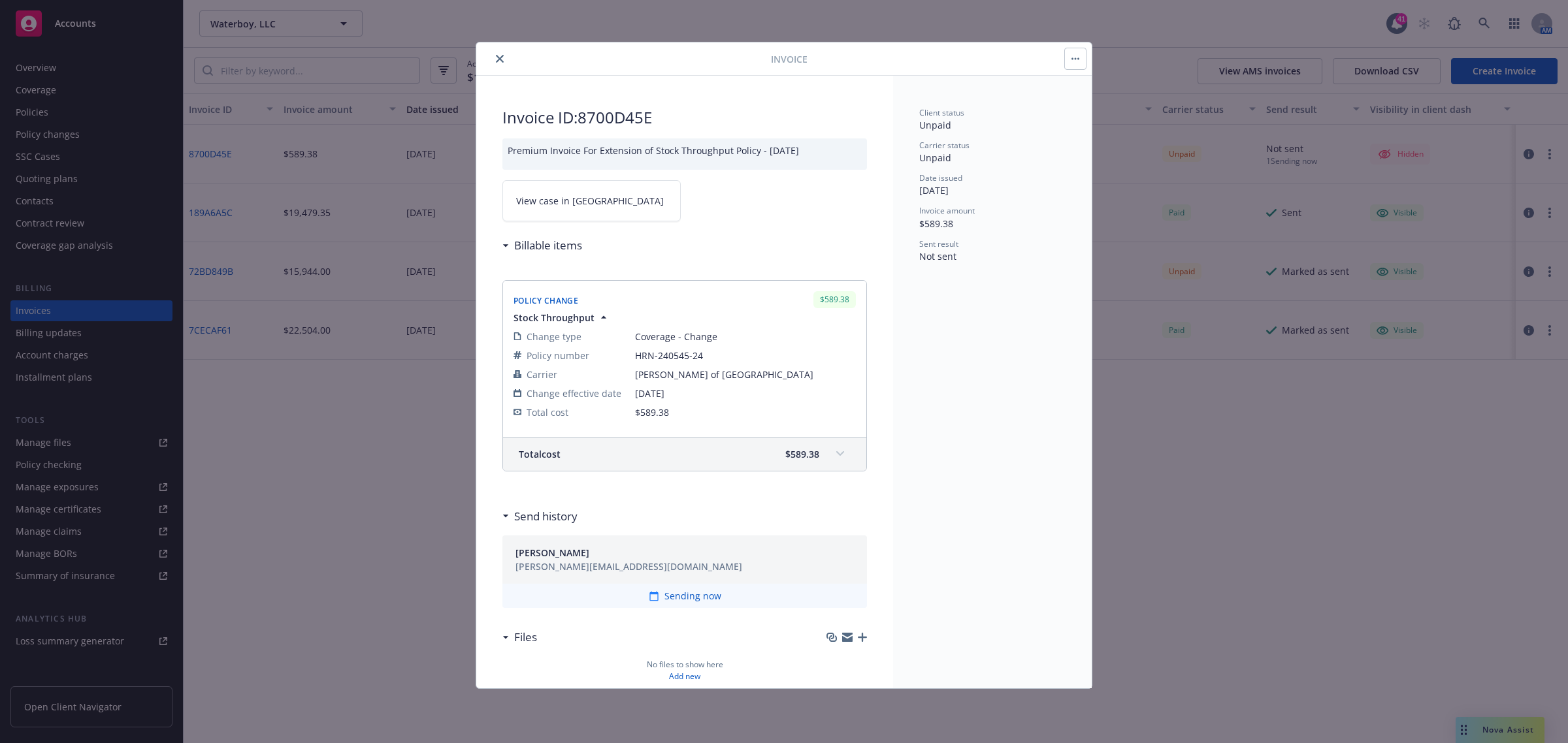
click at [502, 59] on icon "close" at bounding box center [500, 59] width 8 height 8
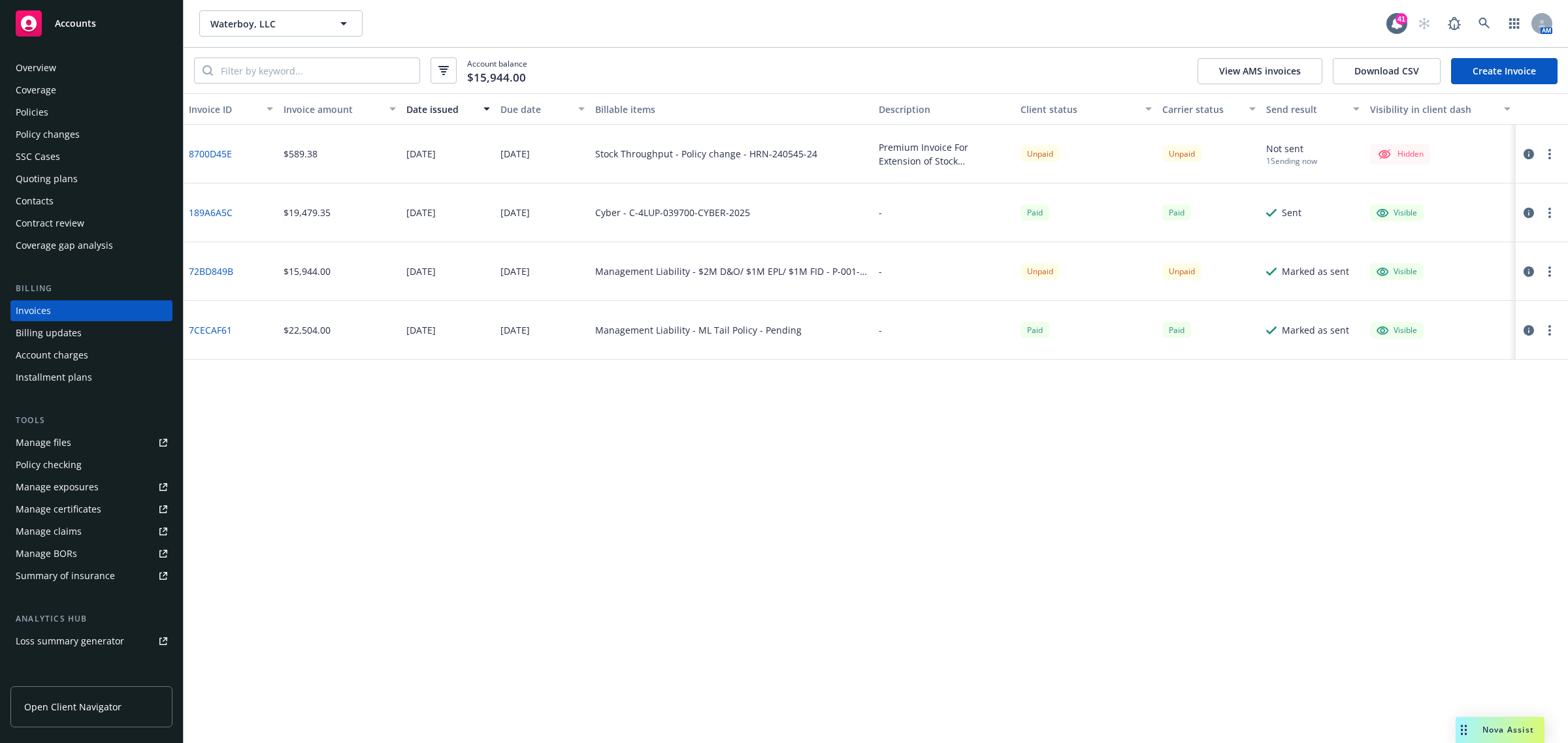
click at [1553, 154] on button "button" at bounding box center [1550, 154] width 15 height 15
click at [1530, 152] on icon "button" at bounding box center [1529, 154] width 11 height 11
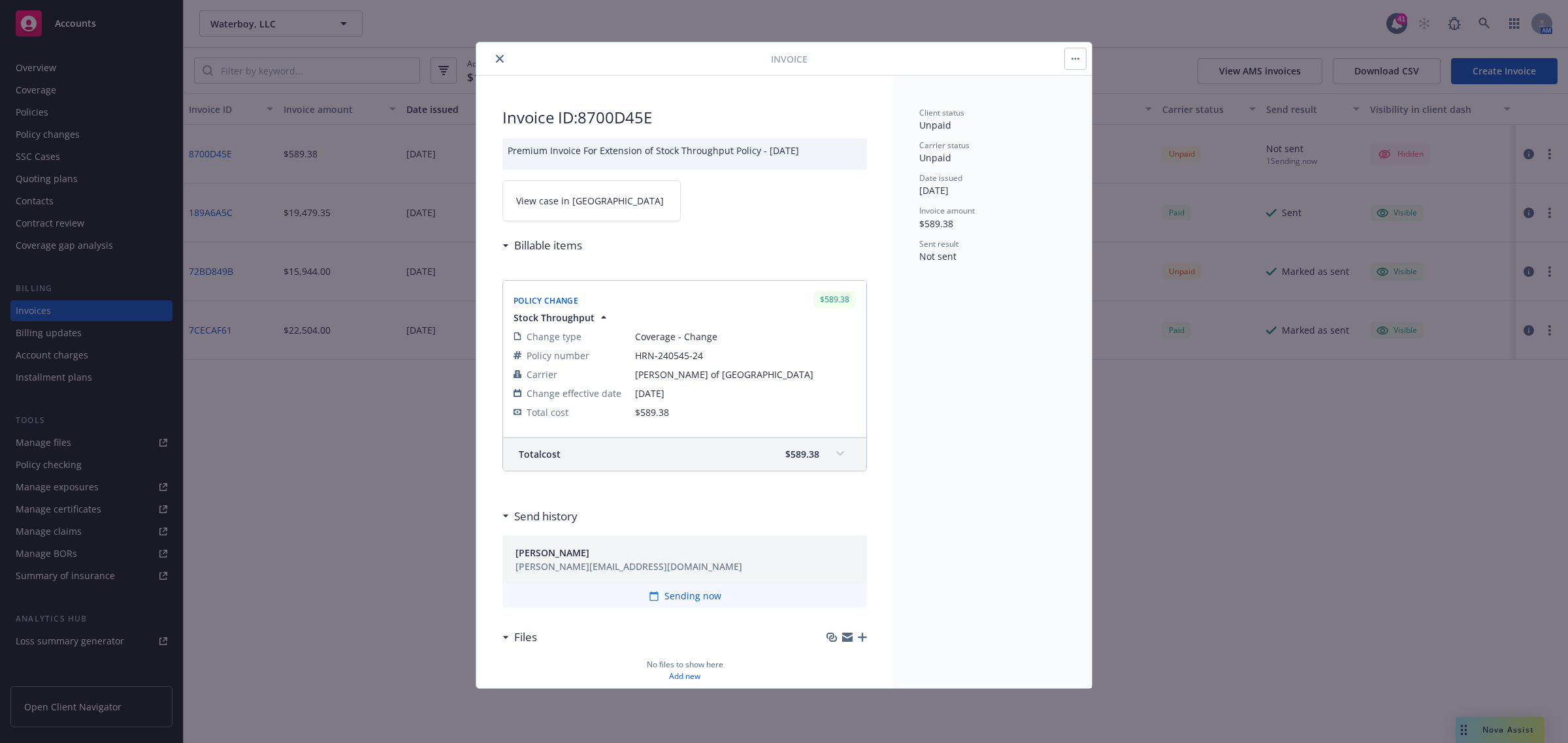
click at [1073, 57] on icon "button" at bounding box center [1075, 58] width 8 height 2
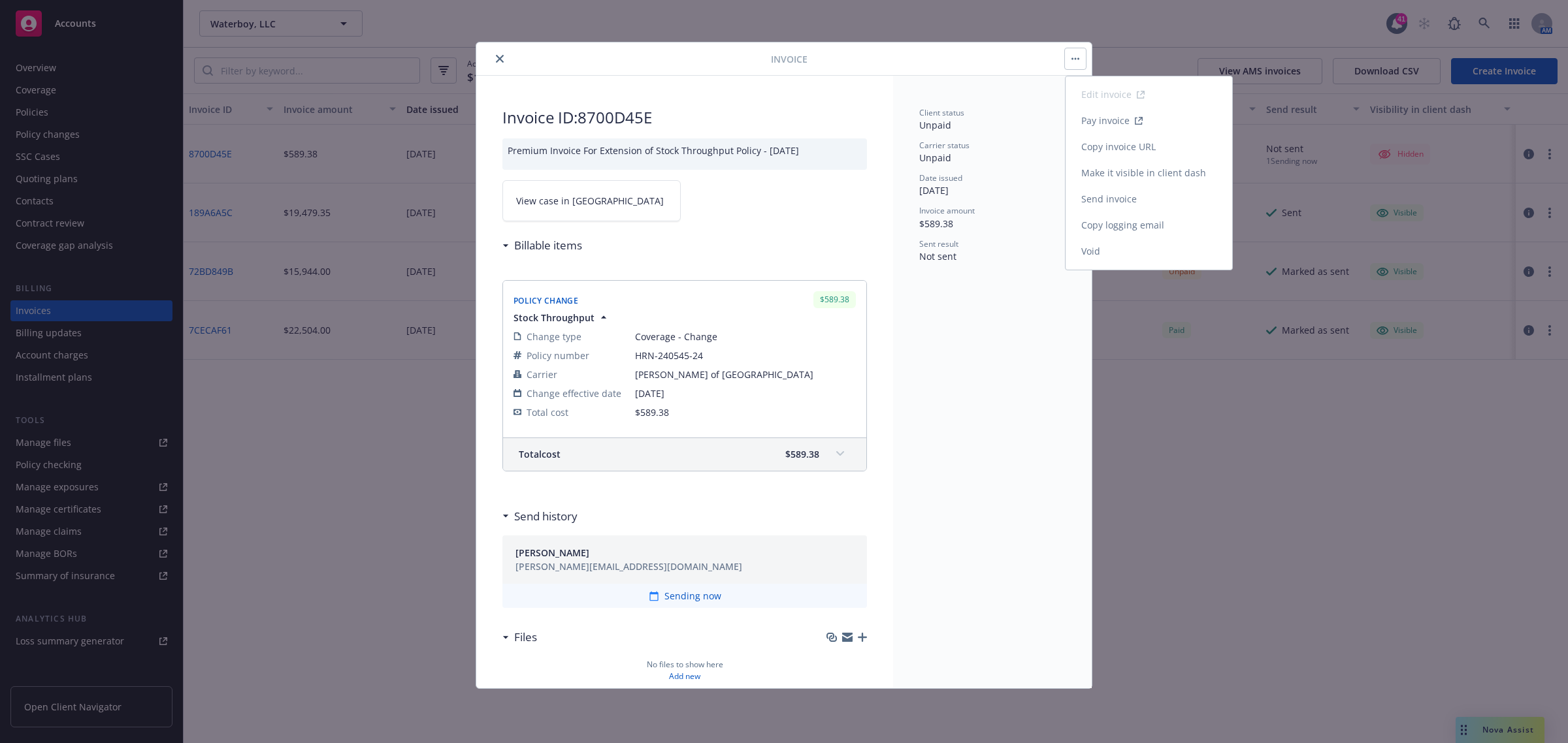
click at [1143, 172] on link "Make it visible in client dash" at bounding box center [1148, 173] width 166 height 26
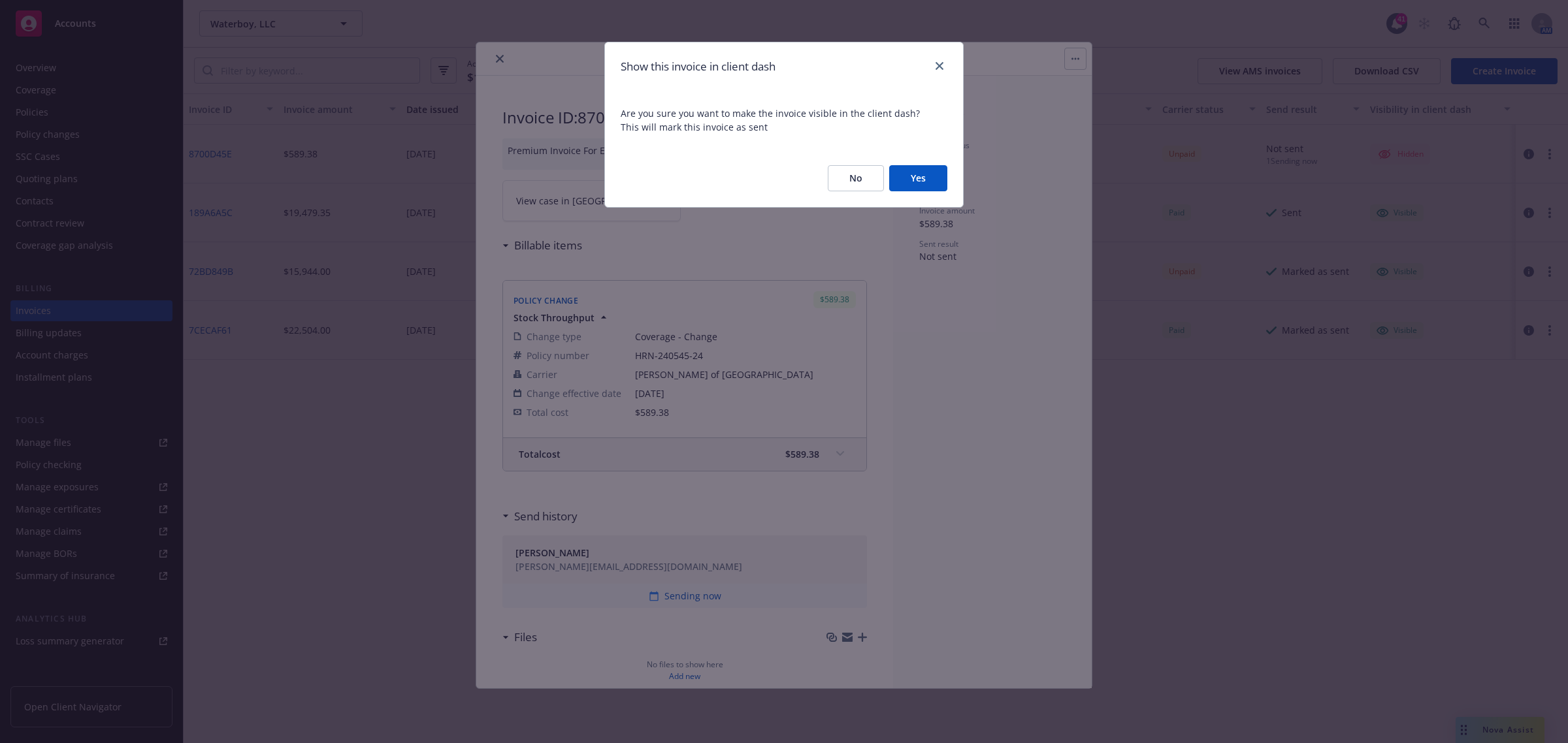
click at [931, 173] on button "Yes" at bounding box center [918, 178] width 58 height 26
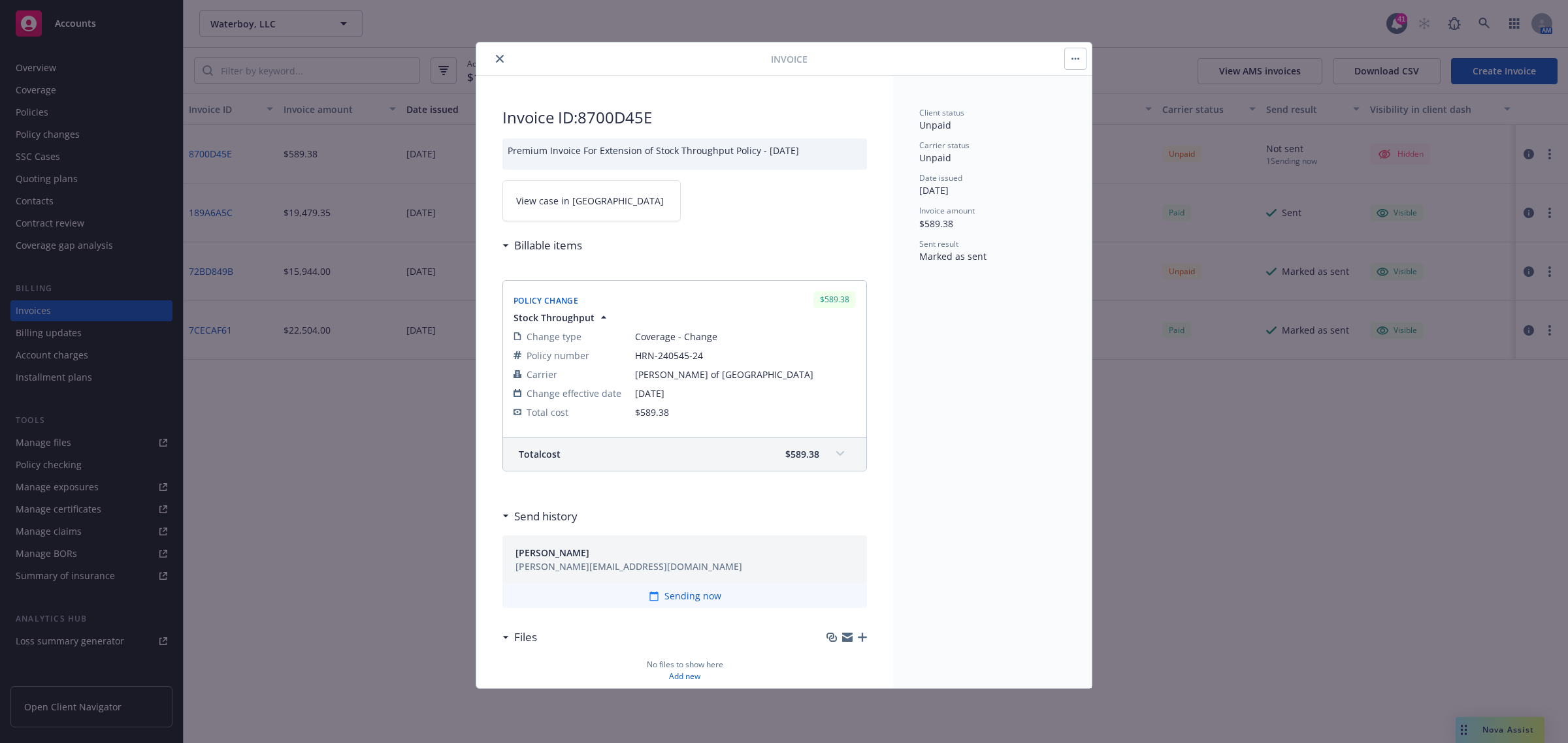
click at [498, 57] on icon "close" at bounding box center [500, 59] width 8 height 8
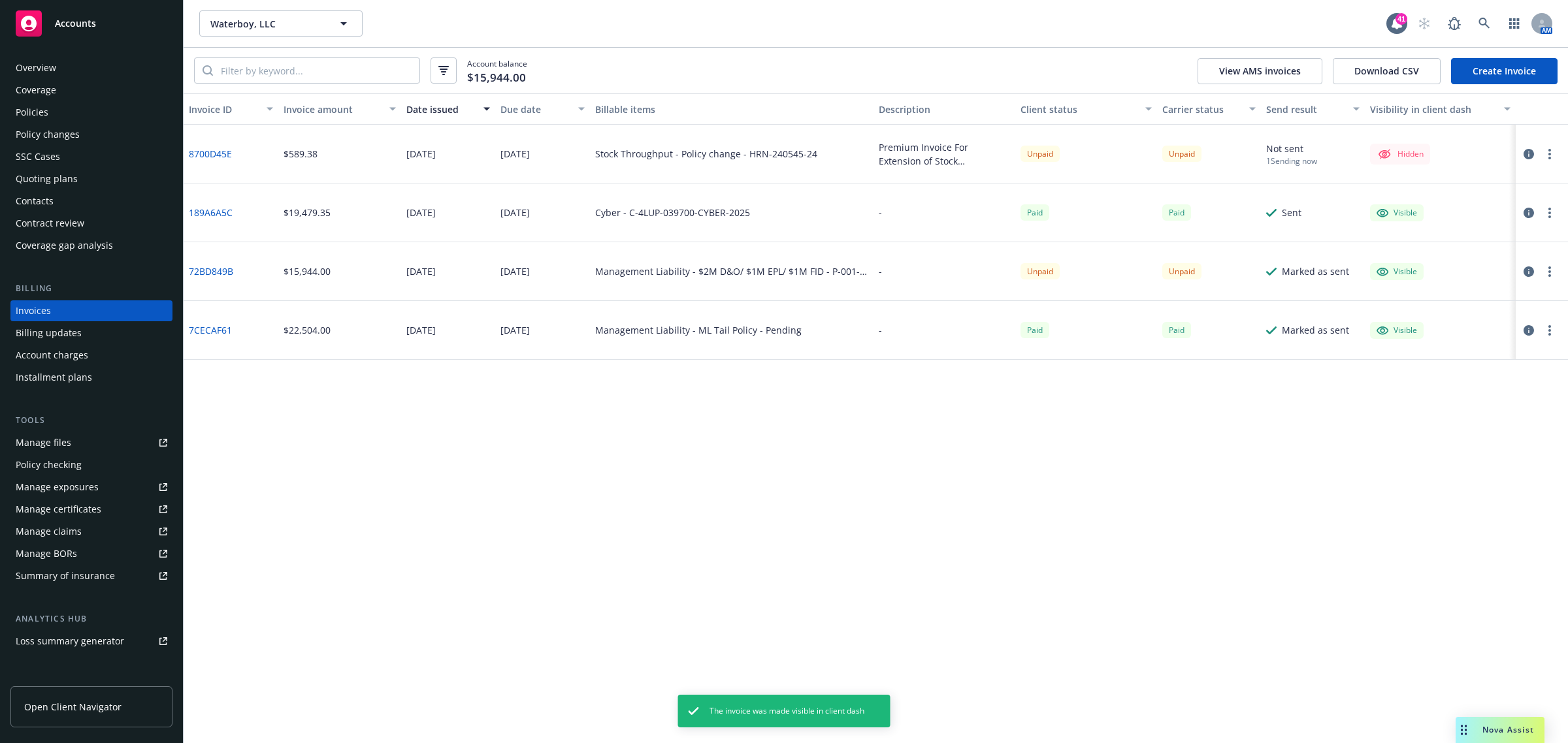
click at [1528, 155] on icon "button" at bounding box center [1529, 154] width 11 height 11
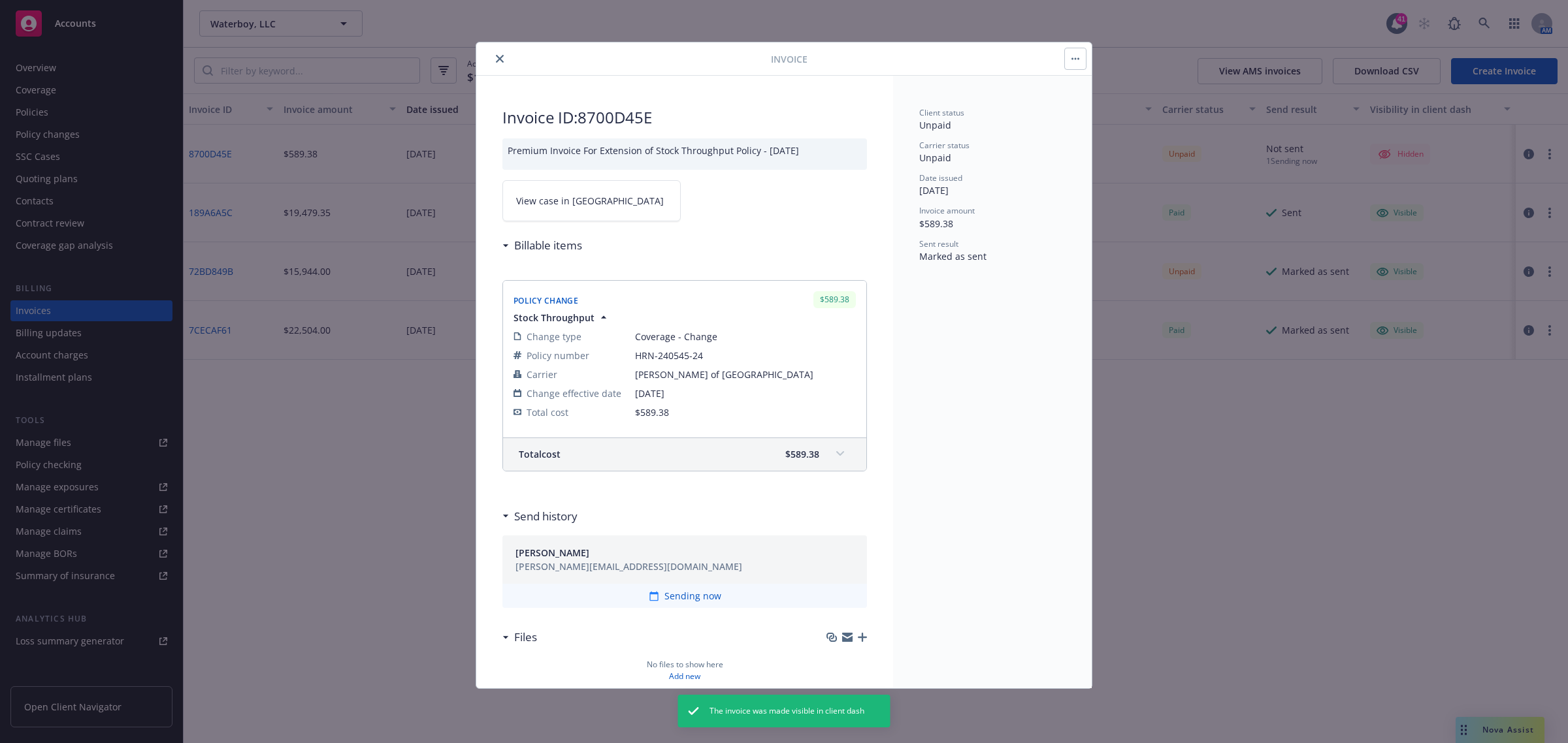
click at [1060, 60] on div at bounding box center [946, 58] width 279 height 22
click at [1068, 60] on button "button" at bounding box center [1074, 58] width 21 height 21
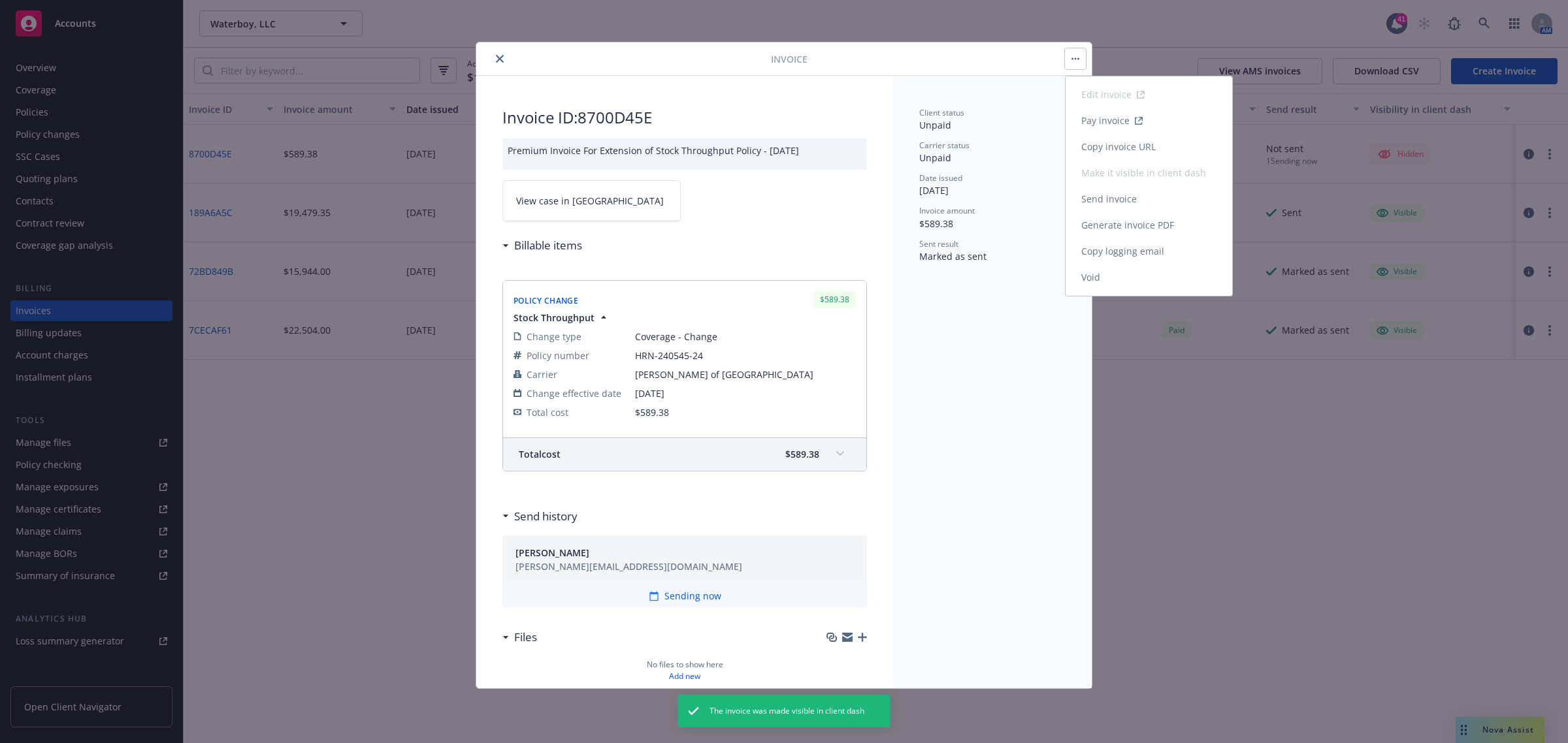
click at [1175, 144] on link "Copy invoice URL" at bounding box center [1148, 147] width 166 height 26
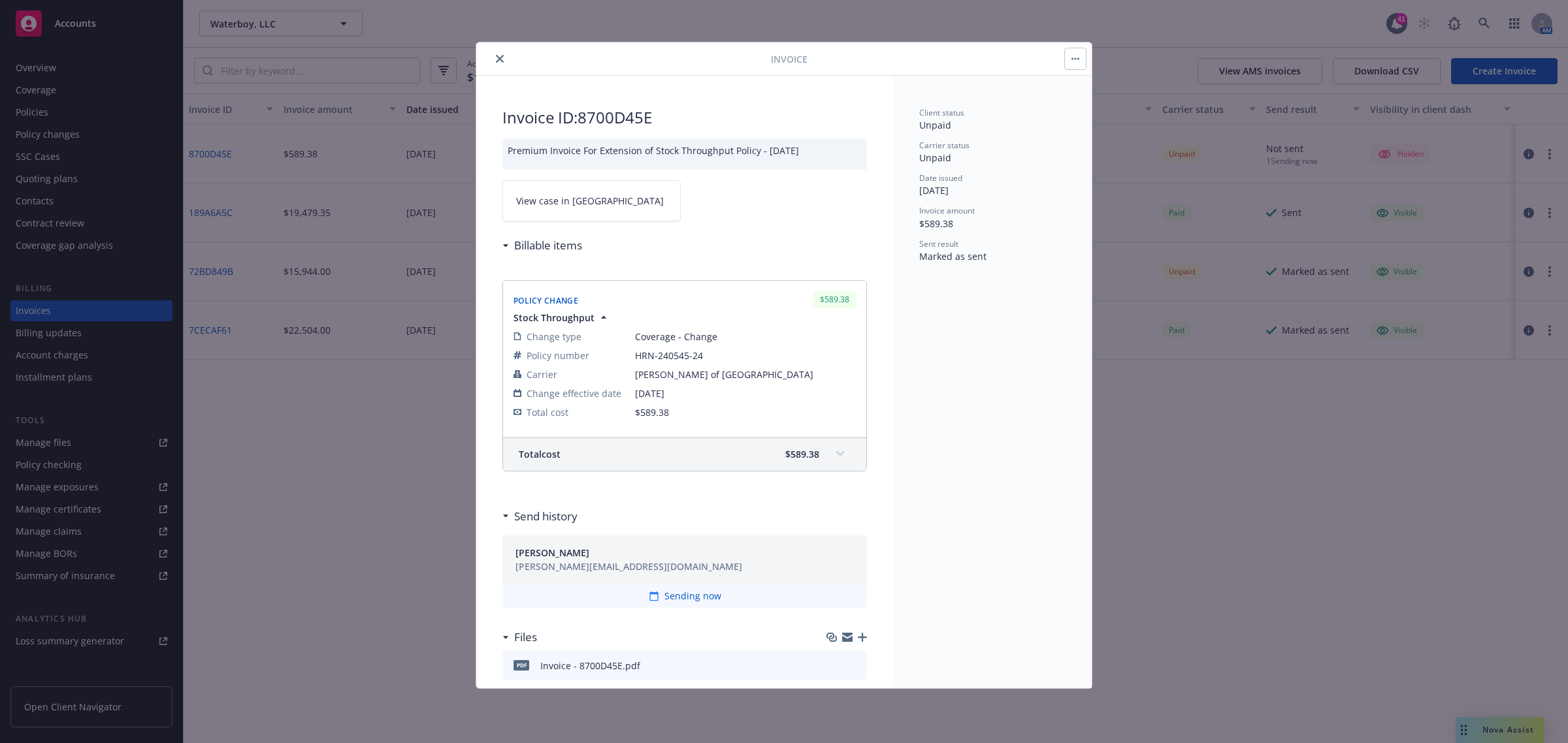
click at [504, 56] on button "close" at bounding box center [500, 58] width 15 height 15
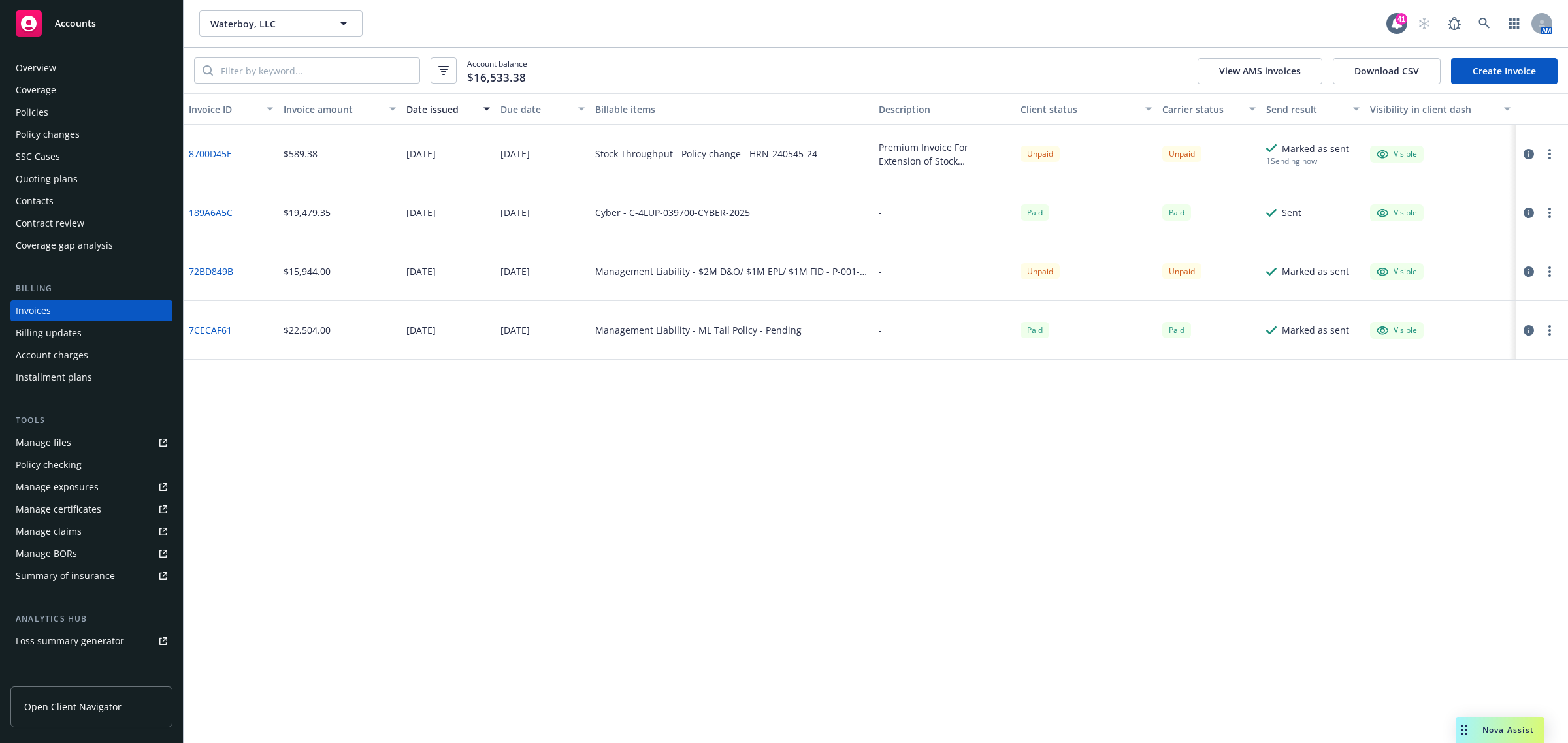
click at [52, 67] on div "Overview" at bounding box center [35, 67] width 41 height 21
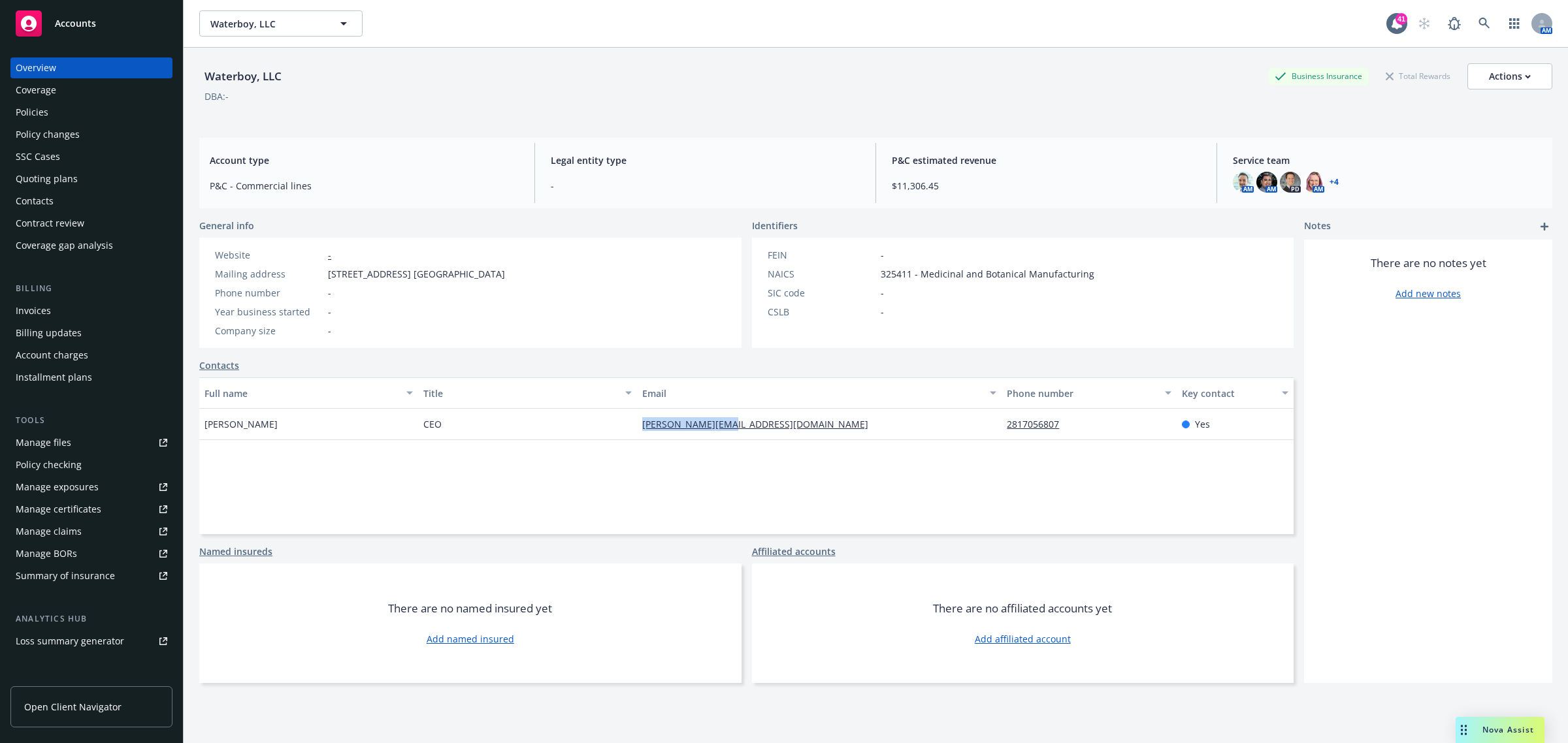
drag, startPoint x: 763, startPoint y: 424, endPoint x: 608, endPoint y: 429, distance: 155.1
click at [608, 429] on div "[PERSON_NAME] CEO [PERSON_NAME][EMAIL_ADDRESS][DOMAIN_NAME] 2817056807 Yes" at bounding box center [746, 424] width 1094 height 31
copy div "[PERSON_NAME][EMAIL_ADDRESS][DOMAIN_NAME]"
click at [1478, 25] on link at bounding box center [1484, 24] width 26 height 26
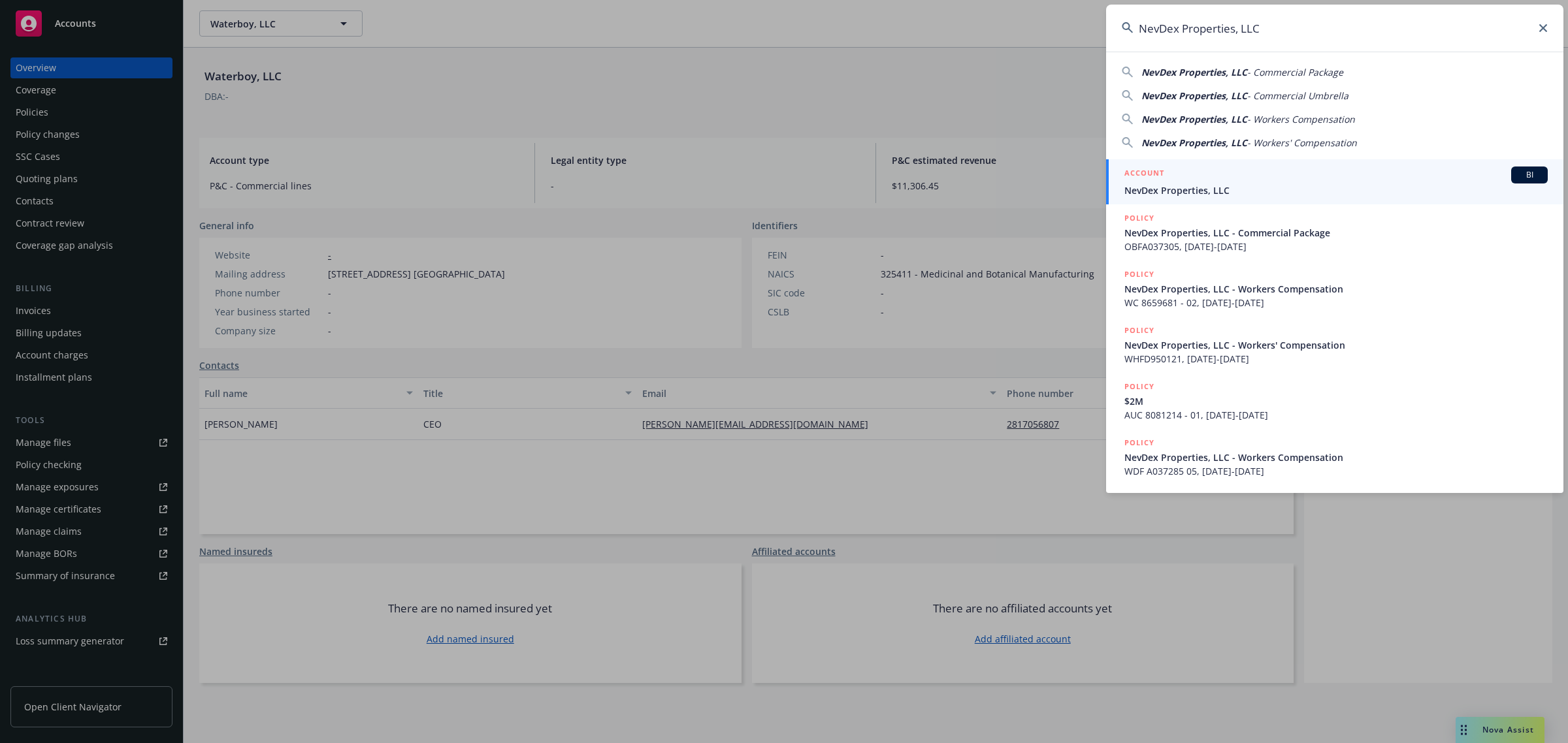
type input "NevDex Properties, LLC"
click at [1212, 176] on div "ACCOUNT BI" at bounding box center [1336, 175] width 423 height 17
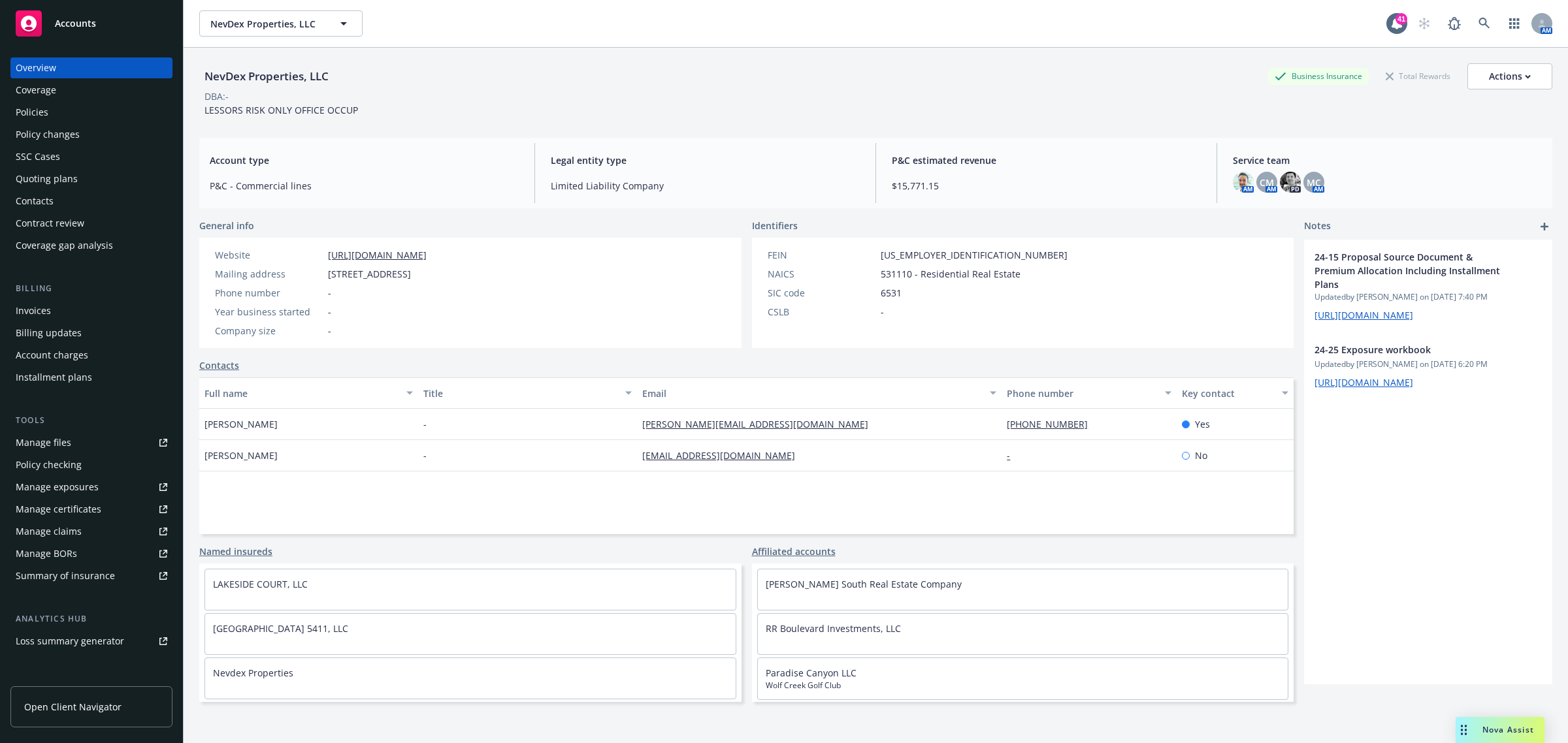
click at [85, 105] on div "Policies" at bounding box center [91, 112] width 152 height 21
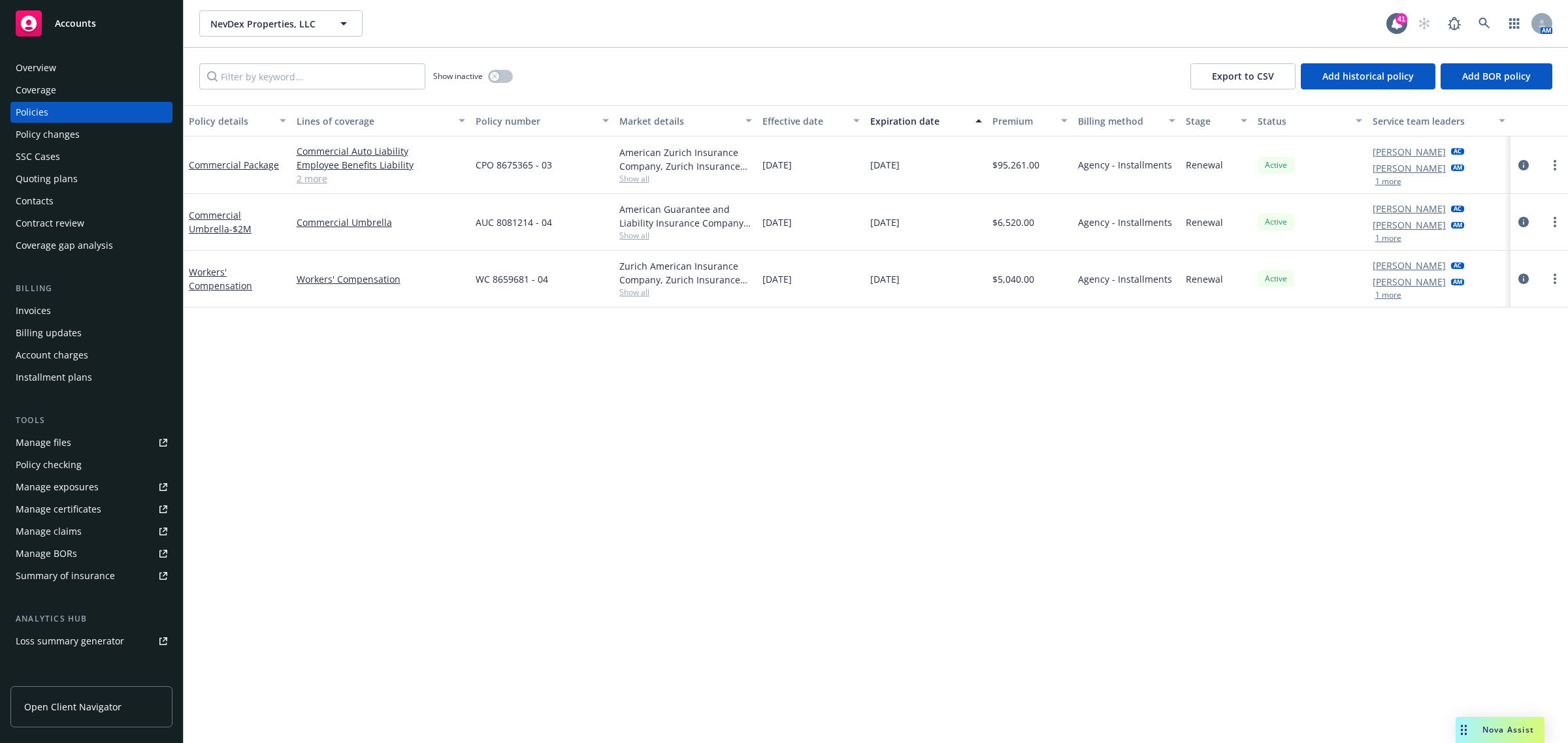
click at [85, 321] on div "Invoices" at bounding box center [91, 310] width 152 height 21
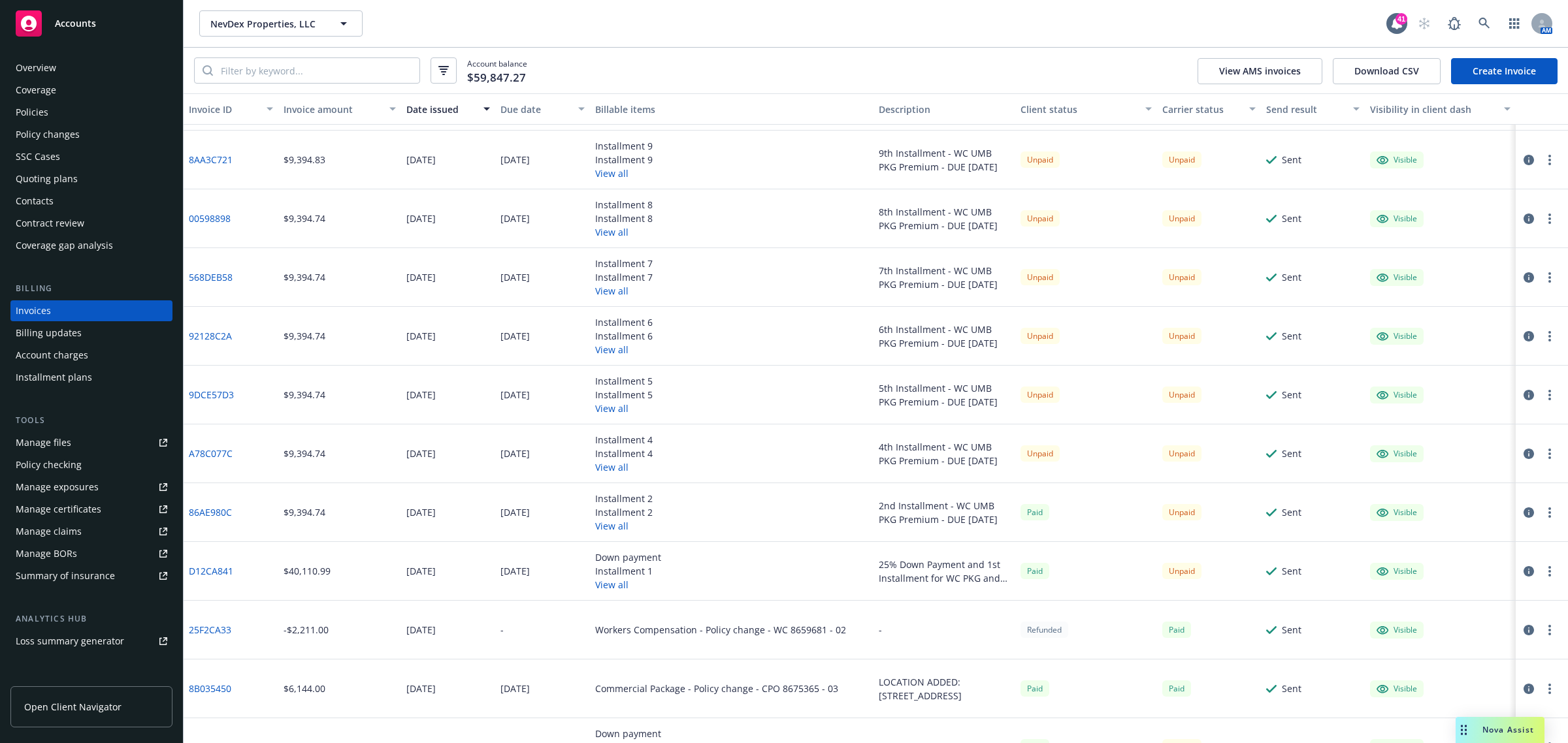
scroll to position [82, 0]
